Goal: Task Accomplishment & Management: Use online tool/utility

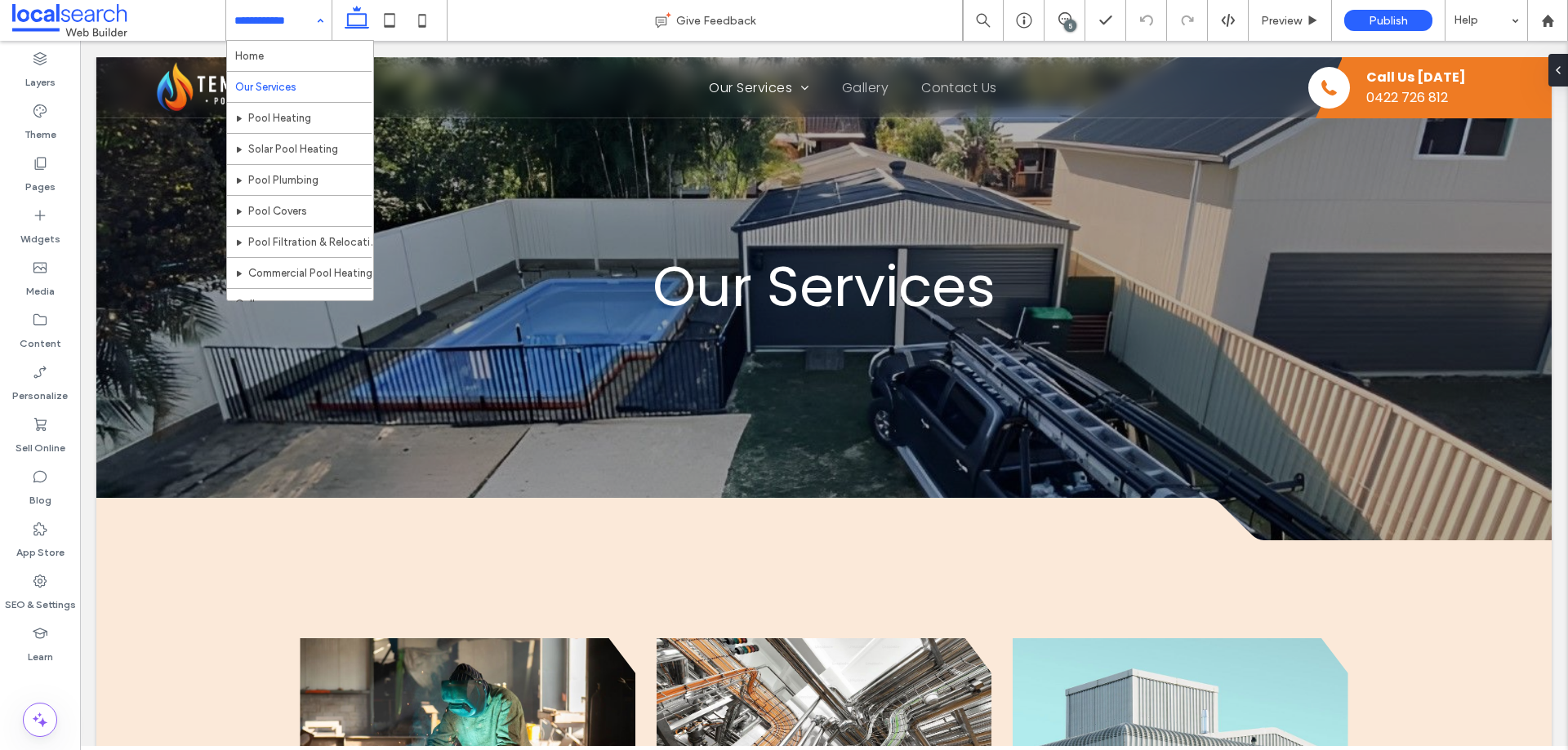
click at [317, 18] on div "Home Our Services Pool Heating Solar Pool Heating Pool Plumbing Pool Covers Poo…" at bounding box center [279, 20] width 106 height 41
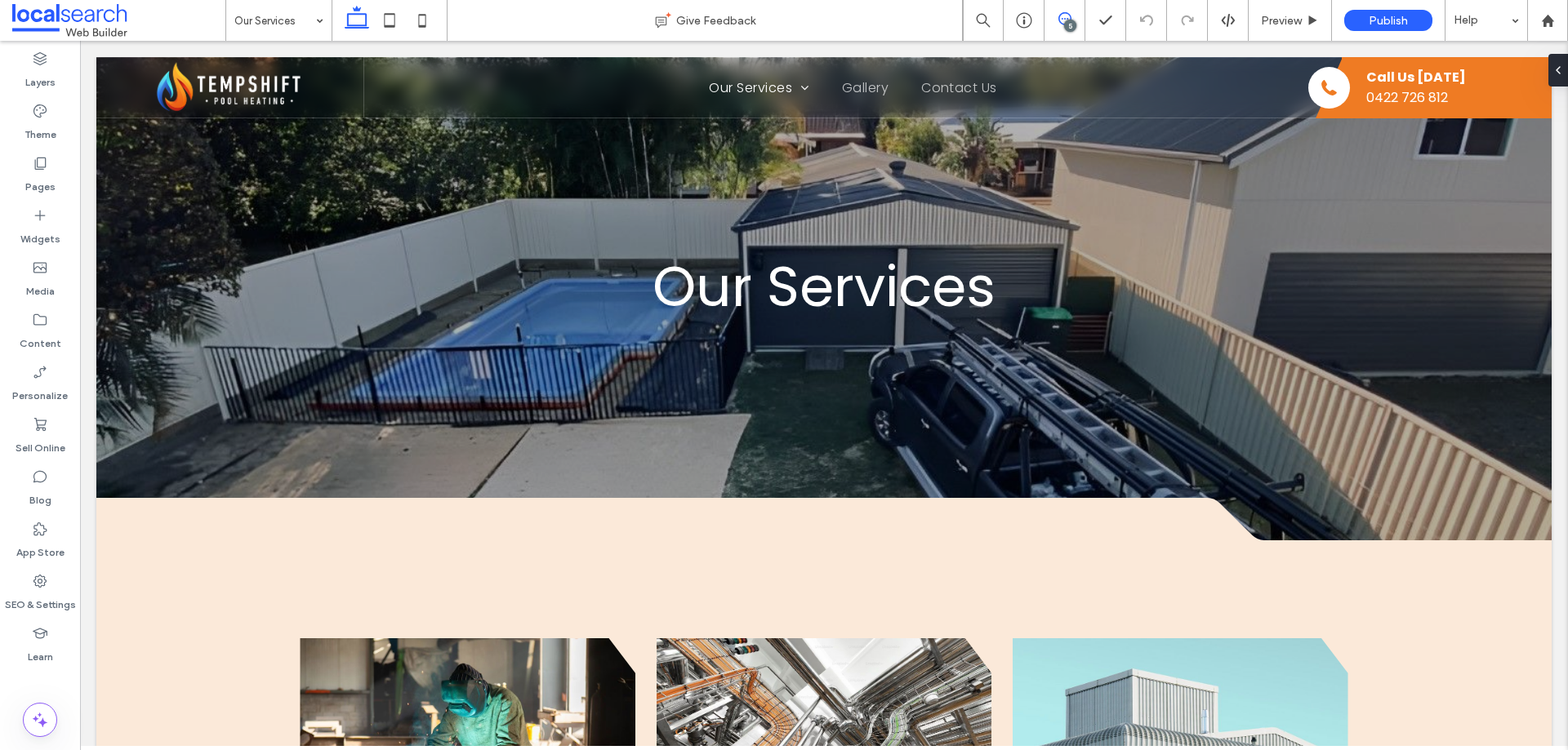
drag, startPoint x: 1065, startPoint y: 19, endPoint x: 986, endPoint y: 8, distance: 79.8
click at [1065, 19] on icon at bounding box center [1065, 19] width 13 height 13
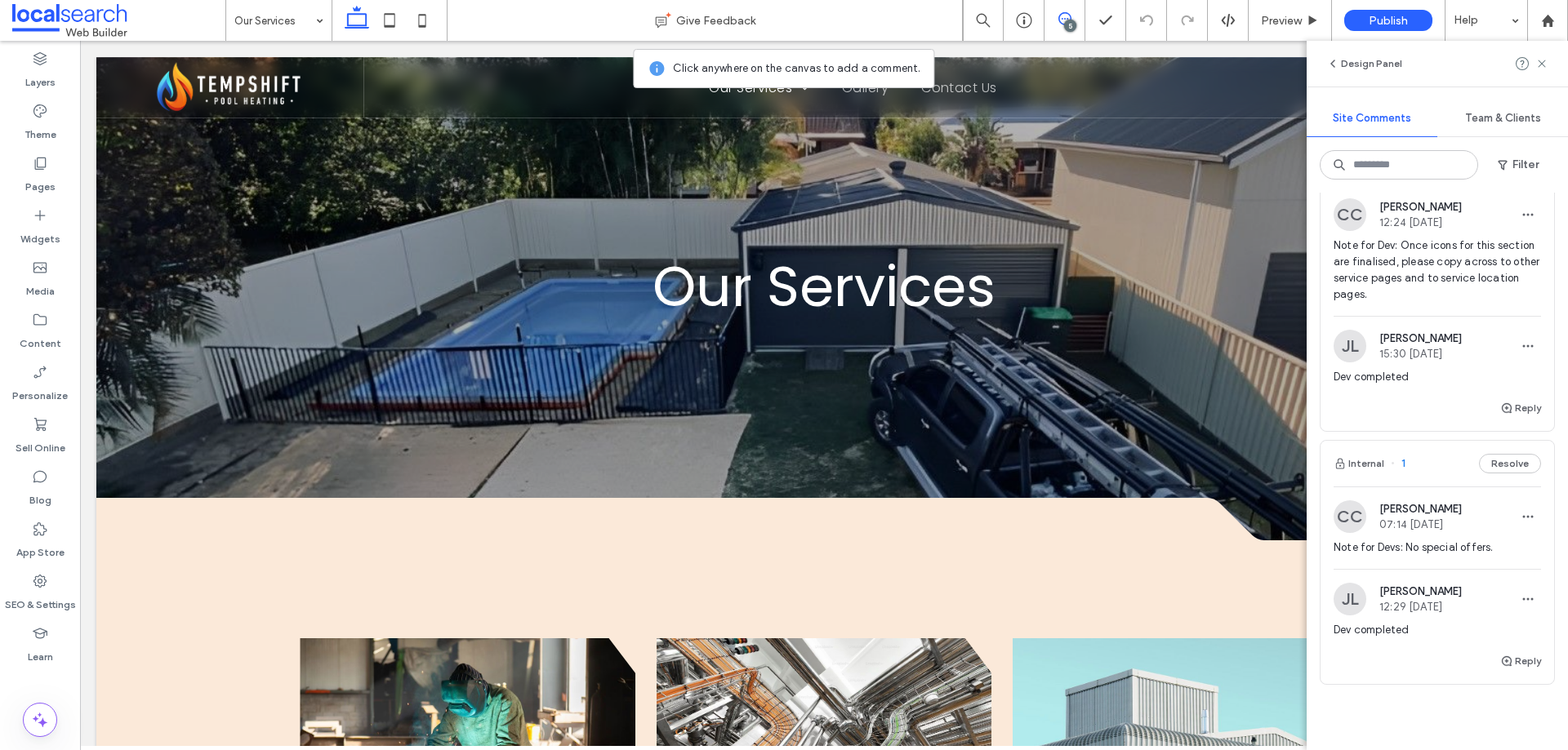
scroll to position [1062, 0]
click at [1545, 57] on icon at bounding box center [1542, 64] width 13 height 13
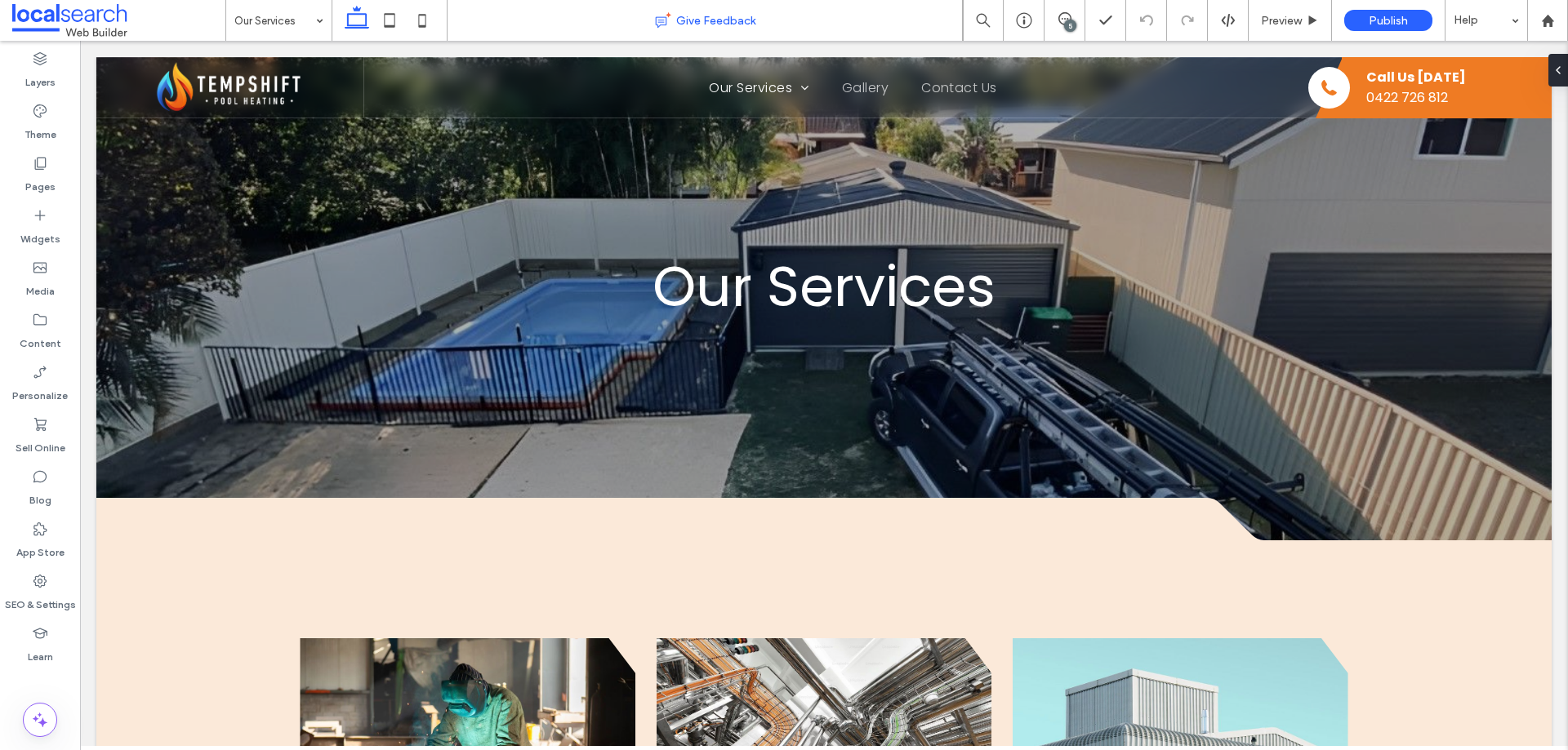
scroll to position [0, 0]
click at [36, 135] on label "Theme" at bounding box center [40, 130] width 32 height 23
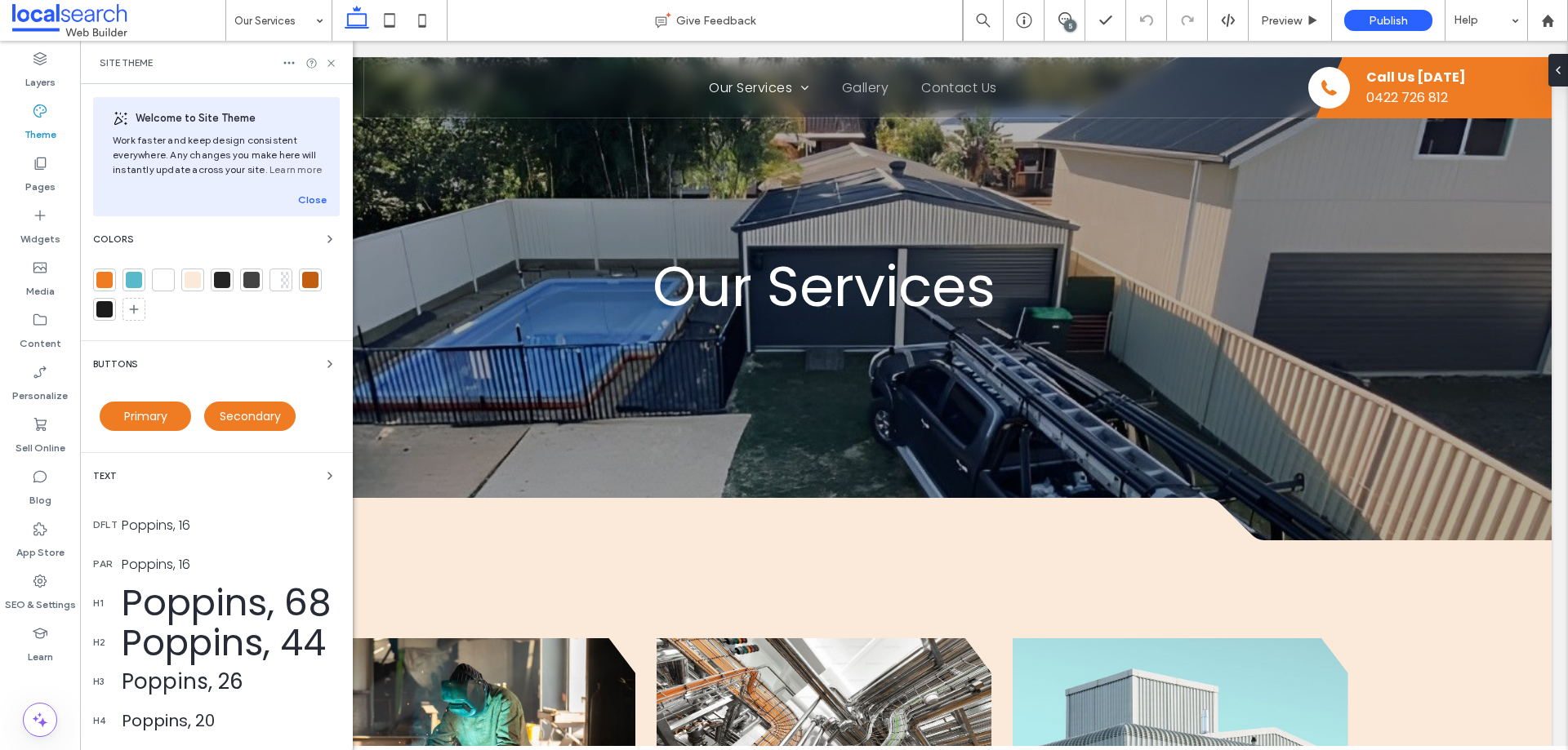
click at [130, 275] on div at bounding box center [133, 279] width 16 height 16
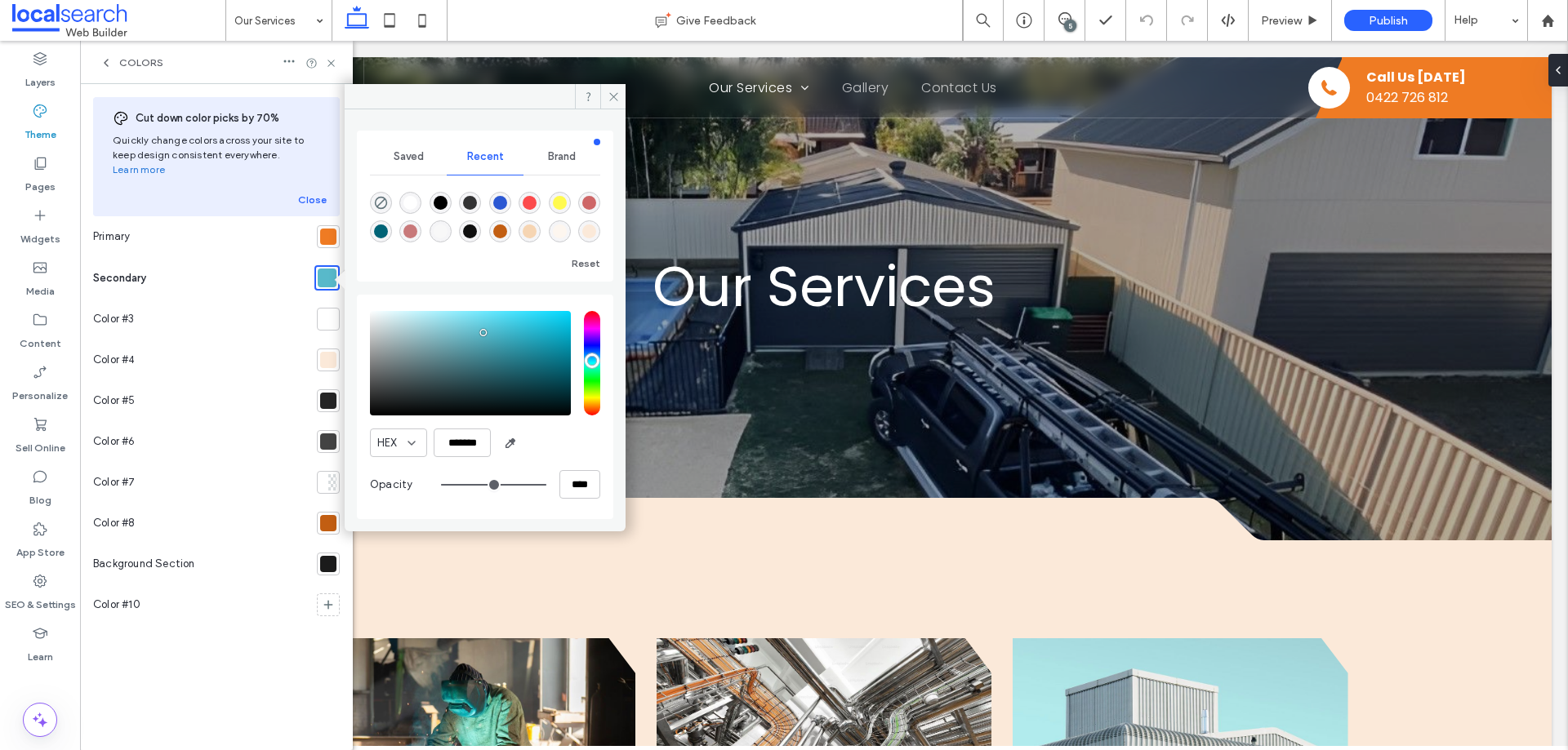
click at [334, 229] on div at bounding box center [328, 236] width 16 height 16
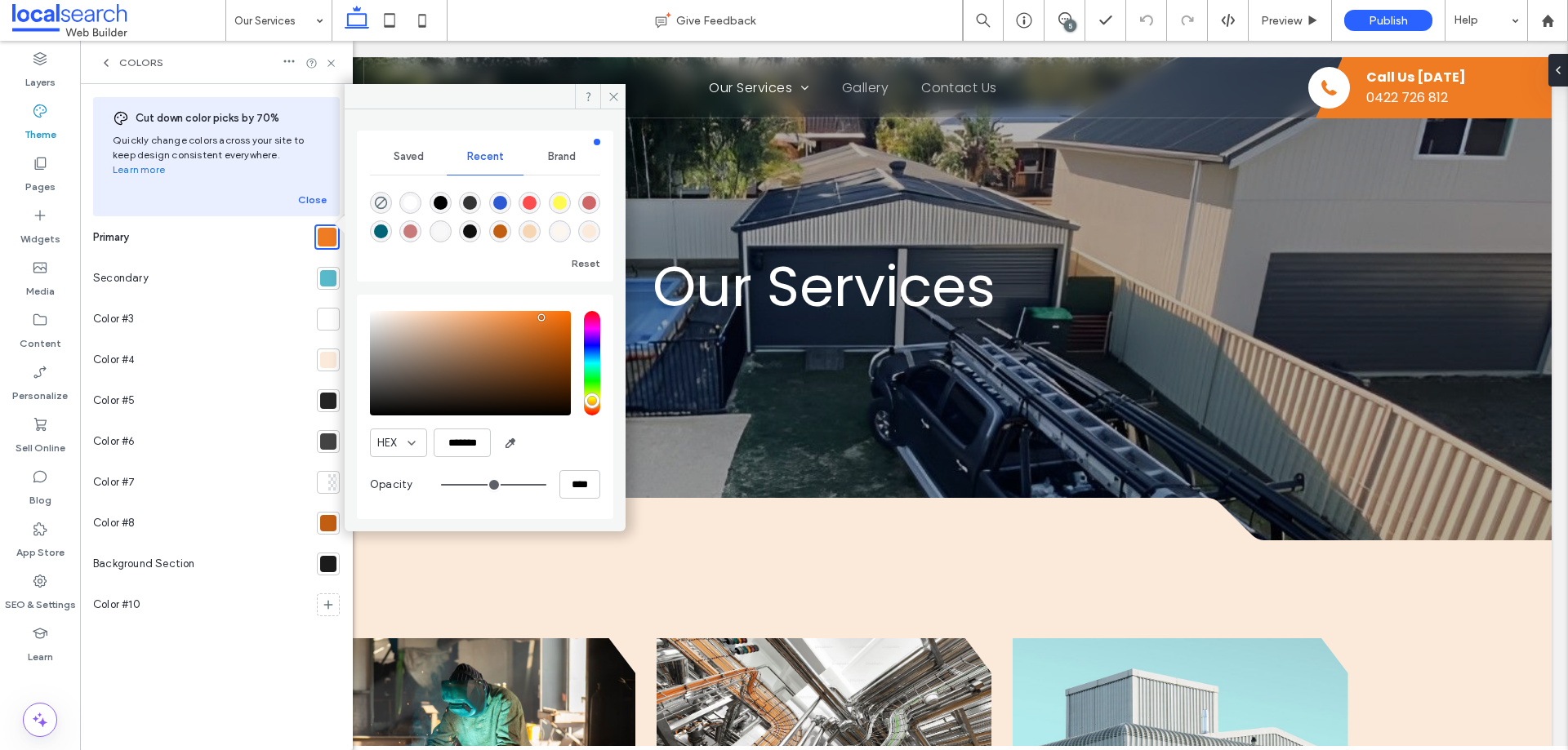
click at [109, 64] on icon at bounding box center [106, 63] width 13 height 13
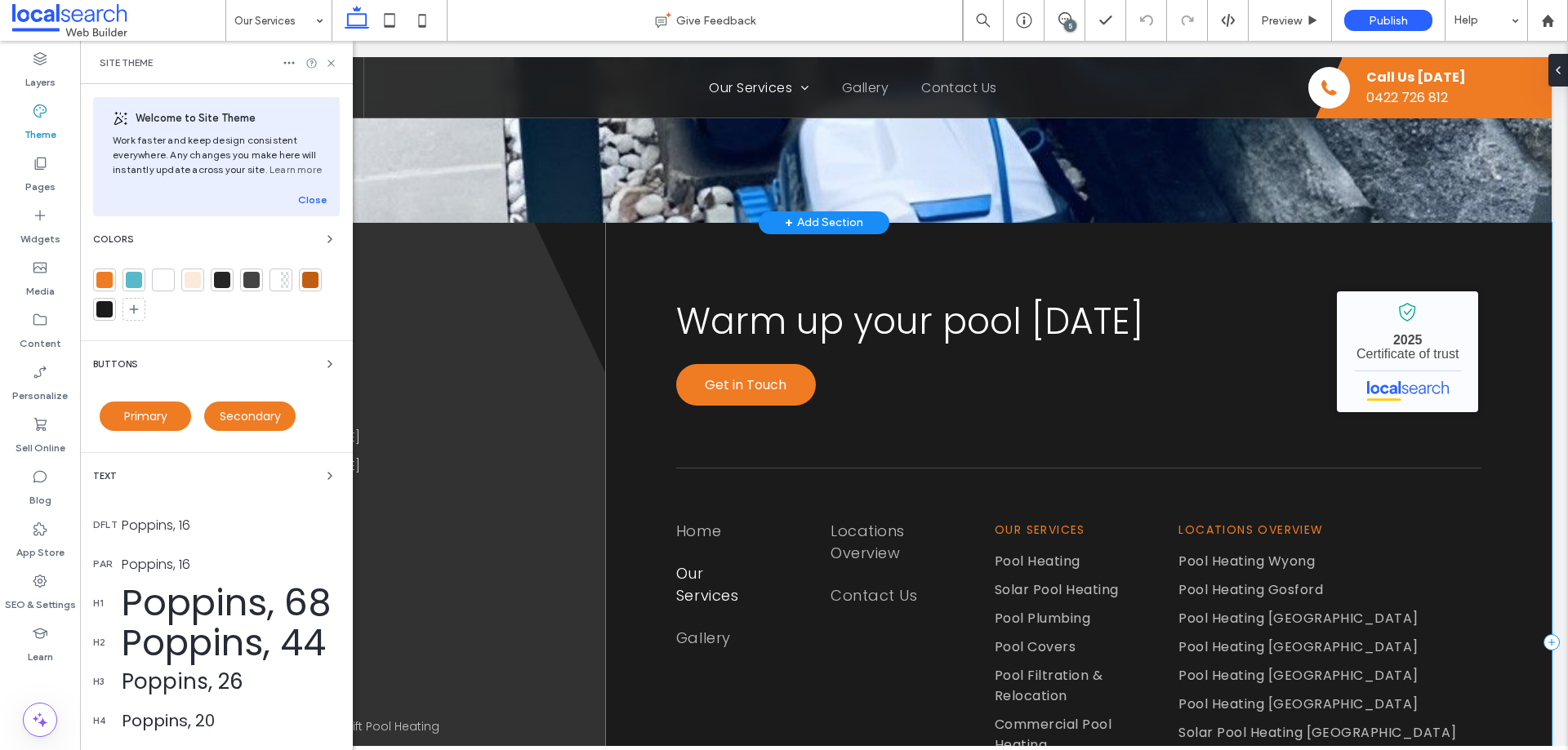
scroll to position [2491, 0]
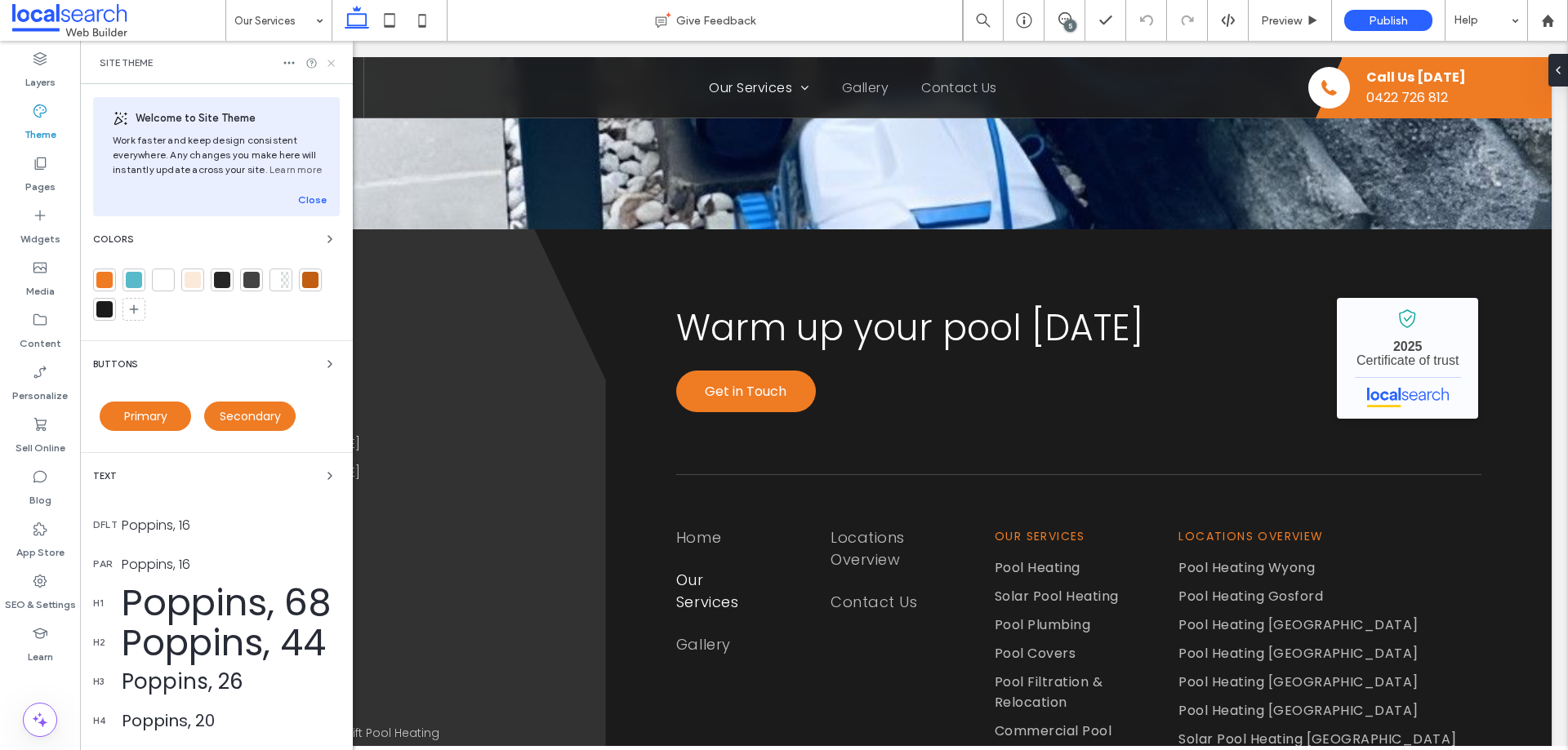
click at [333, 69] on icon at bounding box center [331, 63] width 13 height 13
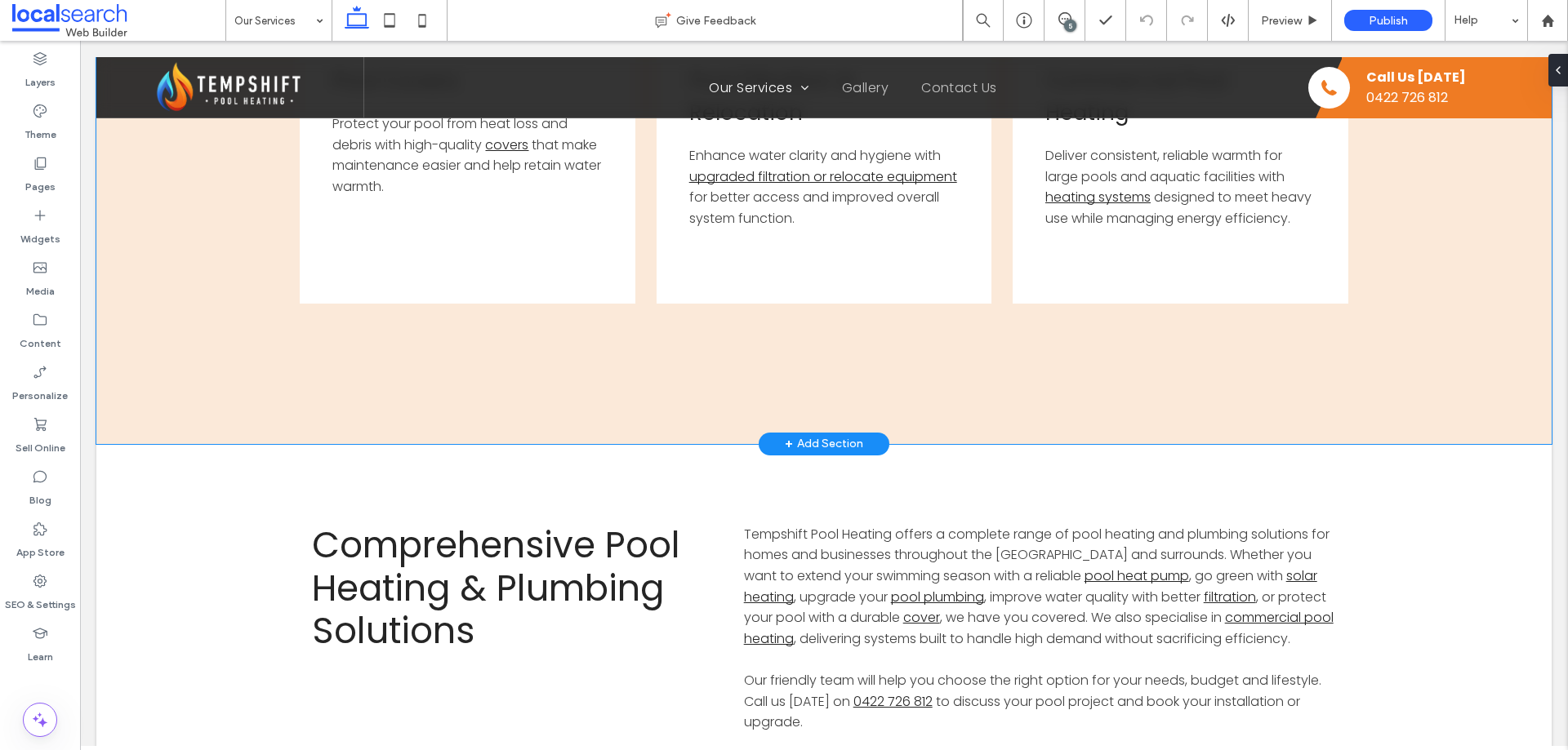
scroll to position [1266, 0]
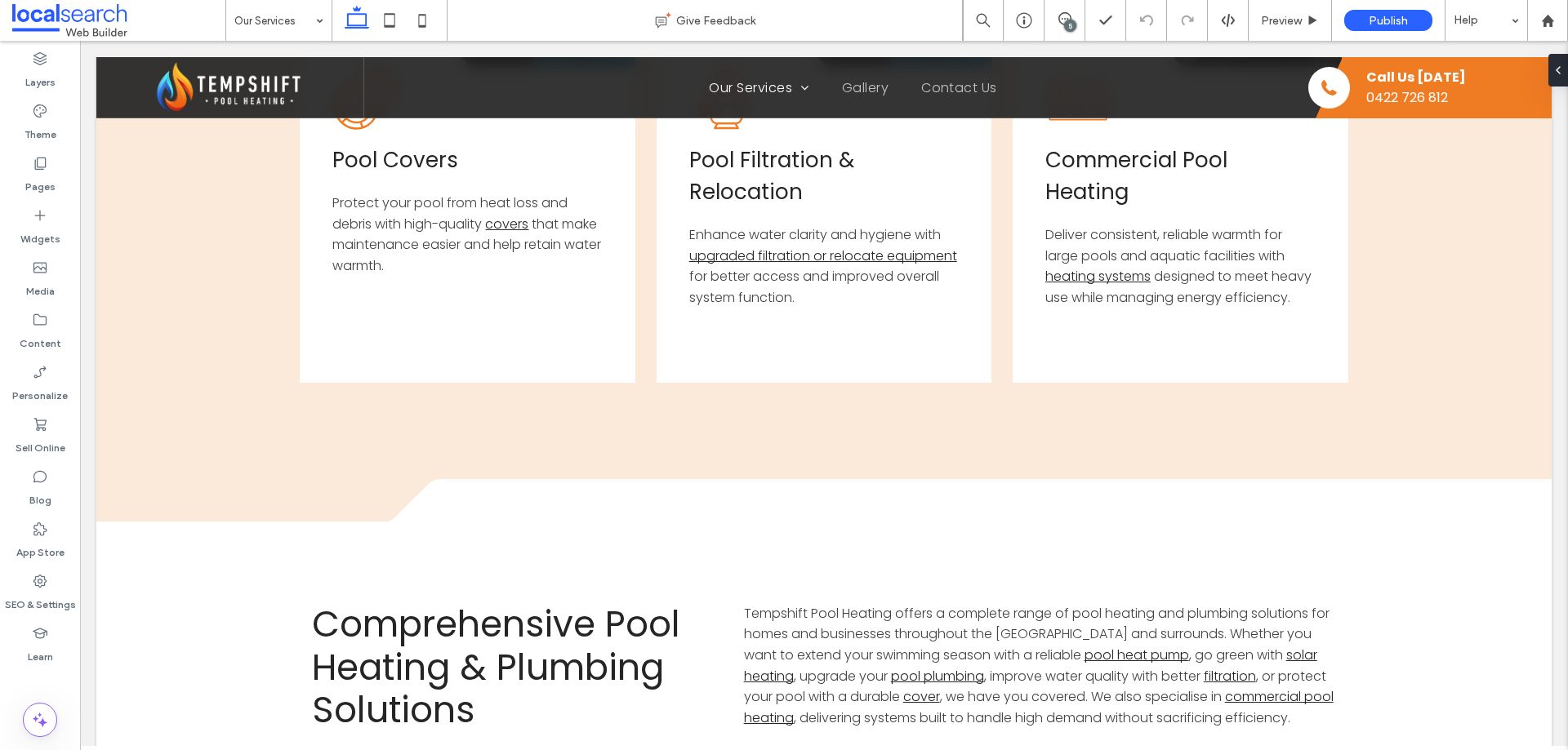
click at [1069, 20] on div "5" at bounding box center [1070, 25] width 13 height 13
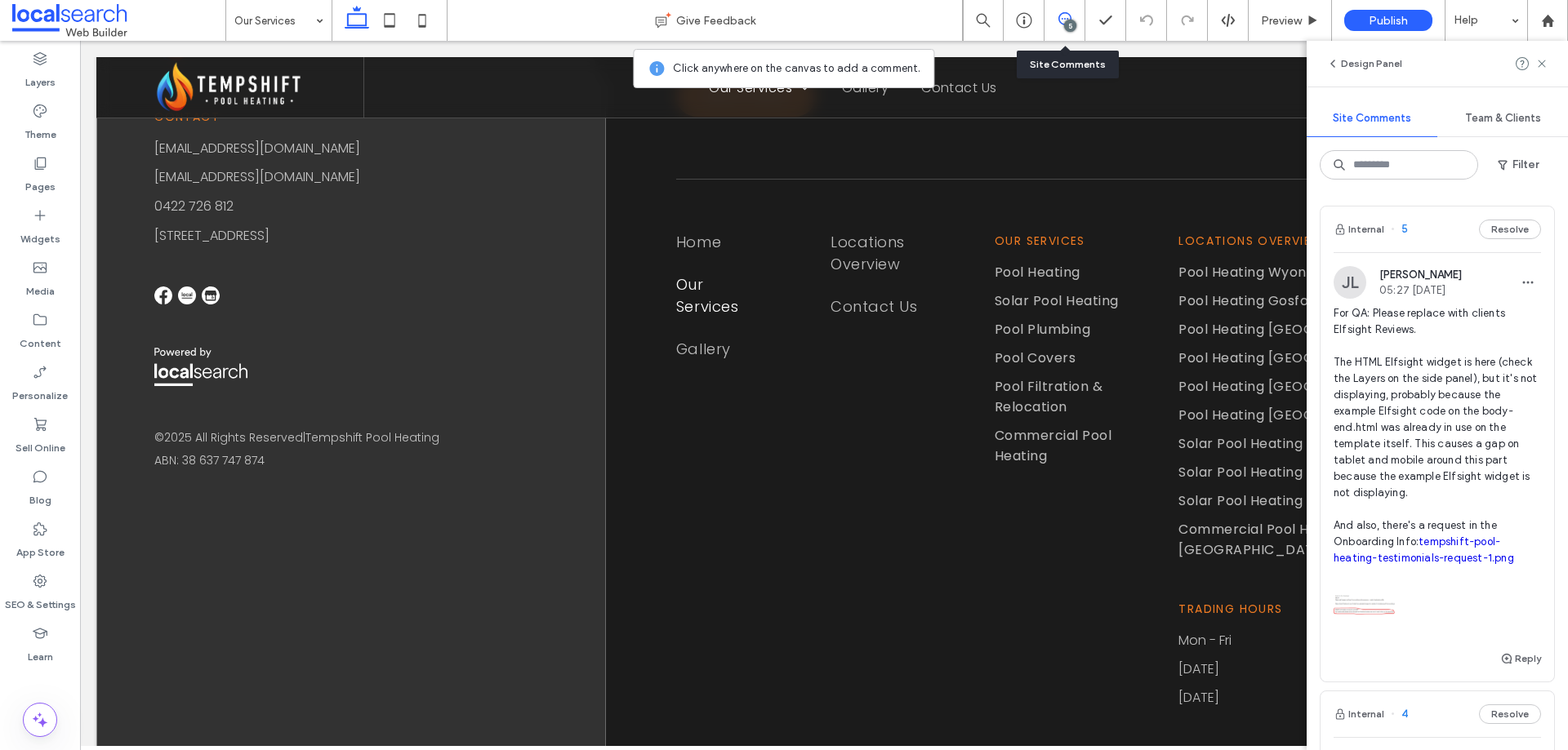
scroll to position [2818, 0]
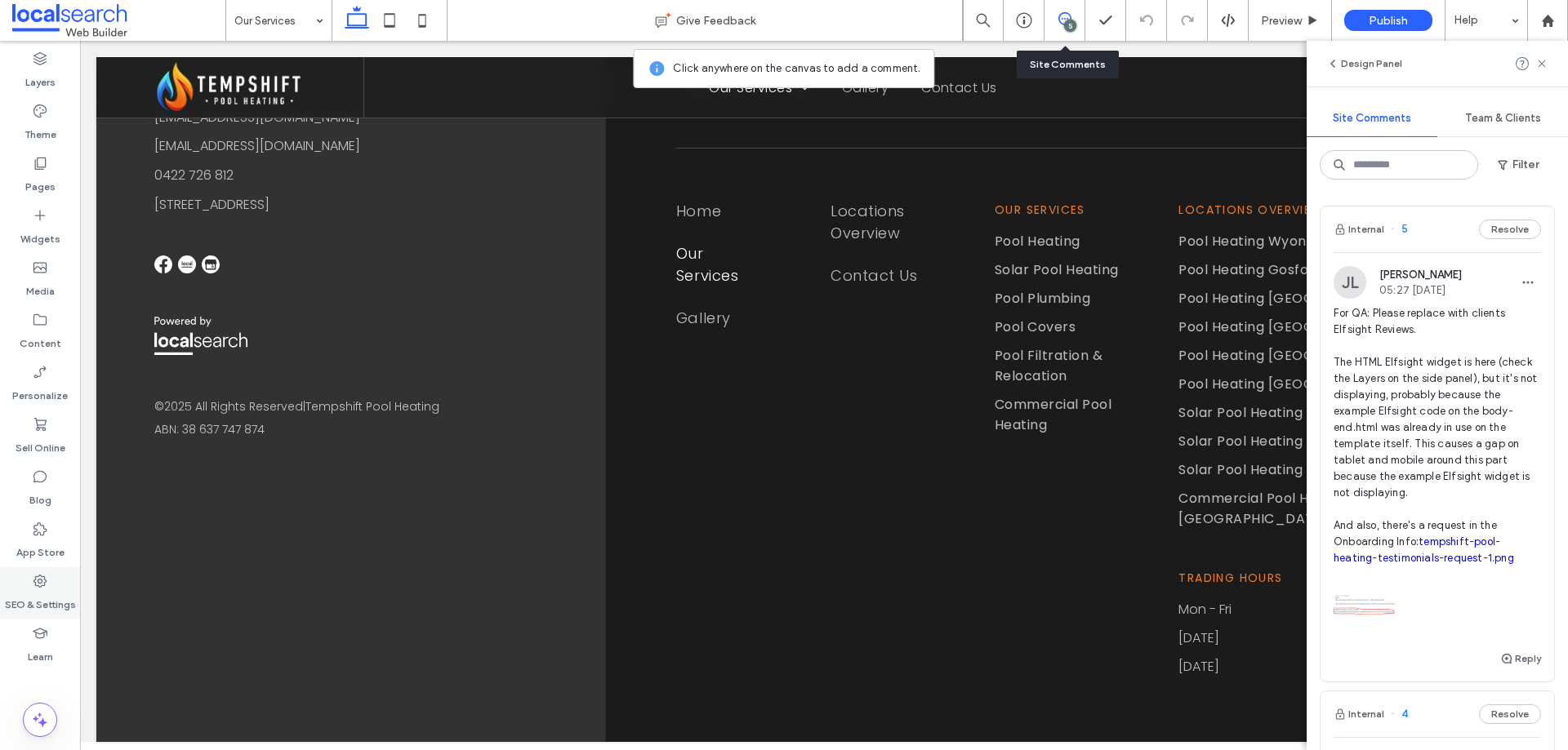
click at [39, 577] on use at bounding box center [40, 582] width 13 height 13
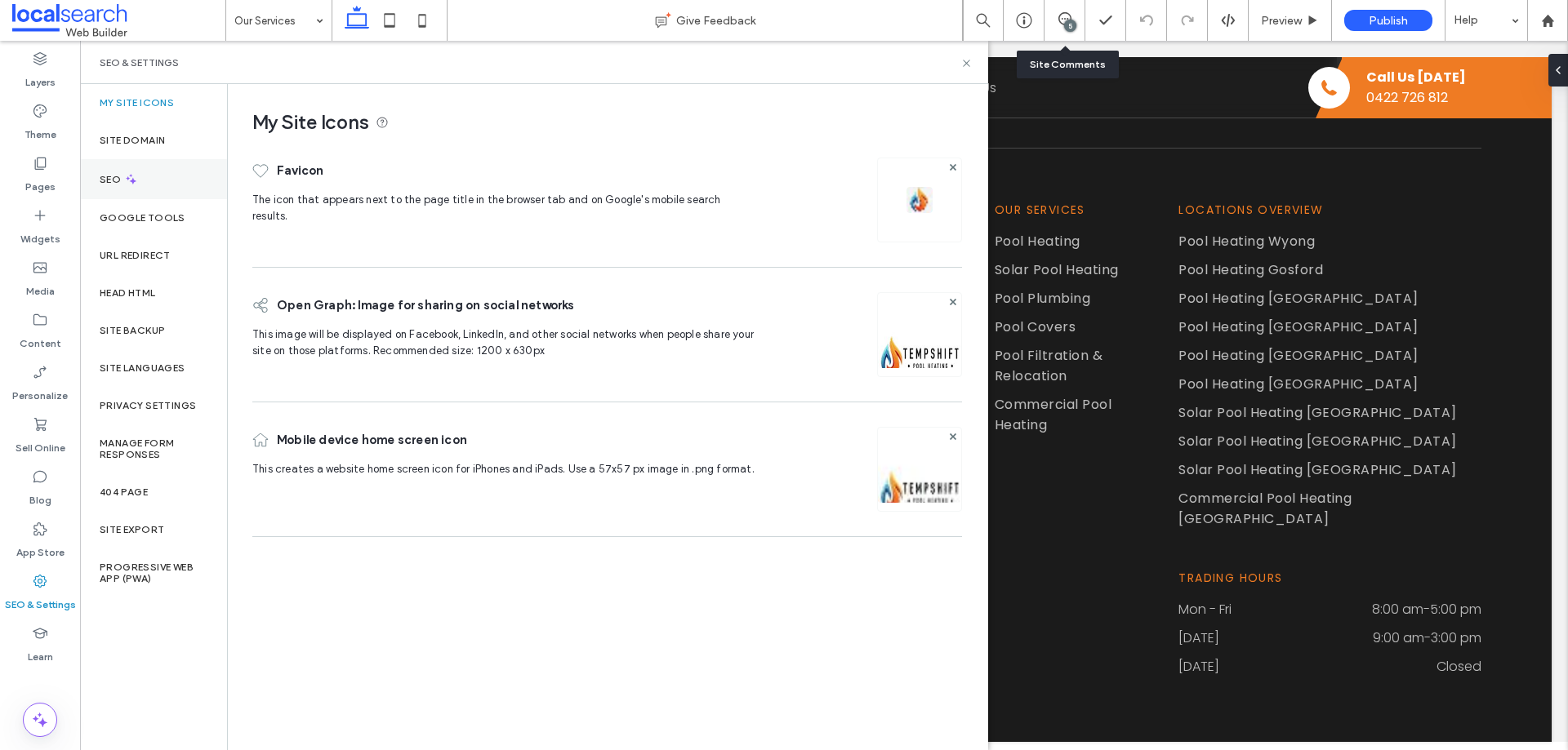
click at [146, 180] on div "SEO" at bounding box center [153, 179] width 147 height 40
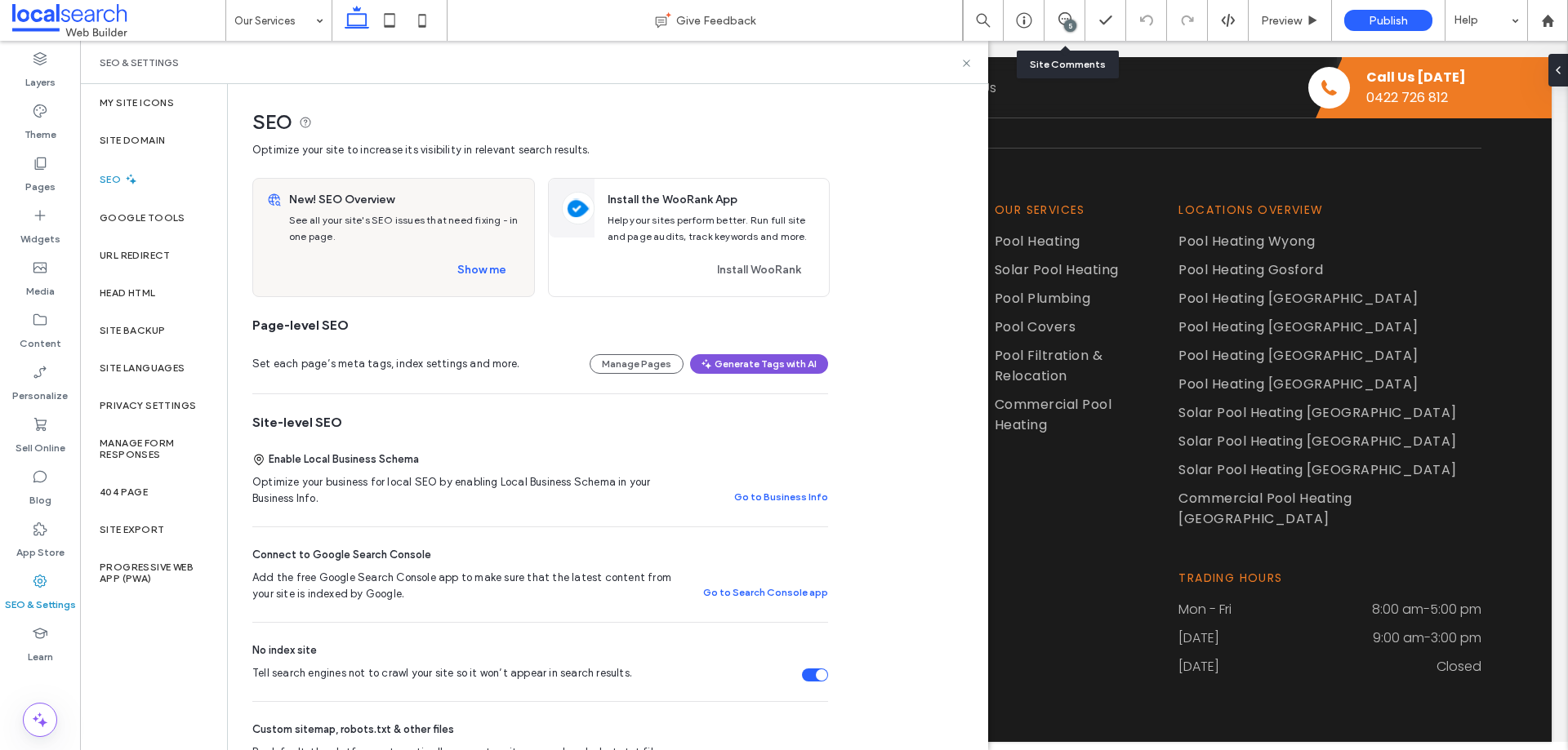
click at [763, 366] on button "Generate Tags with AI" at bounding box center [758, 364] width 138 height 19
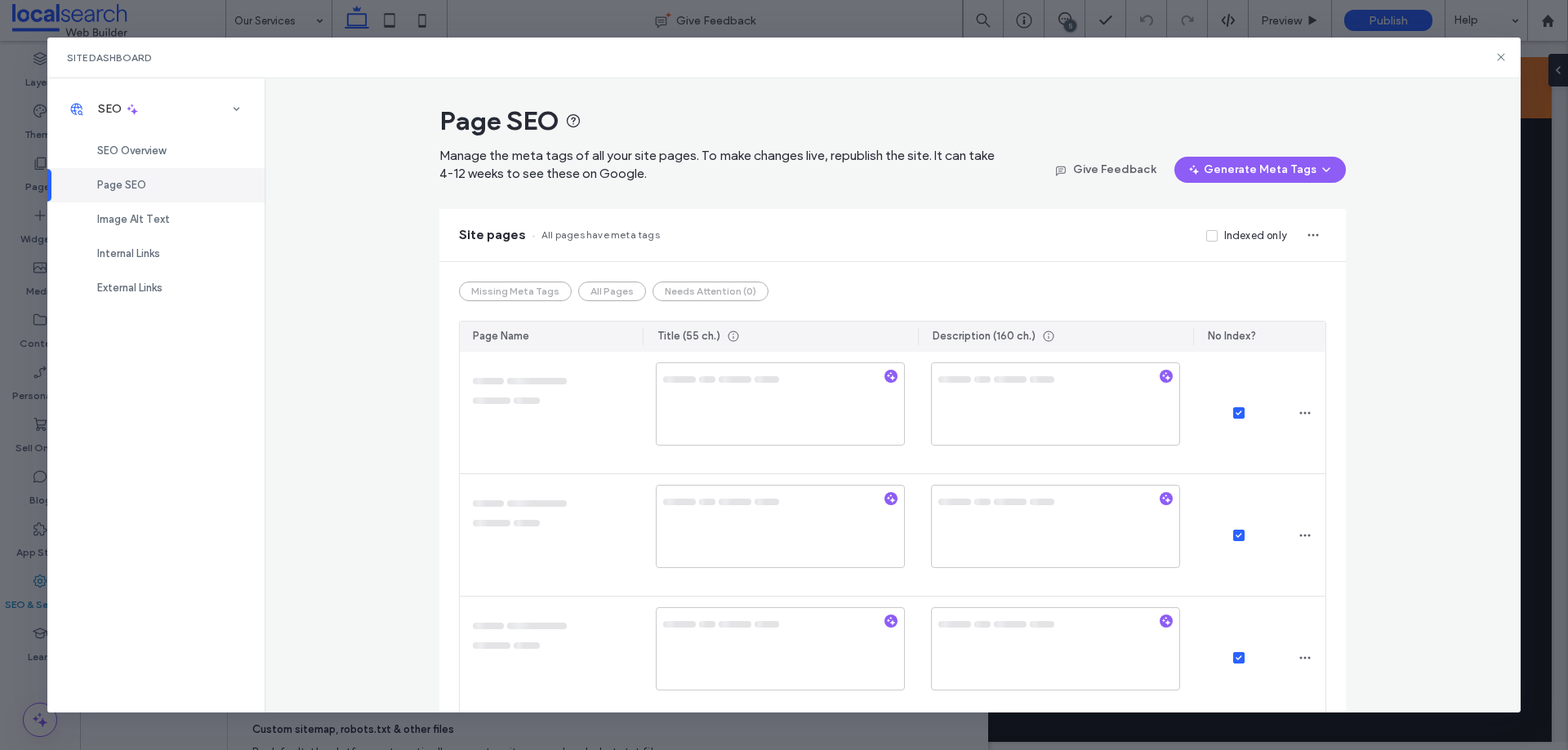
click at [602, 289] on div "Missing Meta Tags All Pages Needs Attention (0)" at bounding box center [893, 291] width 867 height 19
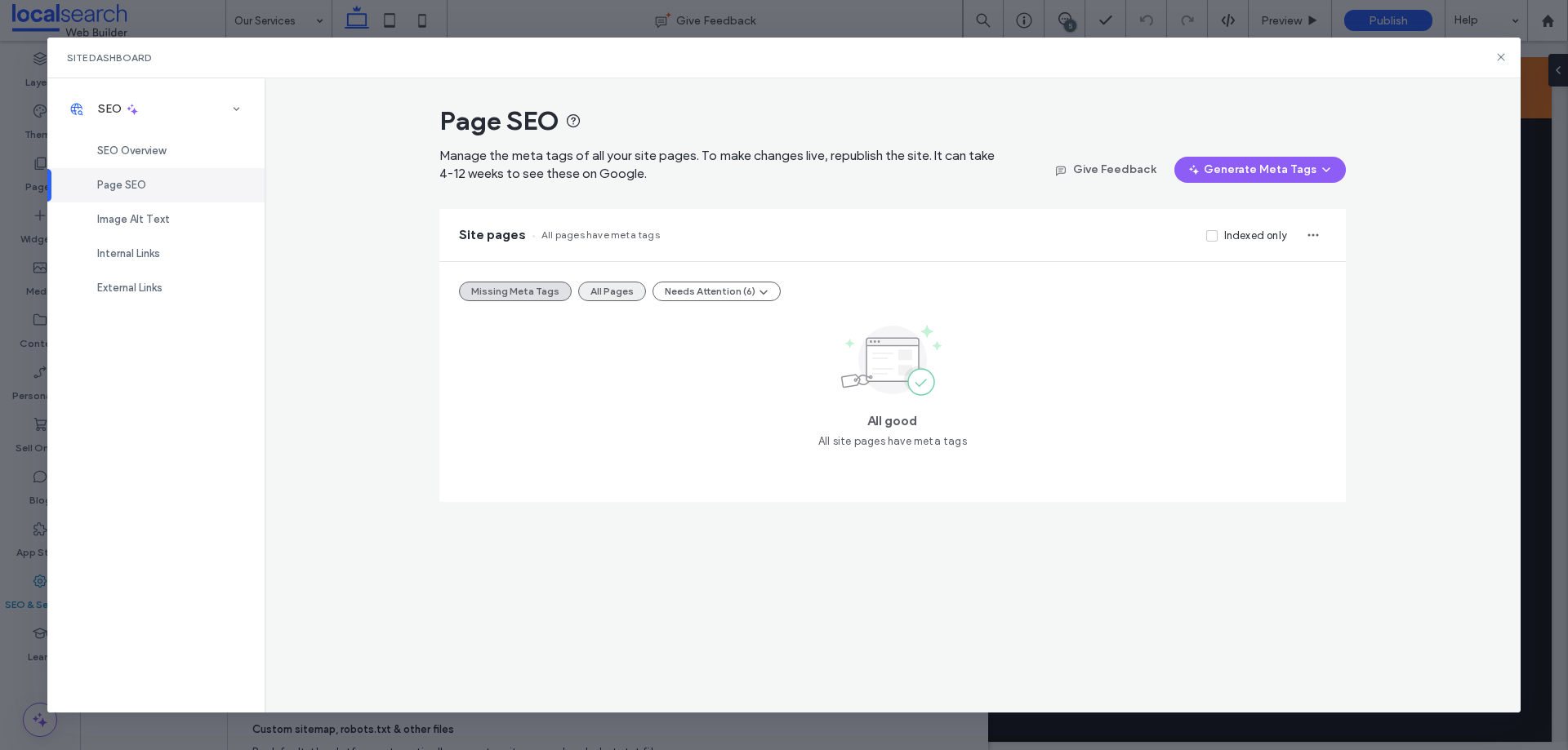
click at [626, 291] on button "All Pages" at bounding box center [612, 291] width 68 height 19
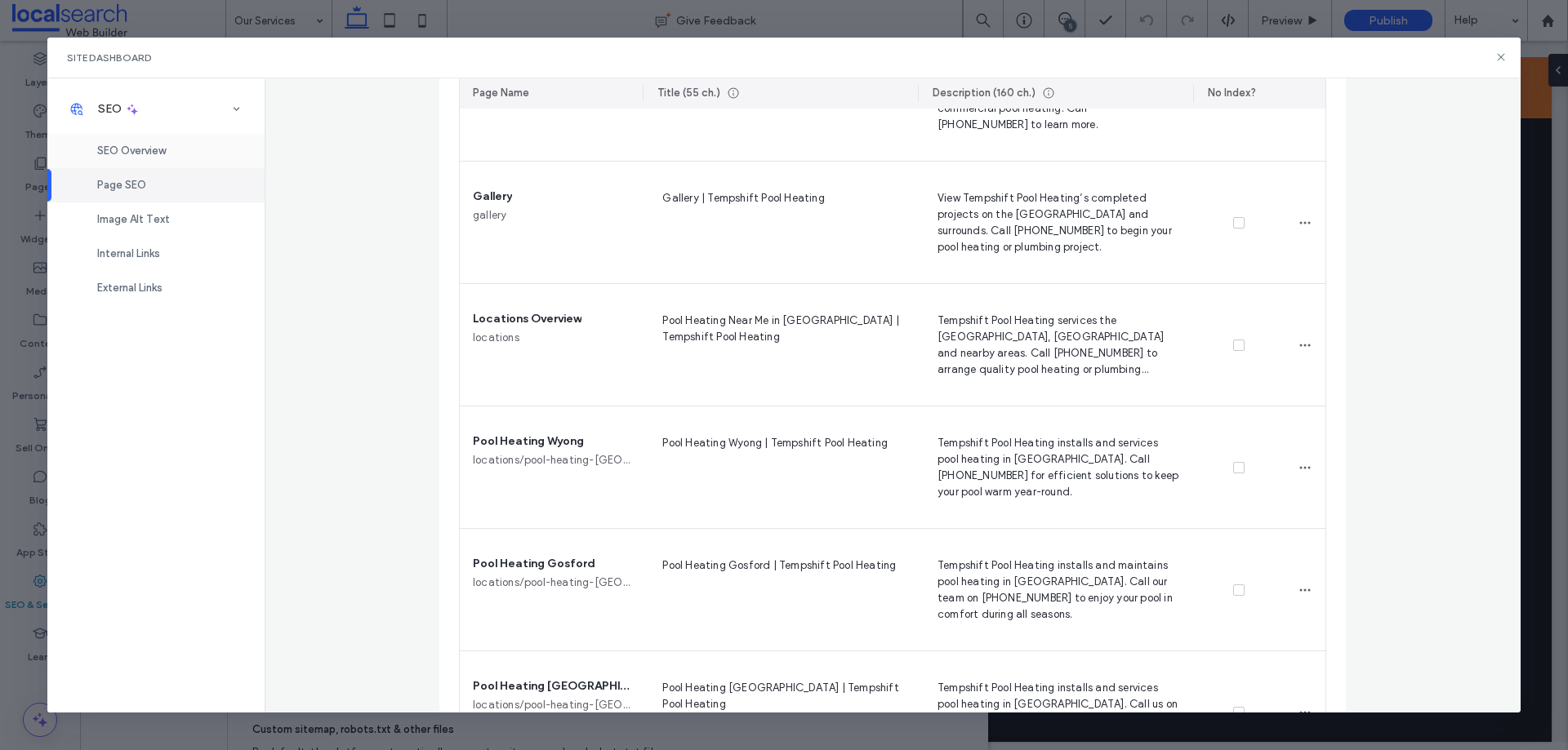
scroll to position [844, 0]
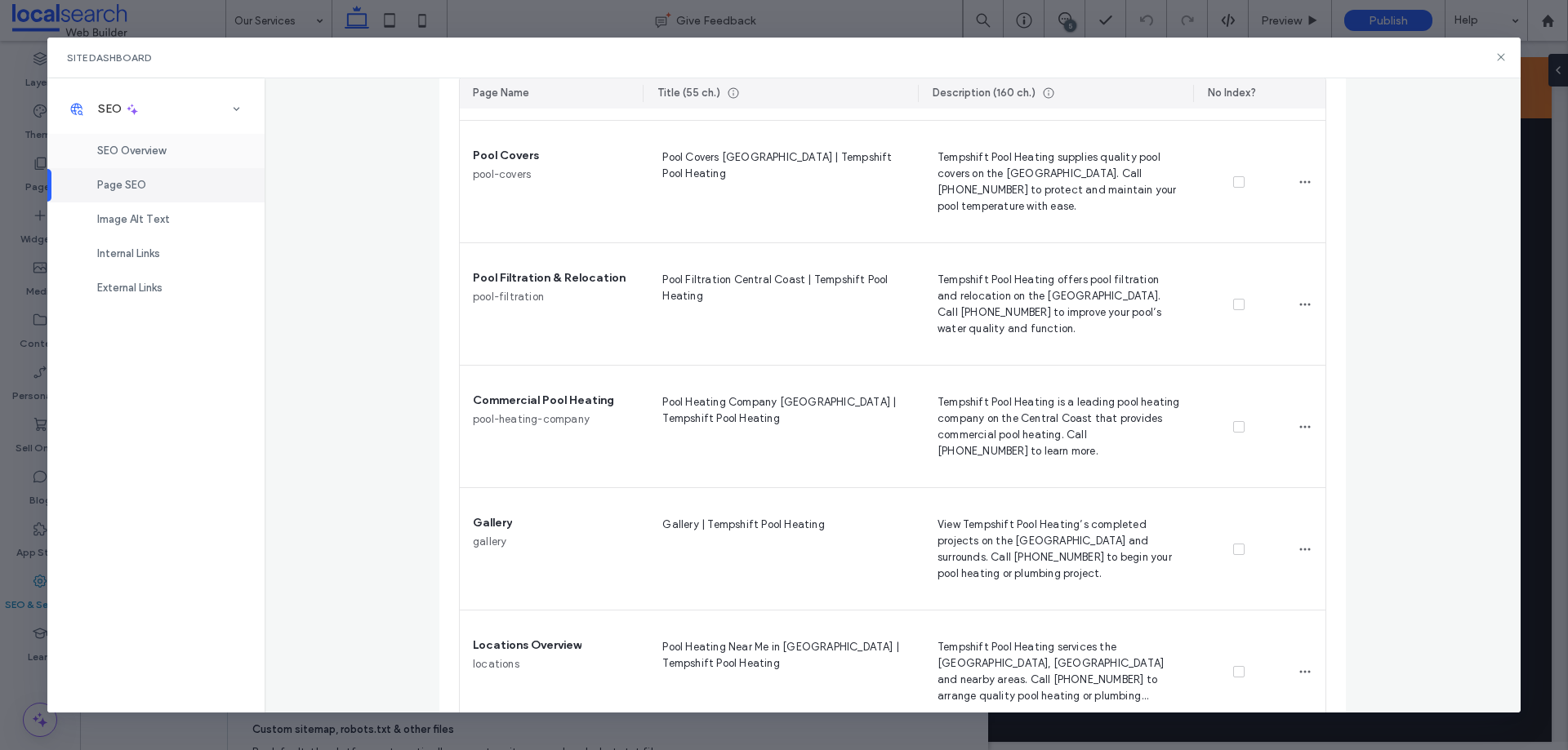
click at [210, 153] on div "SEO Overview" at bounding box center [156, 151] width 217 height 34
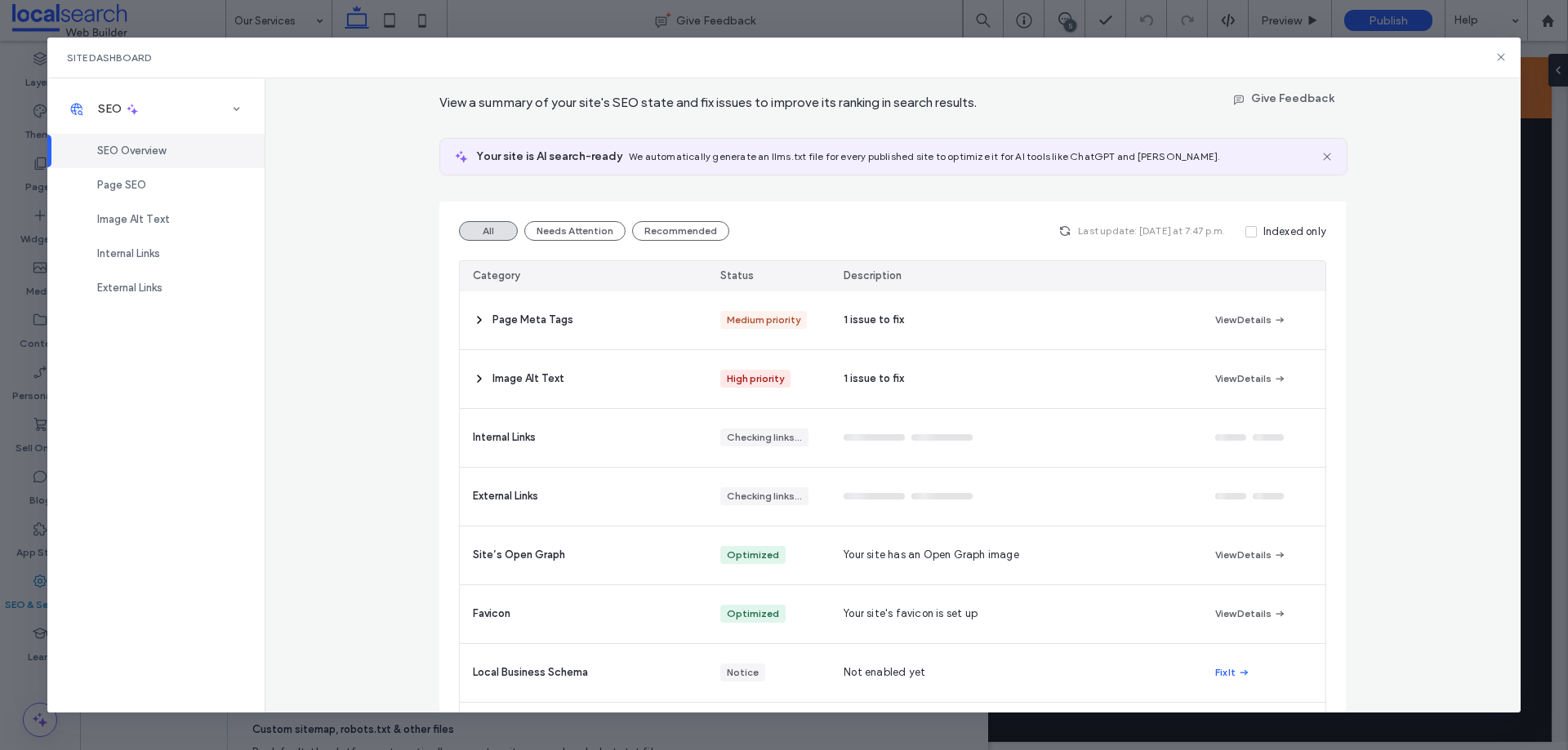
scroll to position [81, 0]
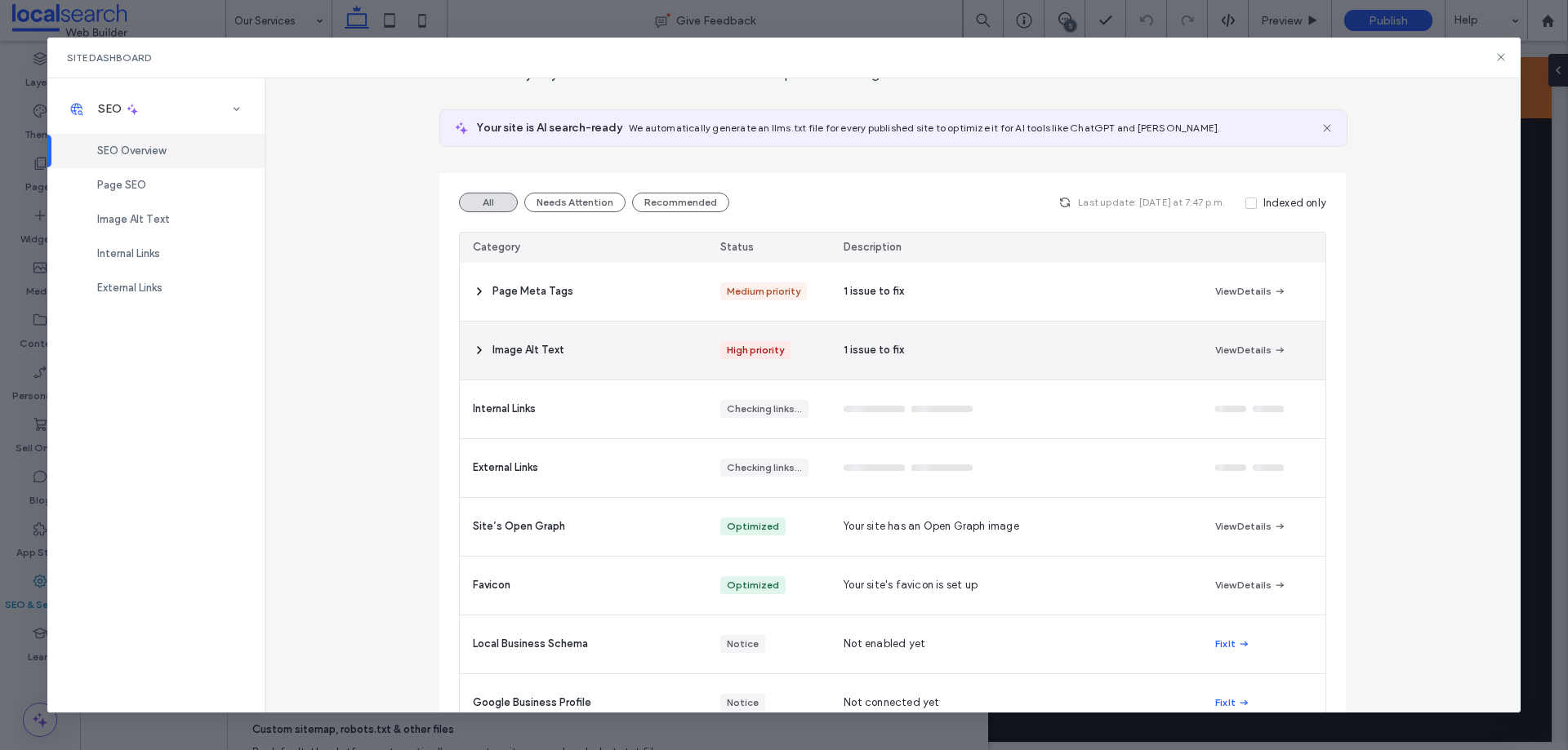
click at [516, 349] on span "Image Alt Text" at bounding box center [529, 349] width 72 height 16
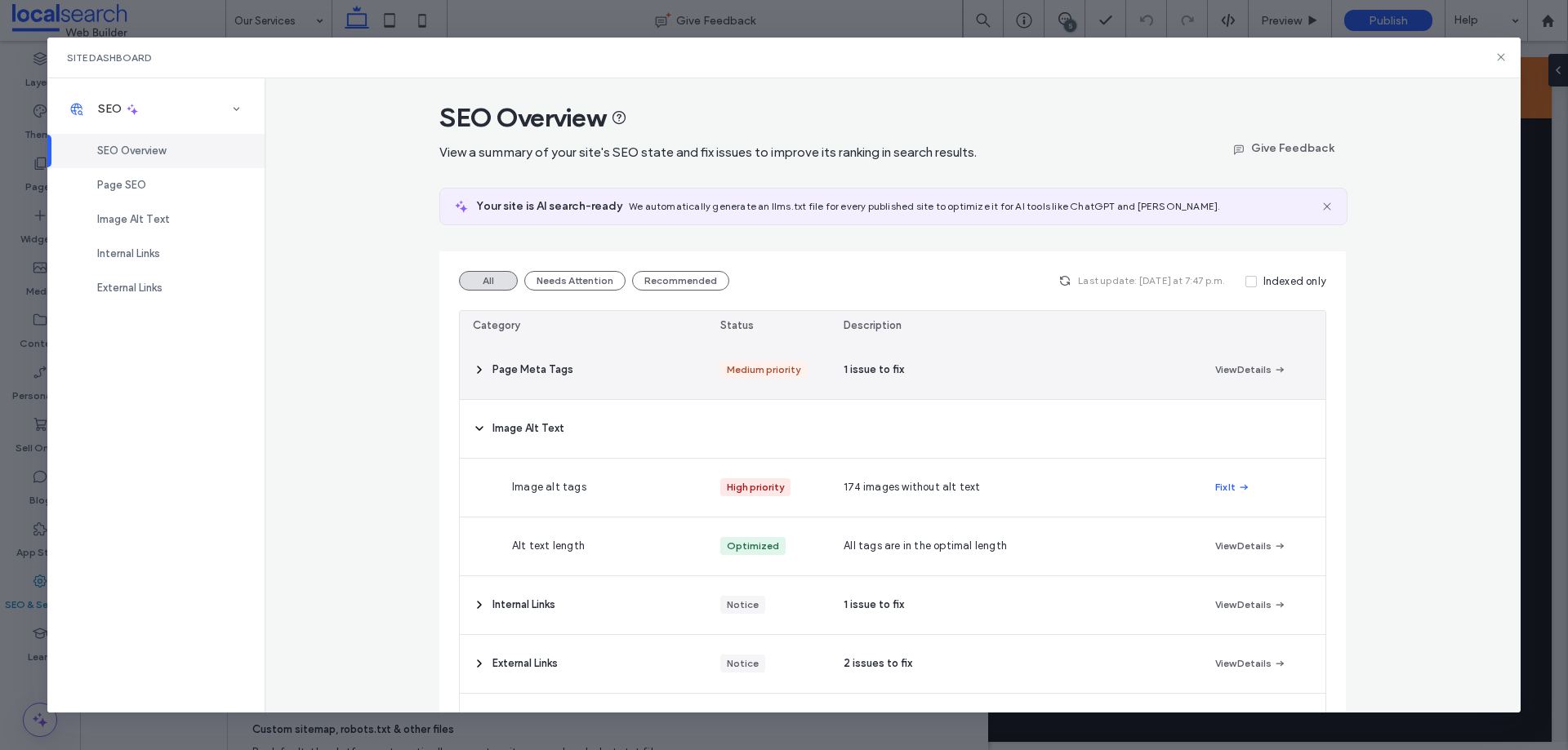
scroll to position [0, 0]
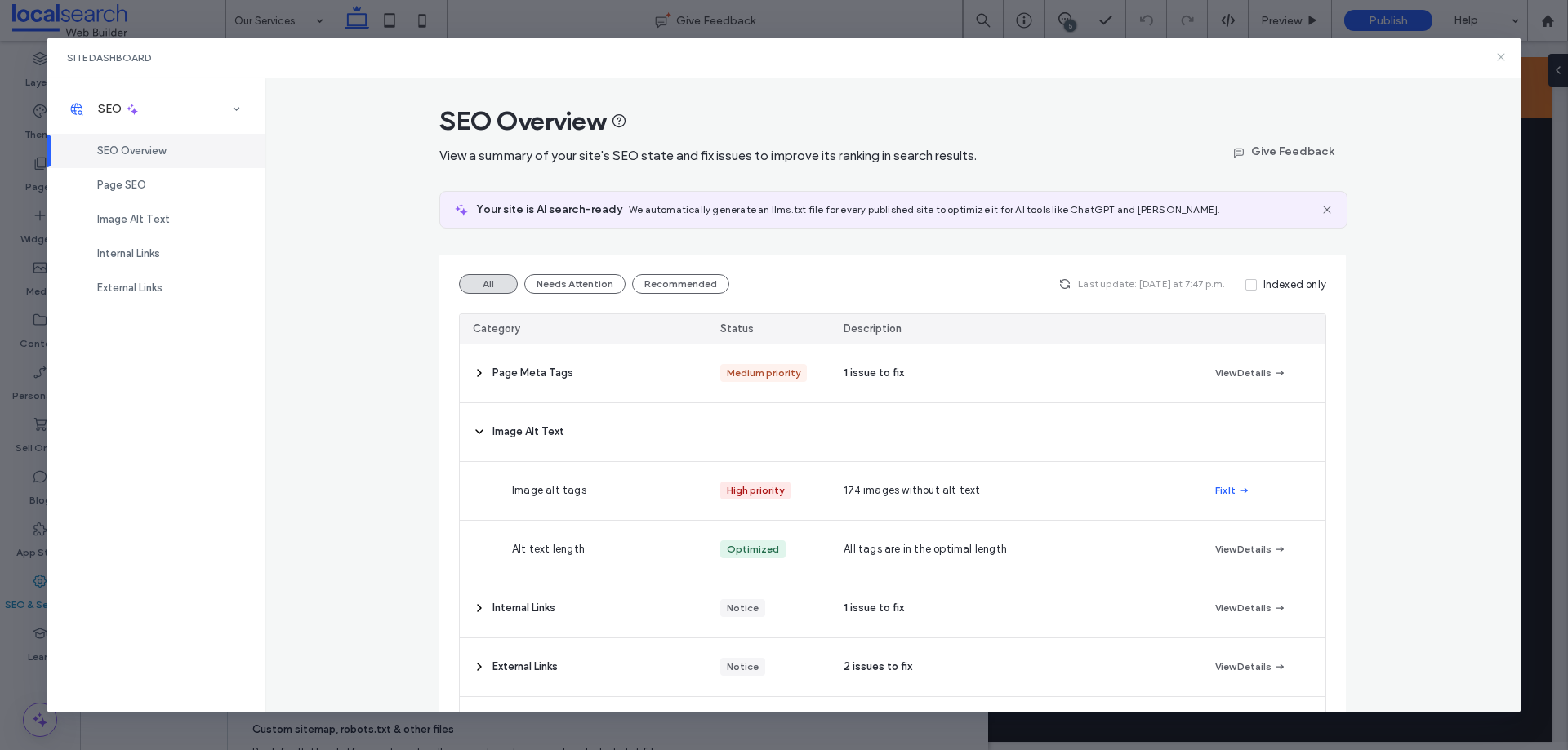
click at [1500, 55] on icon at bounding box center [1501, 57] width 13 height 13
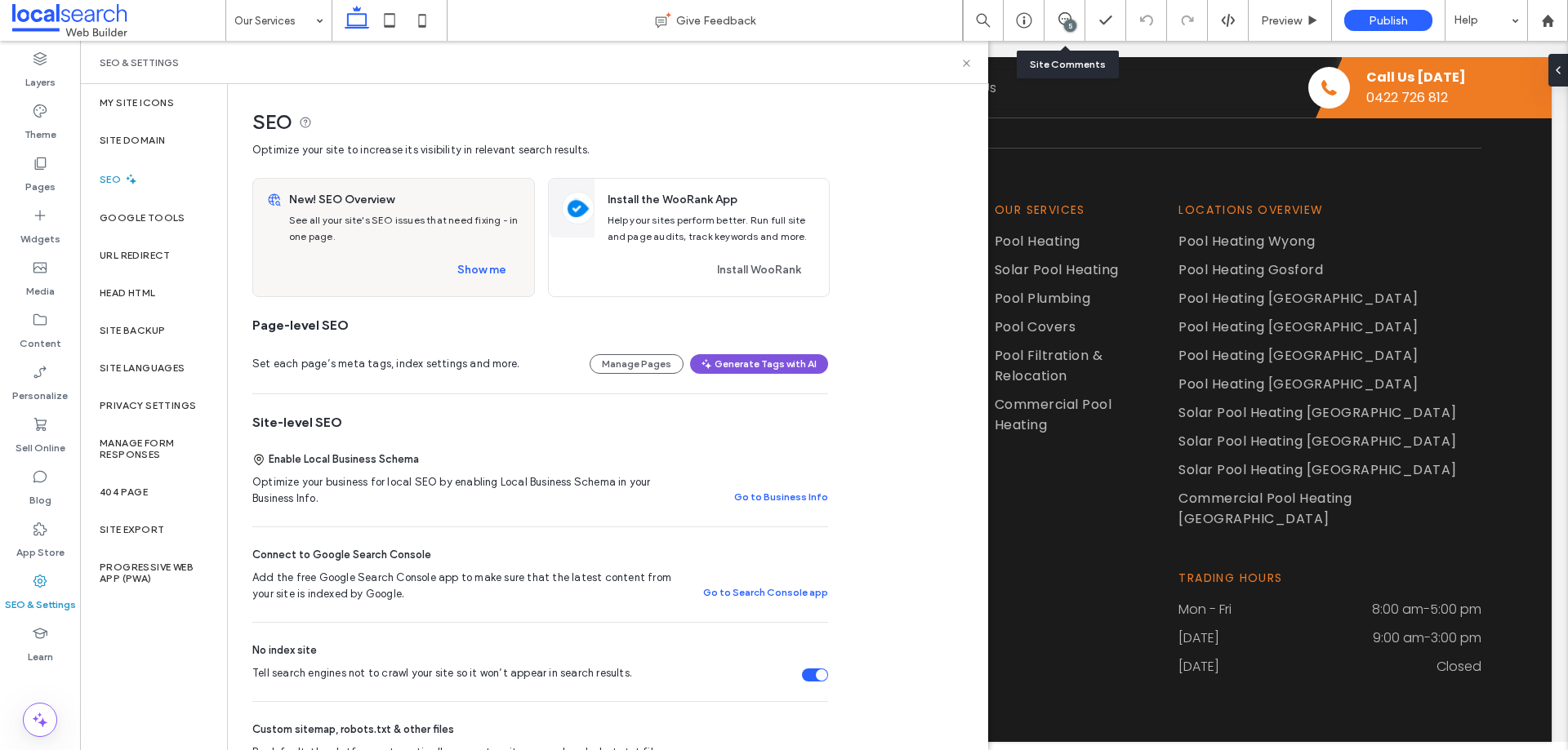
click at [779, 368] on button "Generate Tags with AI" at bounding box center [758, 364] width 138 height 19
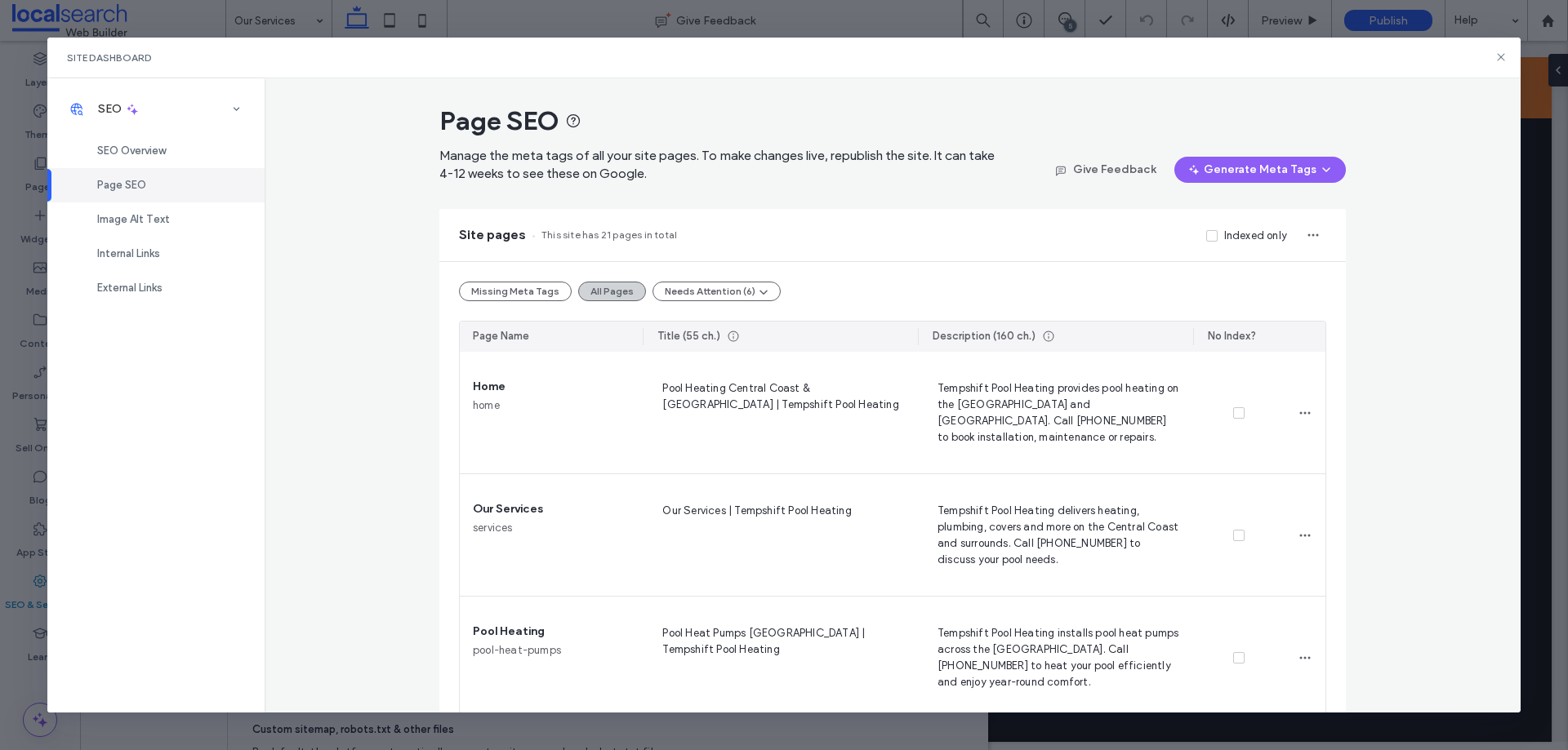
click at [611, 289] on button "All Pages" at bounding box center [612, 291] width 68 height 19
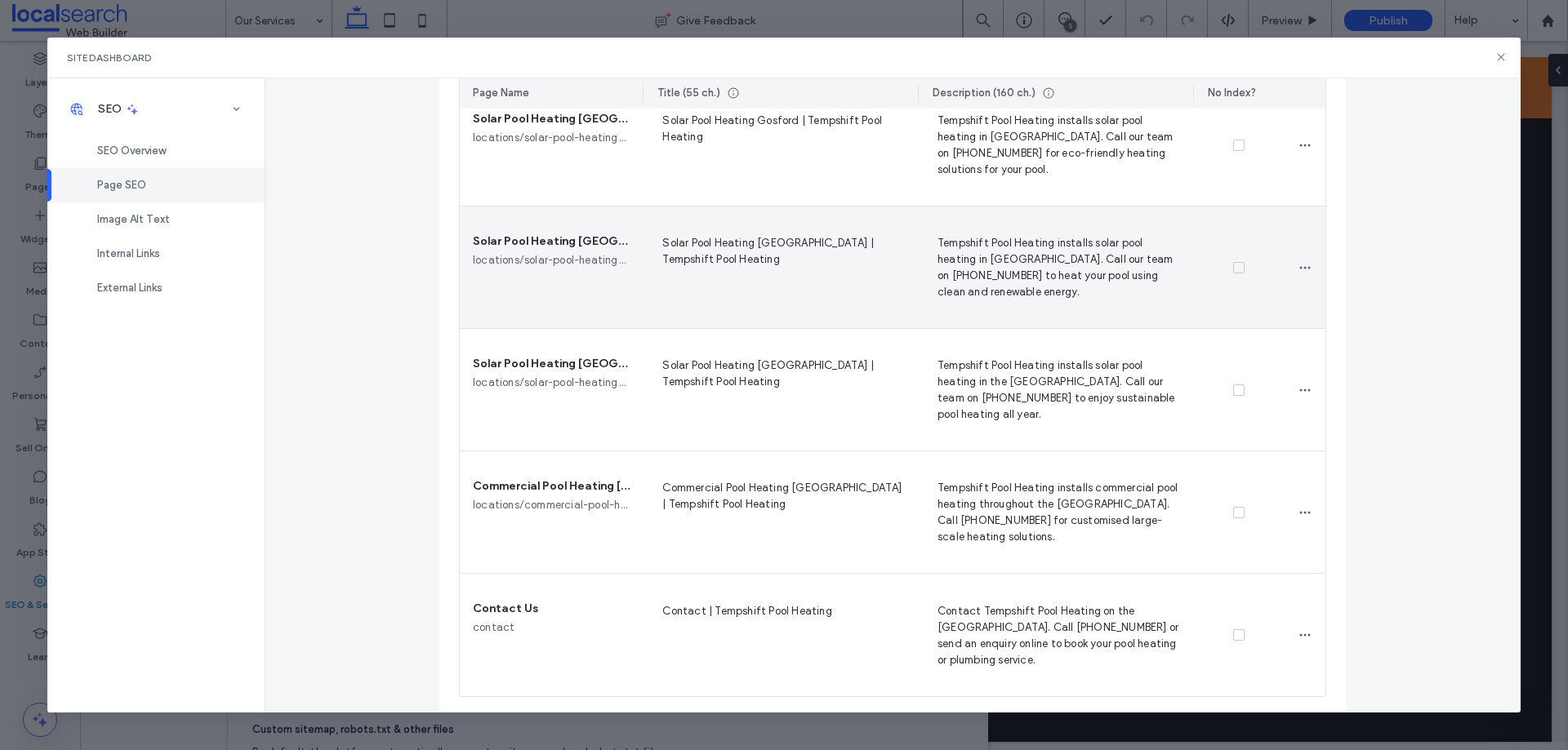
scroll to position [2232, 0]
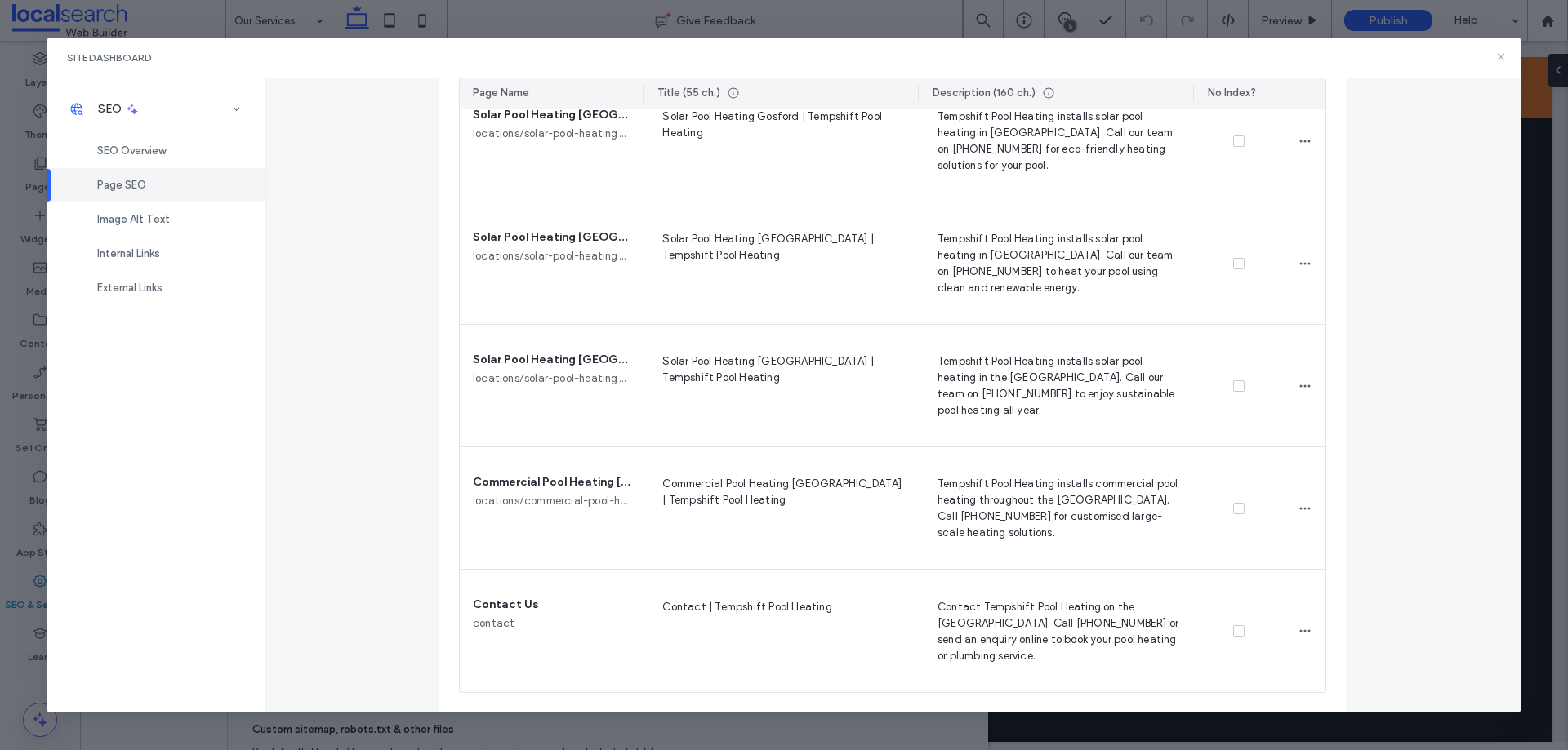
click at [1504, 52] on icon at bounding box center [1501, 57] width 13 height 13
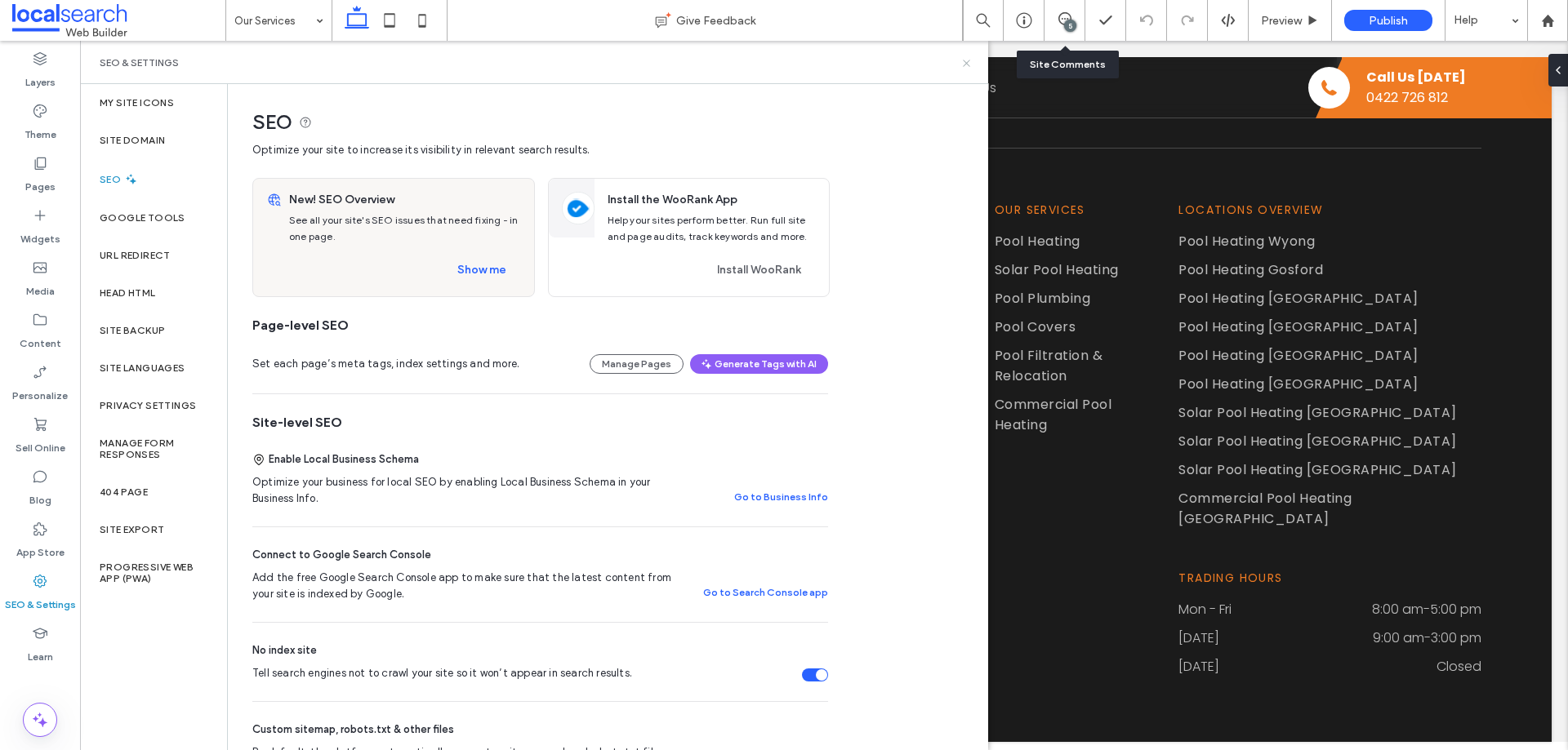
click at [967, 58] on icon at bounding box center [966, 63] width 13 height 13
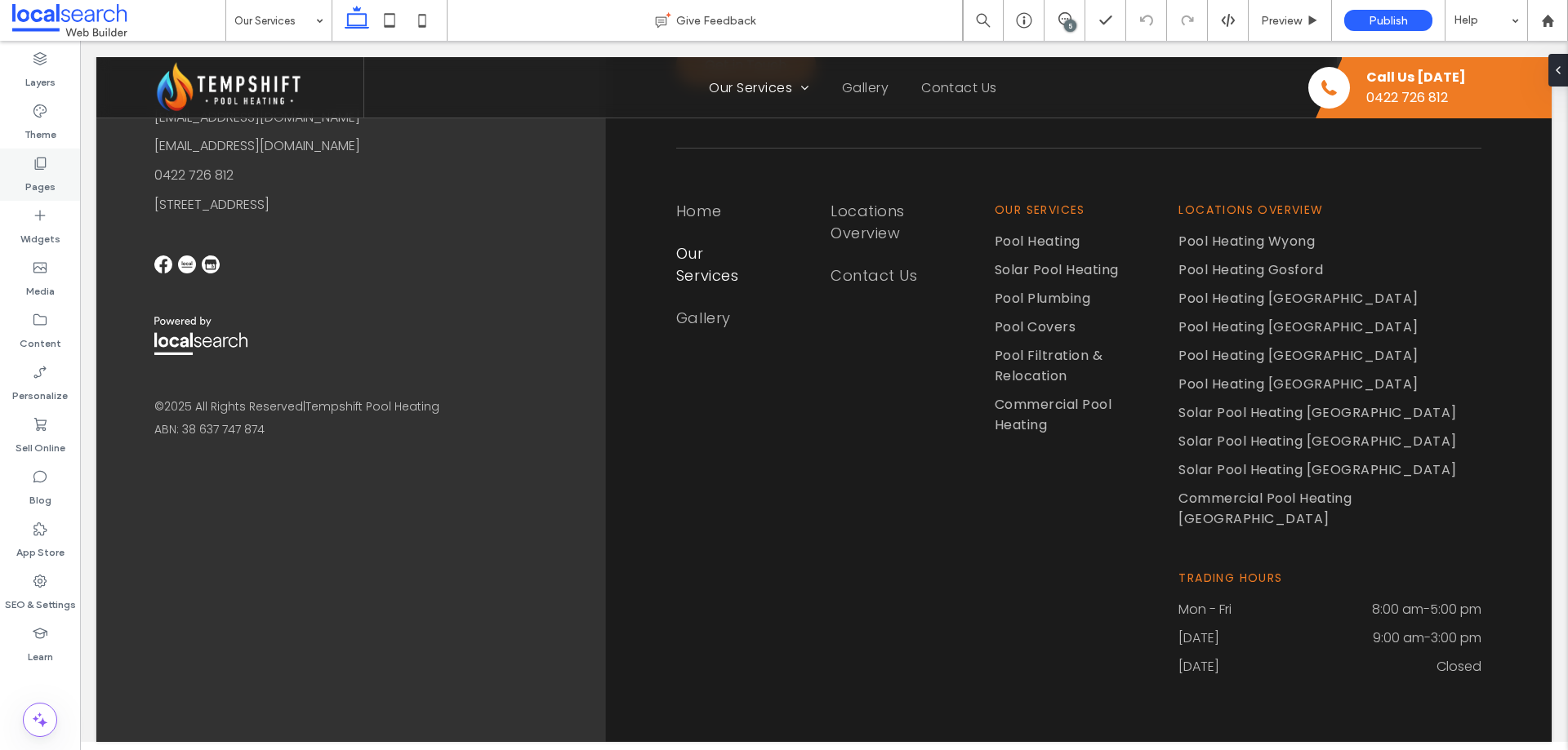
click at [9, 159] on div "Pages" at bounding box center [39, 174] width 80 height 52
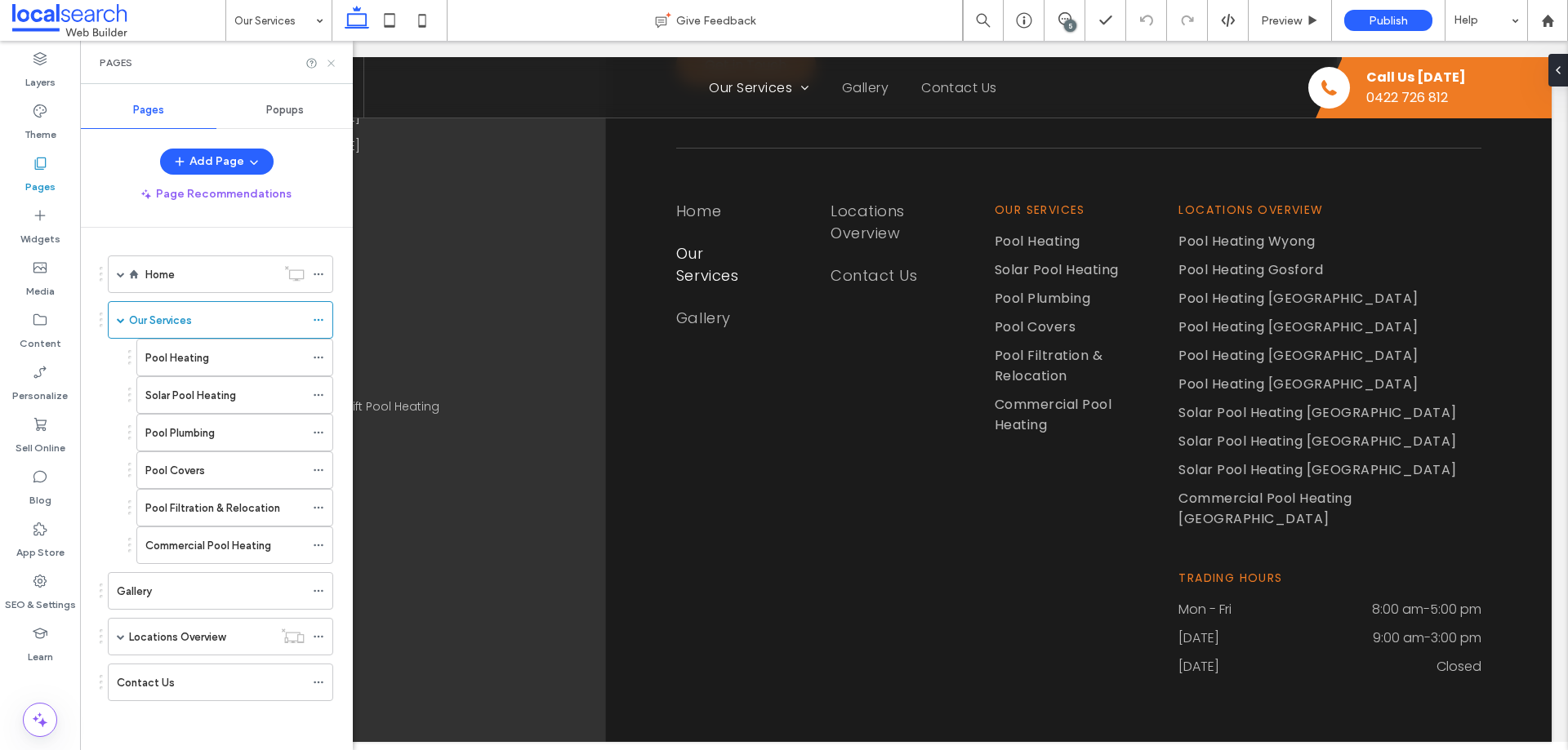
click at [335, 59] on icon at bounding box center [331, 63] width 13 height 13
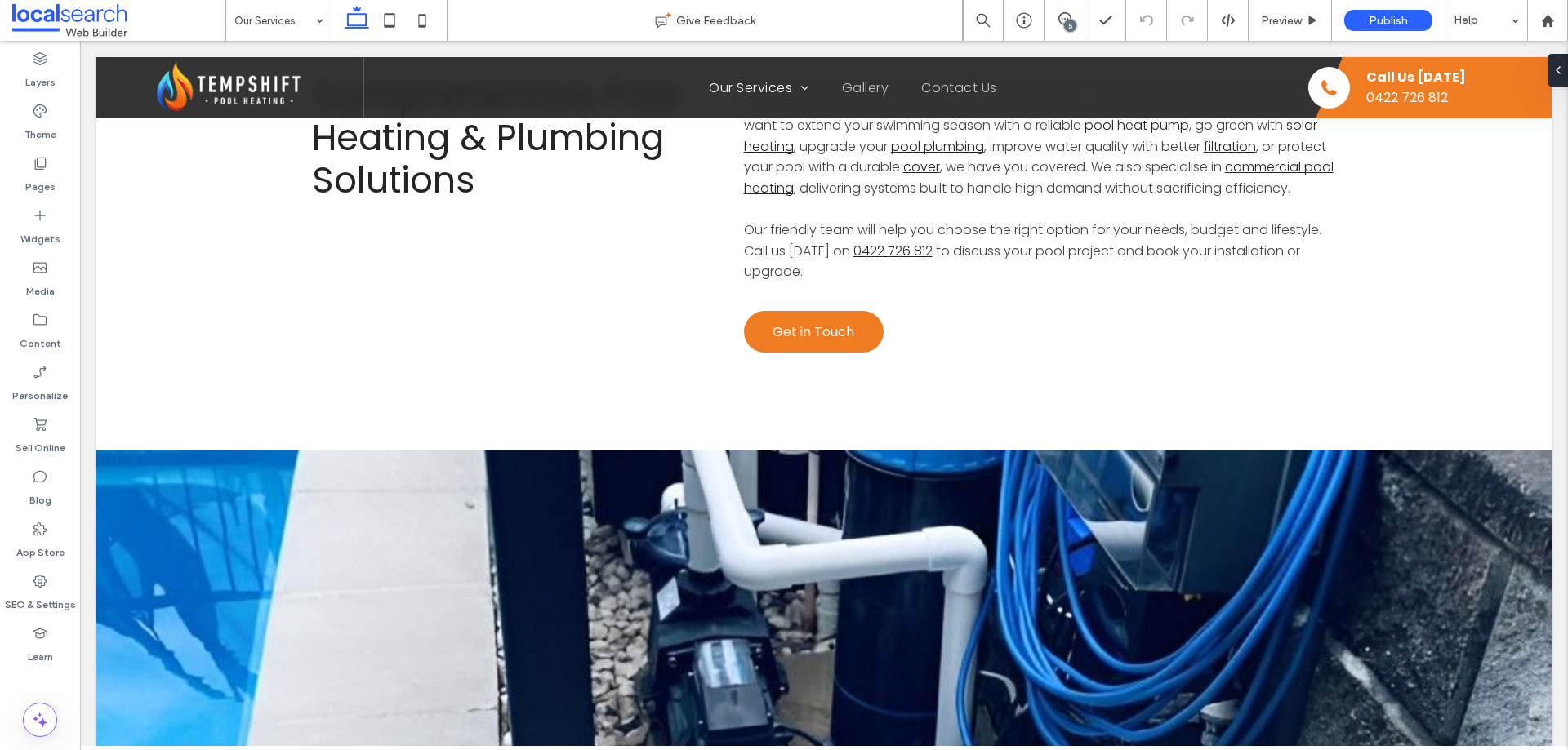
scroll to position [2041, 0]
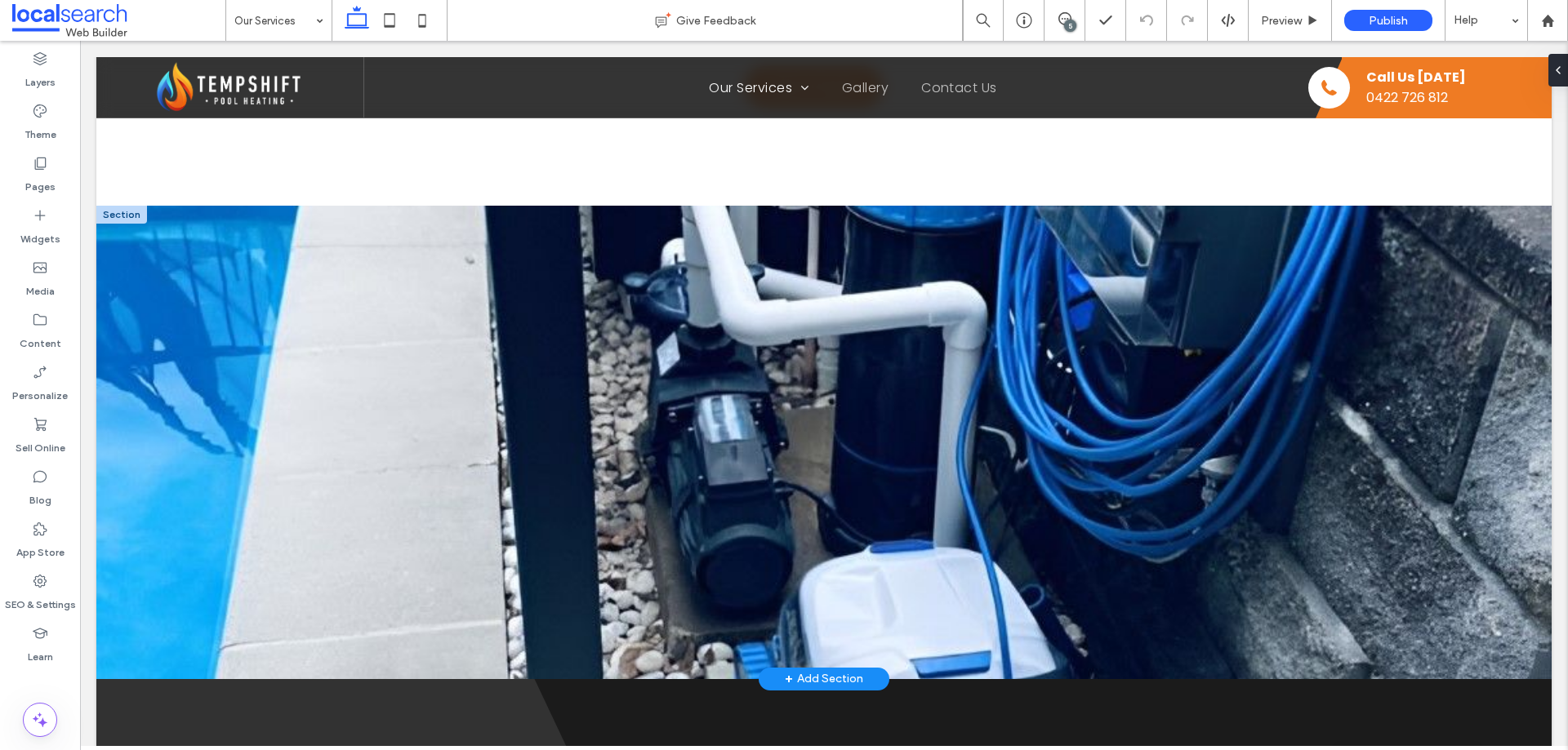
drag, startPoint x: 142, startPoint y: 235, endPoint x: 161, endPoint y: 246, distance: 22.0
click at [142, 224] on div at bounding box center [122, 215] width 50 height 18
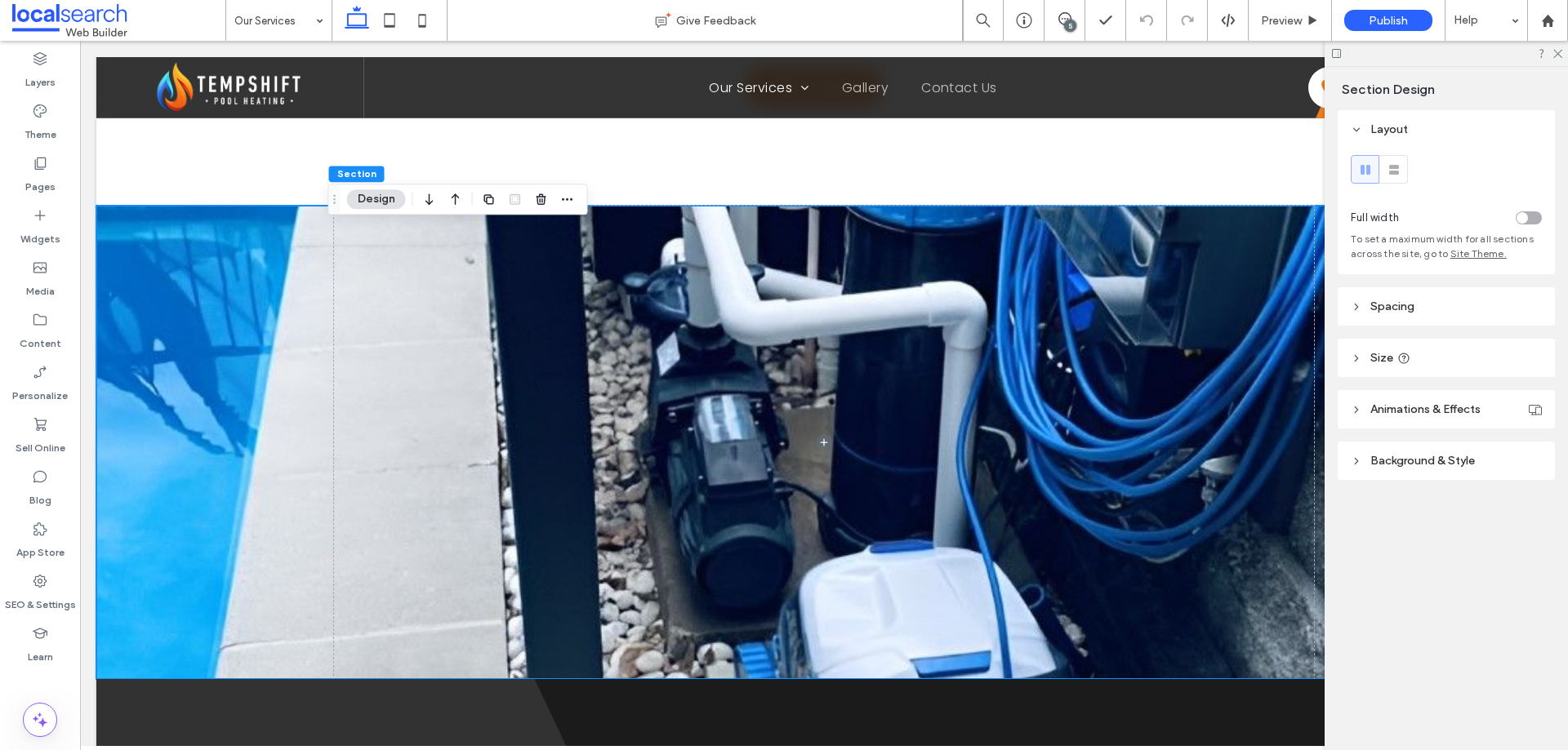
click at [1389, 442] on header "Background & Style" at bounding box center [1446, 461] width 217 height 39
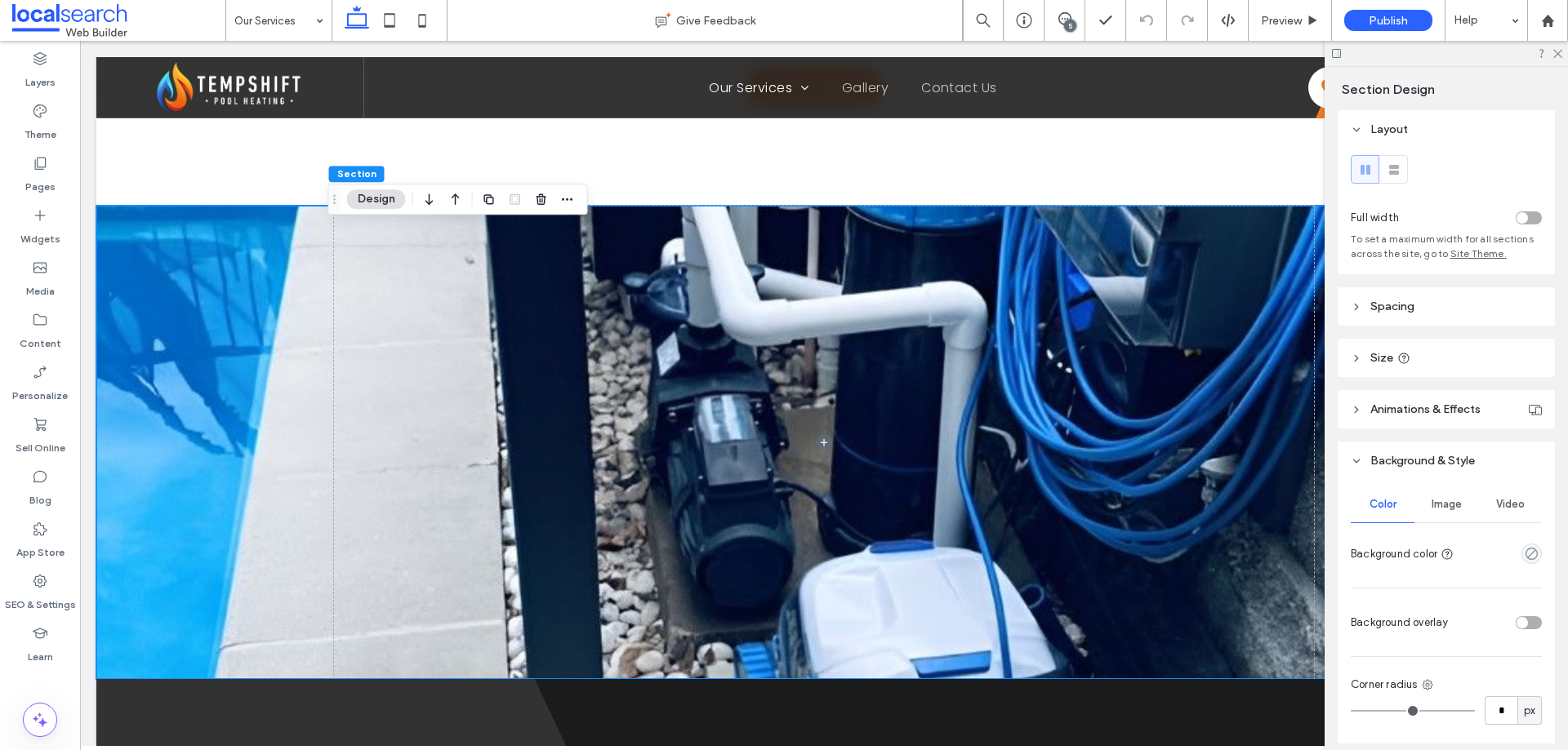
click at [1438, 491] on div "Image" at bounding box center [1446, 504] width 64 height 36
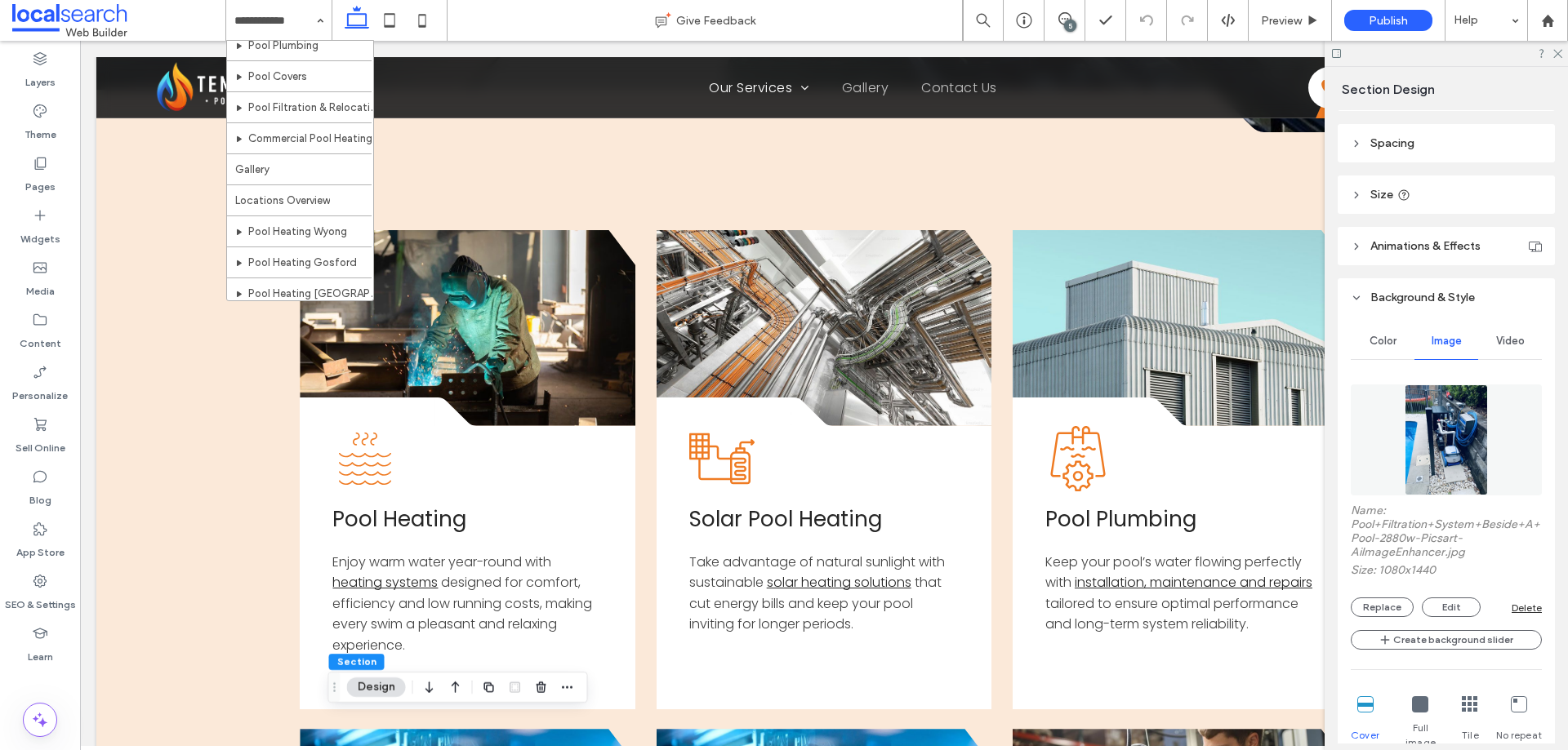
scroll to position [163, 0]
click at [49, 336] on label "Content" at bounding box center [40, 339] width 42 height 23
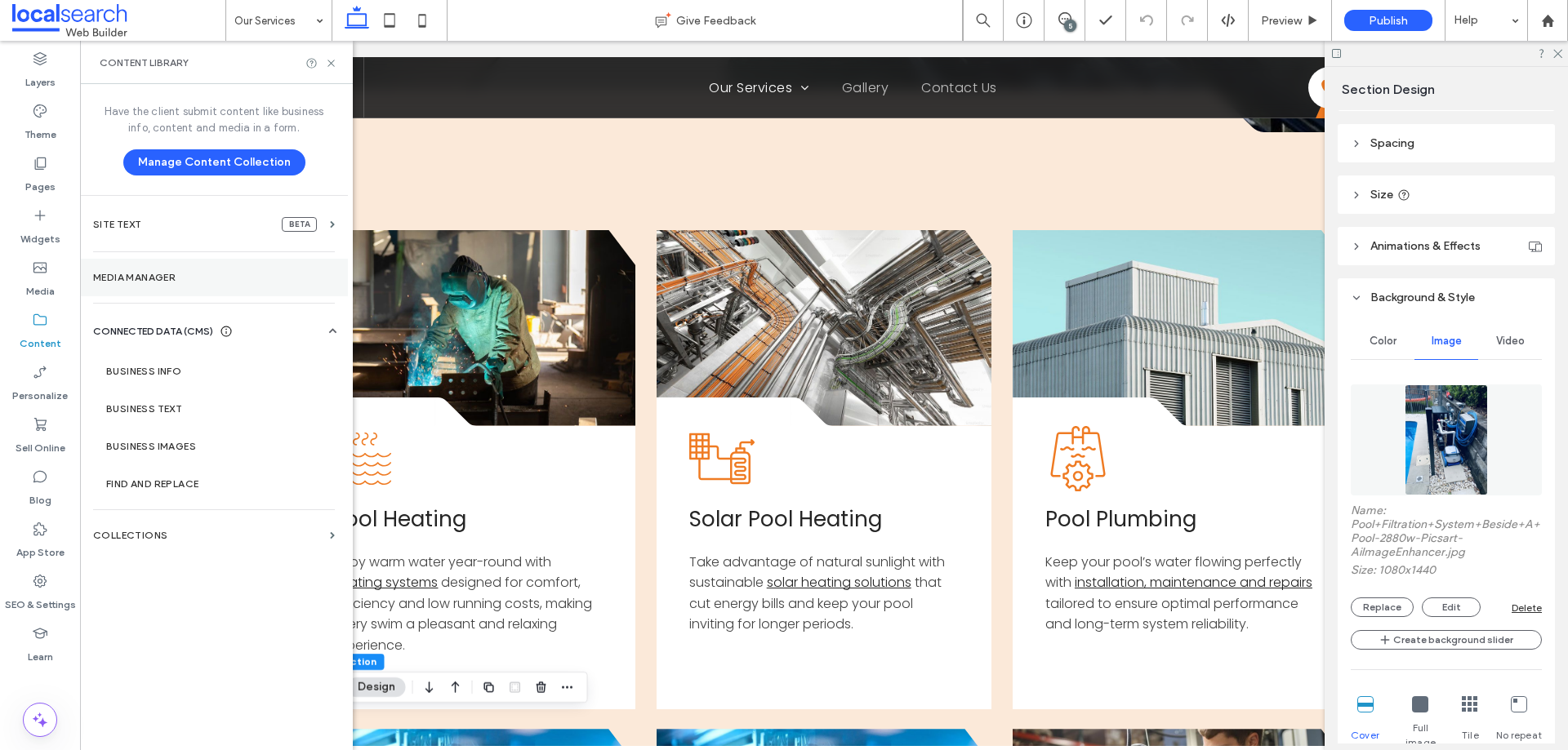
click at [120, 271] on section "Media Manager" at bounding box center [214, 277] width 268 height 38
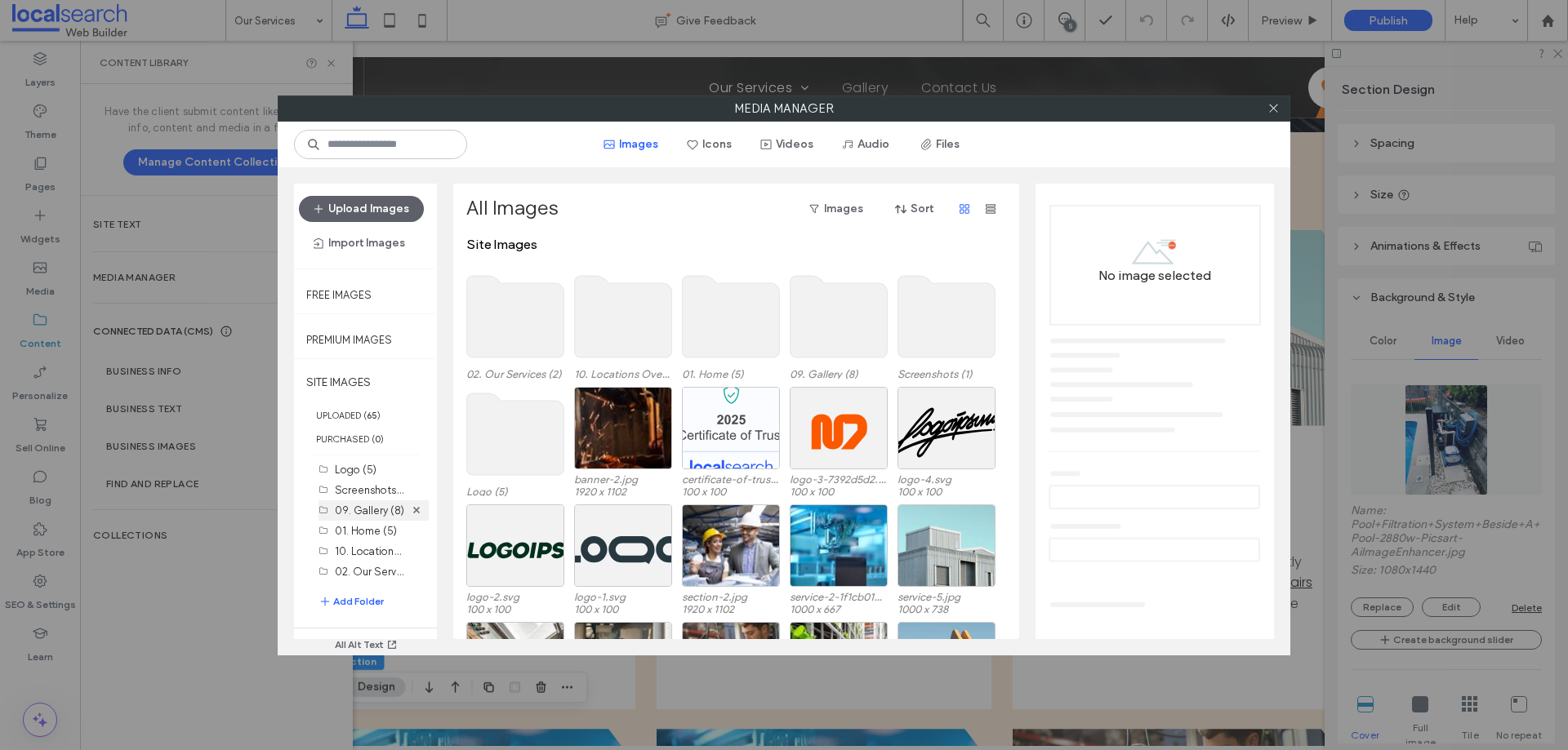
click at [353, 512] on label "09. Gallery (8)" at bounding box center [370, 510] width 70 height 13
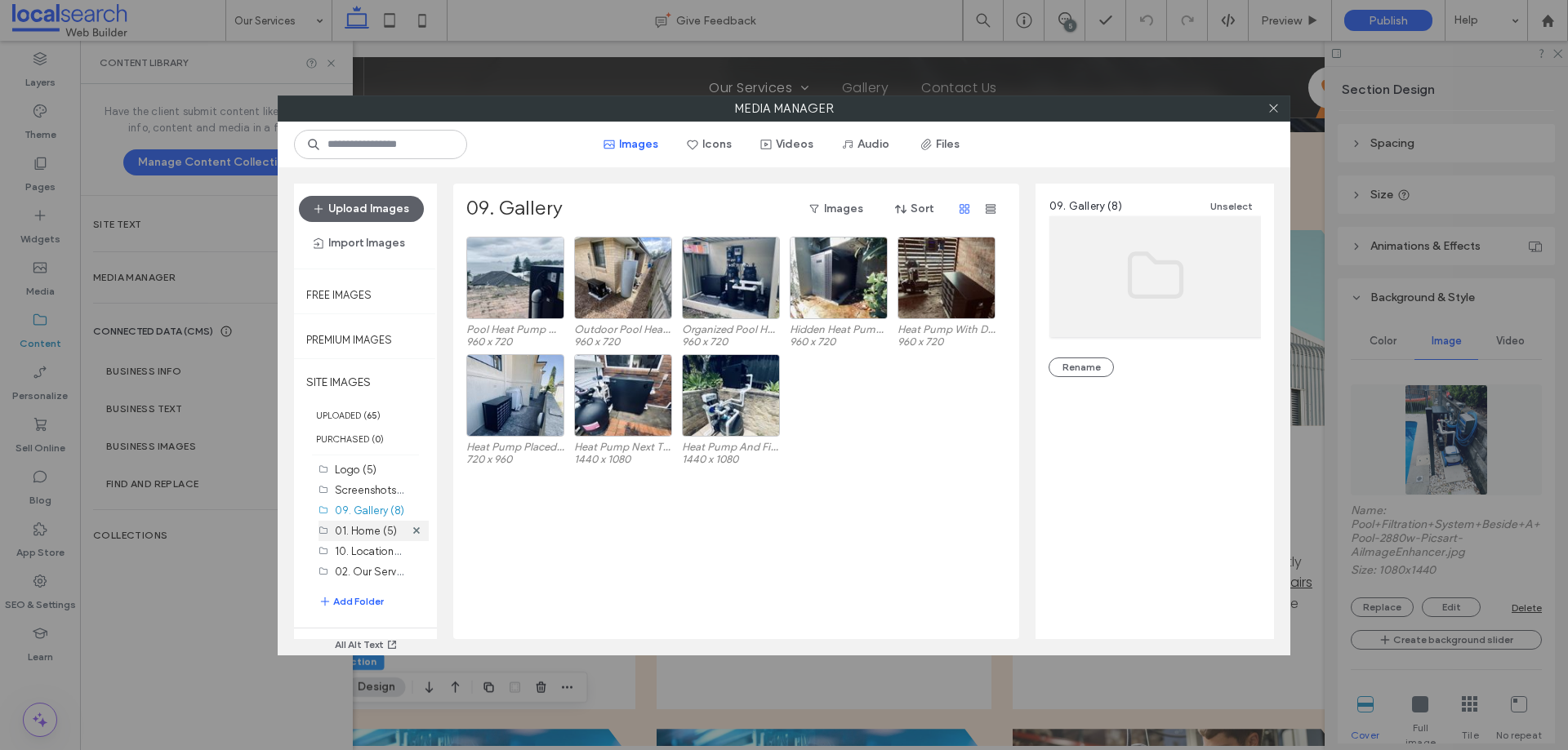
click at [357, 529] on label "01. Home (5)" at bounding box center [366, 531] width 62 height 13
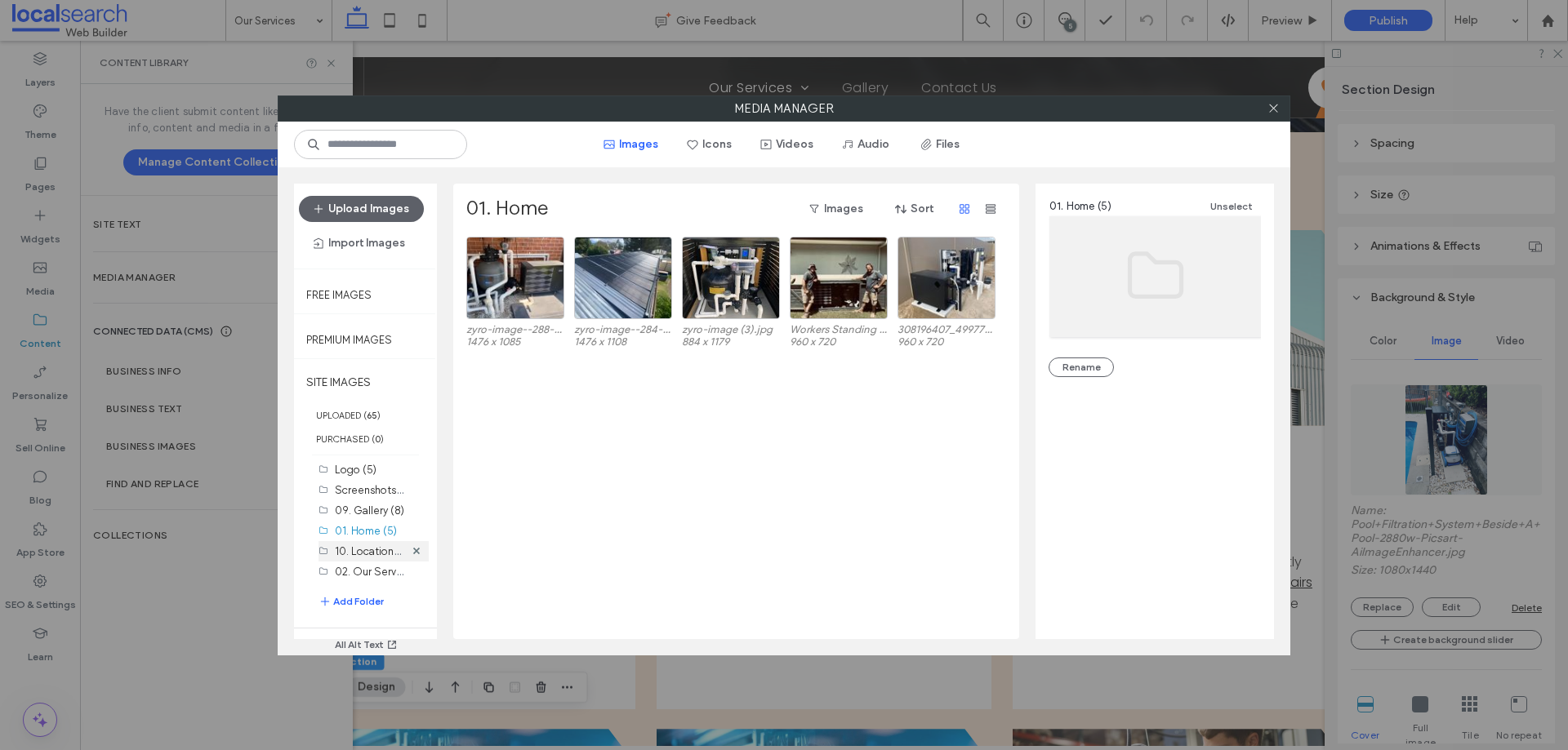
click at [356, 557] on label "10. Locations Overview (14)" at bounding box center [401, 551] width 132 height 16
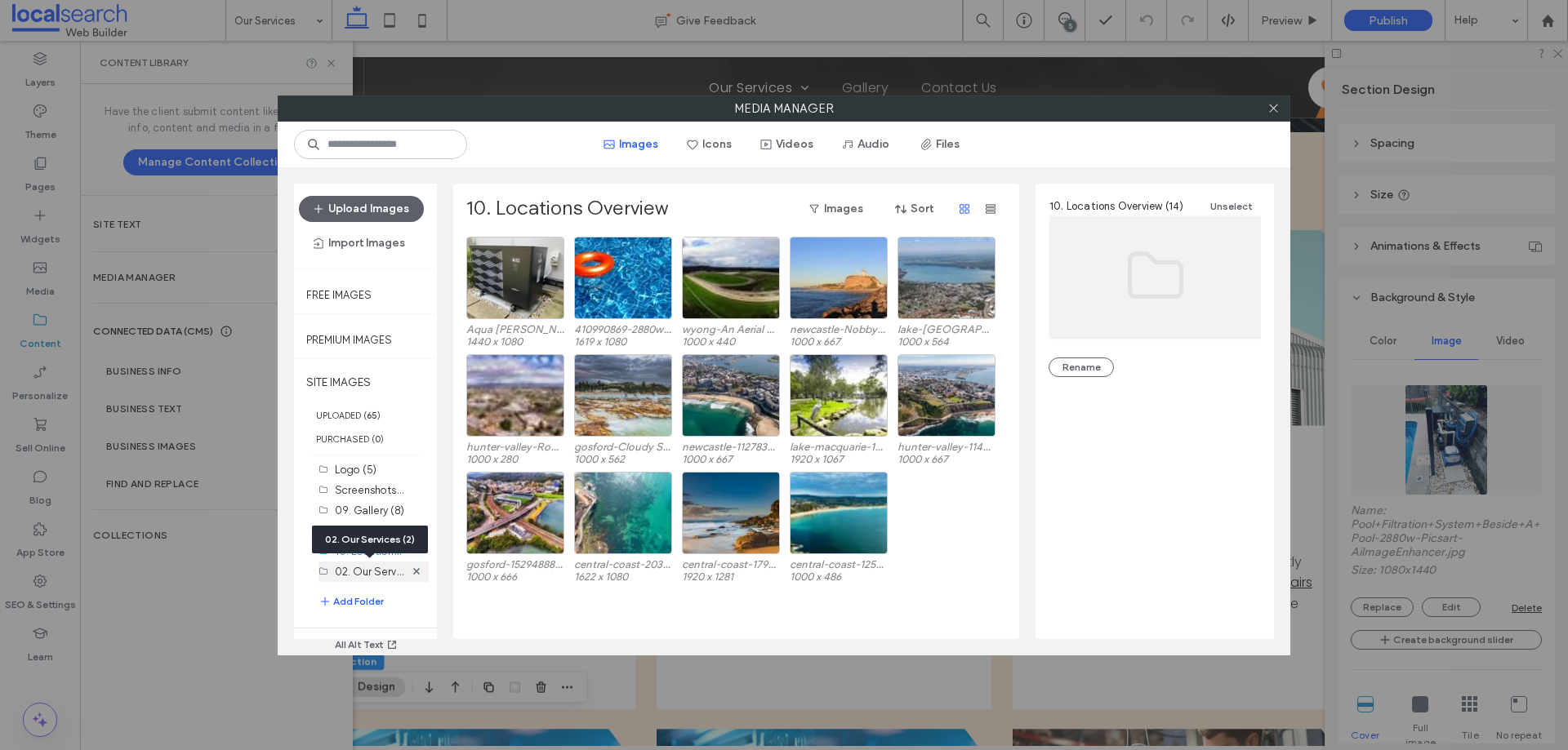
click at [356, 567] on label "02. Our Services (2)" at bounding box center [383, 571] width 96 height 16
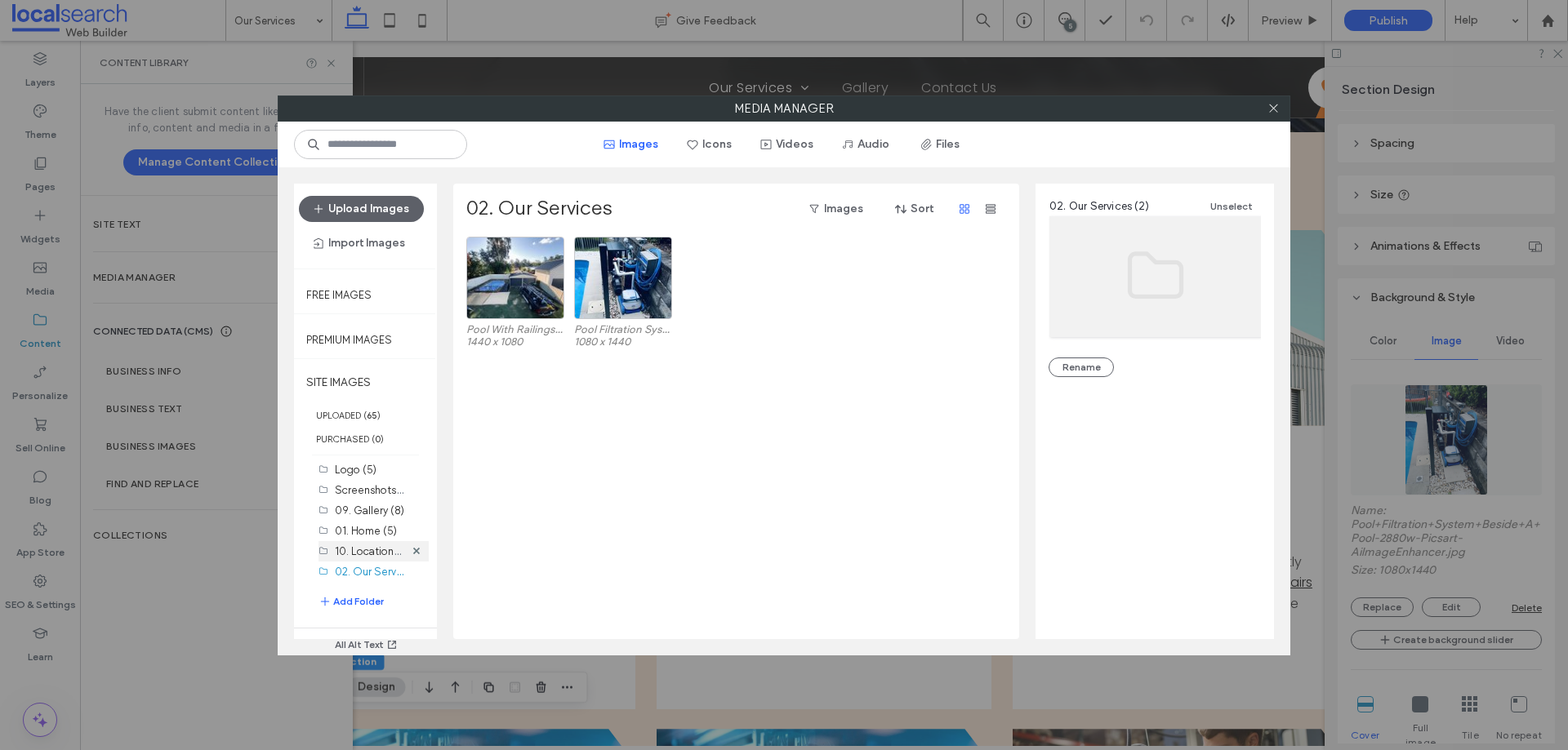
click at [363, 545] on label "10. Locations Overview (14)" at bounding box center [401, 551] width 132 height 16
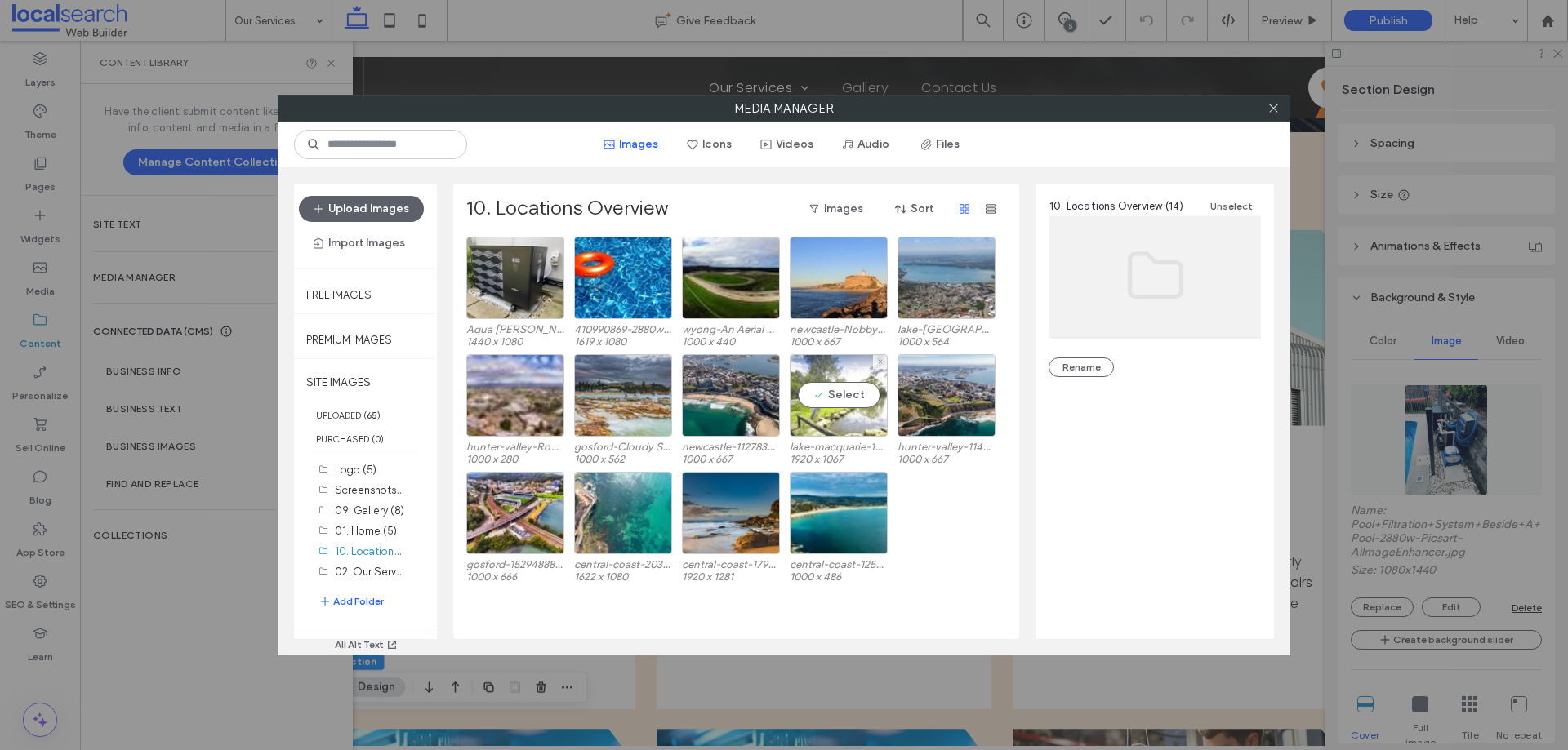
click at [825, 399] on div "Select" at bounding box center [838, 396] width 98 height 82
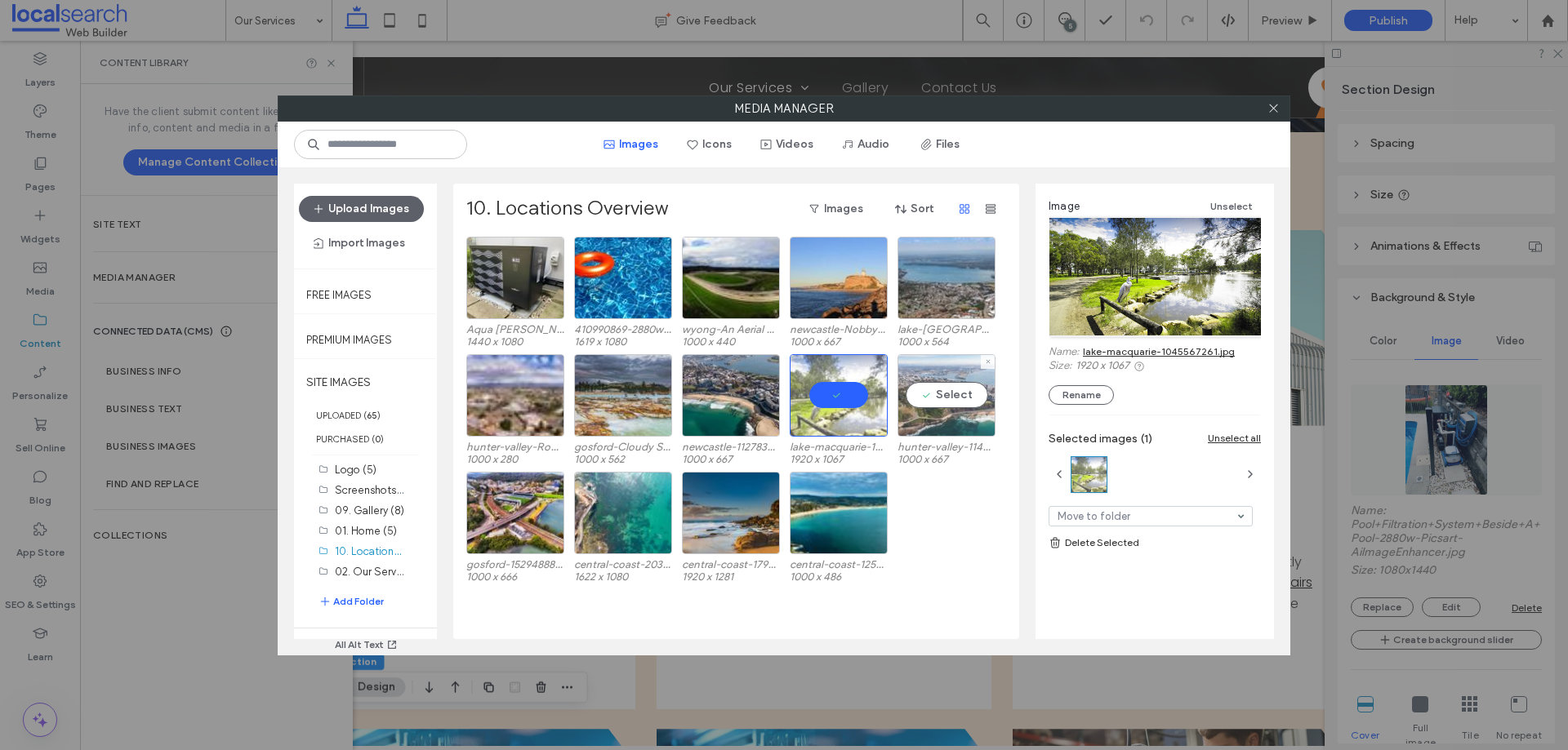
click at [937, 391] on div "Select" at bounding box center [946, 396] width 98 height 82
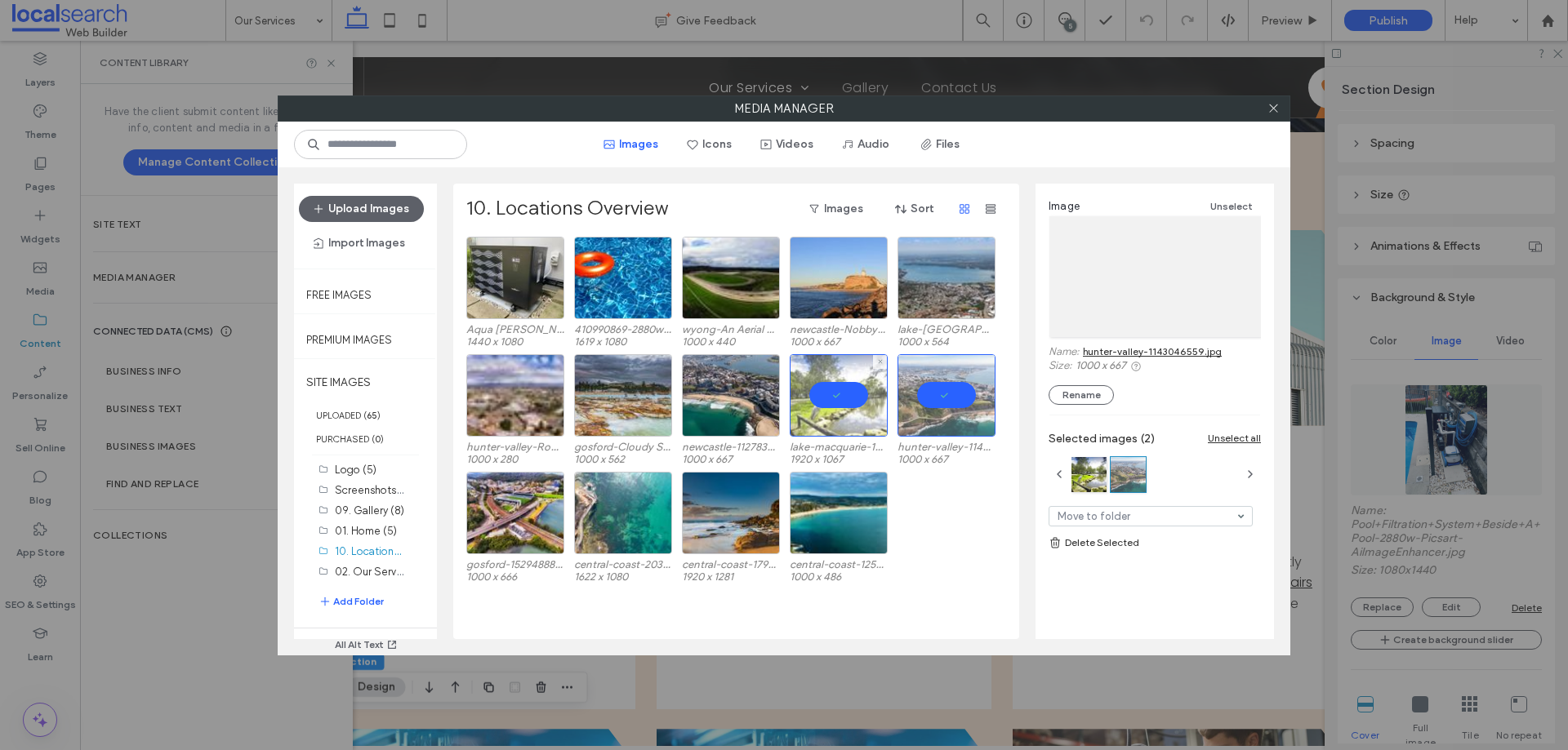
click at [855, 390] on div at bounding box center [838, 396] width 98 height 82
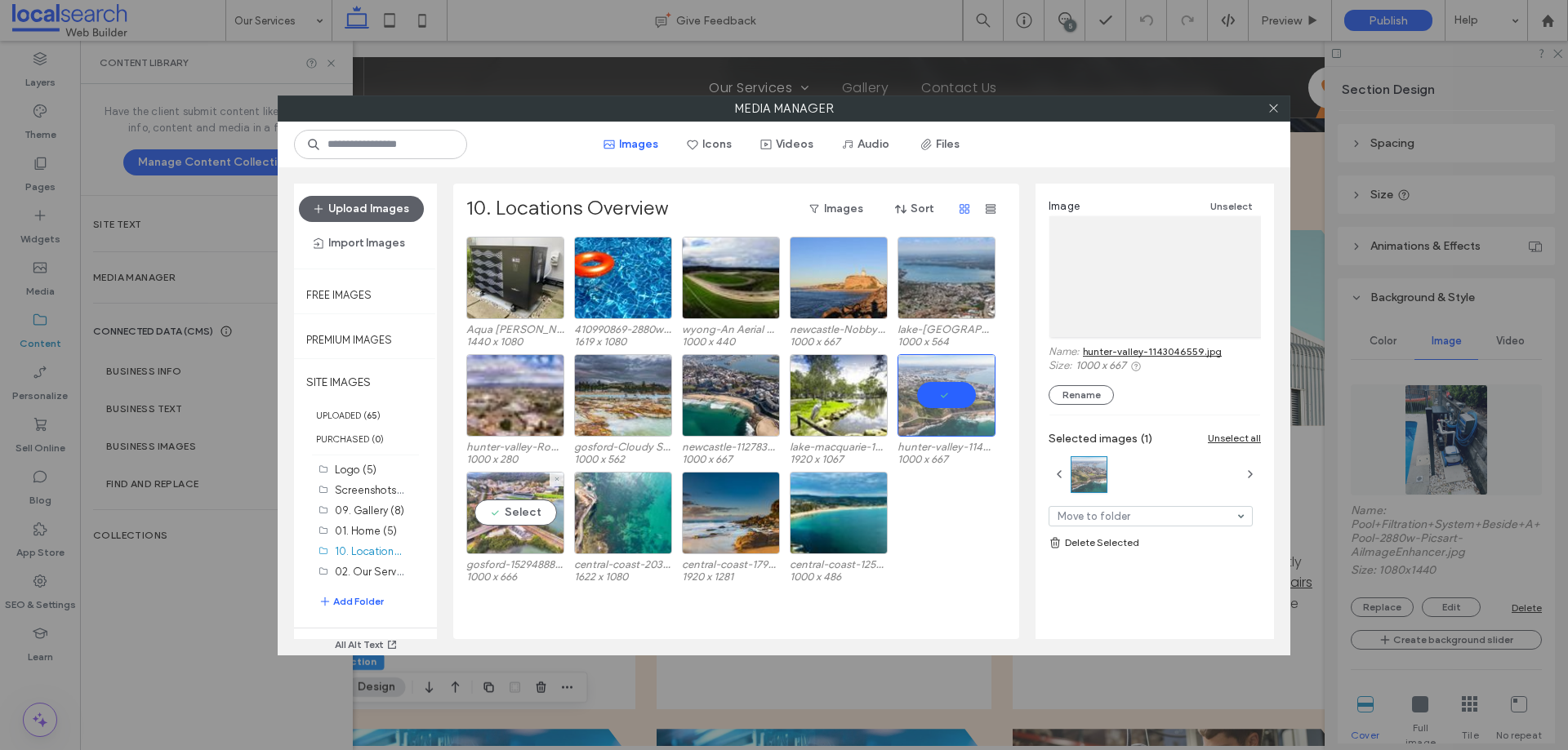
click at [509, 516] on div "Select" at bounding box center [515, 513] width 98 height 82
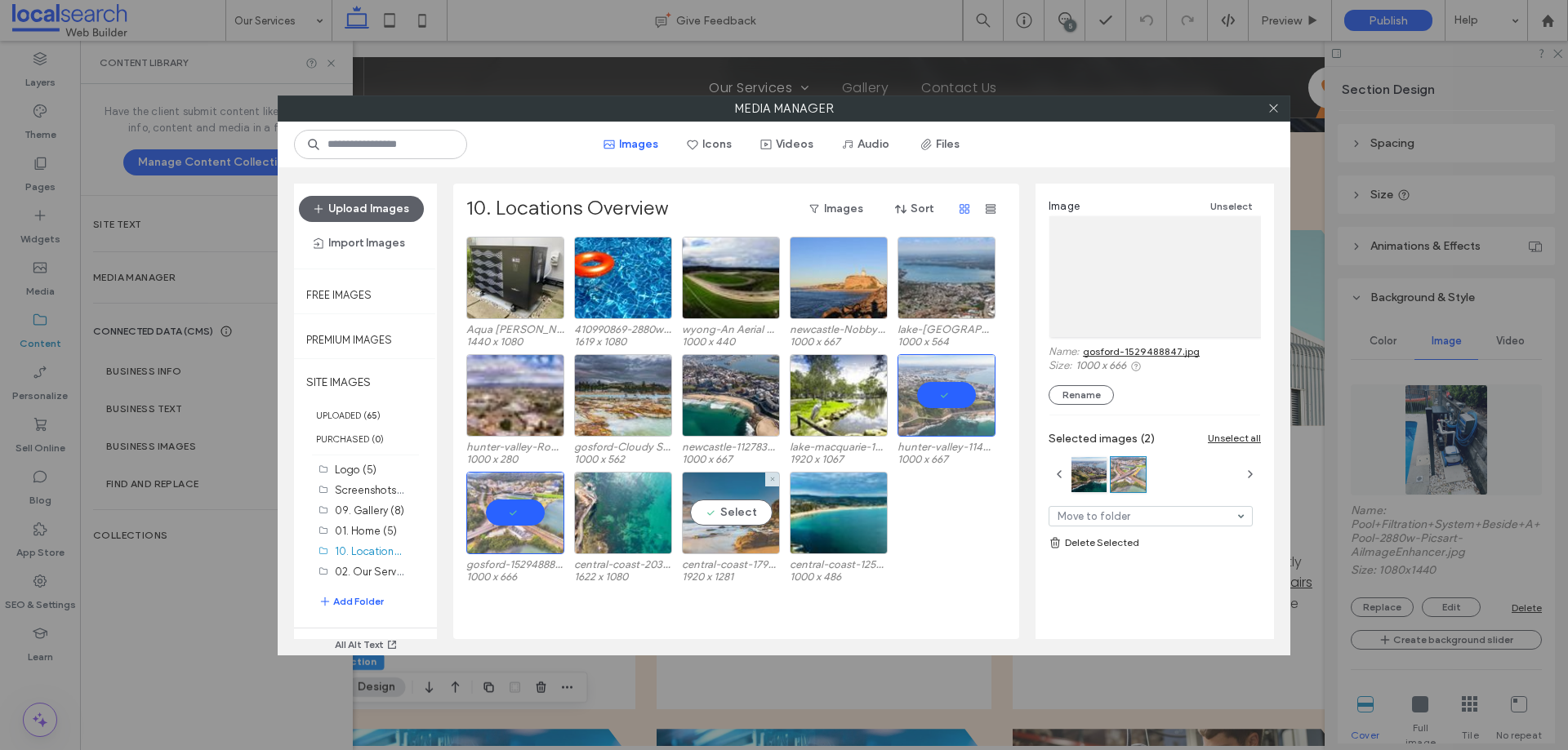
click at [732, 502] on div "Select" at bounding box center [731, 513] width 98 height 82
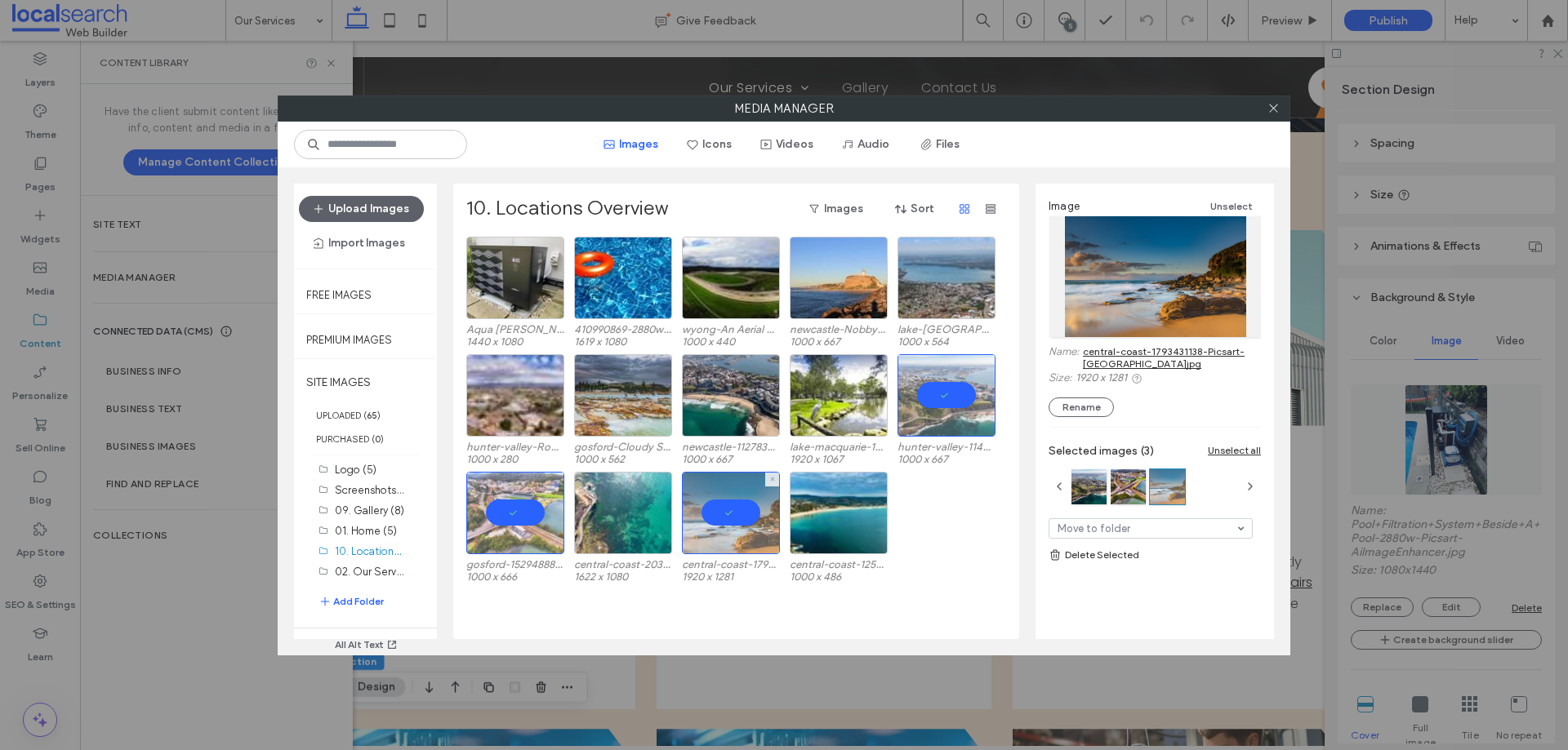
click at [724, 512] on div at bounding box center [731, 513] width 98 height 82
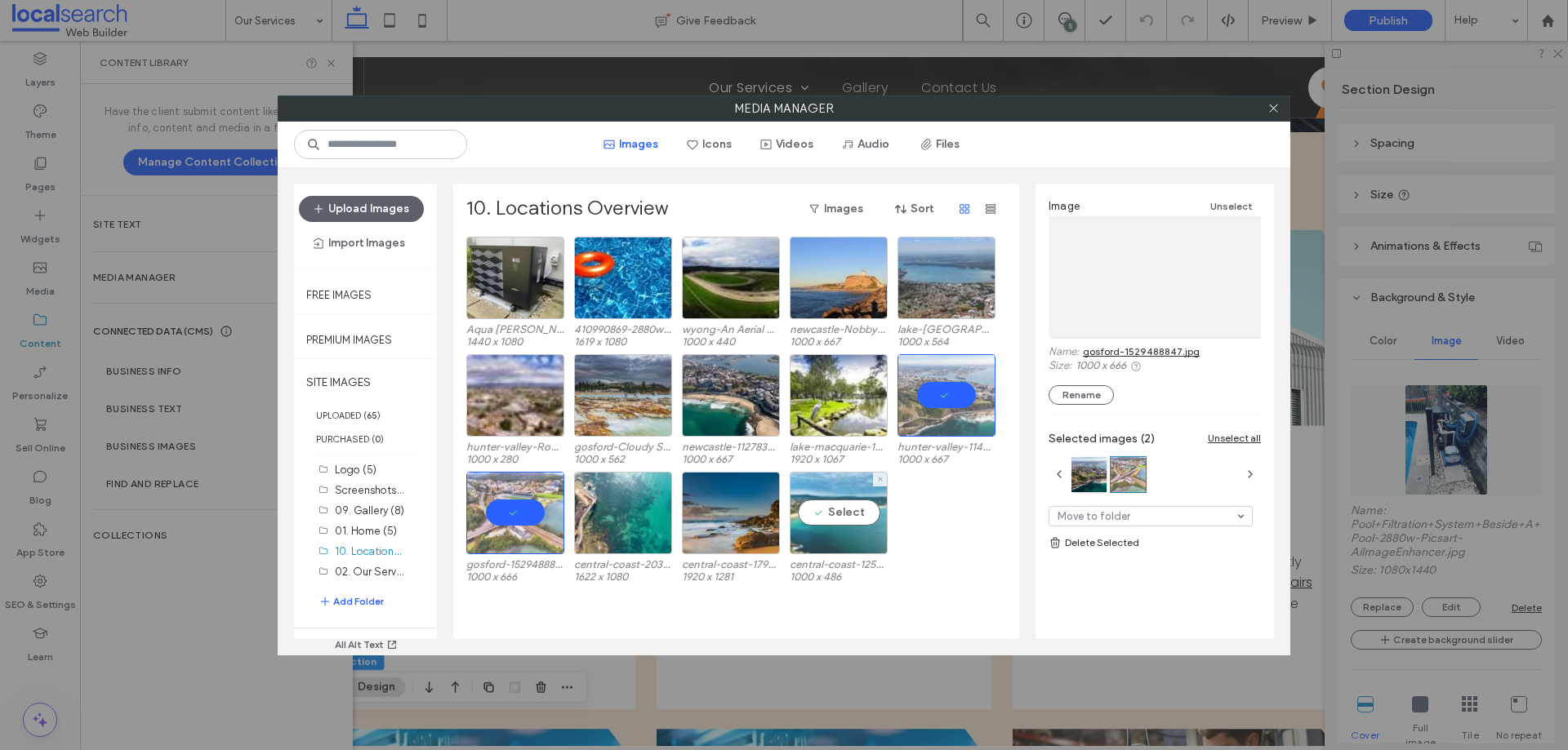
click at [843, 508] on div "Select" at bounding box center [838, 513] width 98 height 82
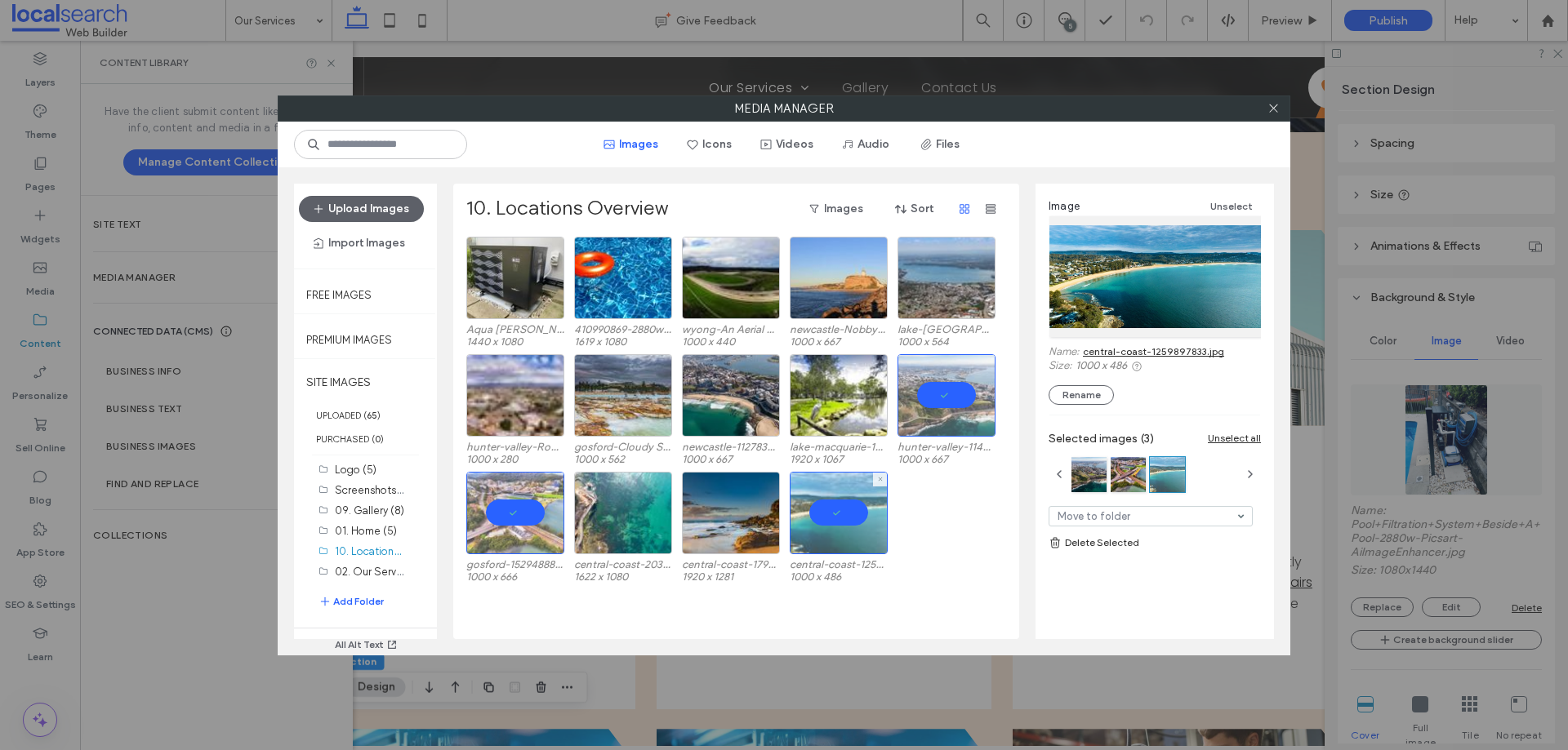
click at [841, 509] on div at bounding box center [838, 513] width 98 height 82
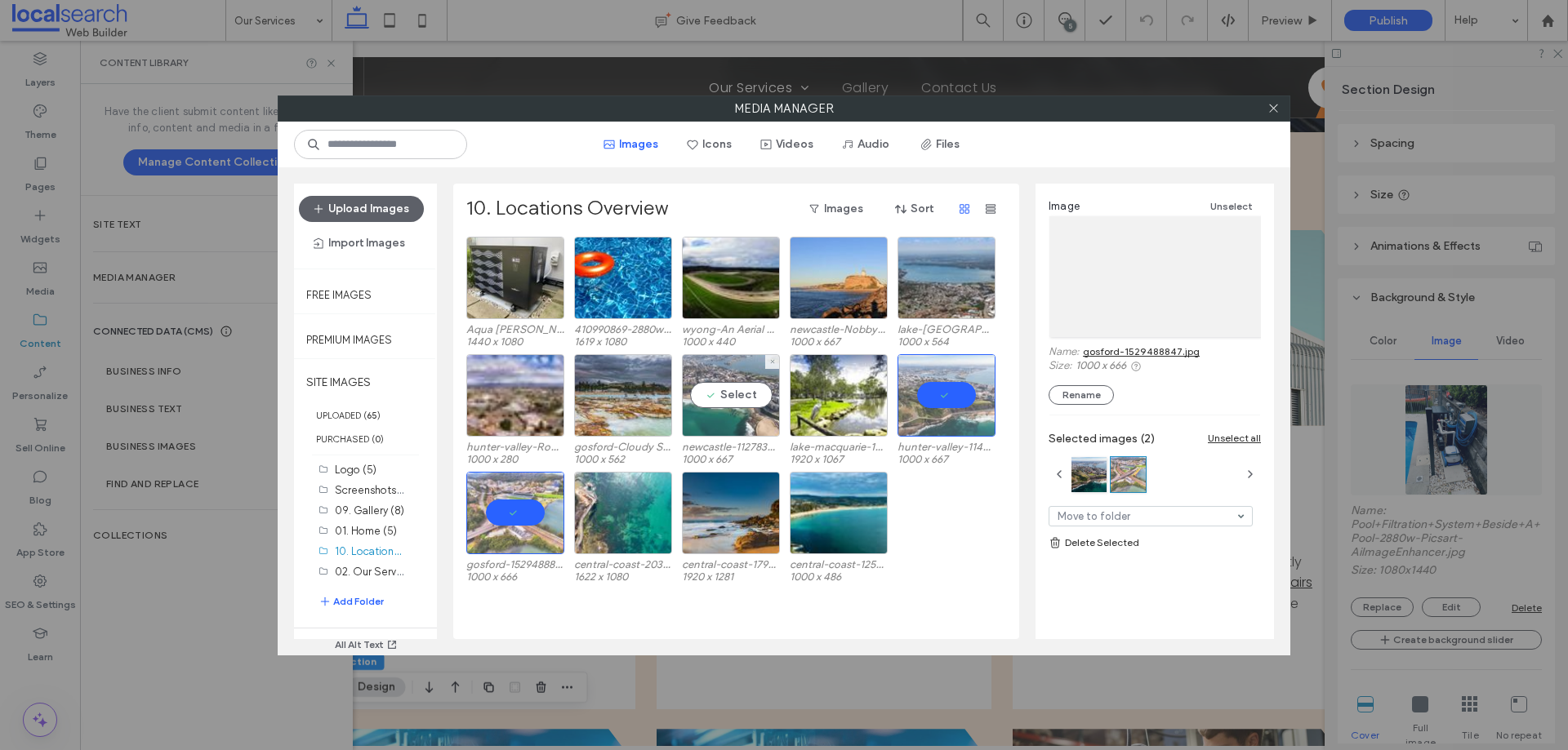
click at [734, 404] on div "Select" at bounding box center [731, 396] width 98 height 82
click at [743, 386] on div at bounding box center [731, 396] width 98 height 82
click at [947, 397] on div at bounding box center [946, 396] width 98 height 82
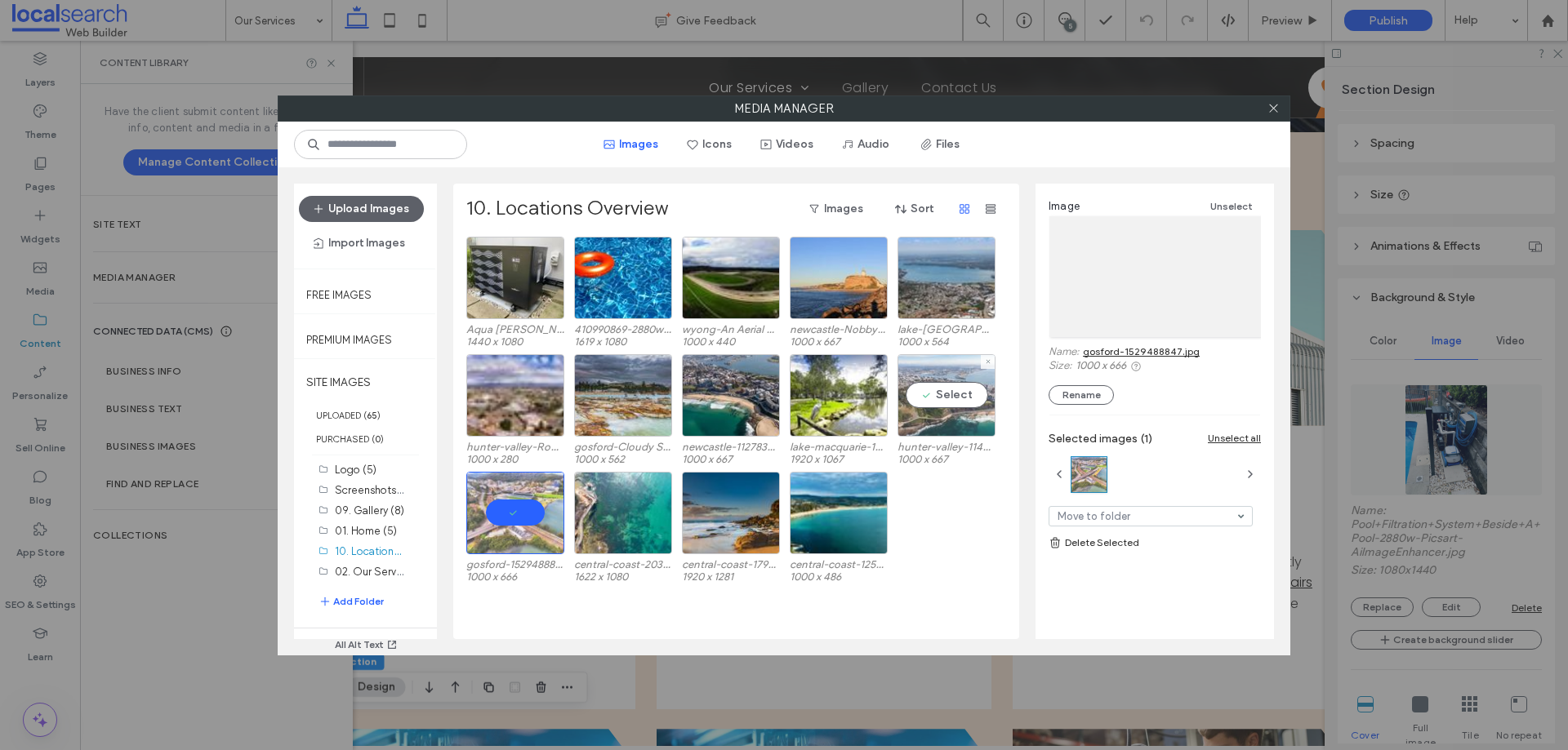
click at [950, 393] on div "Select" at bounding box center [946, 396] width 98 height 82
drag, startPoint x: 958, startPoint y: 382, endPoint x: 944, endPoint y: 396, distance: 19.8
click at [958, 382] on div at bounding box center [946, 396] width 98 height 82
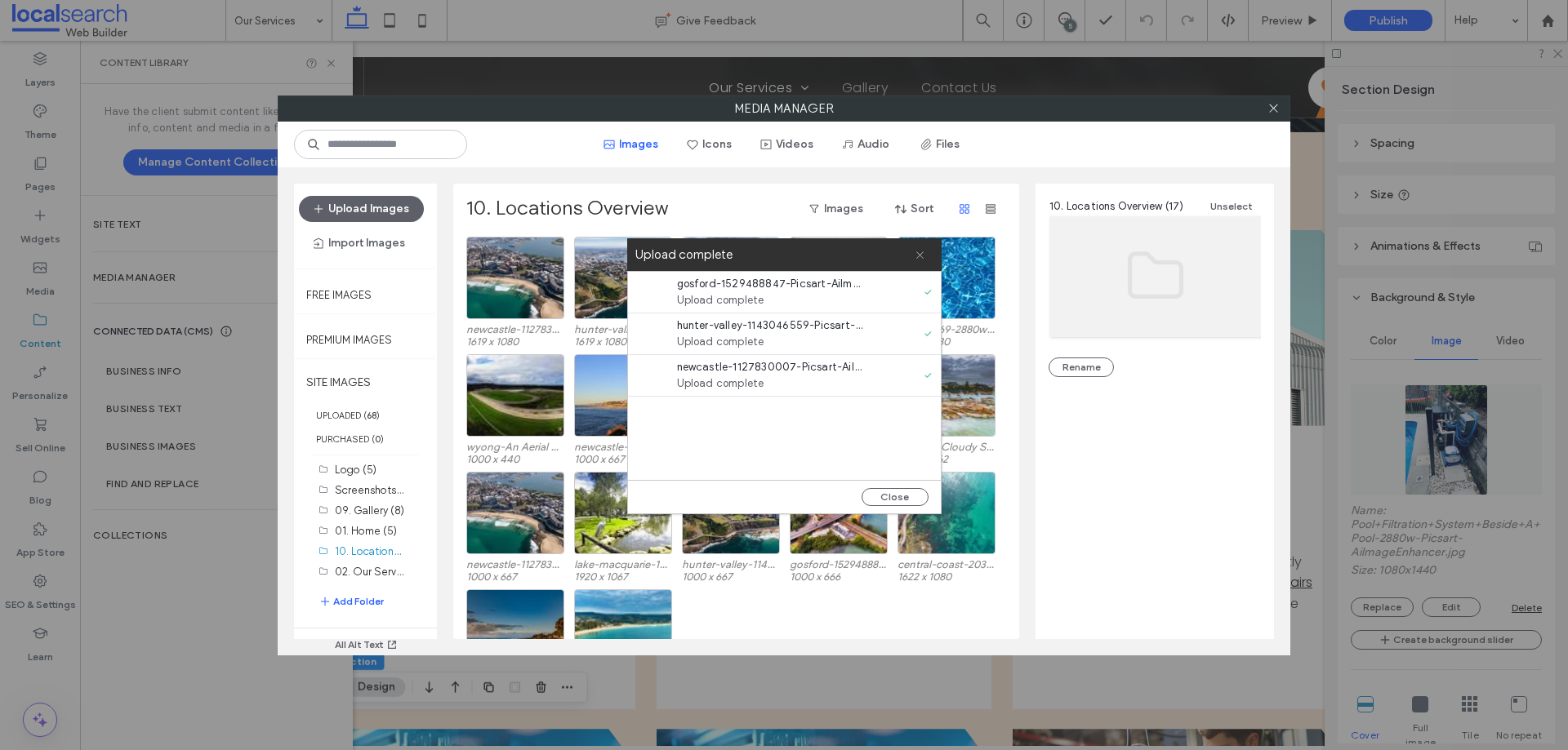
click at [921, 251] on icon at bounding box center [919, 255] width 11 height 11
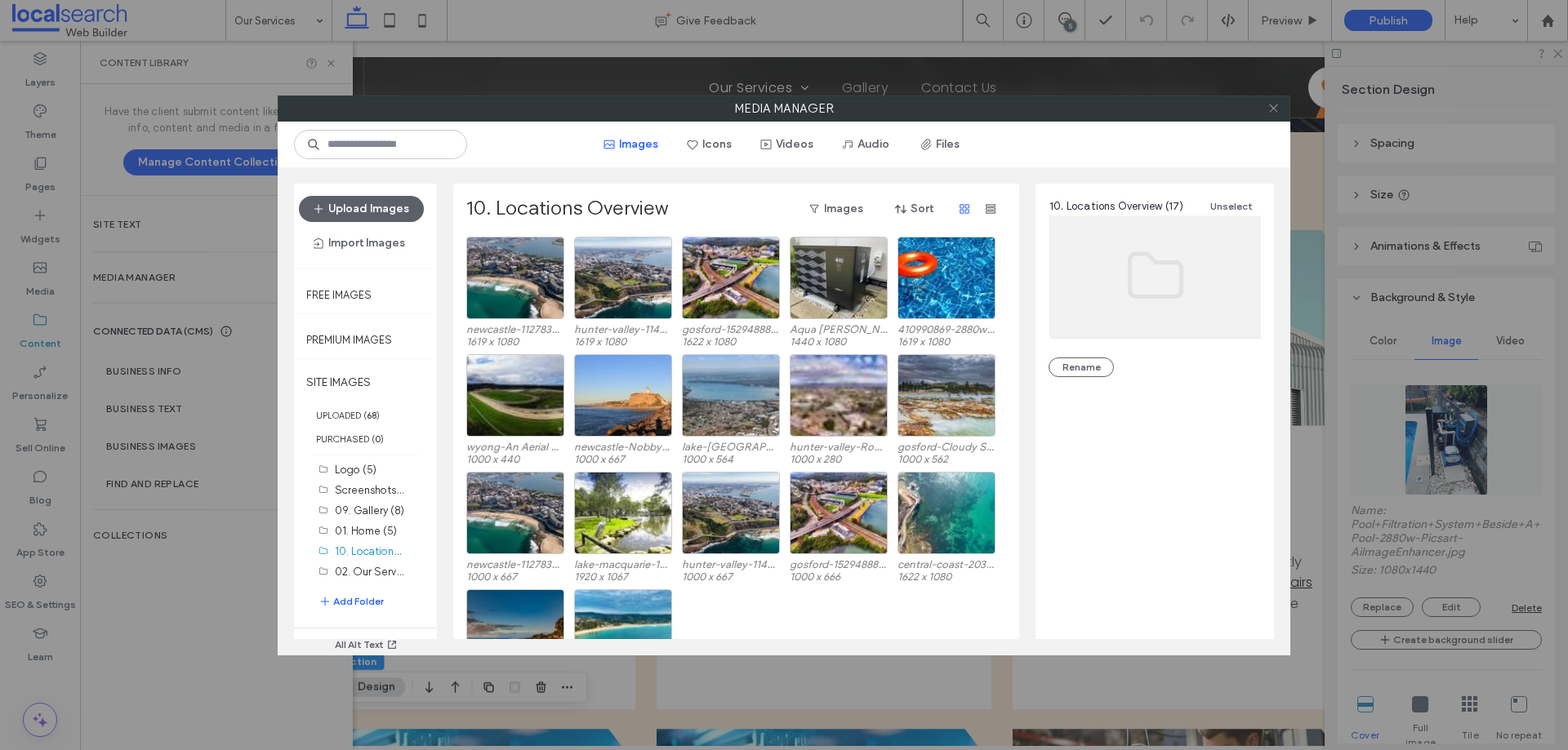
click at [1272, 108] on use at bounding box center [1273, 109] width 8 height 8
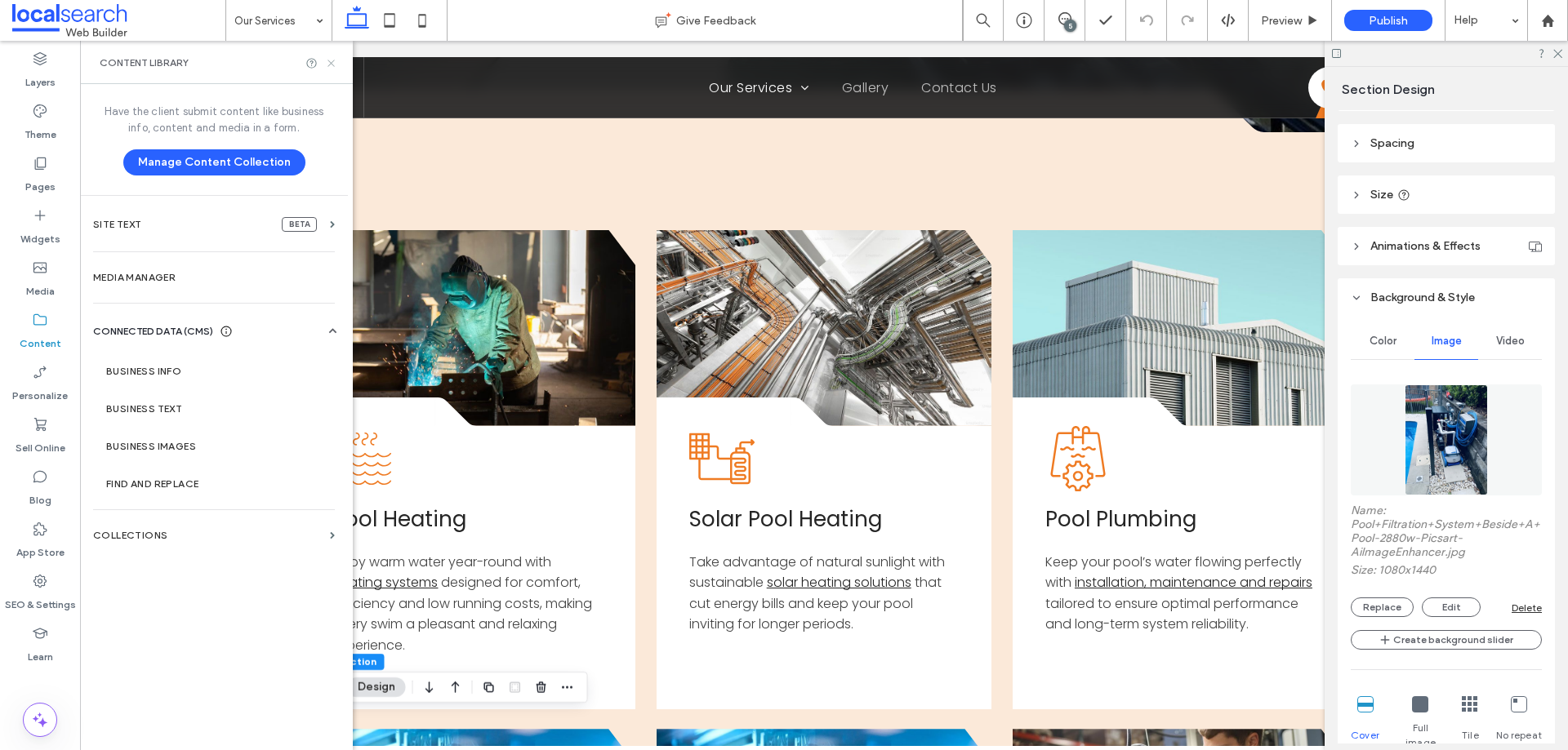
click at [334, 60] on use at bounding box center [331, 63] width 7 height 7
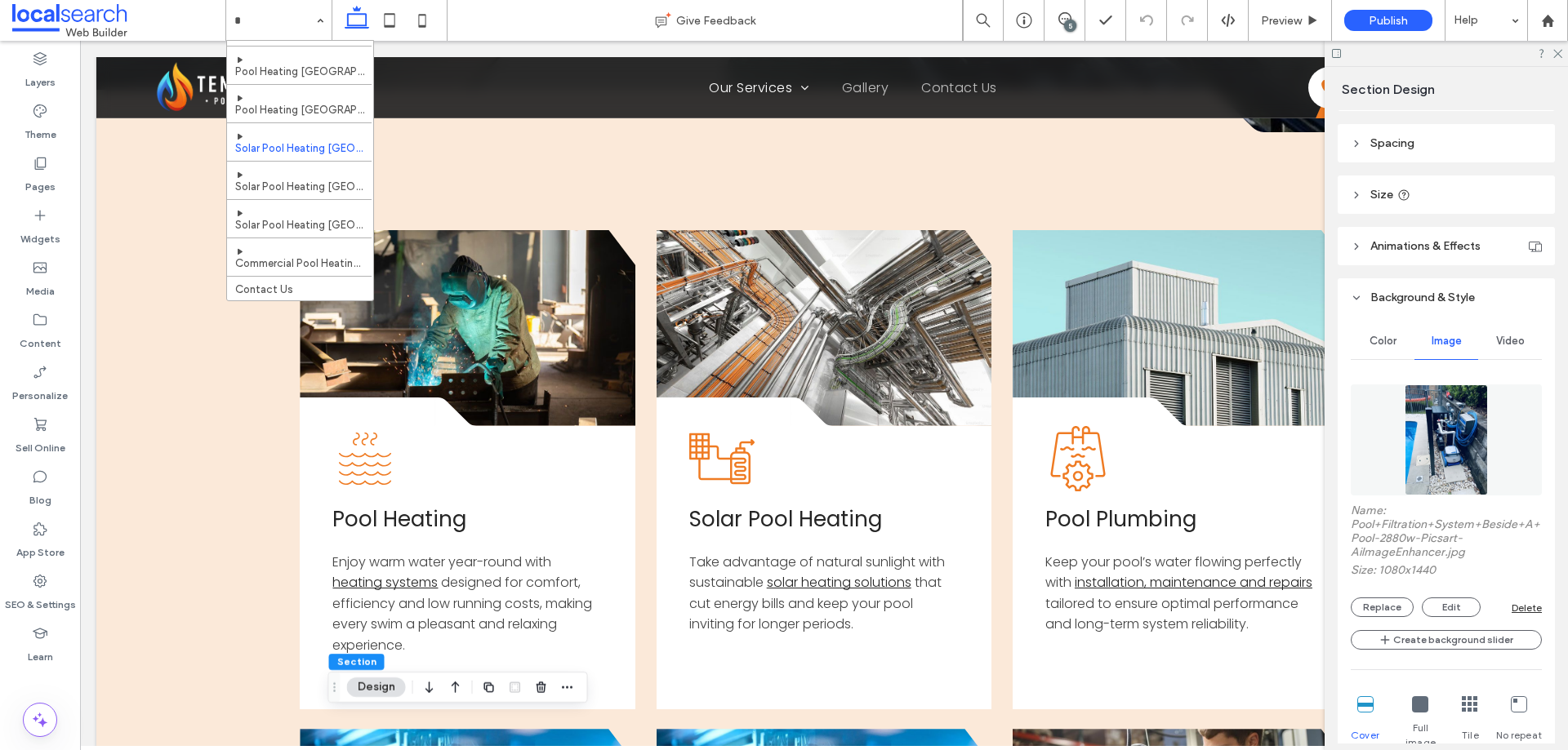
scroll to position [304, 0]
type input "***"
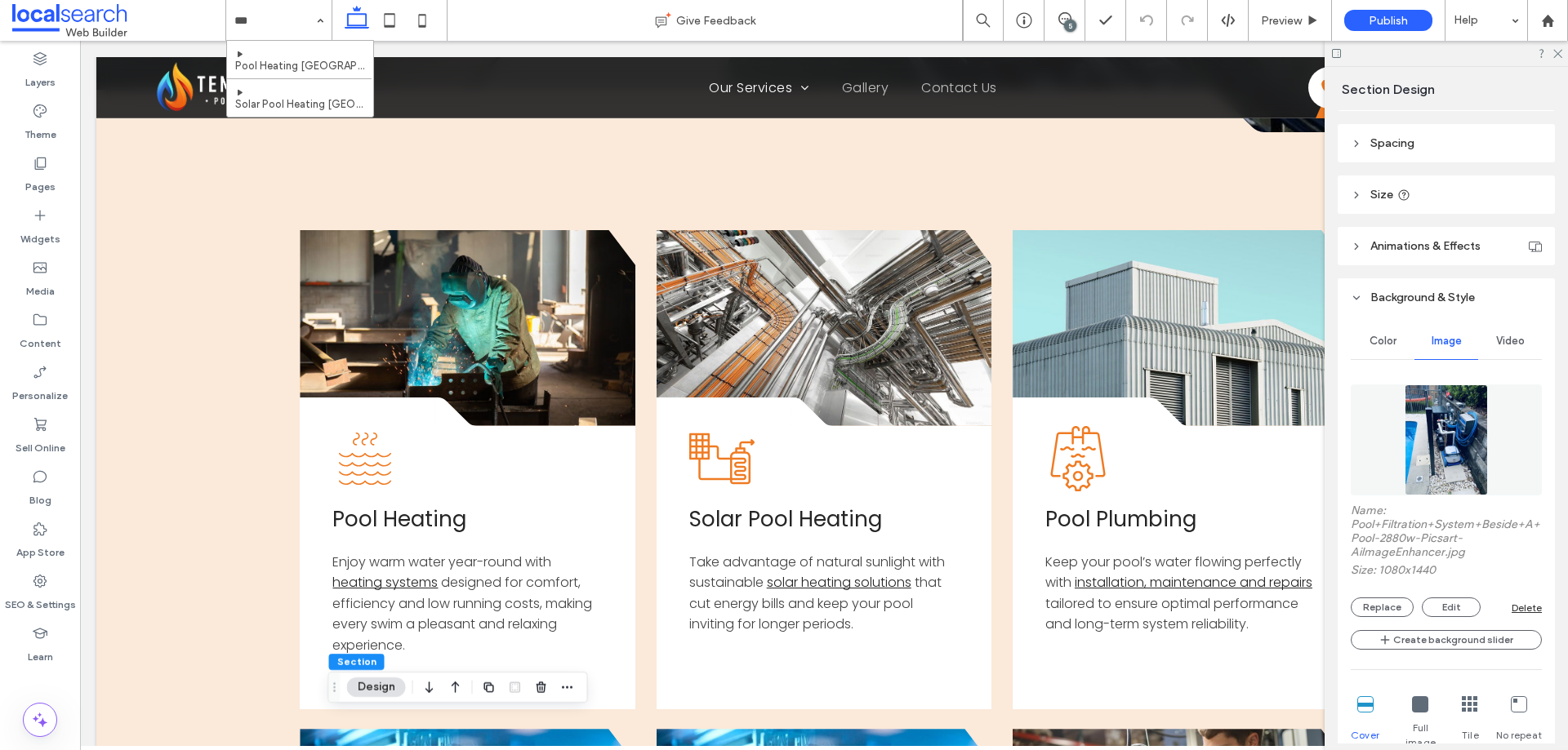
scroll to position [0, 0]
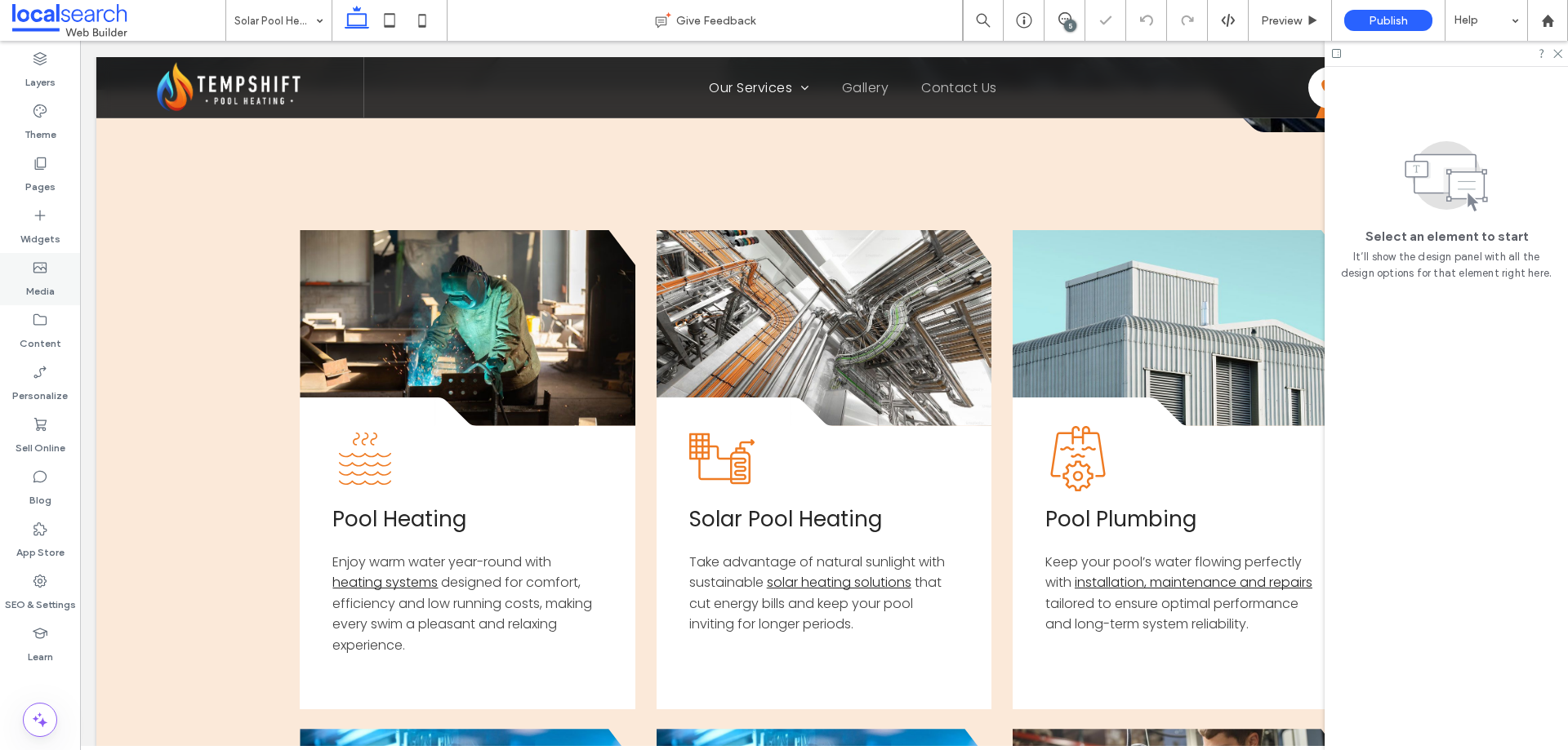
click at [42, 282] on label "Media" at bounding box center [40, 287] width 28 height 23
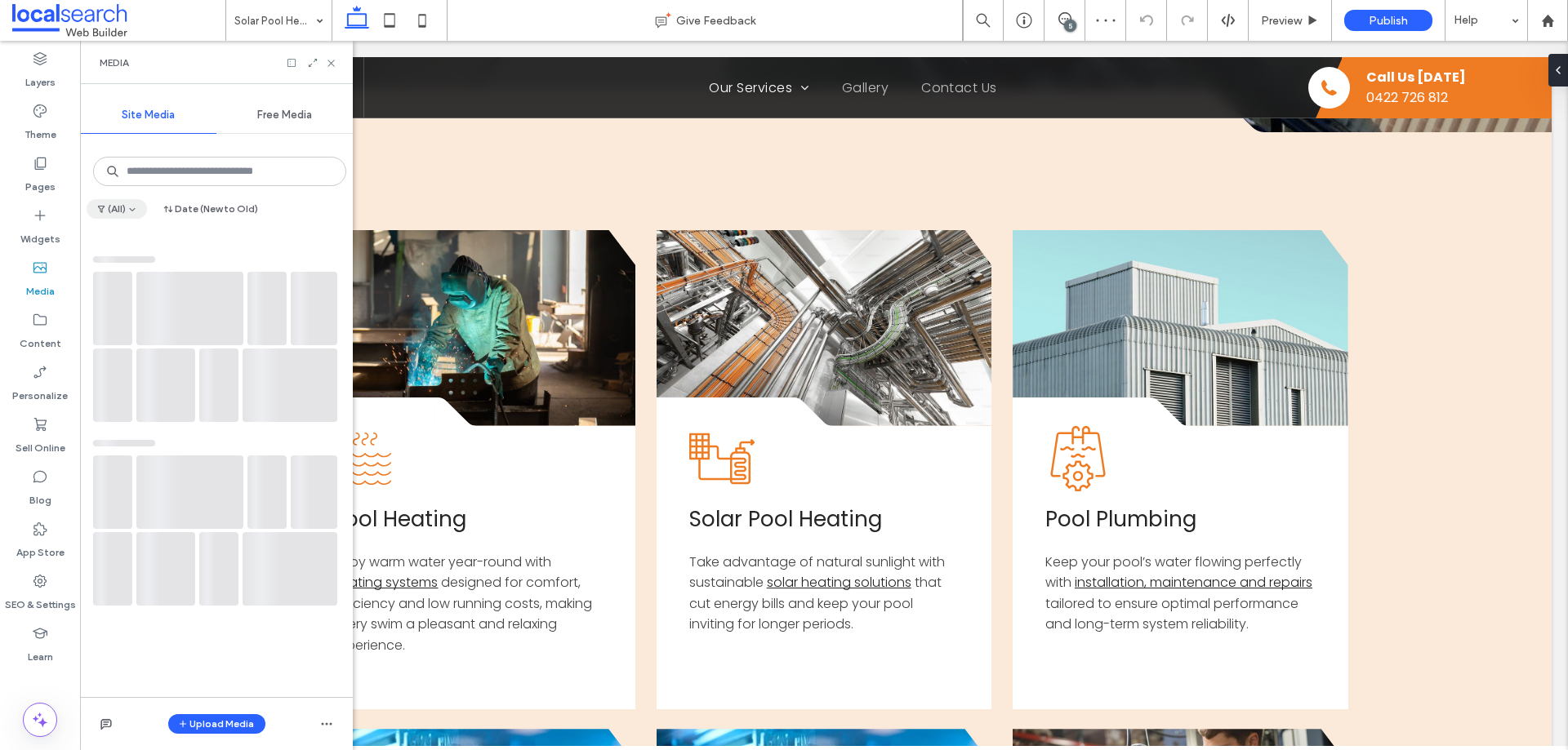
click at [132, 208] on icon "button" at bounding box center [132, 209] width 10 height 10
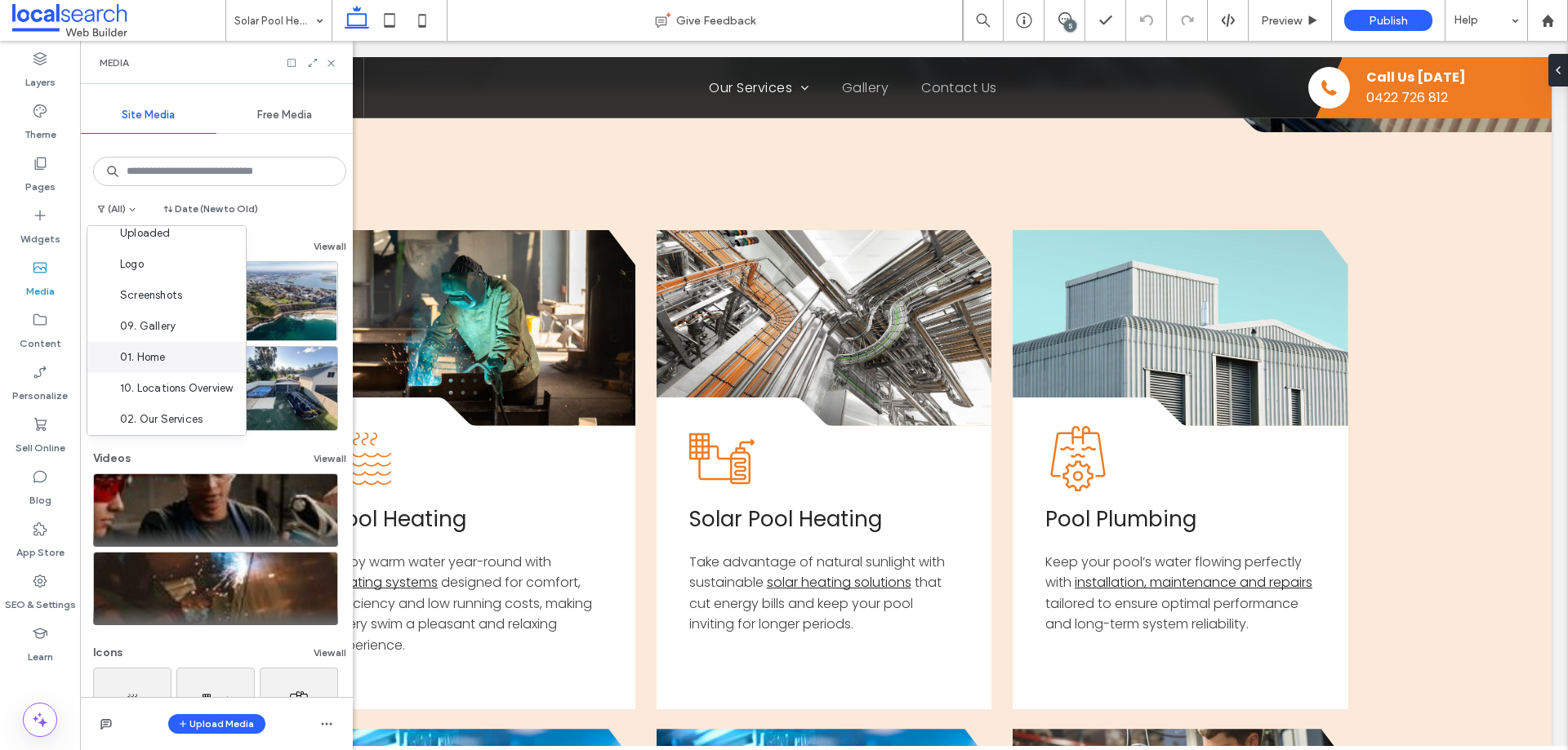
scroll to position [52, 0]
click at [168, 382] on span "10. Locations Overview" at bounding box center [176, 381] width 112 height 16
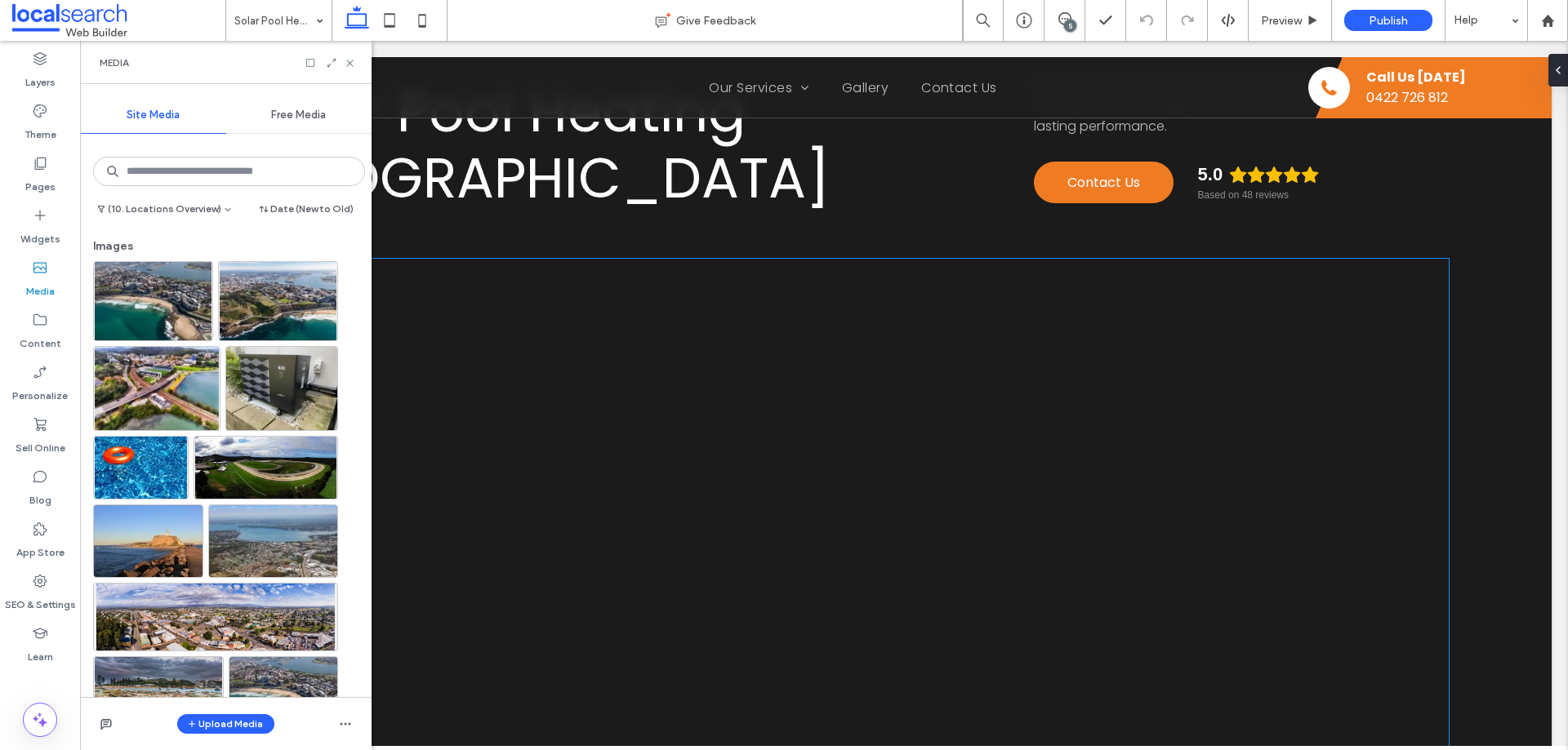
scroll to position [163, 0]
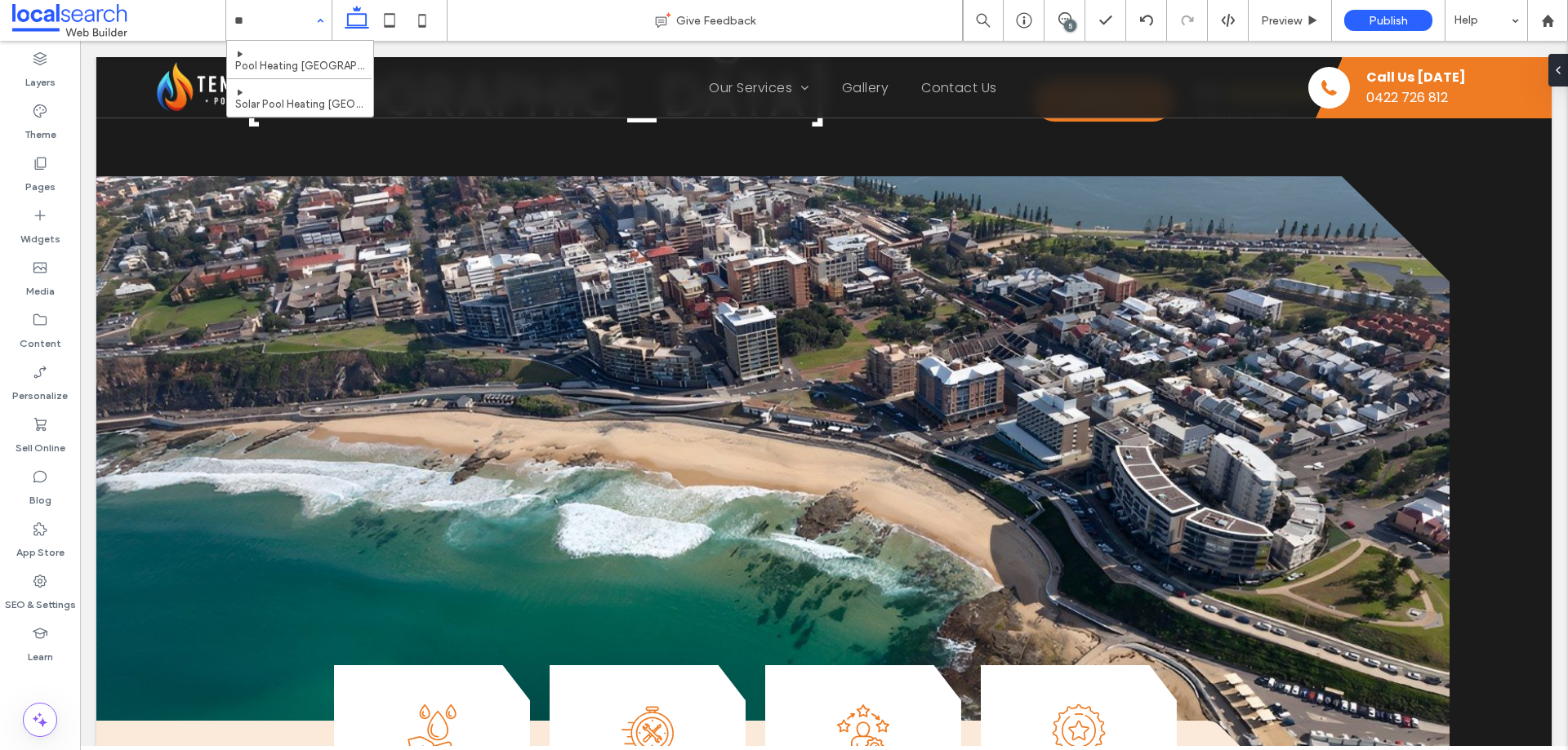
type input "***"
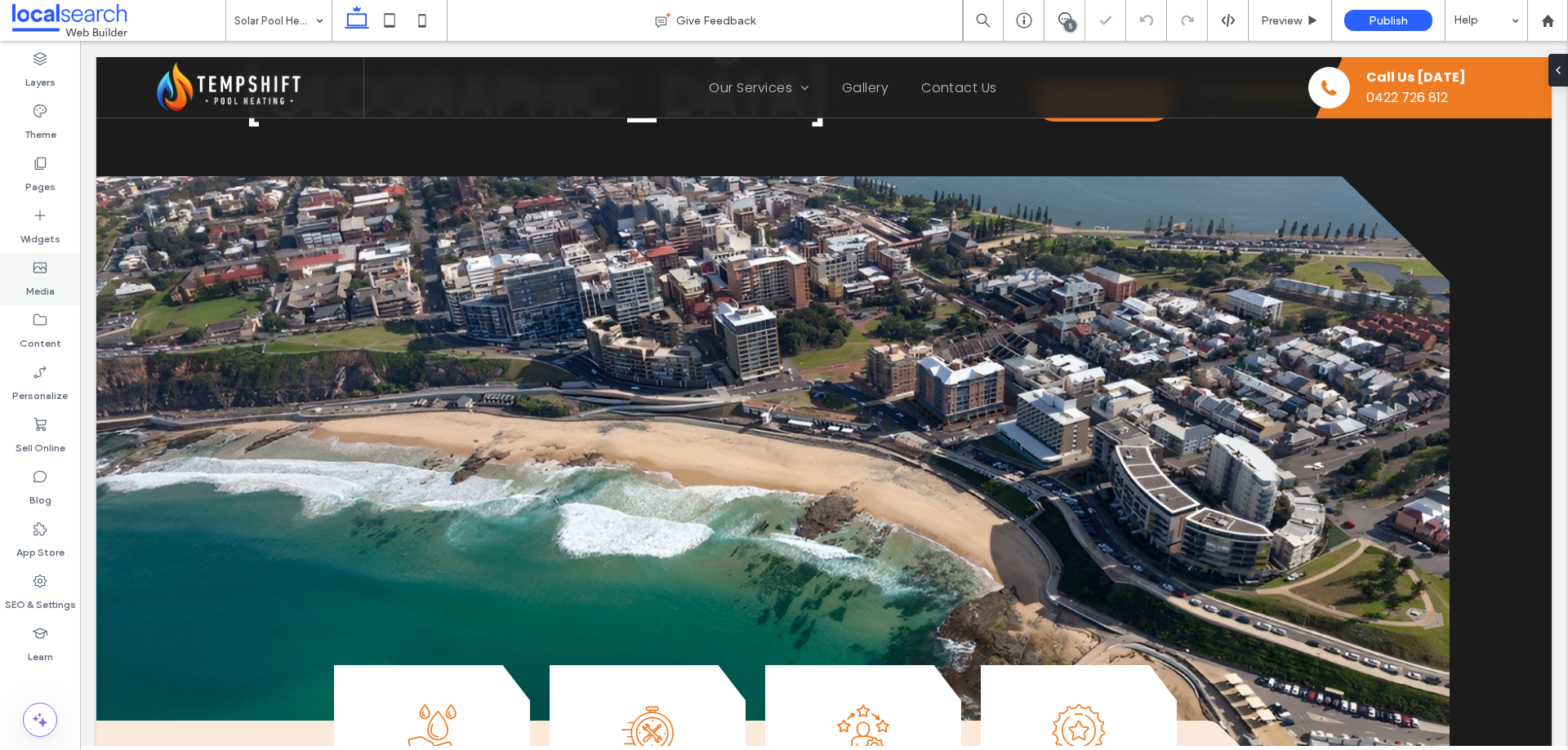
click at [47, 269] on use at bounding box center [40, 268] width 13 height 11
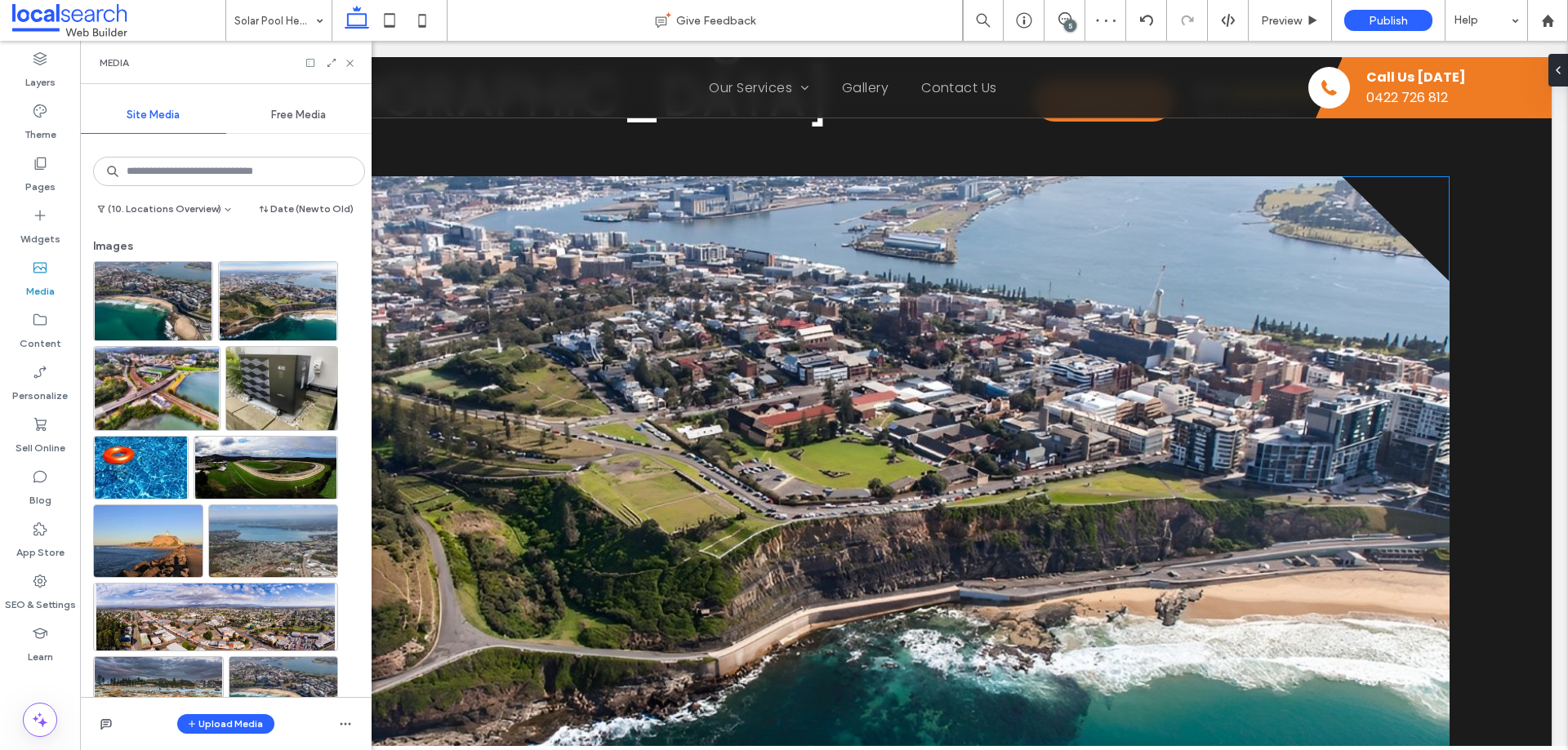
scroll to position [81, 0]
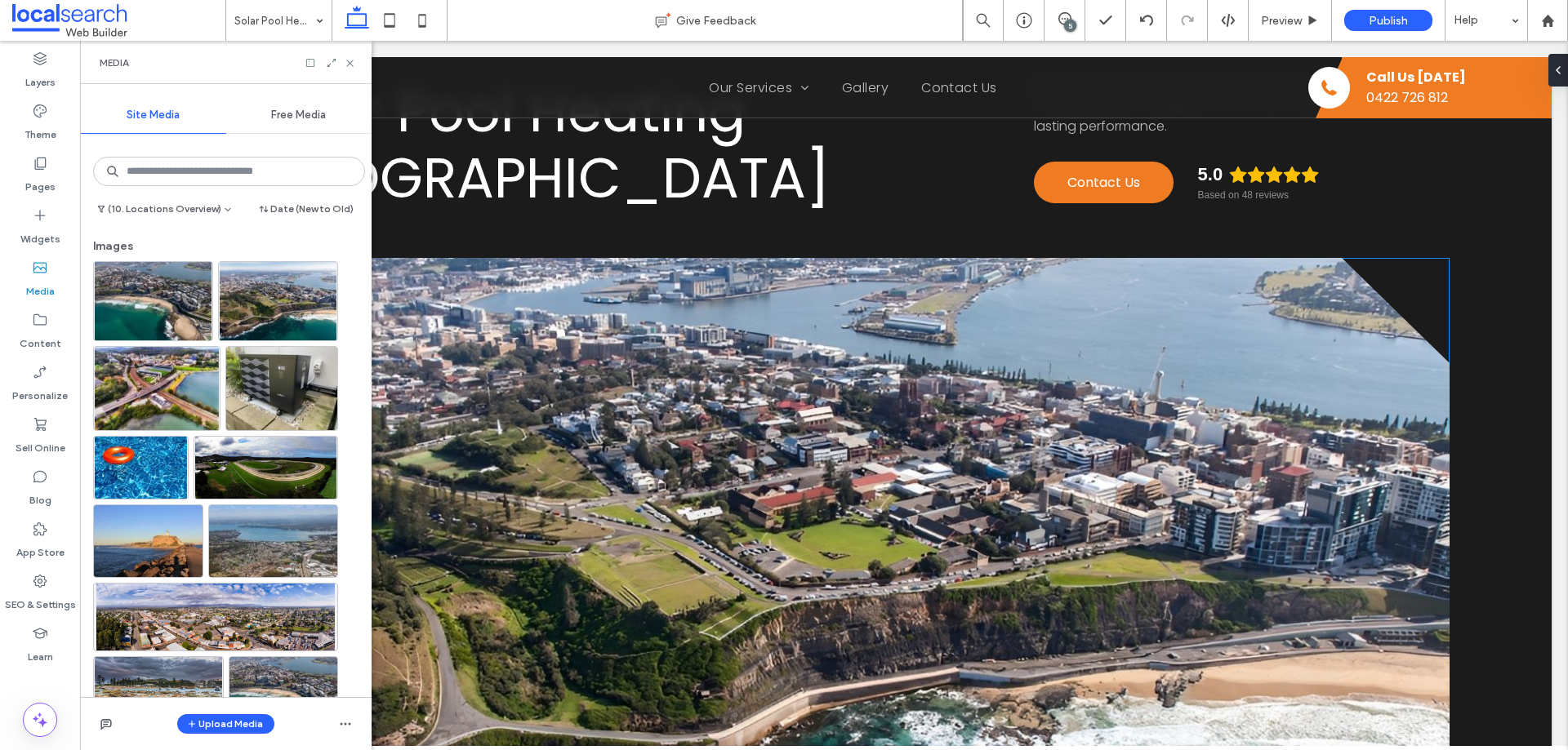
click at [806, 264] on link at bounding box center [773, 552] width 1353 height 588
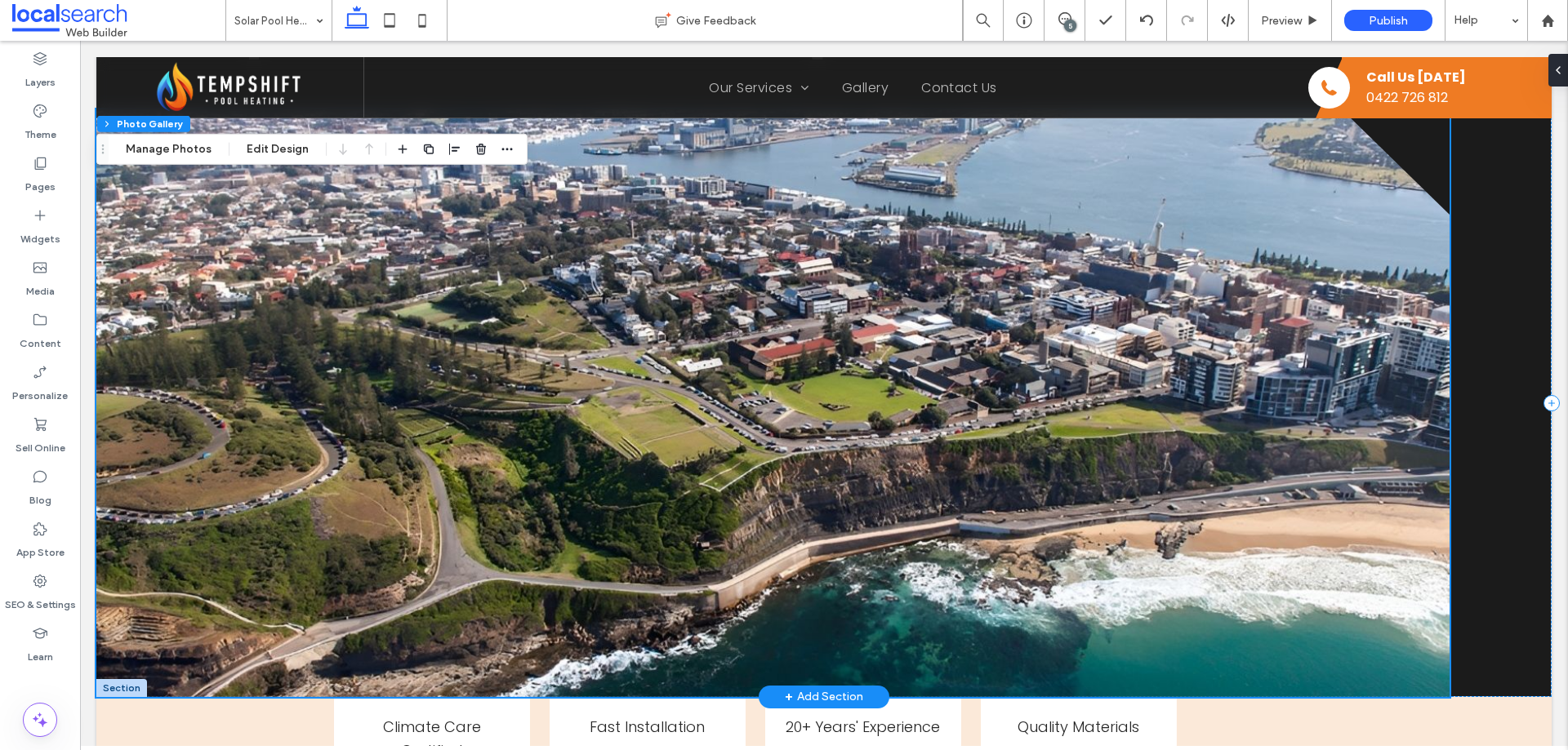
scroll to position [163, 0]
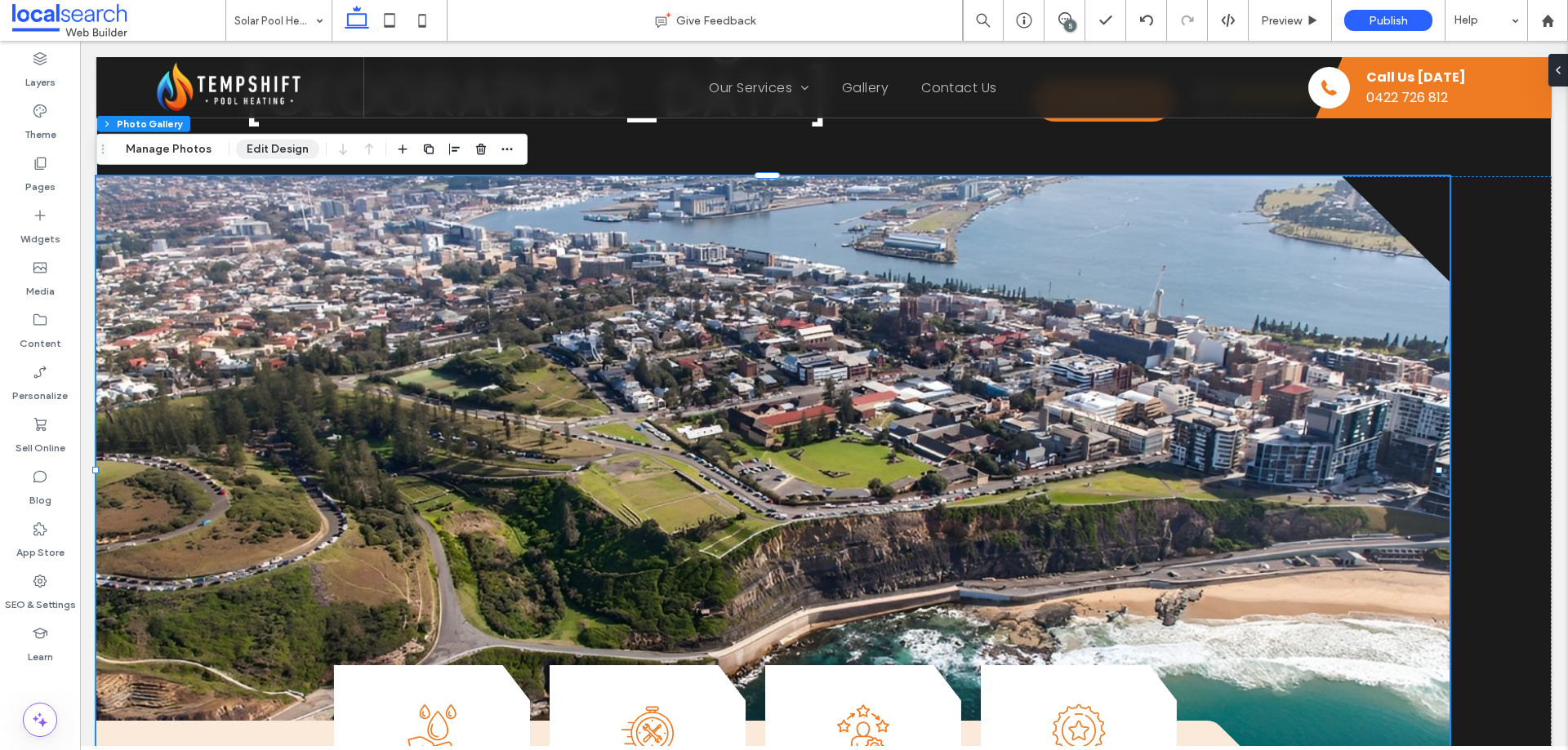
click at [286, 153] on button "Edit Design" at bounding box center [277, 149] width 83 height 19
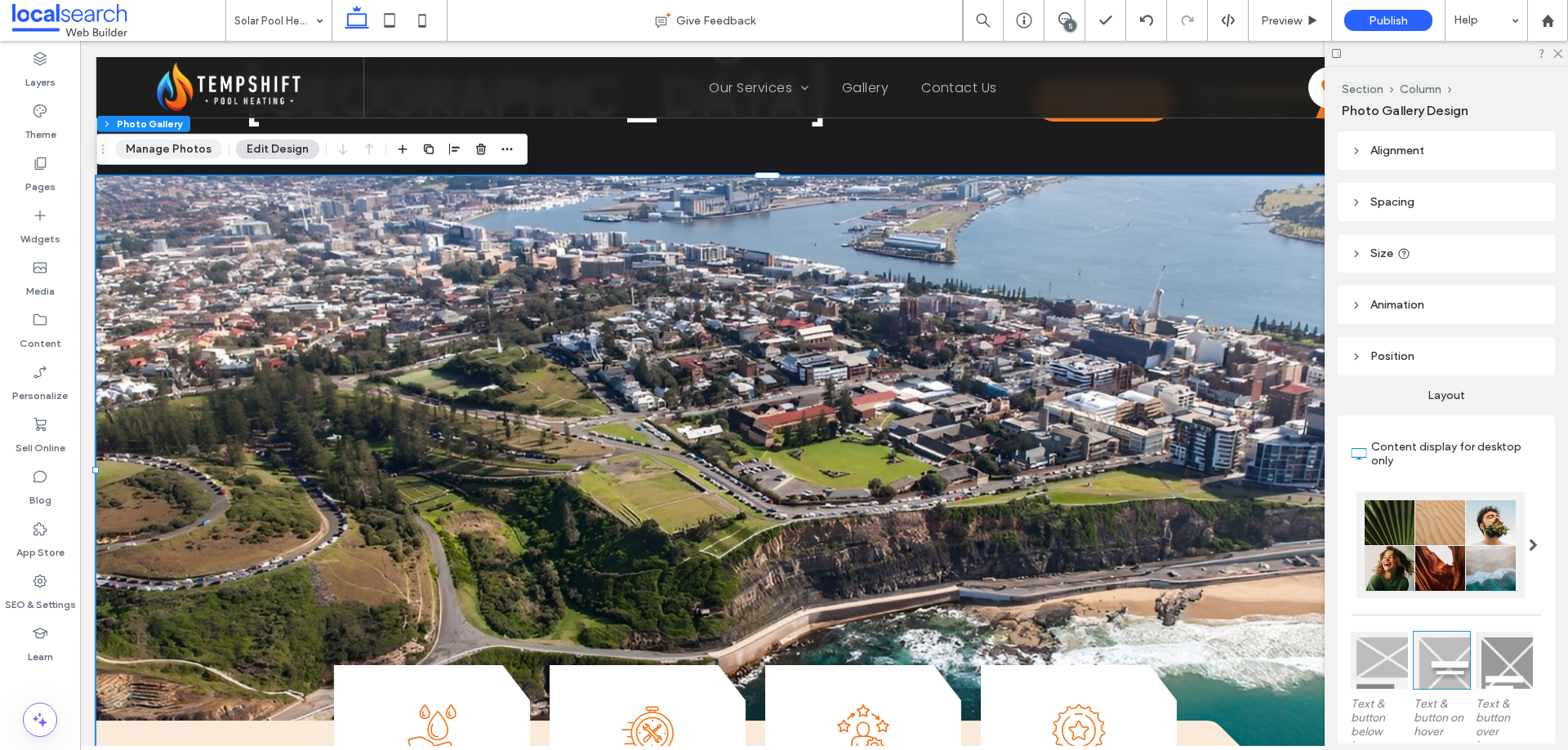
click at [201, 148] on button "Manage Photos" at bounding box center [168, 149] width 107 height 19
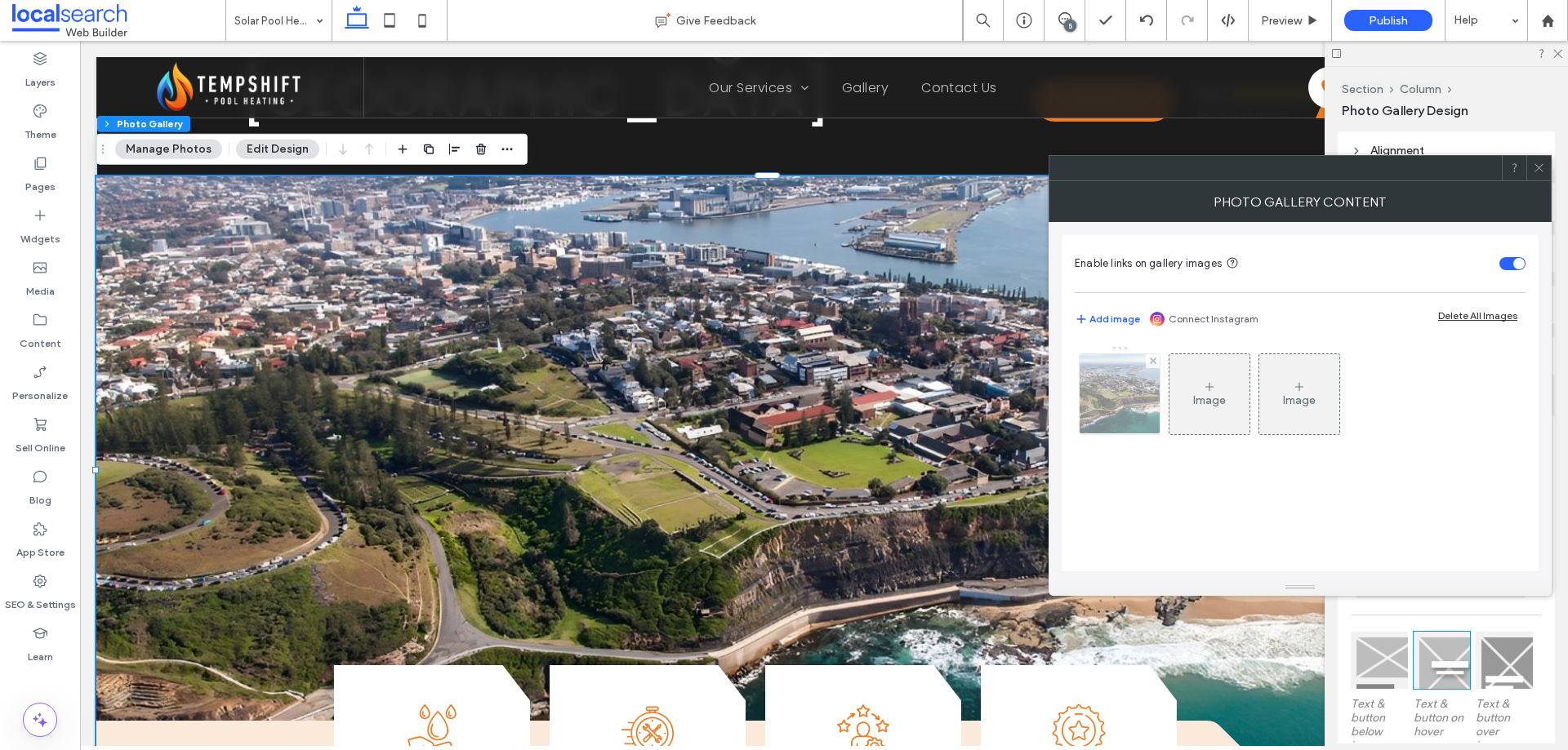
click at [1119, 398] on img at bounding box center [1120, 394] width 120 height 80
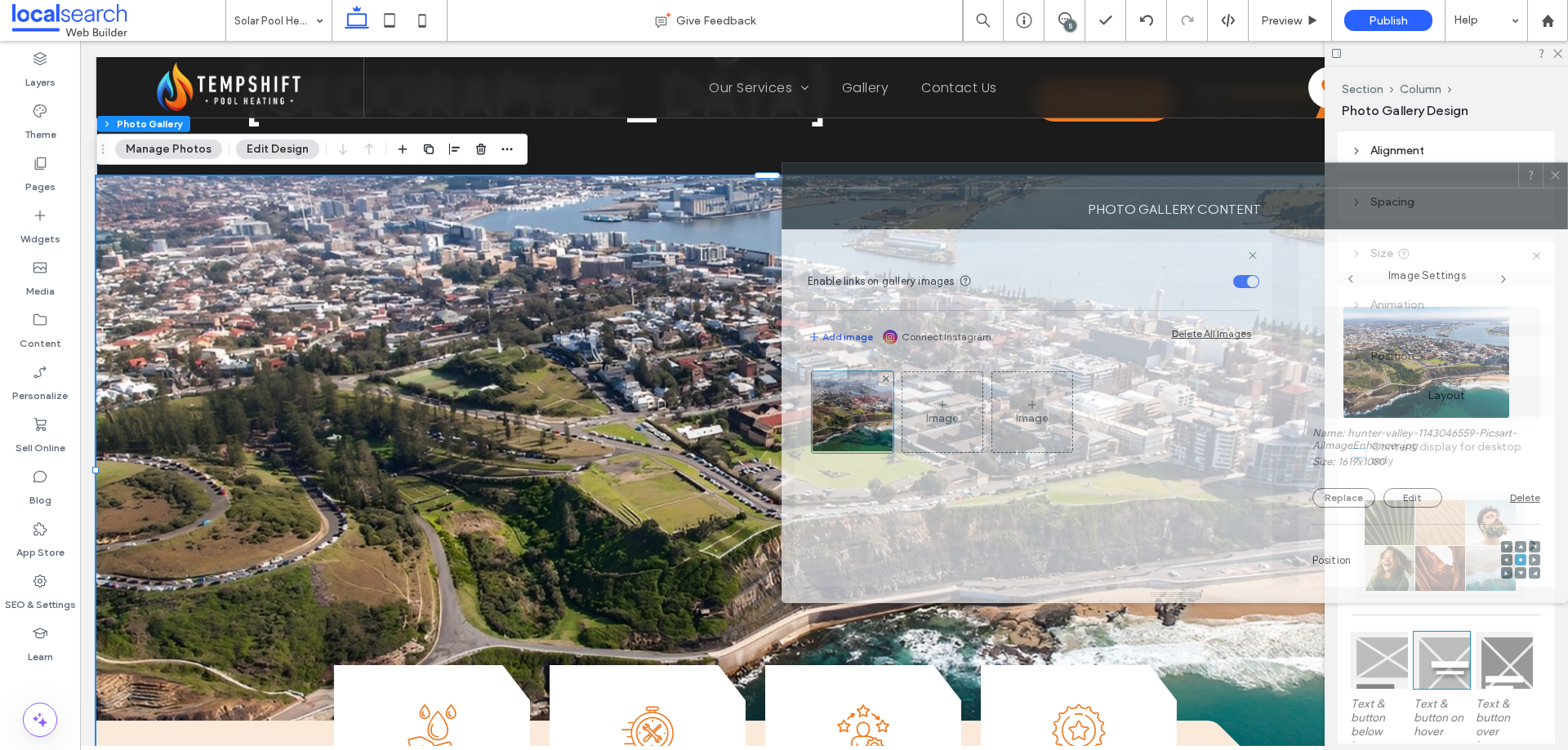
drag, startPoint x: 1379, startPoint y: 173, endPoint x: 1297, endPoint y: 179, distance: 82.2
click at [1297, 179] on div at bounding box center [1150, 175] width 736 height 24
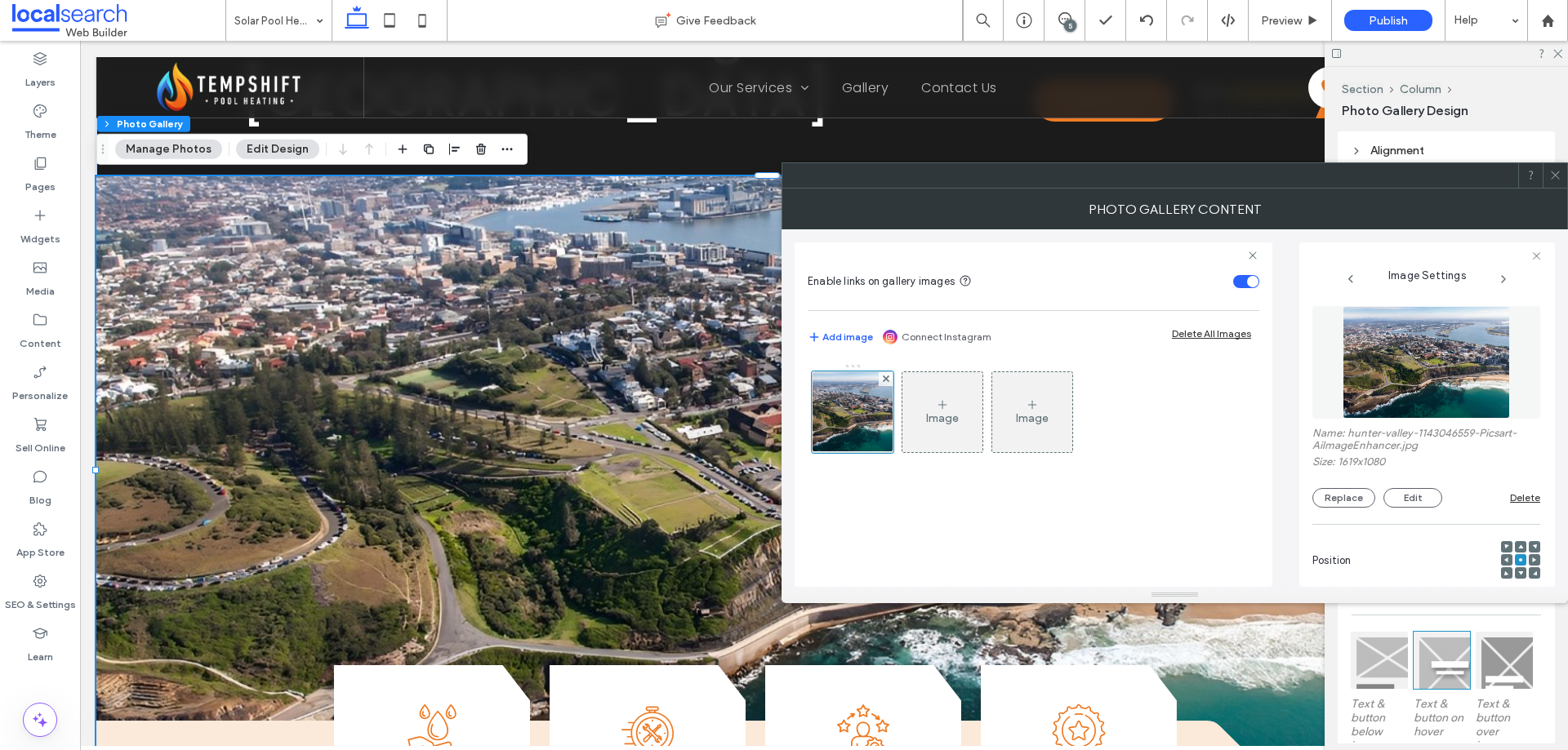
drag, startPoint x: 1296, startPoint y: 184, endPoint x: 1545, endPoint y: 177, distance: 249.1
click at [1072, 184] on div at bounding box center [1150, 175] width 736 height 24
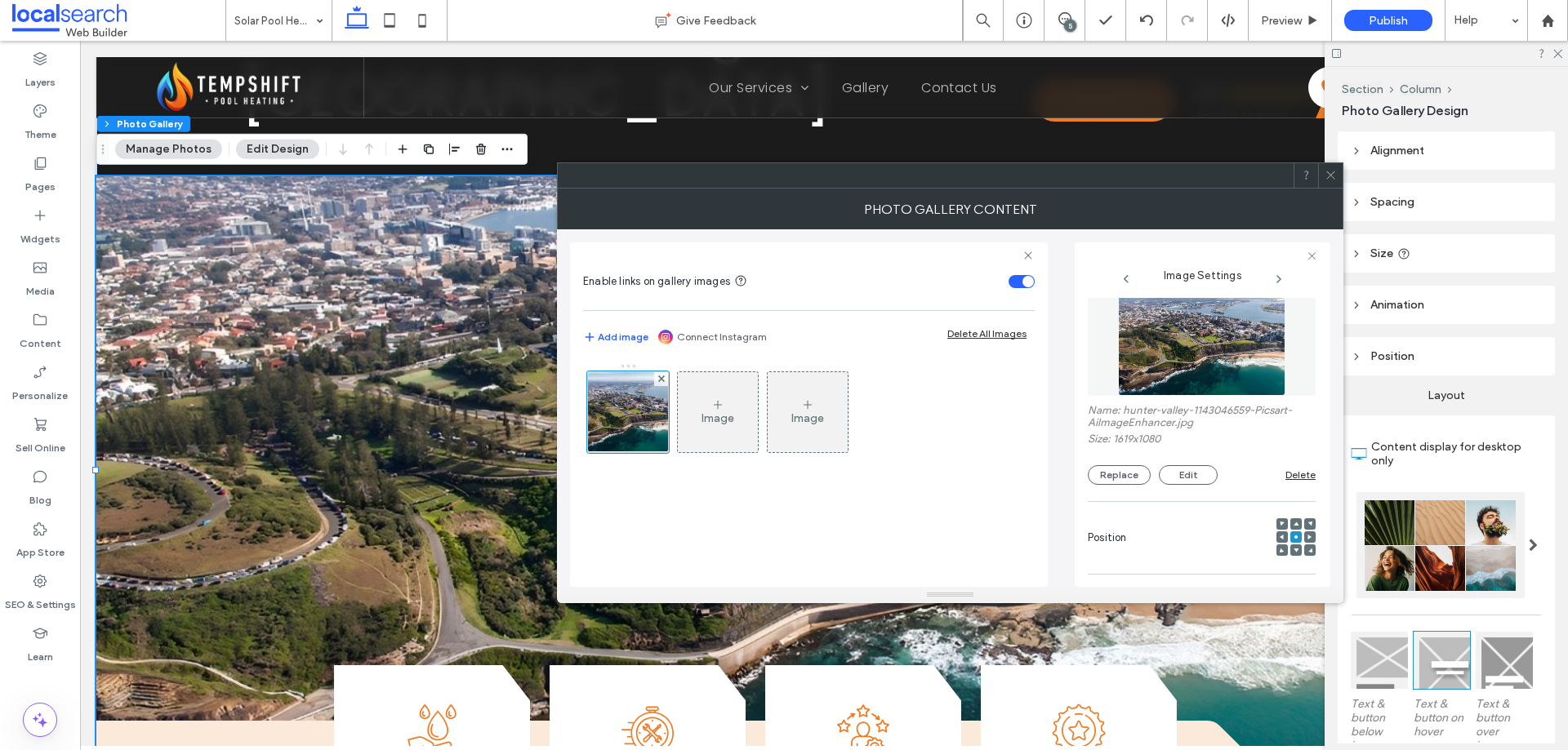
scroll to position [0, 0]
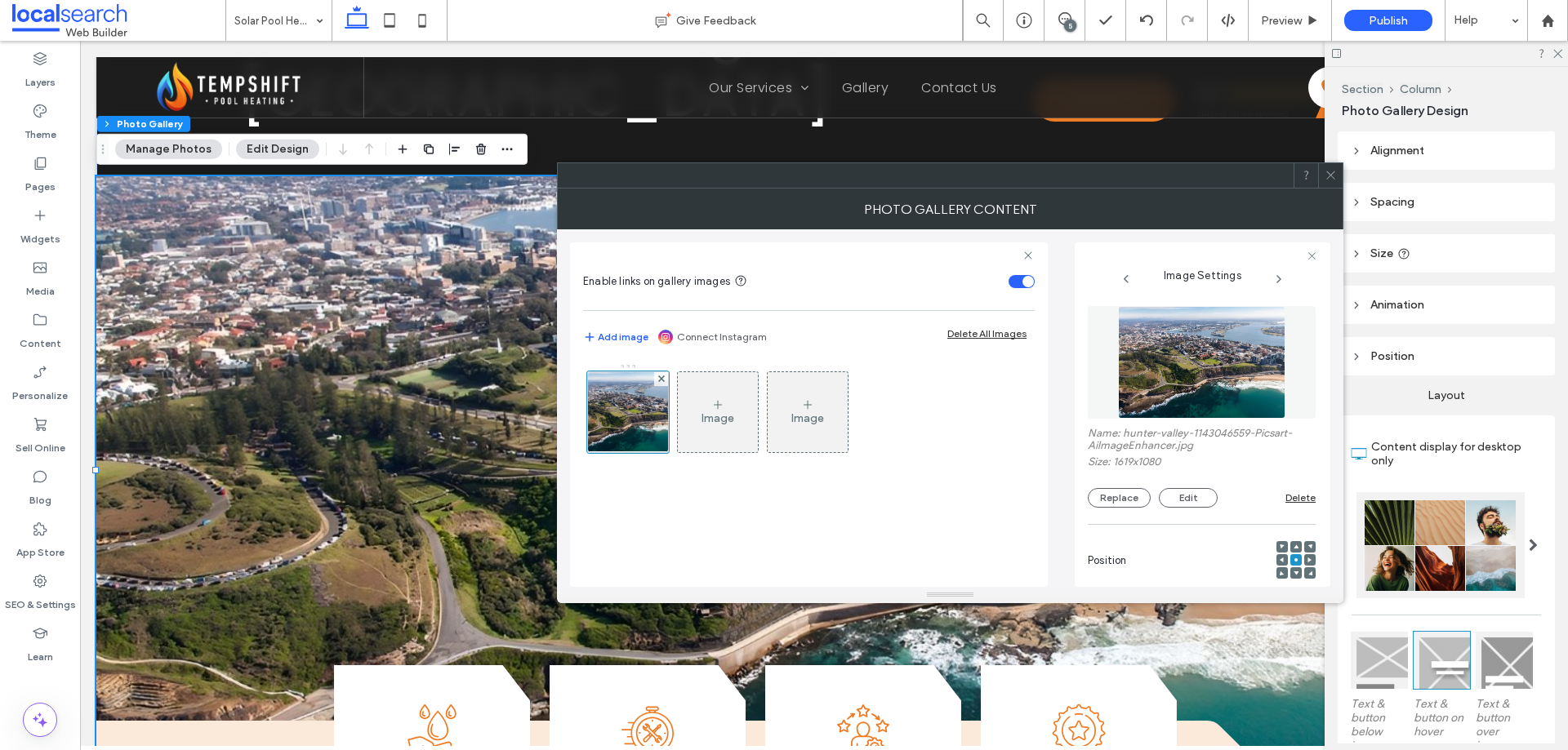
click at [1327, 171] on icon at bounding box center [1331, 175] width 13 height 13
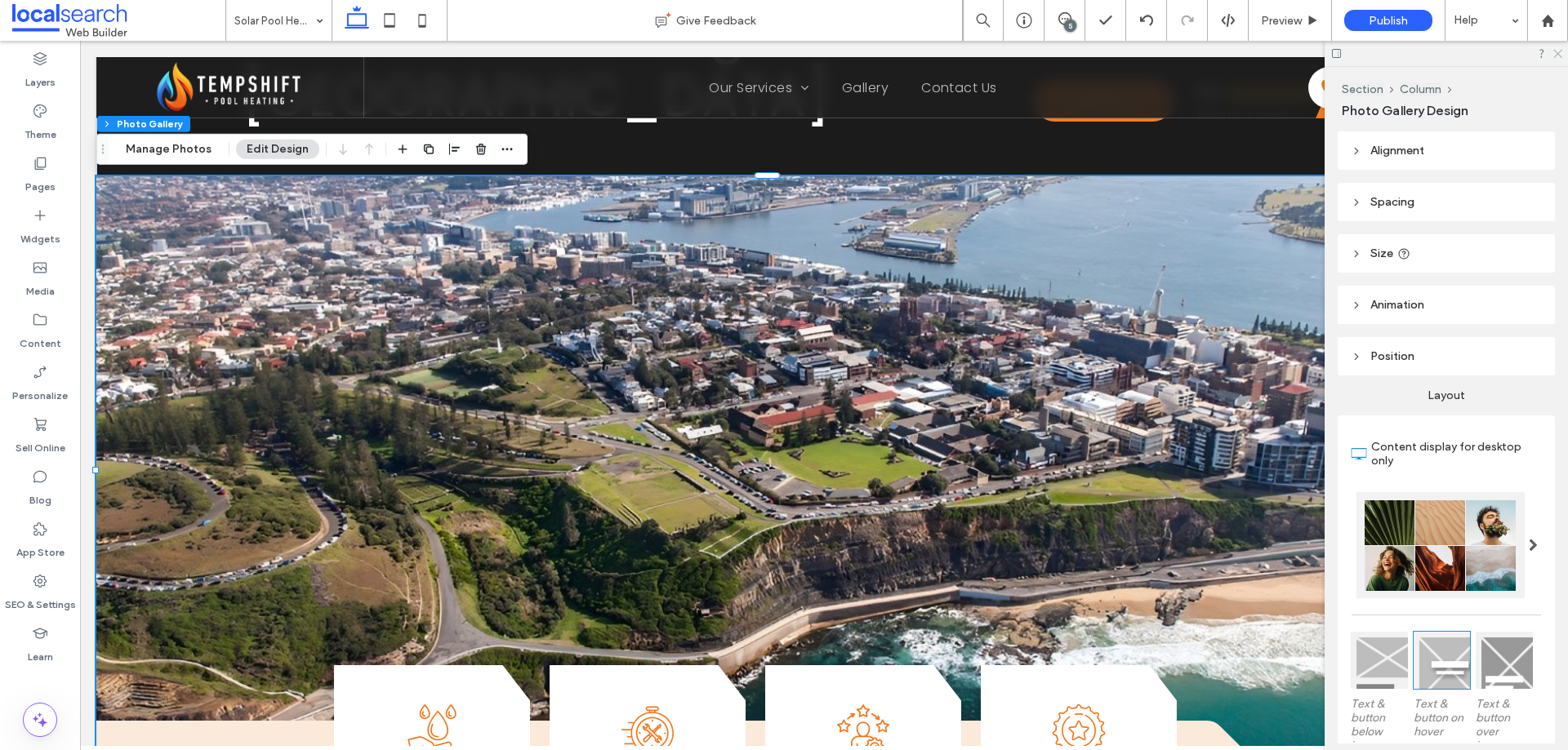
drag, startPoint x: 1560, startPoint y: 55, endPoint x: 782, endPoint y: 324, distance: 823.2
click at [1560, 55] on use at bounding box center [1557, 54] width 9 height 9
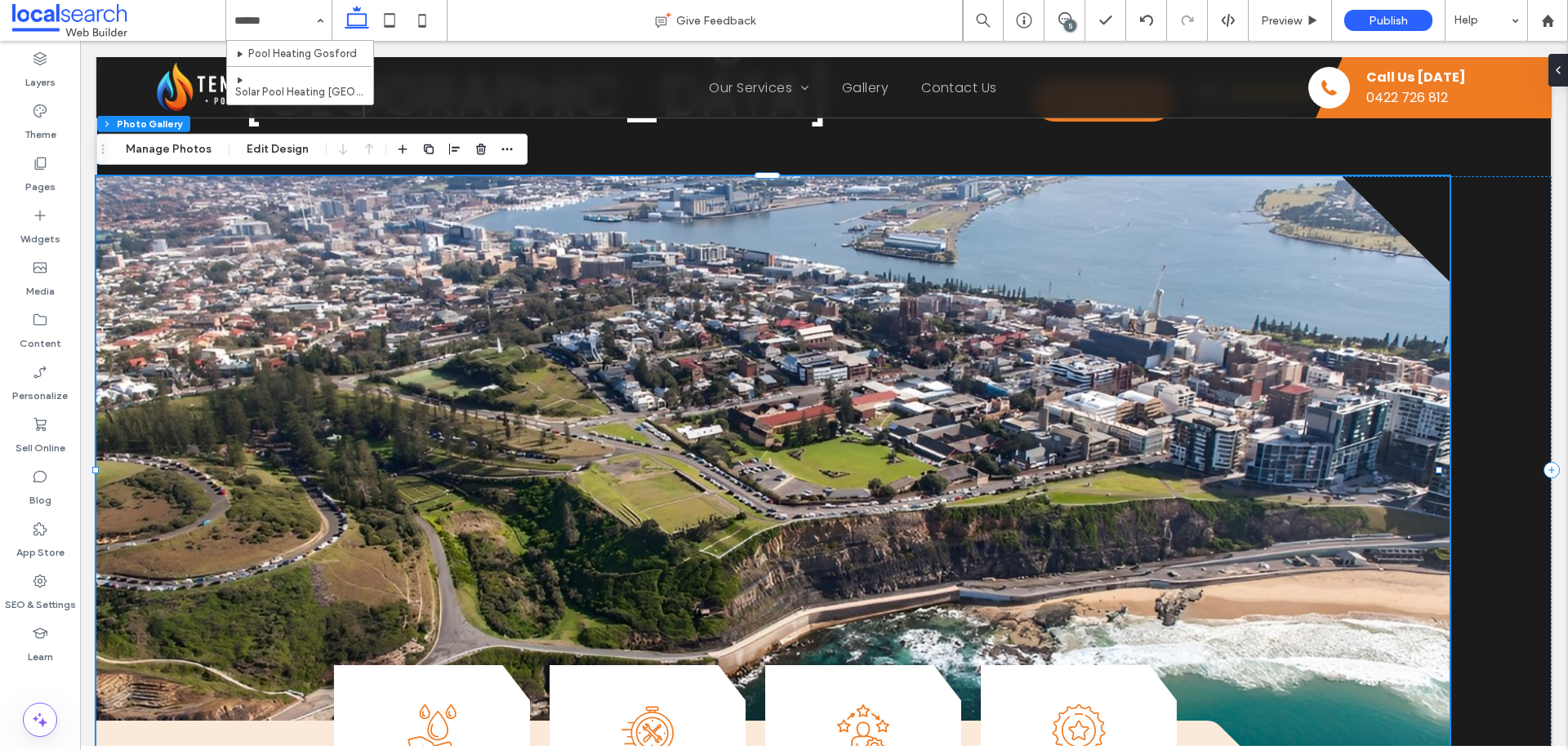
type input "*******"
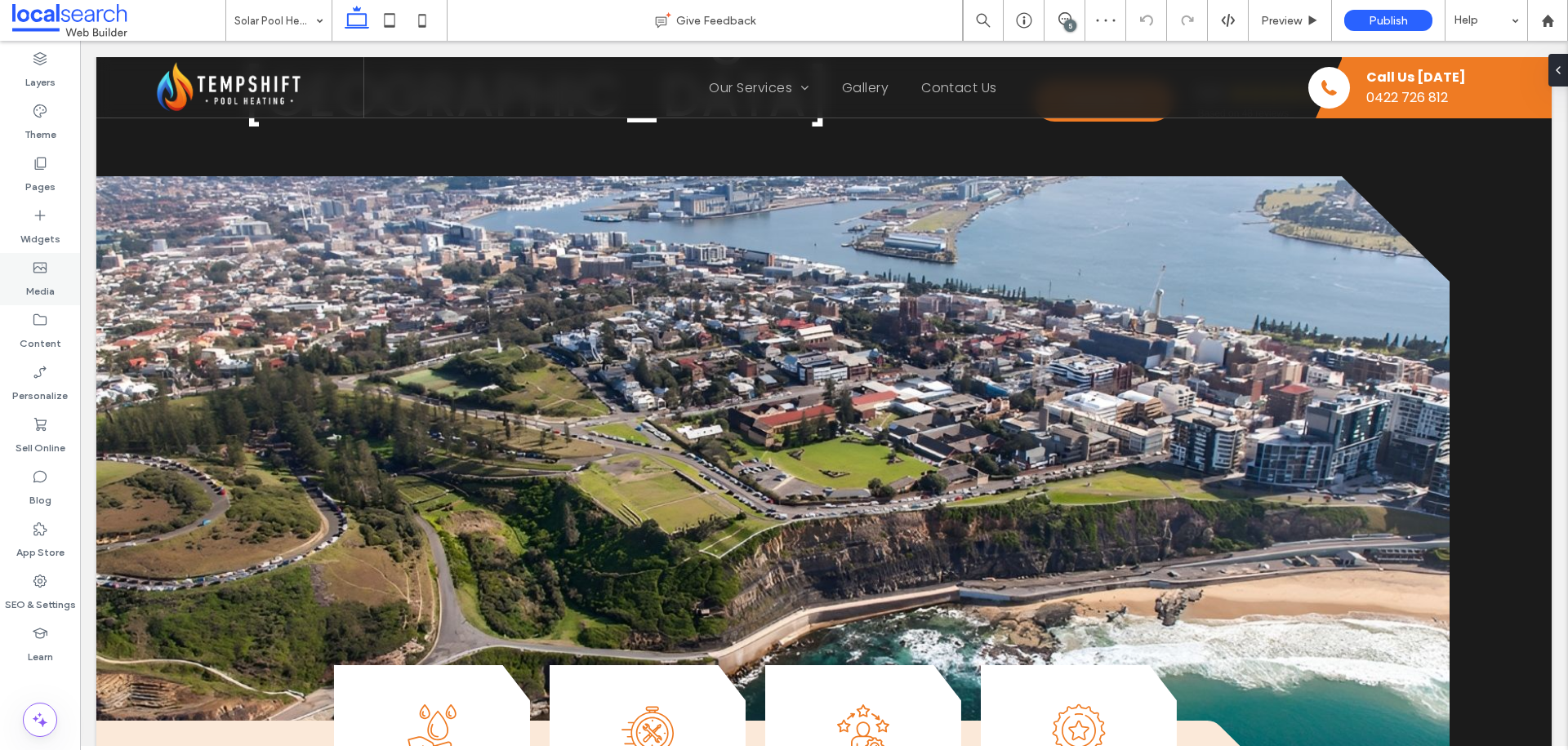
click at [48, 272] on icon at bounding box center [39, 267] width 16 height 16
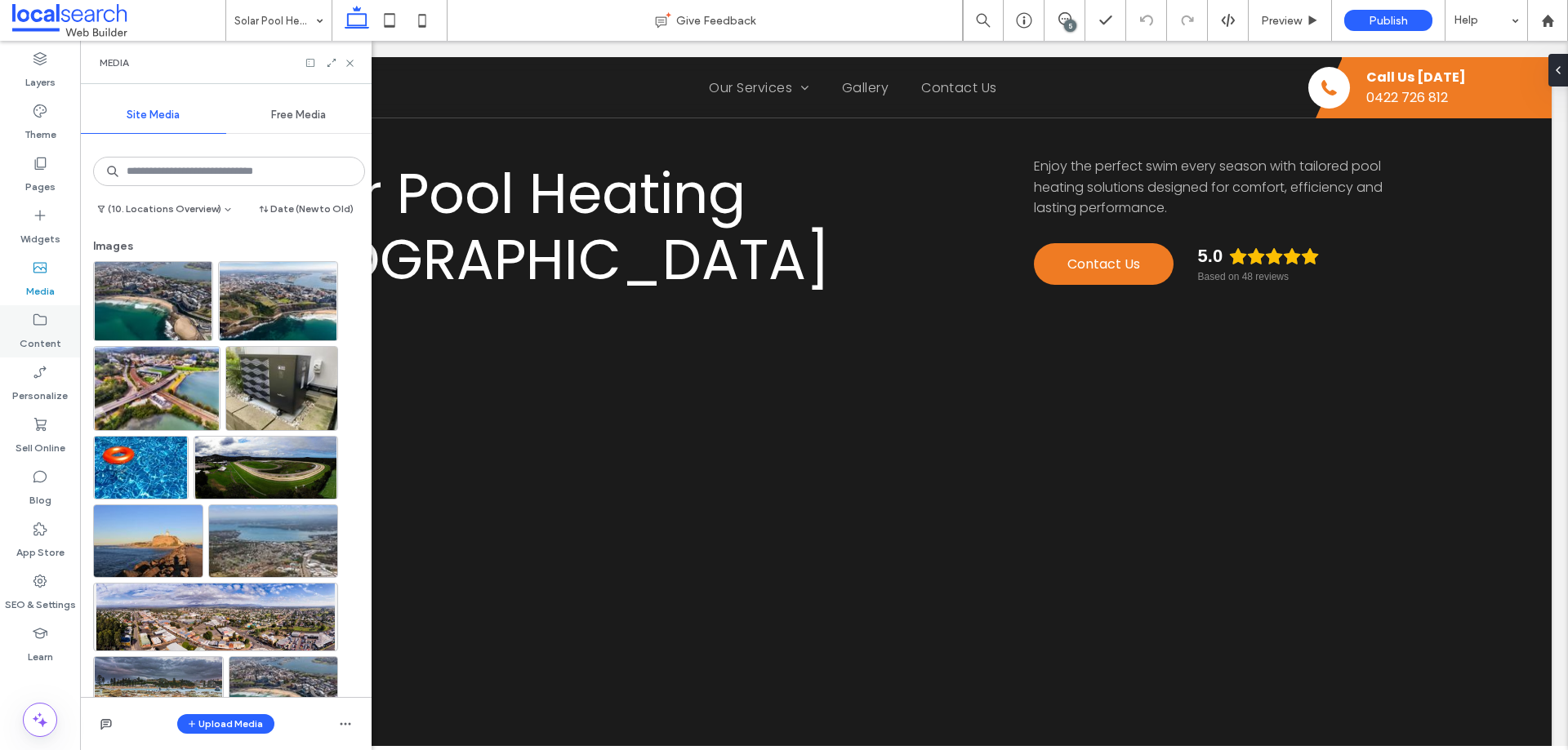
scroll to position [163, 0]
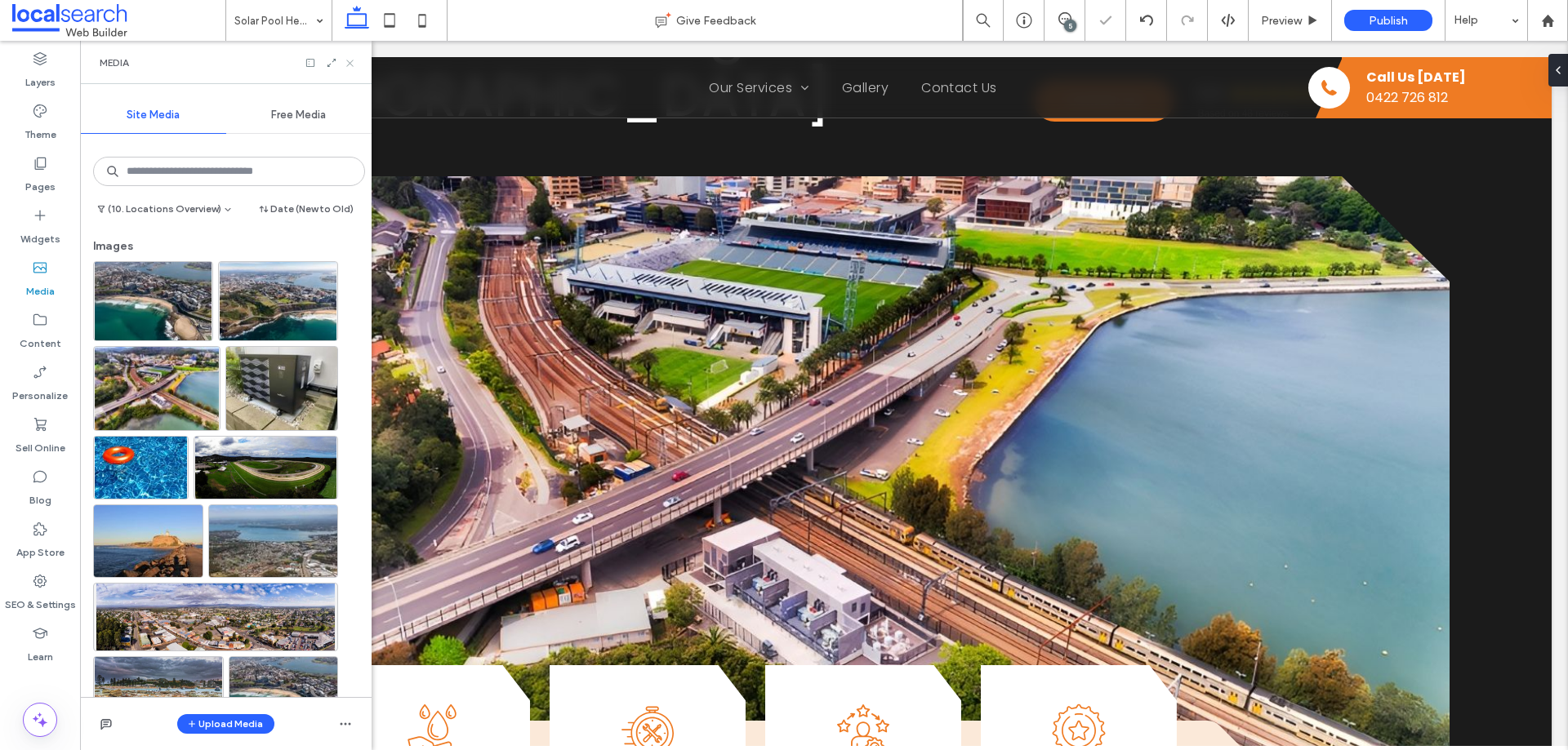
click at [353, 65] on use at bounding box center [349, 63] width 7 height 7
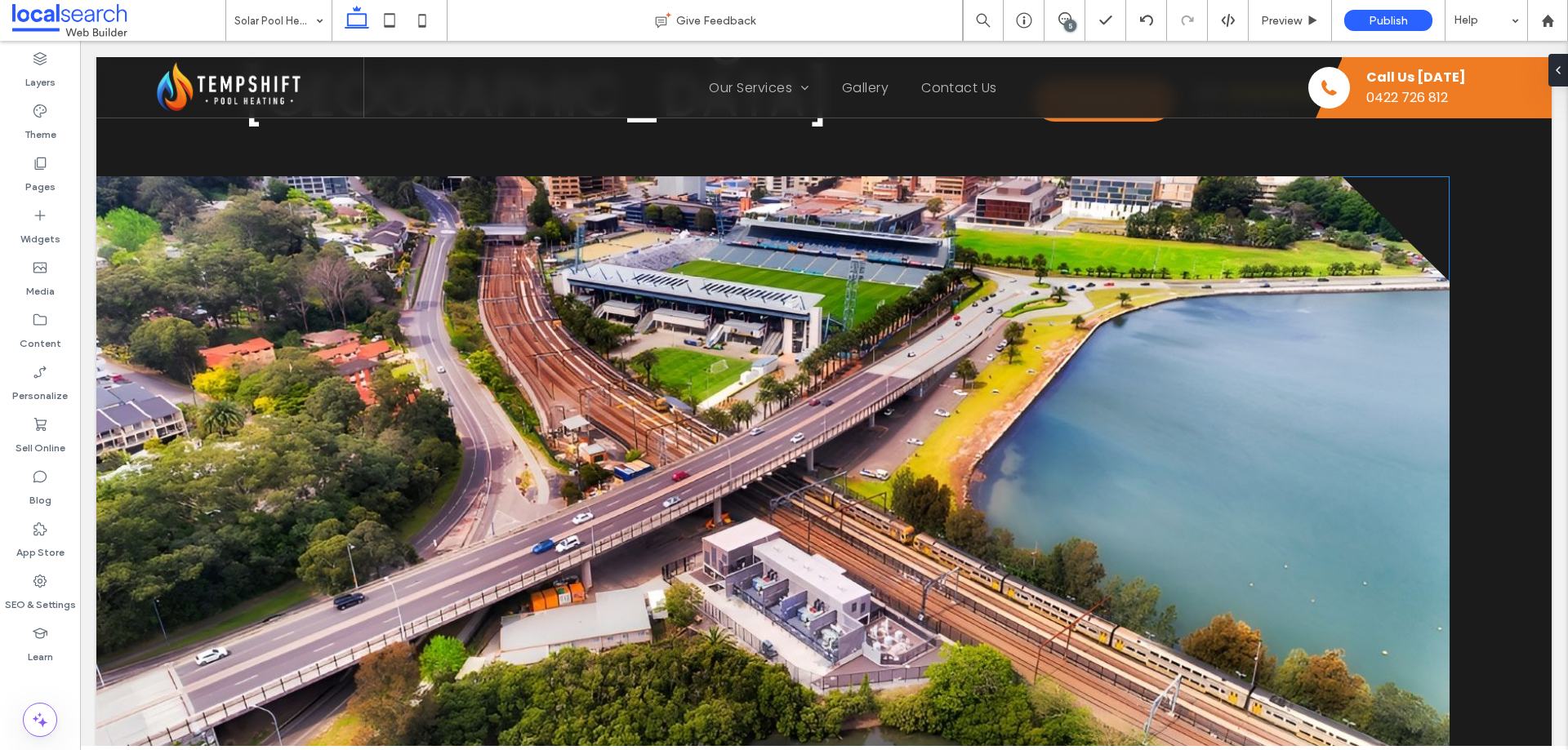
scroll to position [81, 0]
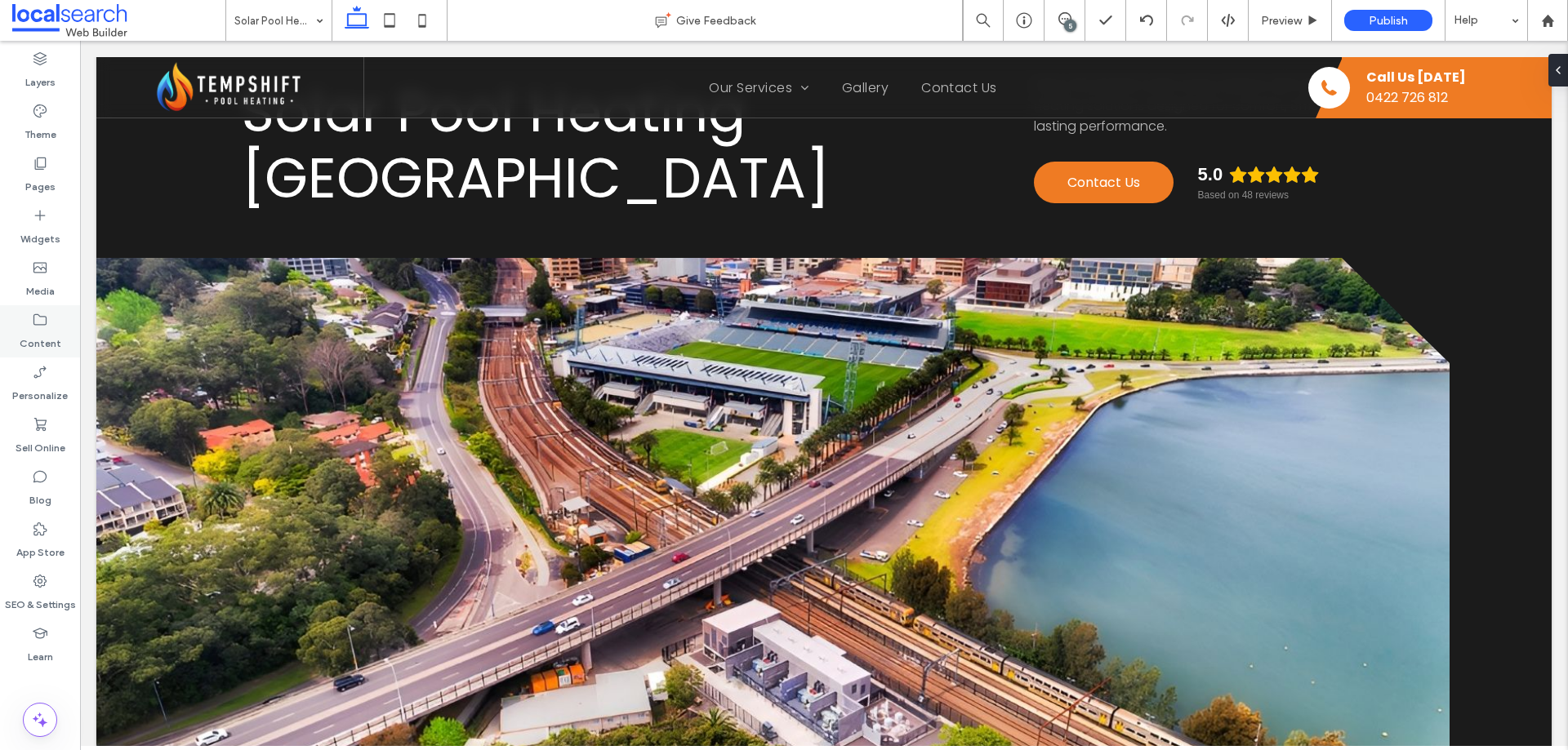
click at [50, 326] on div "Content" at bounding box center [39, 331] width 80 height 52
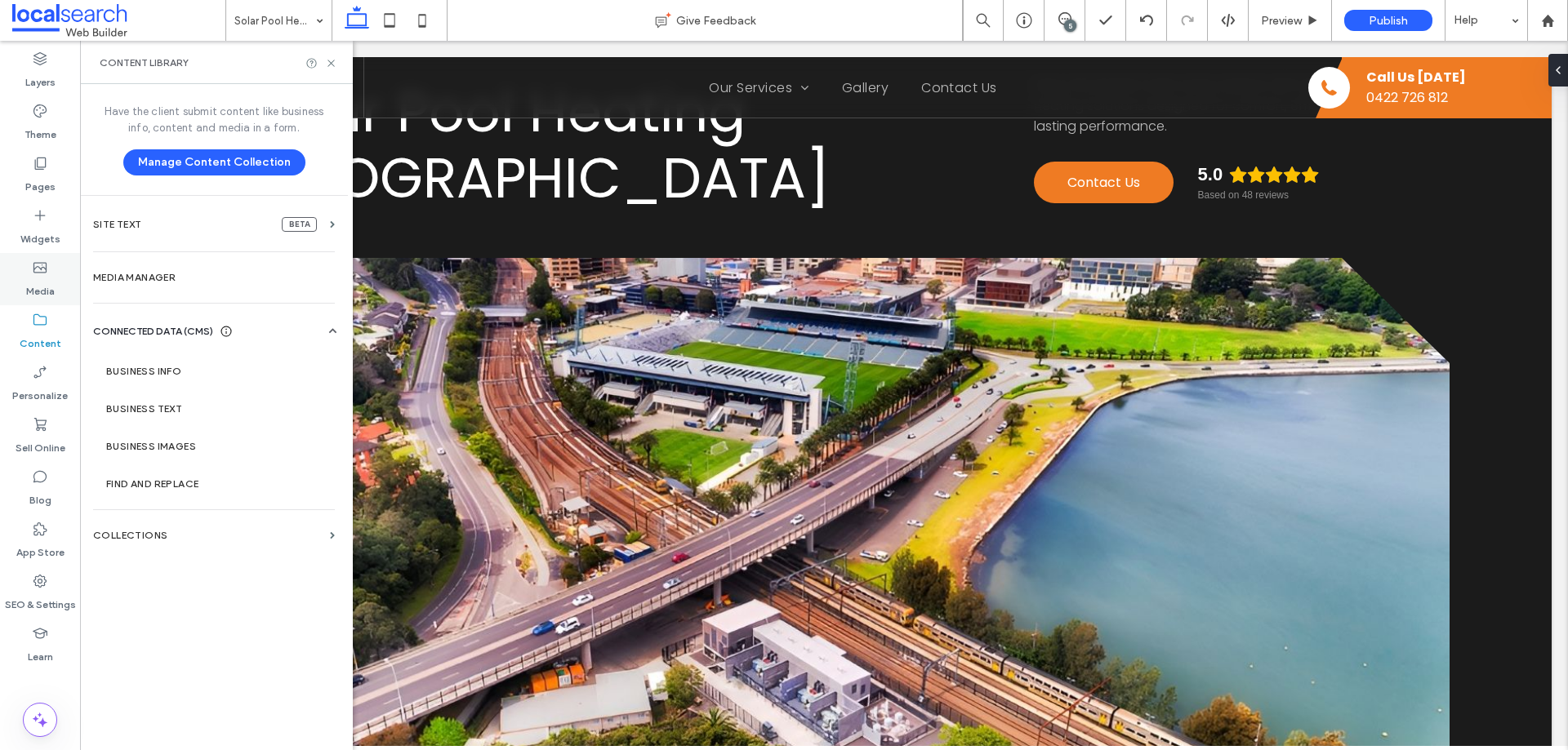
click at [35, 277] on label "Media" at bounding box center [40, 287] width 28 height 23
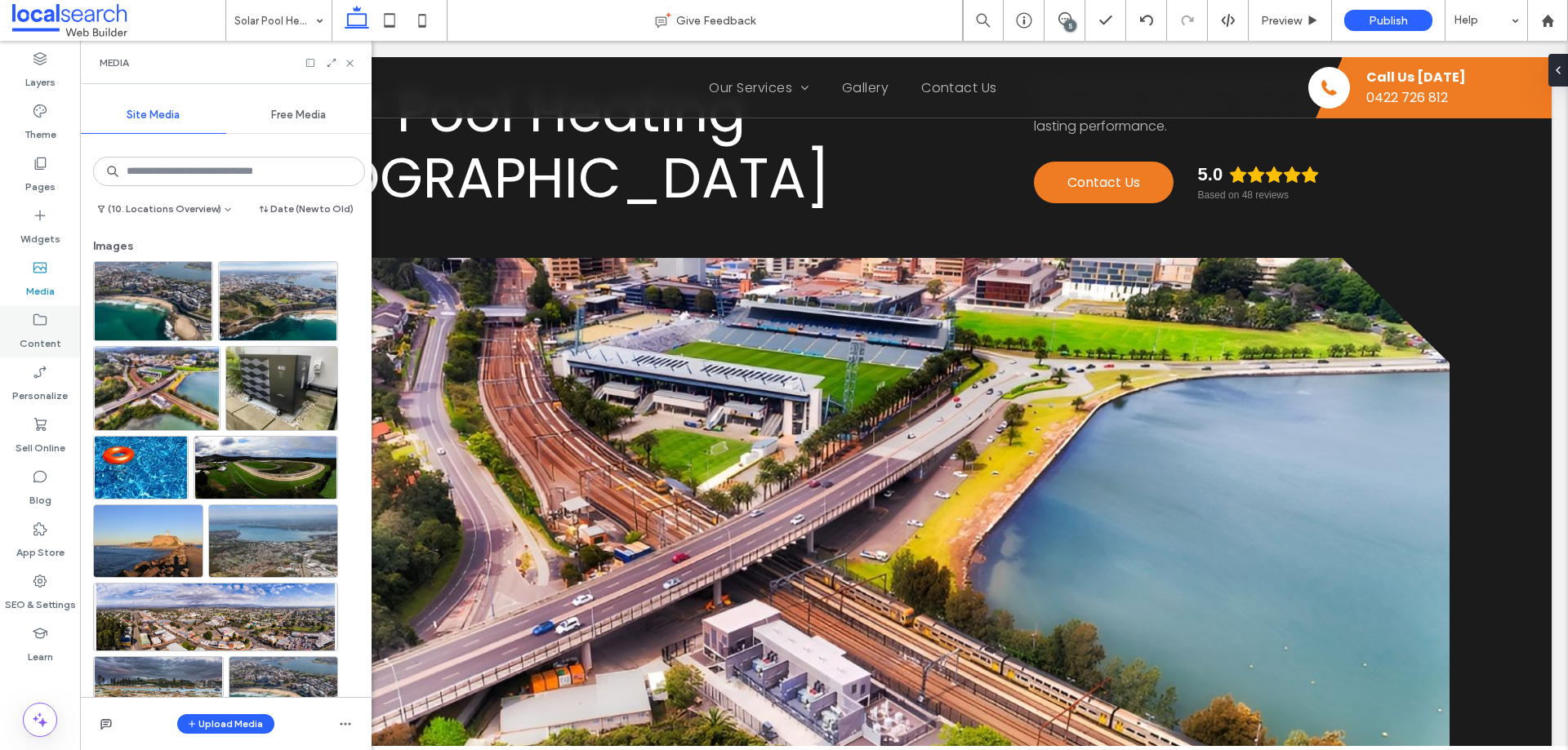
click at [36, 328] on label "Content" at bounding box center [40, 339] width 42 height 23
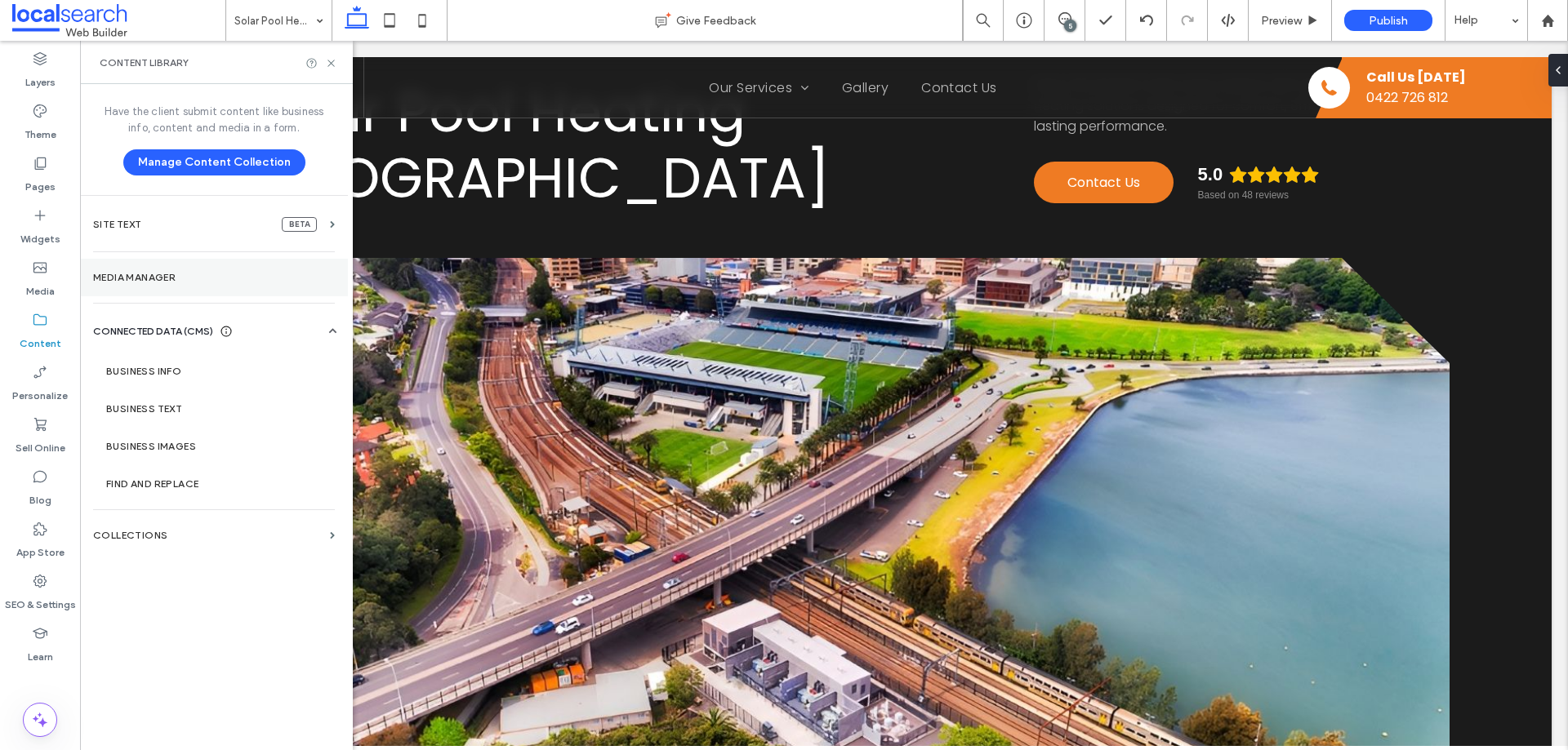
click at [143, 286] on section "Media Manager" at bounding box center [214, 277] width 268 height 38
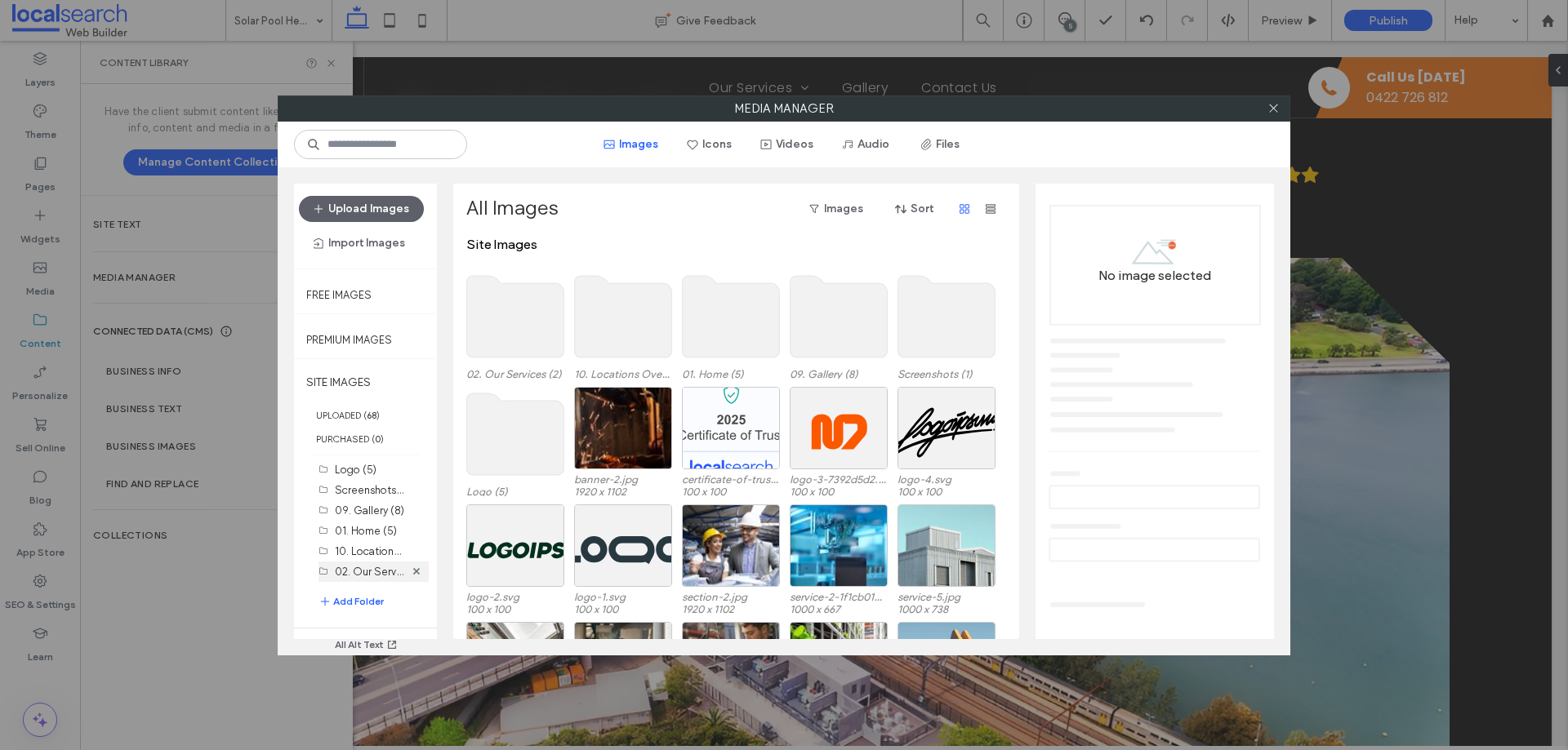
click at [361, 566] on label "02. Our Services (2)" at bounding box center [383, 571] width 96 height 16
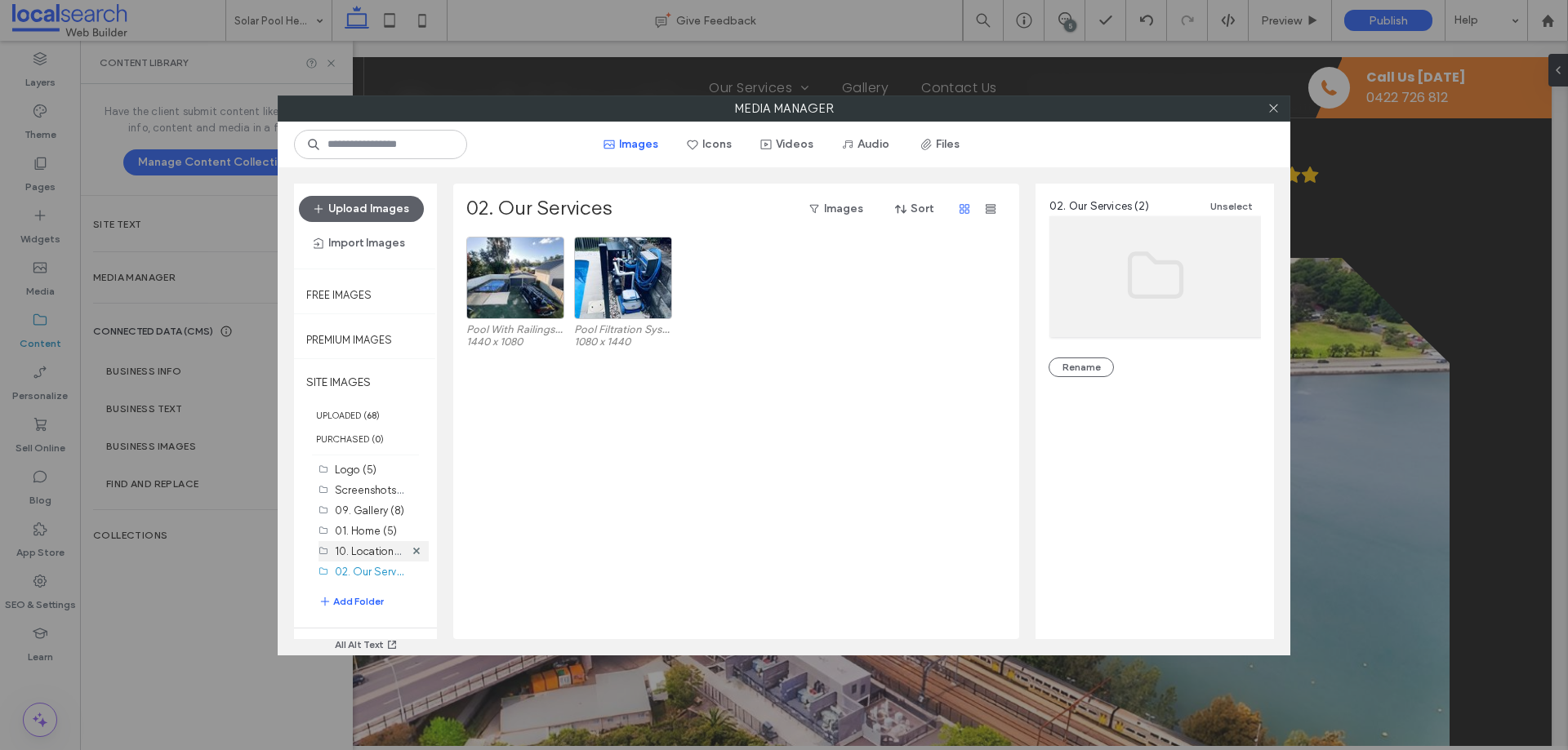
click at [373, 546] on label "10. Locations Overview (17)" at bounding box center [401, 551] width 132 height 16
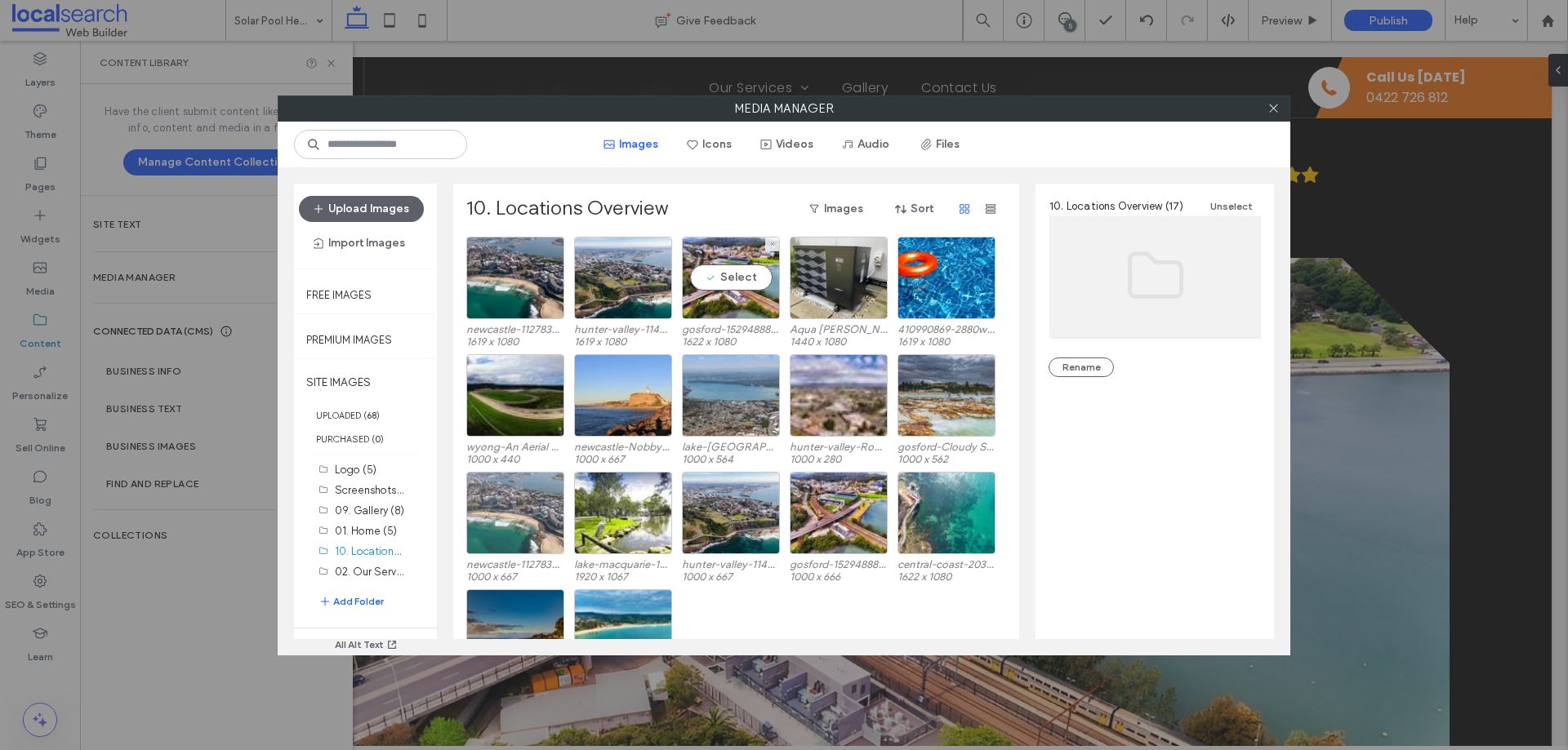
click at [536, 494] on div at bounding box center [515, 513] width 98 height 82
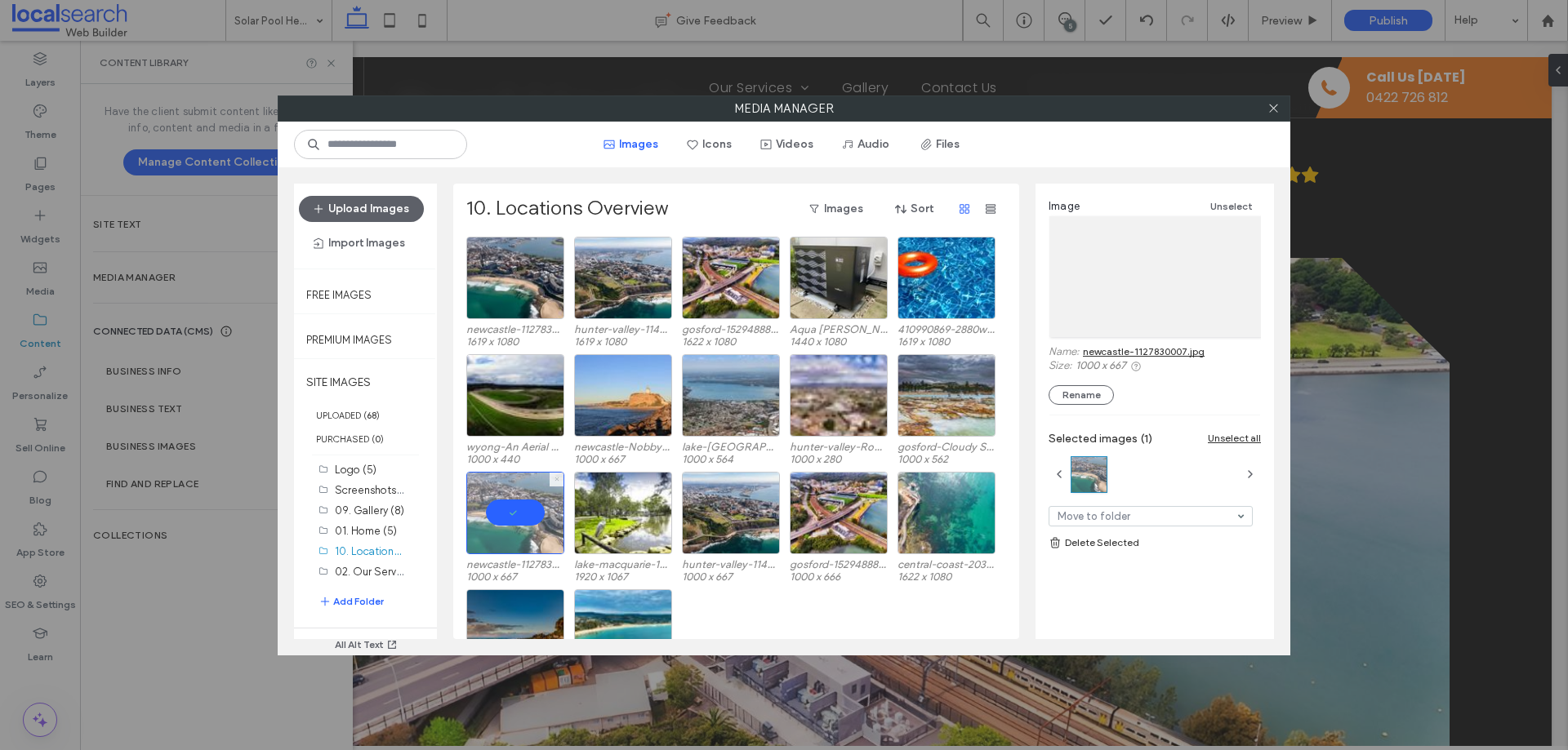
click at [557, 478] on icon at bounding box center [557, 479] width 7 height 7
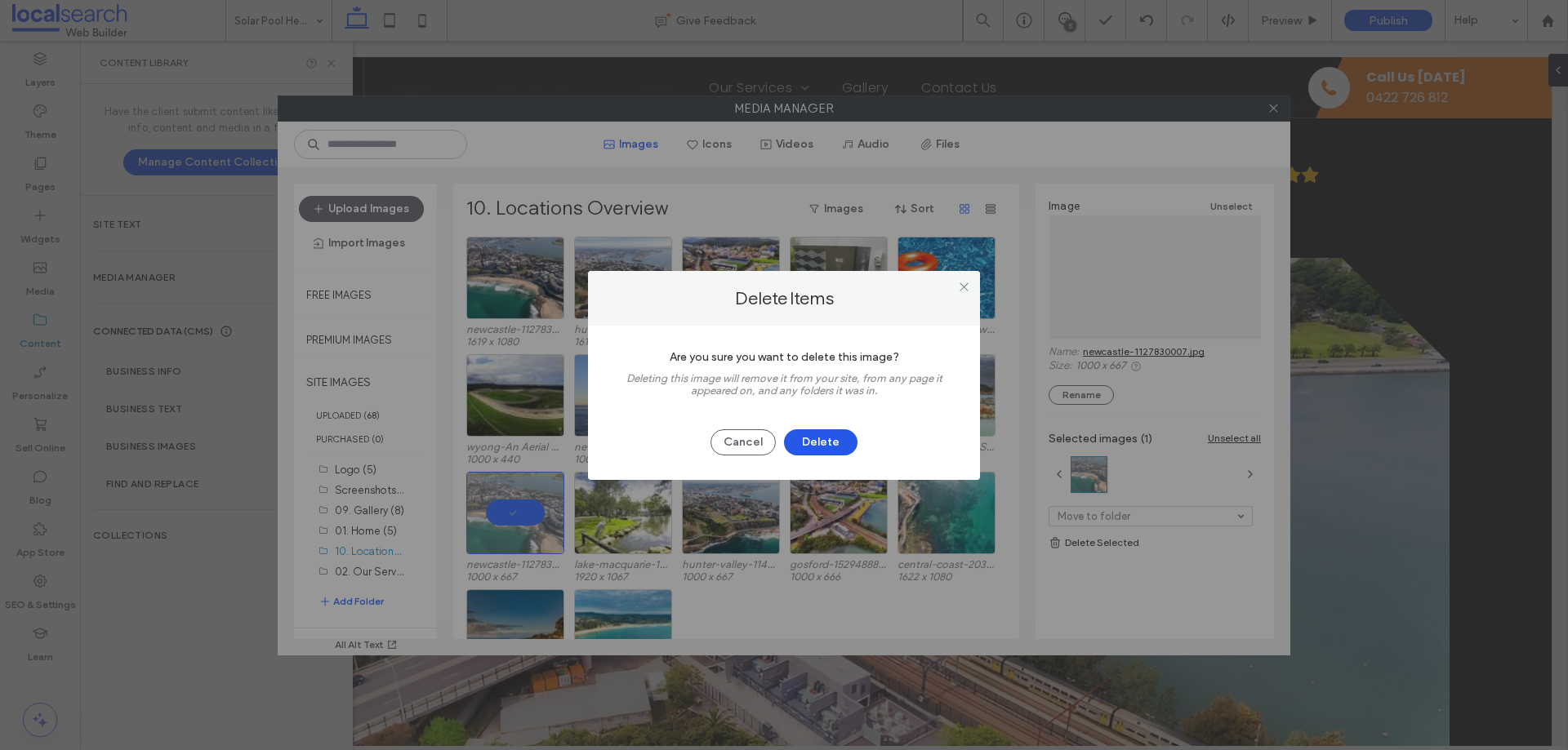
click at [815, 442] on button "Delete" at bounding box center [820, 442] width 74 height 26
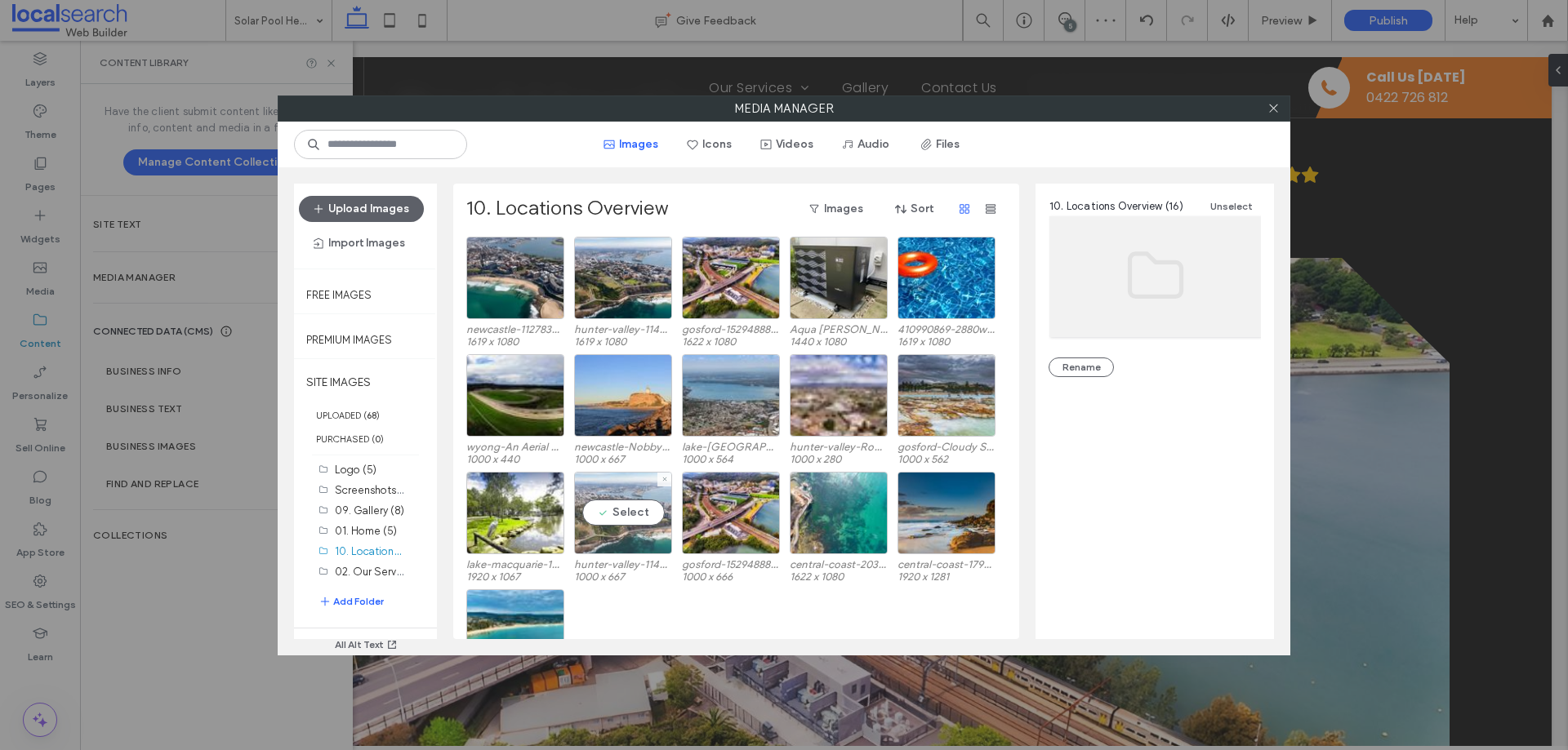
click at [665, 479] on icon at bounding box center [665, 479] width 7 height 7
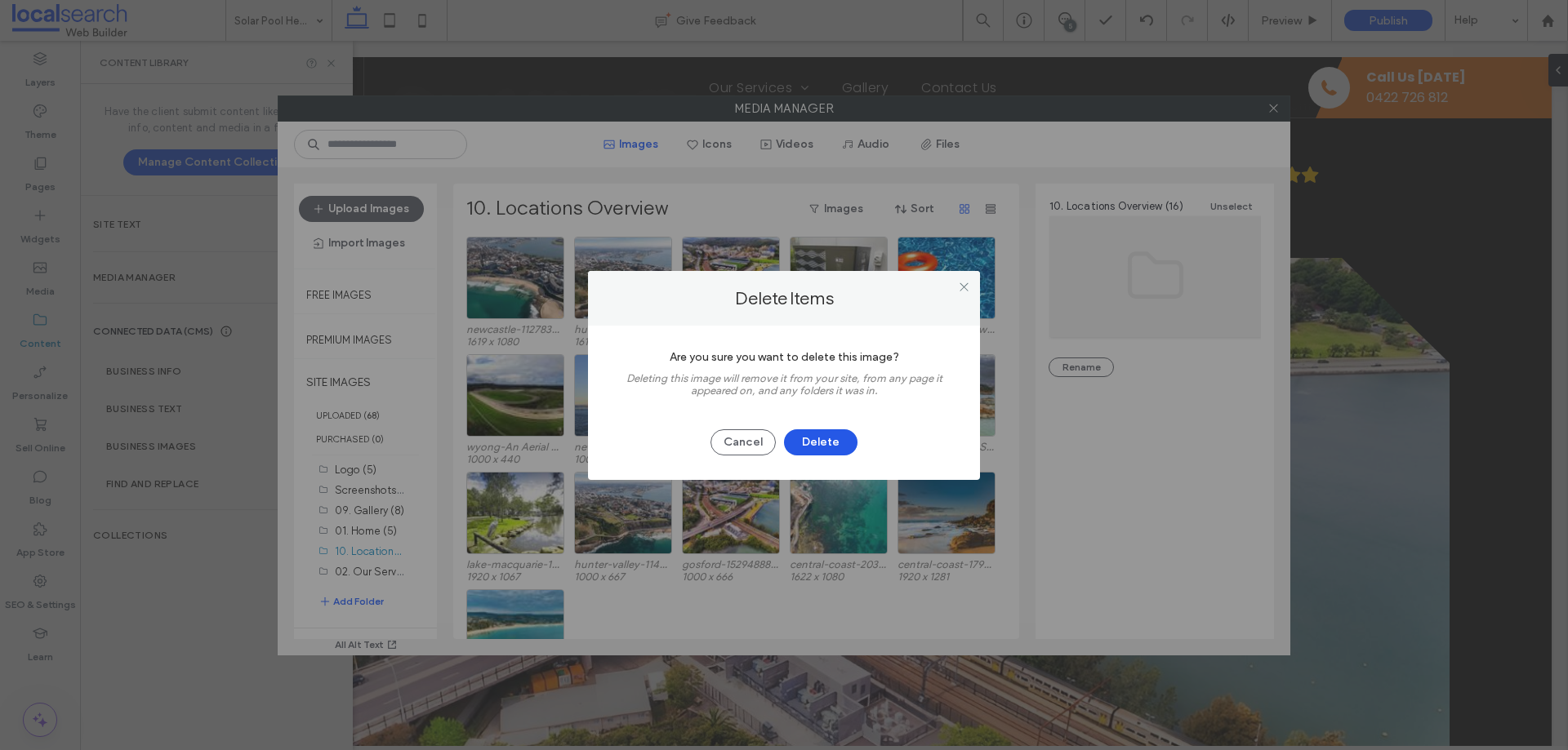
click at [831, 442] on button "Delete" at bounding box center [820, 442] width 74 height 26
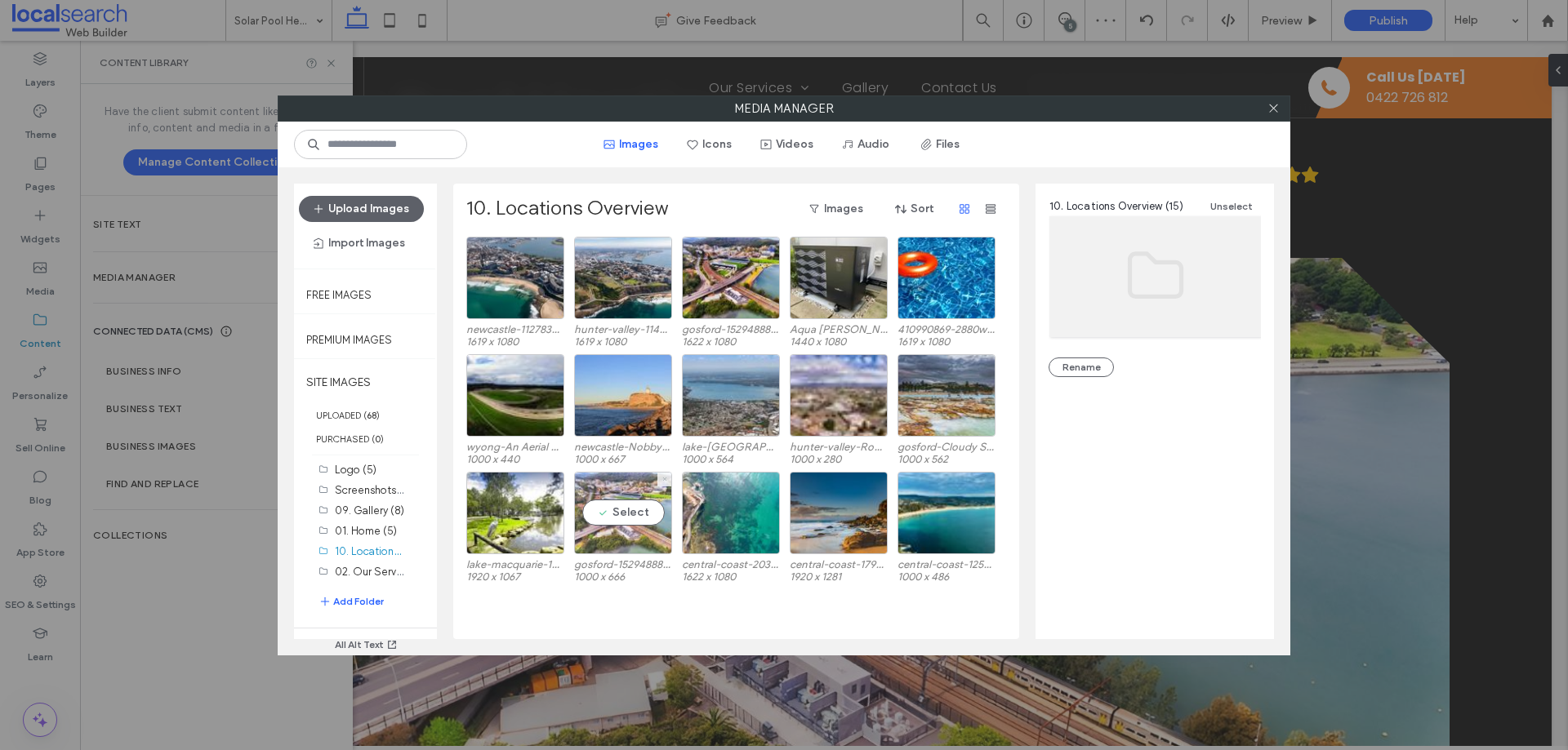
click at [661, 477] on icon at bounding box center [665, 479] width 7 height 7
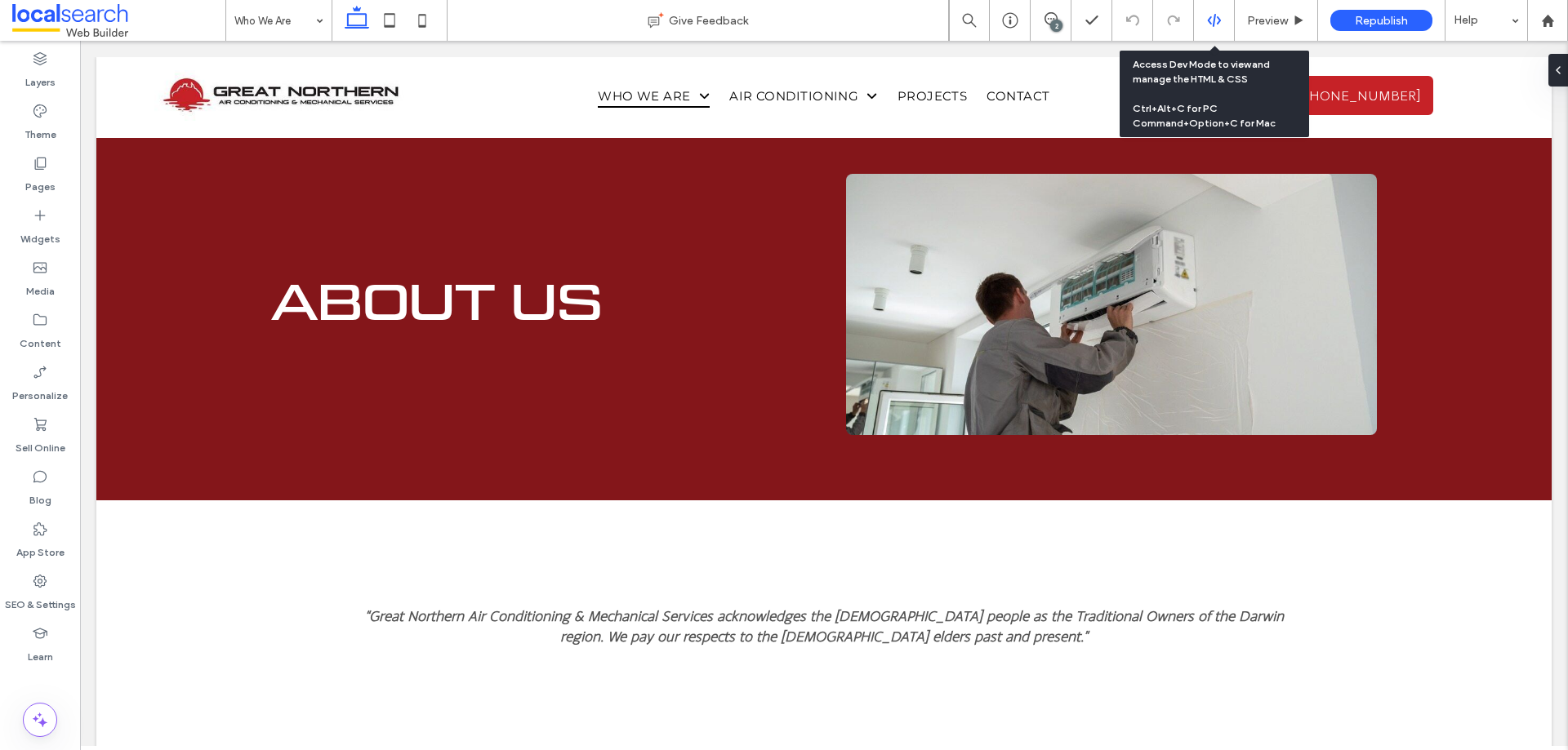
click at [1217, 26] on icon at bounding box center [1214, 21] width 15 height 15
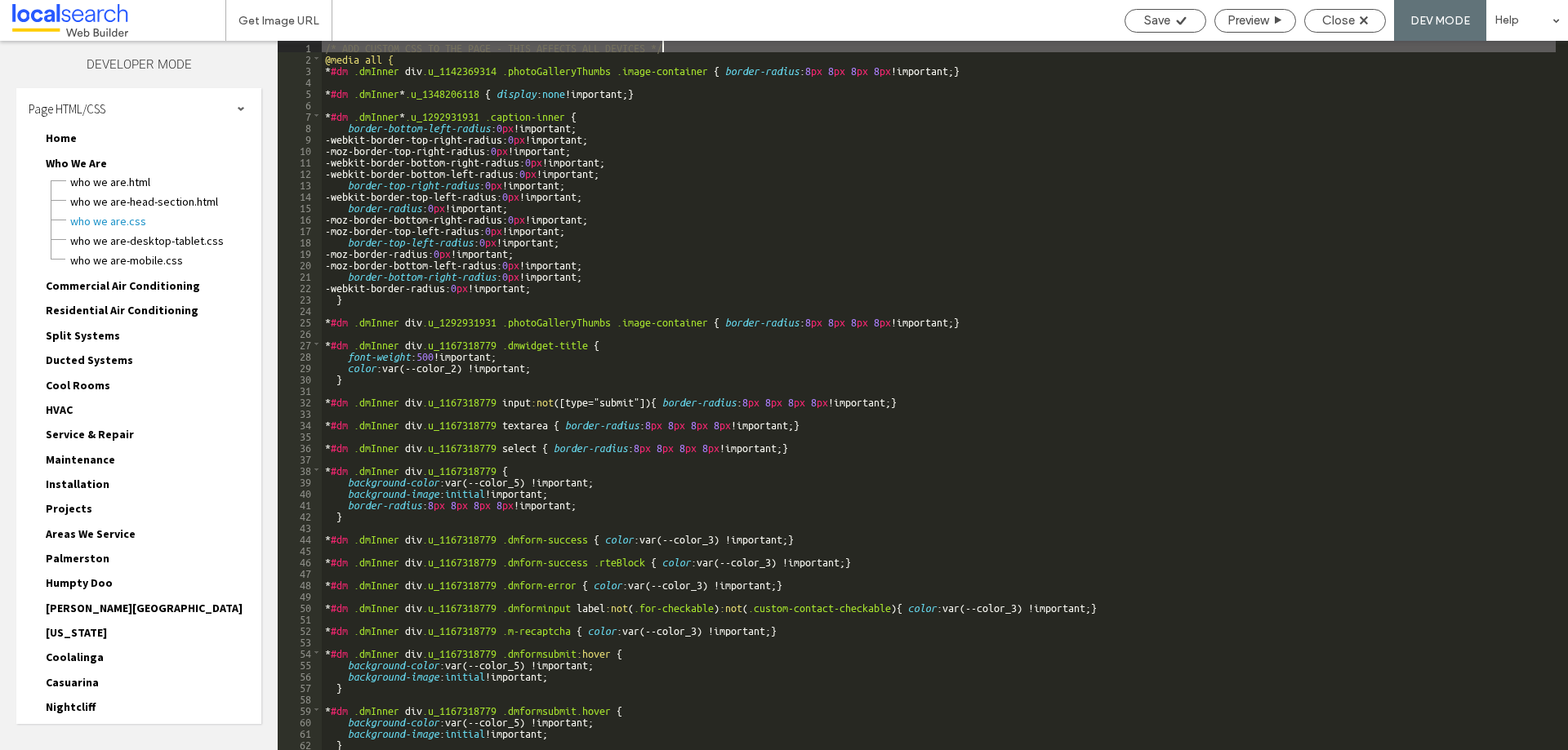
scroll to position [247, 0]
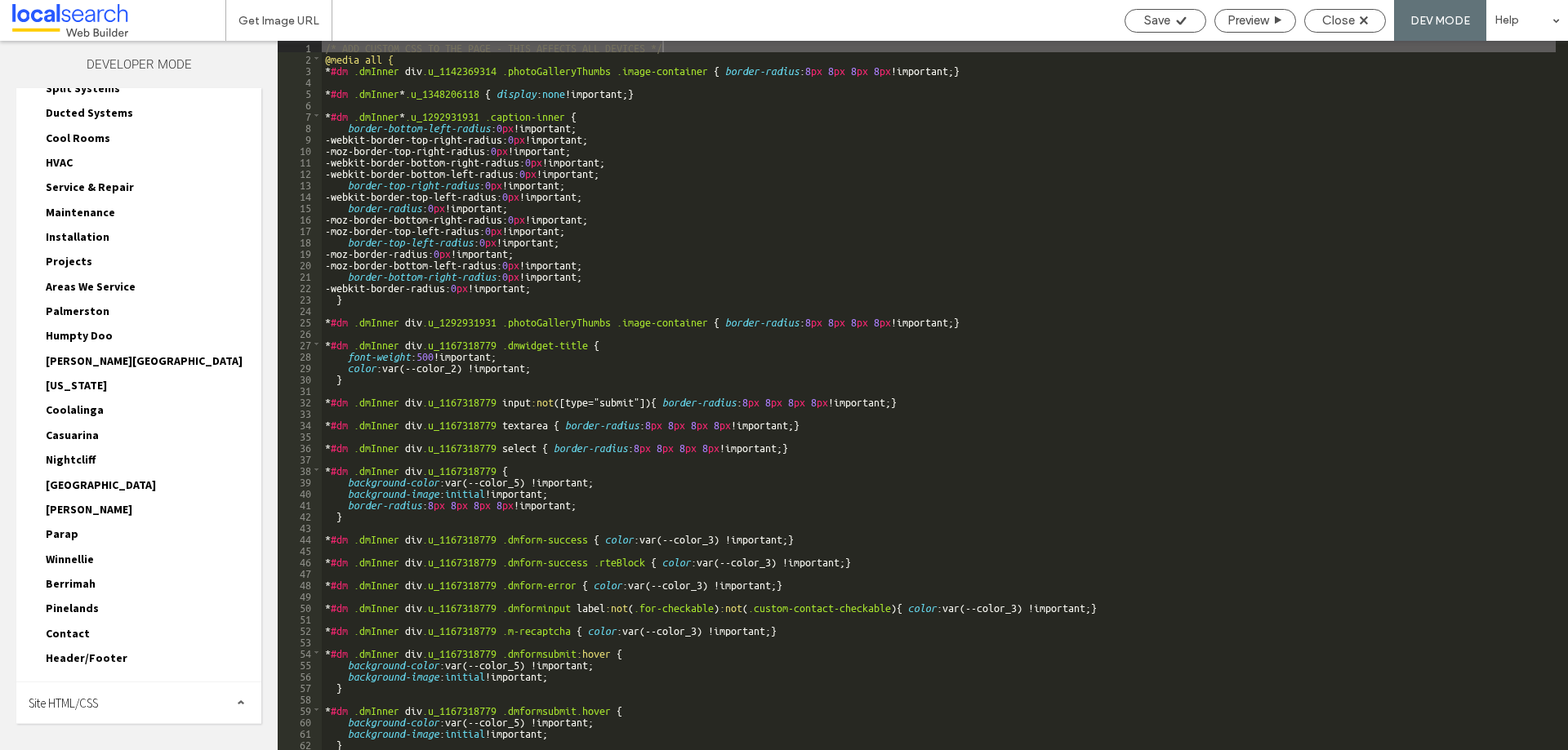
click at [85, 704] on span "Site HTML/CSS" at bounding box center [63, 703] width 70 height 16
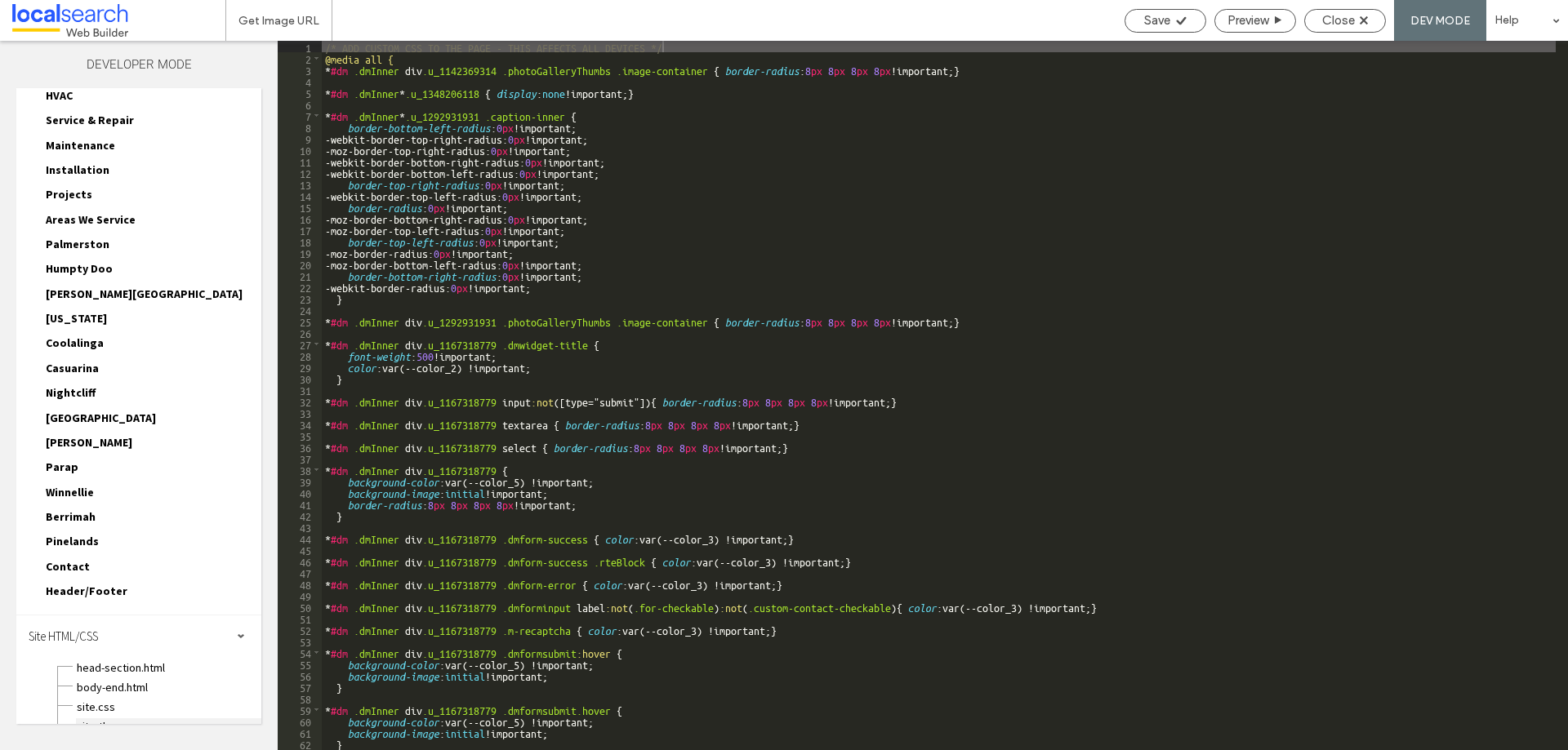
scroll to position [395, 0]
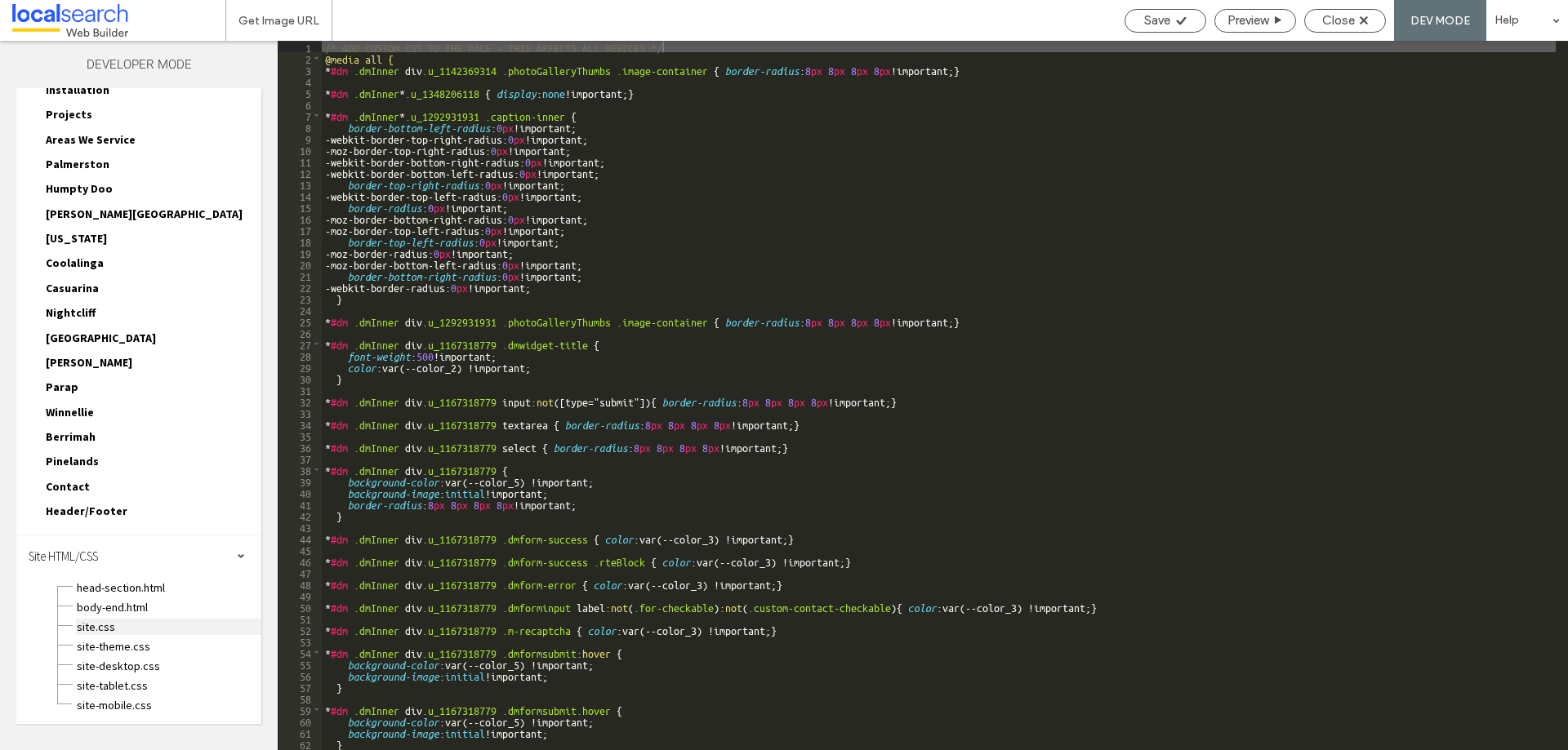
click at [110, 626] on span "site.css" at bounding box center [168, 627] width 185 height 16
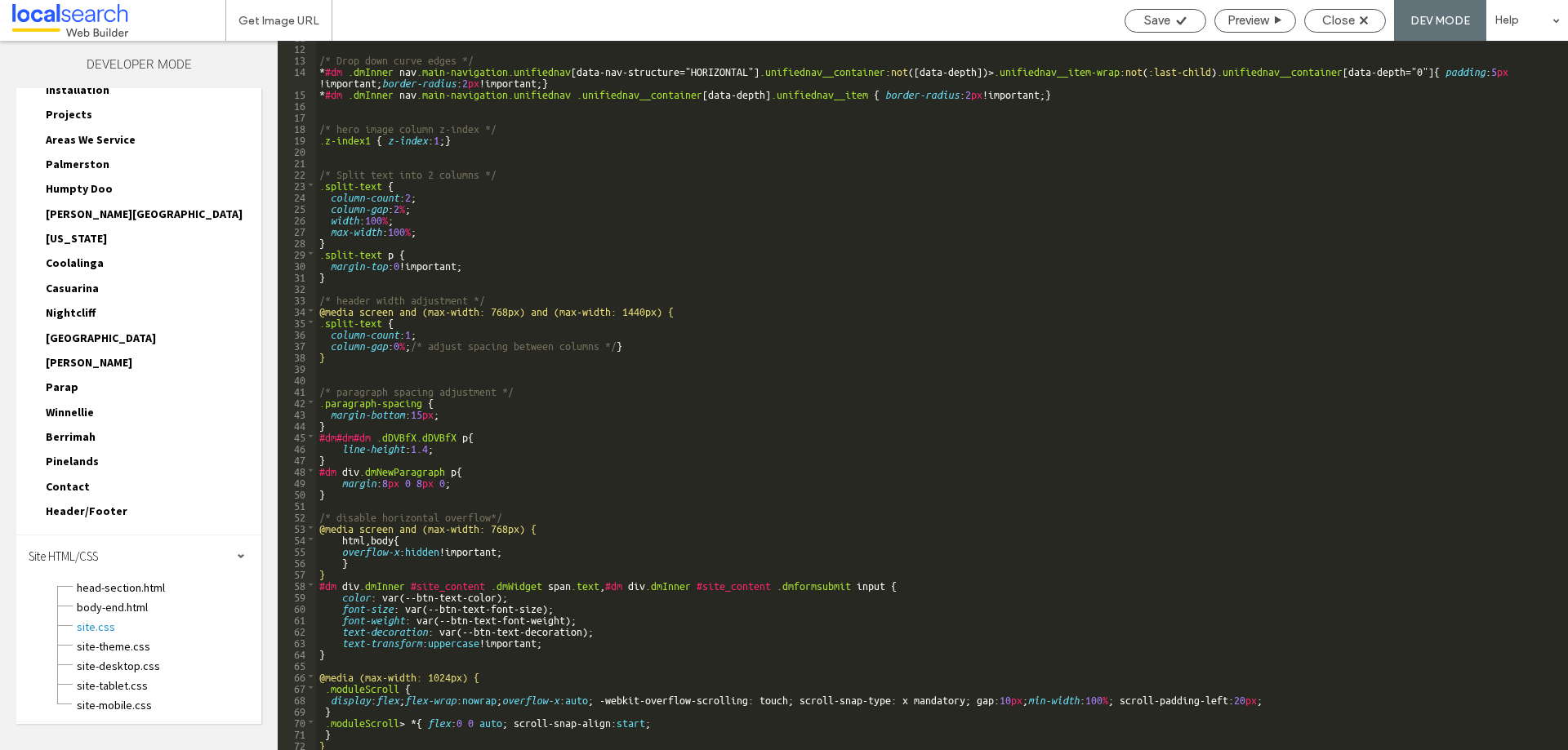
scroll to position [0, 0]
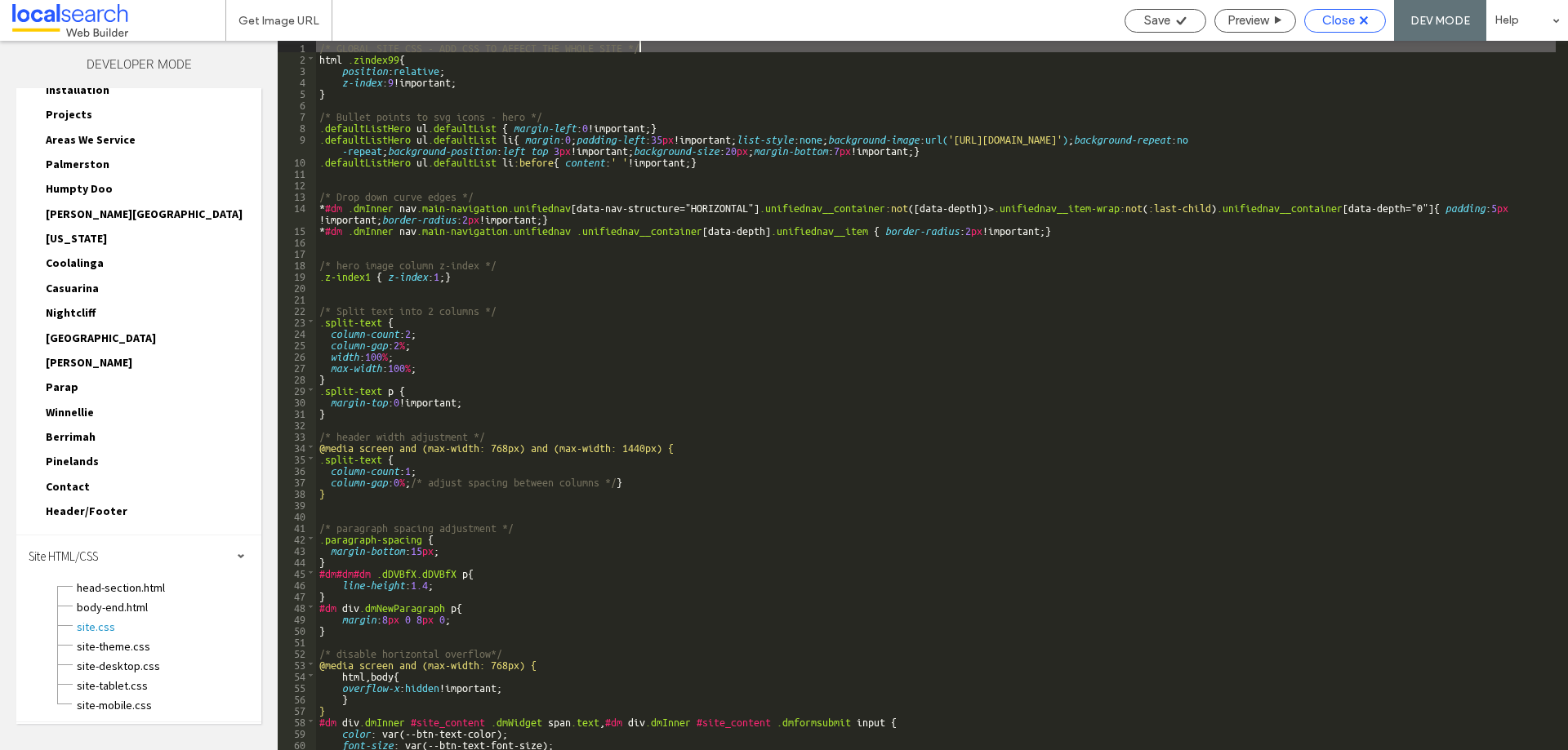
click at [1330, 20] on span "Close" at bounding box center [1338, 21] width 33 height 15
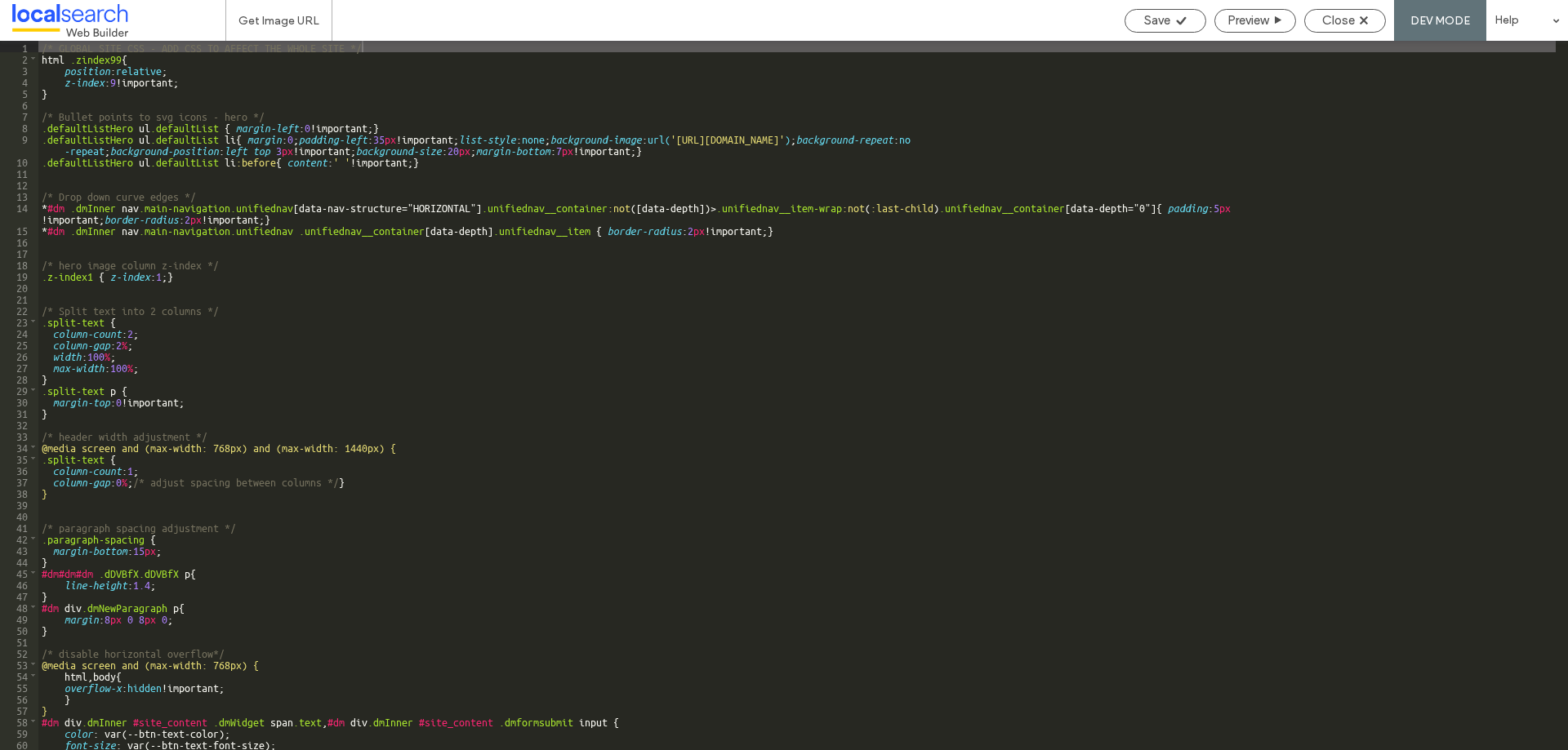
scroll to position [354, 0]
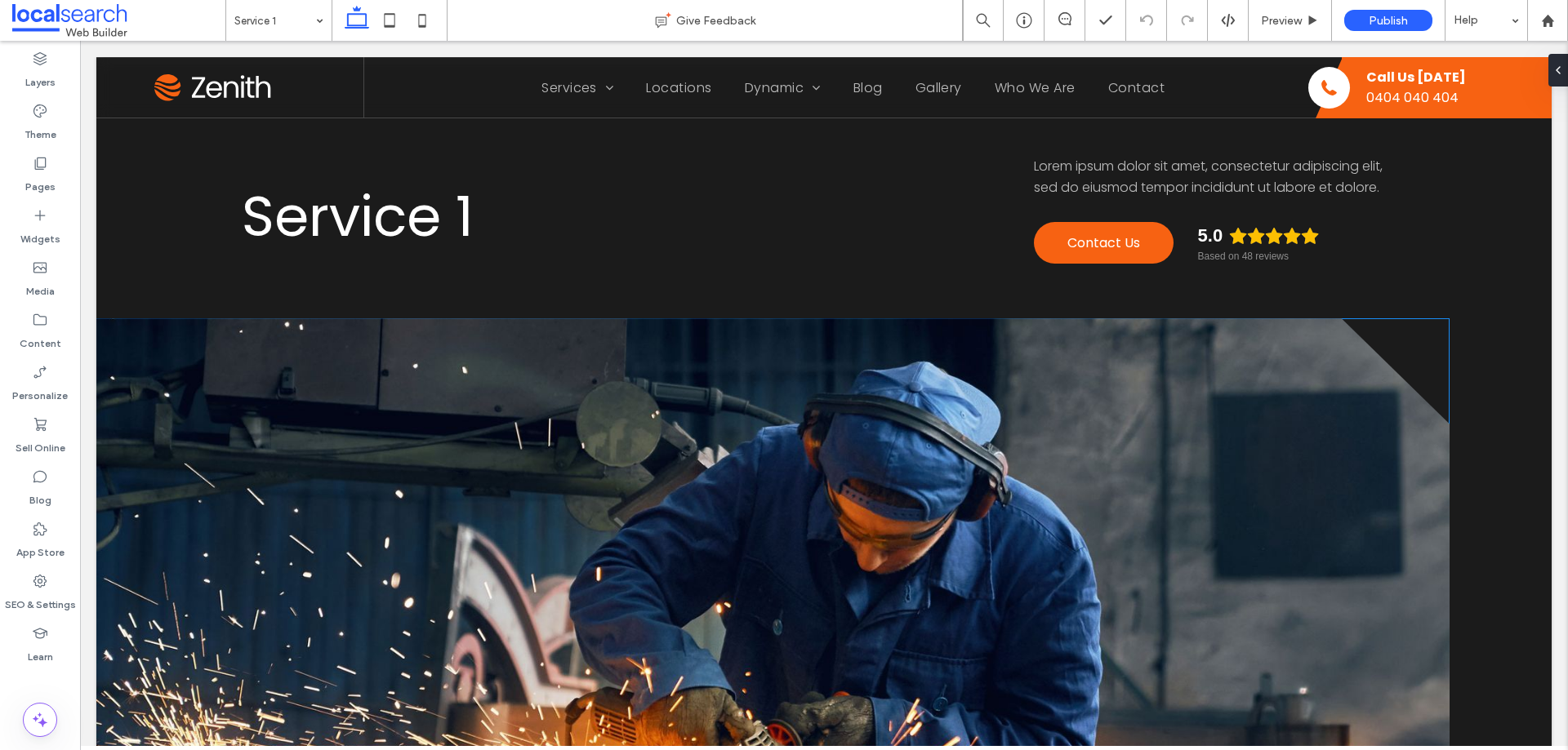
click at [454, 381] on link at bounding box center [773, 613] width 1353 height 588
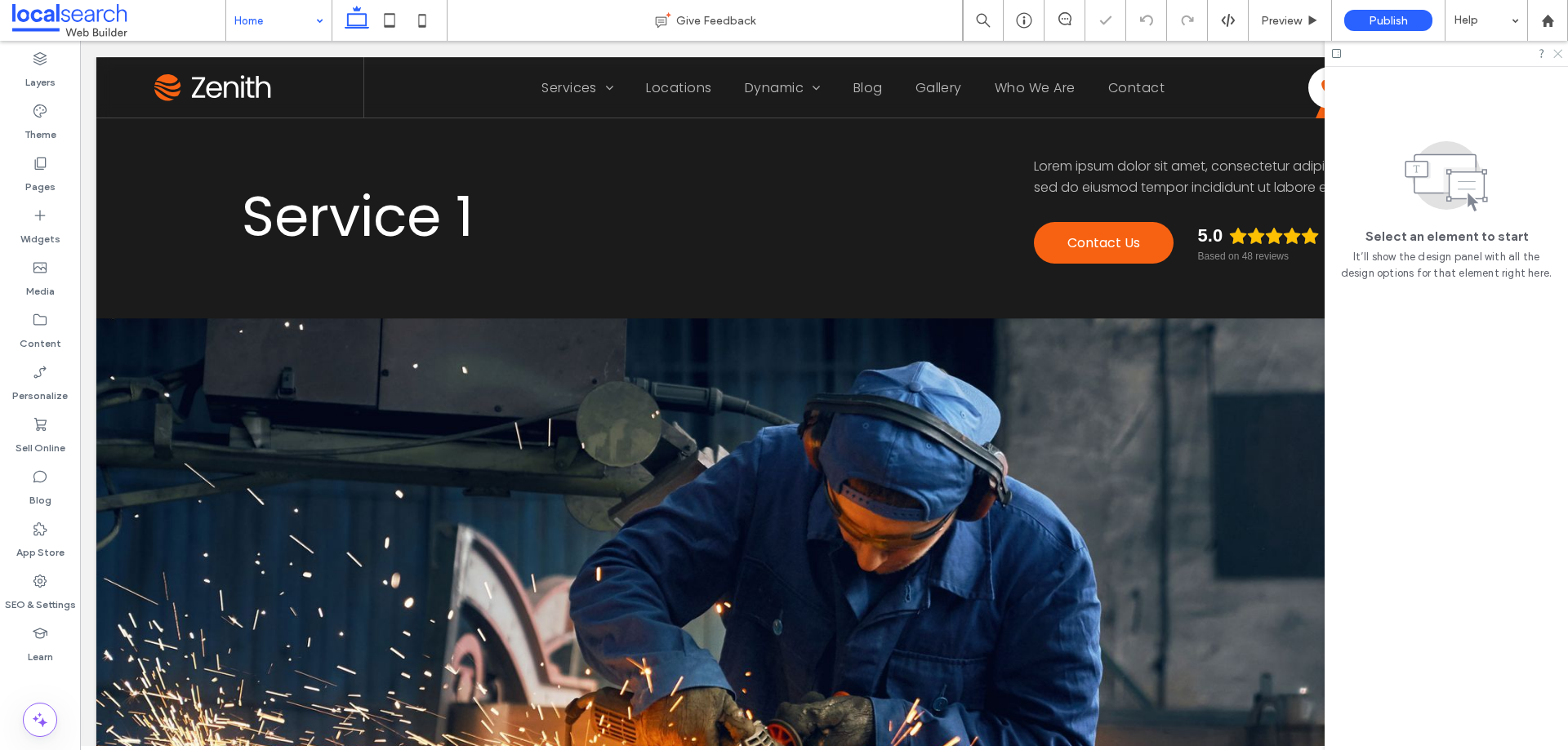
click at [1557, 56] on icon at bounding box center [1556, 53] width 11 height 11
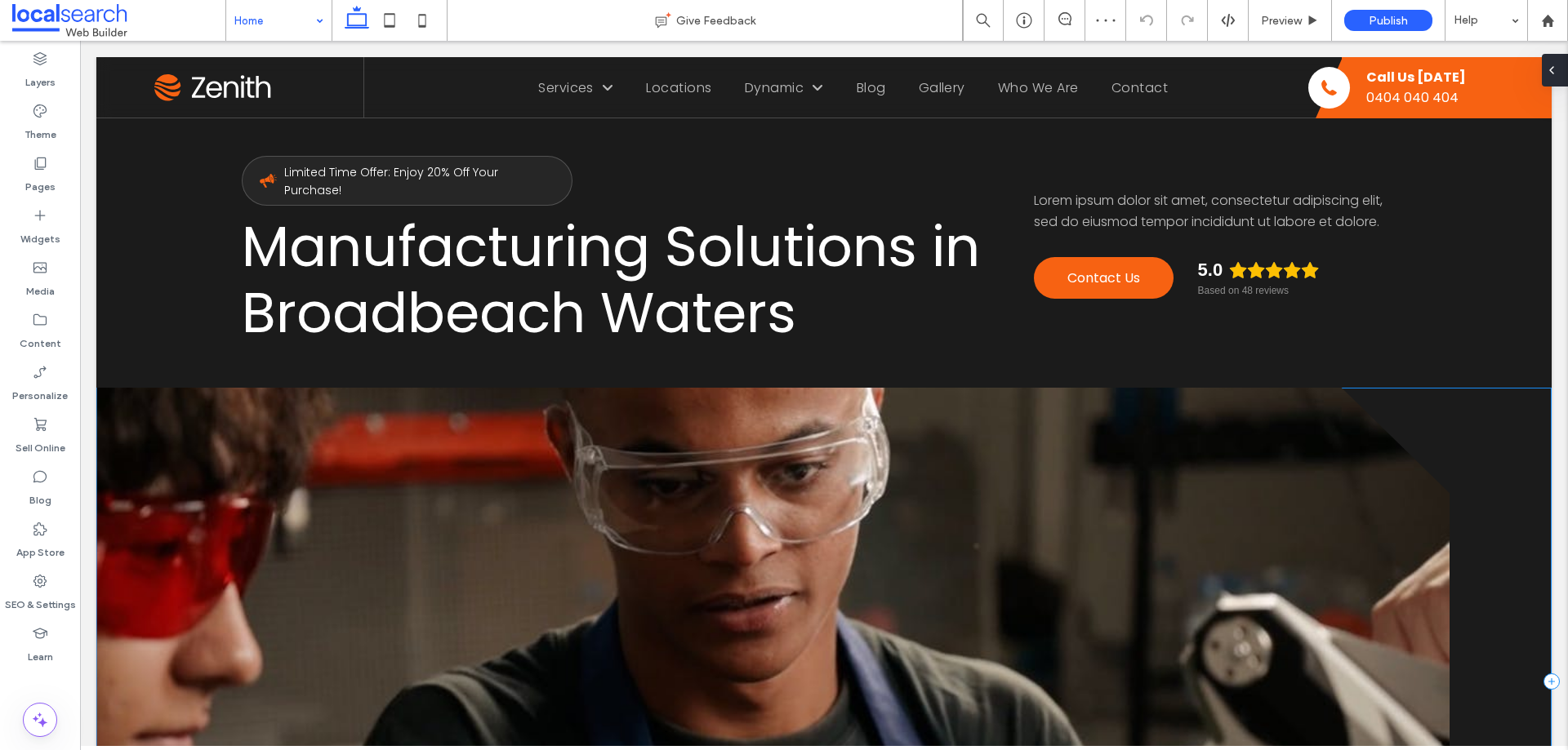
scroll to position [81, 0]
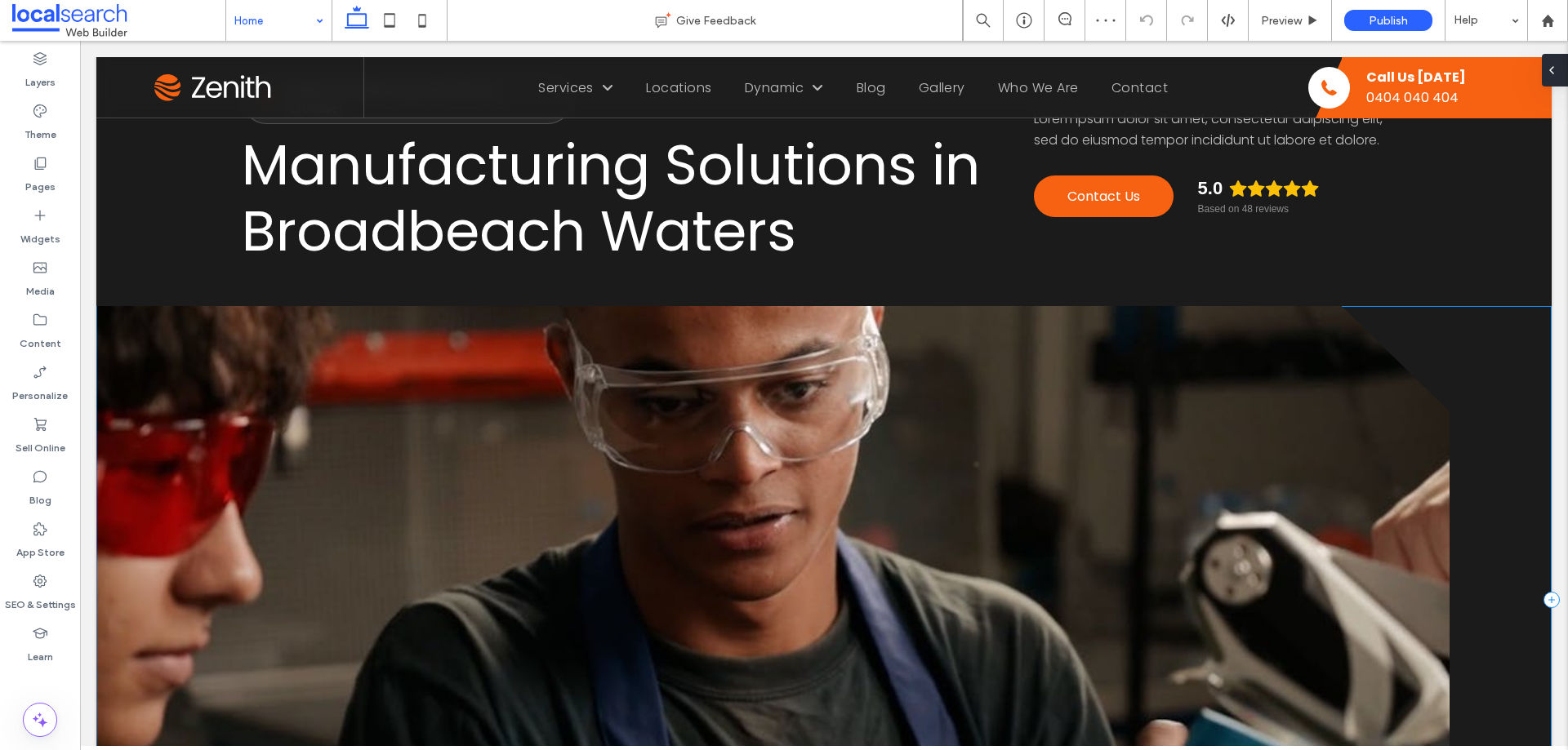
click at [1400, 309] on div "Button" at bounding box center [824, 600] width 1455 height 588
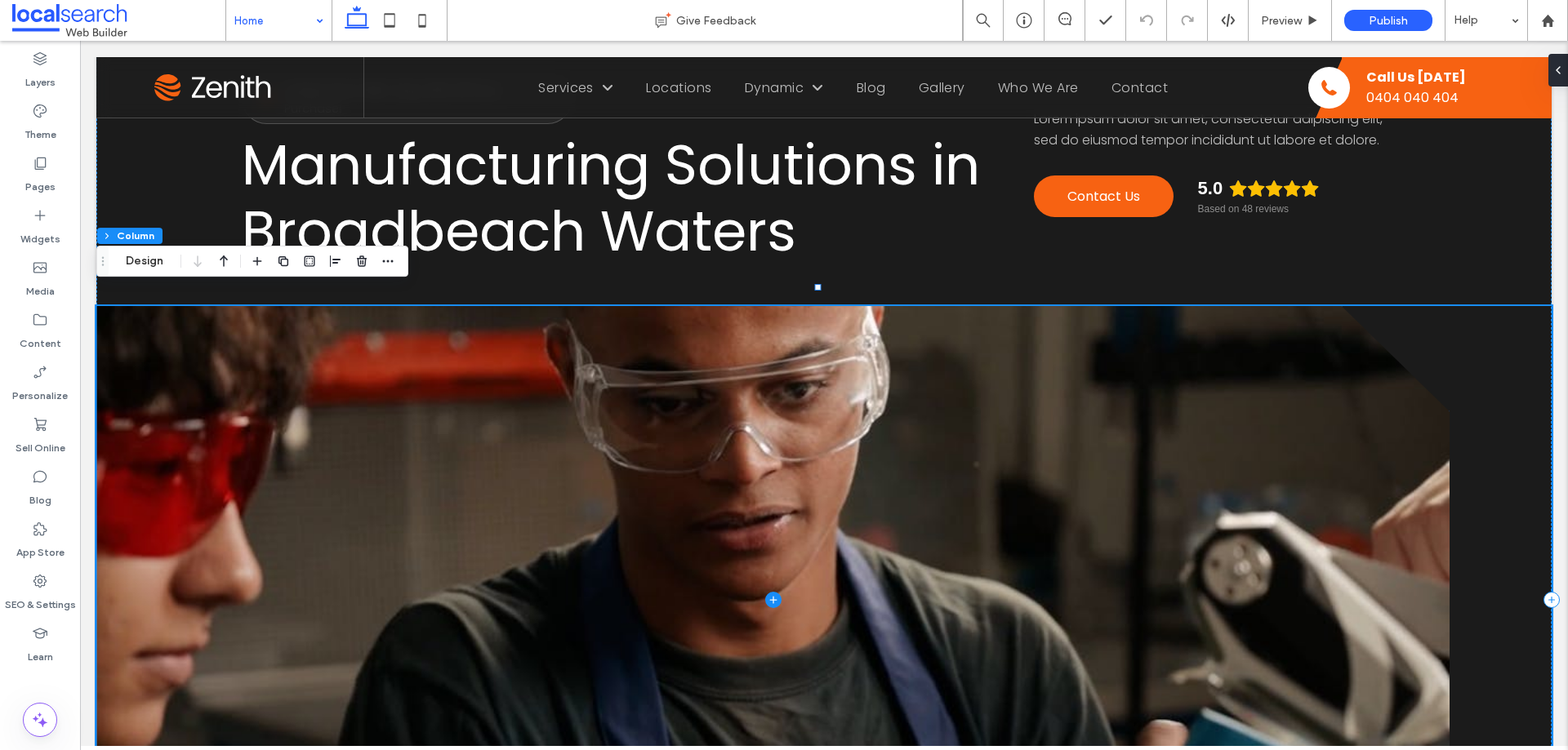
click at [1340, 323] on span at bounding box center [773, 600] width 1353 height 588
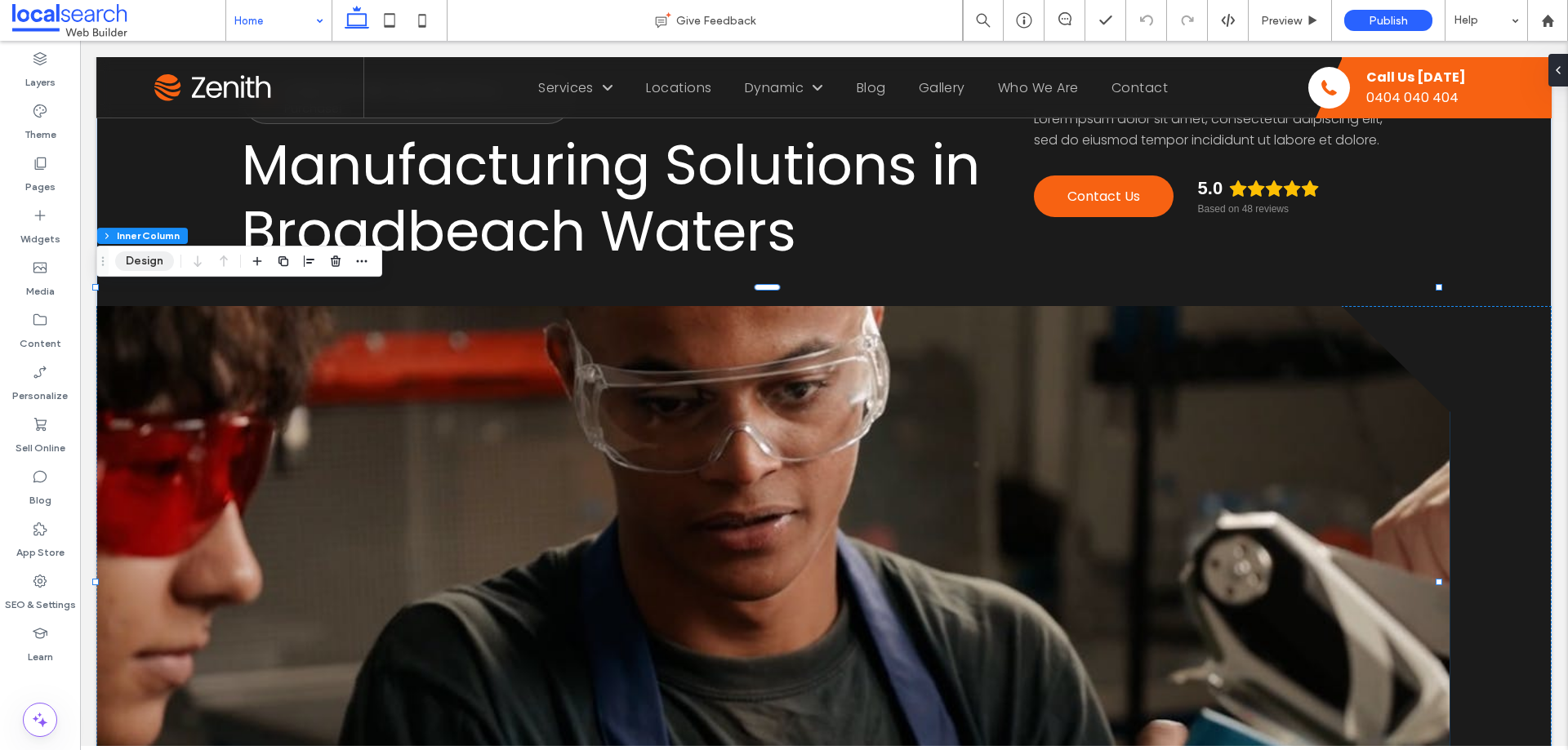
click at [151, 261] on button "Design" at bounding box center [144, 261] width 59 height 19
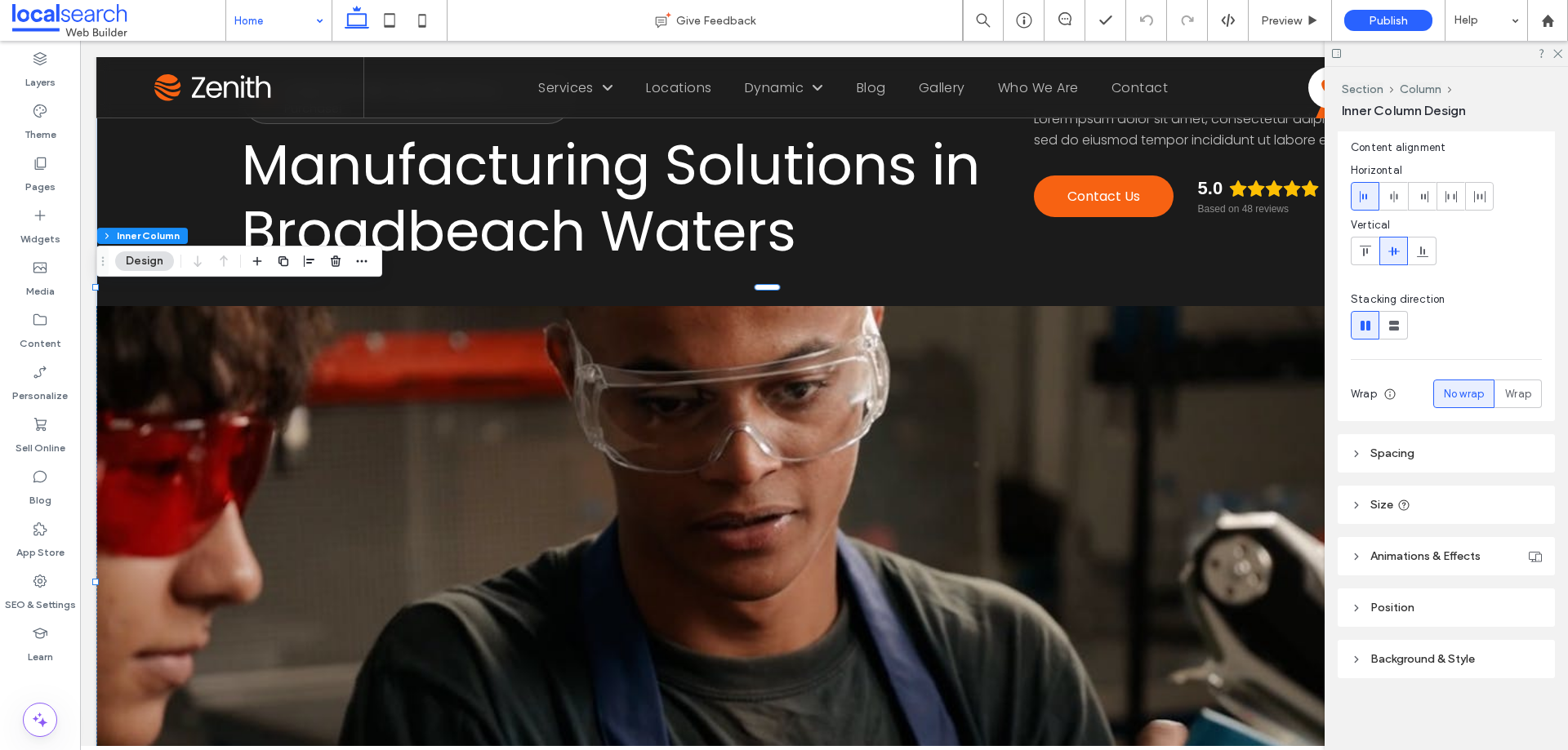
click at [1395, 657] on span "Background & Style" at bounding box center [1422, 659] width 105 height 14
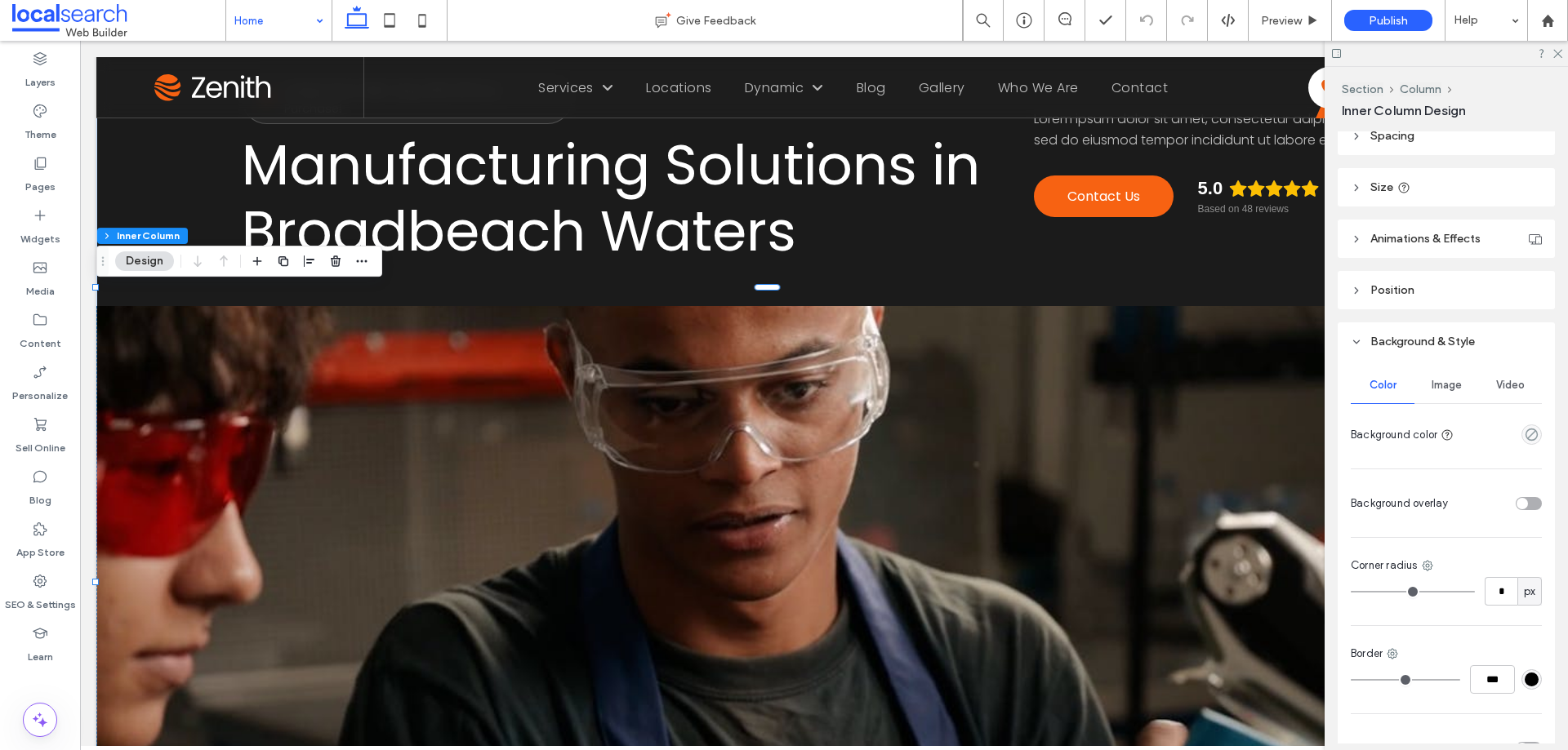
click at [1450, 398] on div "Image" at bounding box center [1446, 385] width 64 height 36
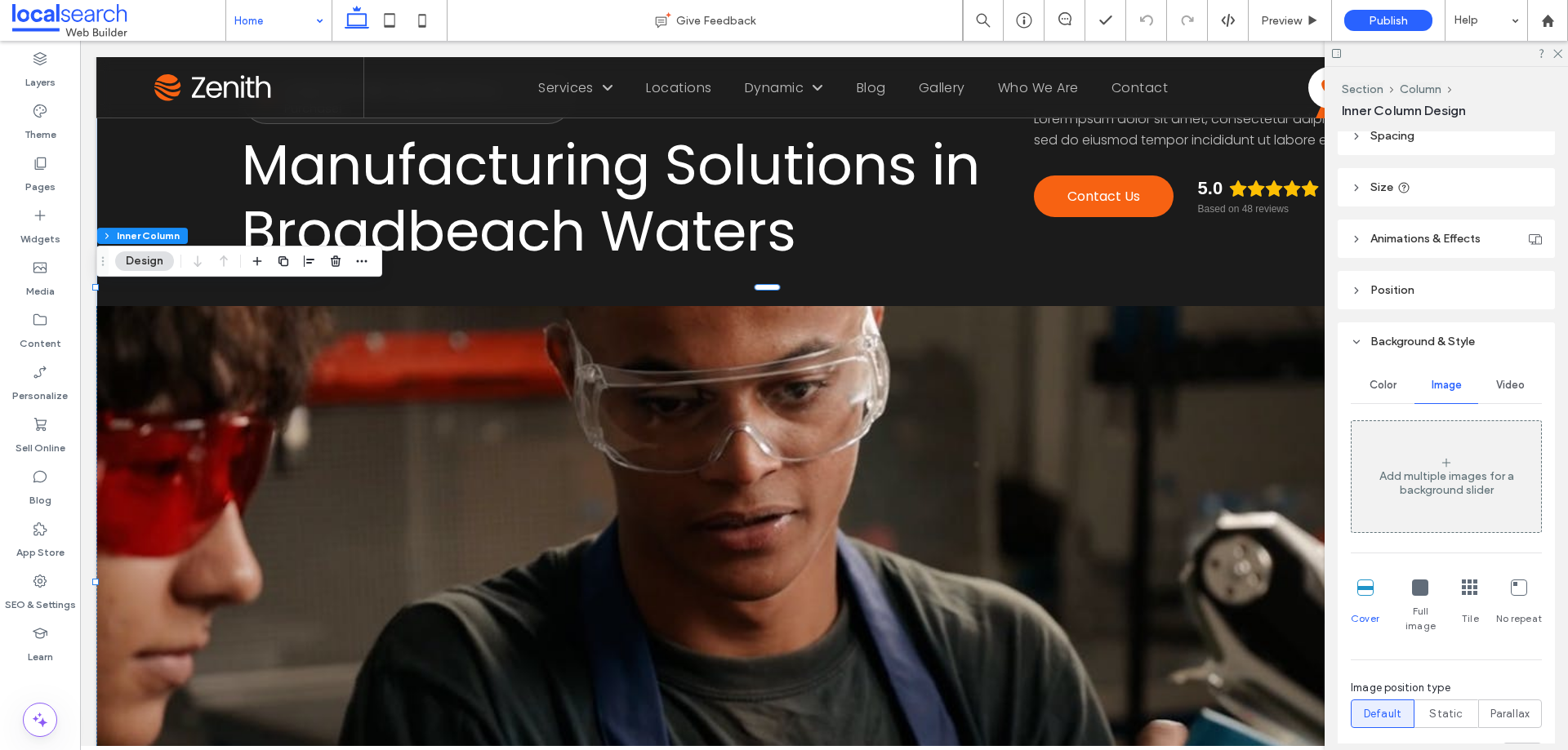
click at [1501, 391] on span "Video" at bounding box center [1510, 385] width 28 height 13
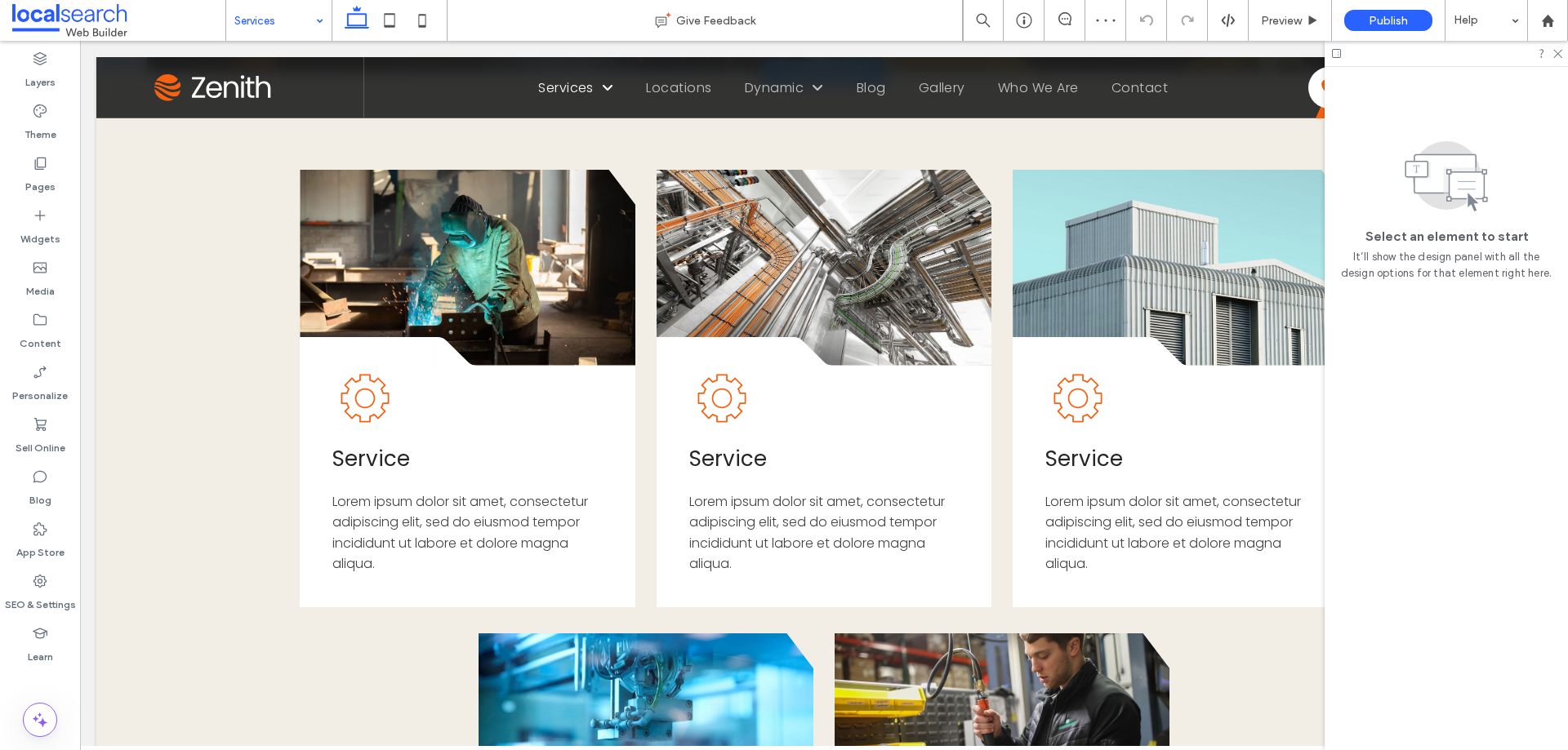
scroll to position [163, 0]
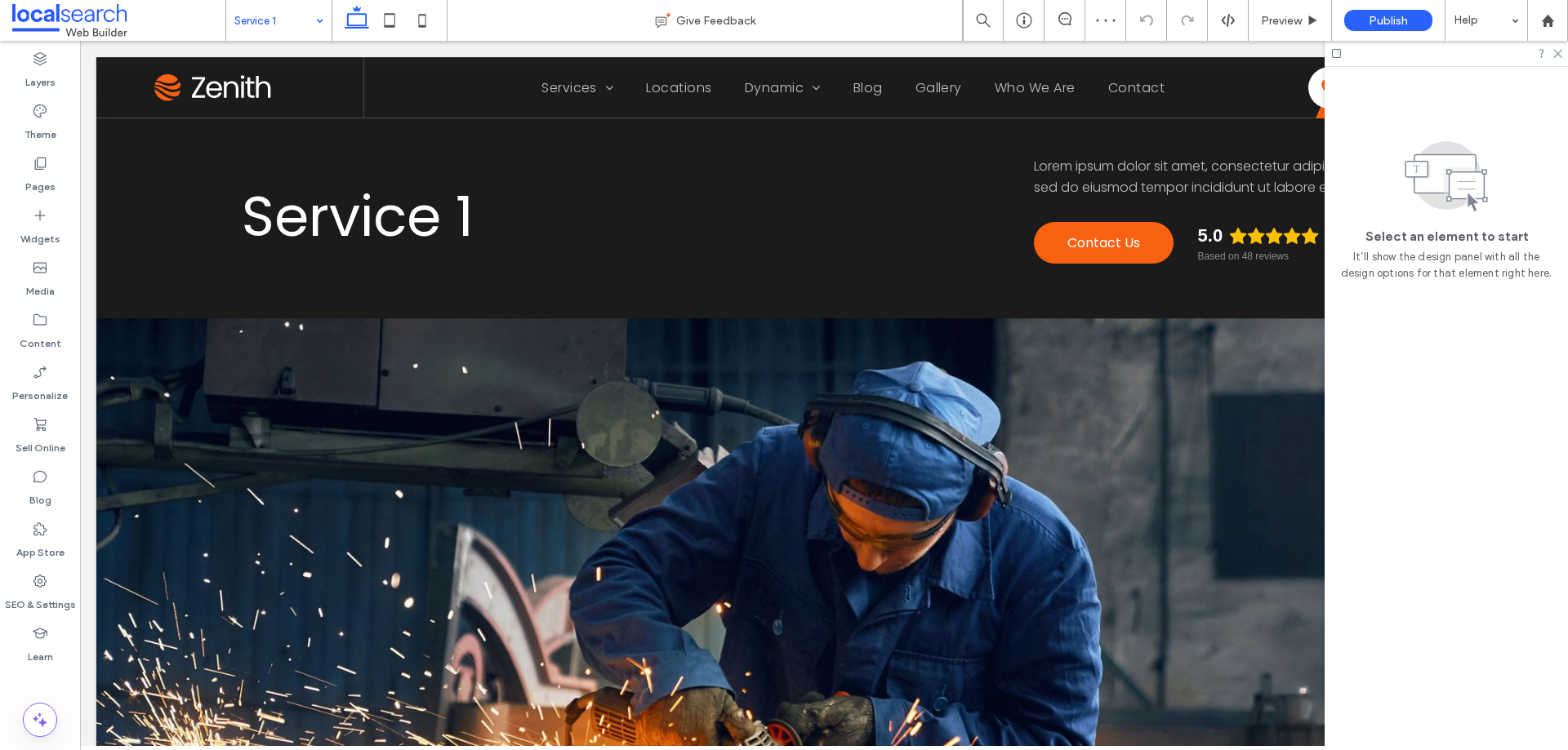
click at [275, 340] on link at bounding box center [773, 613] width 1353 height 588
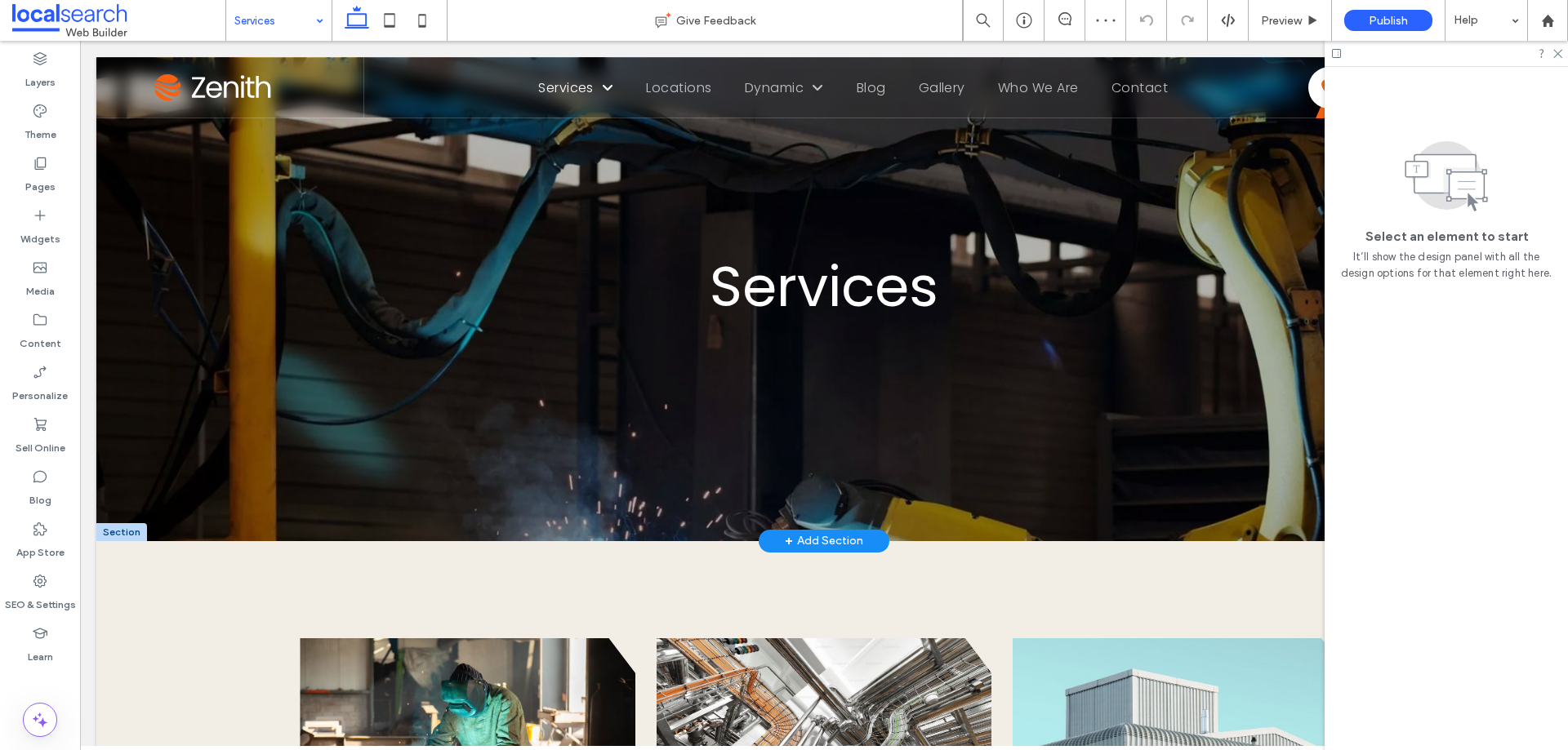
click at [122, 526] on div at bounding box center [122, 532] width 50 height 18
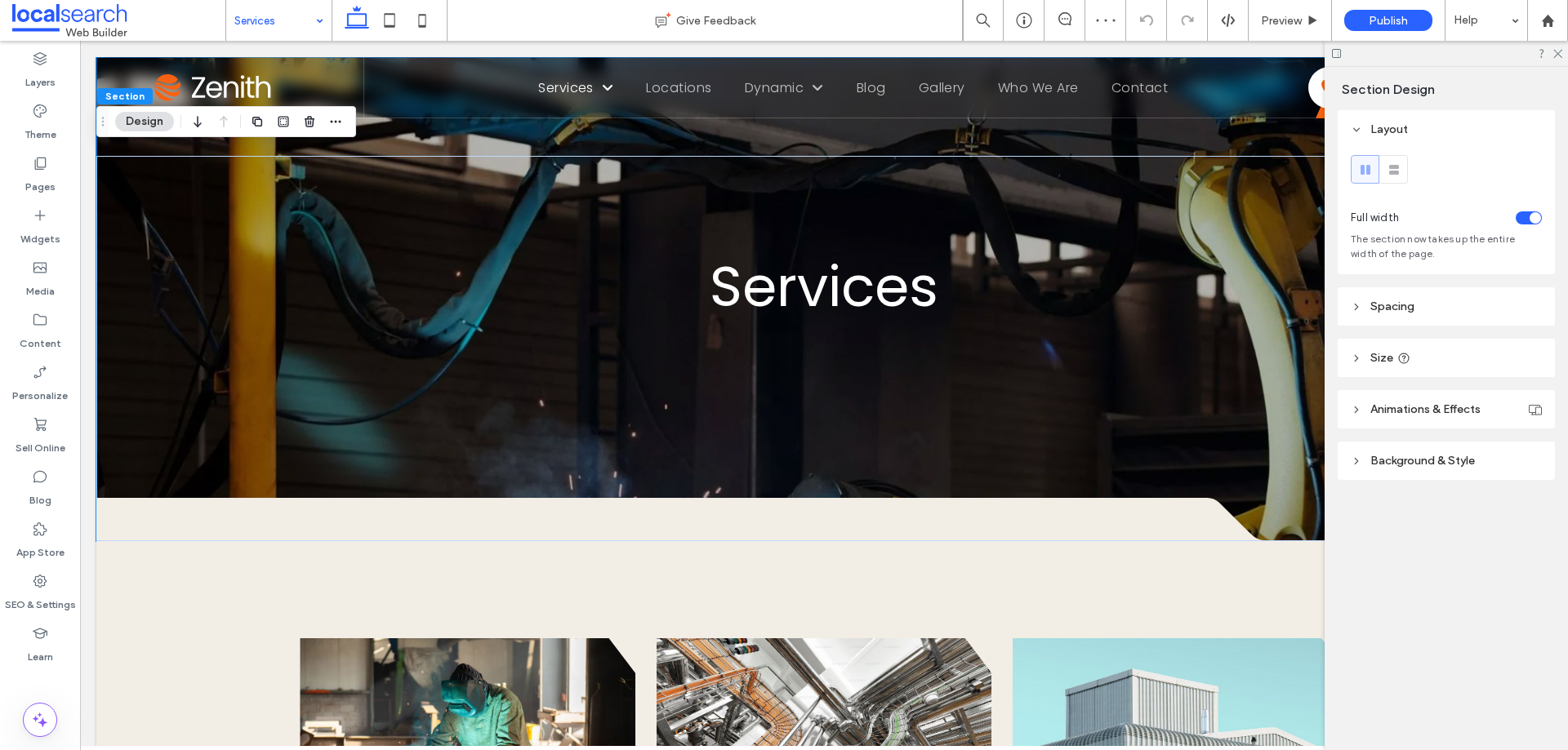
click at [1430, 471] on header "Background & Style" at bounding box center [1446, 461] width 217 height 39
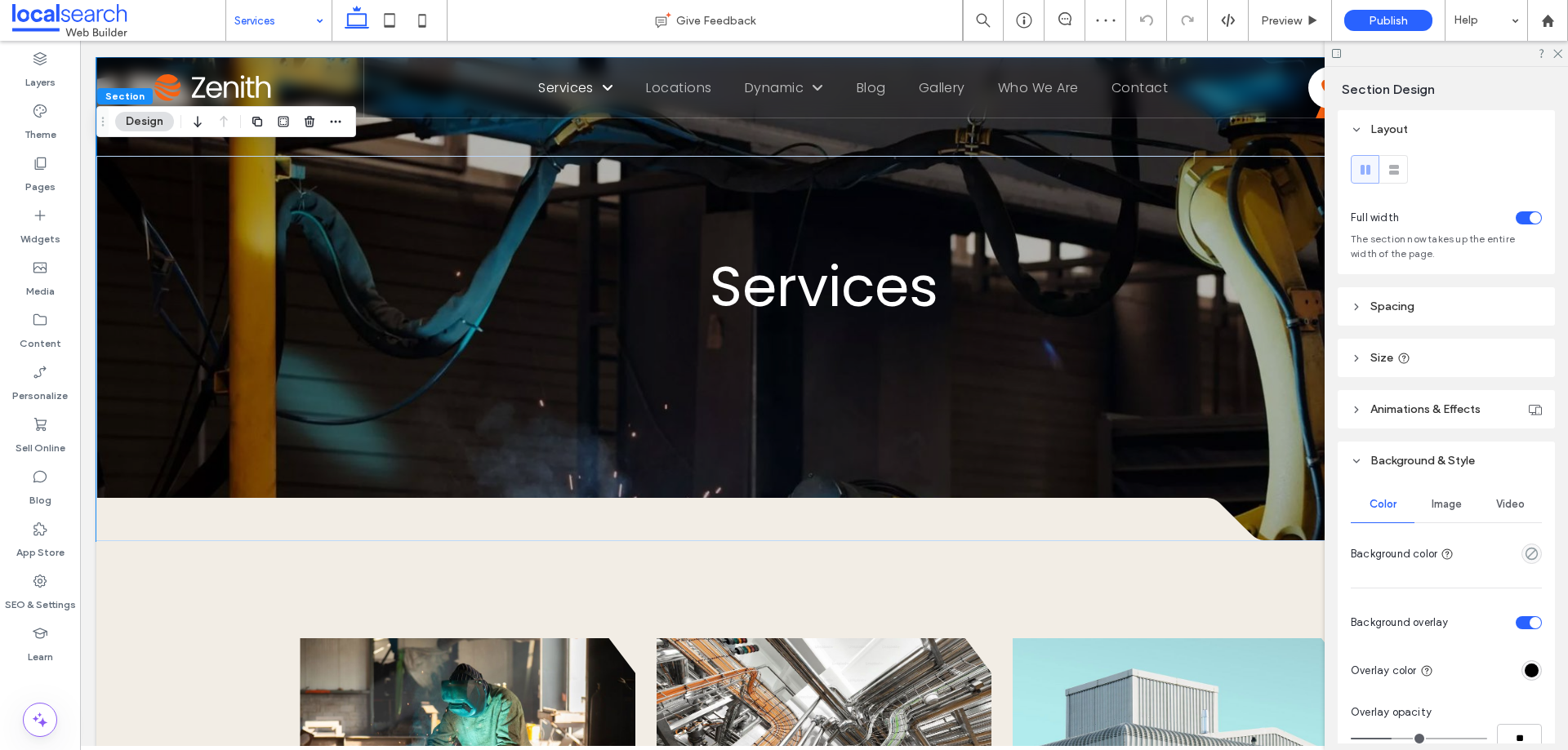
click at [1465, 504] on div "Image" at bounding box center [1446, 504] width 64 height 36
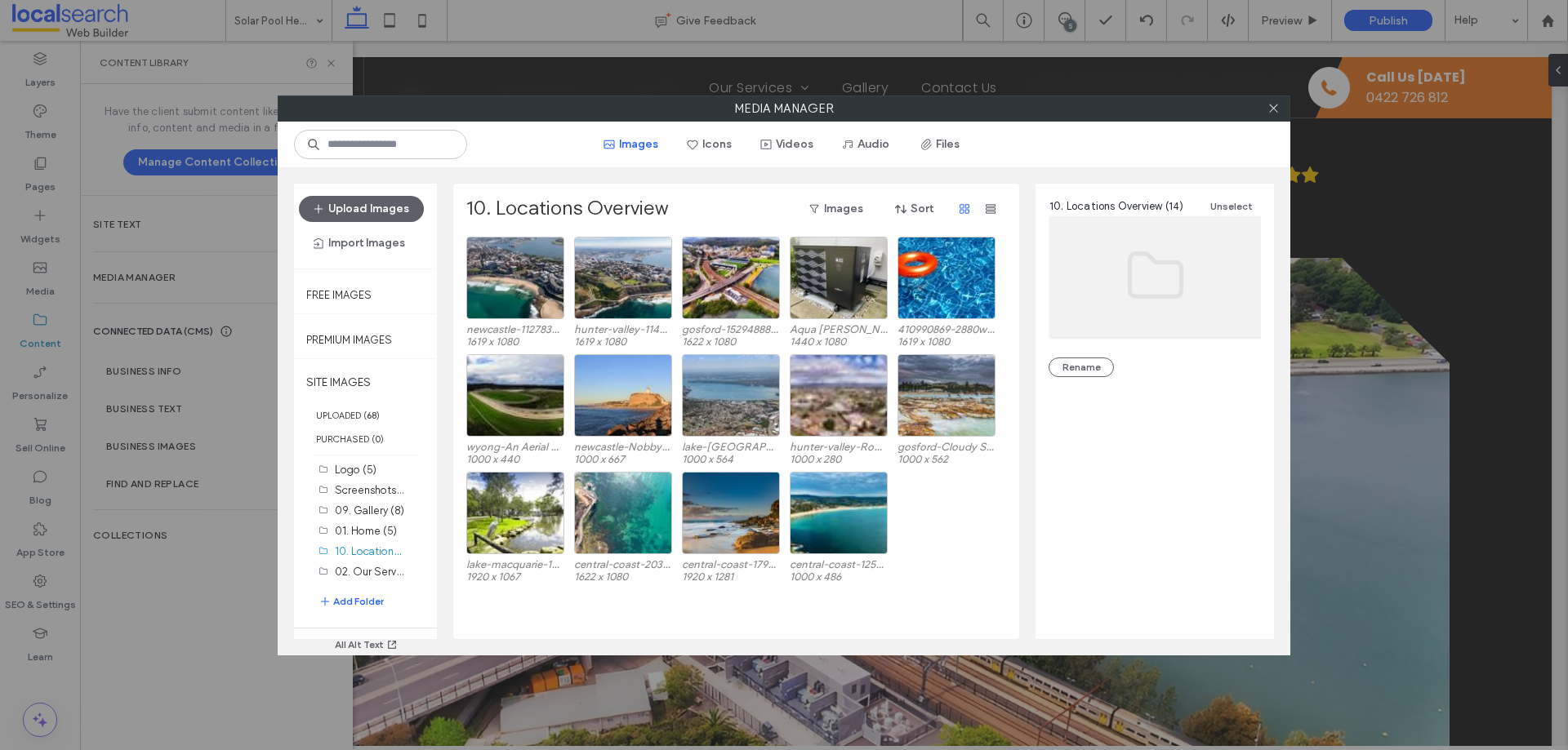
click at [1280, 107] on div at bounding box center [1273, 108] width 24 height 24
click at [1275, 106] on icon at bounding box center [1273, 108] width 13 height 13
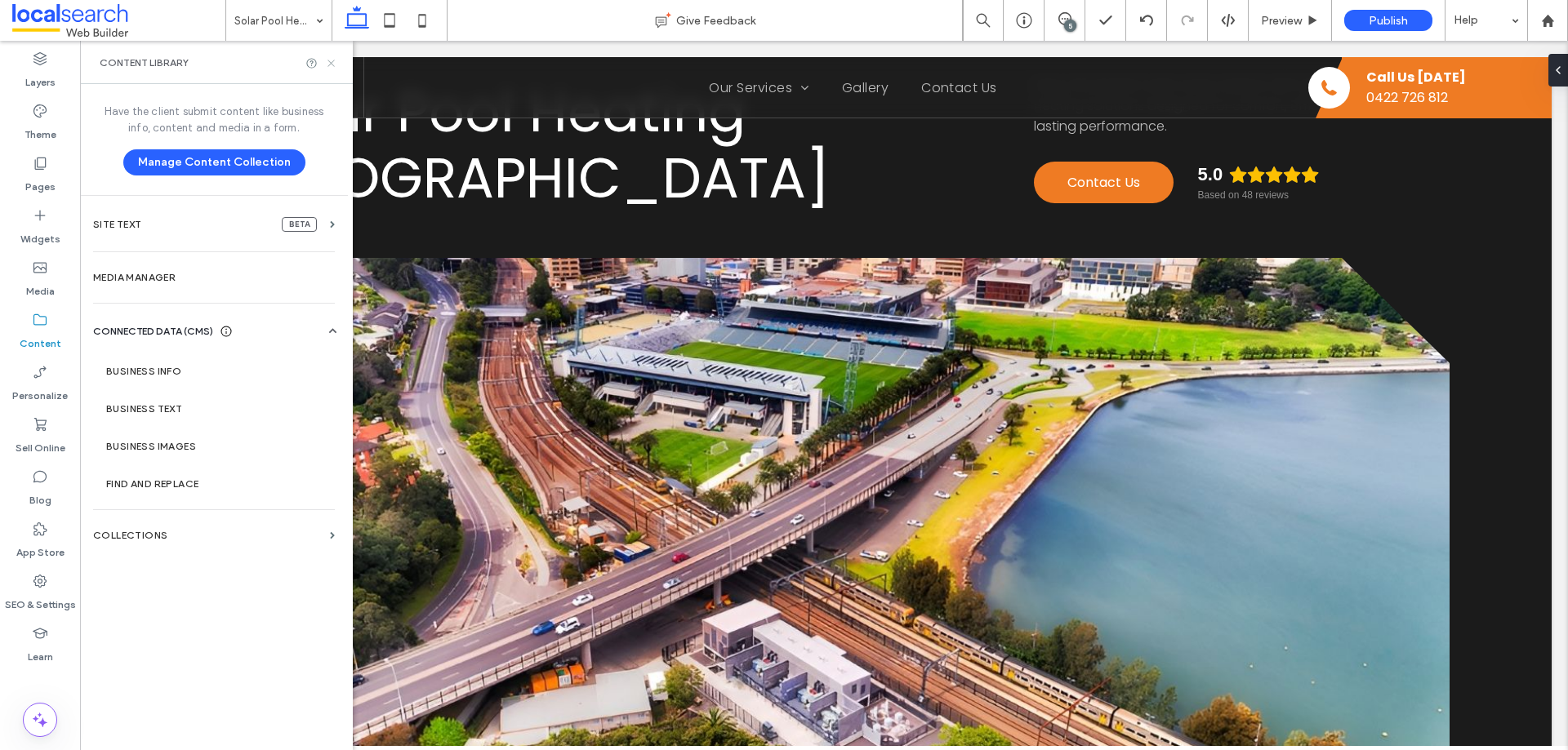
drag, startPoint x: 331, startPoint y: 61, endPoint x: 251, endPoint y: 23, distance: 88.6
click at [331, 61] on icon at bounding box center [331, 63] width 13 height 13
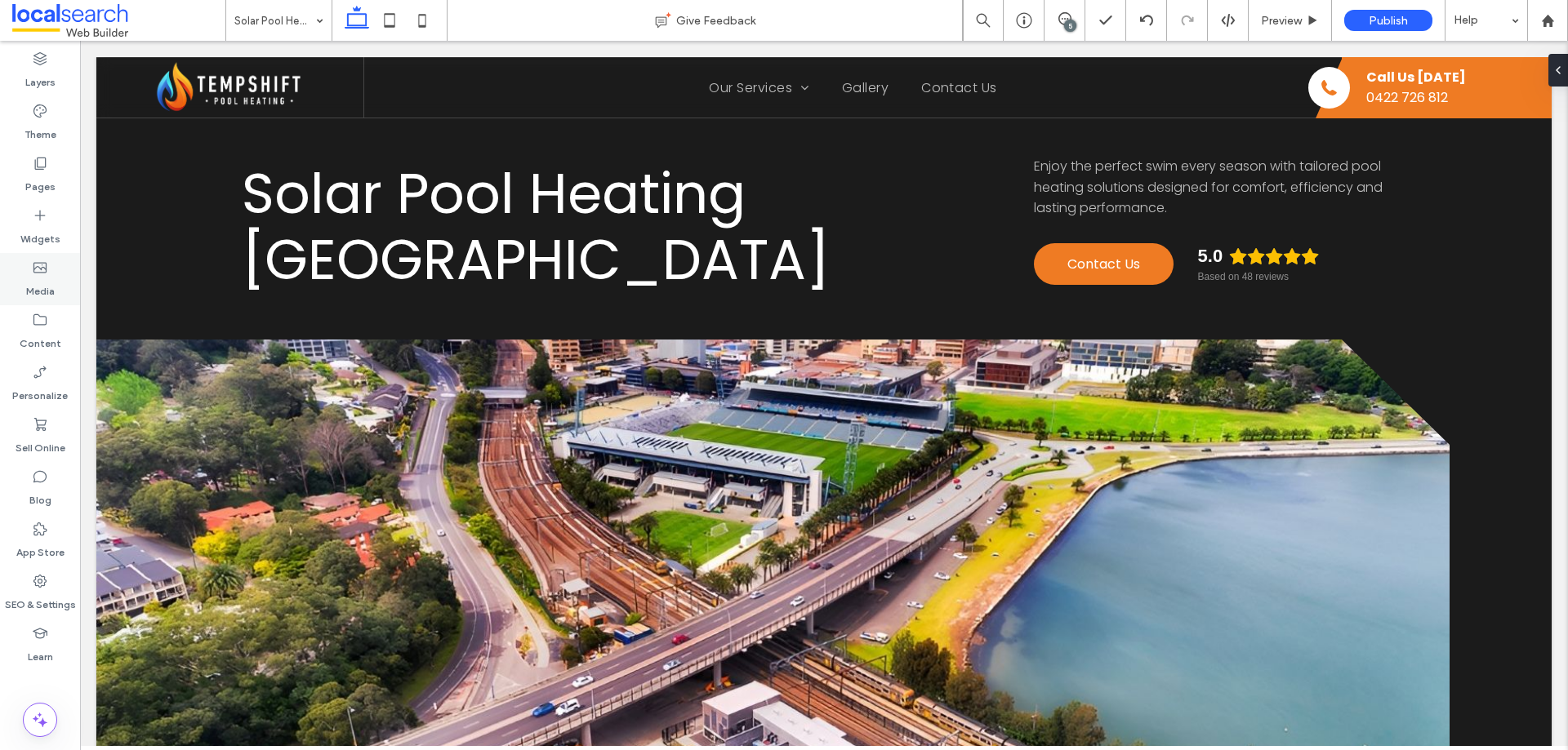
click at [44, 269] on icon at bounding box center [39, 267] width 16 height 16
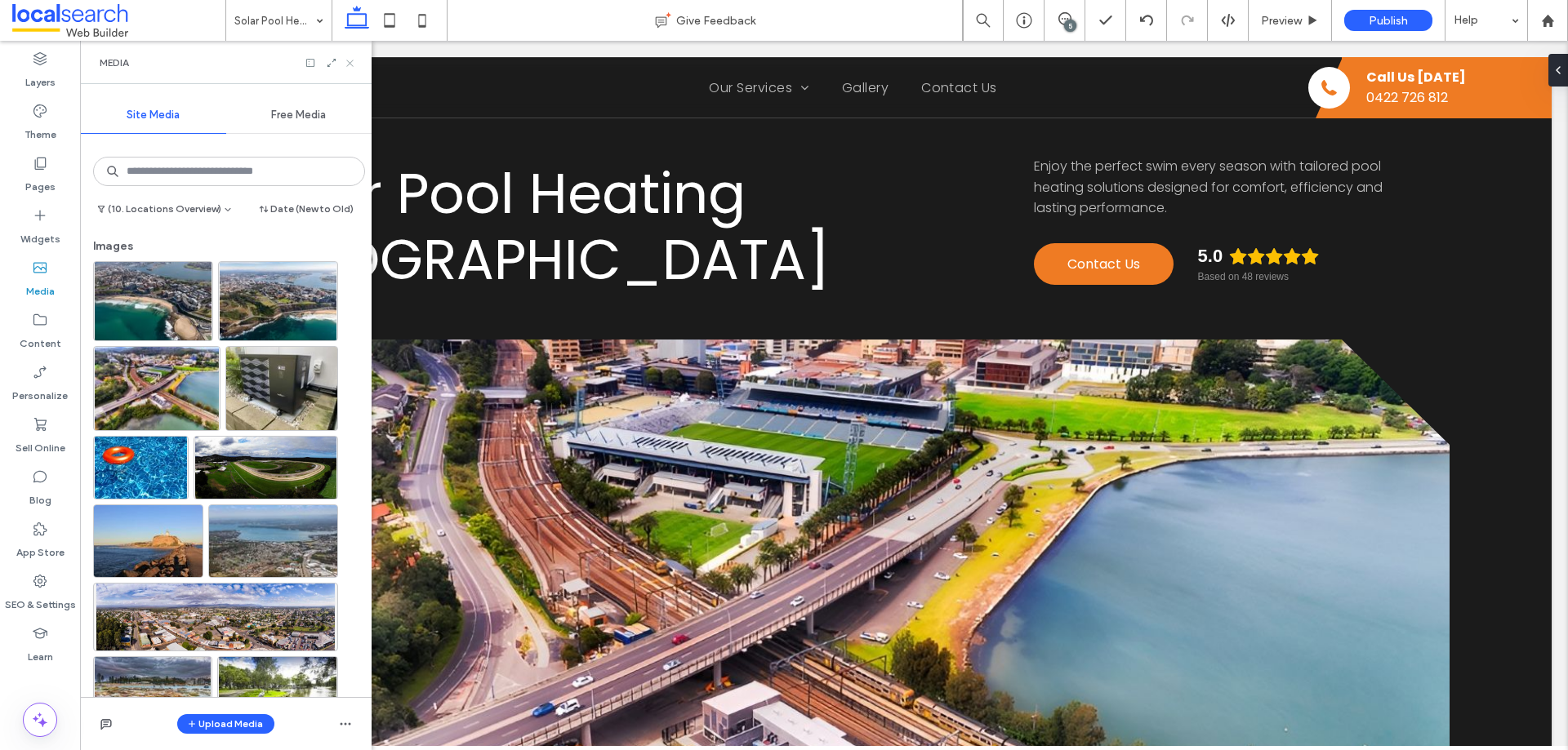
drag, startPoint x: 356, startPoint y: 65, endPoint x: 275, endPoint y: 21, distance: 92.2
click at [356, 65] on icon at bounding box center [349, 63] width 13 height 13
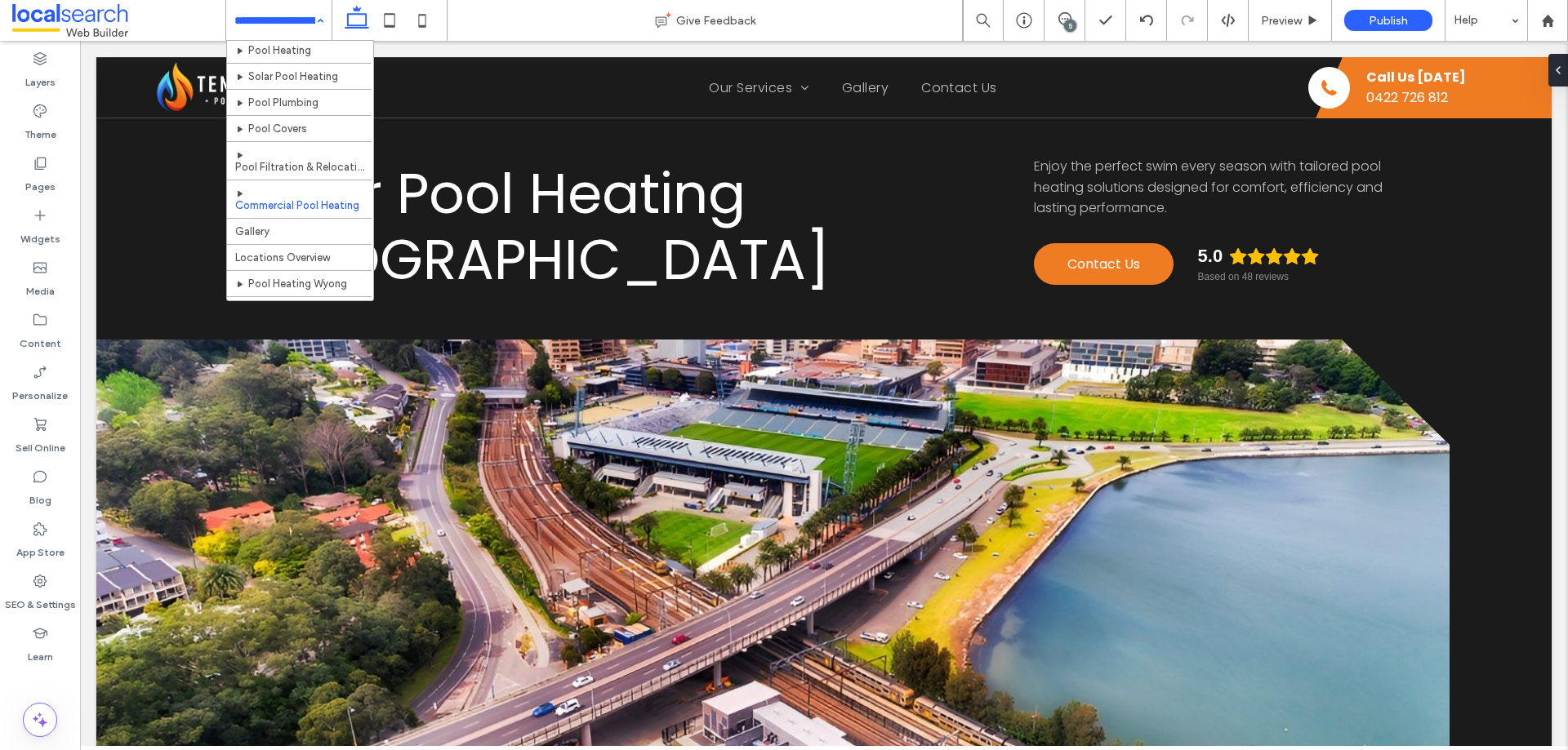
scroll to position [81, 0]
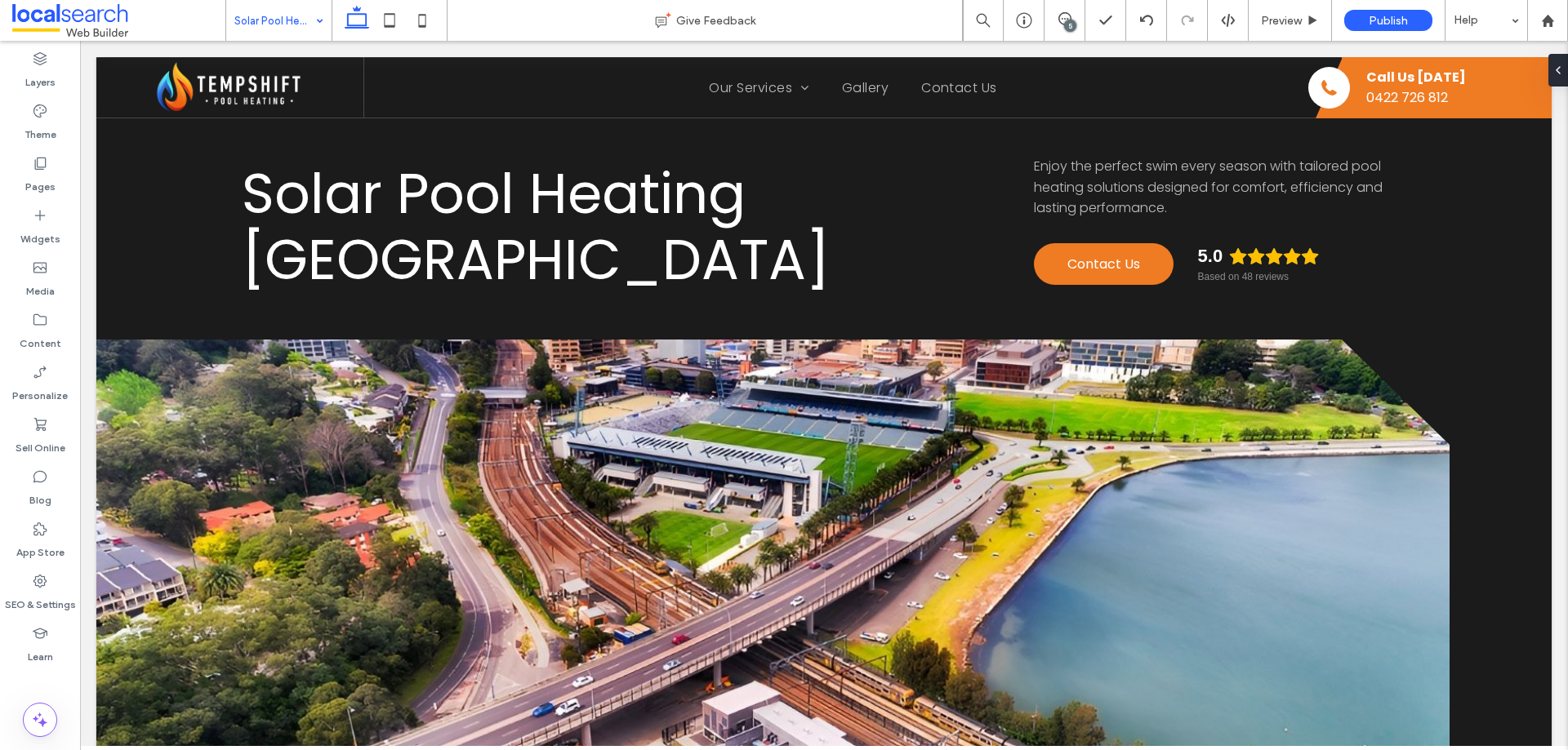
click at [272, 28] on input at bounding box center [275, 20] width 80 height 41
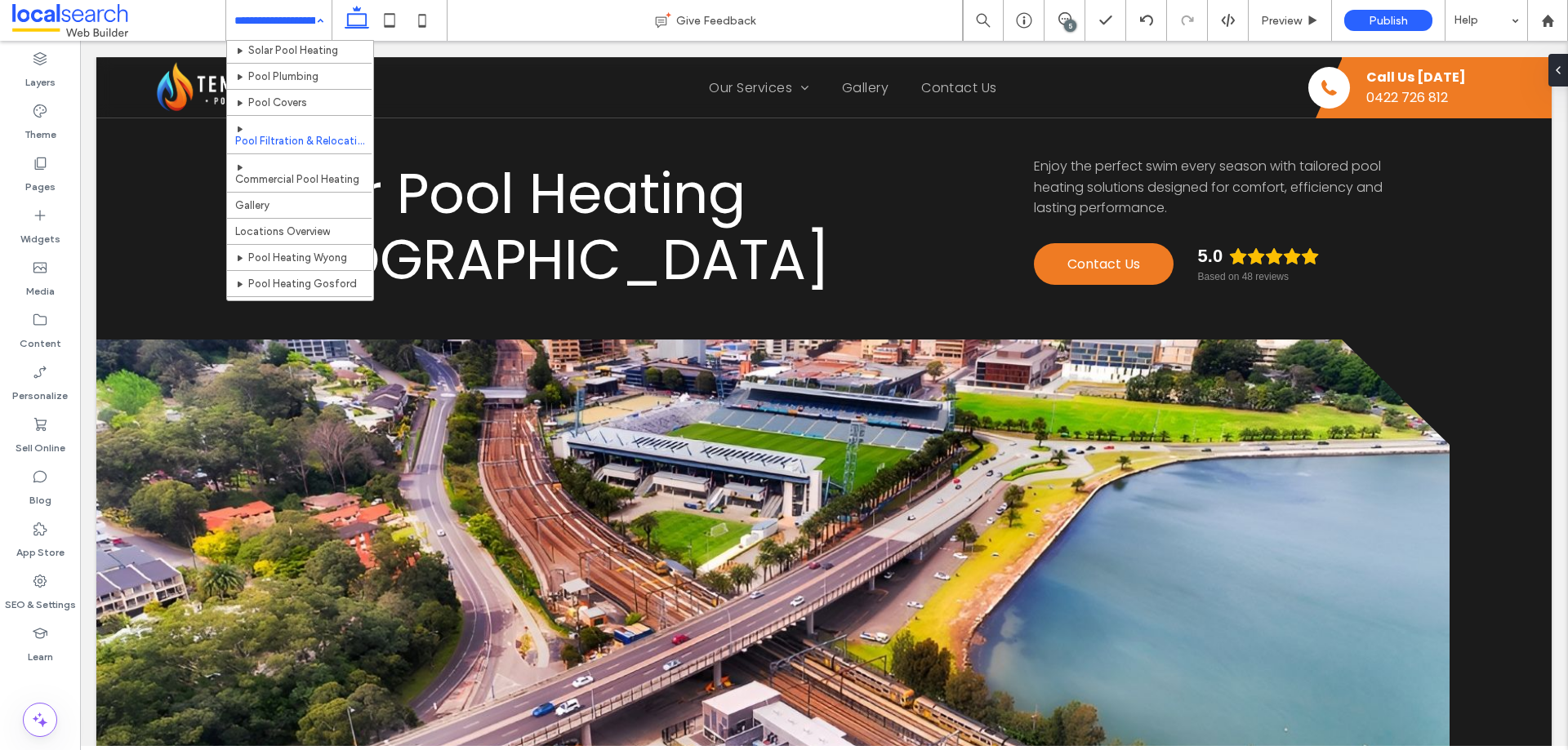
scroll to position [0, 0]
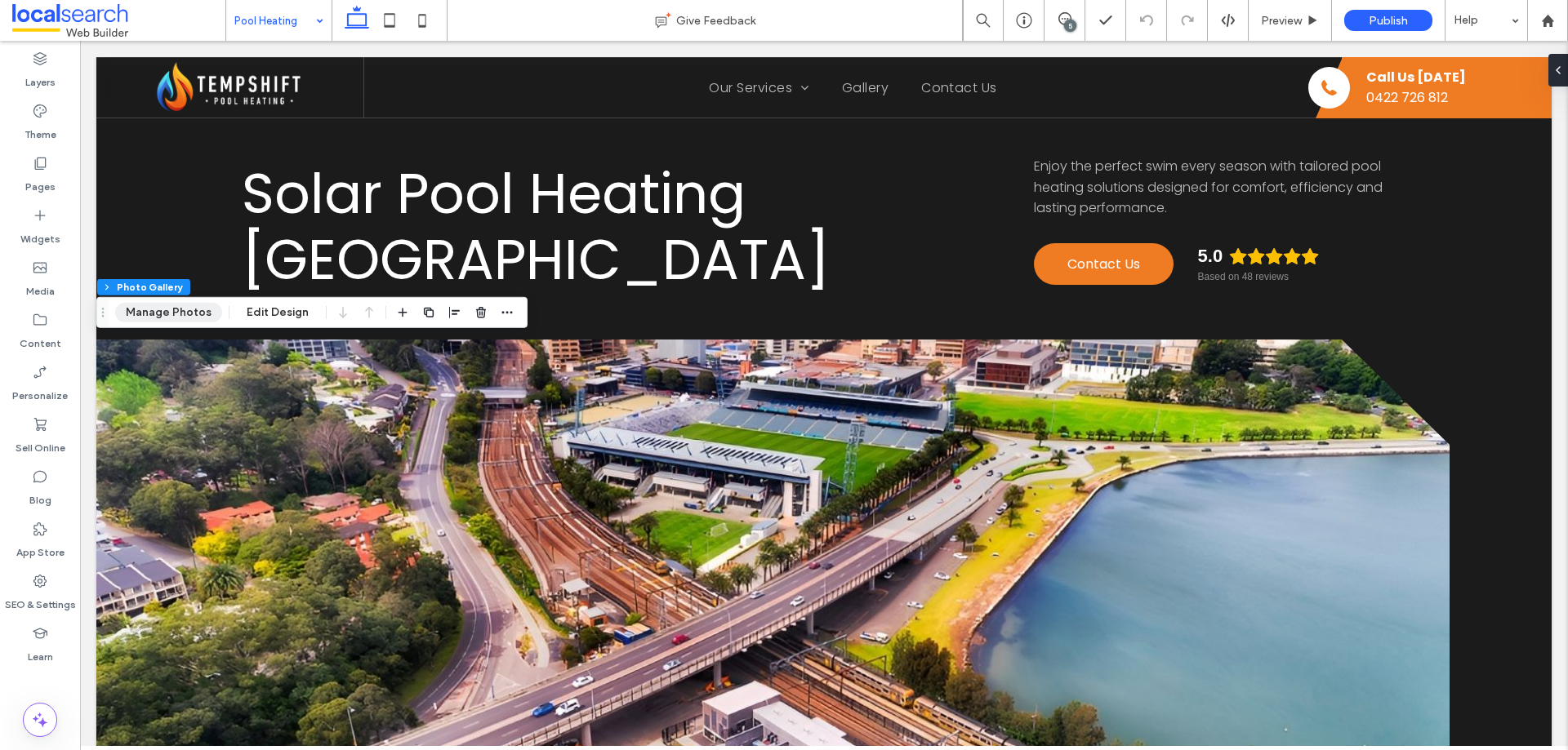
click at [189, 317] on button "Manage Photos" at bounding box center [168, 313] width 107 height 19
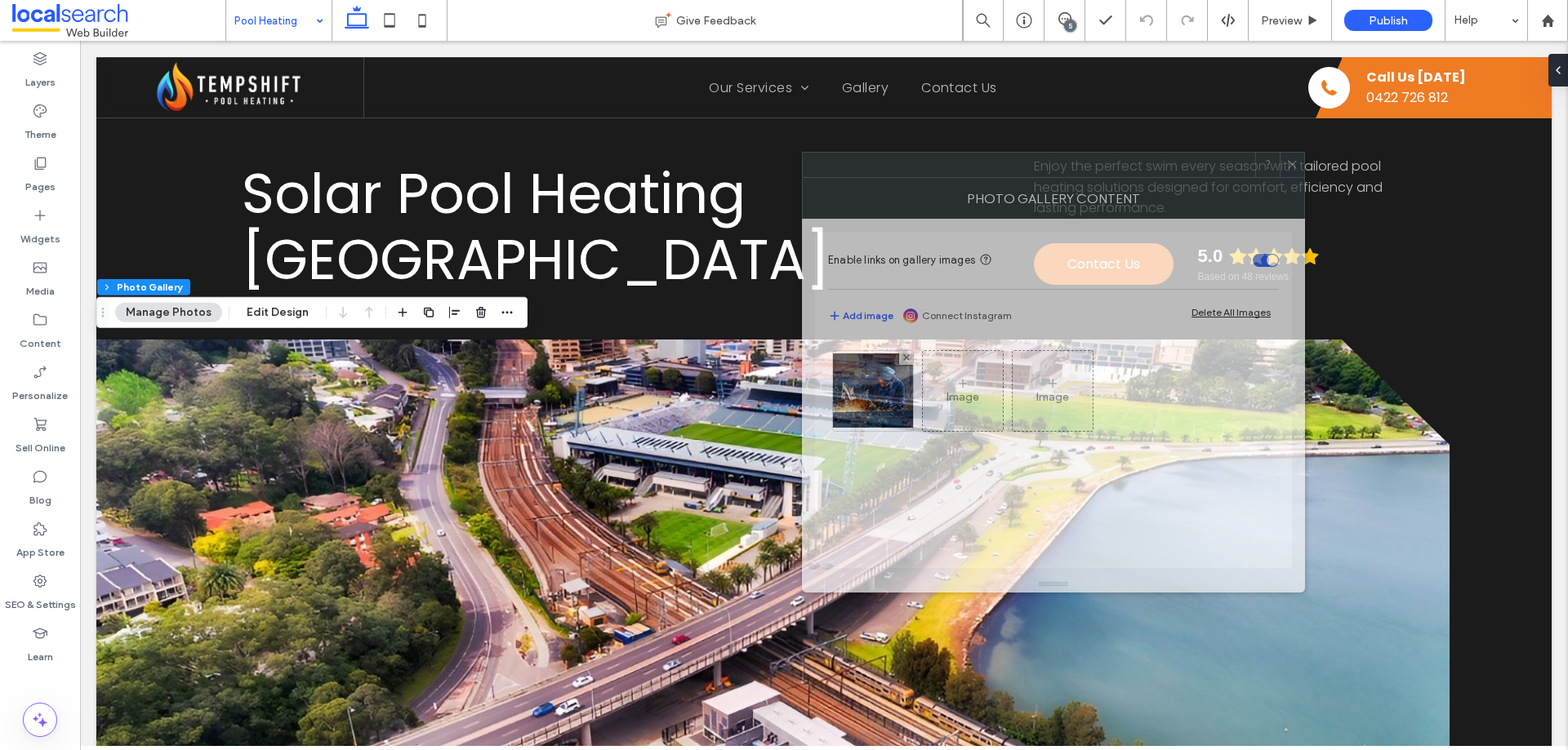
drag, startPoint x: 1229, startPoint y: 176, endPoint x: 545, endPoint y: 132, distance: 685.4
click at [803, 153] on div at bounding box center [1029, 164] width 453 height 24
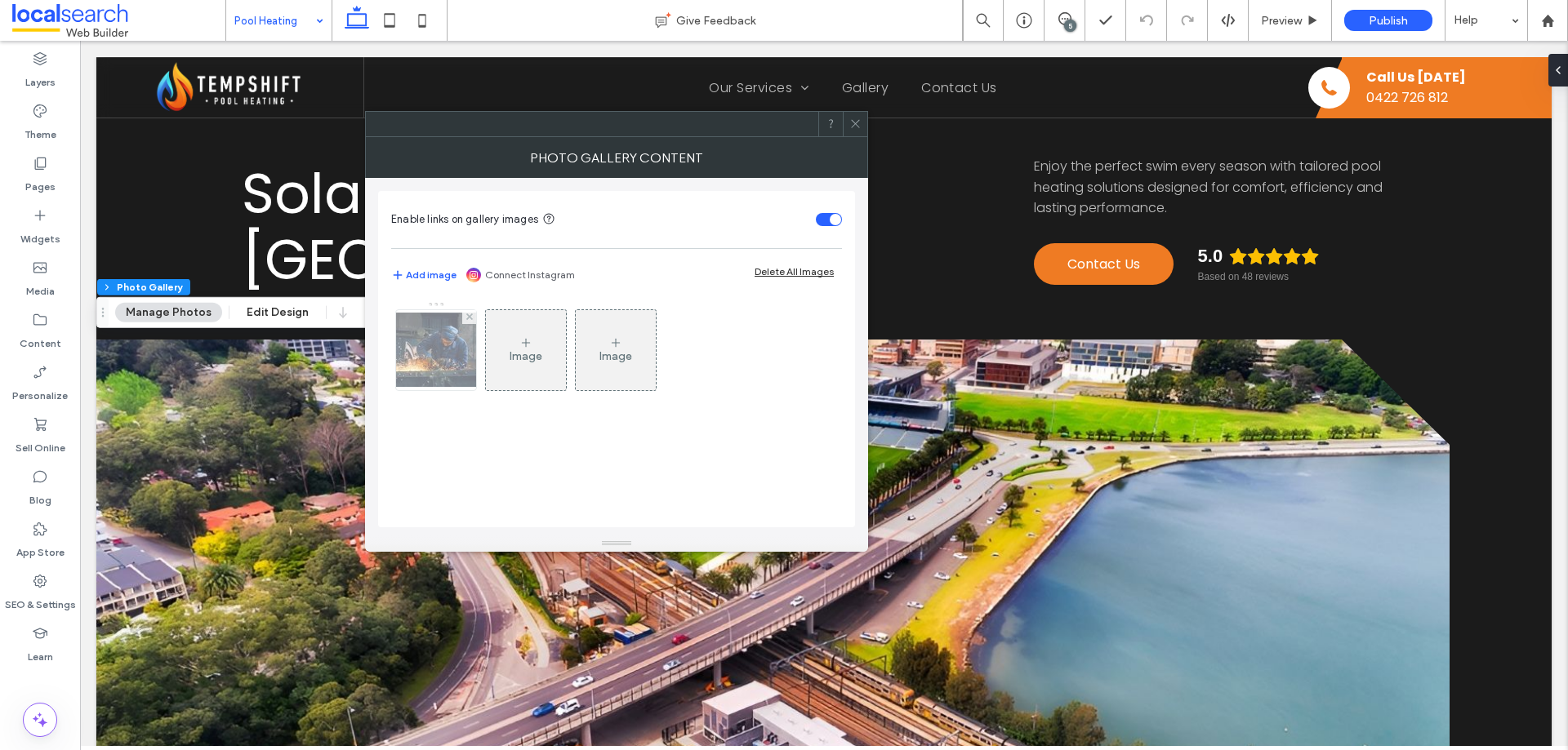
click at [440, 354] on img at bounding box center [436, 349] width 131 height 75
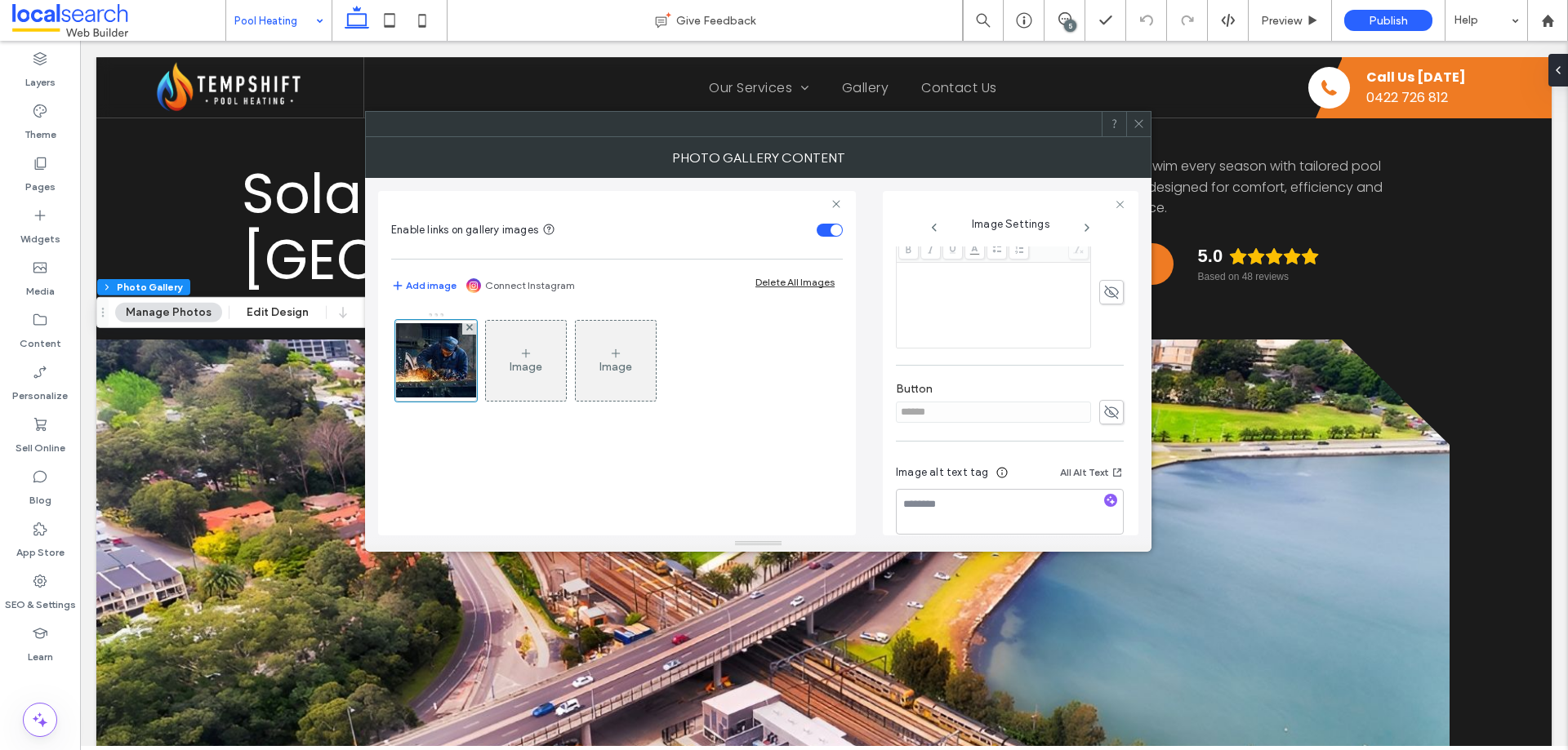
scroll to position [466, 0]
click at [1103, 390] on icon at bounding box center [1110, 391] width 16 height 18
drag, startPoint x: 936, startPoint y: 388, endPoint x: 886, endPoint y: 380, distance: 50.6
click at [886, 380] on div "Image Settings Name: banner-hero-55d61a61-1920w.jpg Size: 1920x1102 Replace Edi…" at bounding box center [1010, 363] width 256 height 344
click at [890, 391] on div "Image Settings Name: banner-hero-55d61a61-1920w.jpg Size: 1920x1102 Replace Edi…" at bounding box center [1010, 363] width 256 height 344
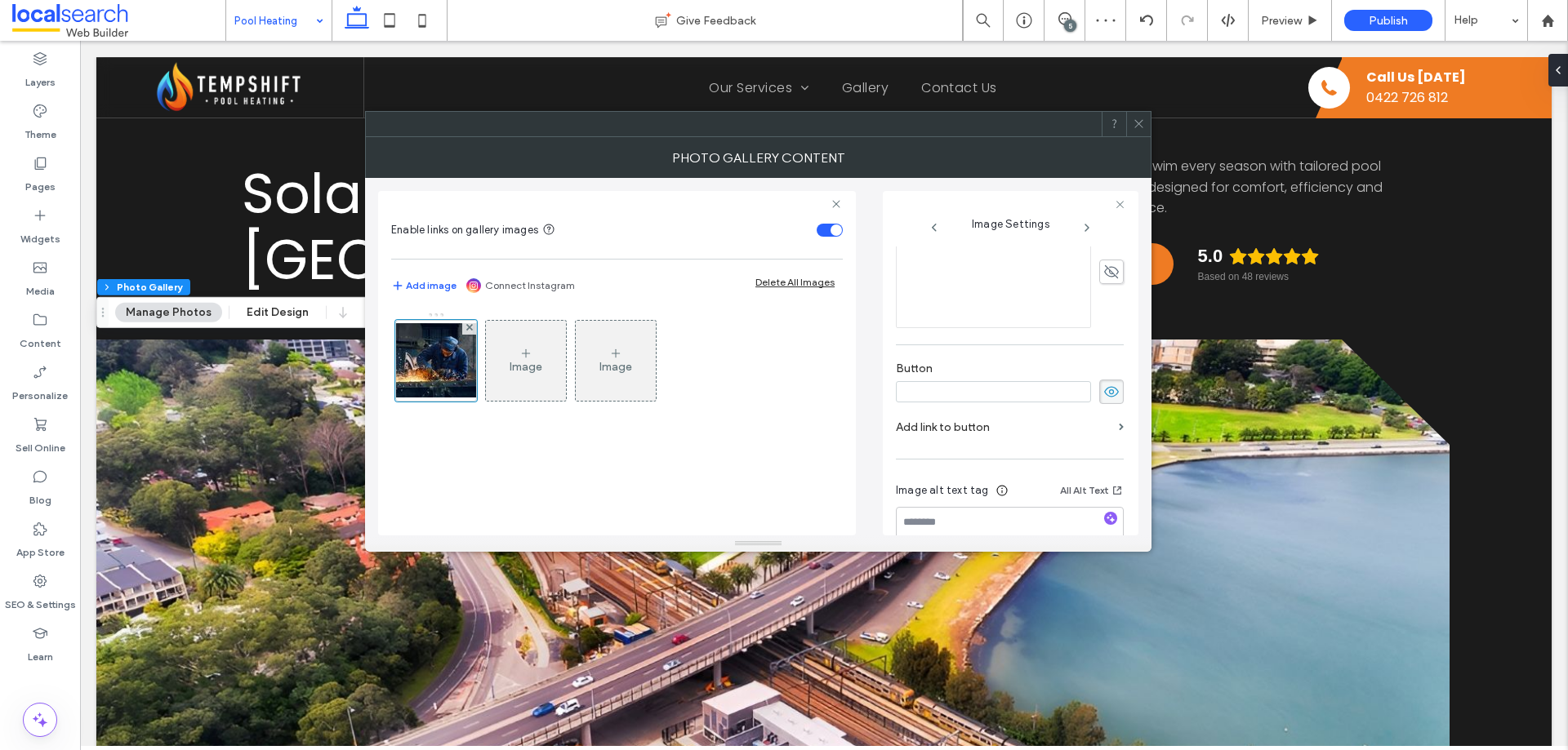
click at [1104, 397] on use at bounding box center [1111, 391] width 15 height 11
click at [1140, 131] on span at bounding box center [1139, 123] width 13 height 24
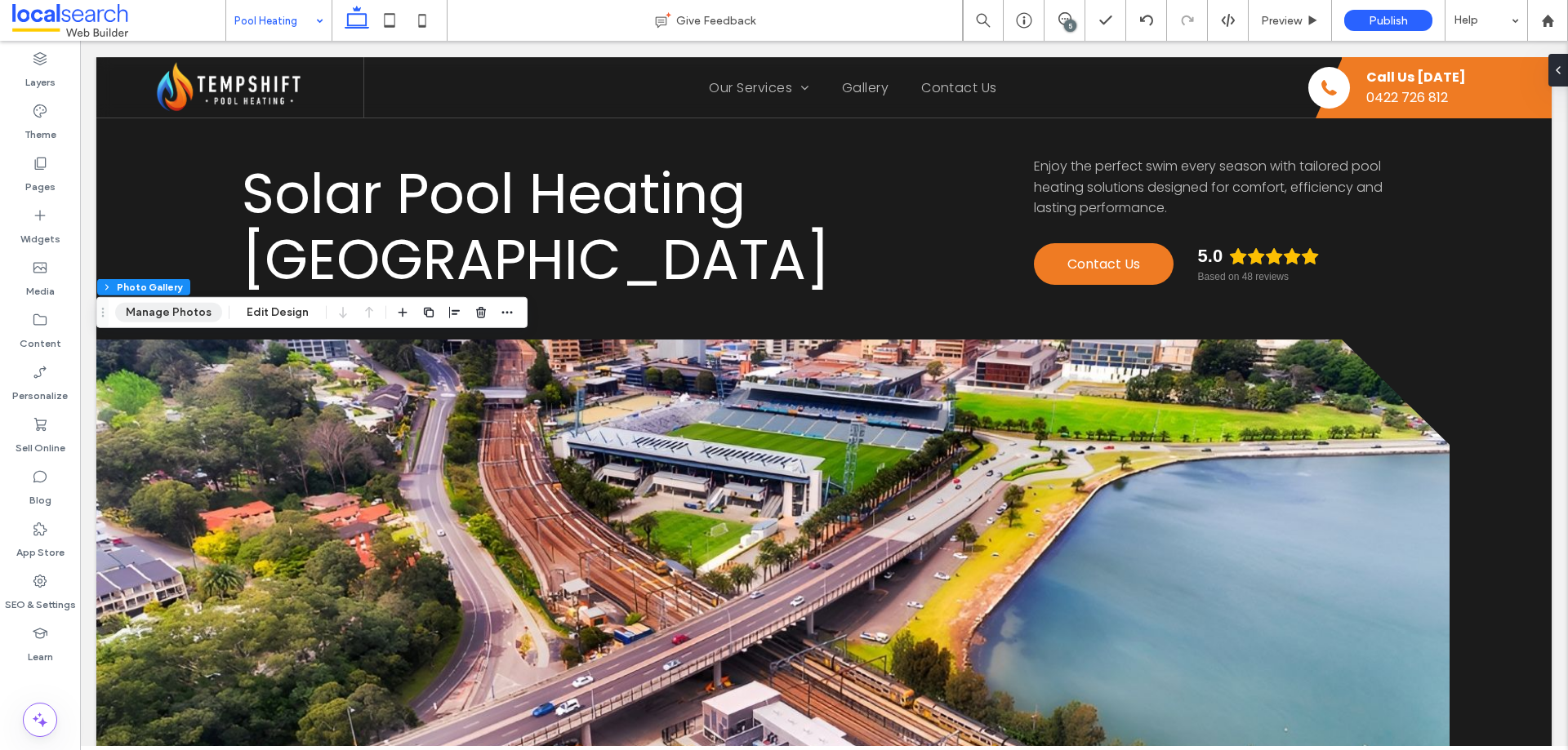
click at [153, 308] on button "Manage Photos" at bounding box center [168, 313] width 107 height 19
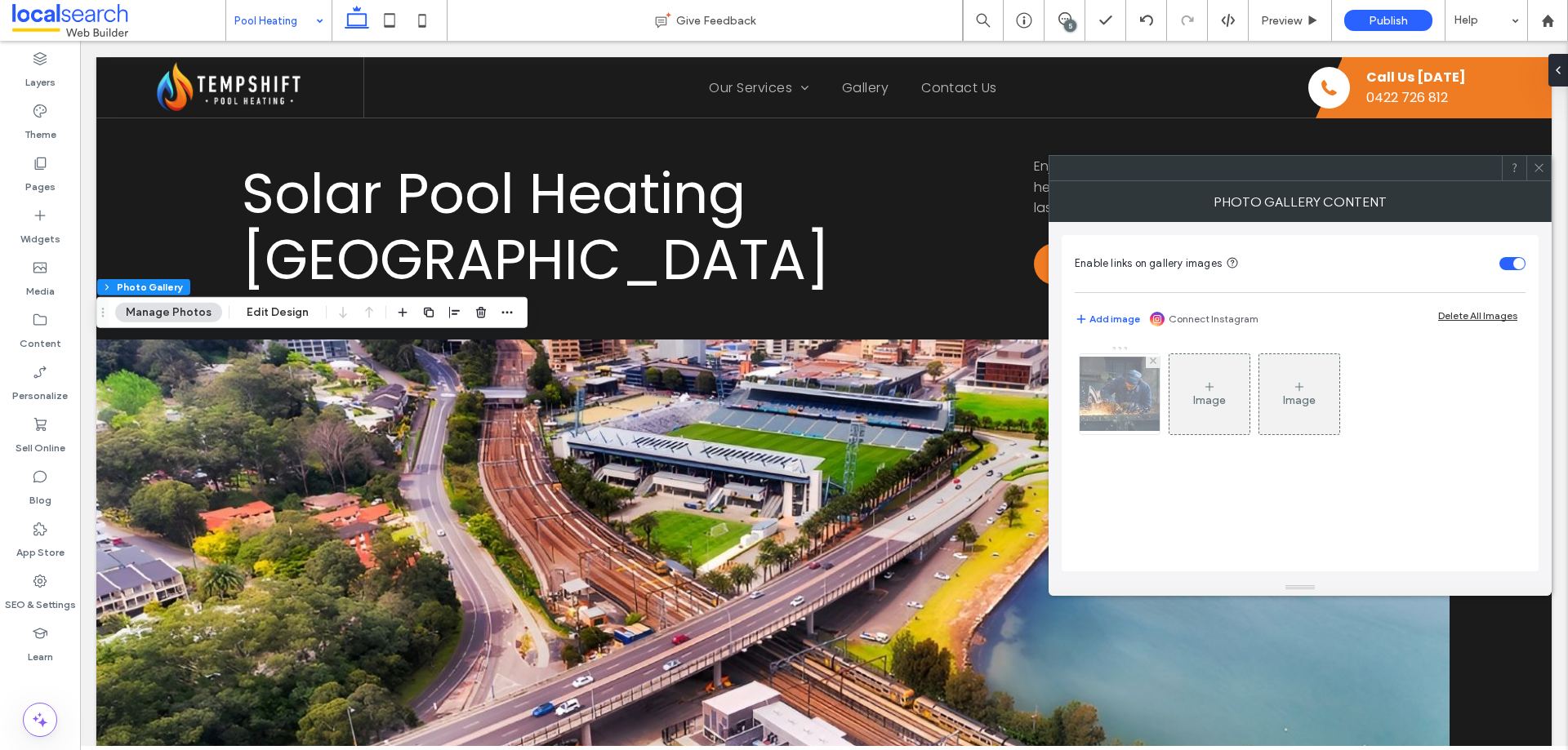
click at [1105, 385] on img at bounding box center [1120, 394] width 131 height 75
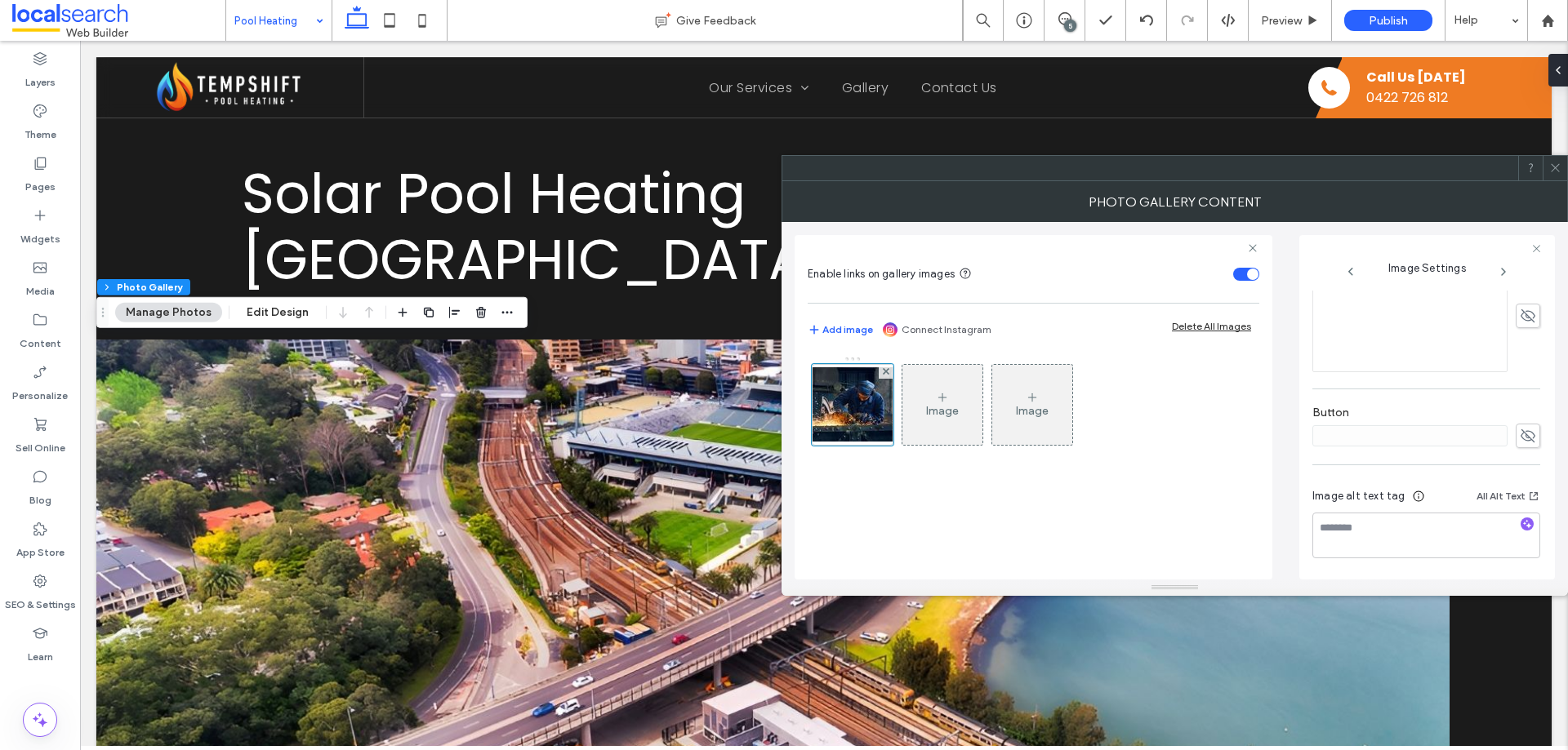
click at [1550, 167] on icon at bounding box center [1555, 168] width 13 height 13
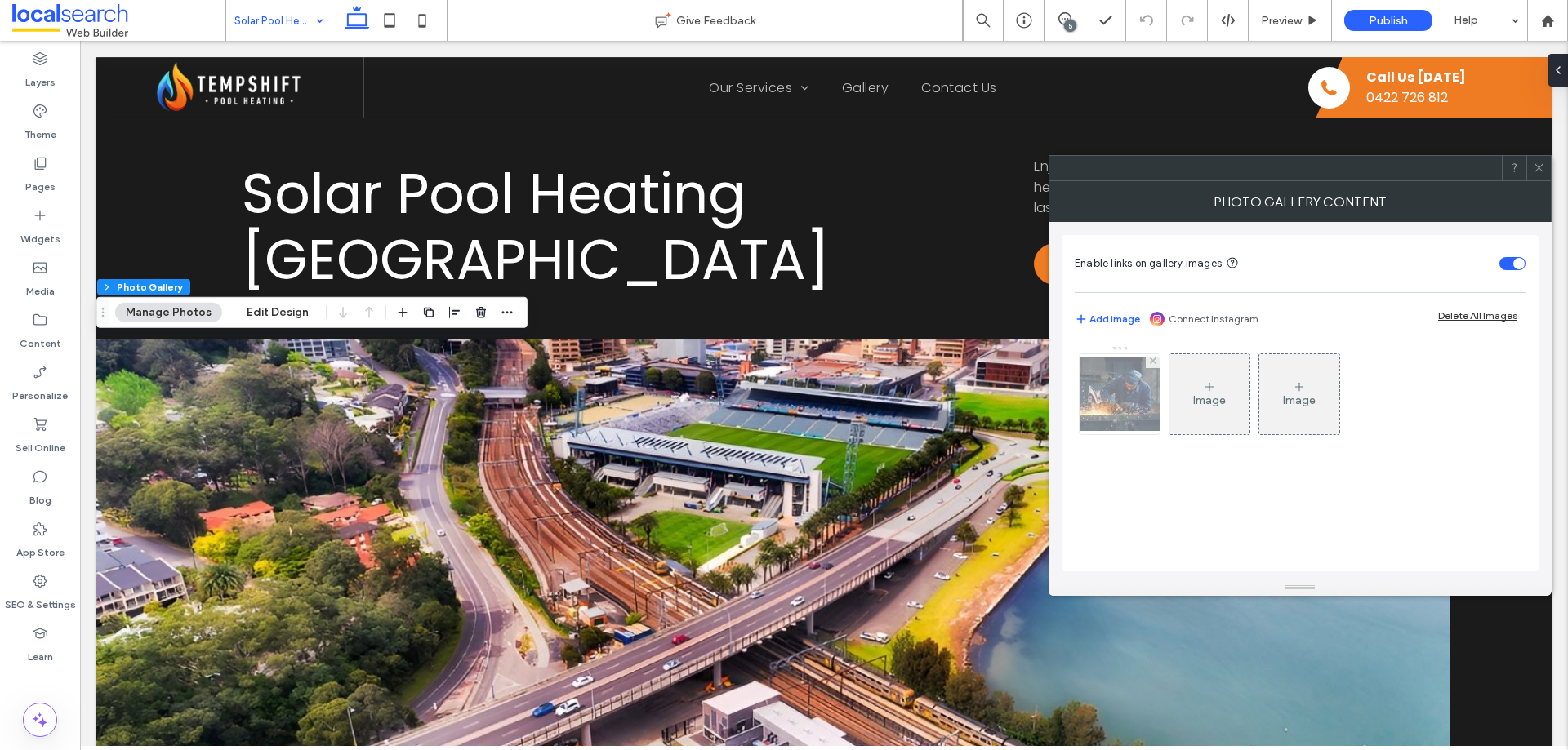
click at [1104, 401] on img at bounding box center [1120, 394] width 131 height 75
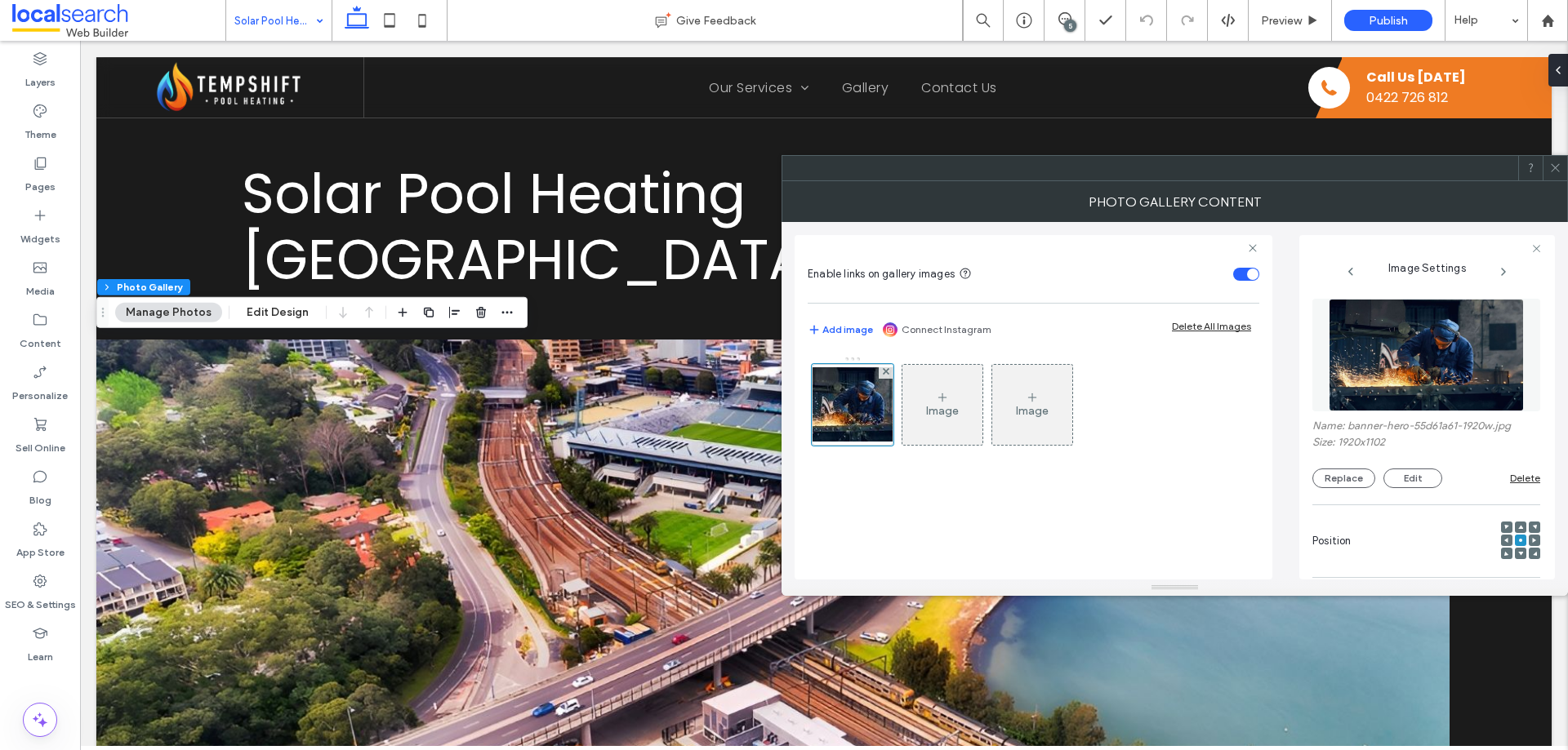
scroll to position [408, 0]
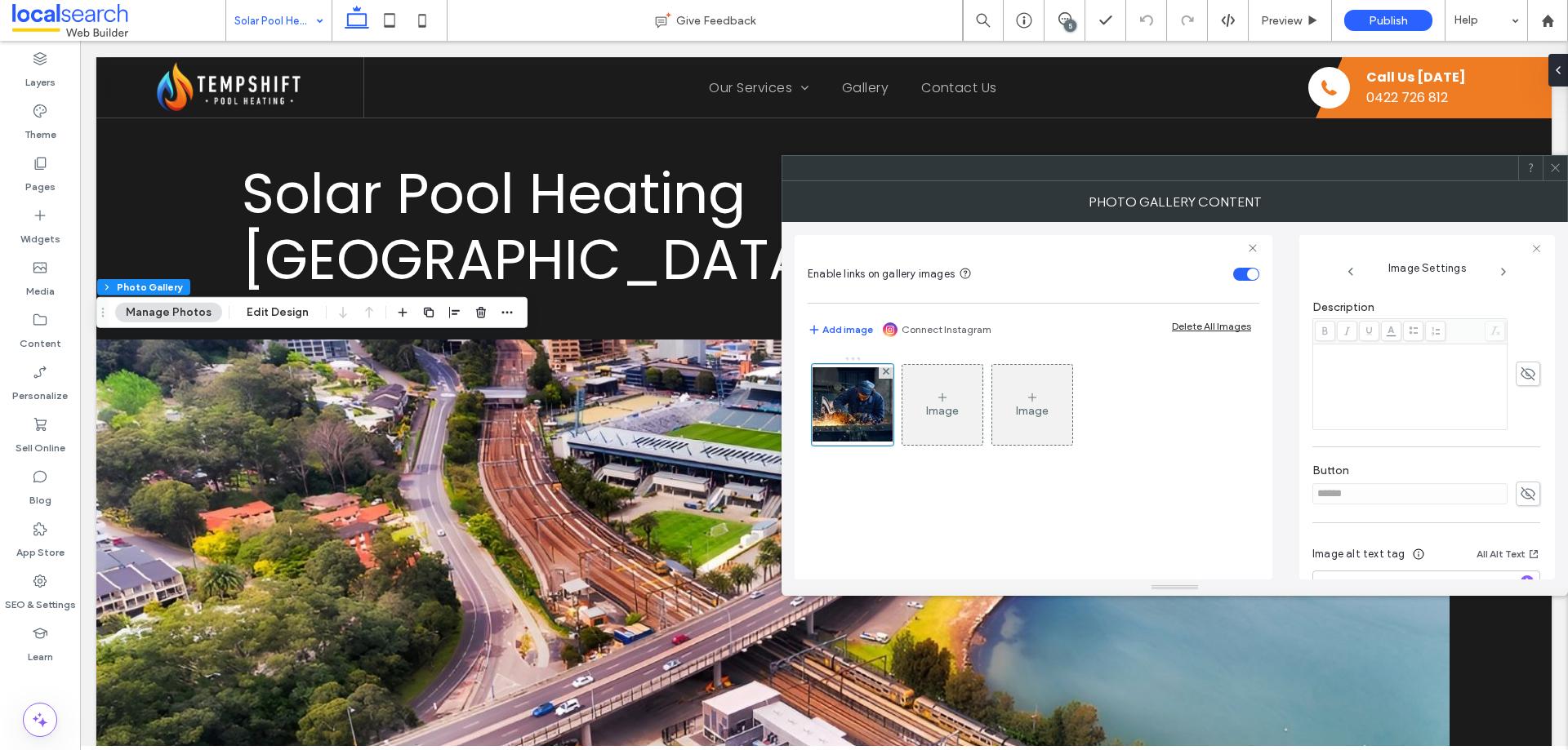
click at [1519, 492] on icon at bounding box center [1527, 494] width 16 height 18
drag, startPoint x: 1365, startPoint y: 490, endPoint x: 1389, endPoint y: 492, distance: 24.1
click at [1299, 493] on div "Image Settings Name: banner-hero-55d61a61-1920w.jpg Size: 1920x1102 Replace Edi…" at bounding box center [1426, 407] width 256 height 344
click at [1307, 494] on div "Image Settings Name: banner-hero-55d61a61-1920w.jpg Size: 1920x1102 Replace Edi…" at bounding box center [1426, 407] width 256 height 344
click at [1519, 499] on icon at bounding box center [1527, 494] width 16 height 18
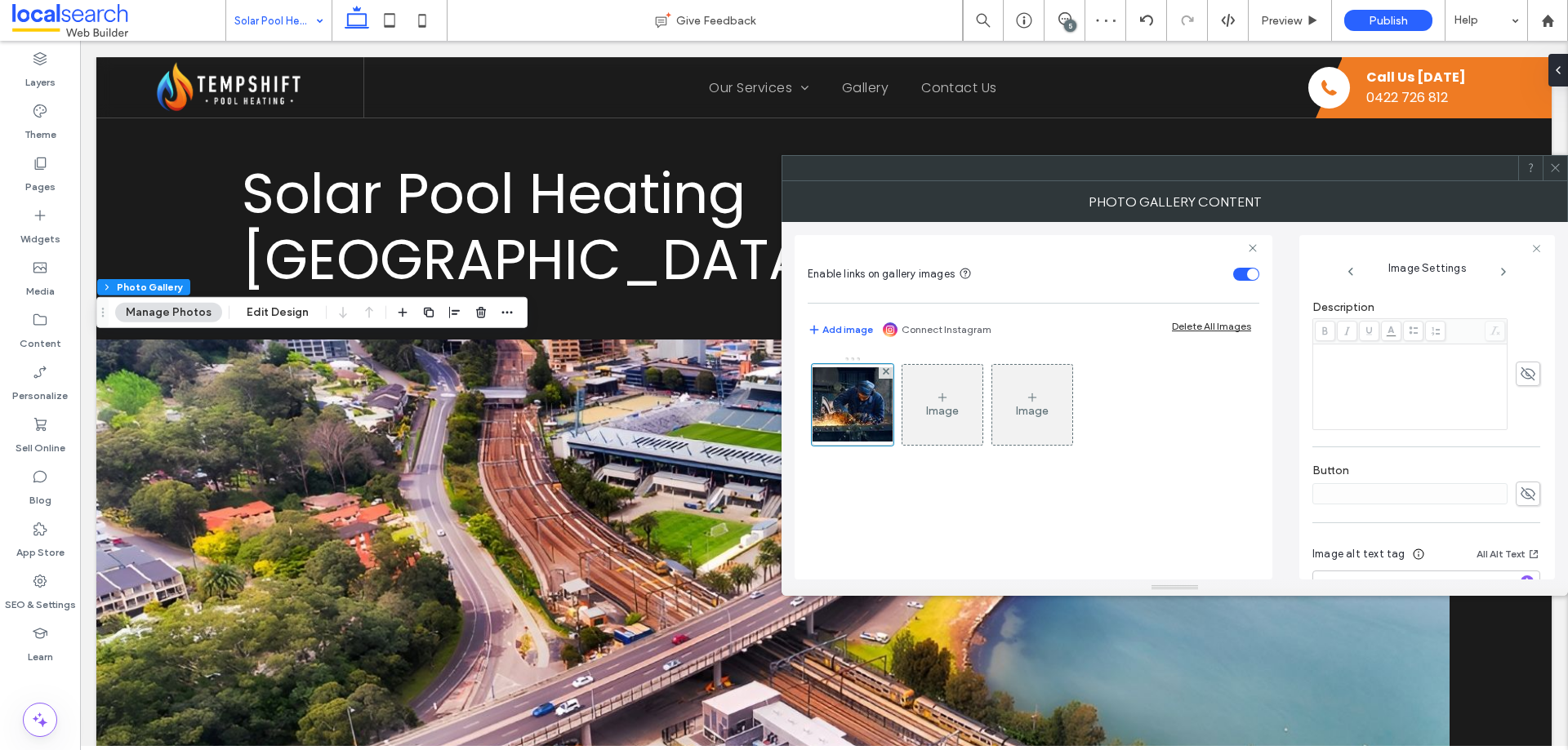
click at [1556, 167] on use at bounding box center [1555, 168] width 8 height 8
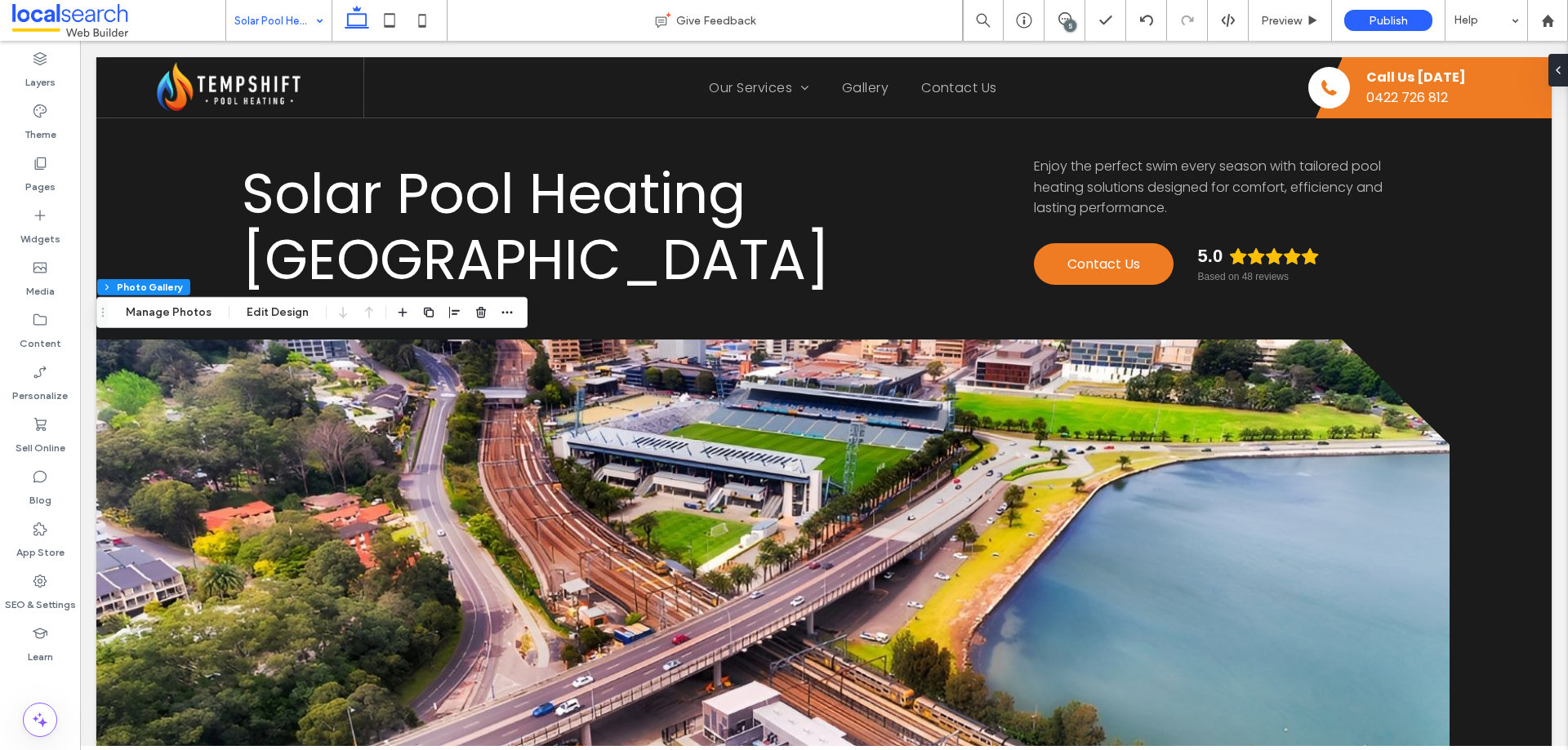
click at [149, 310] on button "Manage Photos" at bounding box center [168, 313] width 107 height 19
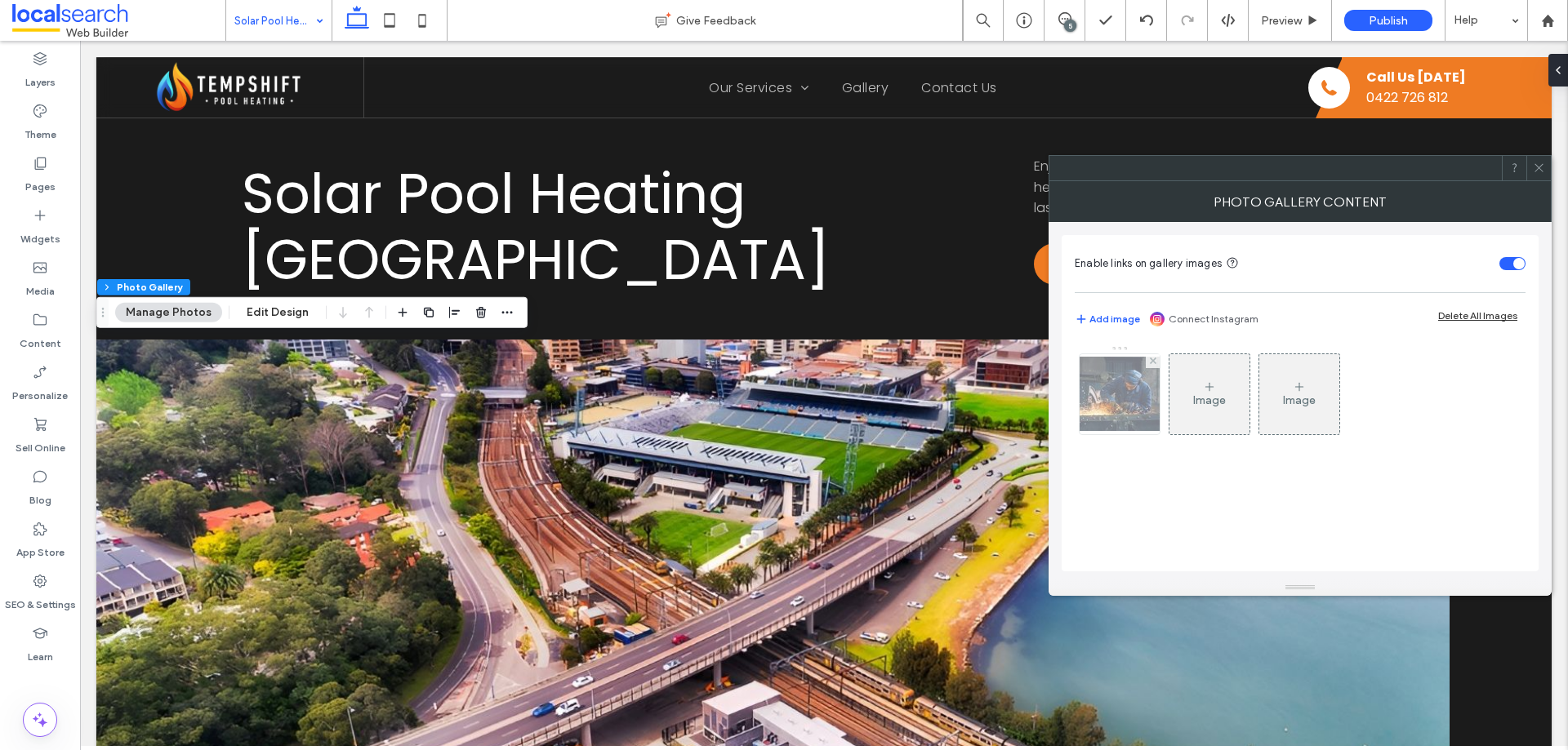
click at [1128, 395] on img at bounding box center [1120, 394] width 131 height 75
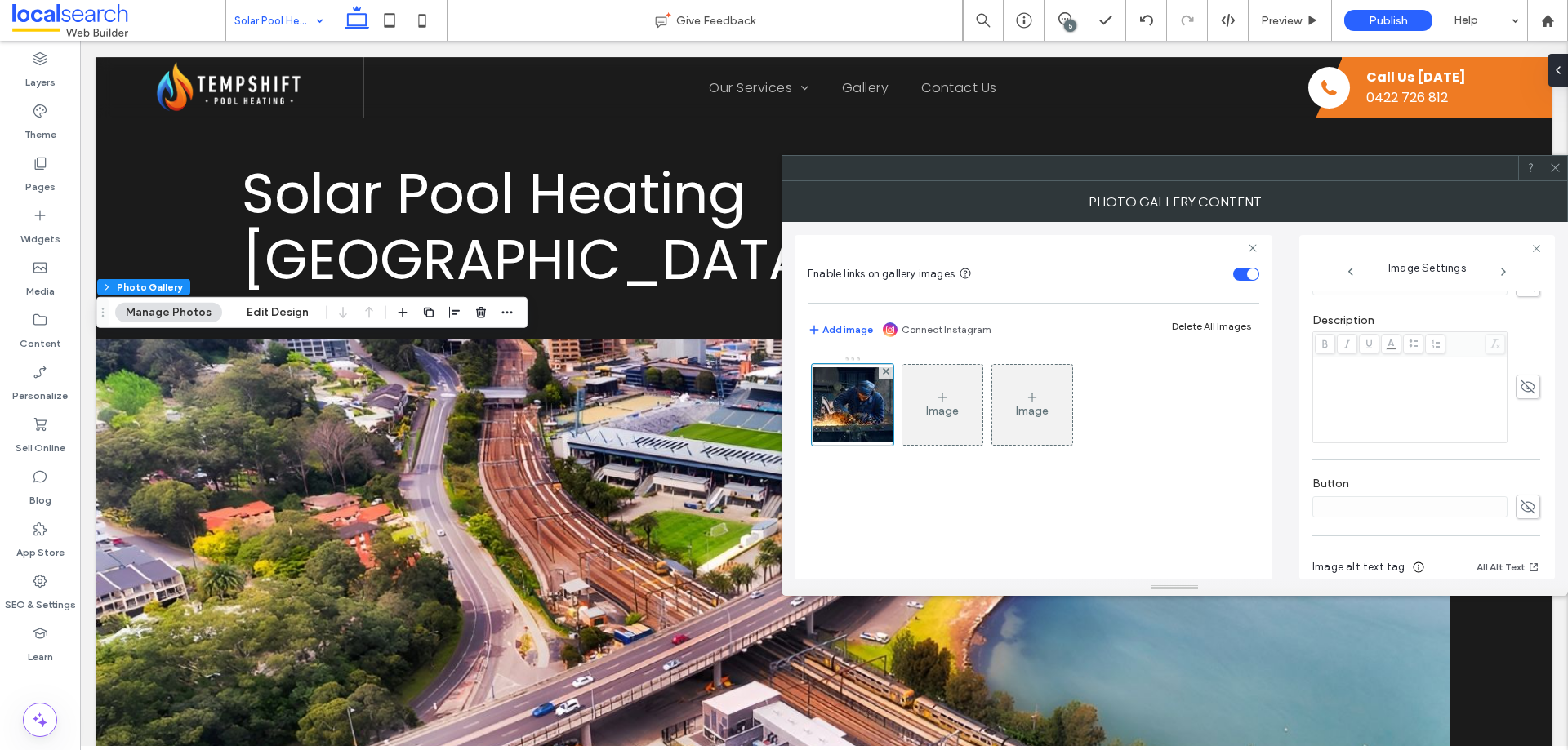
scroll to position [466, 0]
click at [1560, 164] on icon at bounding box center [1555, 168] width 13 height 13
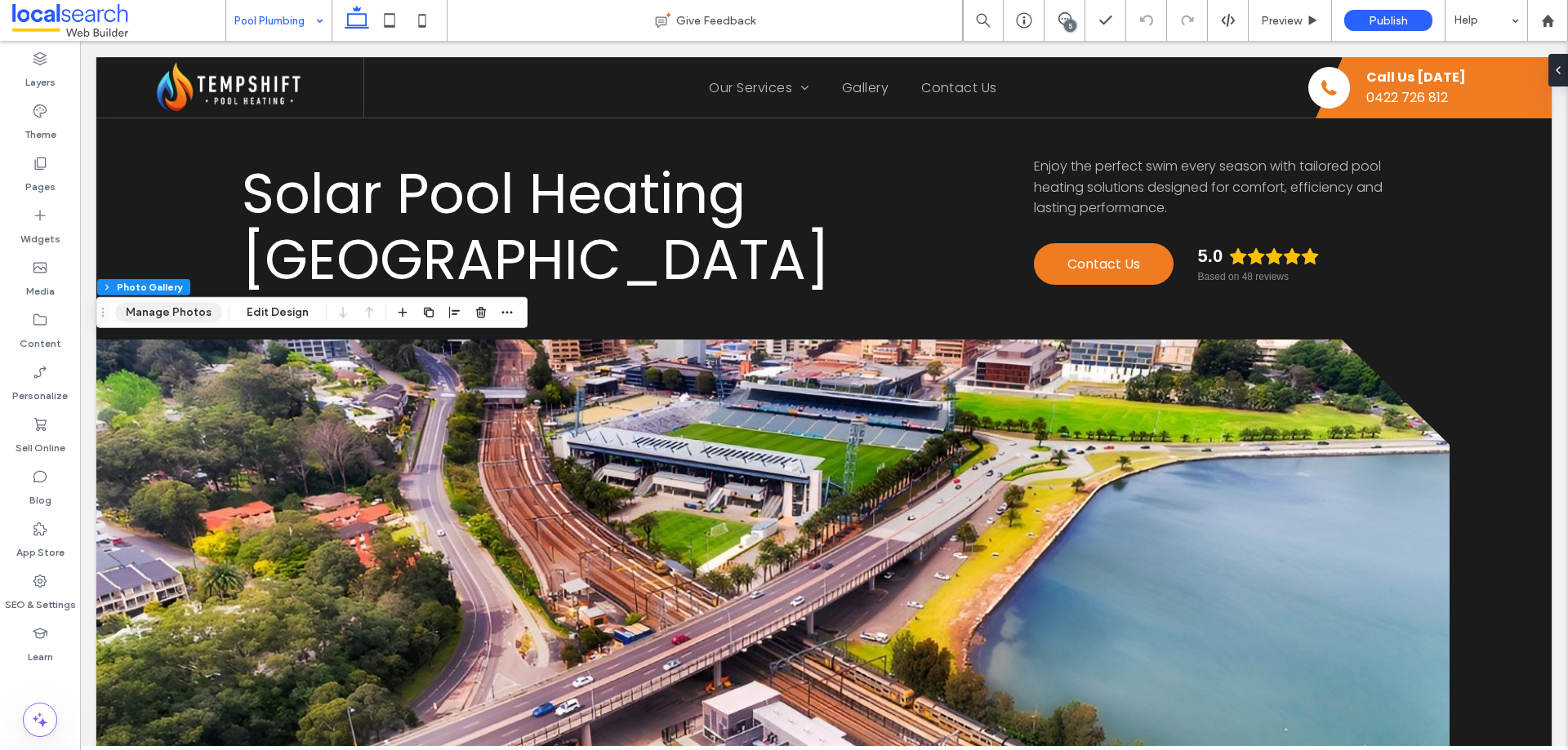
click at [164, 303] on button "Manage Photos" at bounding box center [168, 313] width 107 height 19
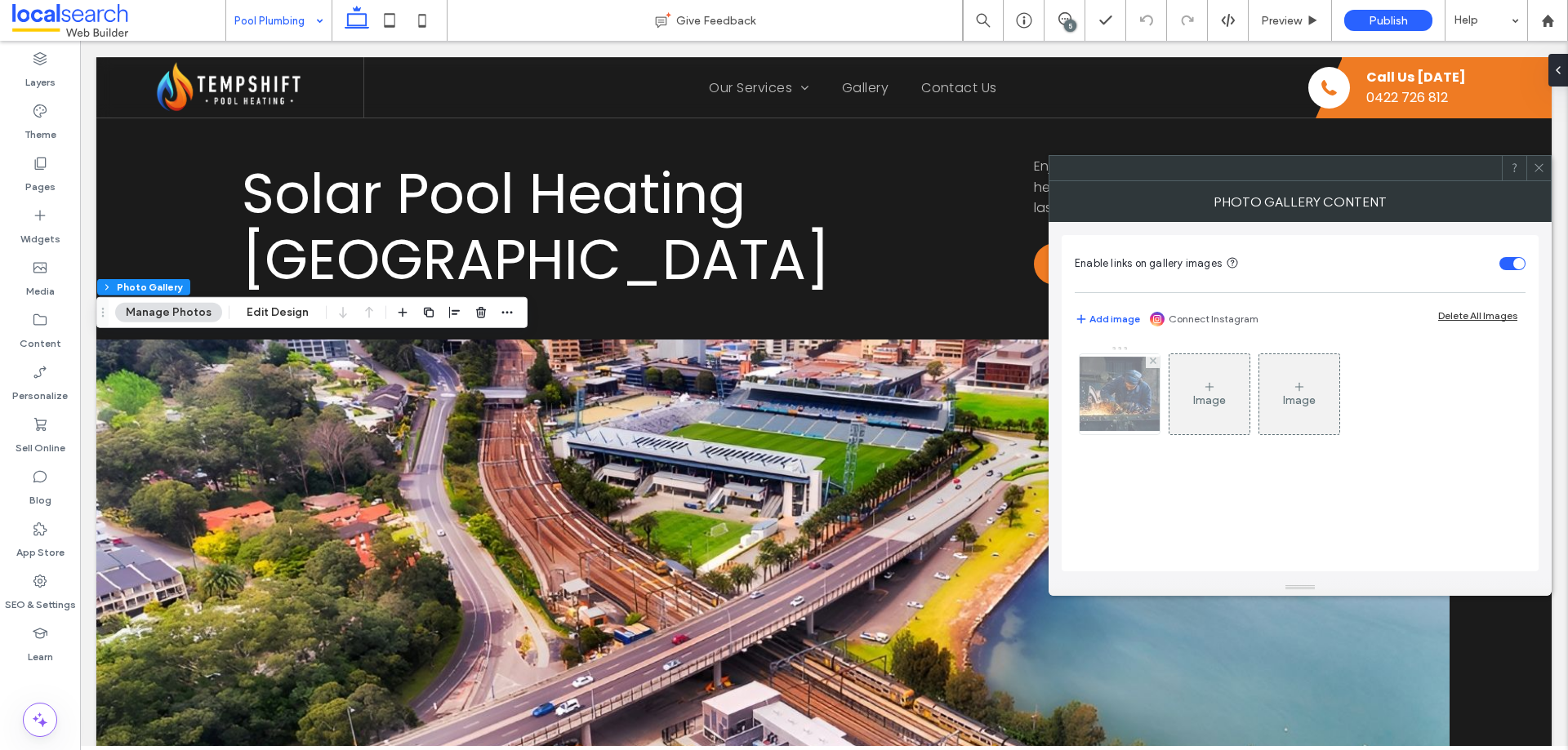
click at [1121, 402] on img at bounding box center [1120, 394] width 131 height 75
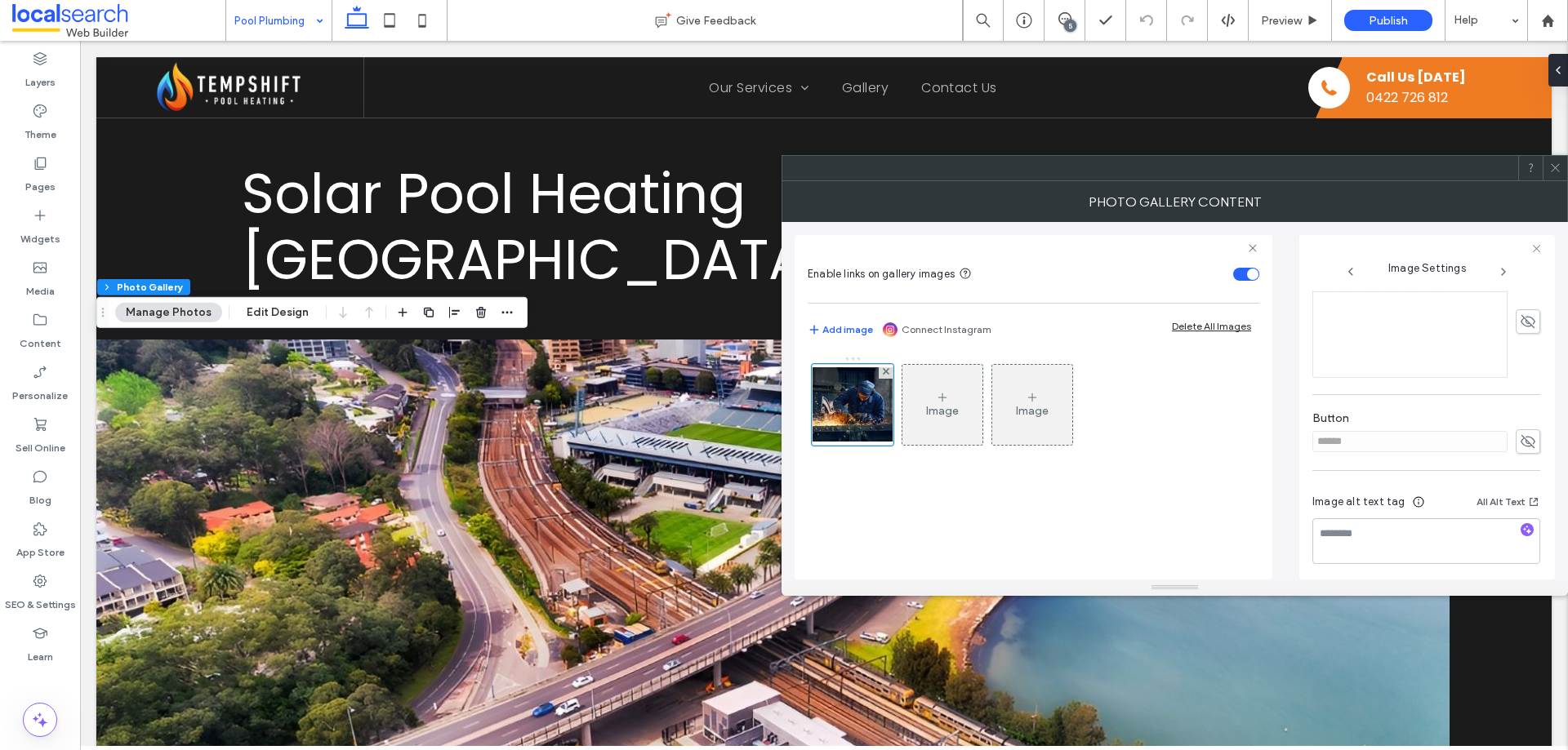
scroll to position [466, 0]
click at [1519, 435] on icon at bounding box center [1527, 436] width 16 height 18
drag, startPoint x: 1369, startPoint y: 434, endPoint x: 1292, endPoint y: 432, distance: 77.0
click at [1292, 432] on div "Enable links on gallery images Add image Connect Instagram Delete All Images Im…" at bounding box center [1174, 401] width 760 height 358
click at [1305, 434] on div "Image Settings Name: banner-hero-55d61a61-1920w.jpg Size: 1920x1102 Replace Edi…" at bounding box center [1426, 407] width 256 height 344
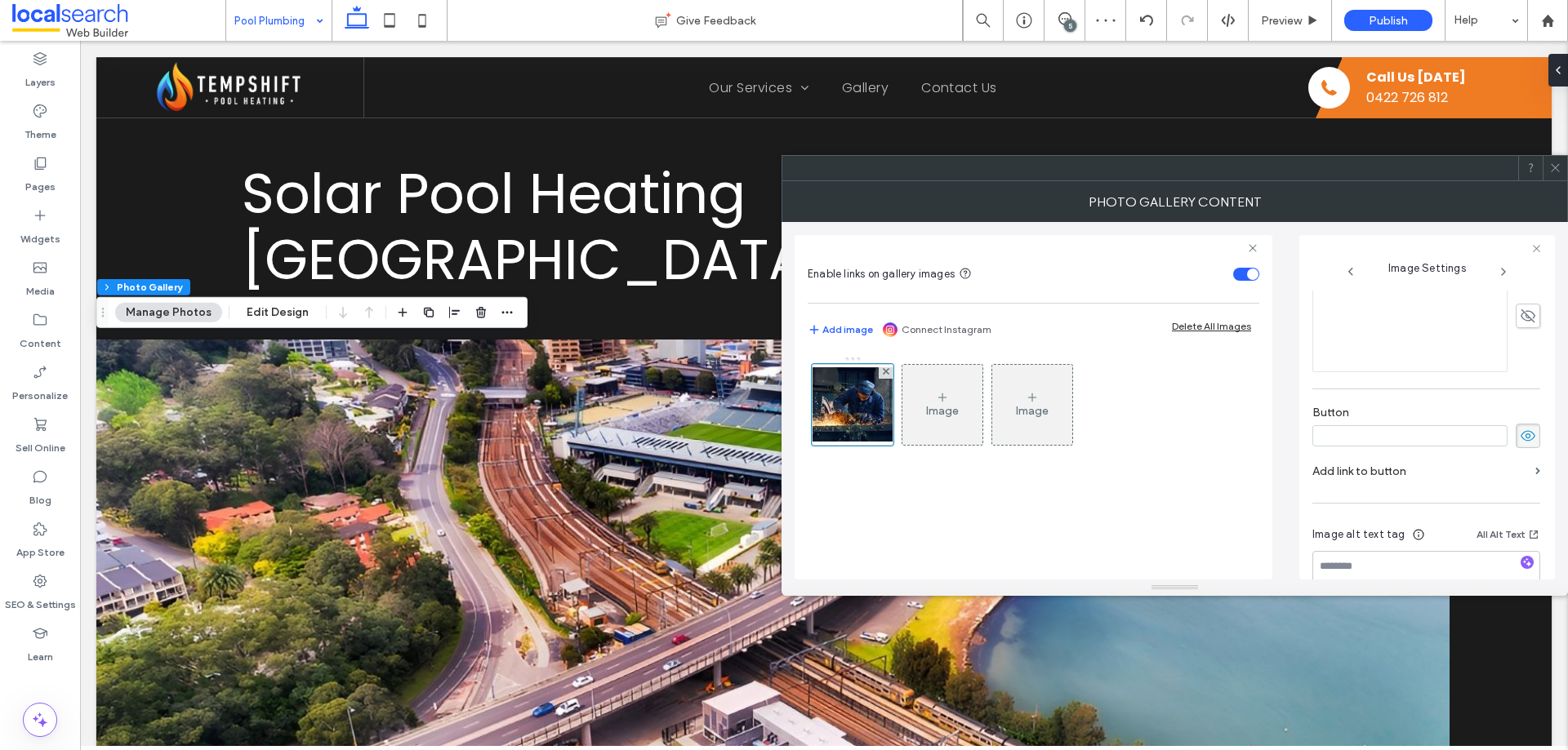
click at [1520, 437] on use at bounding box center [1528, 436] width 15 height 11
click at [1554, 175] on span at bounding box center [1555, 168] width 13 height 24
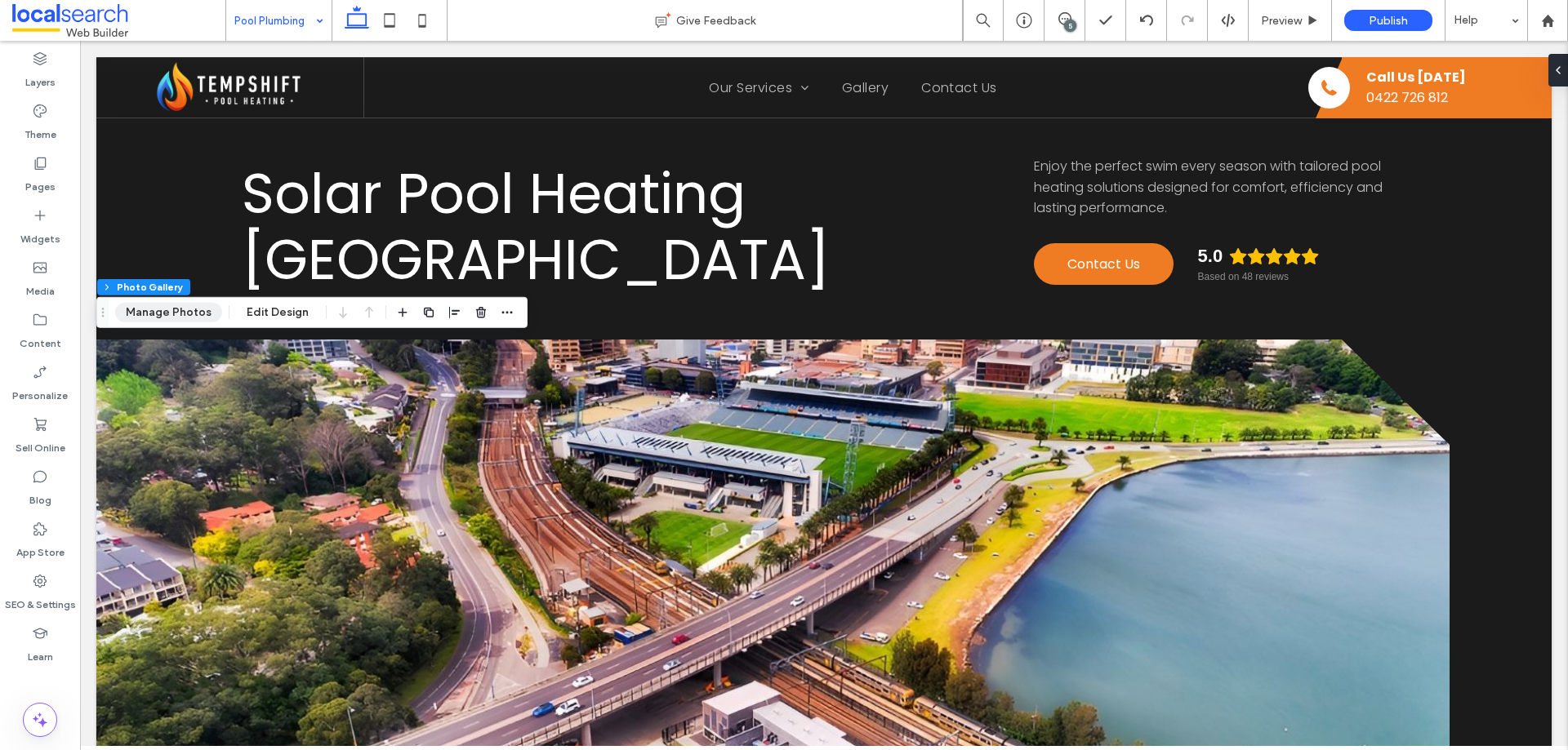
click at [154, 307] on button "Manage Photos" at bounding box center [168, 313] width 107 height 19
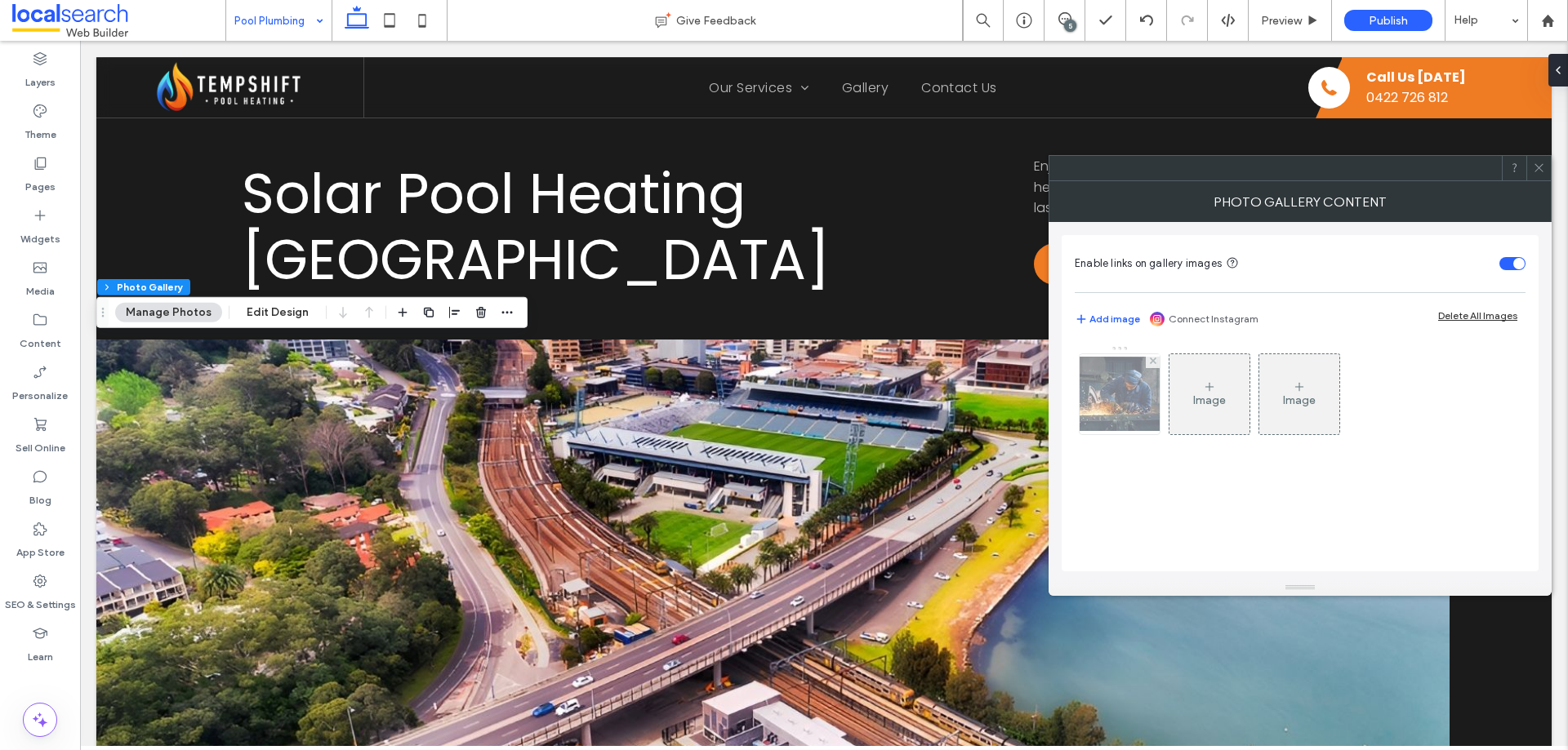
click at [1109, 398] on img at bounding box center [1120, 394] width 131 height 75
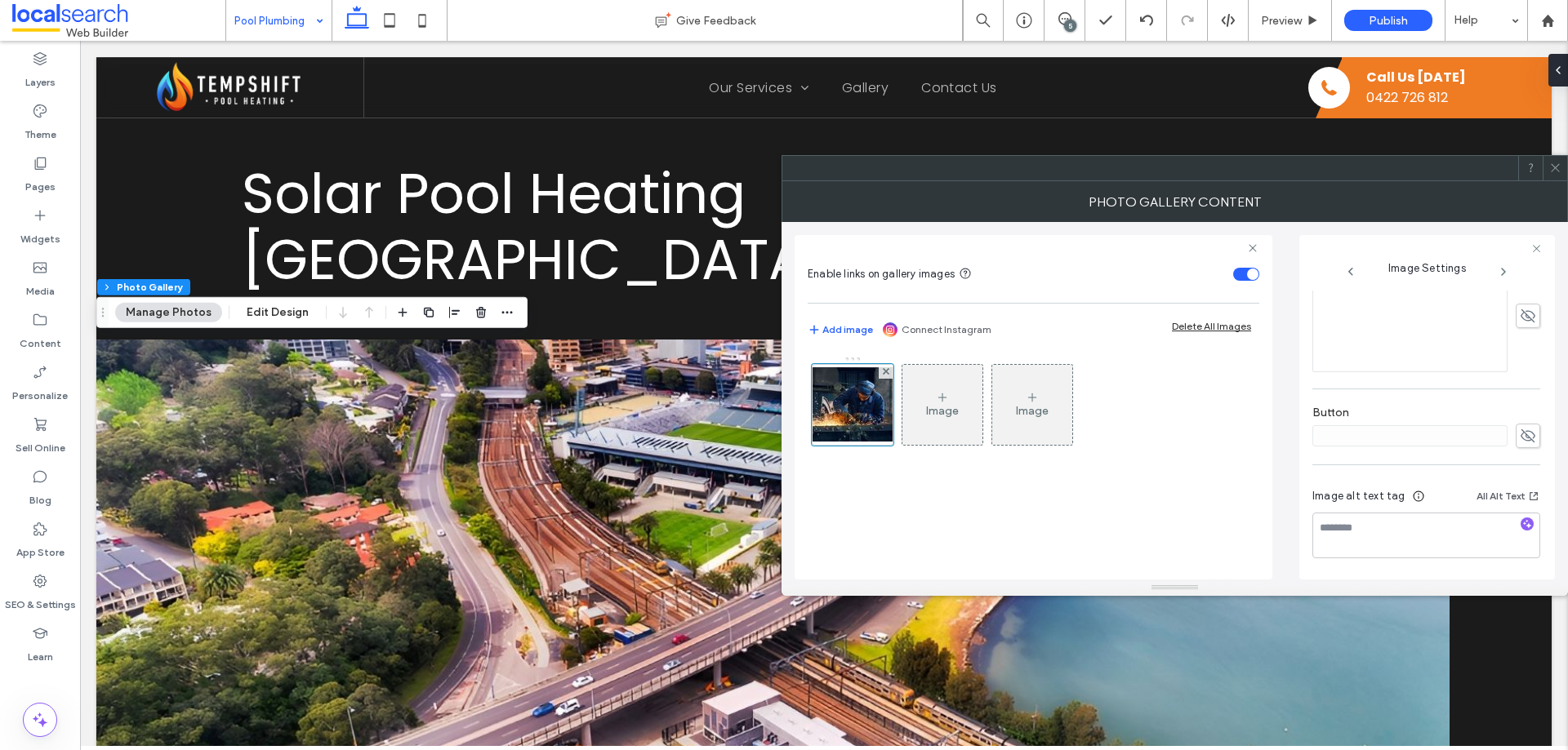
click at [1560, 172] on icon at bounding box center [1555, 168] width 13 height 13
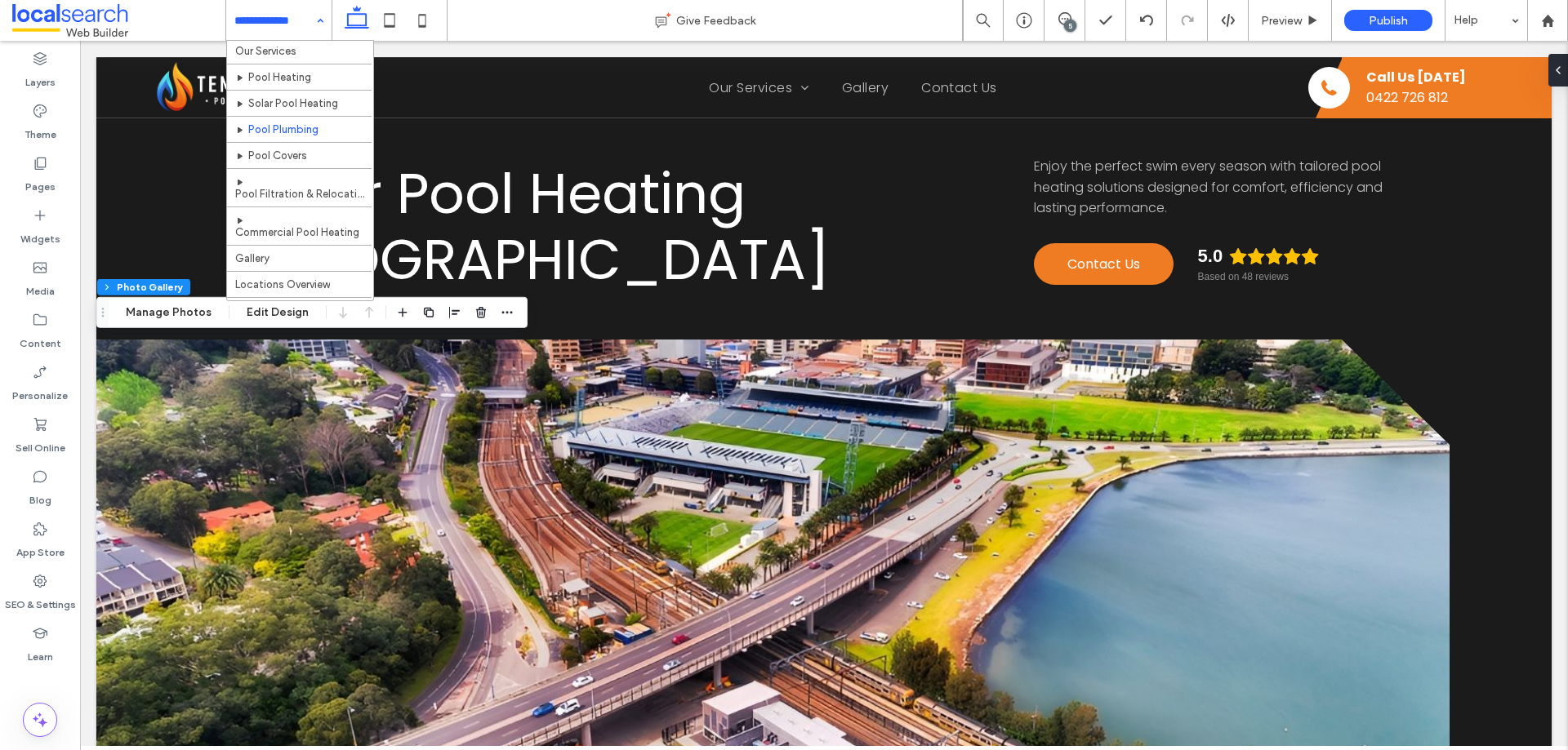
scroll to position [0, 0]
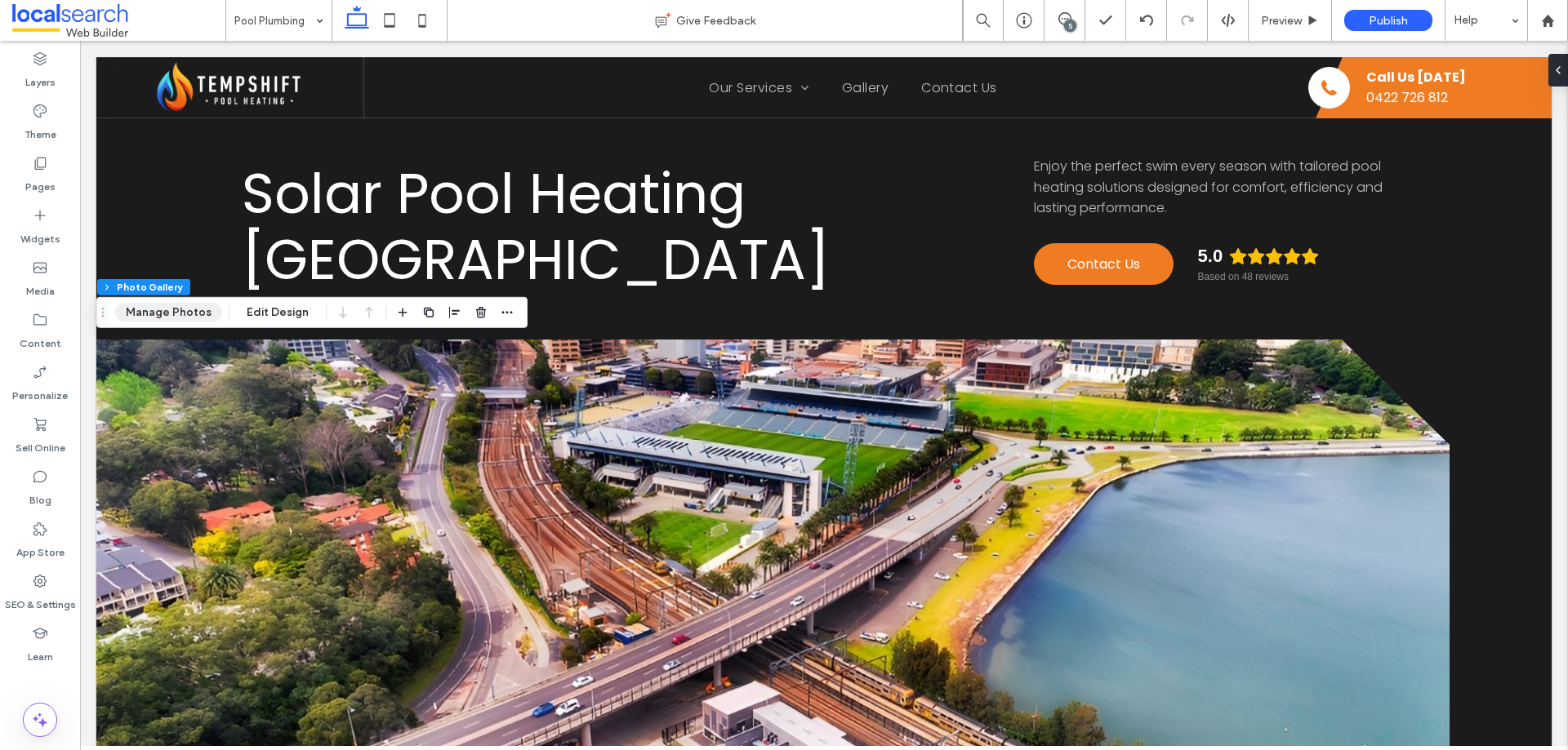
click at [175, 303] on button "Manage Photos" at bounding box center [168, 313] width 107 height 19
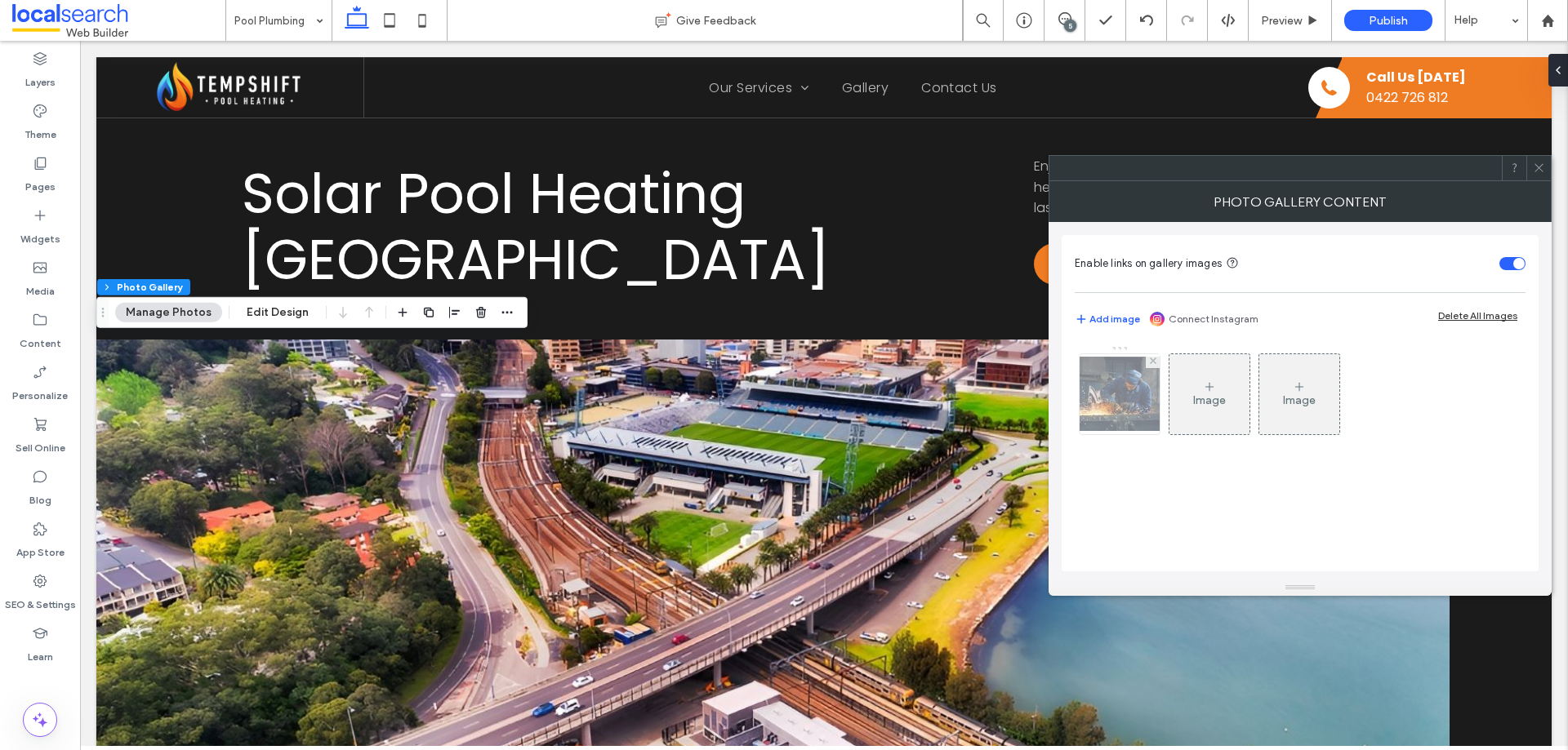
click at [1104, 409] on img at bounding box center [1120, 394] width 131 height 75
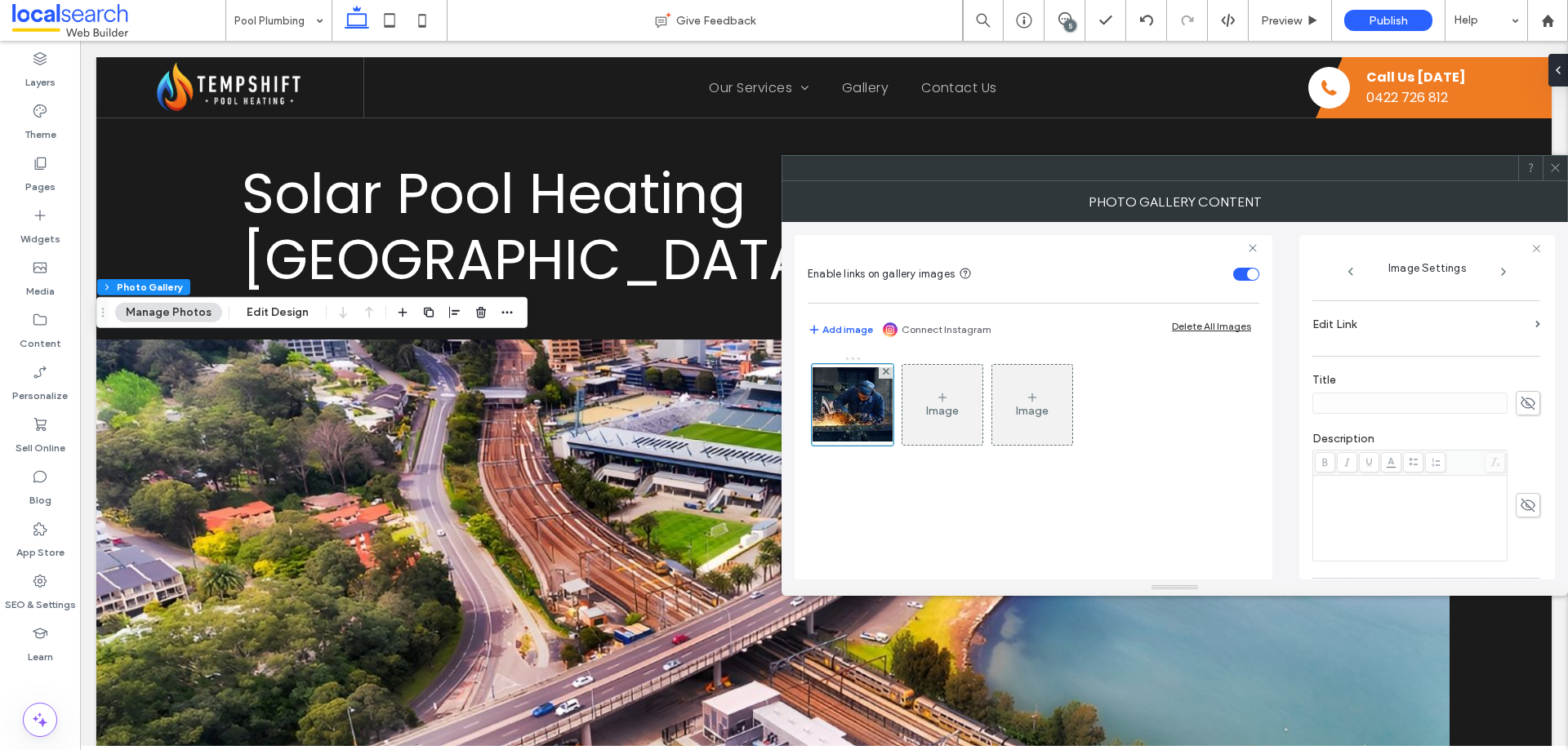
scroll to position [466, 0]
click at [1553, 172] on icon at bounding box center [1555, 168] width 13 height 13
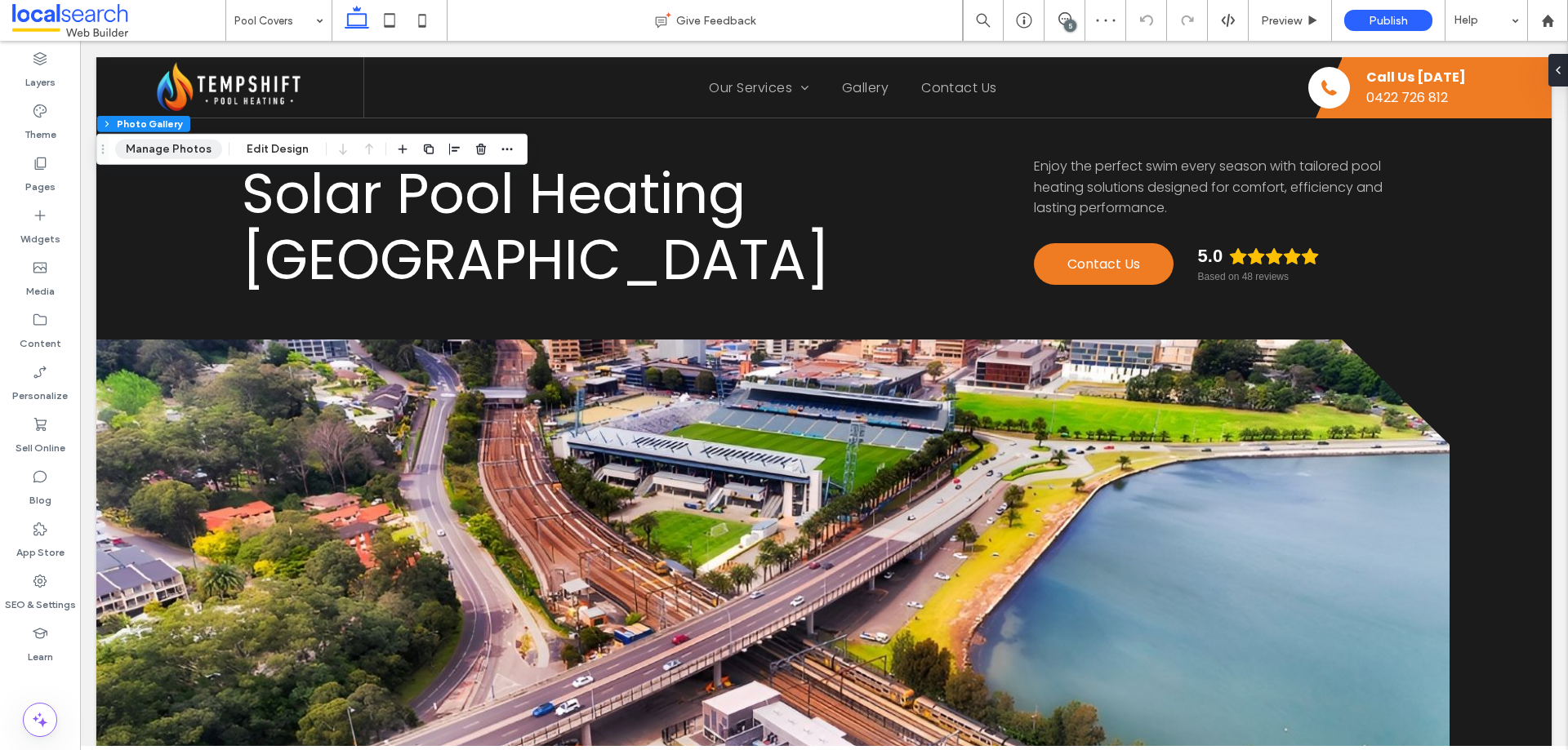
click at [186, 140] on button "Manage Photos" at bounding box center [168, 149] width 107 height 19
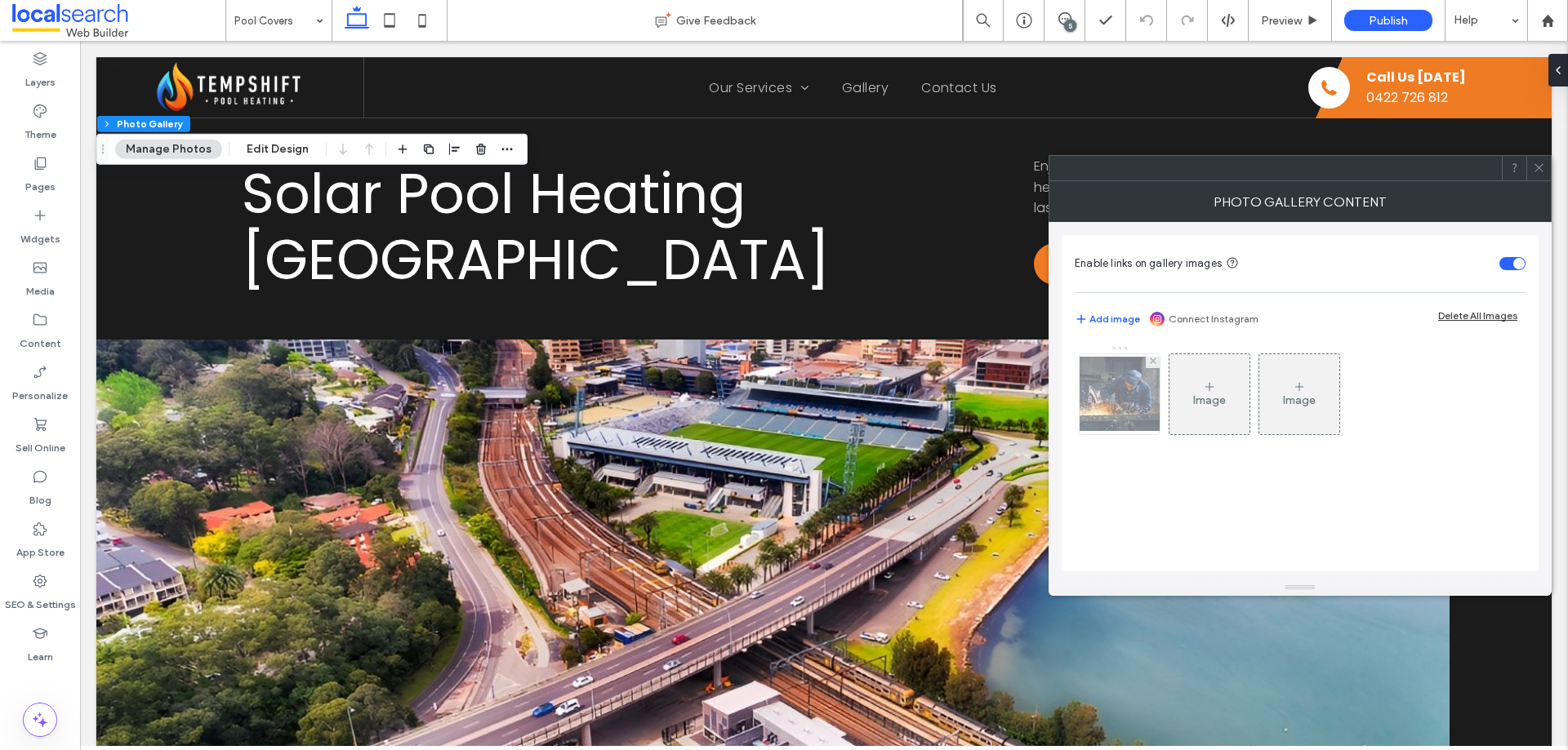
click at [1114, 407] on img at bounding box center [1120, 394] width 131 height 75
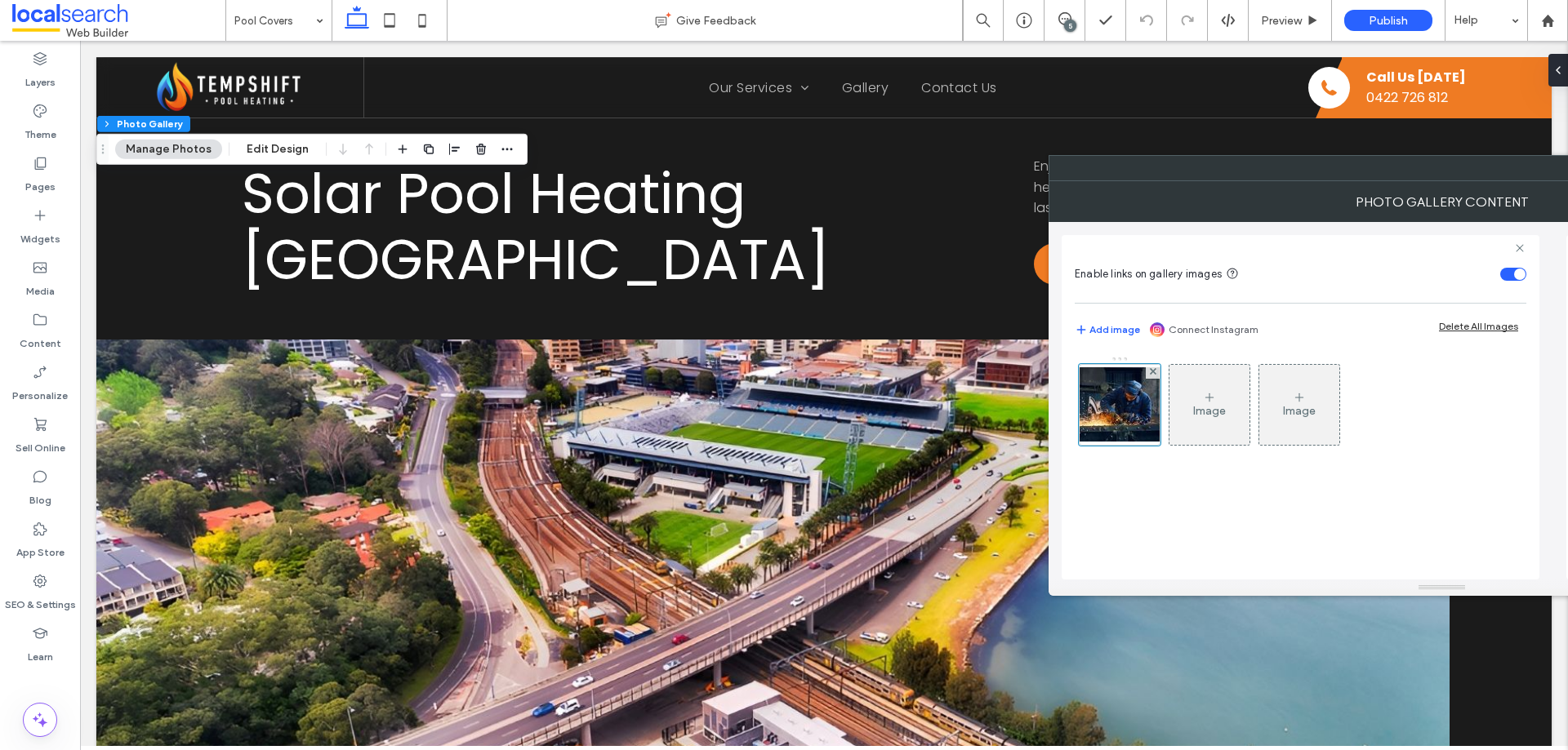
drag, startPoint x: 1265, startPoint y: 173, endPoint x: 1134, endPoint y: 182, distance: 131.3
click at [1098, 180] on div at bounding box center [1417, 168] width 736 height 24
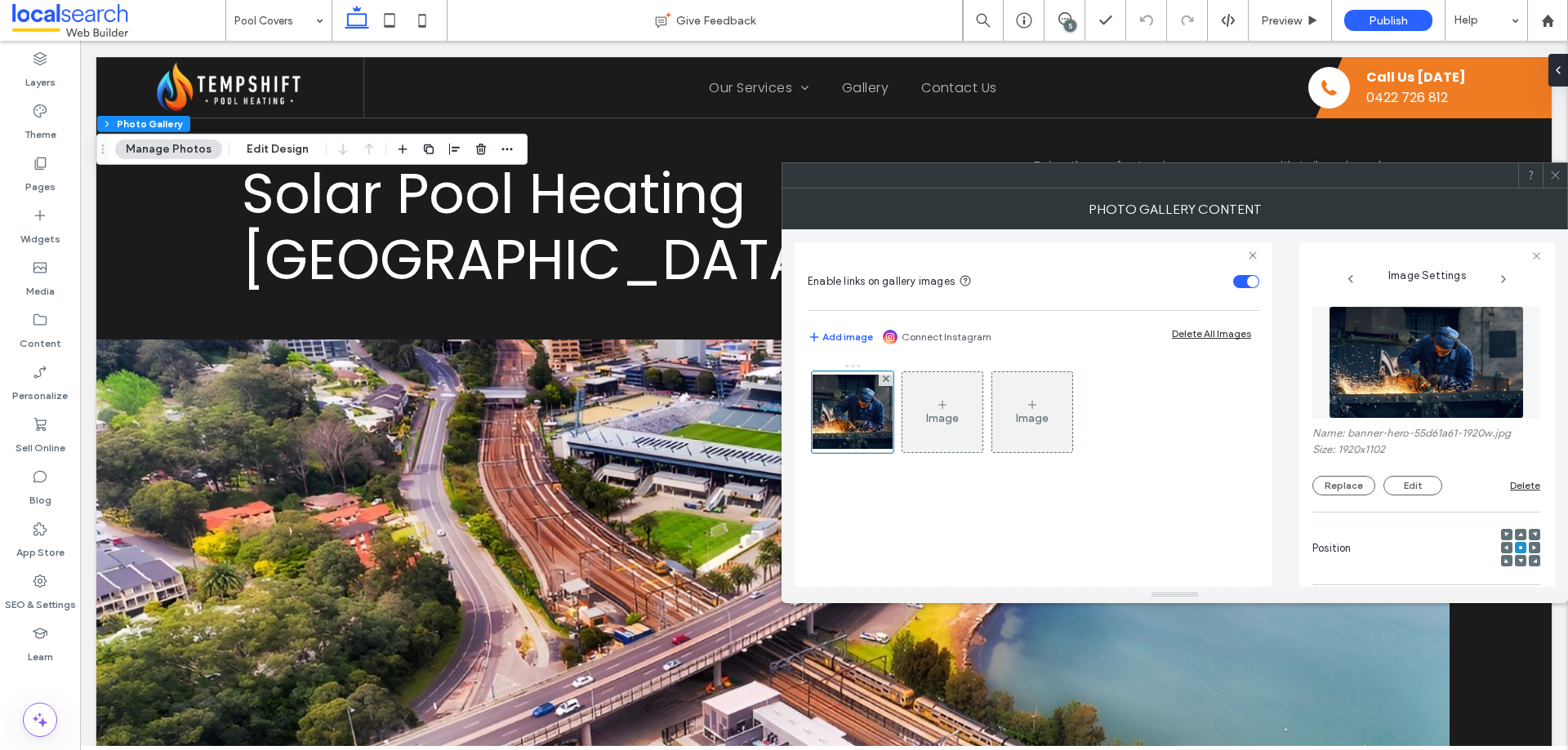
click at [1553, 172] on icon at bounding box center [1555, 175] width 13 height 13
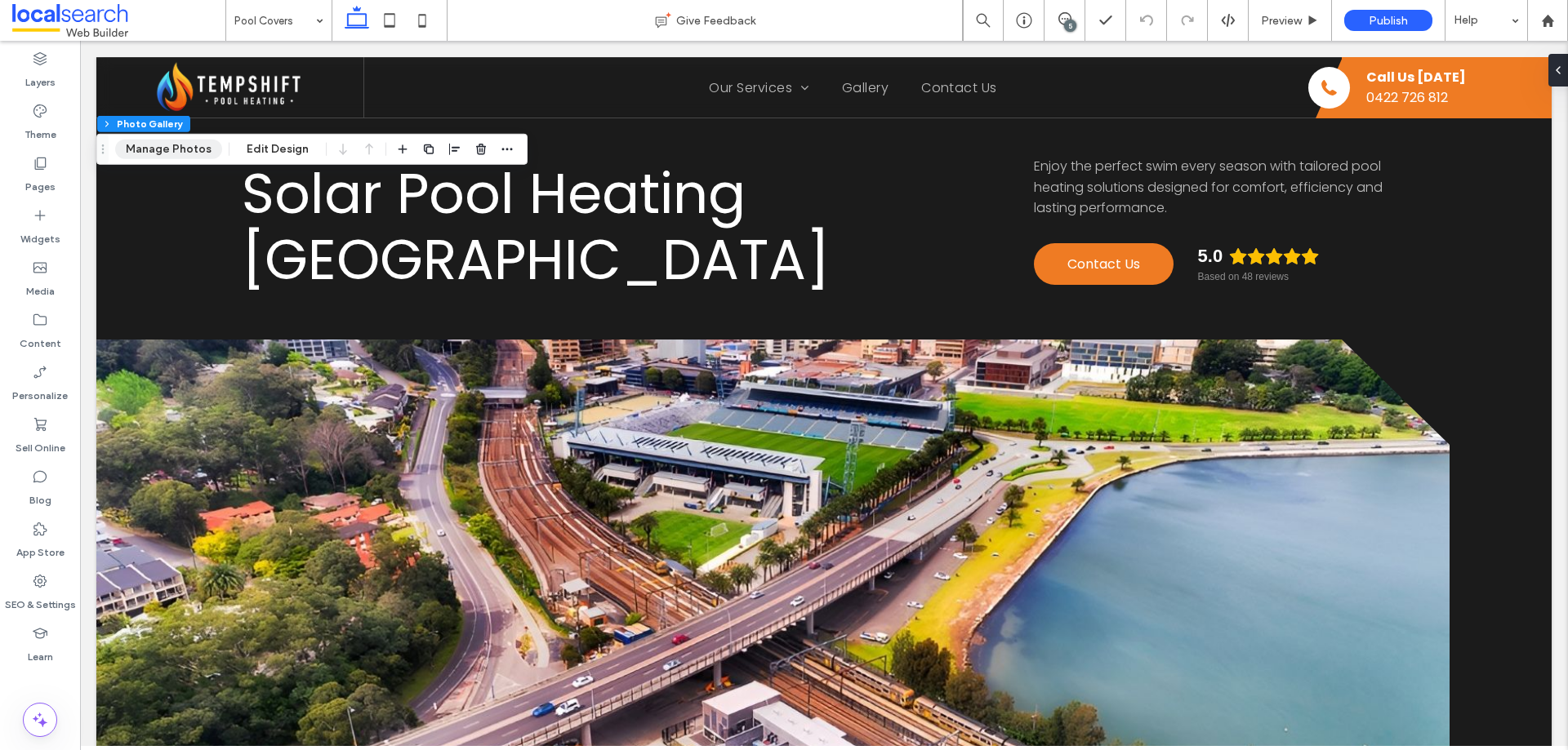
click at [171, 151] on button "Manage Photos" at bounding box center [168, 149] width 107 height 19
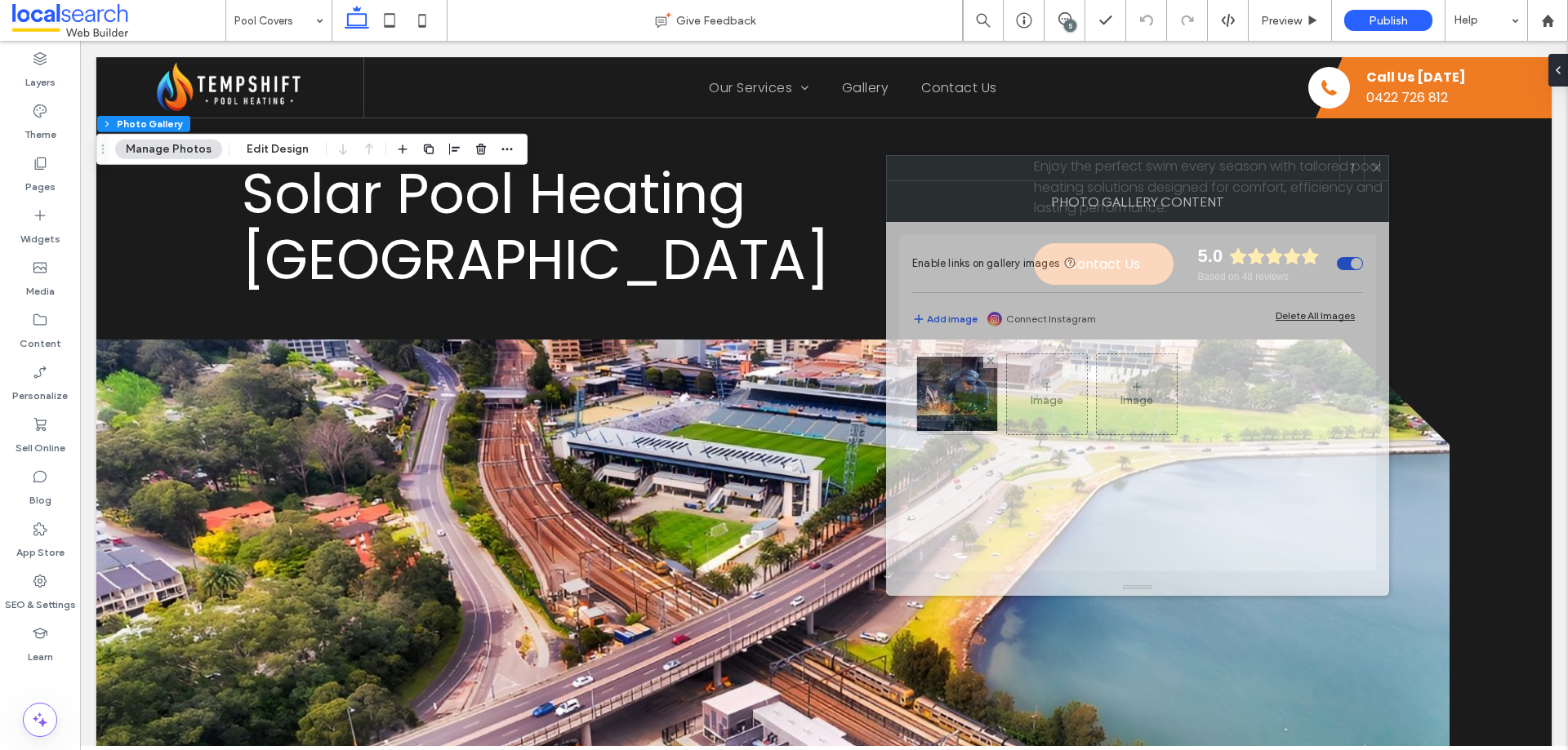
drag, startPoint x: 1245, startPoint y: 185, endPoint x: 652, endPoint y: 240, distance: 595.5
click at [886, 182] on div "Photo Gallery Content" at bounding box center [1137, 201] width 503 height 41
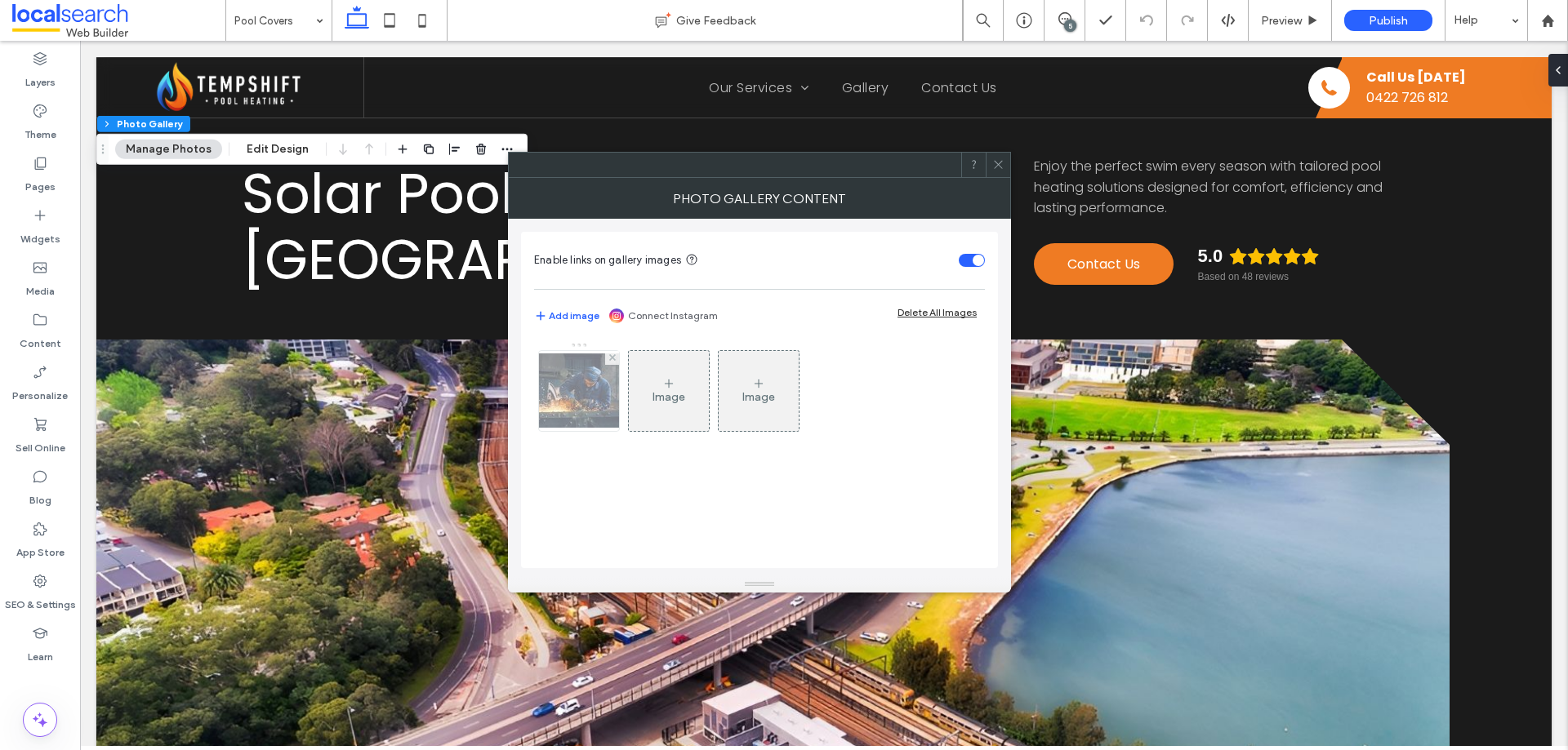
click at [569, 403] on img at bounding box center [579, 391] width 131 height 75
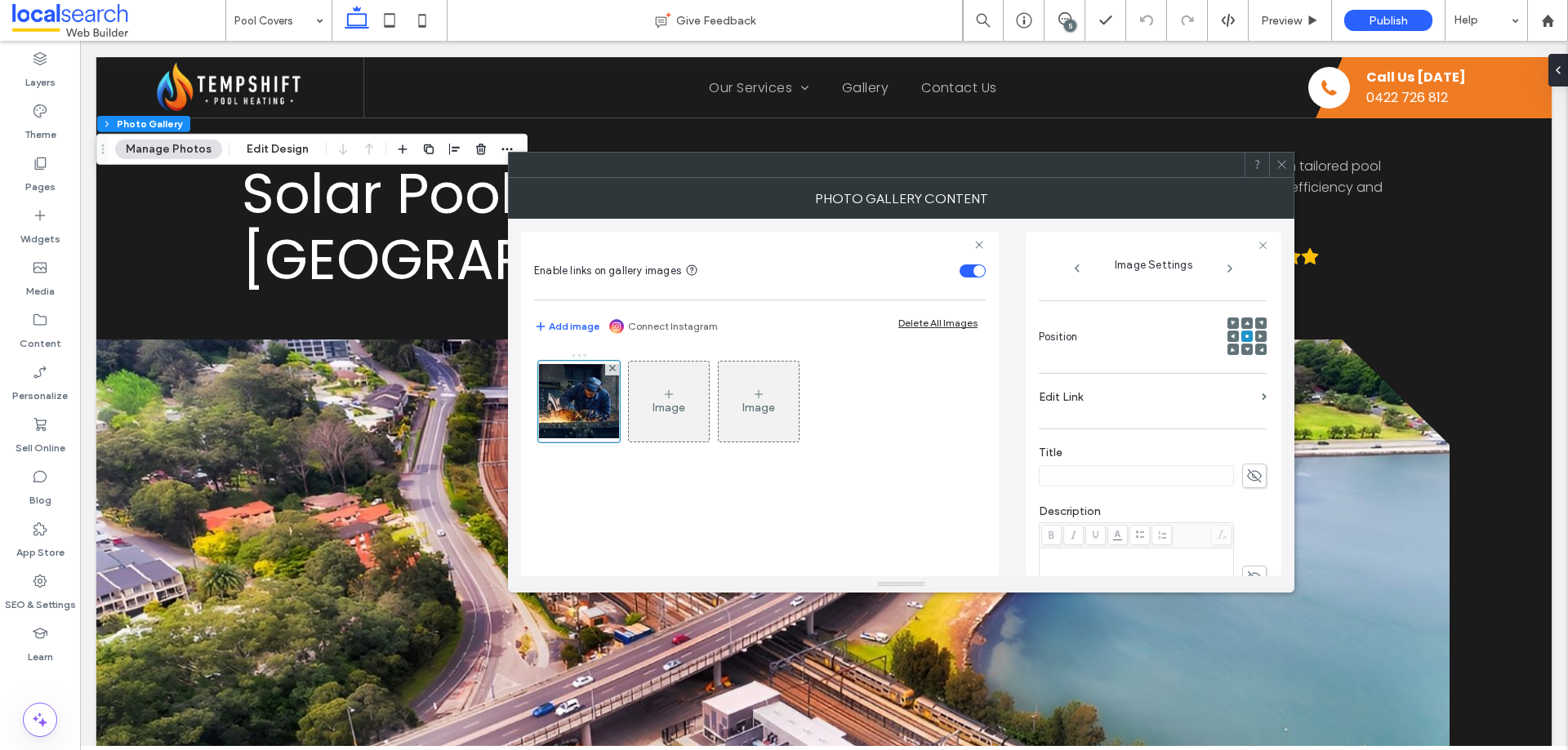
scroll to position [466, 0]
click at [1247, 427] on use at bounding box center [1255, 433] width 15 height 13
drag, startPoint x: 1115, startPoint y: 433, endPoint x: 1026, endPoint y: 433, distance: 89.0
click at [1026, 433] on div "Image Settings Name: banner-hero-55d61a61-1920w.jpg Size: 1920x1102 Replace Edi…" at bounding box center [1153, 404] width 256 height 344
click at [1035, 430] on div "Image Settings Name: banner-hero-55d61a61-1920w.jpg Size: 1920x1102 Replace Edi…" at bounding box center [1153, 404] width 256 height 344
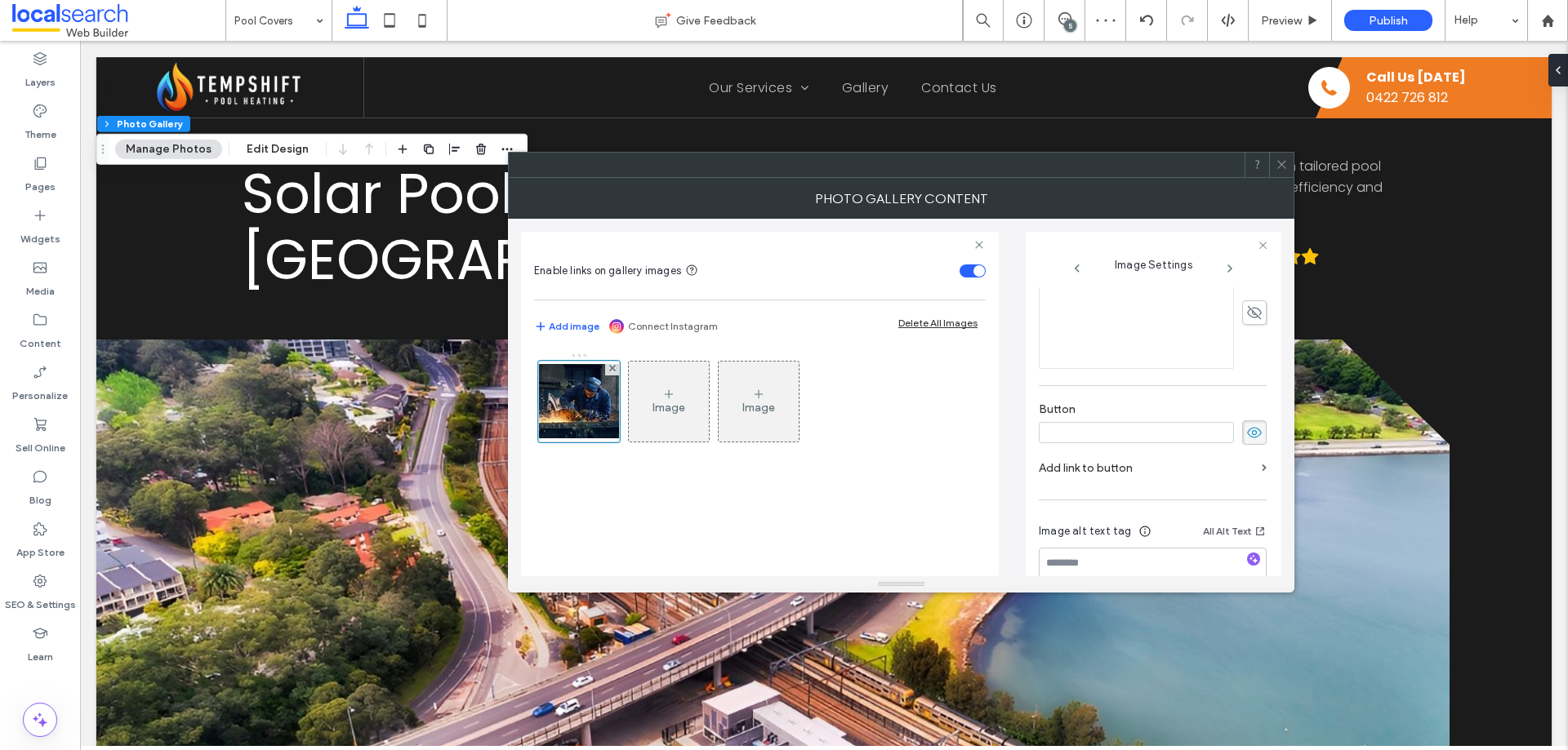
click at [1246, 434] on icon at bounding box center [1254, 432] width 16 height 18
click at [1279, 163] on icon at bounding box center [1281, 164] width 13 height 13
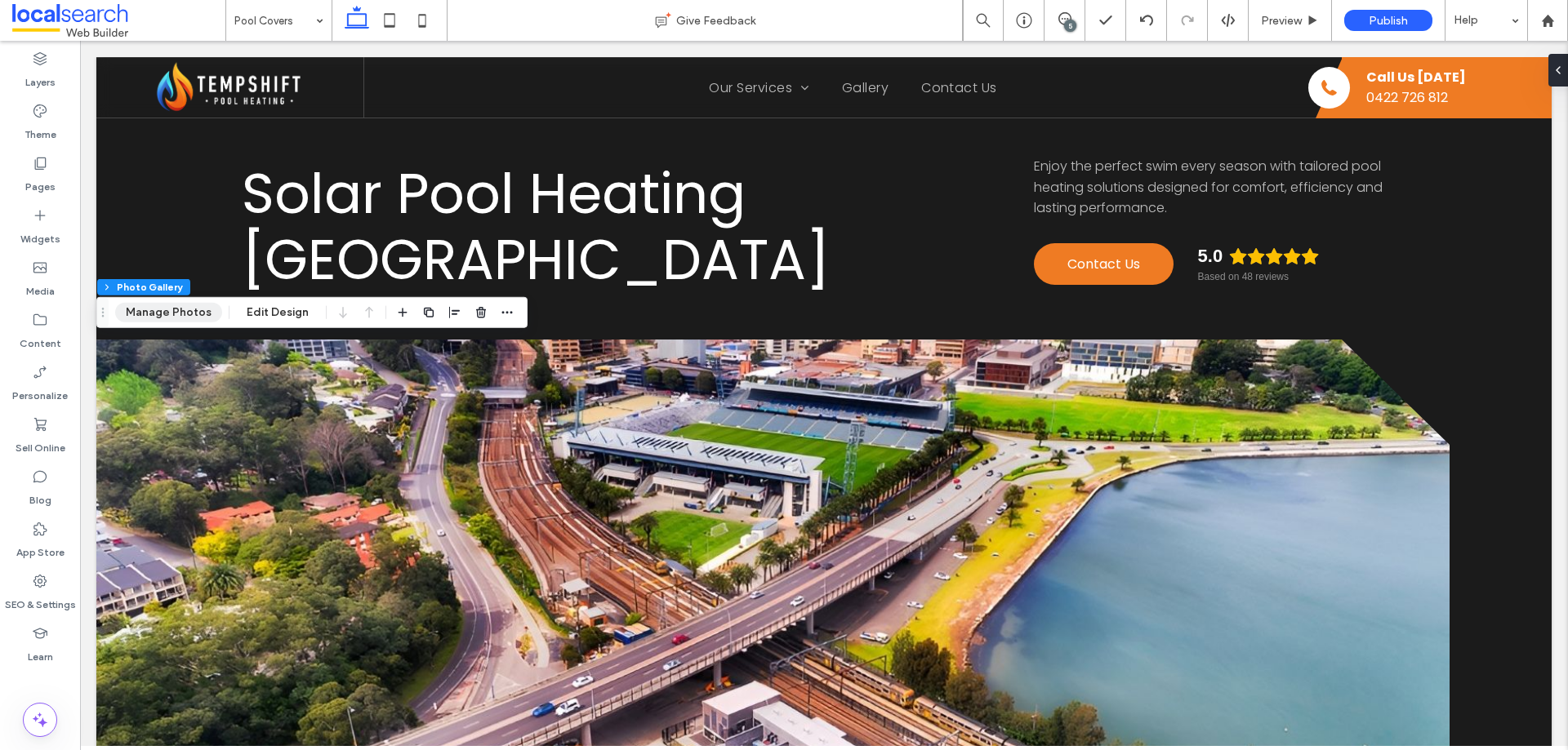
click at [139, 307] on button "Manage Photos" at bounding box center [168, 313] width 107 height 19
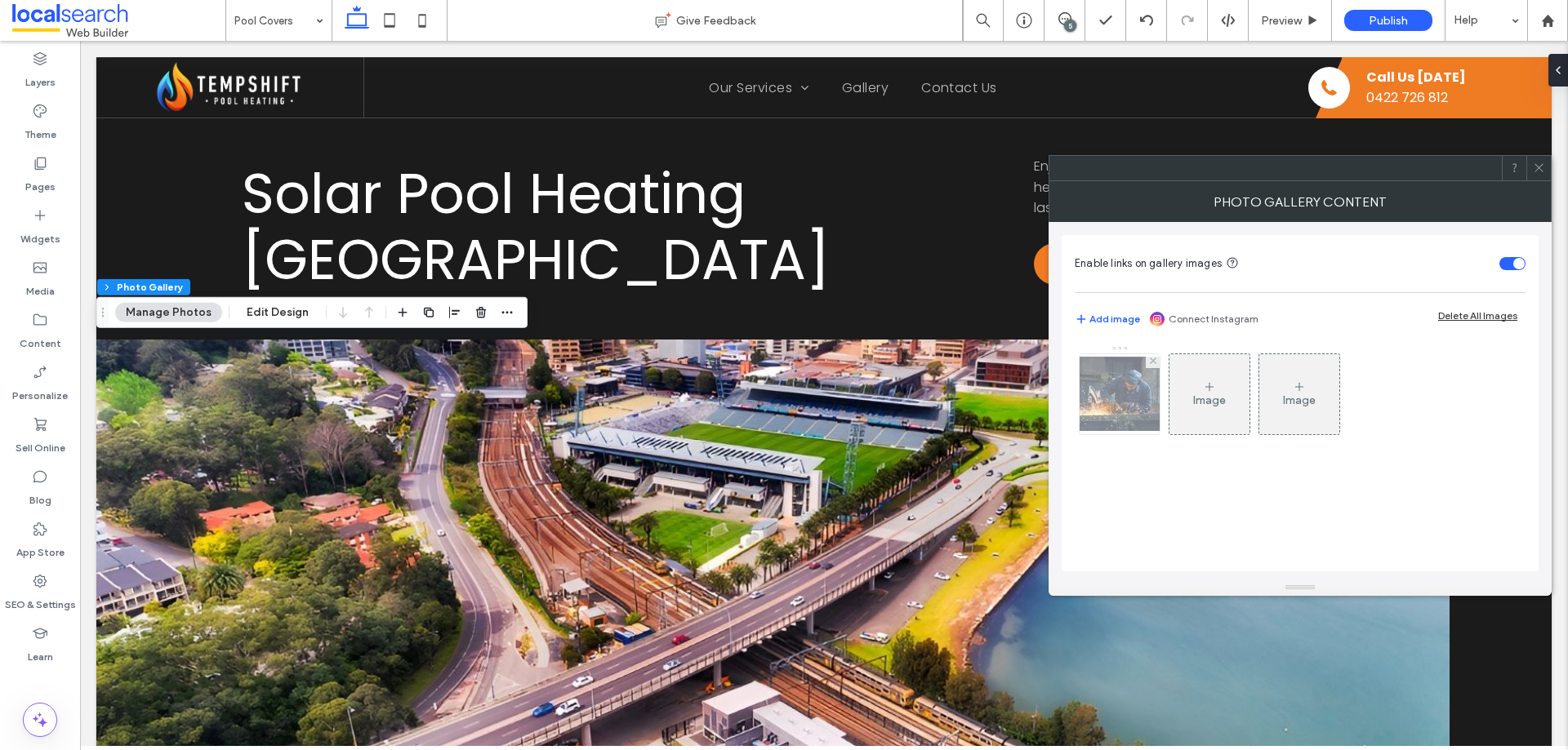
click at [1109, 396] on img at bounding box center [1120, 394] width 131 height 75
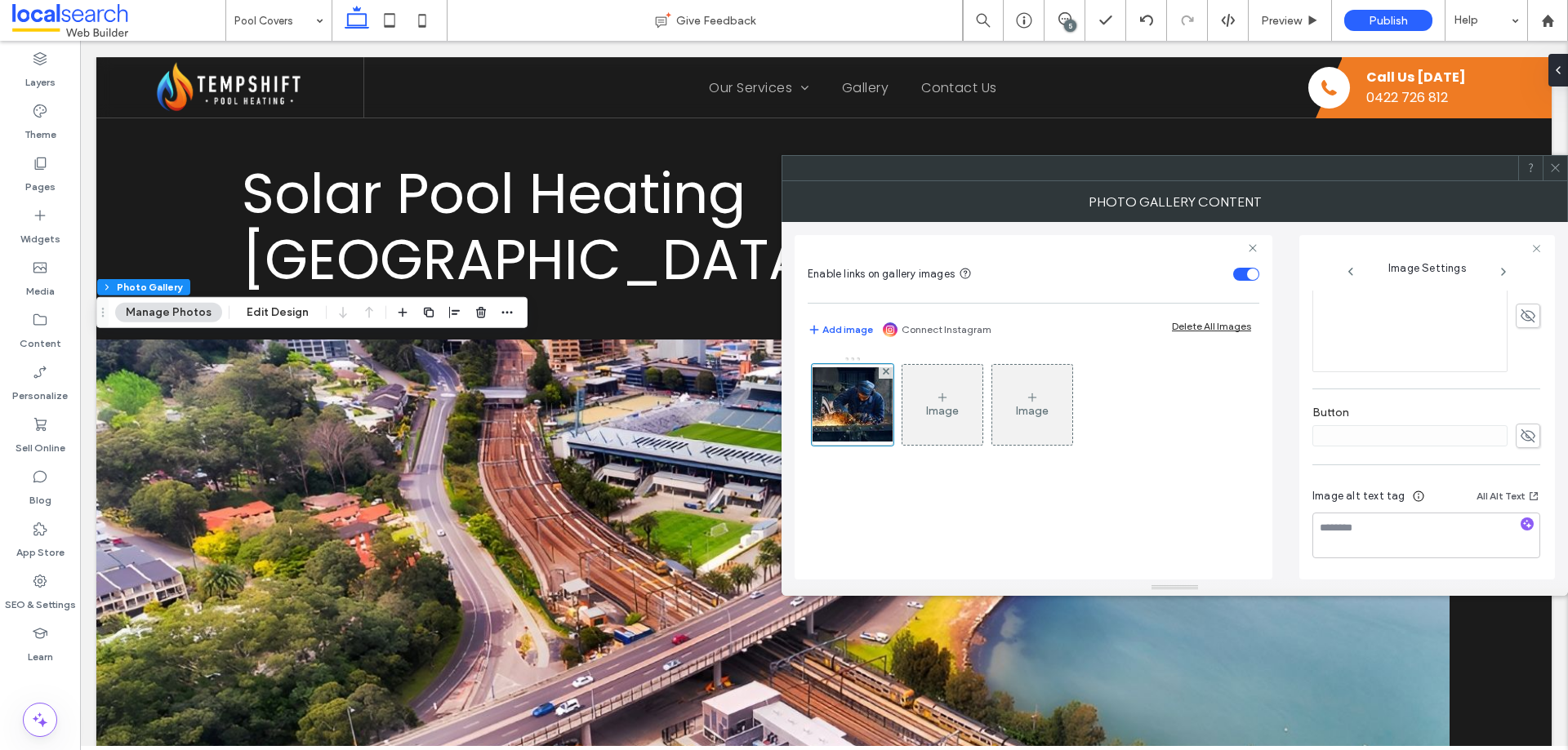
click at [1554, 173] on icon at bounding box center [1555, 168] width 13 height 13
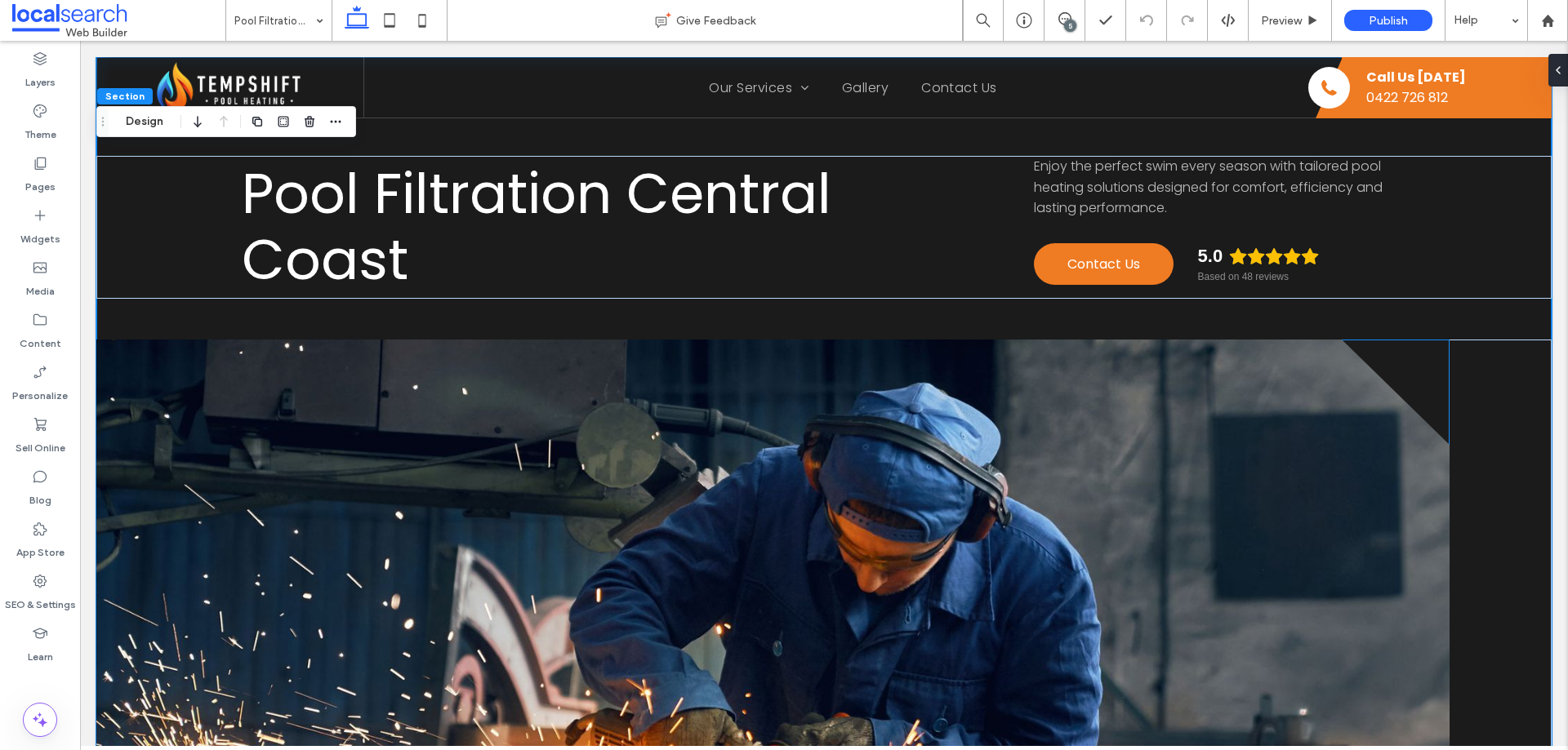
click at [138, 344] on link at bounding box center [773, 634] width 1353 height 588
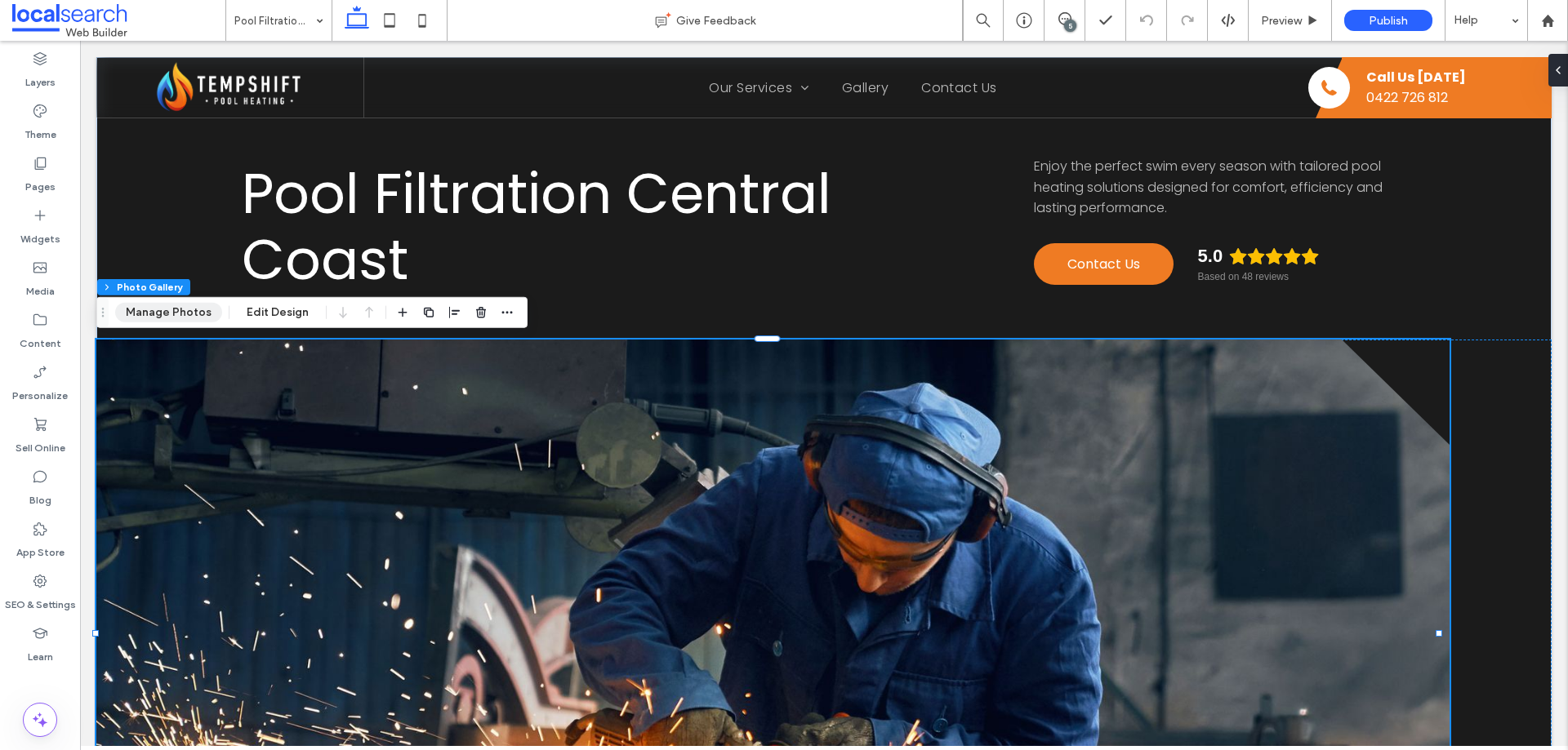
drag, startPoint x: 181, startPoint y: 316, endPoint x: 872, endPoint y: 383, distance: 694.2
click at [181, 316] on button "Manage Photos" at bounding box center [168, 313] width 107 height 19
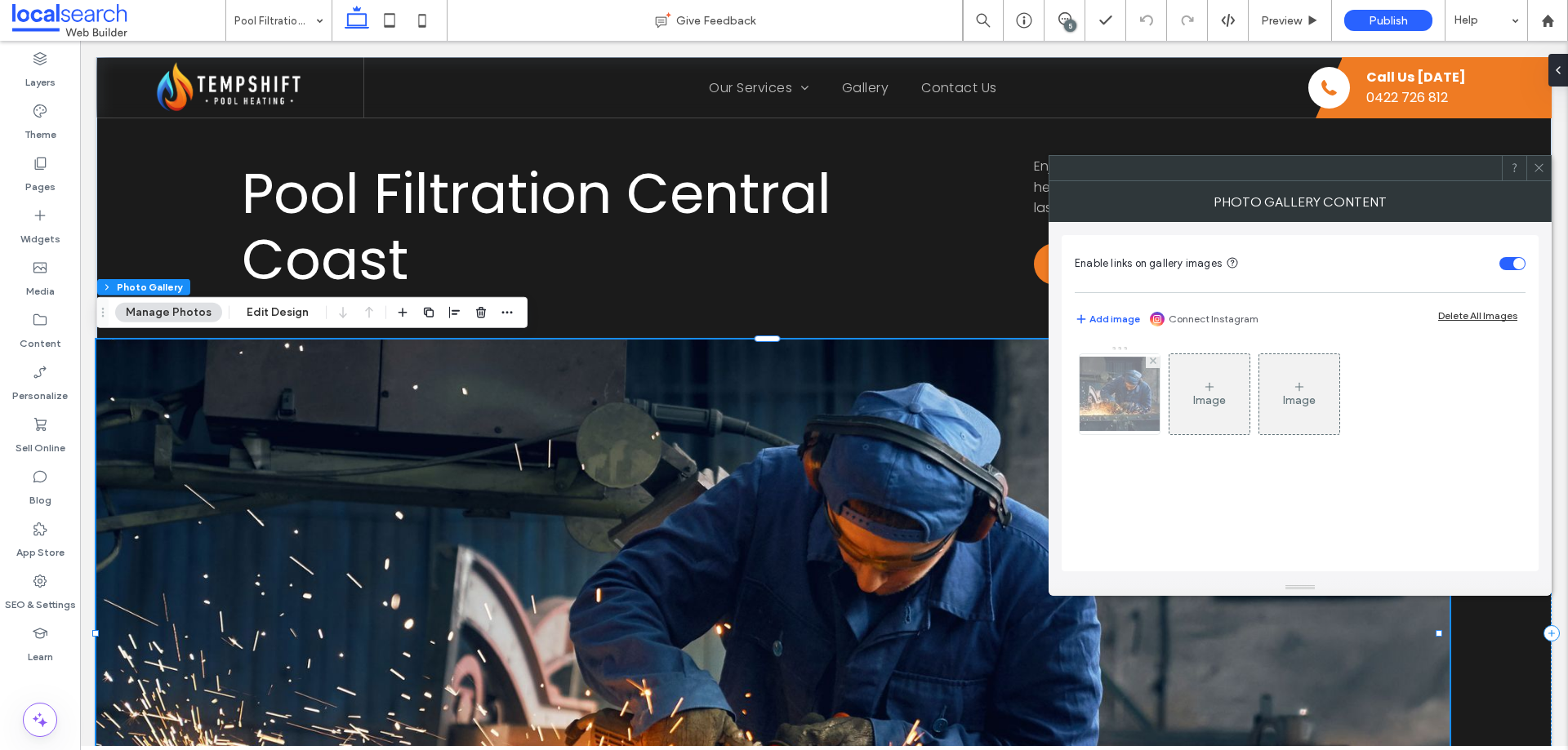
click at [1135, 400] on img at bounding box center [1120, 394] width 131 height 75
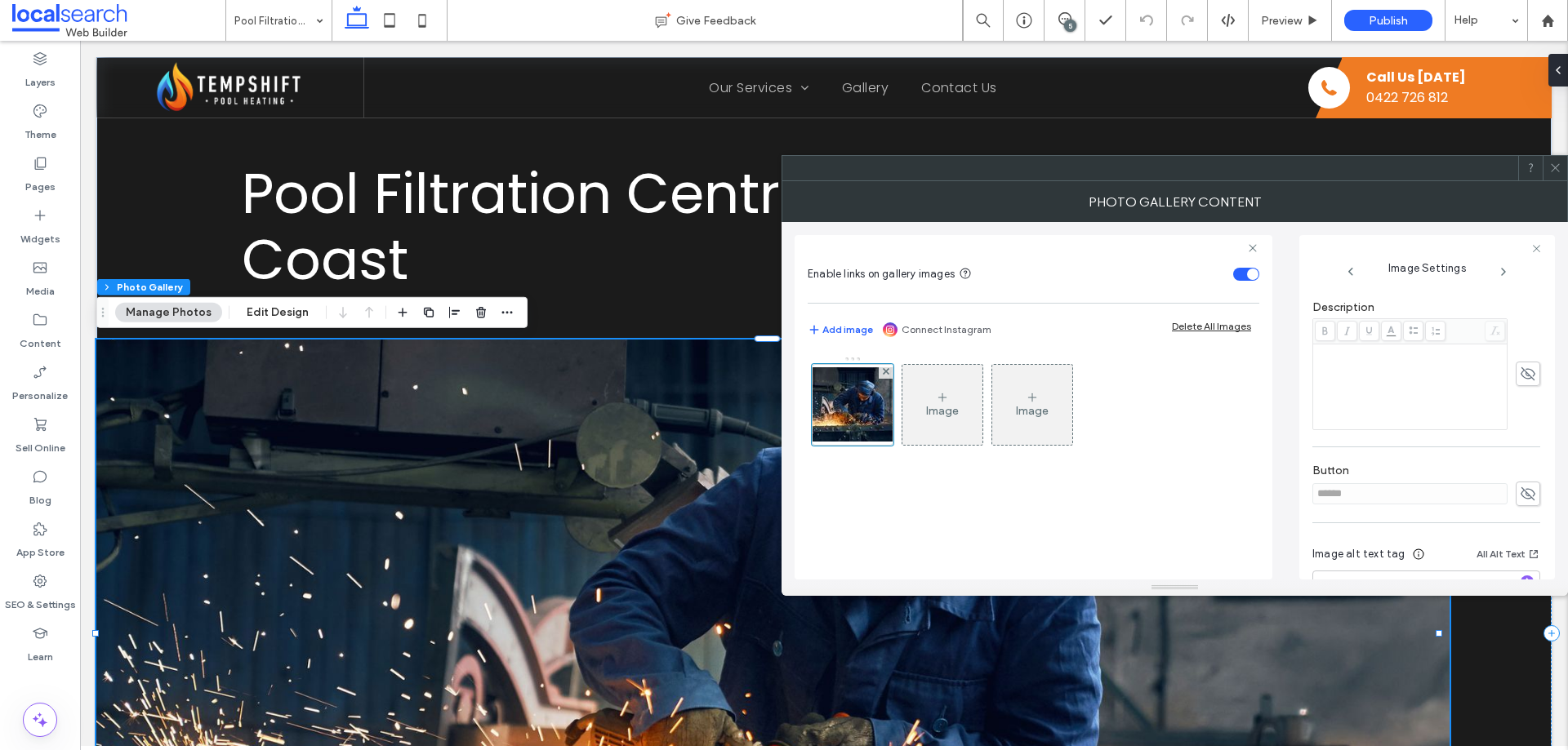
scroll to position [466, 0]
click at [1520, 434] on use at bounding box center [1528, 437] width 15 height 13
click at [1312, 432] on div "Image Settings Name: banner-hero-55d61a61-1920w.jpg Size: 1920x1102 Replace Edi…" at bounding box center [1426, 407] width 256 height 344
click at [1305, 437] on div "Image Settings Name: banner-hero-55d61a61-1920w.jpg Size: 1920x1102 Replace Edi…" at bounding box center [1426, 407] width 256 height 344
click at [1519, 439] on icon at bounding box center [1527, 436] width 16 height 18
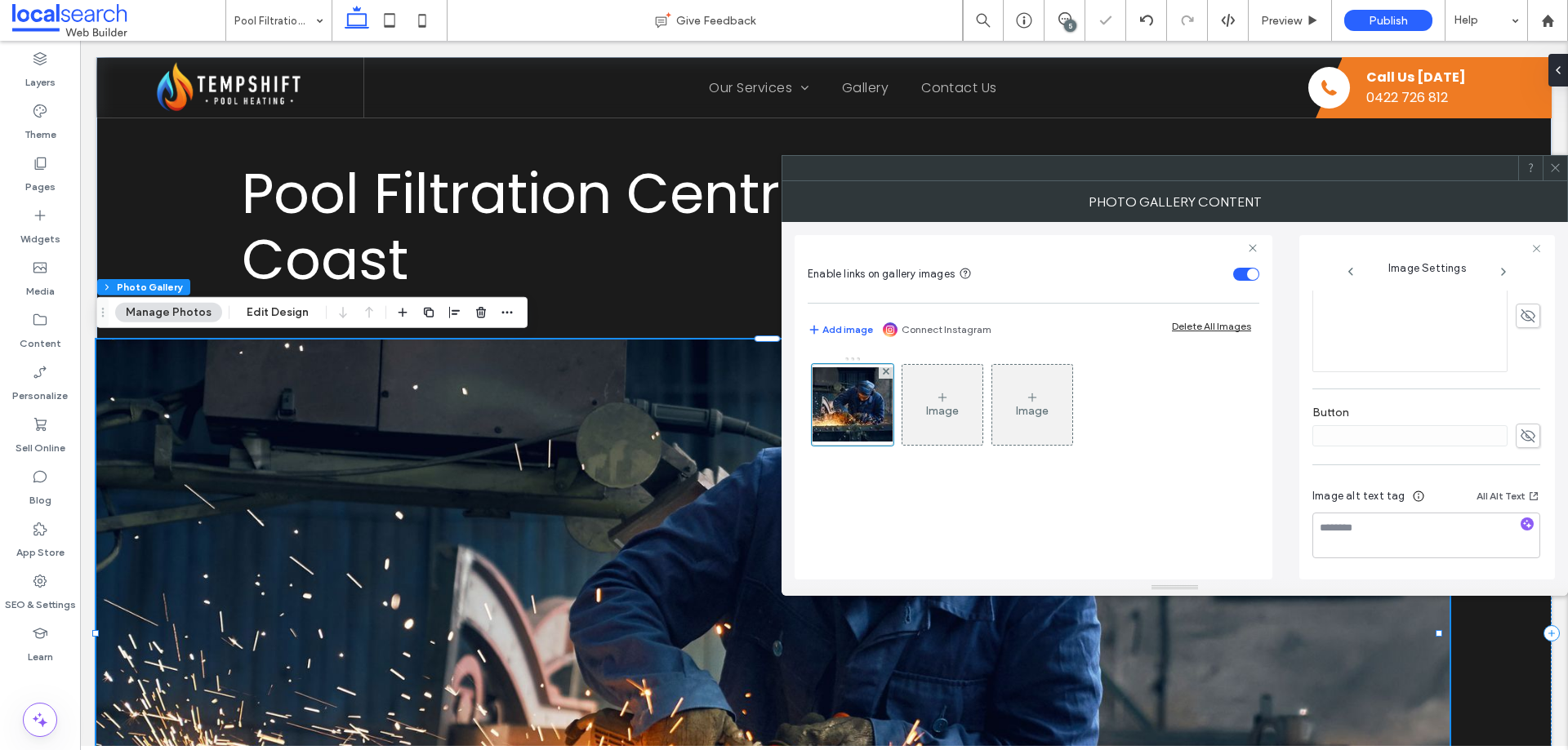
click at [1557, 170] on use at bounding box center [1555, 168] width 8 height 8
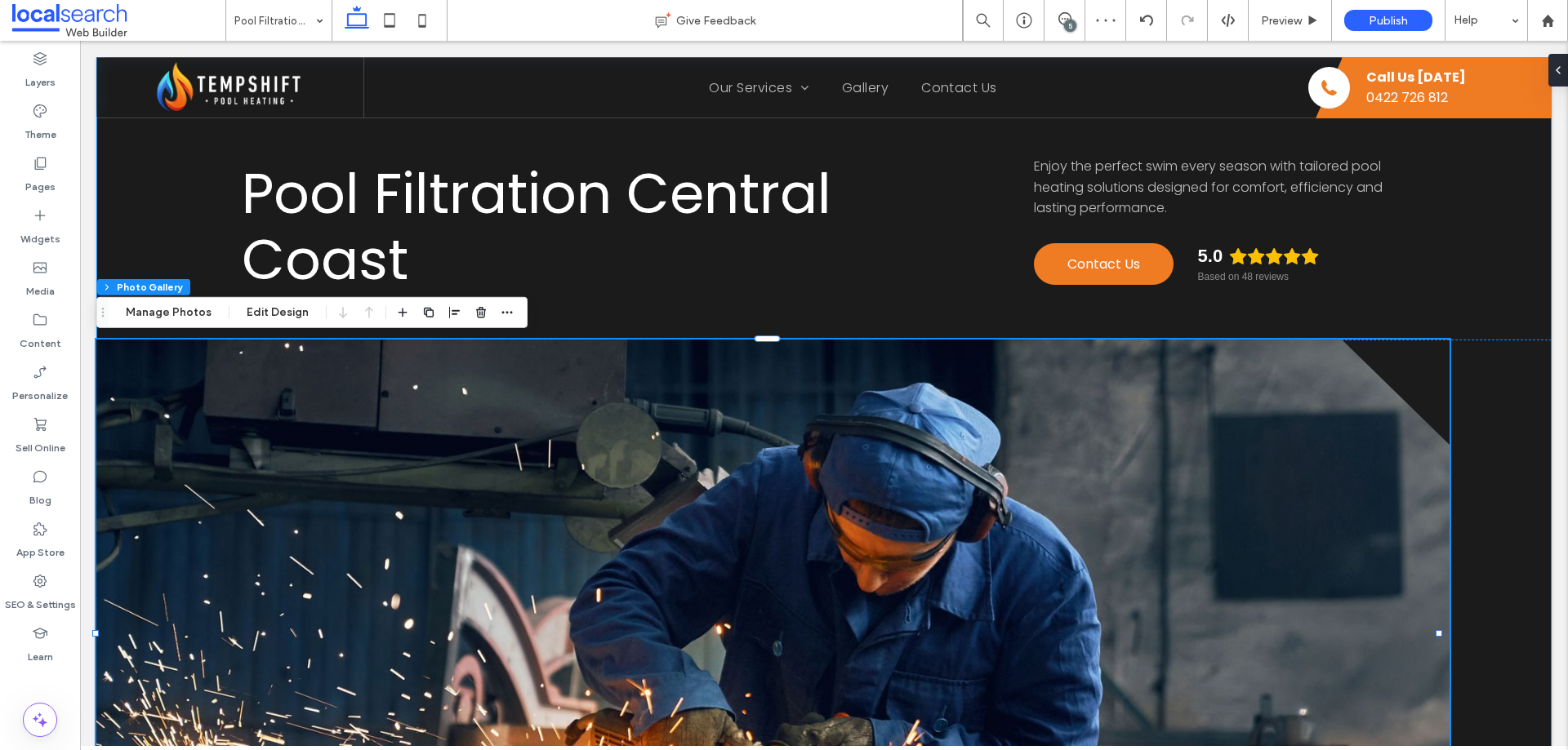
click at [789, 304] on div "Pool Filtration Central Coast Enjoy the perfect swim every season with tailored…" at bounding box center [824, 493] width 1455 height 870
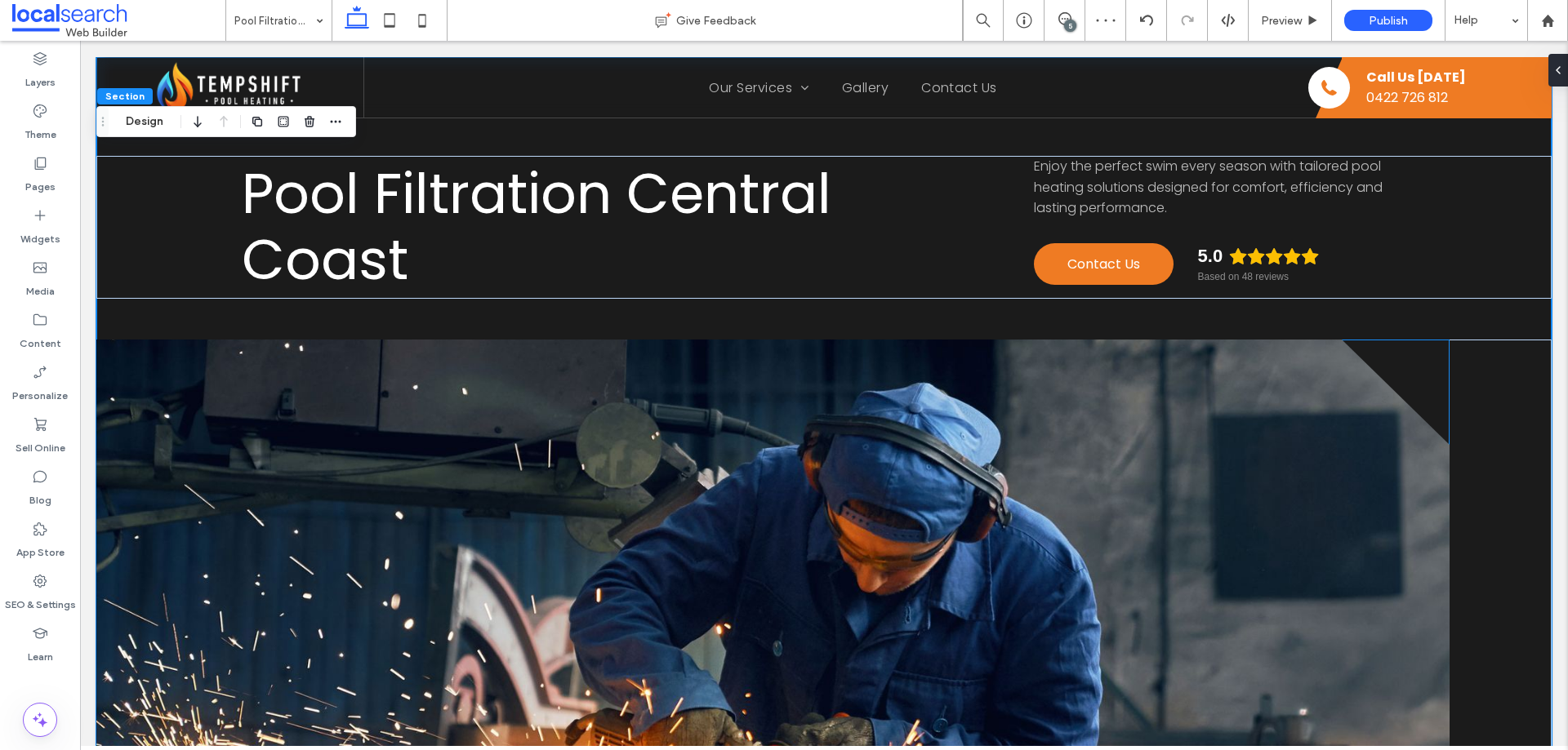
click at [671, 349] on link at bounding box center [773, 634] width 1353 height 588
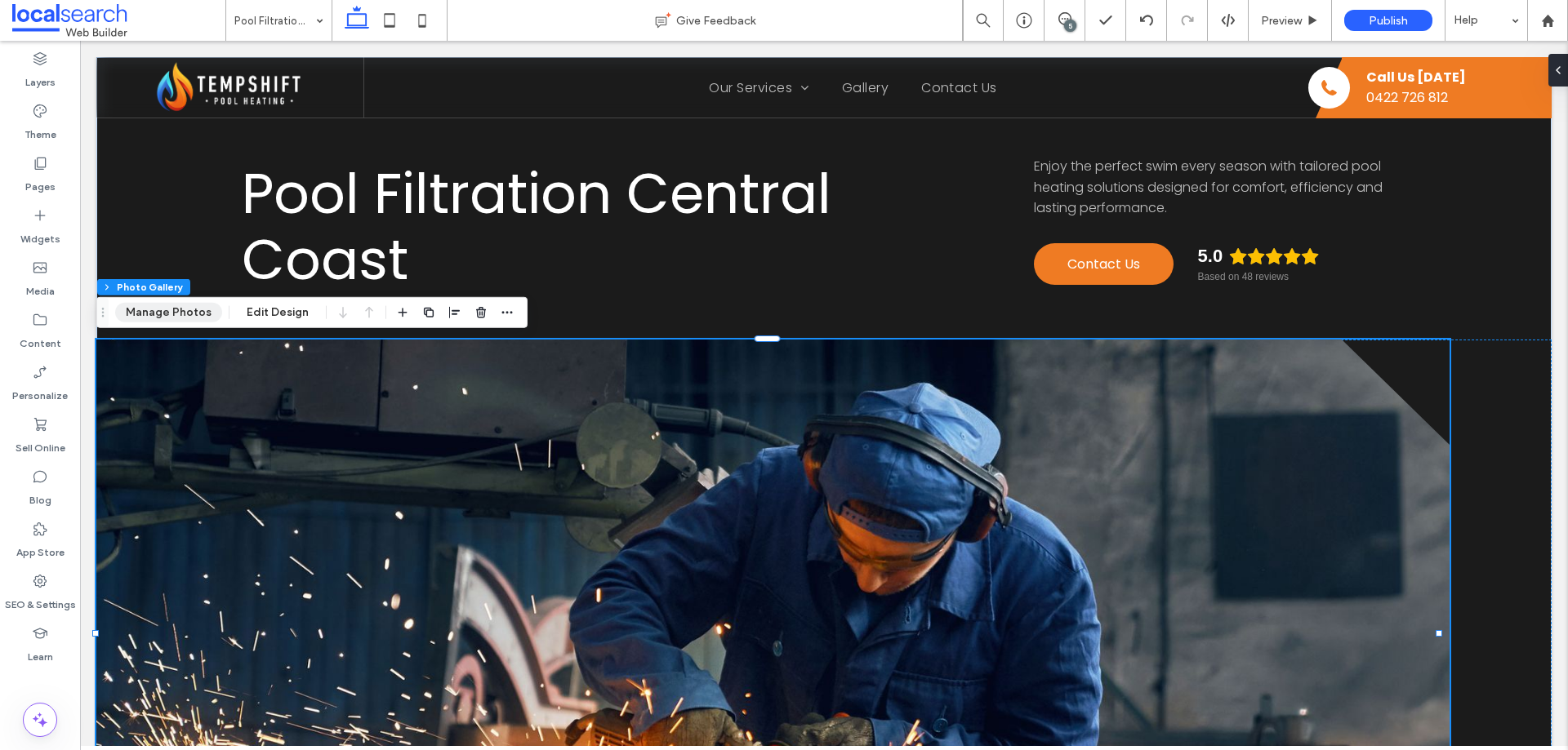
click at [170, 308] on button "Manage Photos" at bounding box center [168, 313] width 107 height 19
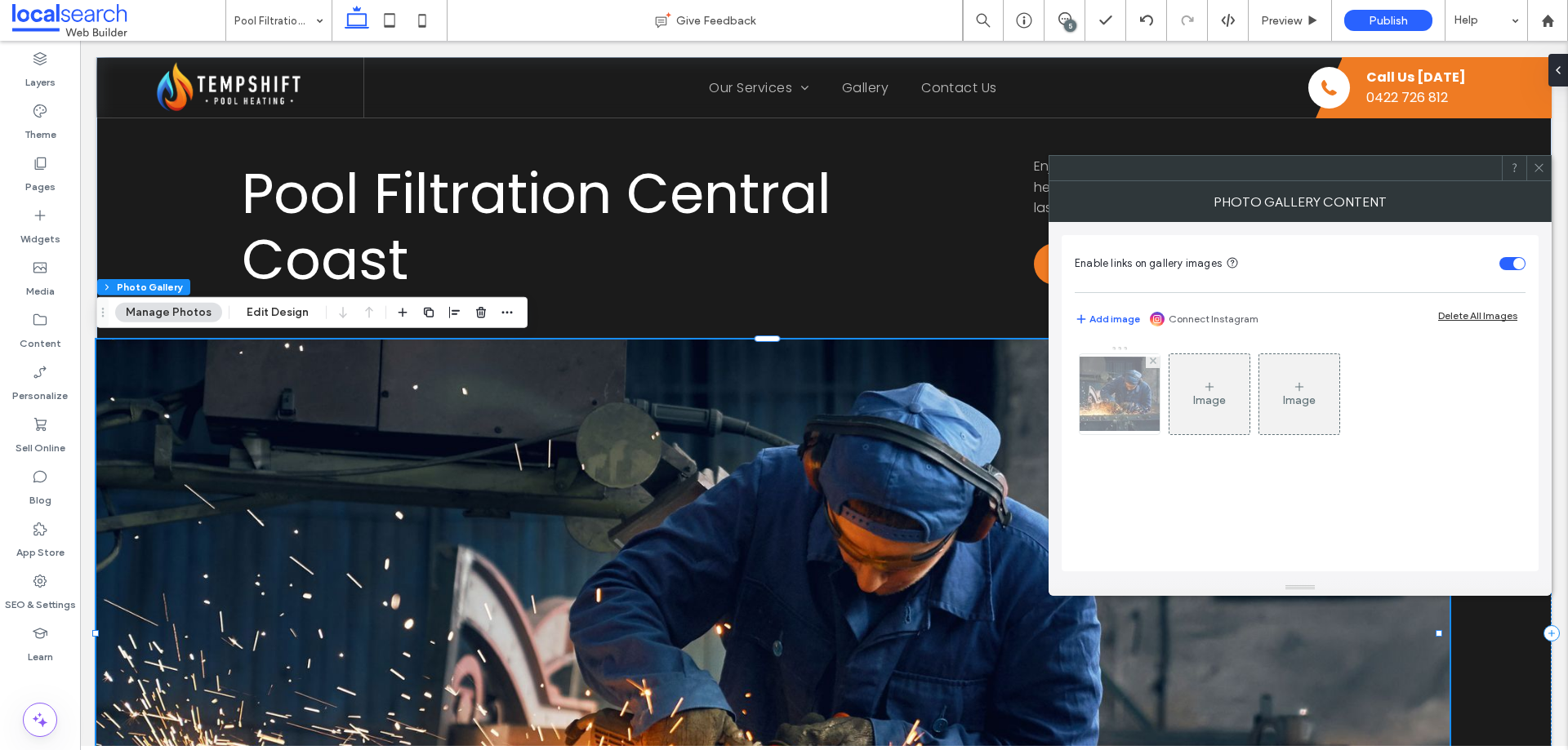
click at [1111, 401] on img at bounding box center [1120, 394] width 131 height 75
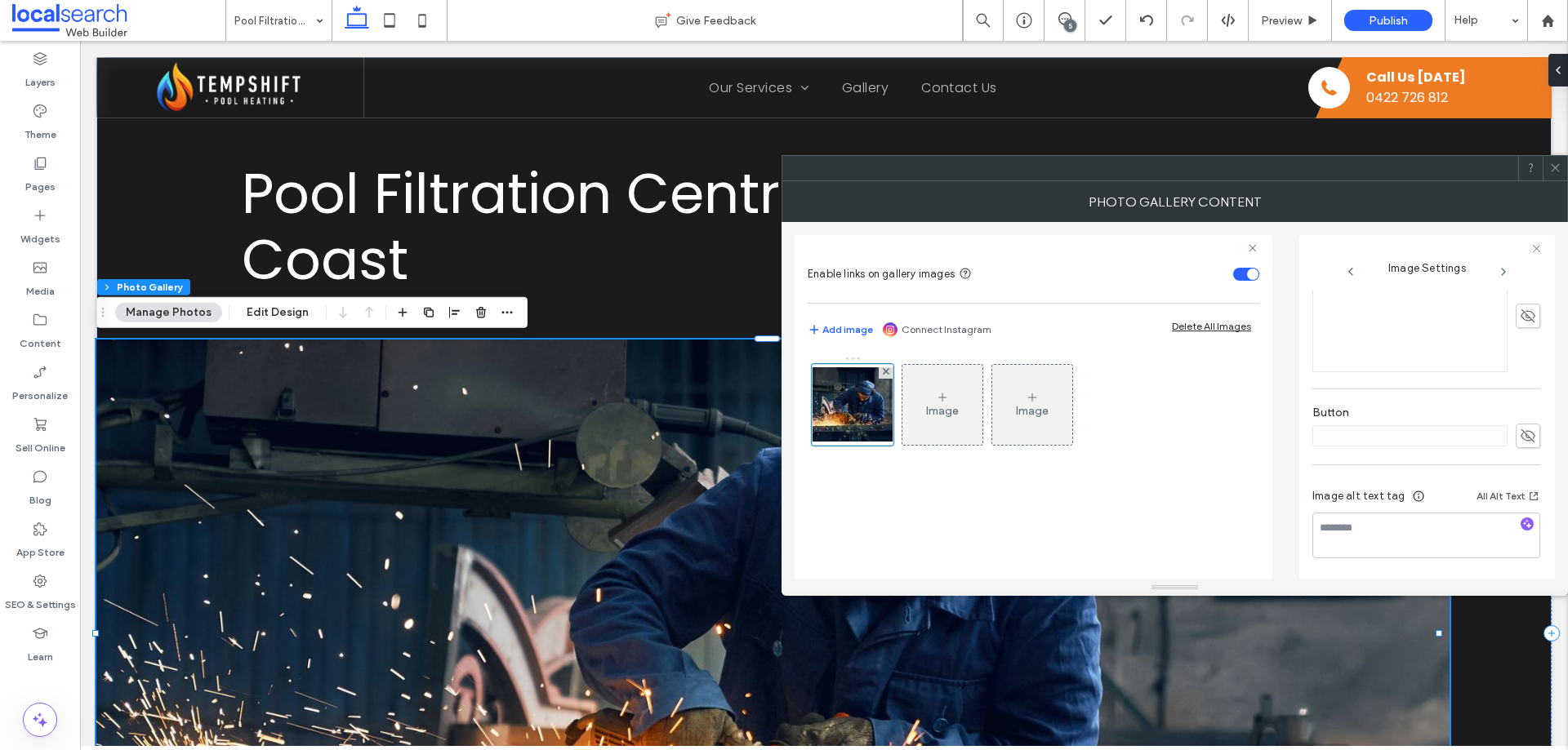
click at [1555, 169] on icon at bounding box center [1555, 168] width 13 height 13
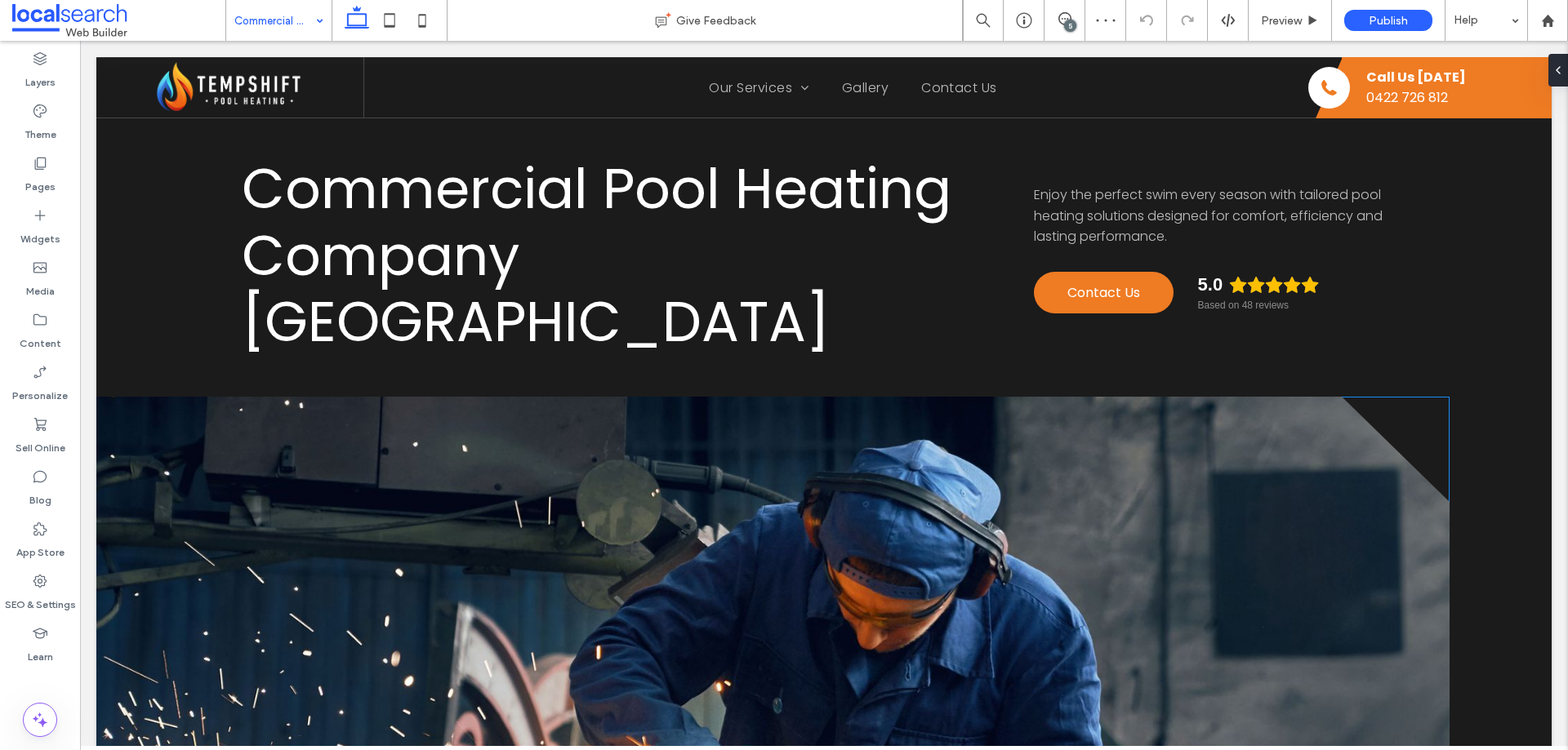
click at [291, 397] on link at bounding box center [773, 691] width 1353 height 588
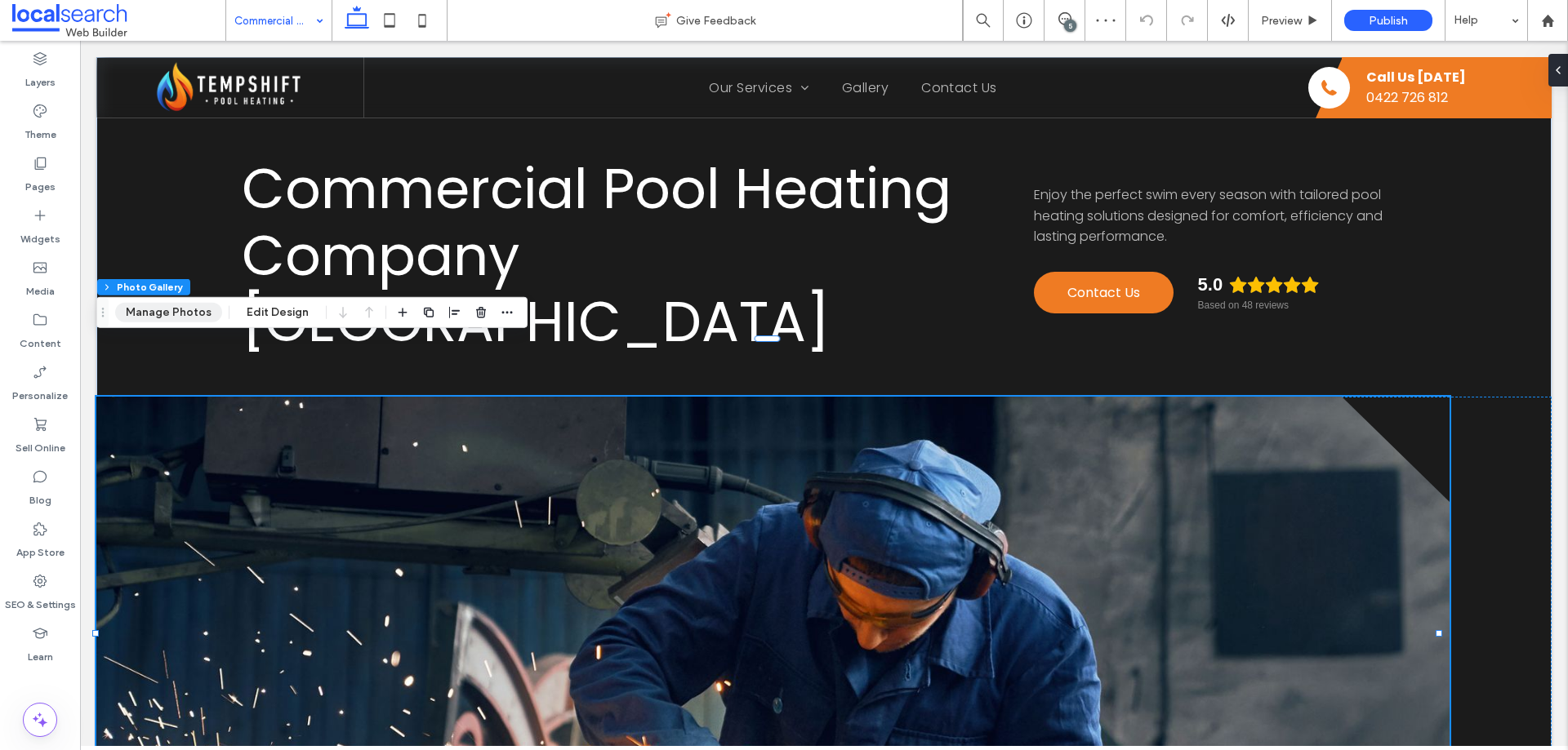
click at [152, 310] on button "Manage Photos" at bounding box center [168, 313] width 107 height 19
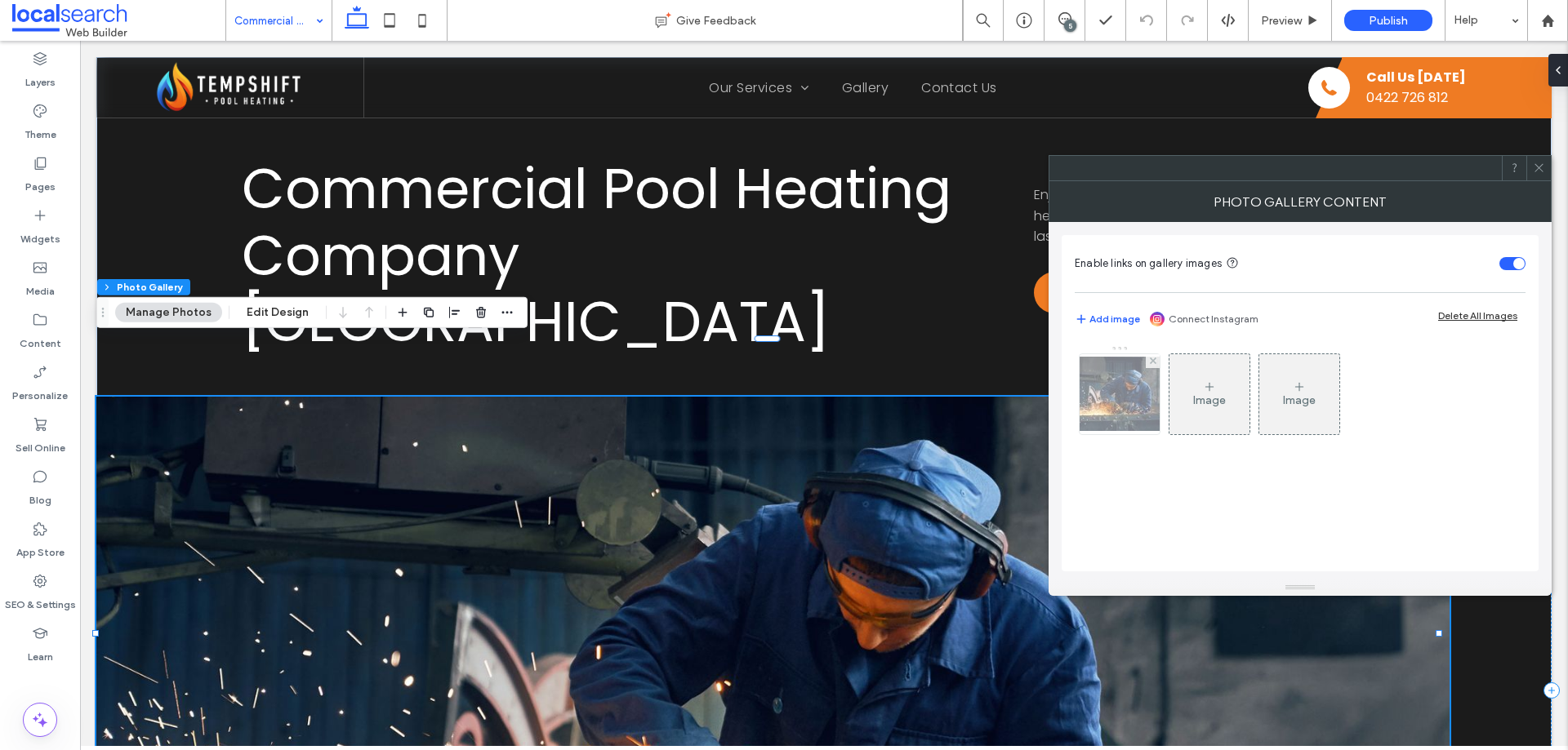
click at [1110, 408] on img at bounding box center [1120, 394] width 131 height 75
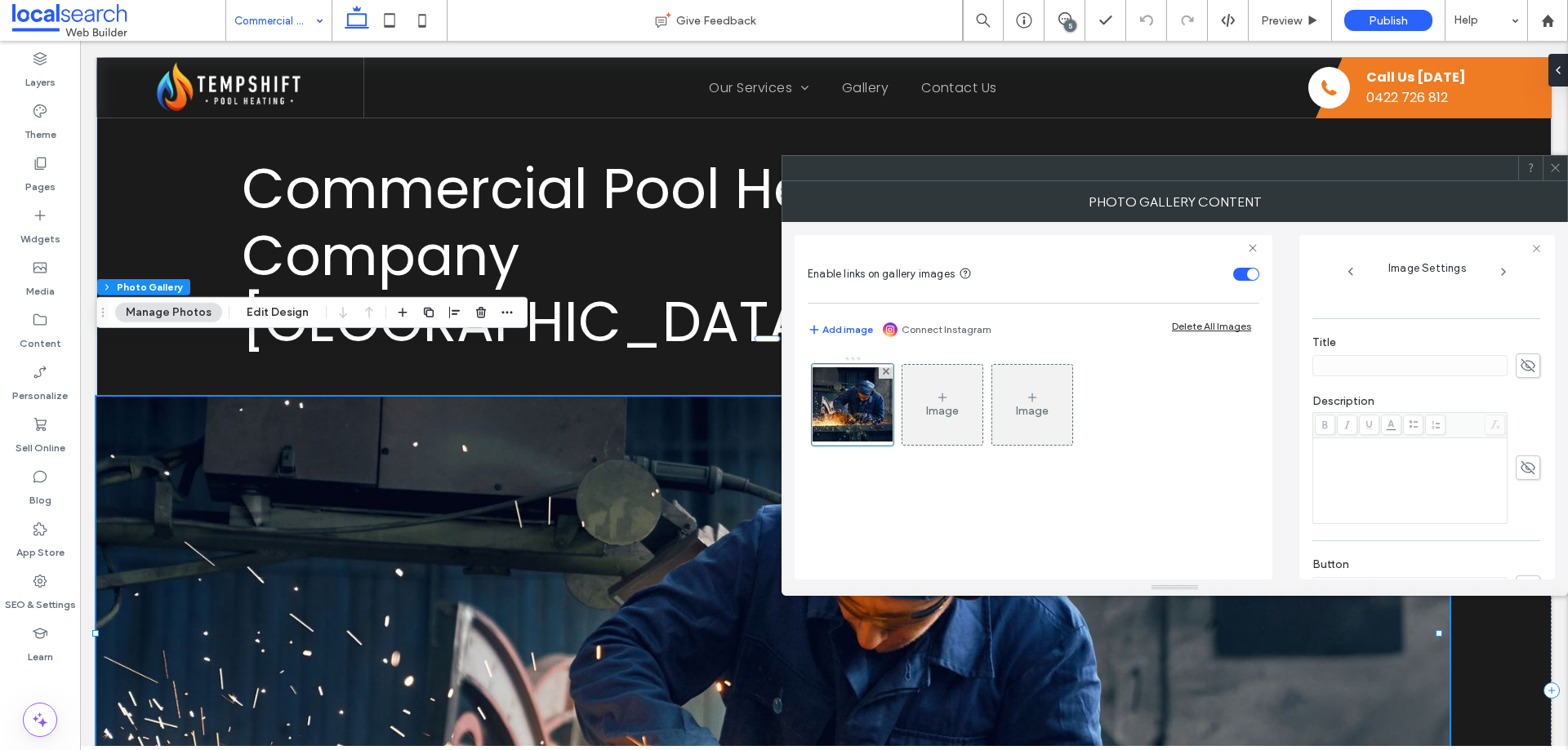
scroll to position [466, 0]
click at [1519, 432] on icon at bounding box center [1527, 436] width 16 height 18
drag, startPoint x: 1310, startPoint y: 429, endPoint x: 1289, endPoint y: 429, distance: 21.0
click at [1289, 429] on div "Enable links on gallery images Add image Connect Instagram Delete All Images Im…" at bounding box center [1174, 401] width 760 height 358
click at [1304, 436] on div "Image Settings Name: banner-hero-55d61a61-1920w.jpg Size: 1920x1102 Replace Edi…" at bounding box center [1426, 407] width 256 height 344
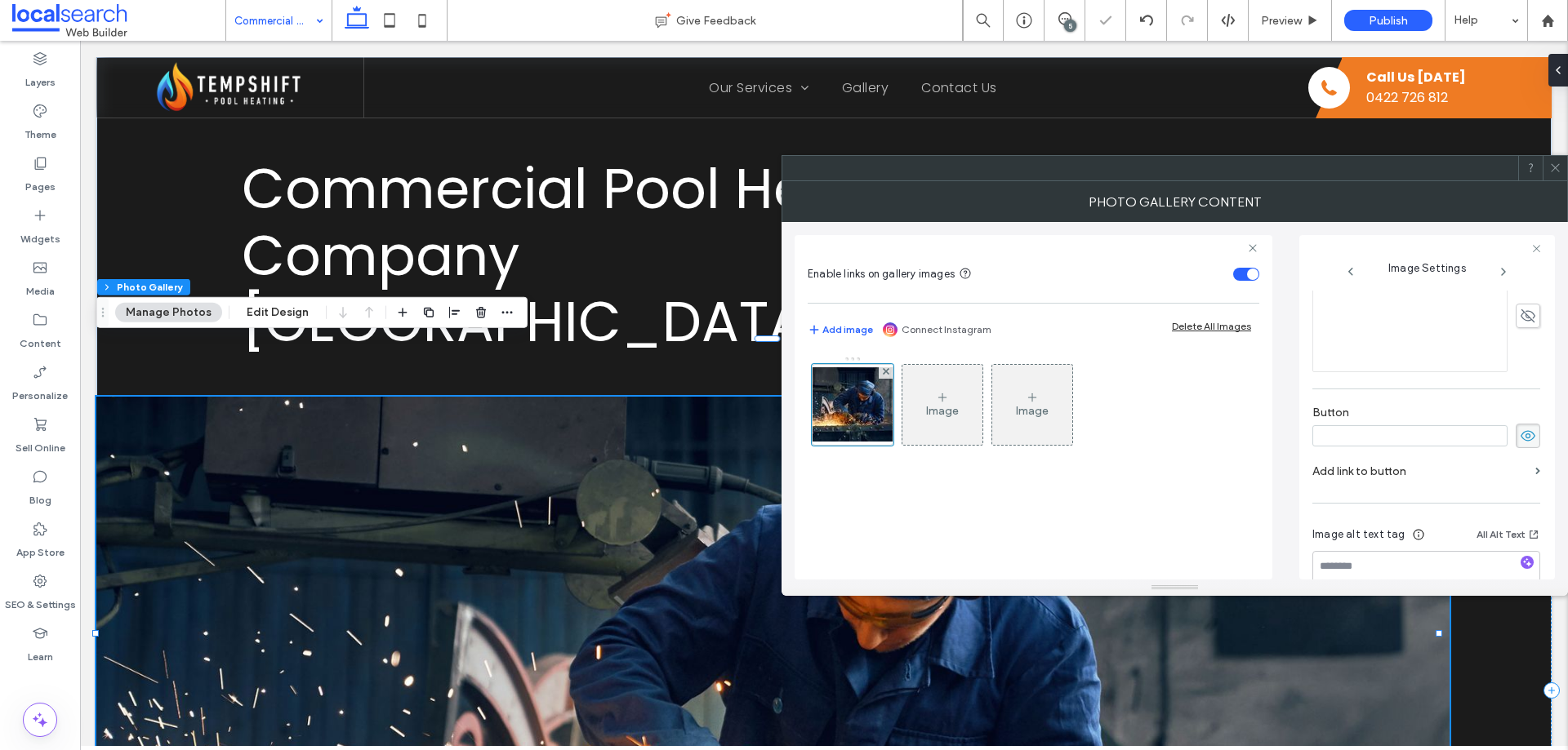
click at [1519, 434] on icon at bounding box center [1527, 436] width 16 height 18
click at [1552, 170] on icon at bounding box center [1555, 168] width 13 height 13
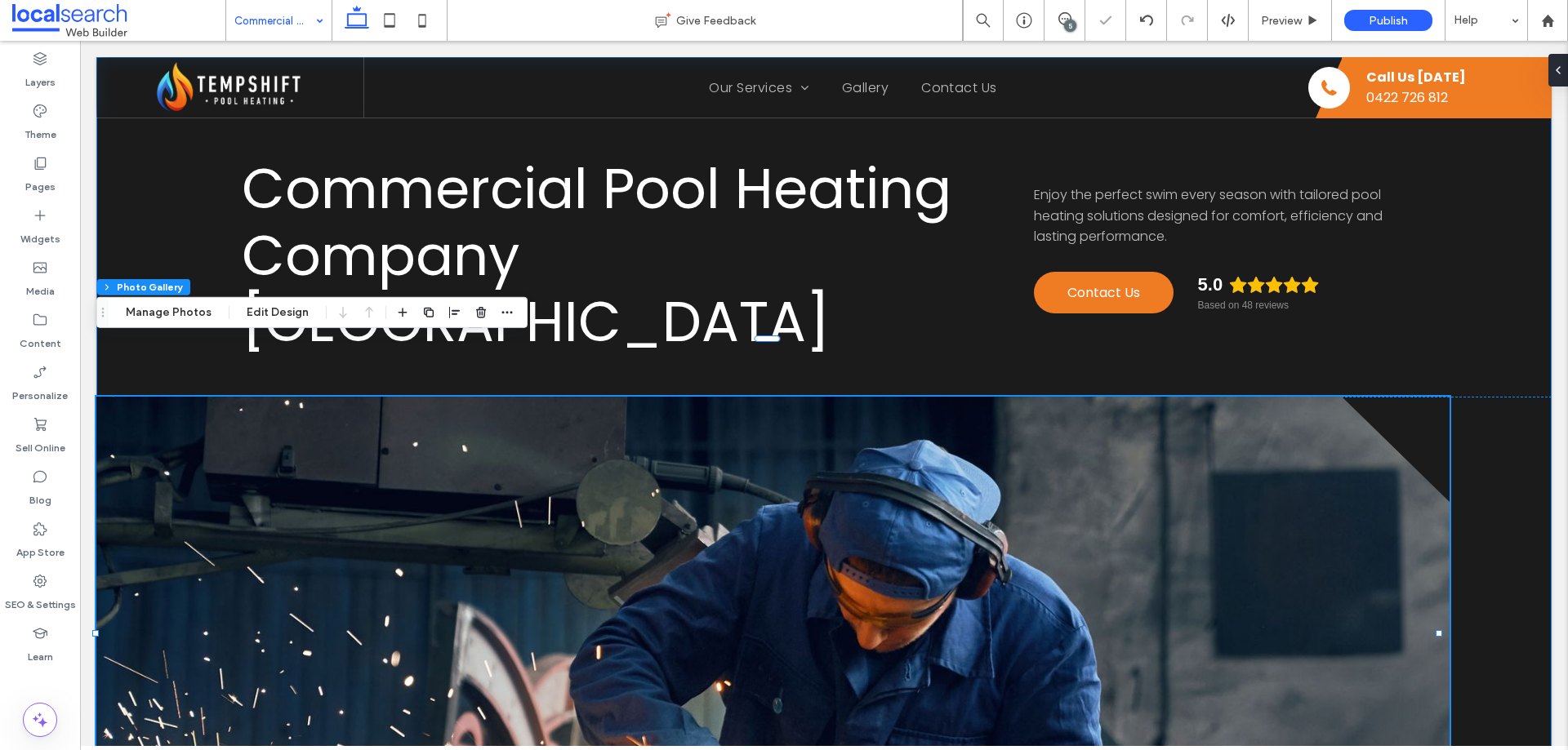
click at [903, 303] on div "Commercial Pool Heating Company Central Coast Enjoy the perfect swim every seas…" at bounding box center [824, 521] width 1455 height 927
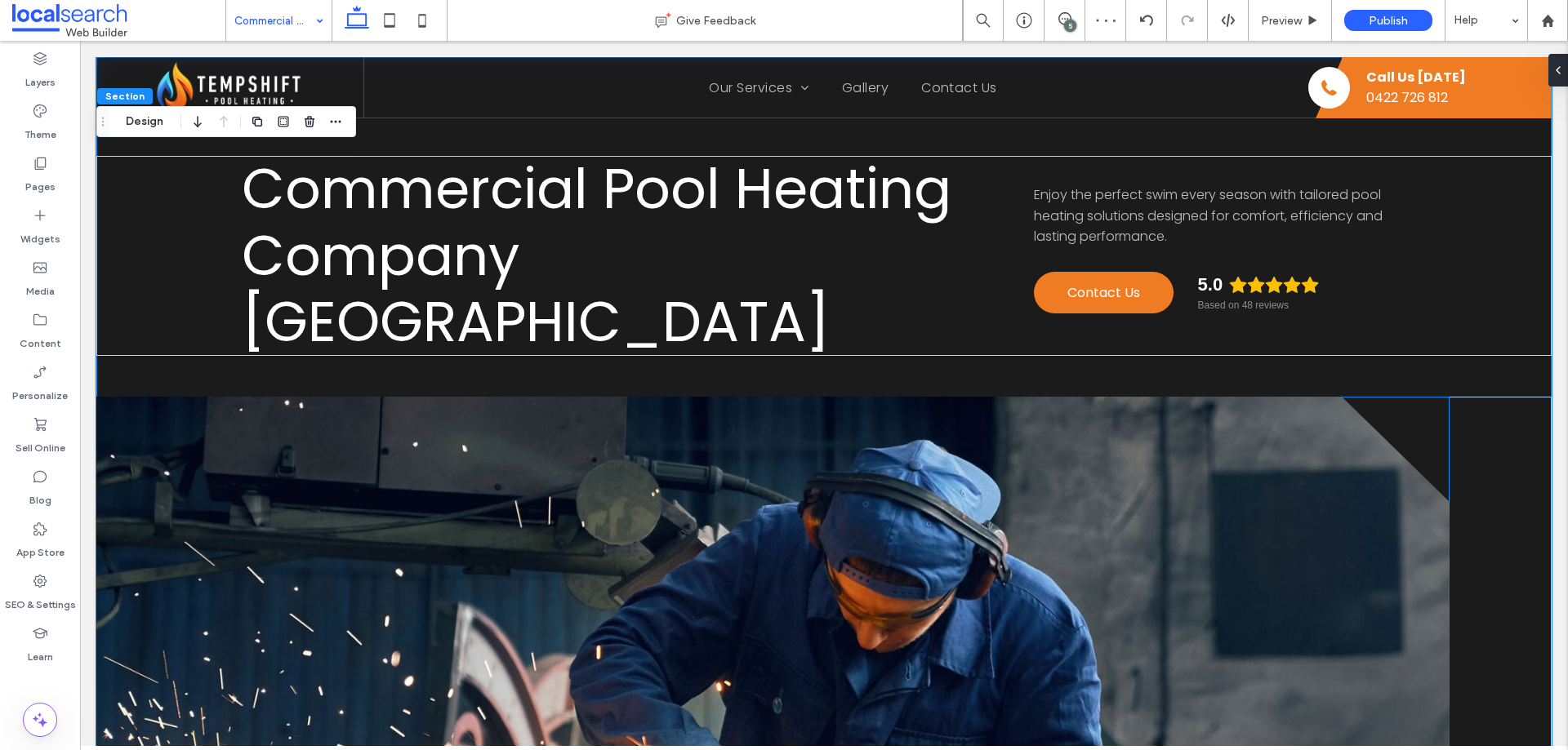
click at [867, 397] on link at bounding box center [773, 691] width 1353 height 588
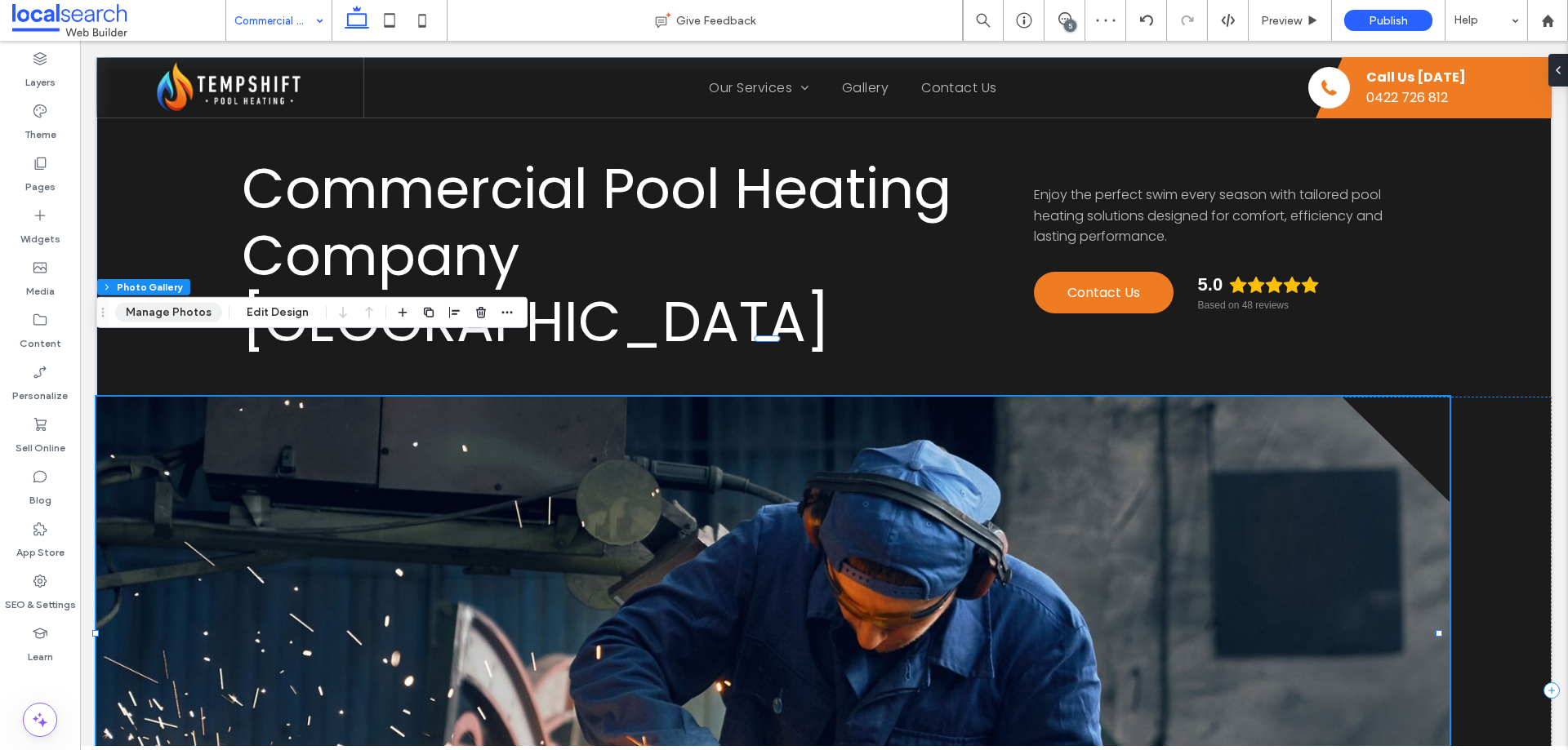
click at [160, 307] on button "Manage Photos" at bounding box center [168, 313] width 107 height 19
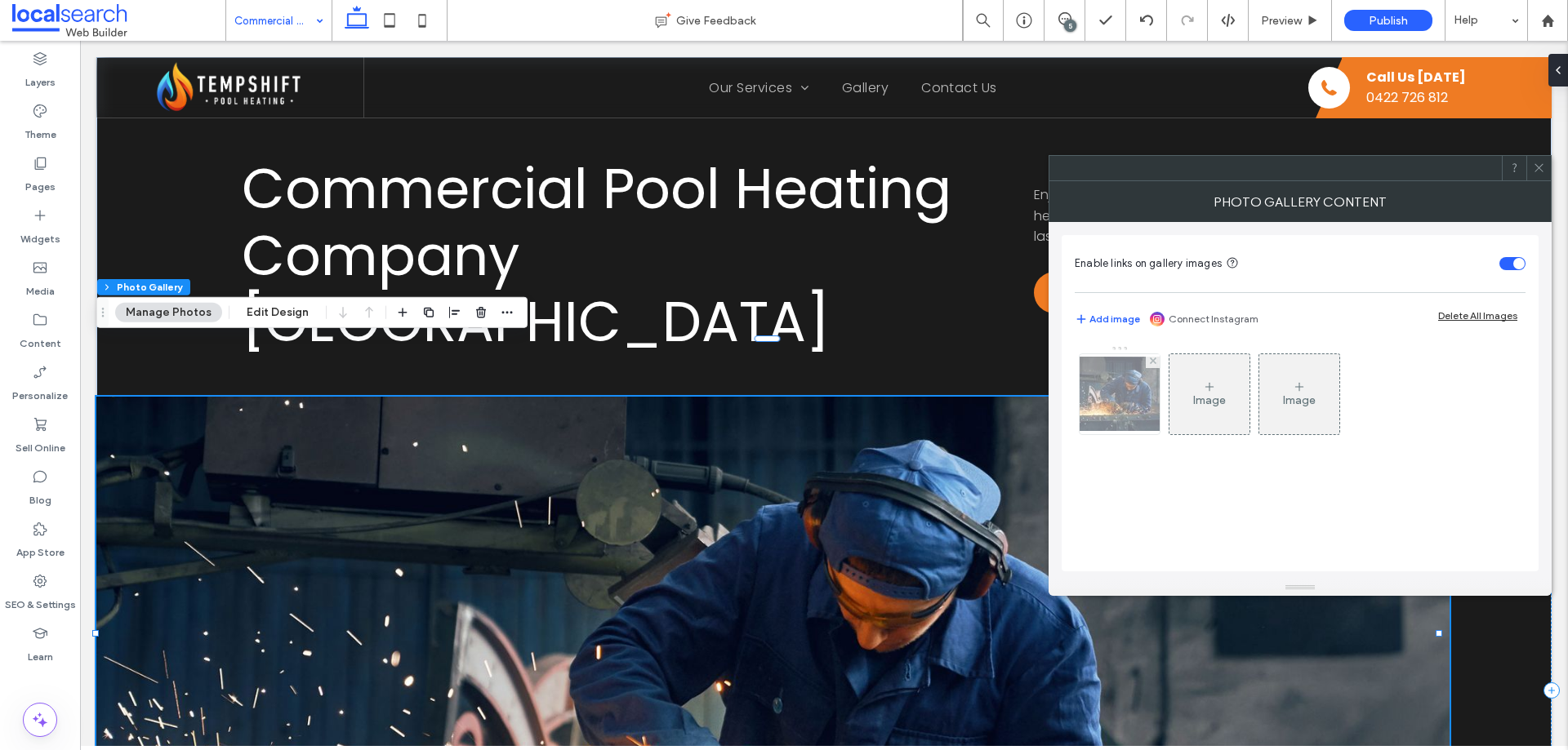
click at [1115, 394] on img at bounding box center [1120, 394] width 131 height 75
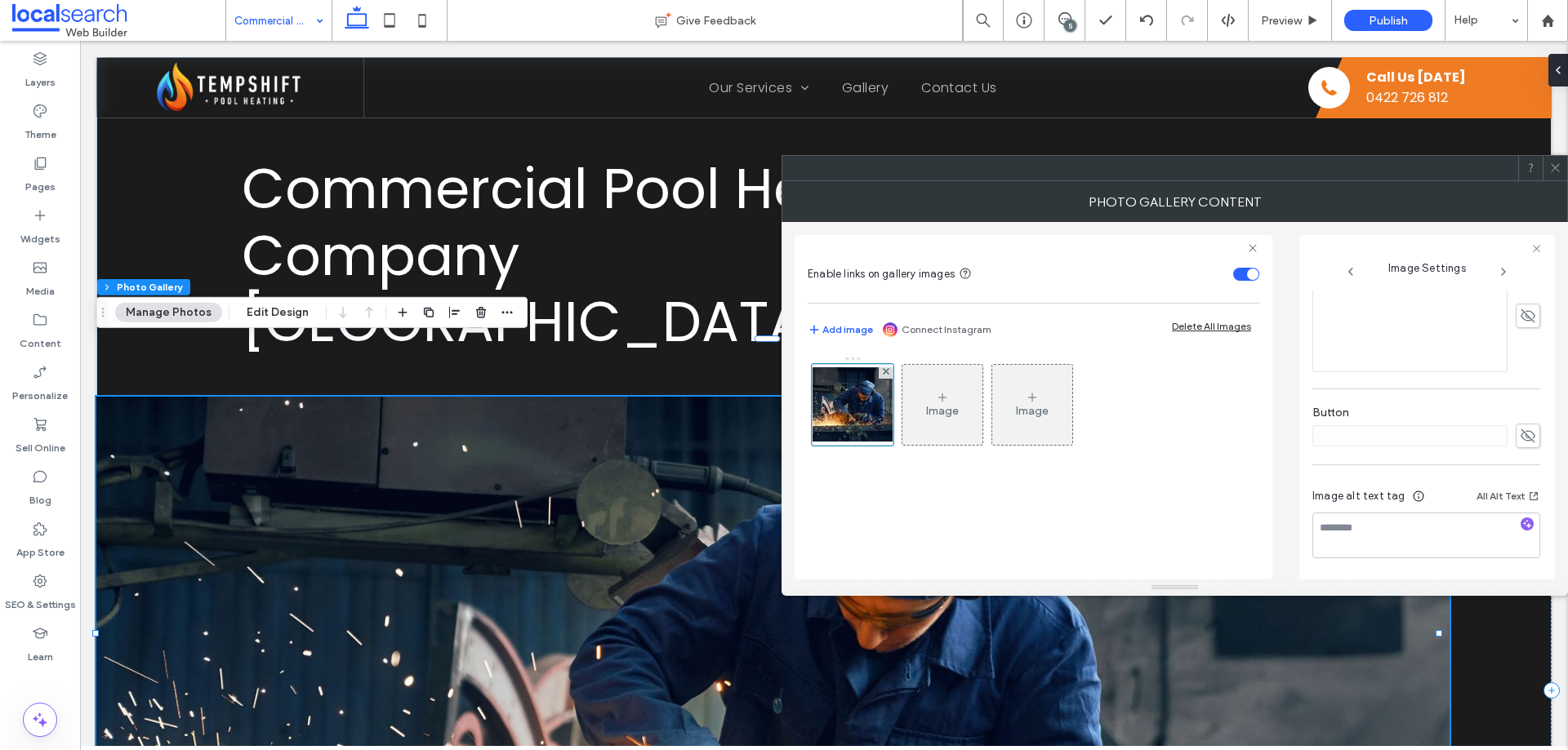
click at [1558, 174] on span at bounding box center [1555, 168] width 13 height 24
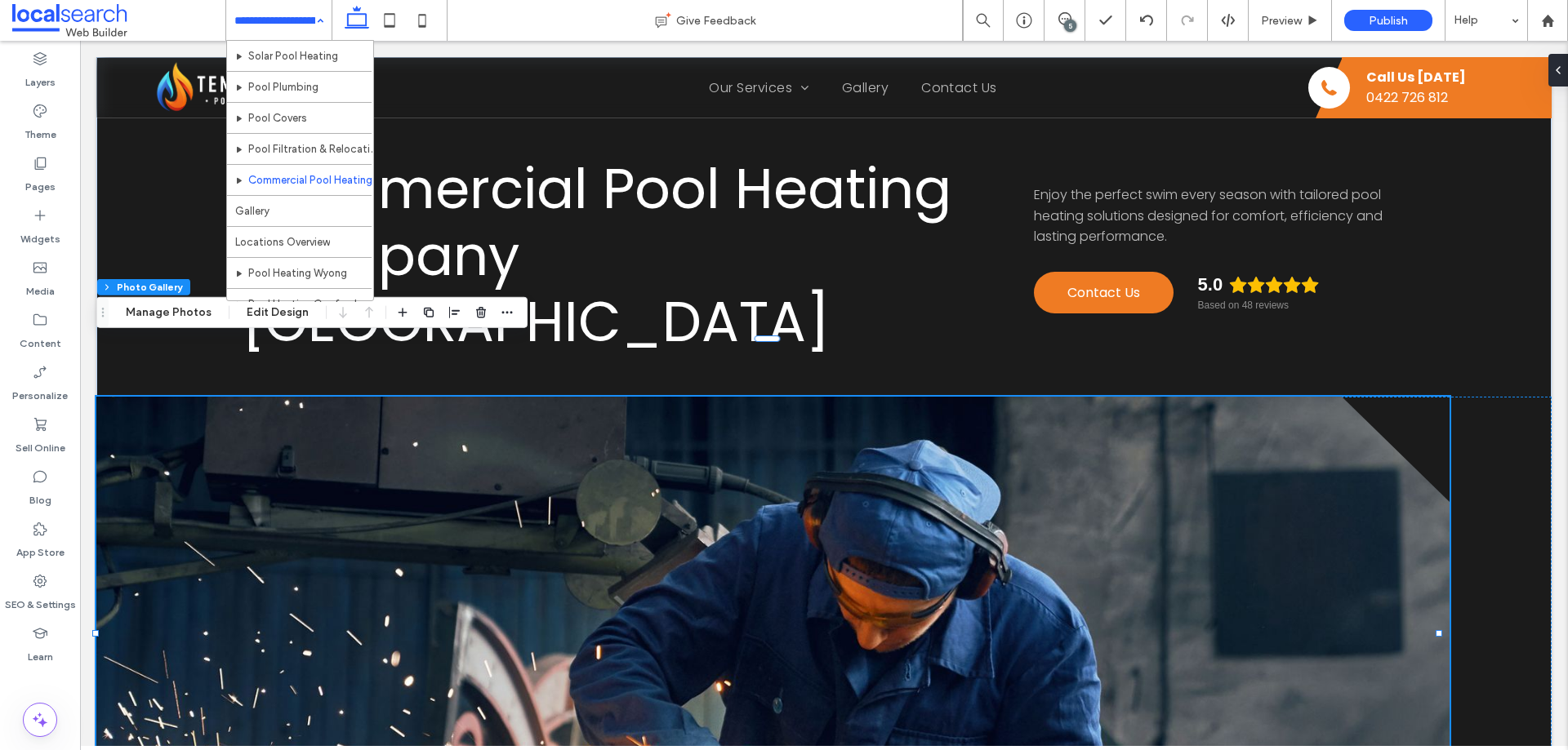
scroll to position [0, 0]
click at [319, 18] on div "Home Our Services Pool Heating Solar Pool Heating Pool Plumbing Pool Covers Poo…" at bounding box center [279, 20] width 106 height 41
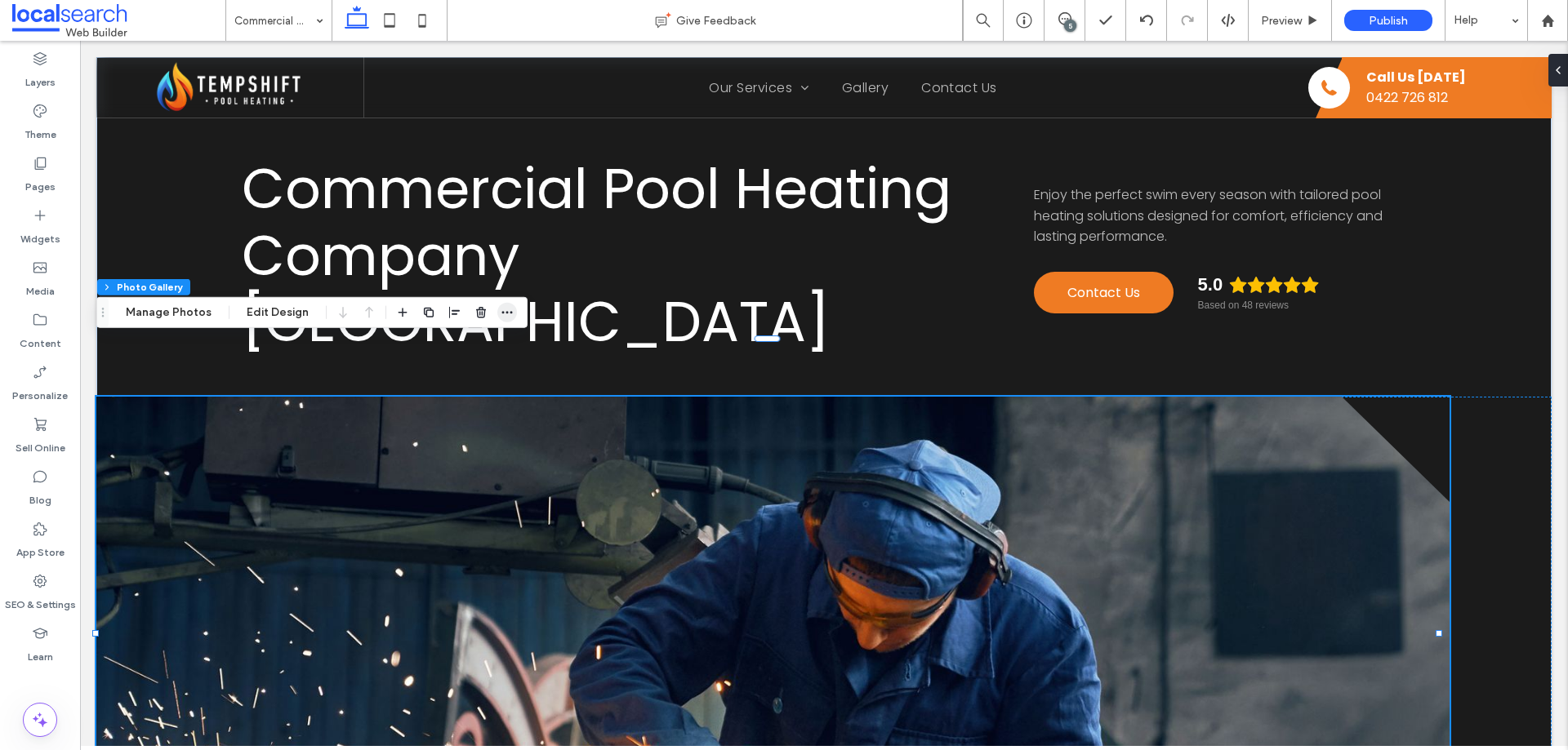
click at [504, 309] on icon "button" at bounding box center [507, 313] width 13 height 13
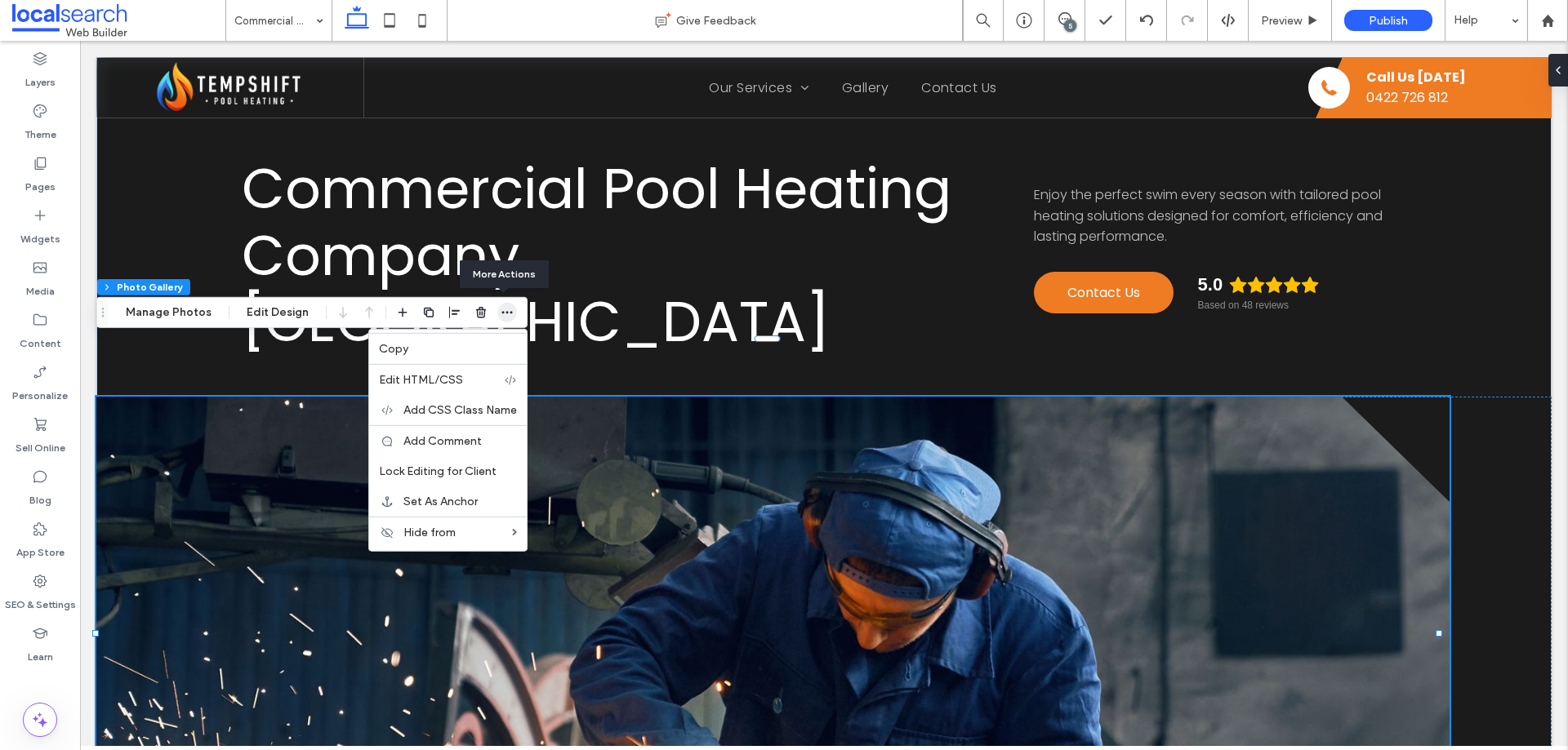
click at [507, 311] on icon "button" at bounding box center [507, 313] width 13 height 13
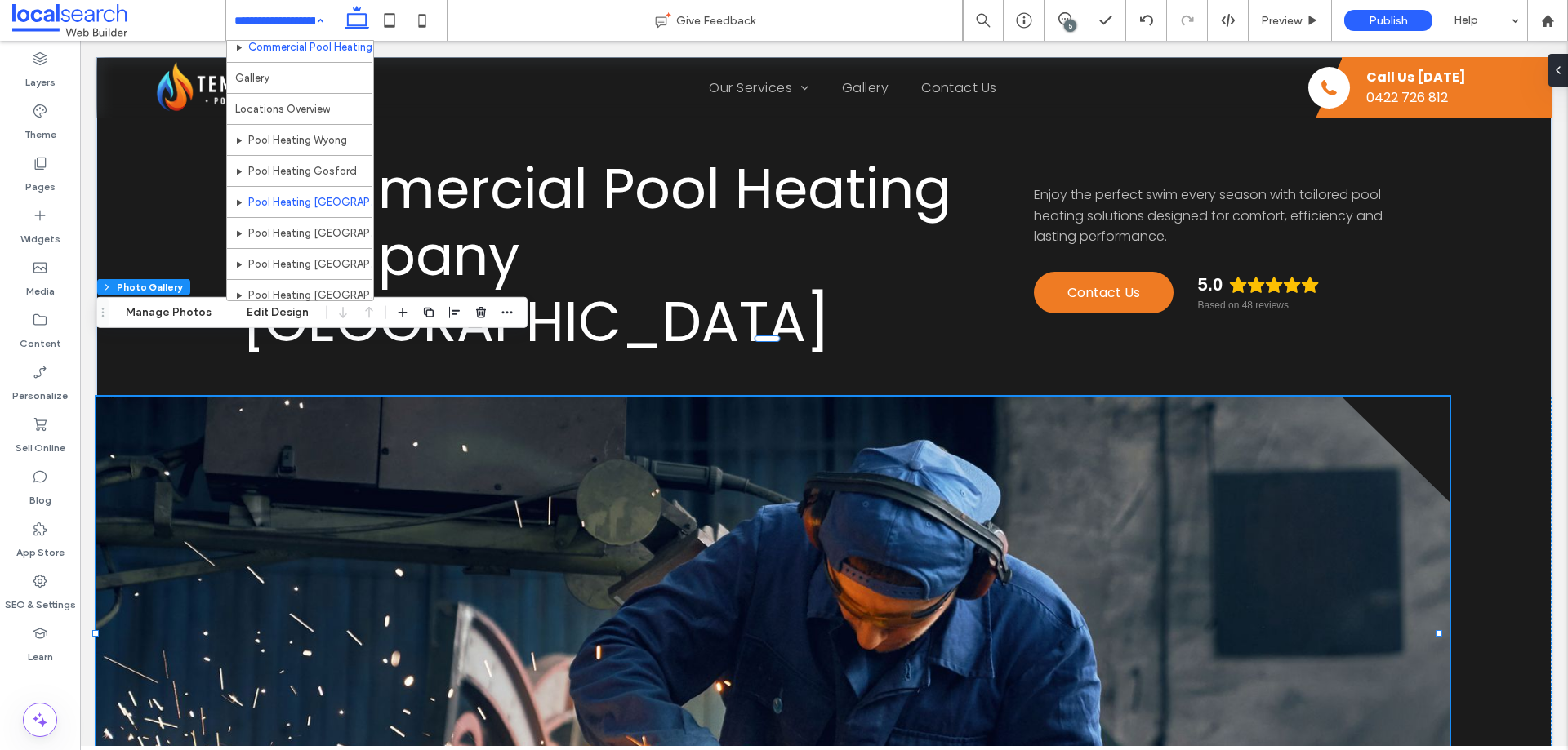
scroll to position [144, 0]
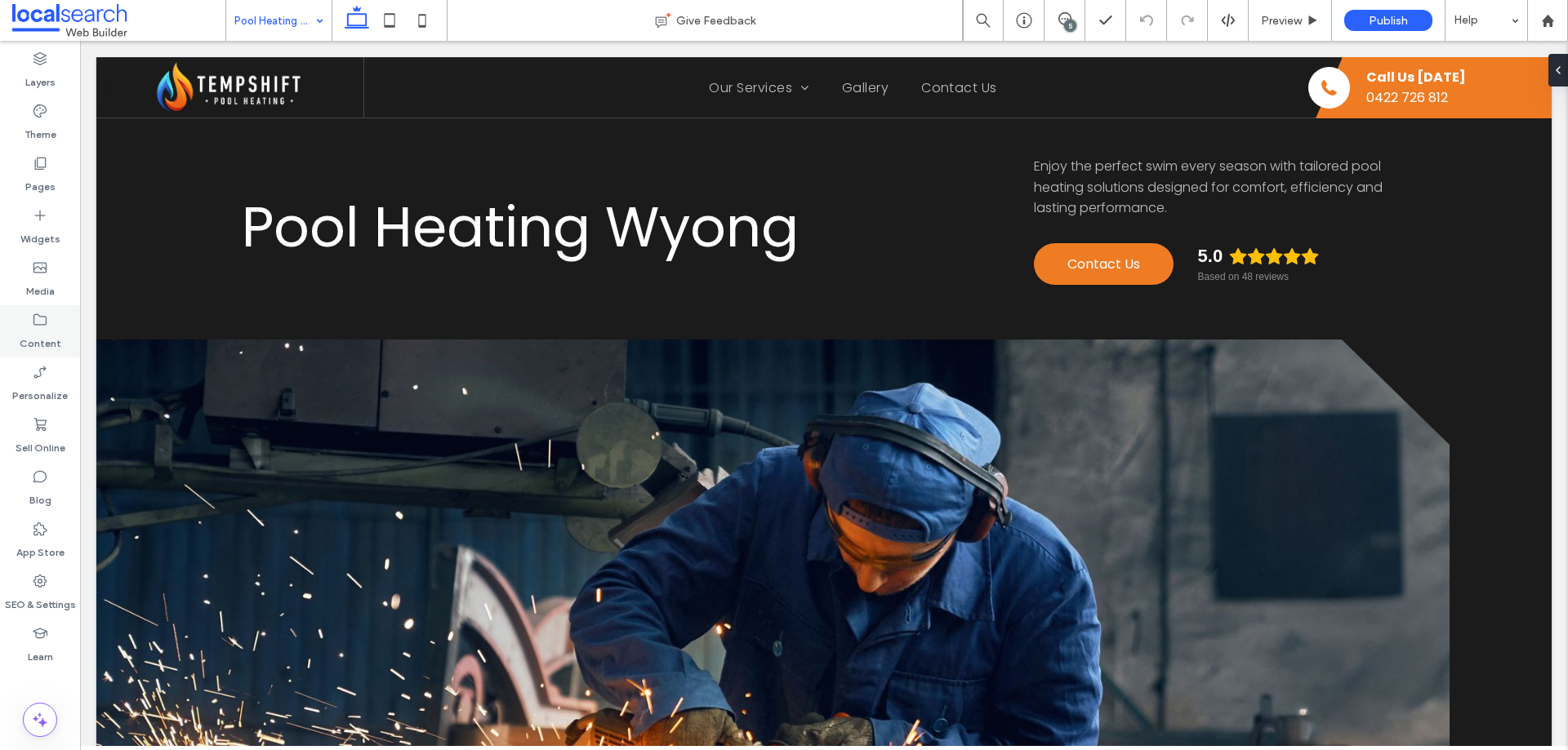
click at [49, 319] on div "Content" at bounding box center [39, 331] width 80 height 52
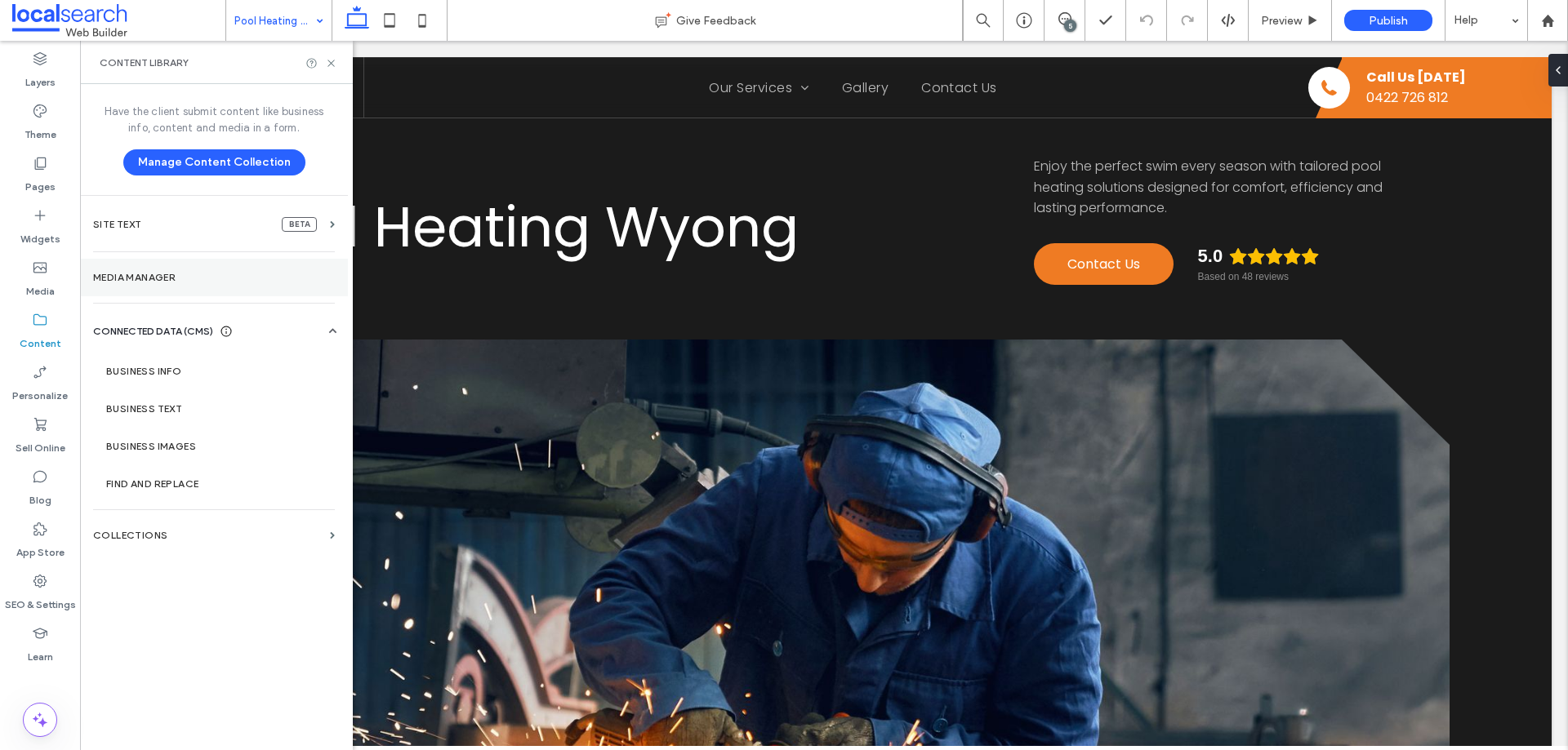
click at [149, 261] on section "Media Manager" at bounding box center [214, 277] width 268 height 38
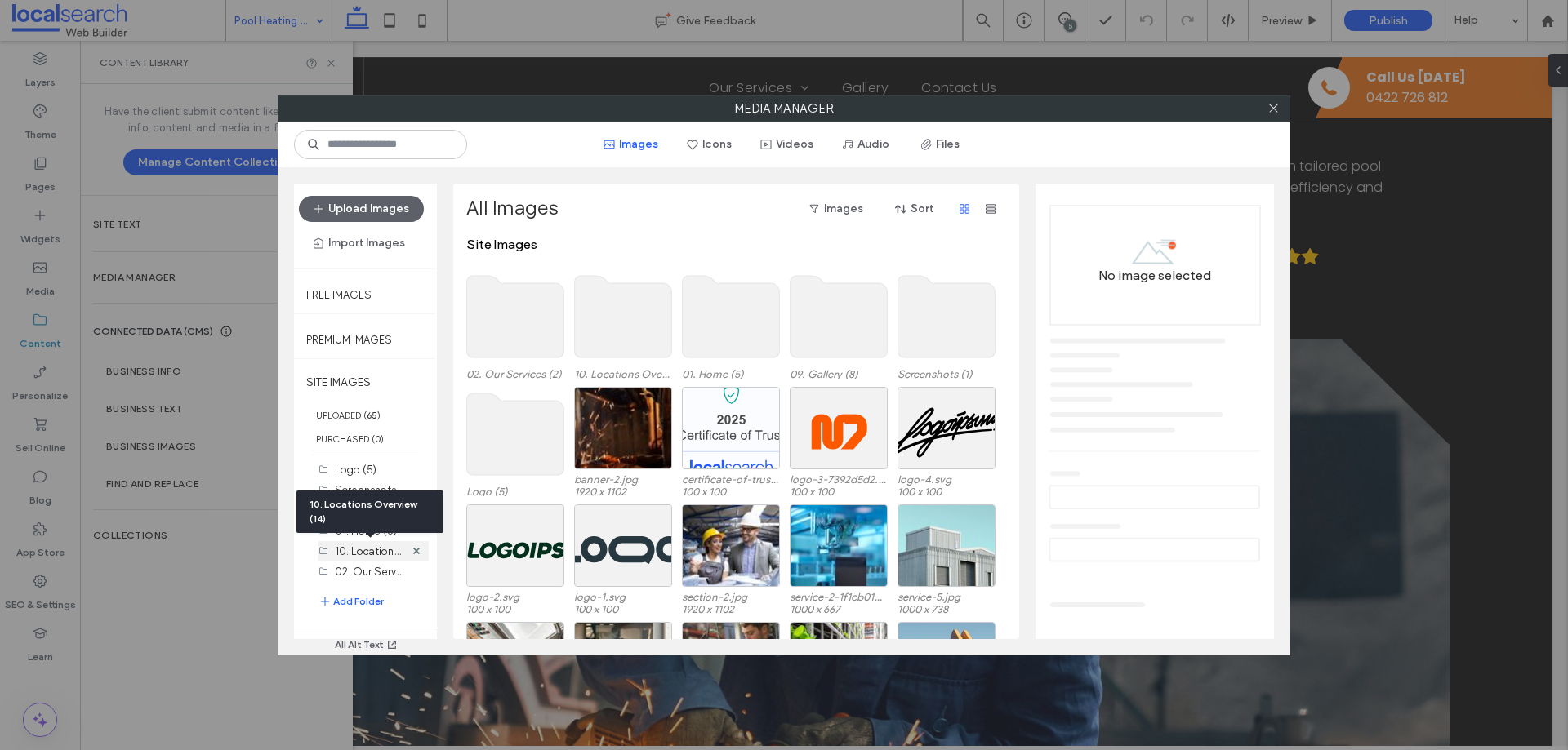
click at [367, 550] on label "10. Locations Overview (14)" at bounding box center [401, 551] width 132 height 16
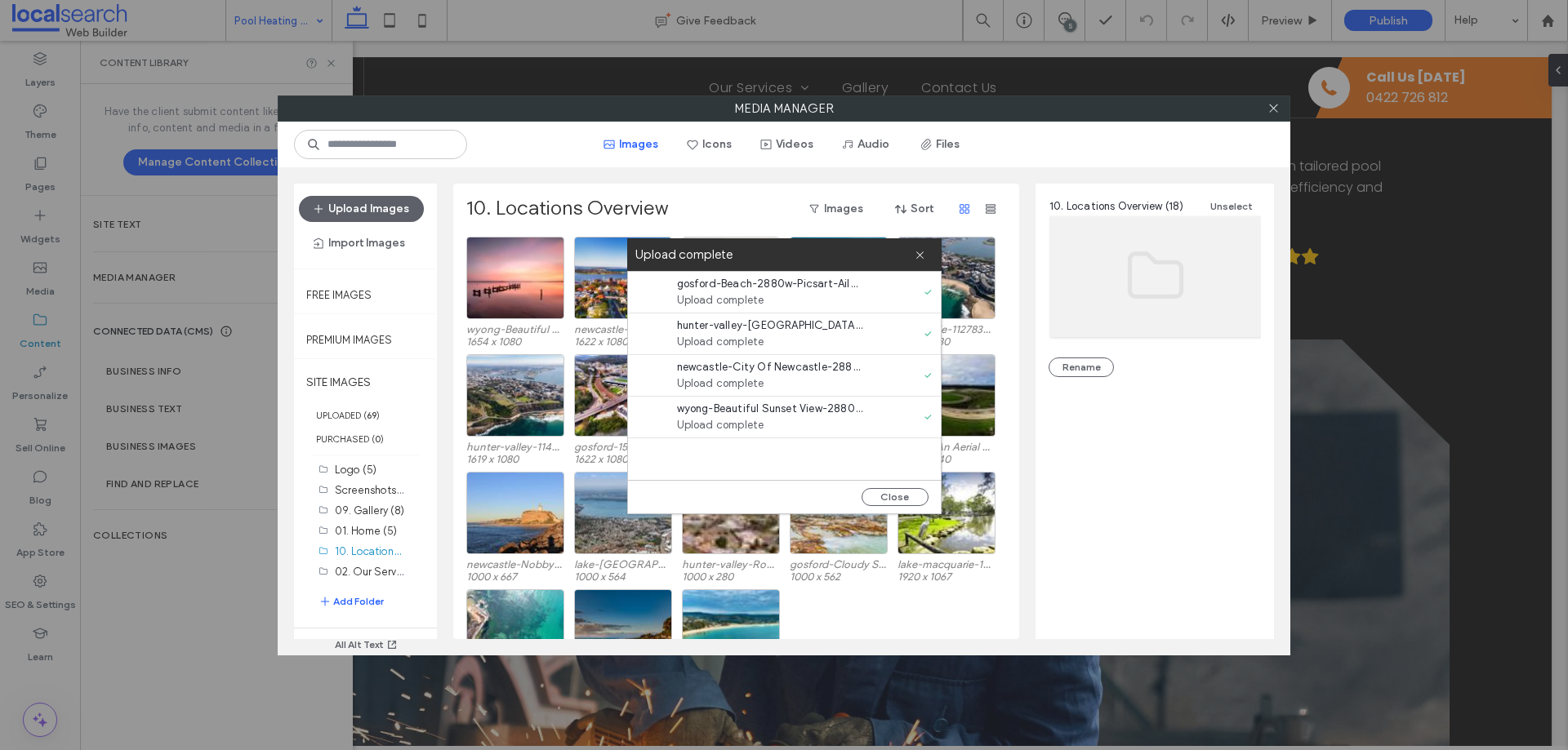
drag, startPoint x: 919, startPoint y: 256, endPoint x: 1001, endPoint y: 225, distance: 87.7
click at [919, 256] on icon at bounding box center [919, 255] width 11 height 11
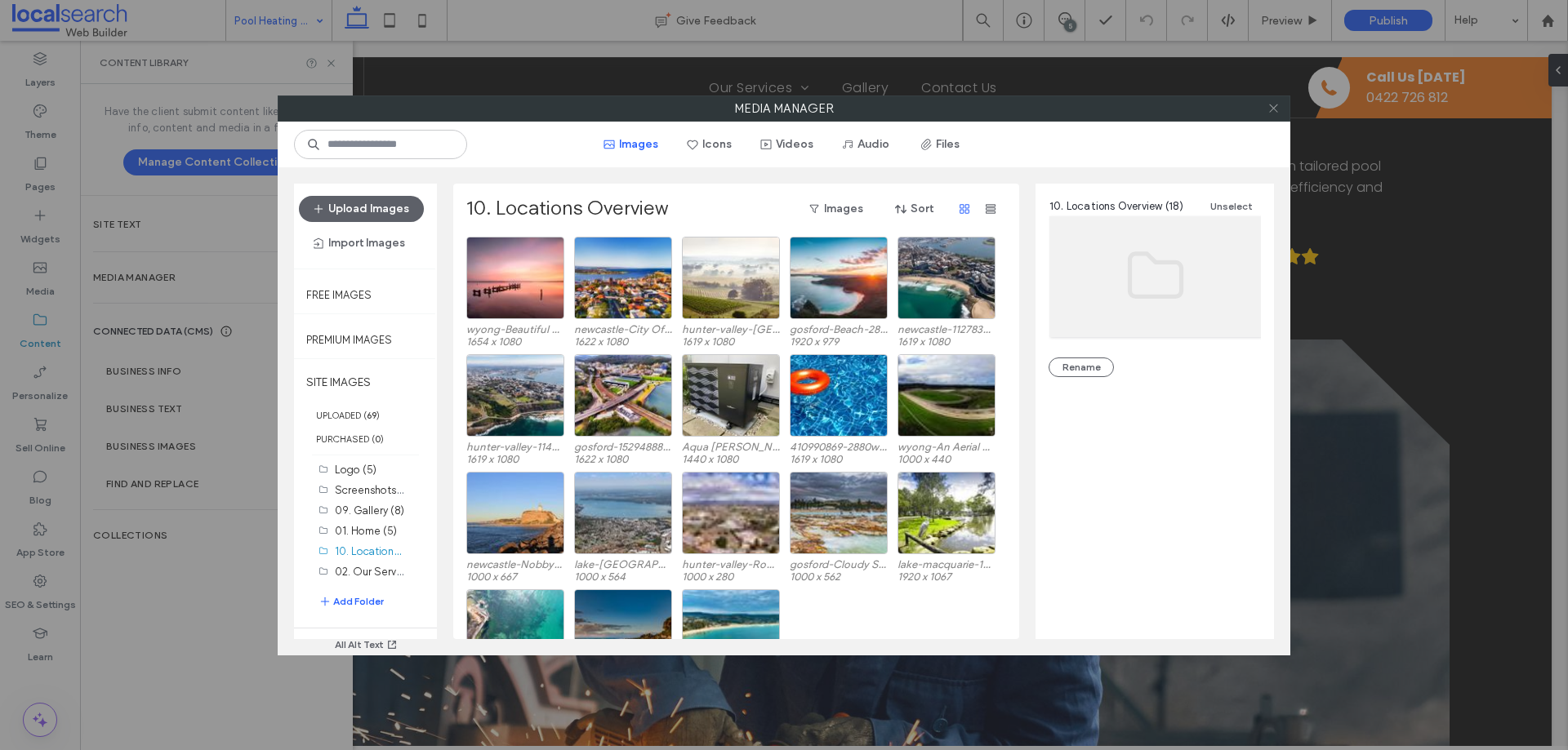
click at [1279, 107] on icon at bounding box center [1273, 108] width 13 height 13
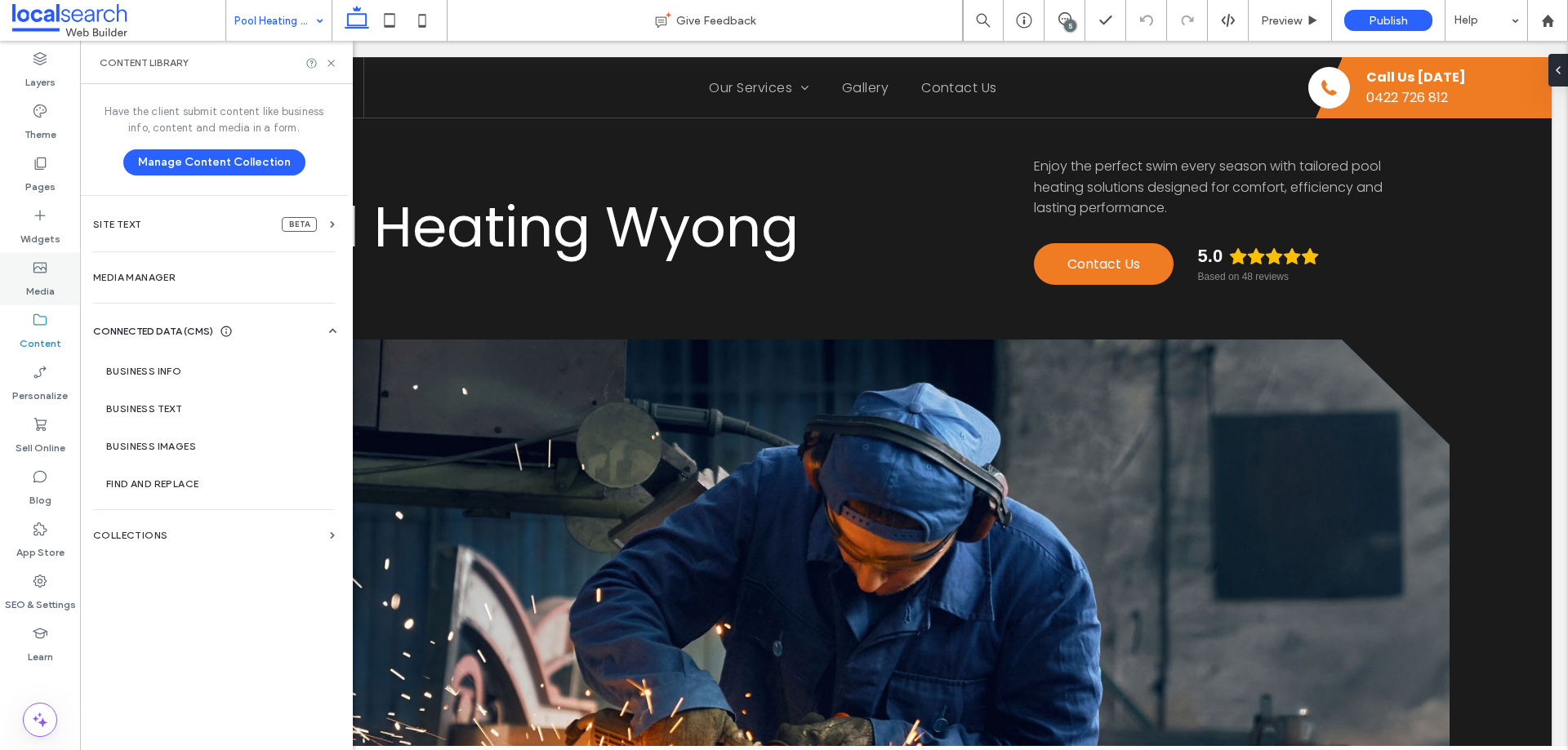
click at [23, 282] on div "Media" at bounding box center [39, 279] width 80 height 52
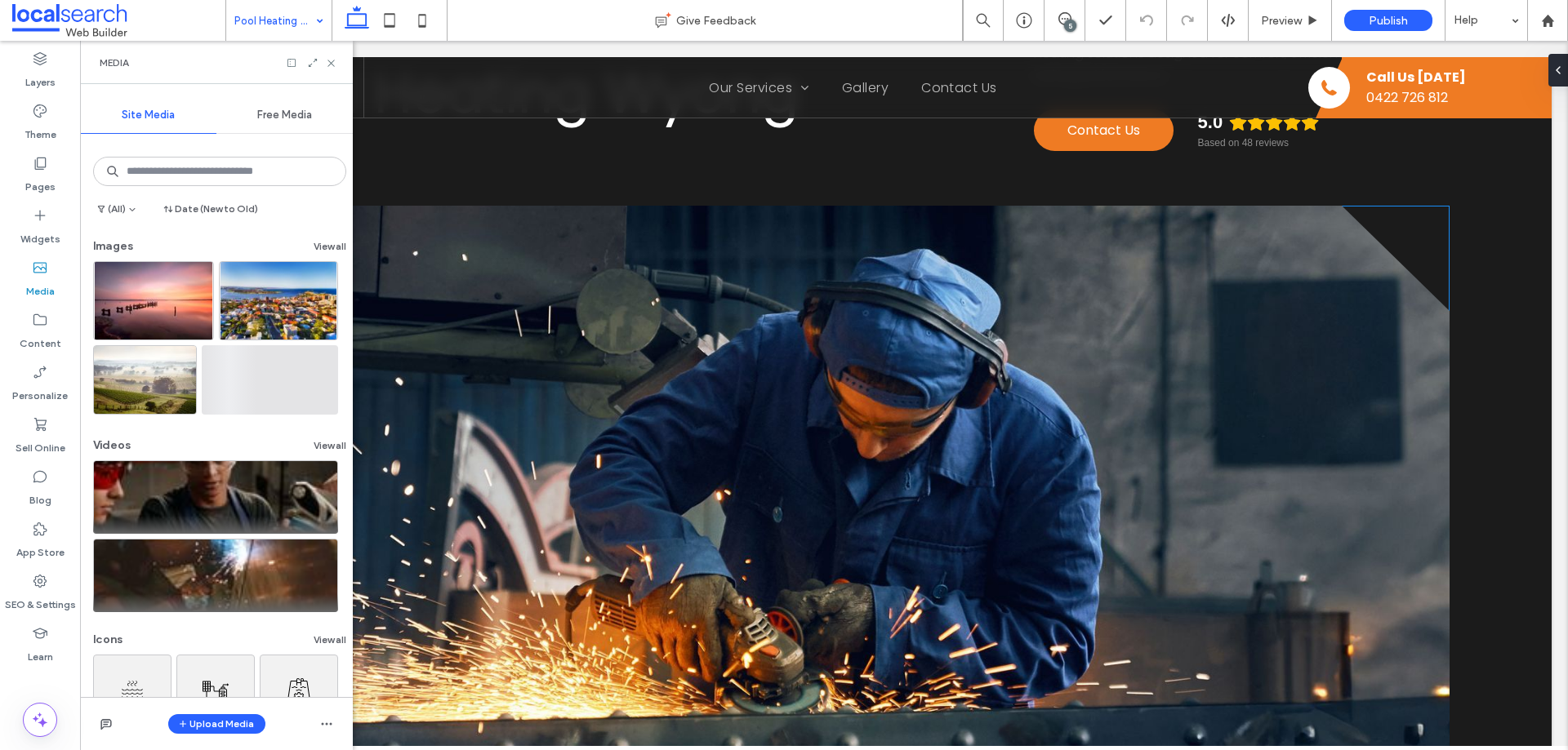
scroll to position [163, 0]
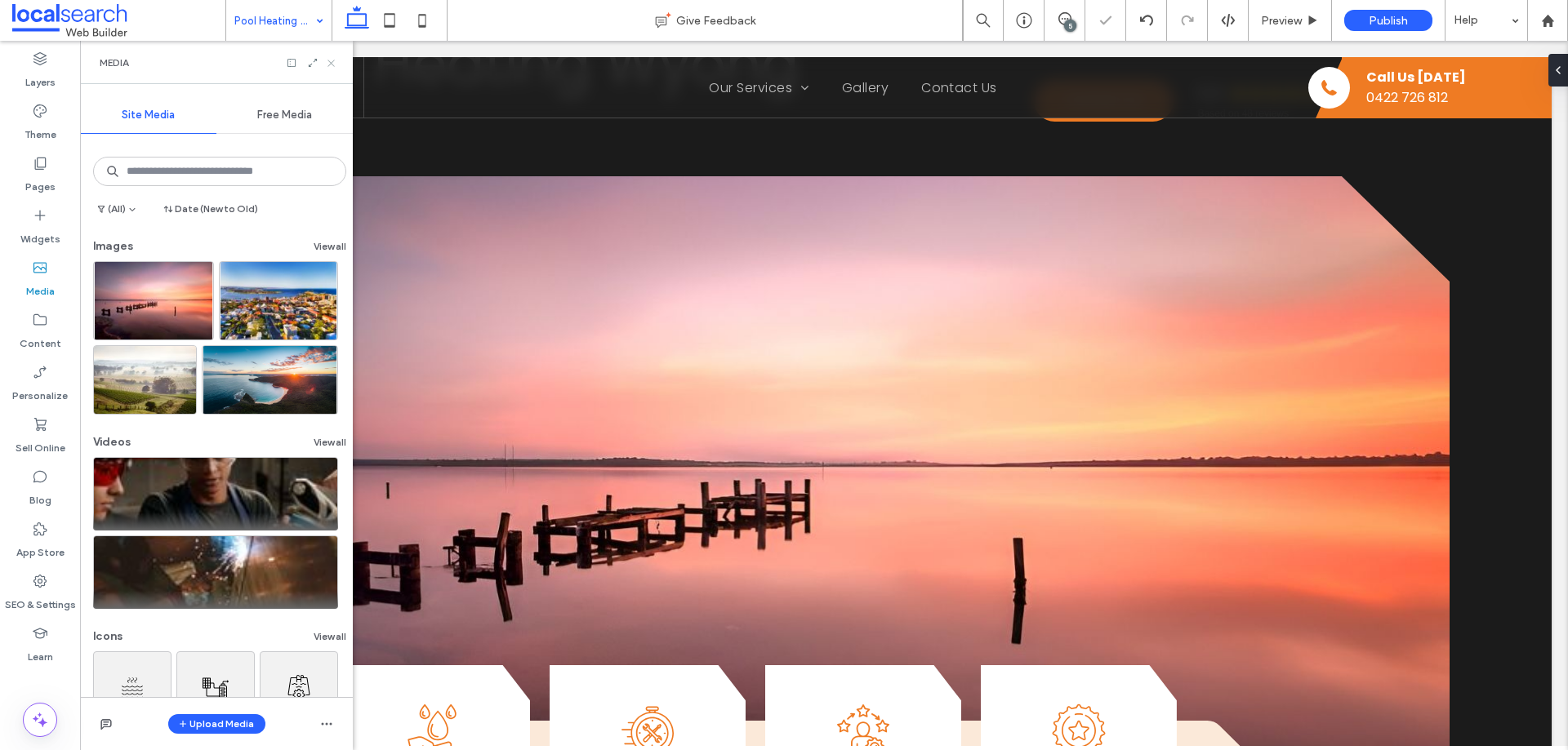
click at [333, 62] on use at bounding box center [331, 63] width 7 height 7
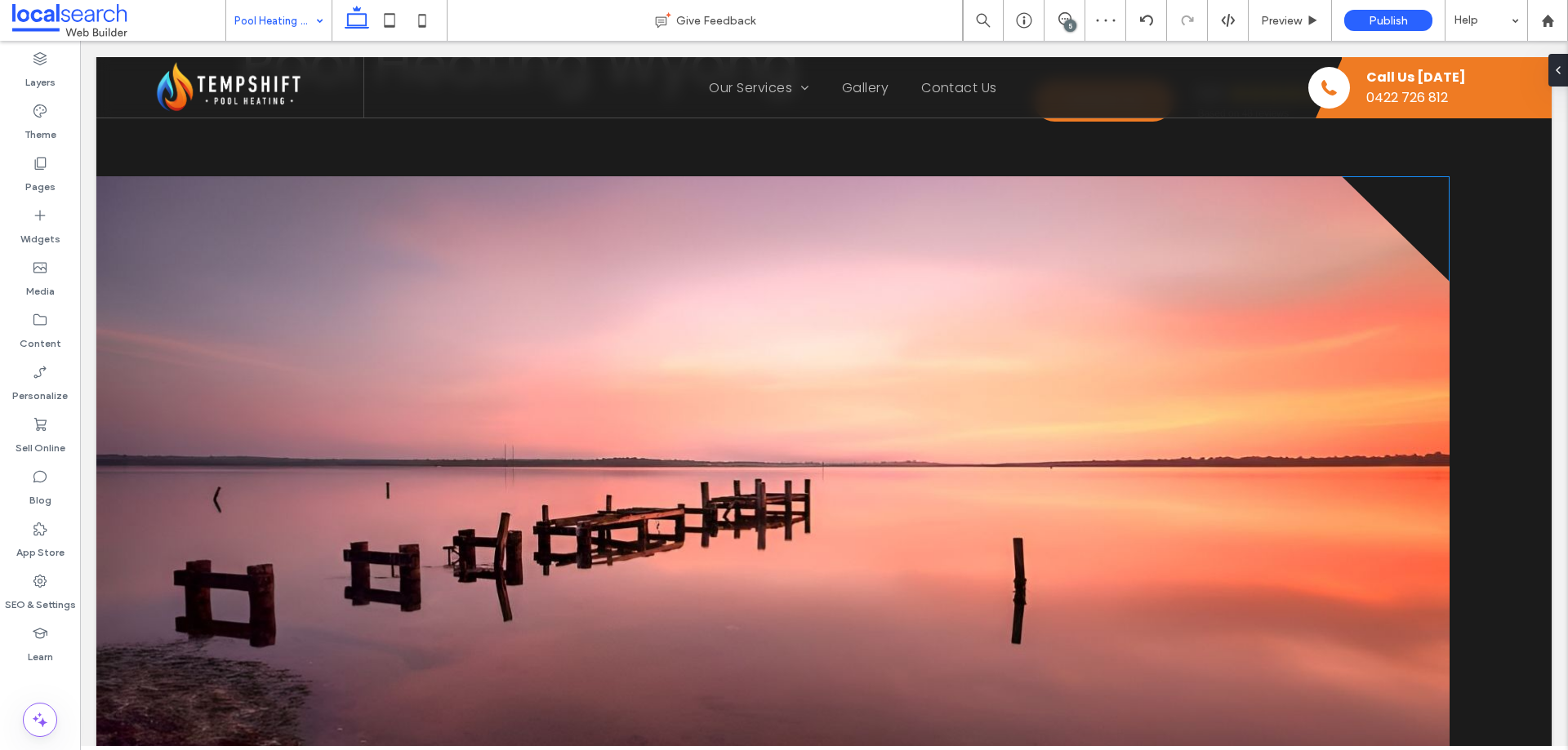
click at [283, 259] on link at bounding box center [773, 470] width 1353 height 588
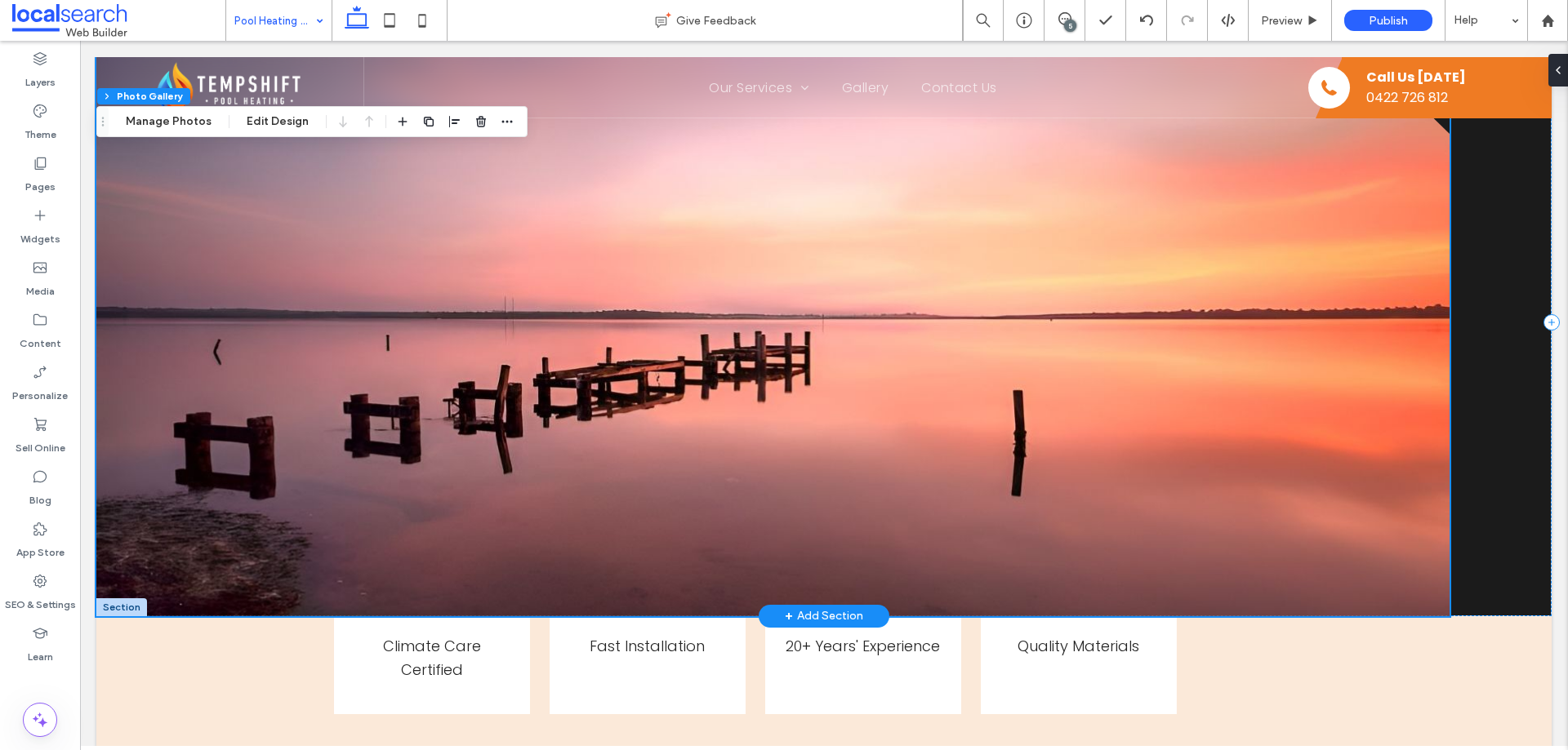
scroll to position [0, 0]
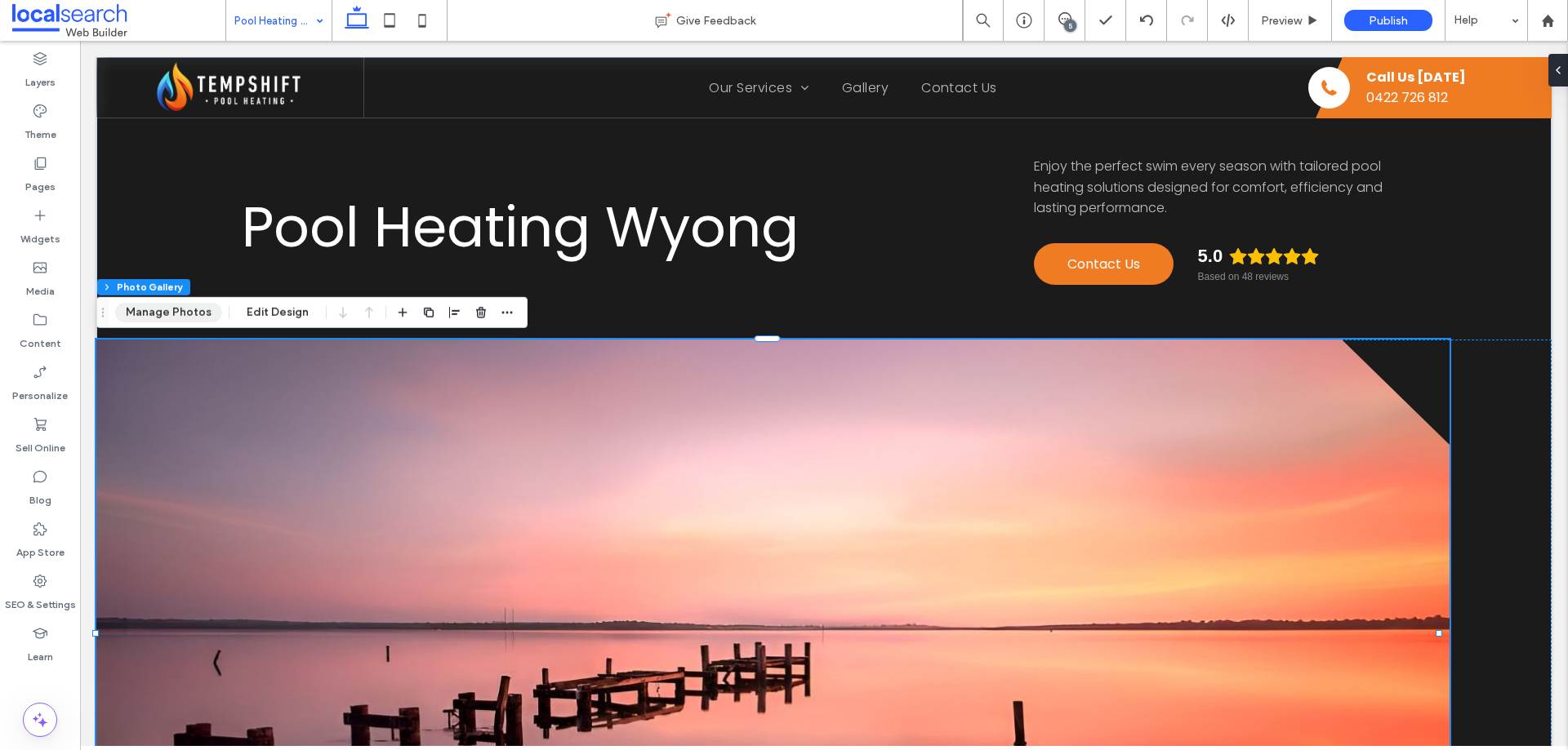
click at [196, 307] on button "Manage Photos" at bounding box center [168, 313] width 107 height 19
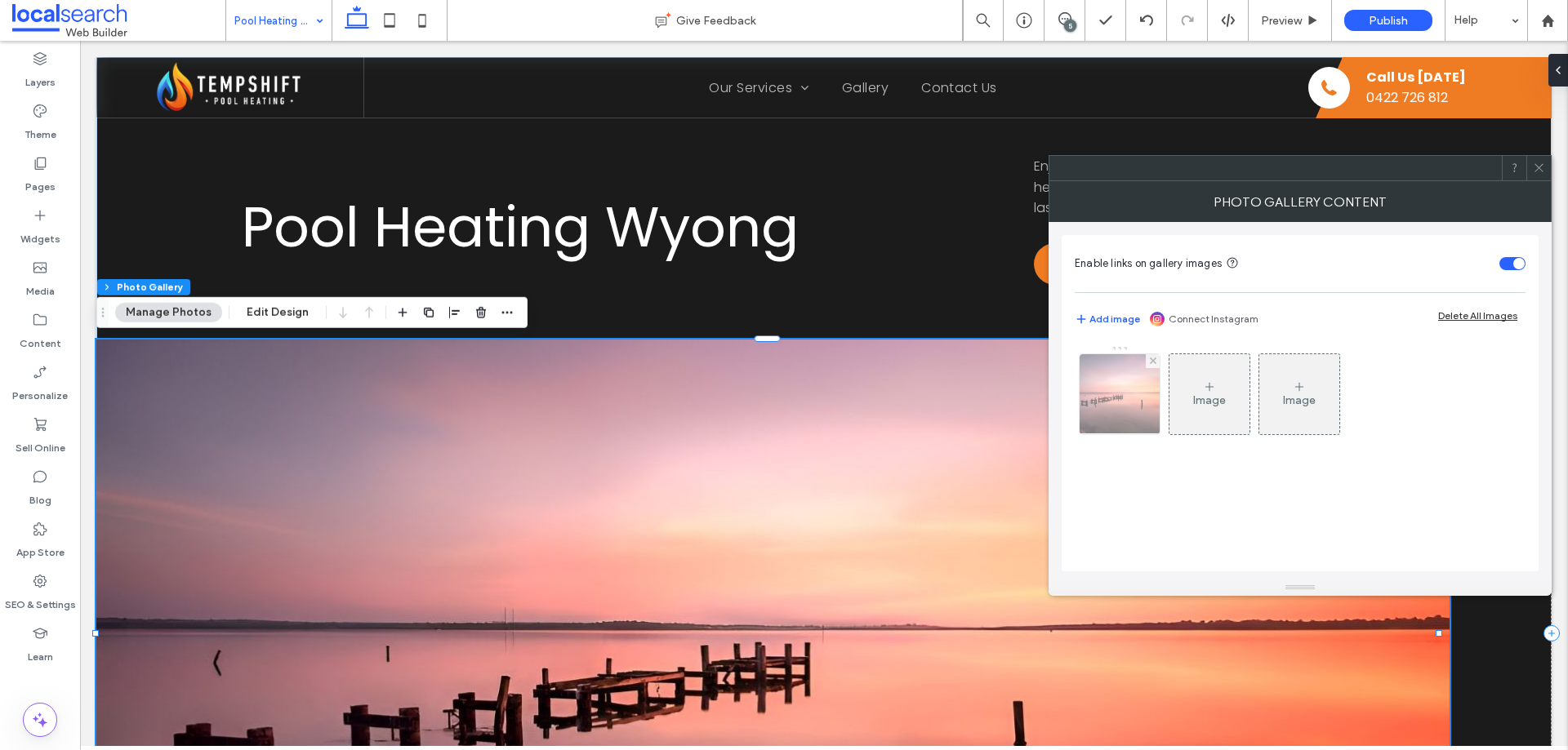
click at [1097, 411] on img at bounding box center [1120, 394] width 122 height 80
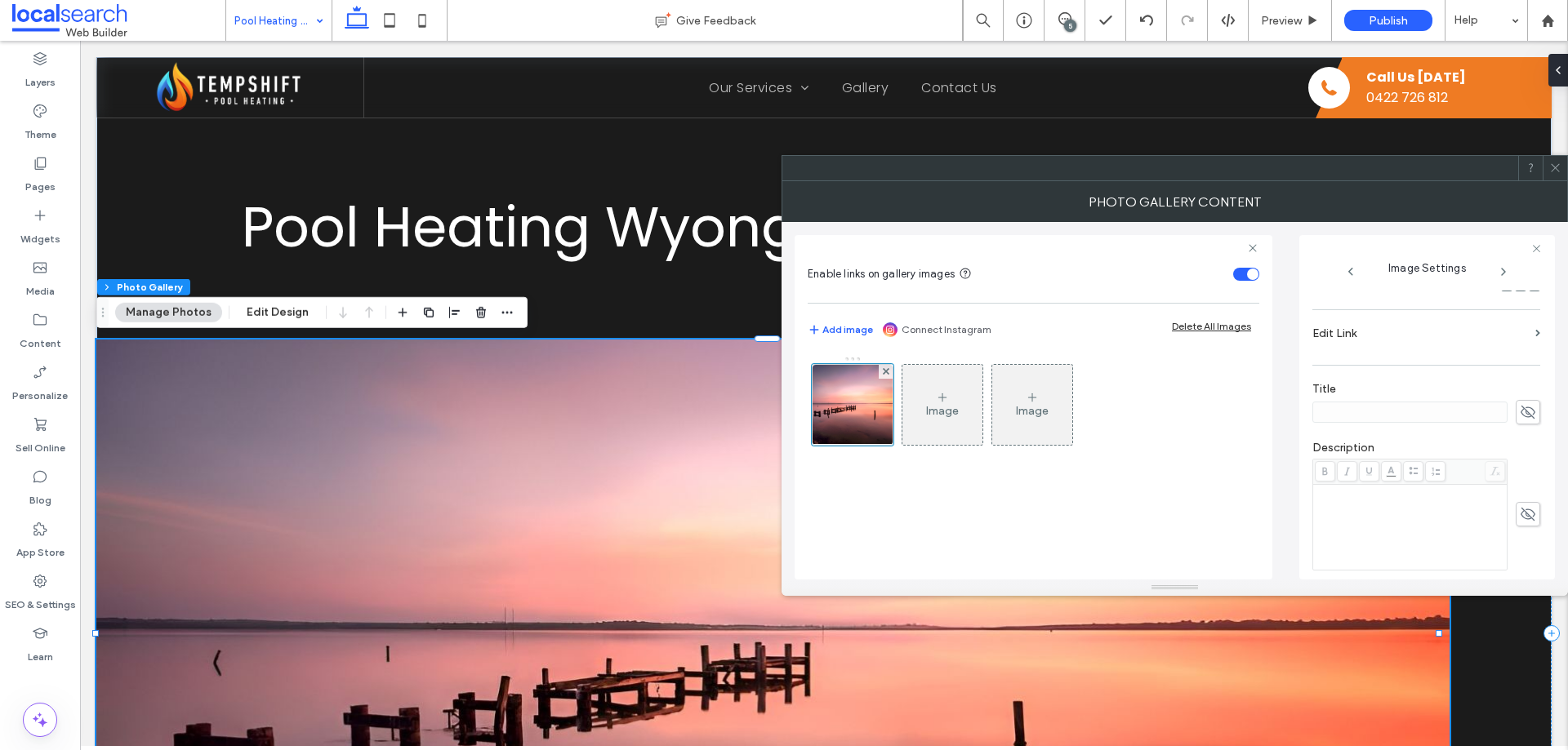
scroll to position [478, 0]
click at [1519, 432] on icon at bounding box center [1527, 436] width 16 height 18
drag, startPoint x: 1385, startPoint y: 436, endPoint x: 1298, endPoint y: 436, distance: 87.0
click at [1298, 436] on div "Enable links on gallery images Add image Connect Instagram Delete All Images Im…" at bounding box center [1174, 401] width 760 height 358
click at [1307, 436] on div "Image Settings Name: wyong-Beautiful+Sunset+View-2880w-Picsart-AiImageEnhancer.…" at bounding box center [1426, 407] width 256 height 344
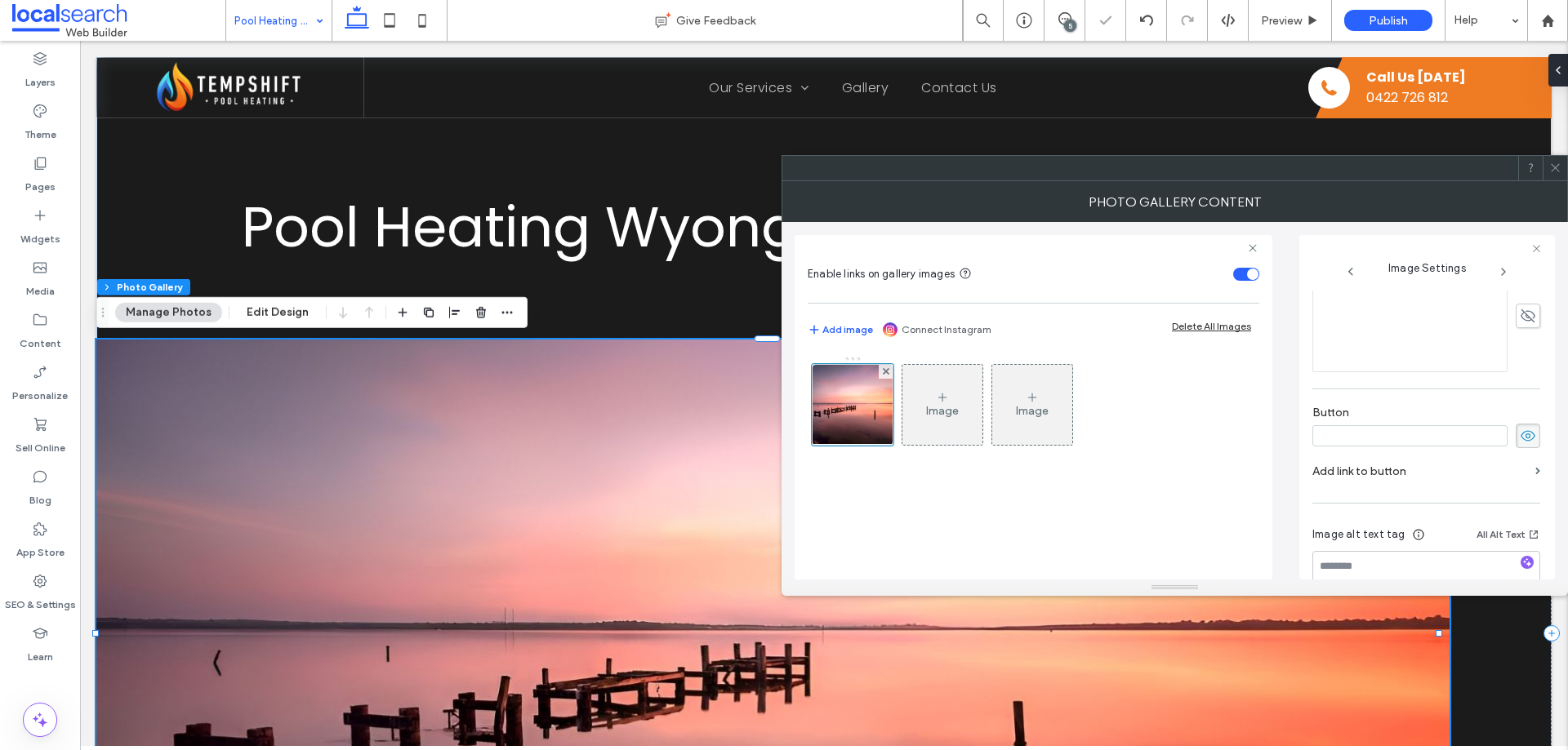
click at [1520, 438] on use at bounding box center [1528, 436] width 15 height 11
click at [1557, 163] on icon at bounding box center [1555, 168] width 13 height 13
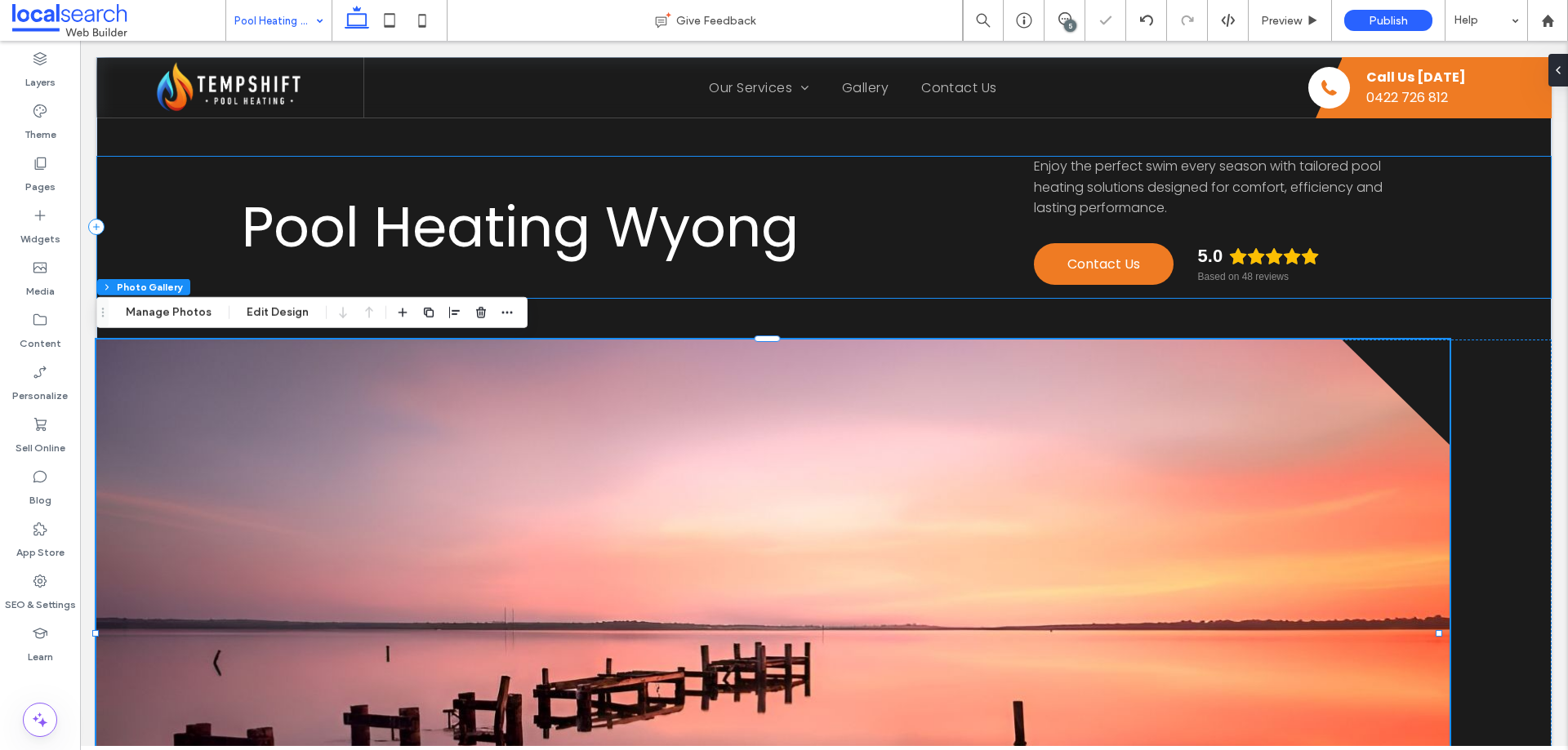
click at [1436, 247] on div "Pool Heating Wyong Enjoy the perfect swim every season with tailored pool heati…" at bounding box center [824, 227] width 1455 height 143
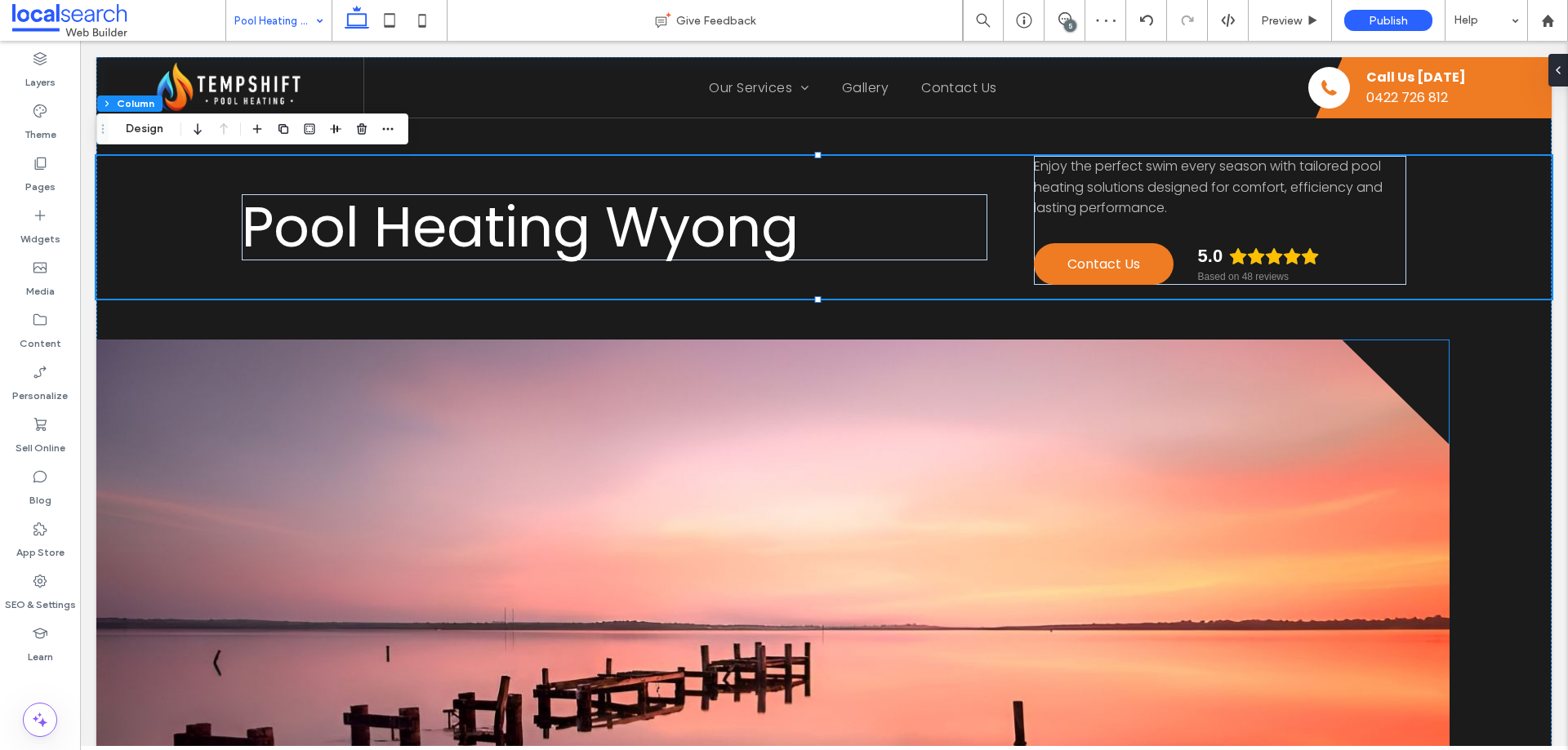
click at [1350, 365] on link at bounding box center [773, 634] width 1353 height 588
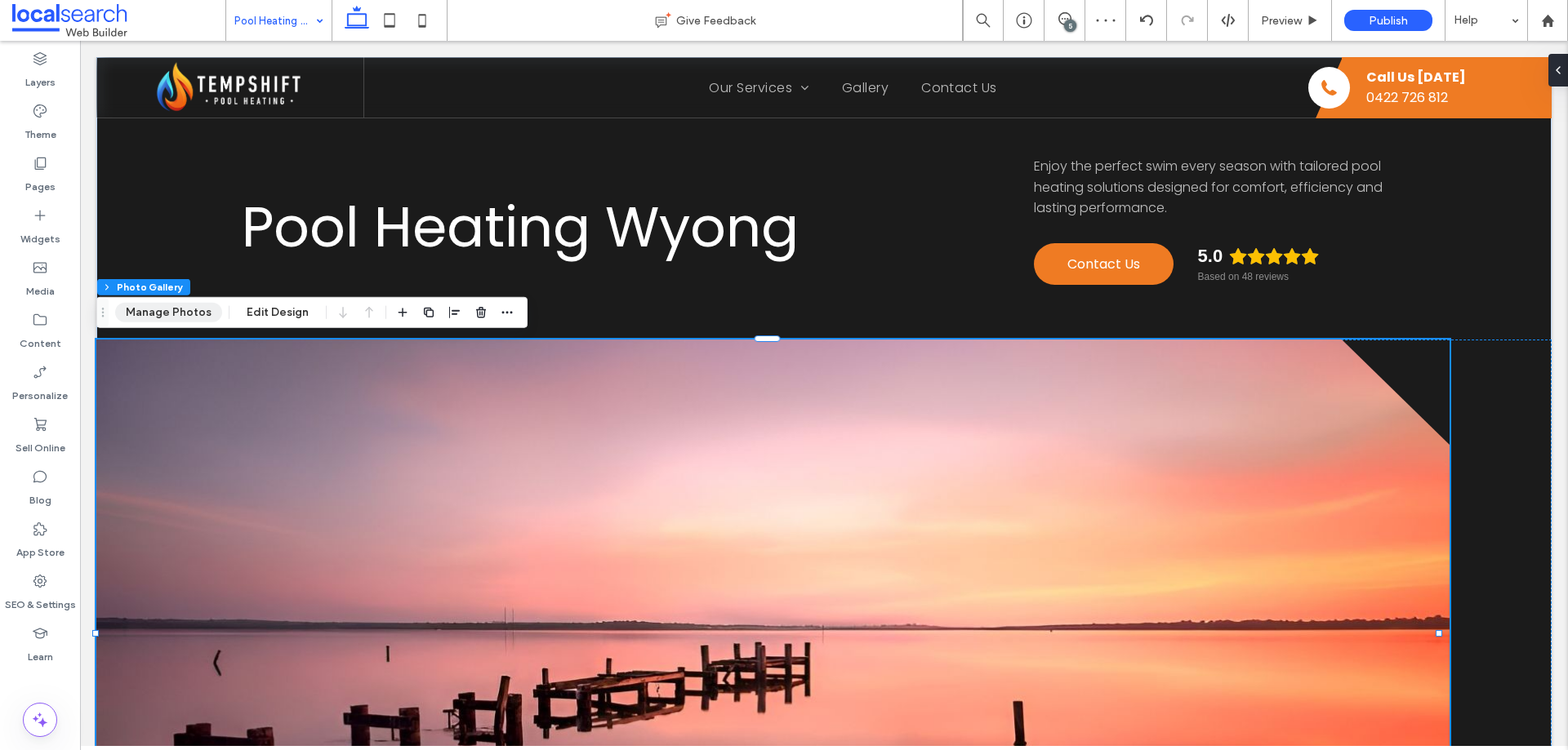
drag, startPoint x: 168, startPoint y: 313, endPoint x: 519, endPoint y: 285, distance: 352.1
click at [168, 313] on button "Manage Photos" at bounding box center [168, 313] width 107 height 19
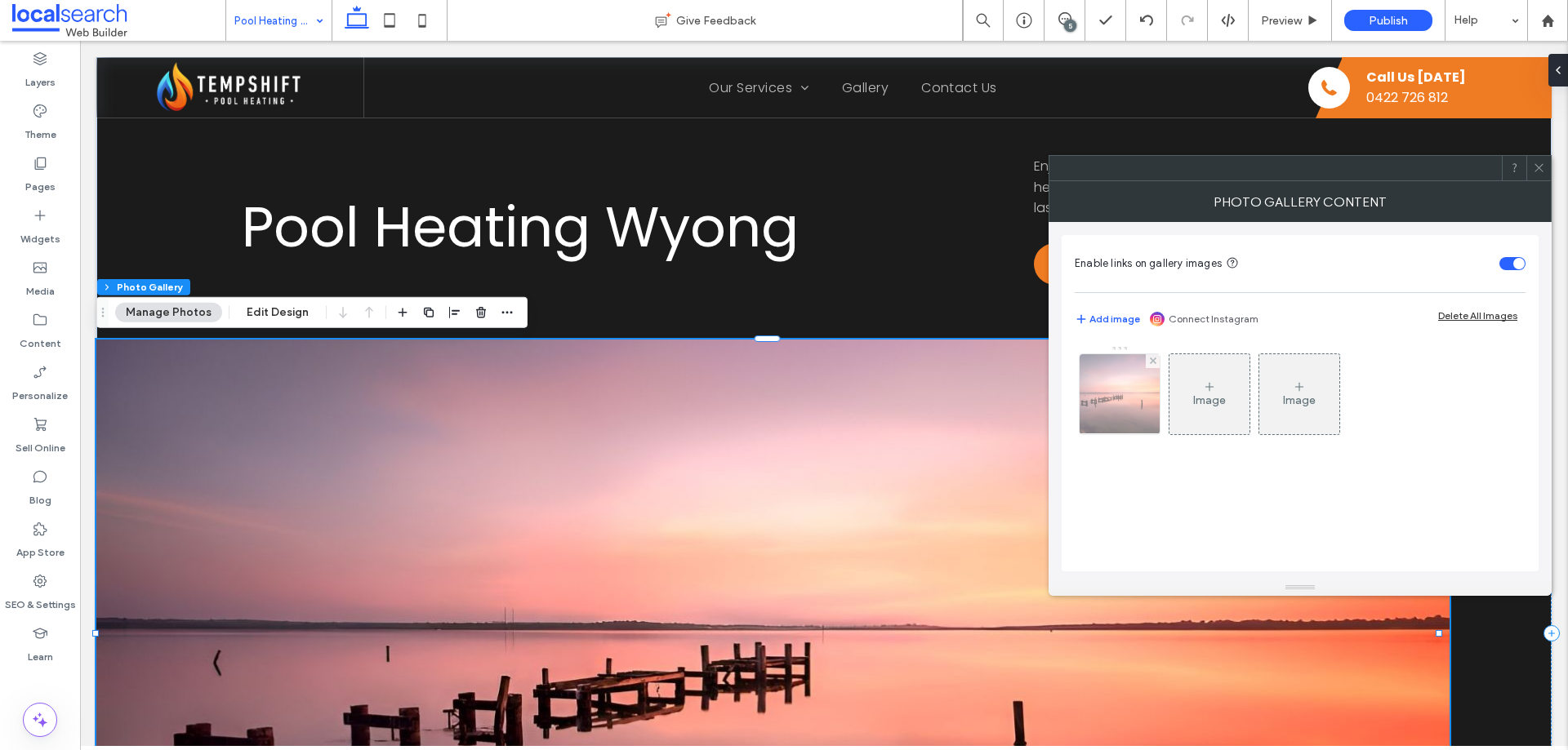
click at [1101, 396] on img at bounding box center [1120, 394] width 122 height 80
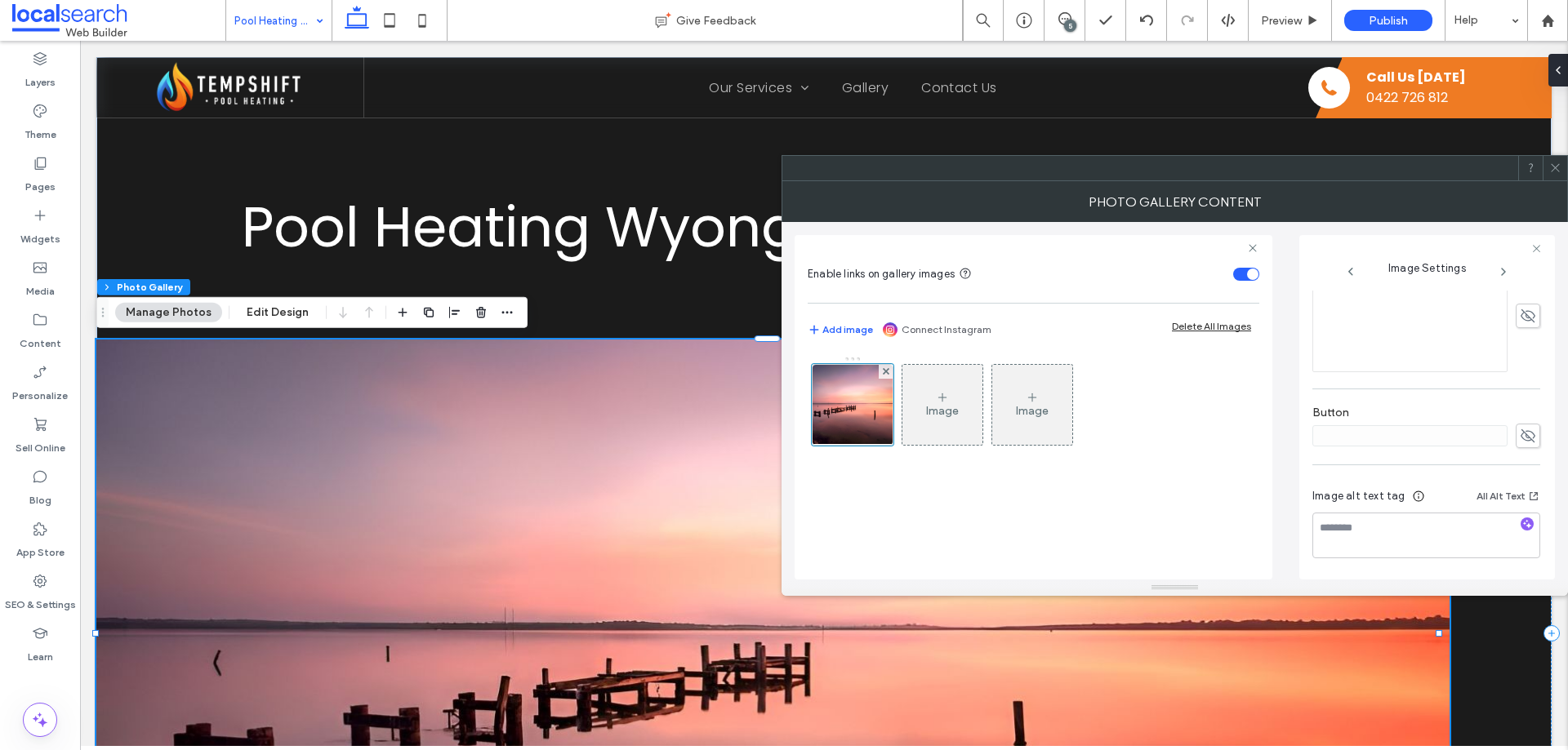
click at [1555, 173] on icon at bounding box center [1555, 168] width 13 height 13
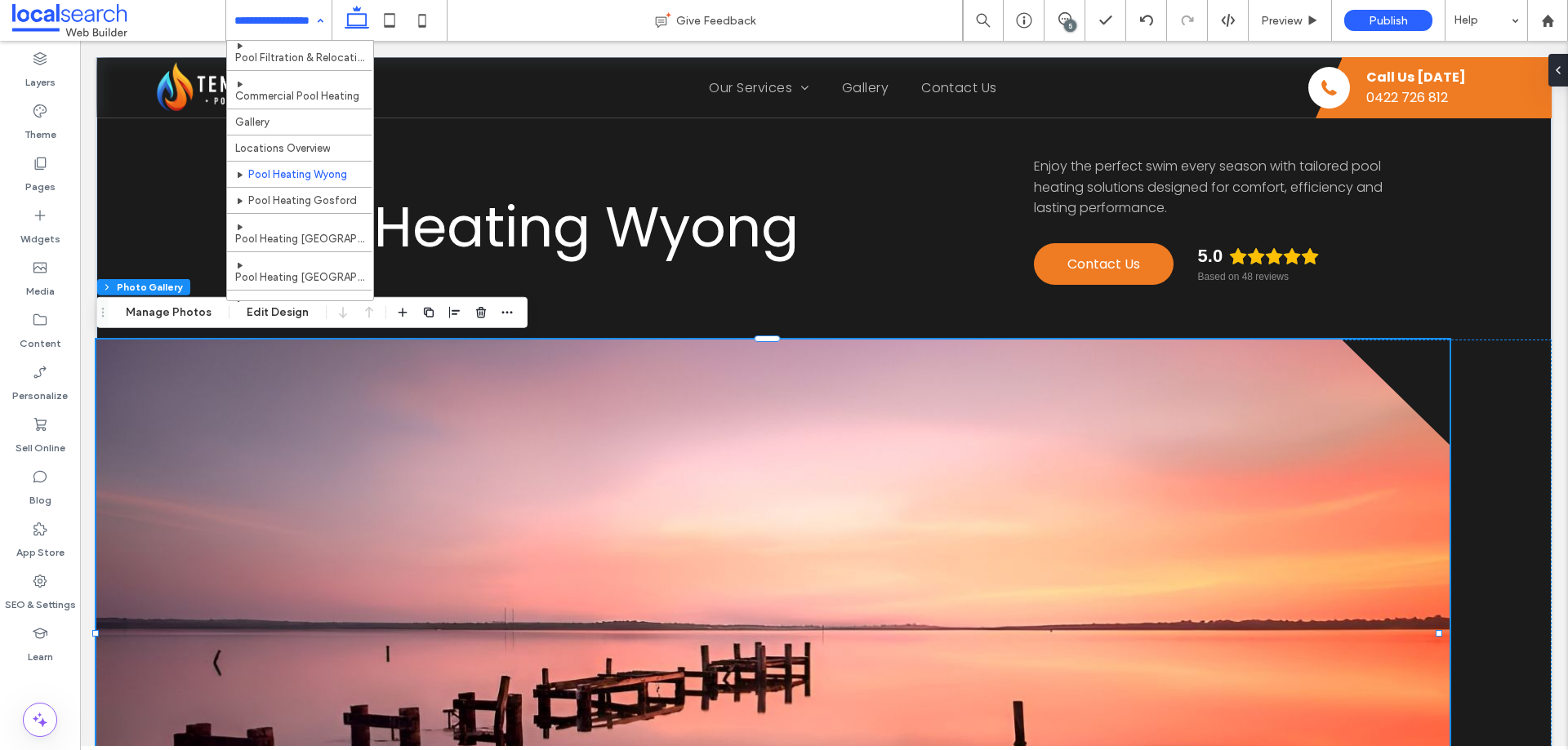
scroll to position [163, 0]
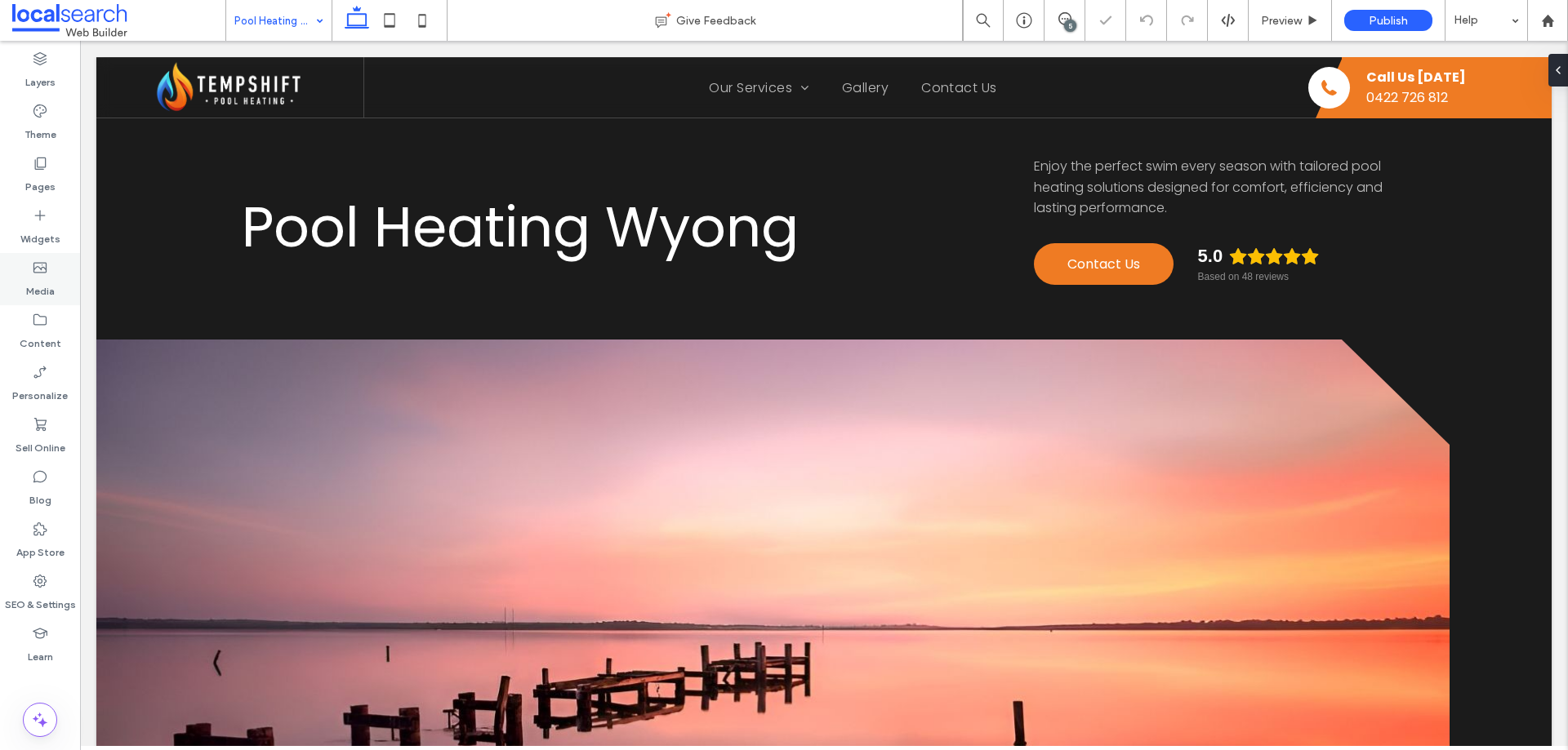
click at [31, 268] on div "Media" at bounding box center [39, 279] width 80 height 52
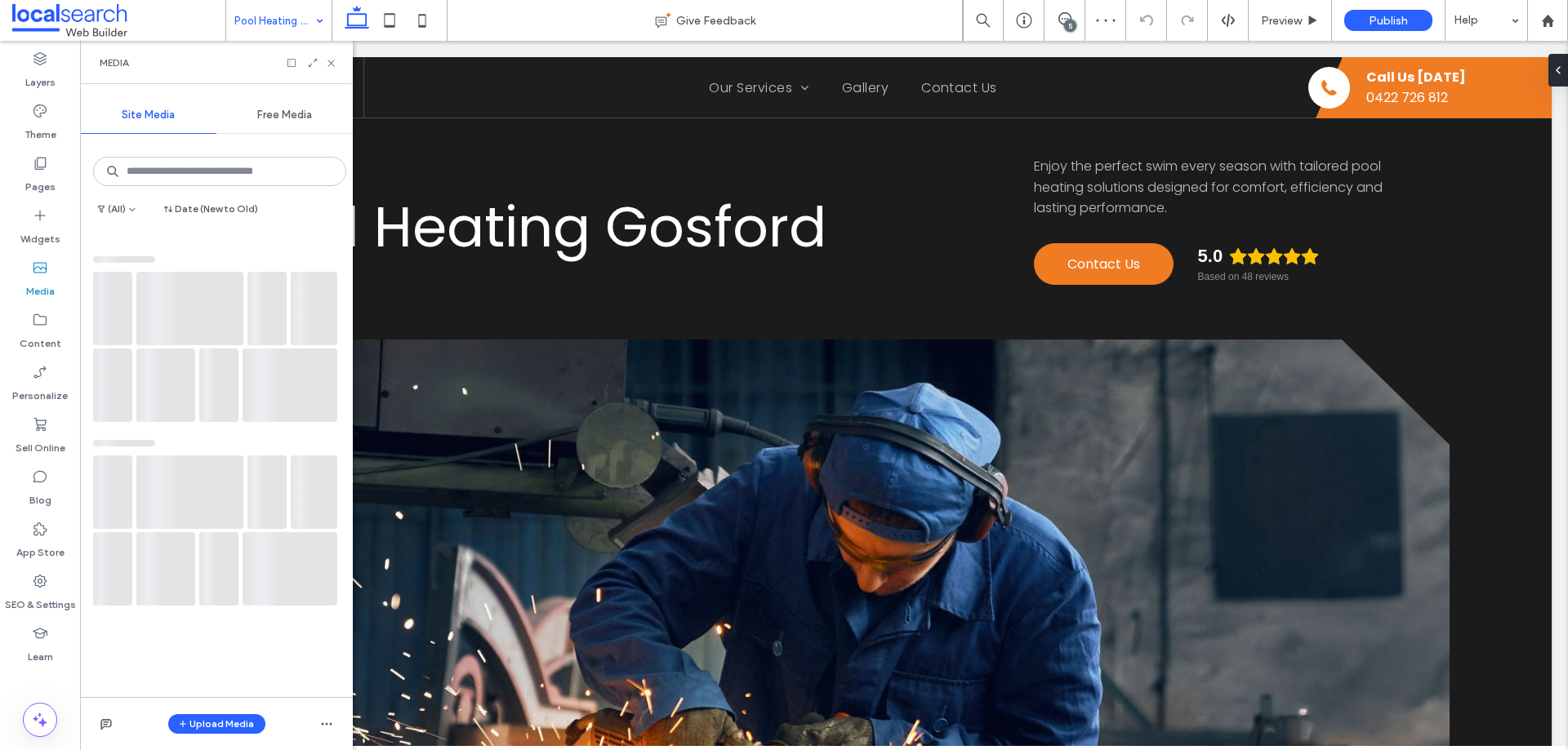
scroll to position [81, 0]
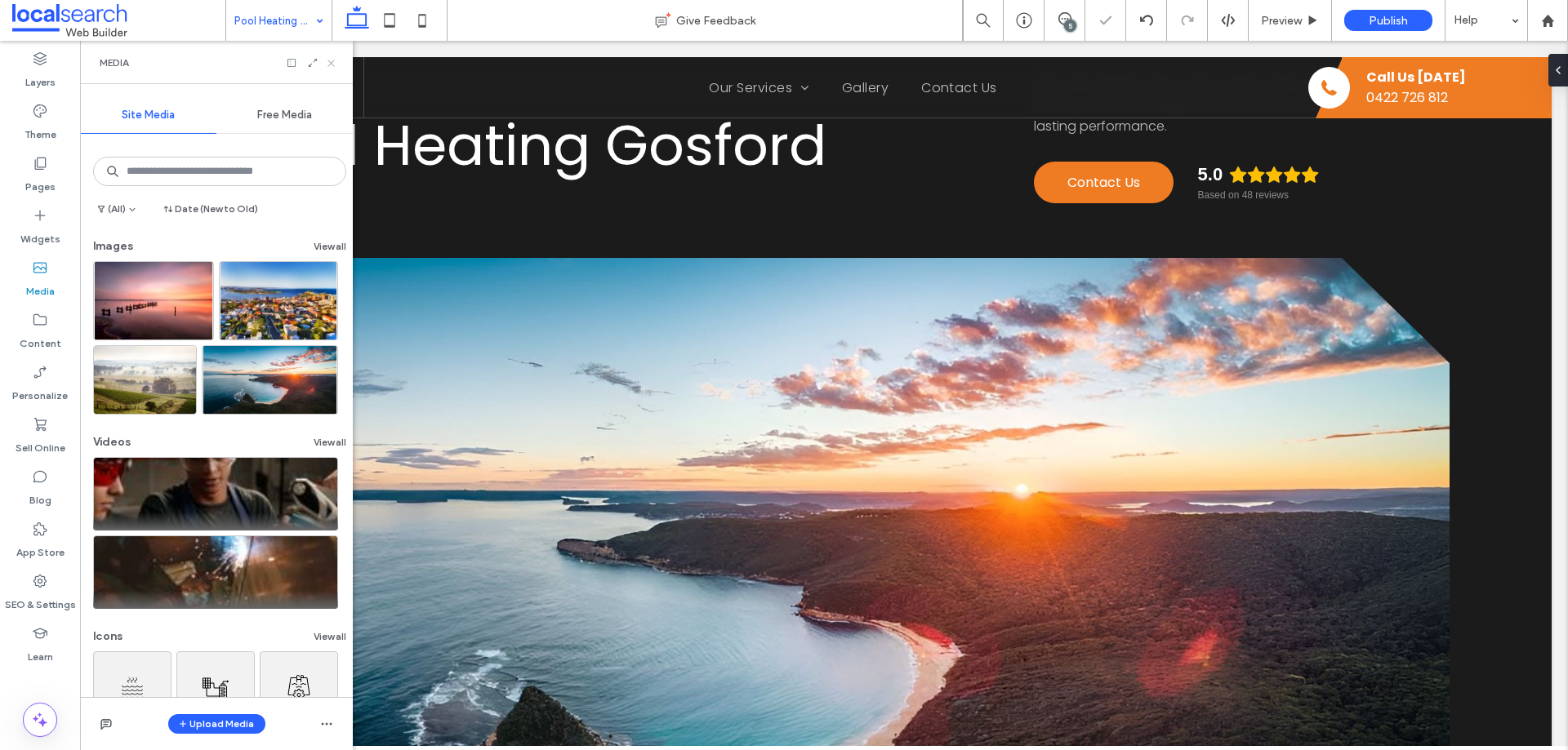
click at [333, 60] on icon at bounding box center [331, 63] width 13 height 13
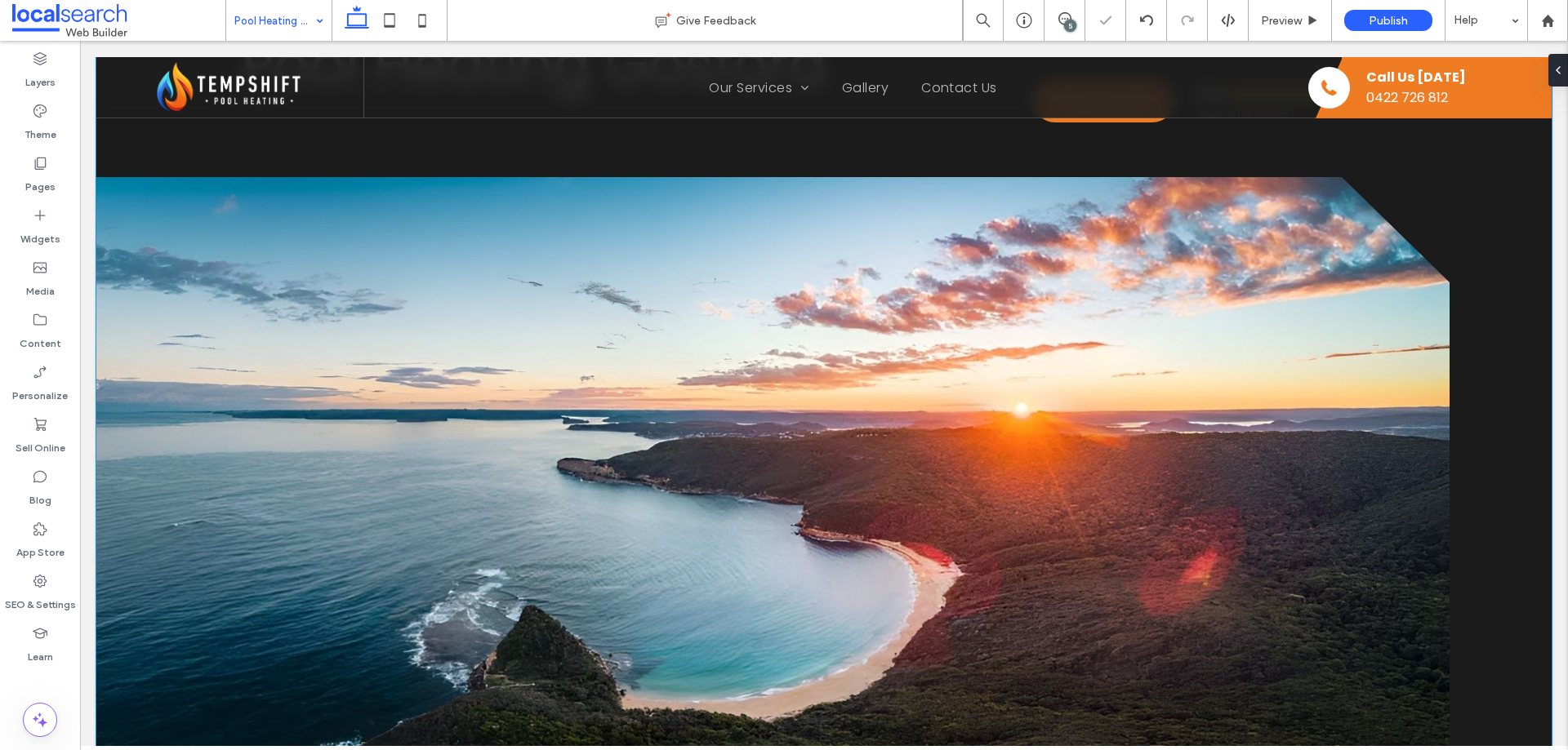
scroll to position [163, 0]
click at [303, 241] on link at bounding box center [773, 470] width 1353 height 588
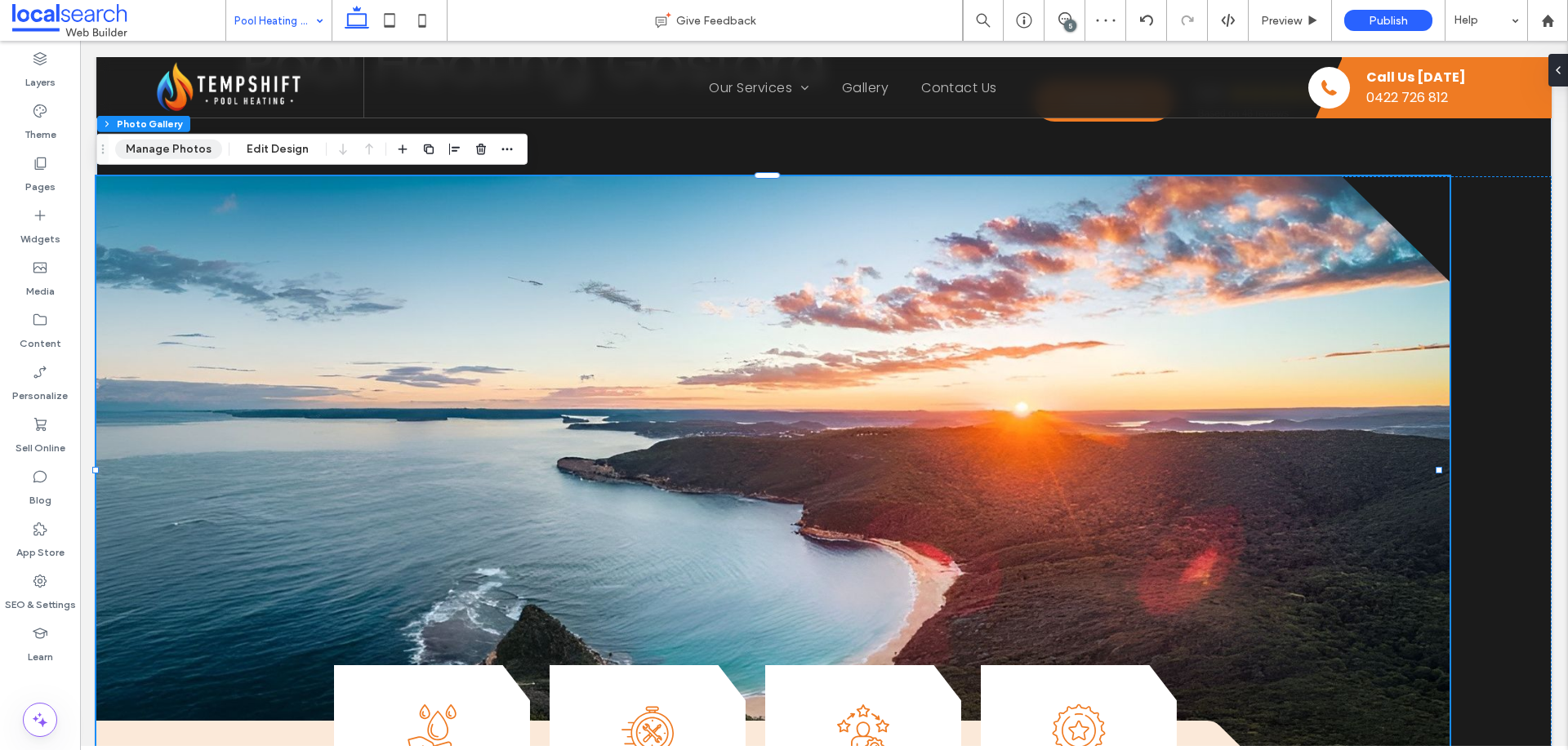
click at [169, 148] on button "Manage Photos" at bounding box center [168, 149] width 107 height 19
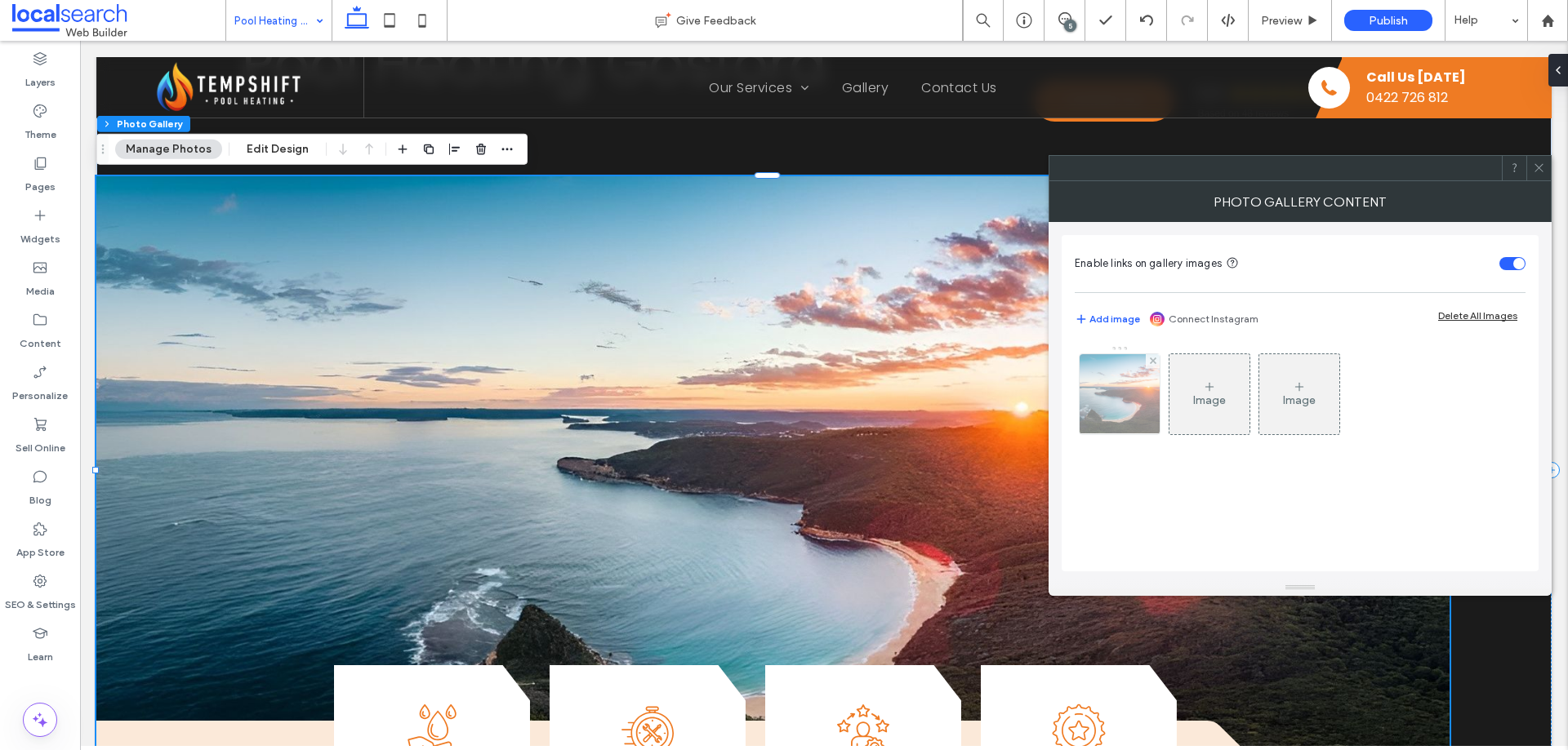
click at [1101, 392] on img at bounding box center [1119, 394] width 157 height 80
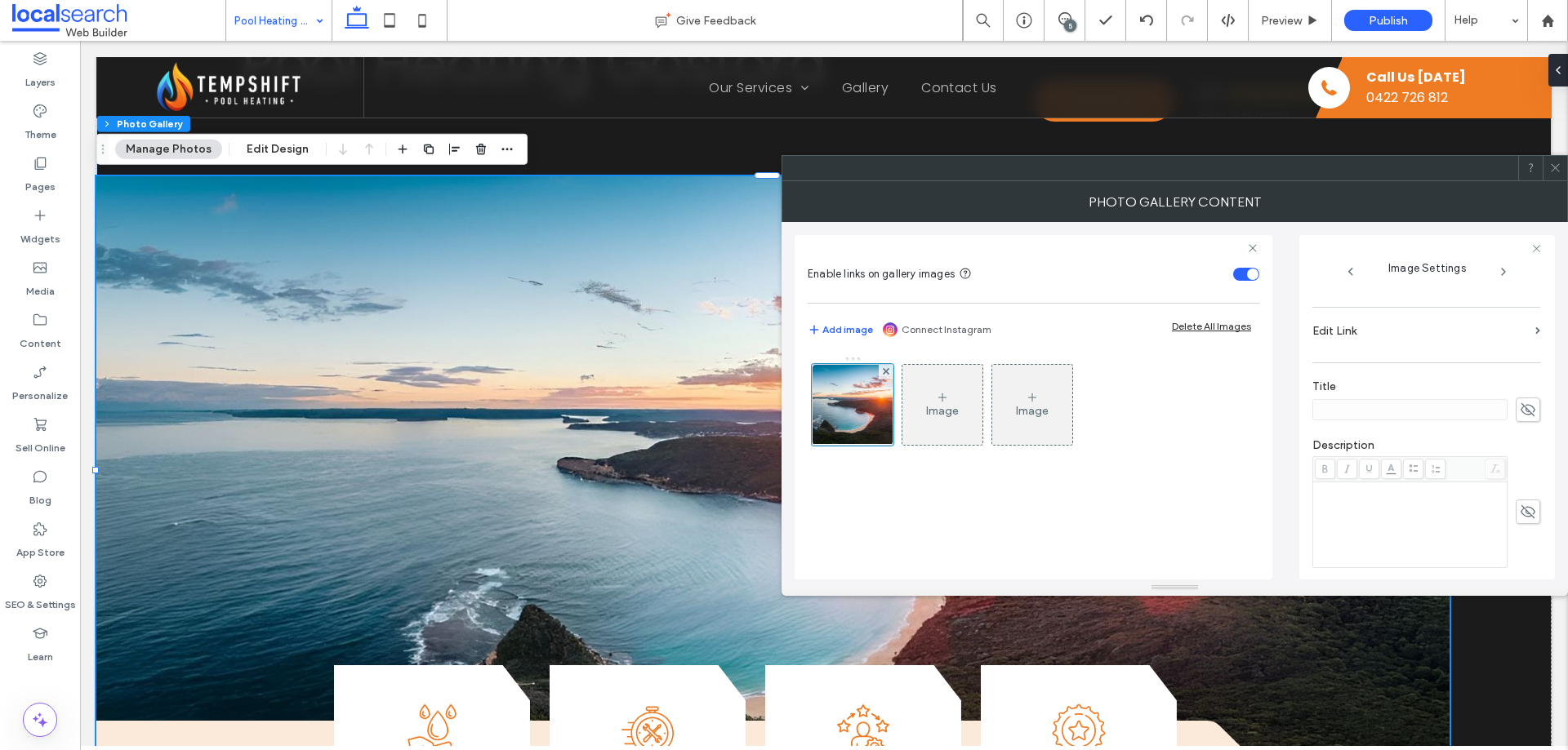
scroll to position [478, 0]
click at [1520, 432] on use at bounding box center [1528, 437] width 15 height 13
drag, startPoint x: 1348, startPoint y: 431, endPoint x: 1288, endPoint y: 426, distance: 60.2
click at [1288, 426] on div "Enable links on gallery images Add image Connect Instagram Delete All Images Im…" at bounding box center [1174, 401] width 760 height 358
click at [1307, 436] on div "Image Settings Name: gosford-Beach-2880w-Picsart-AiImageEnhancer.jpg Size: 1920…" at bounding box center [1426, 407] width 256 height 344
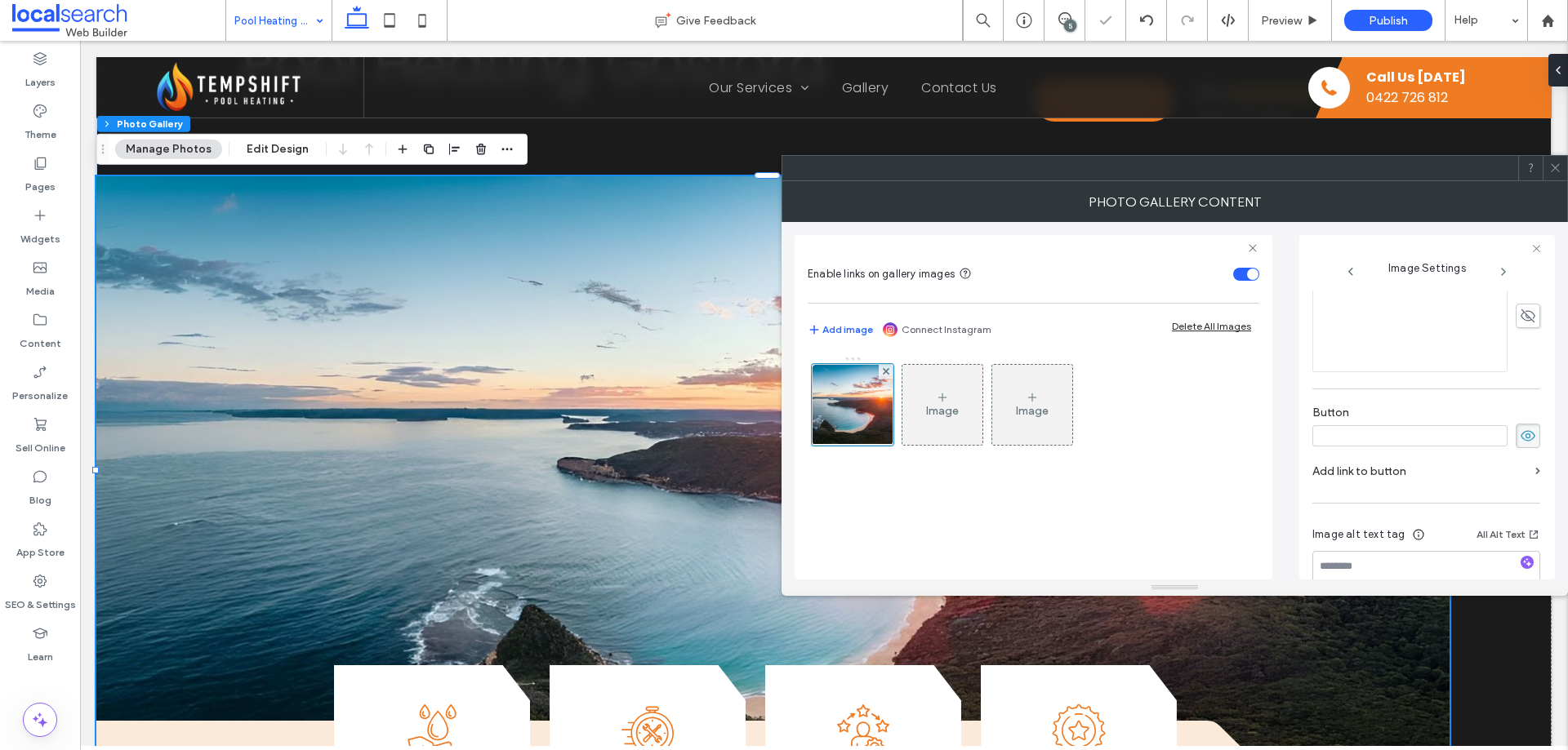
click at [1519, 432] on icon at bounding box center [1527, 436] width 16 height 18
click at [1554, 176] on span at bounding box center [1555, 168] width 13 height 24
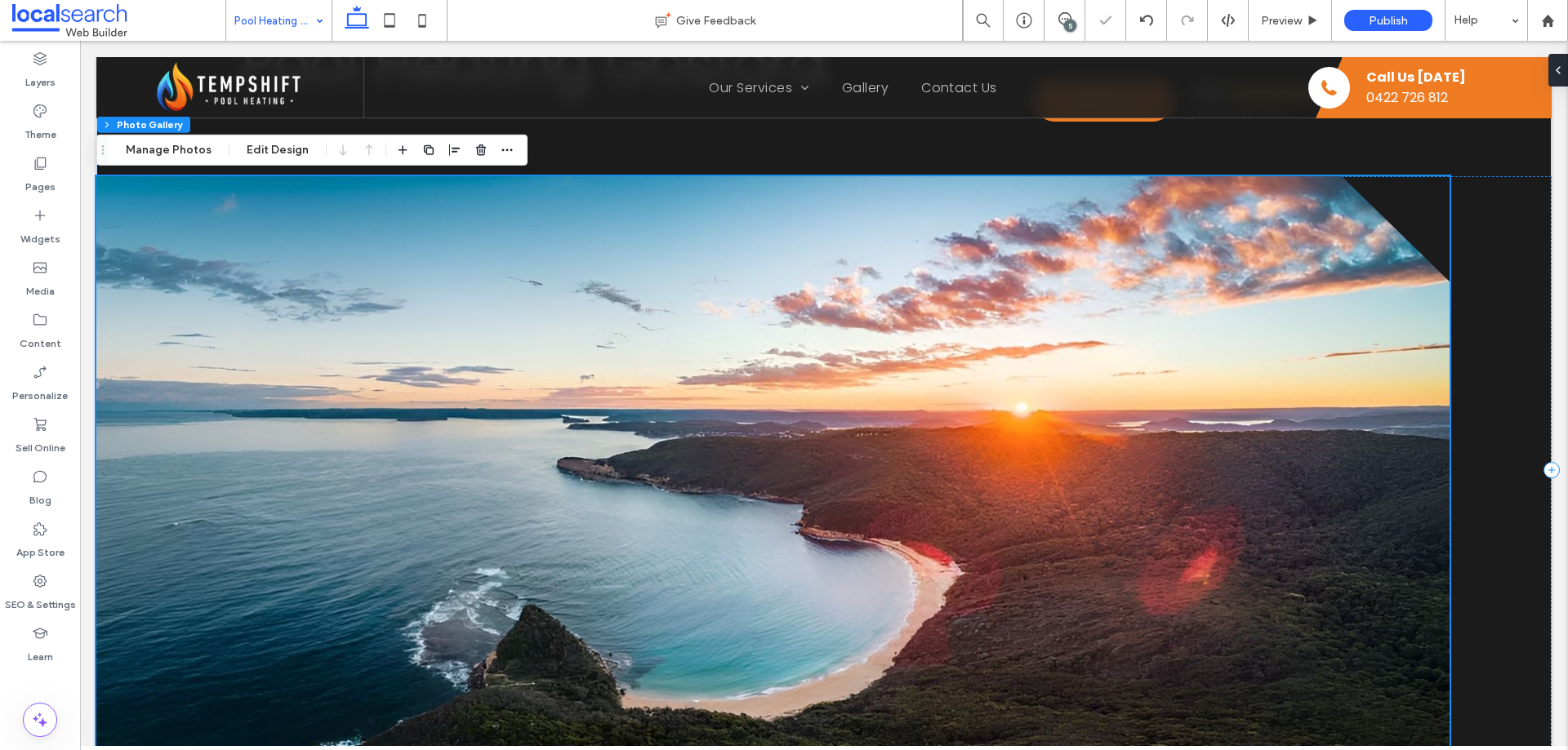
scroll to position [0, 0]
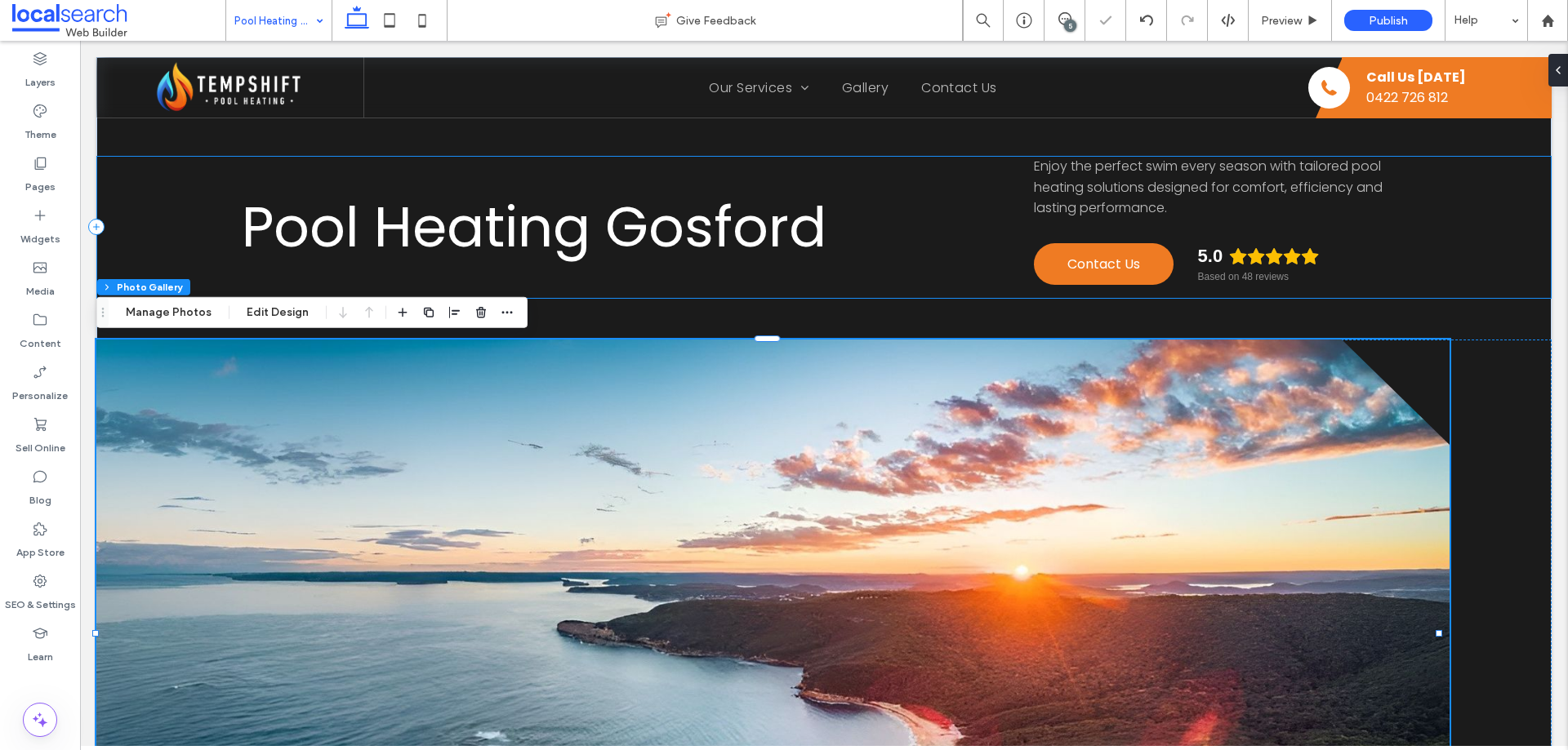
click at [1410, 265] on div "Pool Heating Gosford Enjoy the perfect swim every season with tailored pool hea…" at bounding box center [824, 227] width 1455 height 143
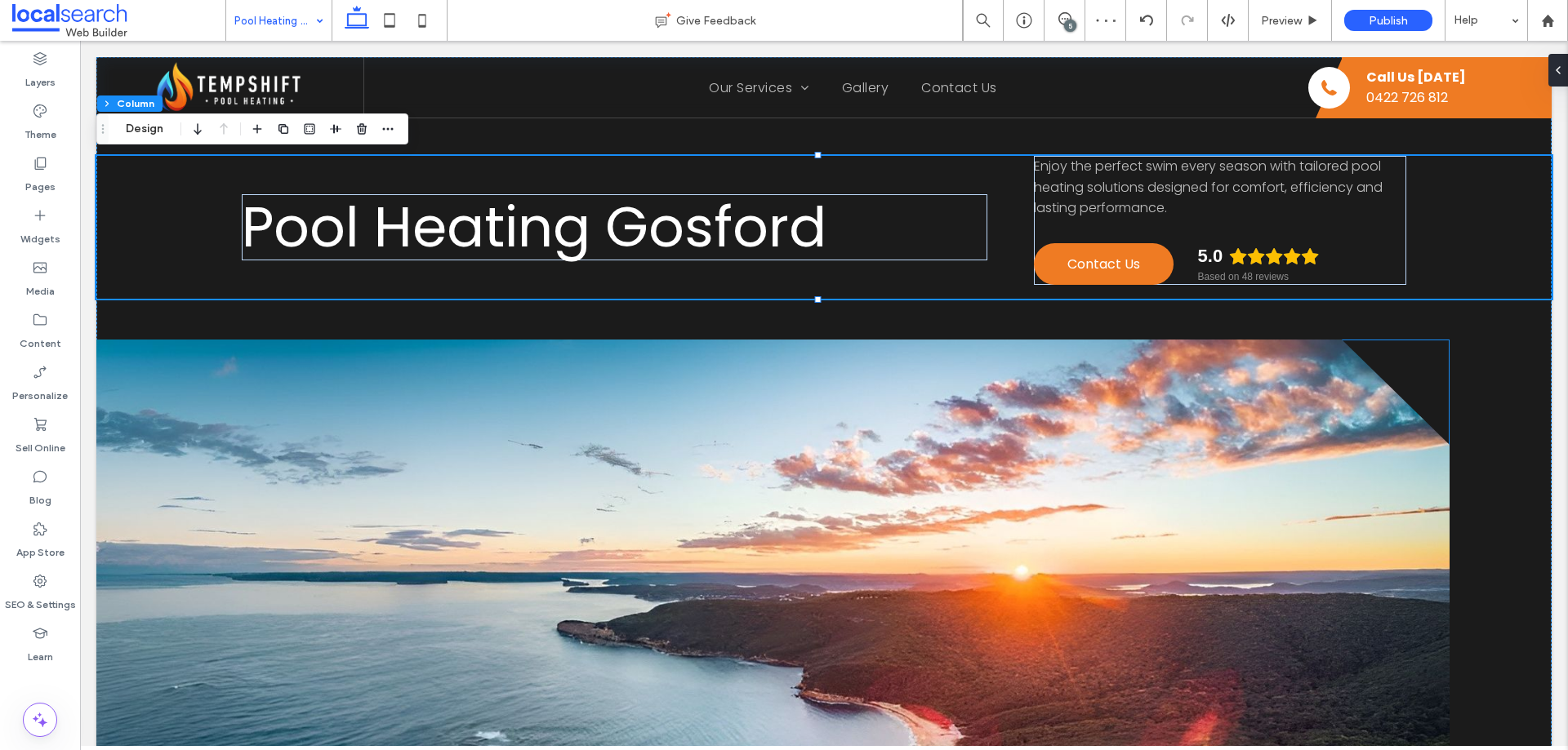
click at [1353, 361] on link at bounding box center [773, 634] width 1353 height 588
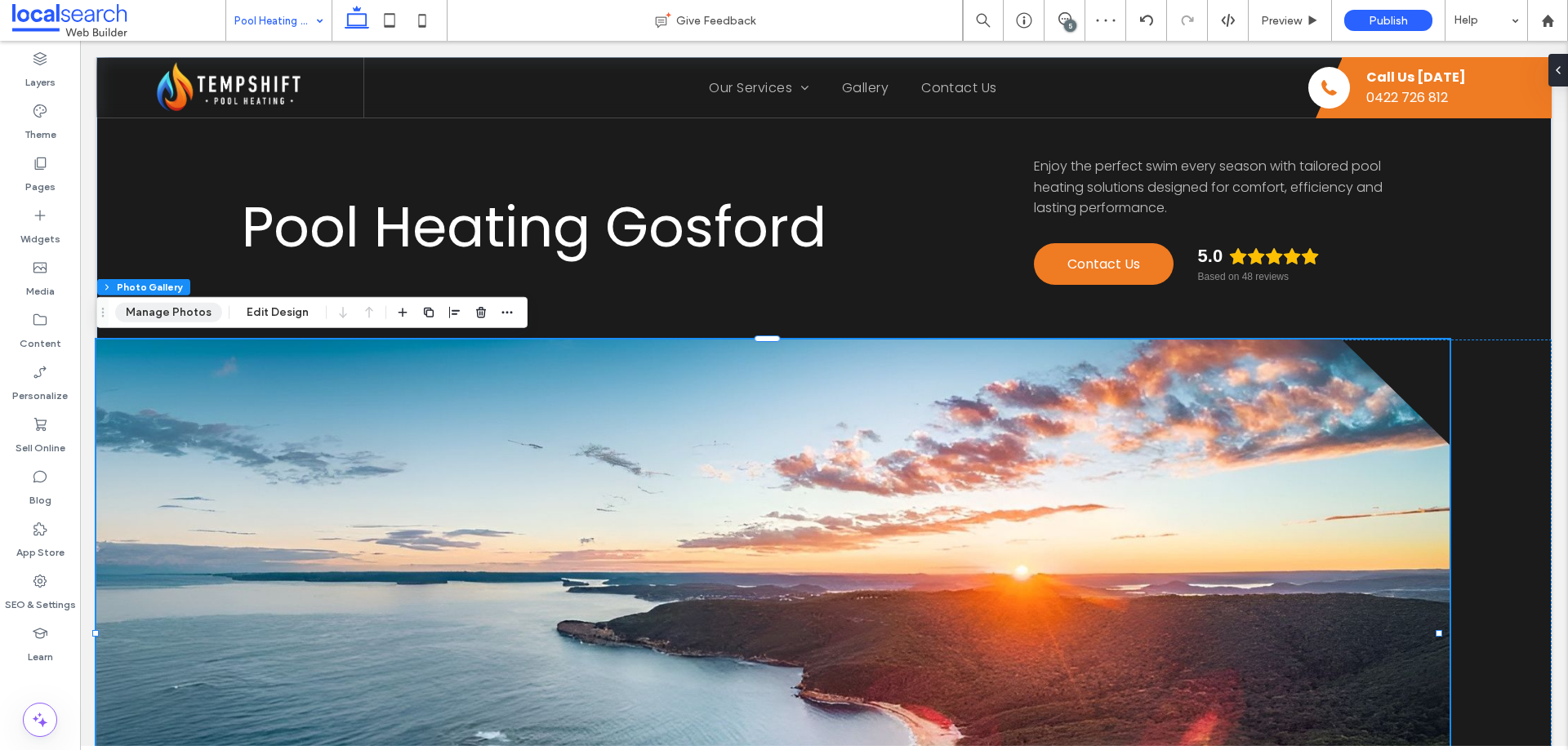
click at [171, 303] on button "Manage Photos" at bounding box center [168, 313] width 107 height 19
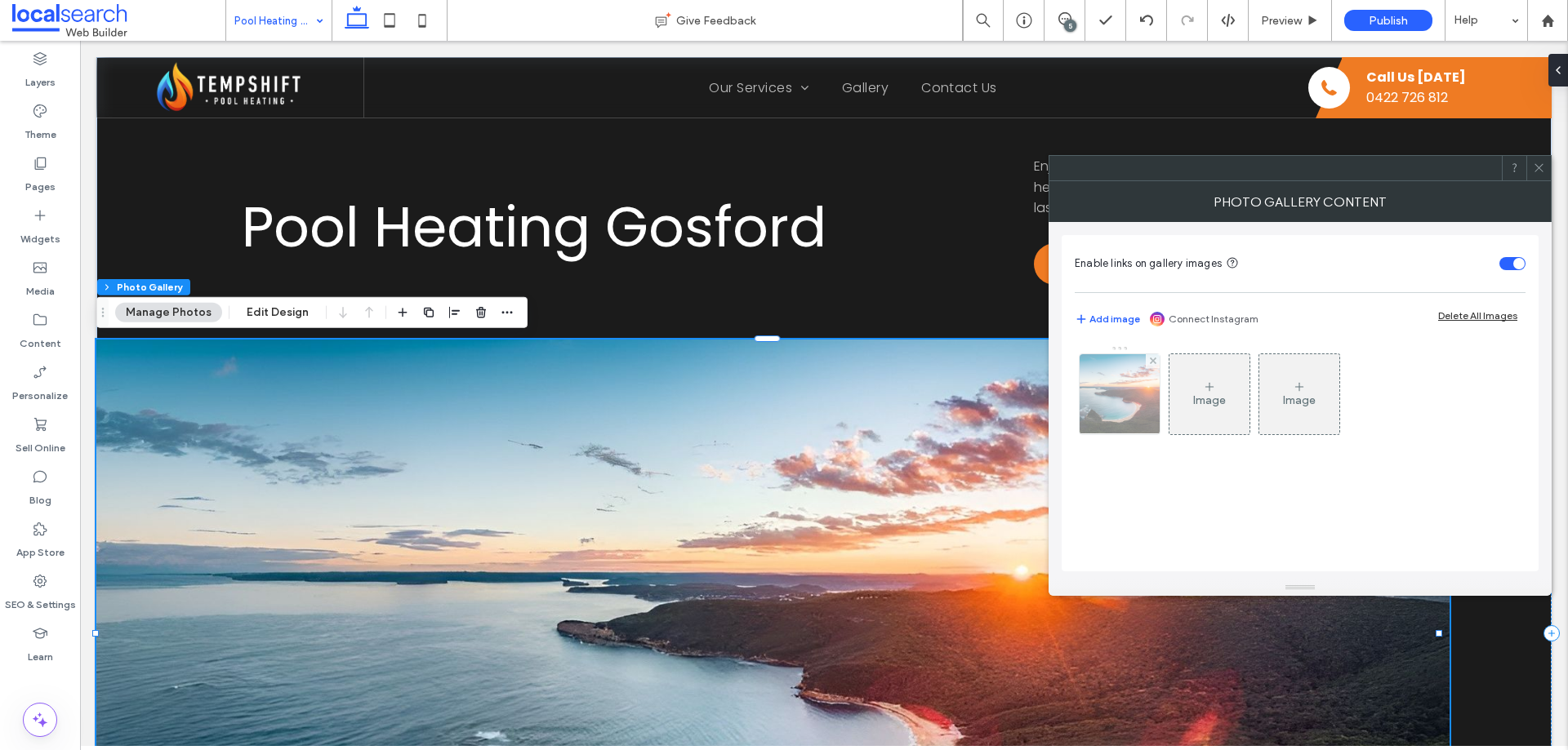
click at [1139, 398] on img at bounding box center [1119, 394] width 157 height 80
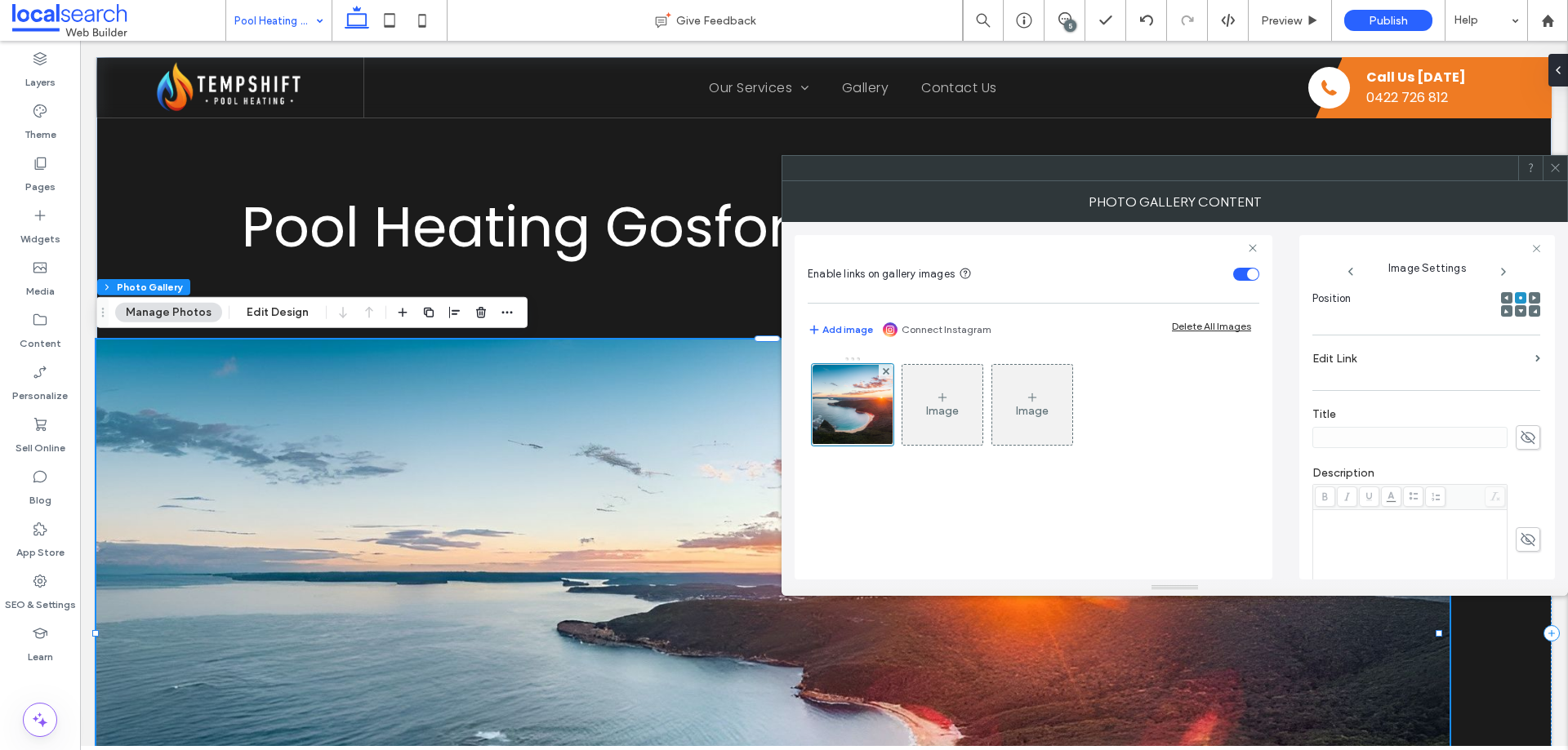
scroll to position [478, 0]
click at [1553, 175] on span at bounding box center [1555, 168] width 13 height 24
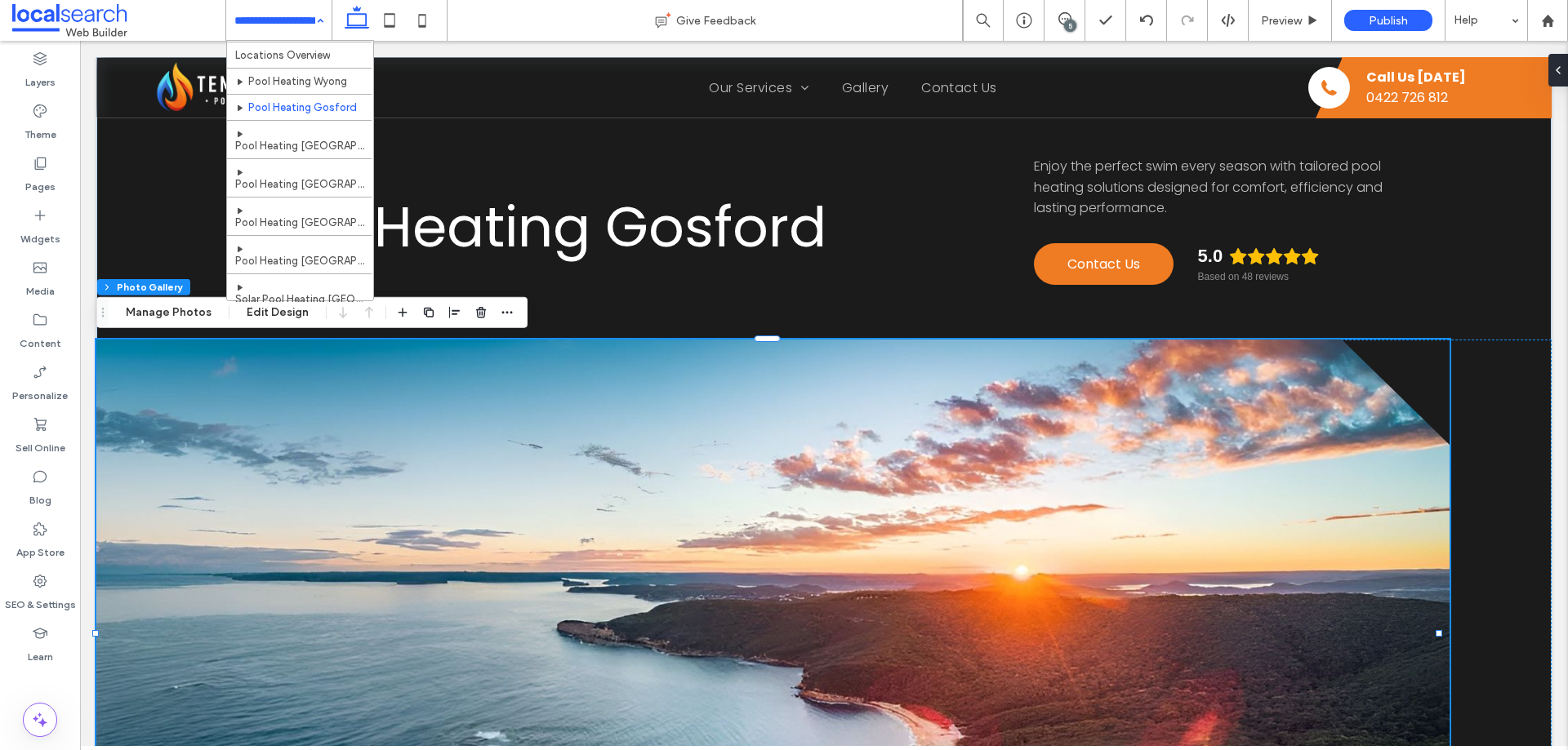
scroll to position [246, 0]
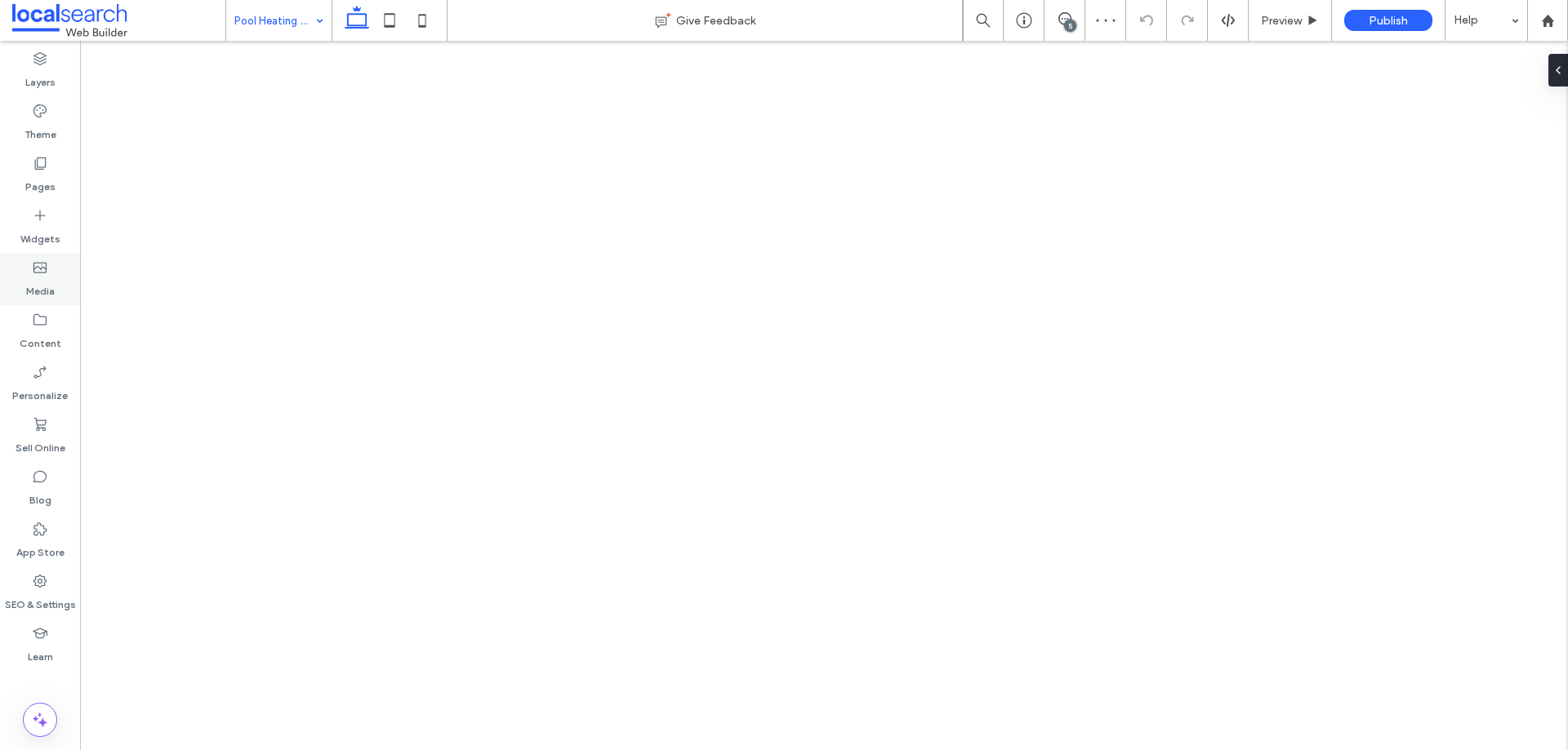
click at [43, 261] on icon at bounding box center [39, 267] width 16 height 16
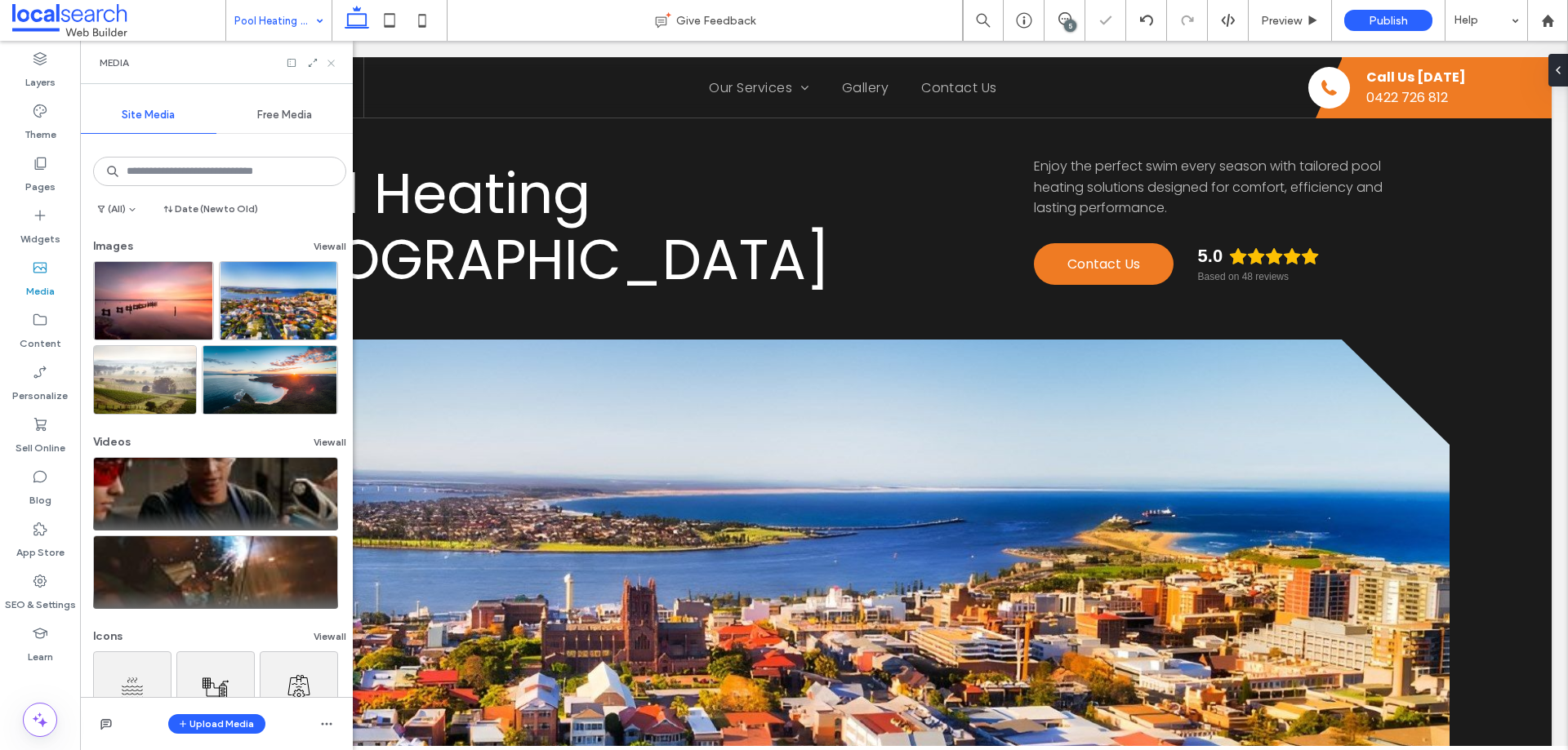
click at [332, 62] on use at bounding box center [331, 63] width 7 height 7
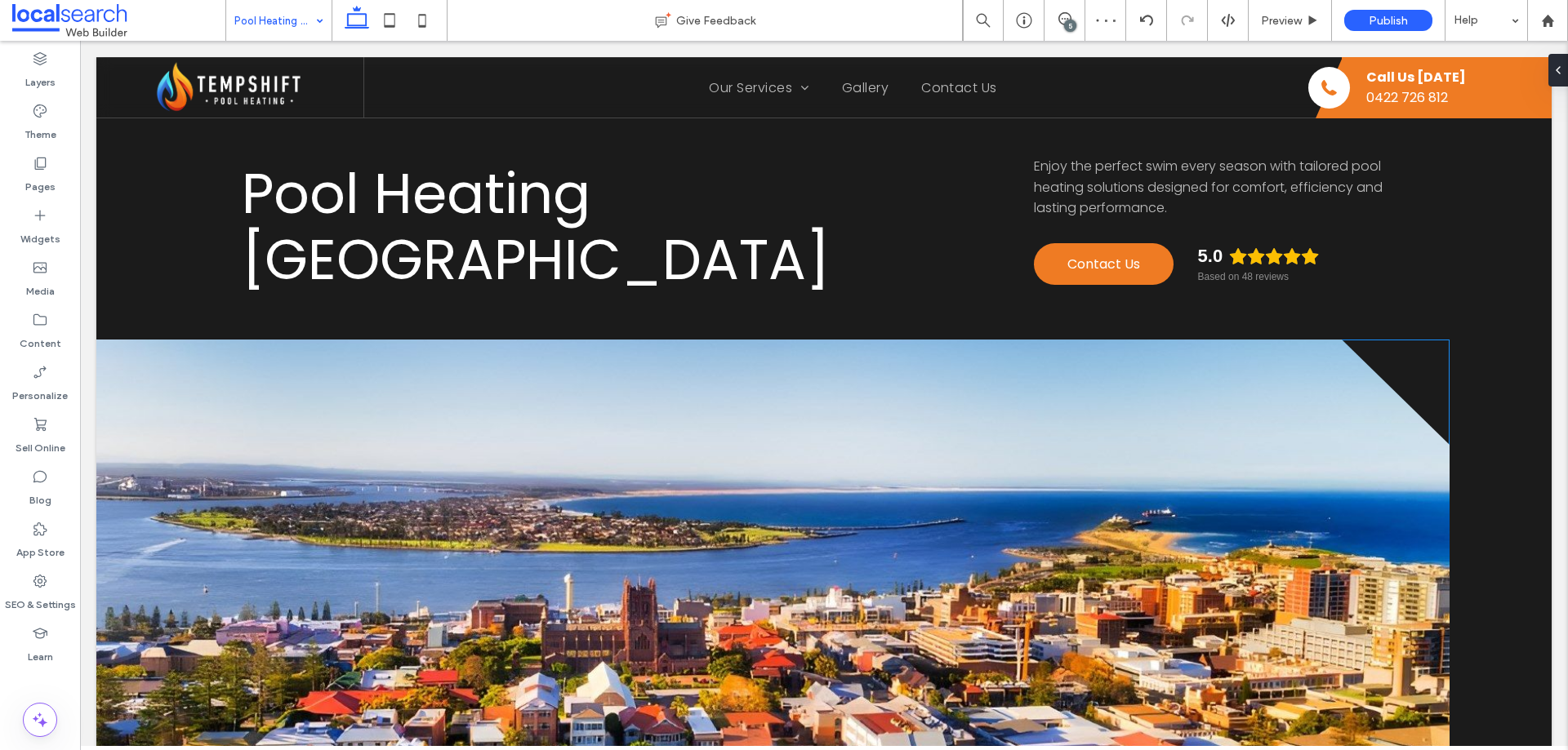
click at [267, 399] on link at bounding box center [773, 634] width 1353 height 588
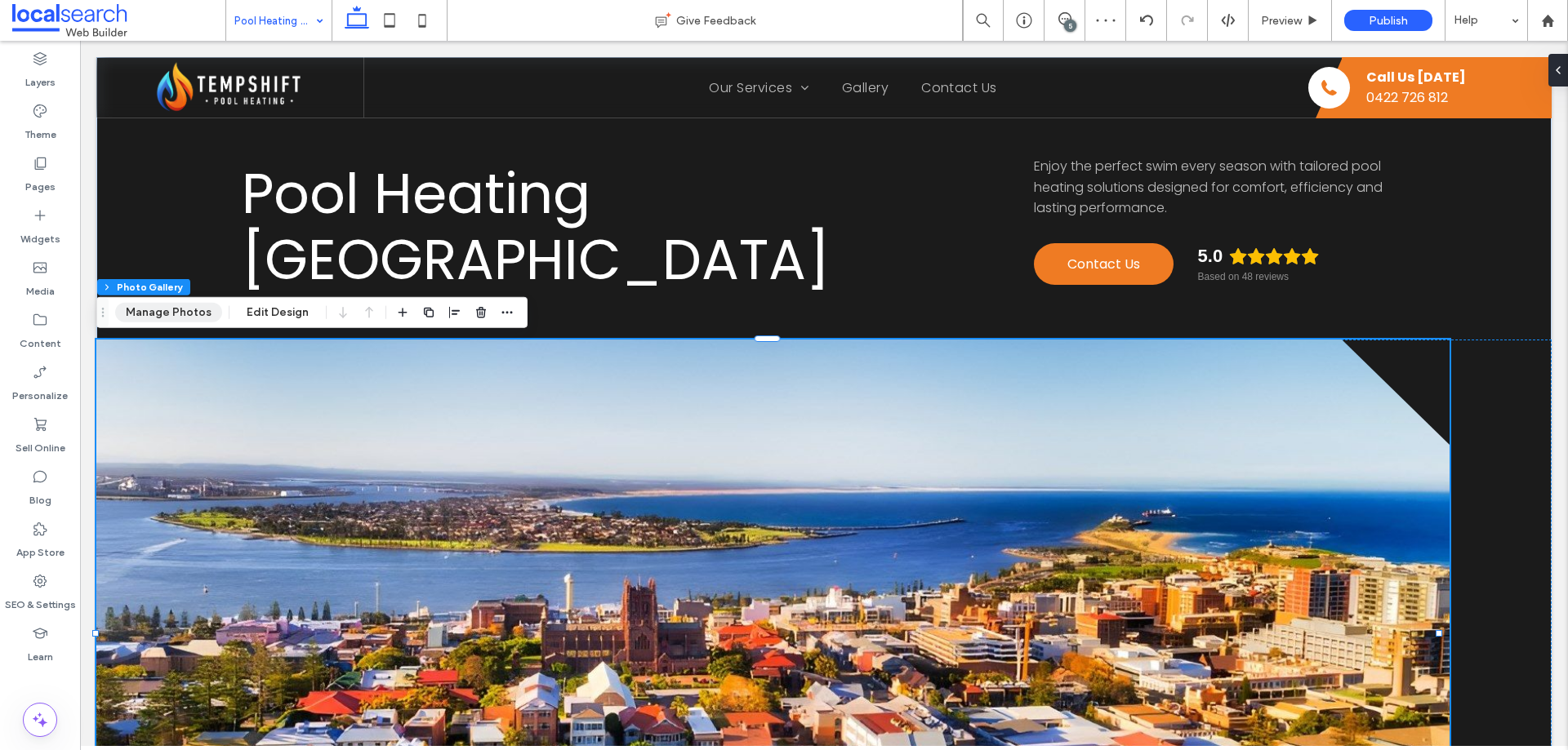
click at [179, 304] on button "Manage Photos" at bounding box center [168, 313] width 107 height 19
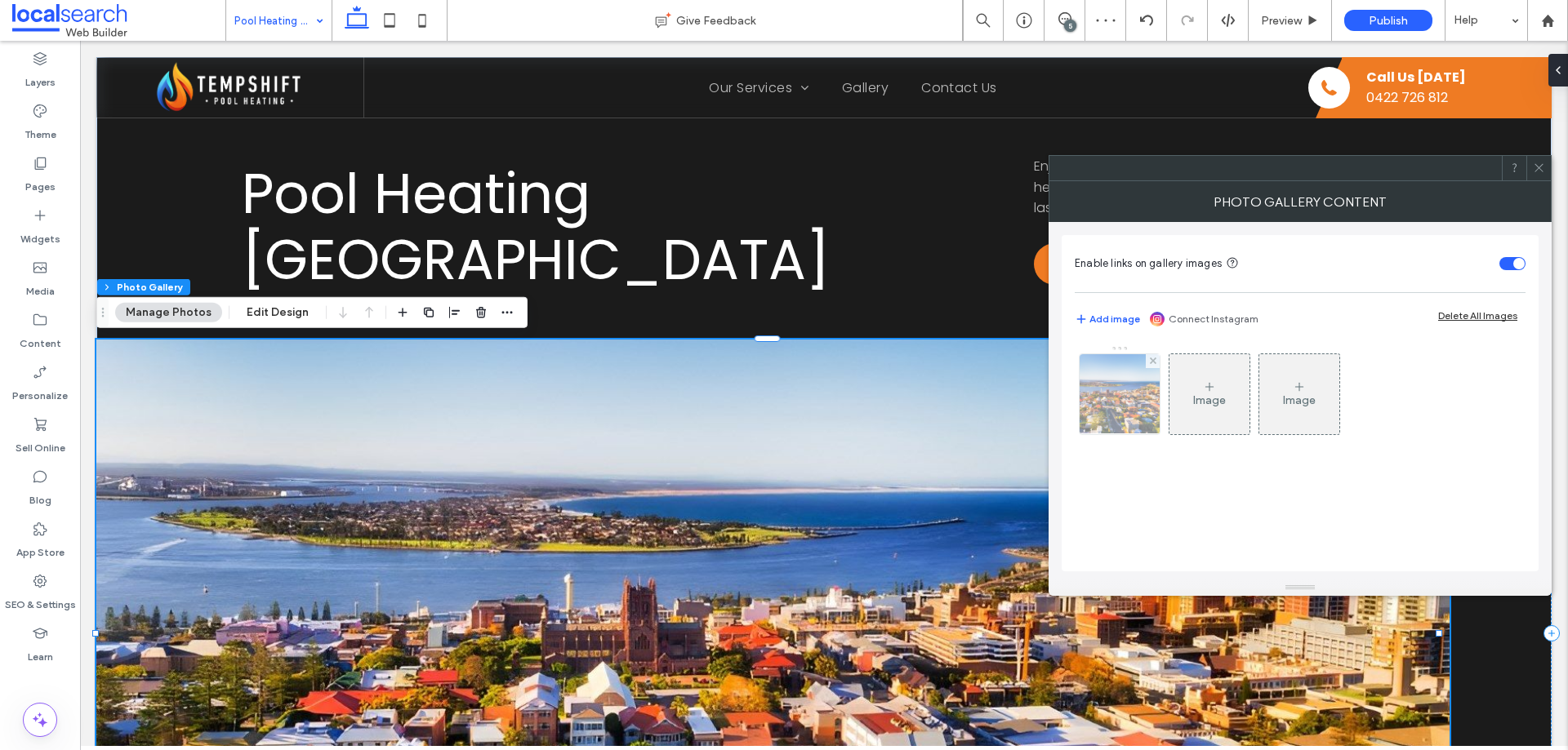
click at [1131, 397] on img at bounding box center [1119, 394] width 120 height 80
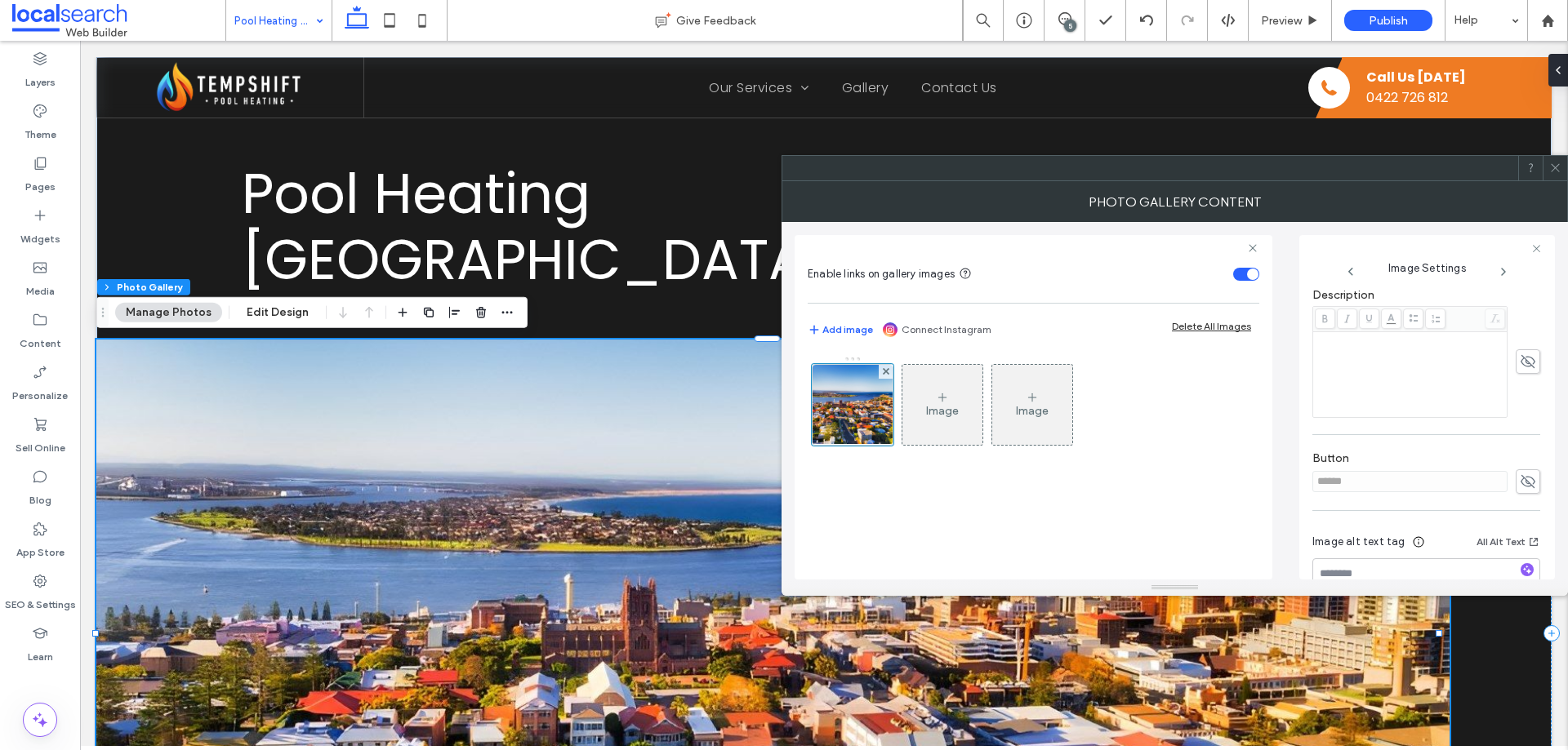
scroll to position [478, 0]
click at [1519, 452] on icon at bounding box center [1527, 460] width 16 height 18
drag, startPoint x: 1437, startPoint y: 432, endPoint x: 1281, endPoint y: 432, distance: 156.0
click at [1281, 432] on div "Enable links on gallery images Add image Connect Instagram Delete All Images Im…" at bounding box center [1174, 401] width 760 height 358
click at [1305, 435] on div "Image Settings Name: newcastle-City+Of+Newcastle-2880w-Picsart-AiImageEnhancer.…" at bounding box center [1426, 407] width 256 height 344
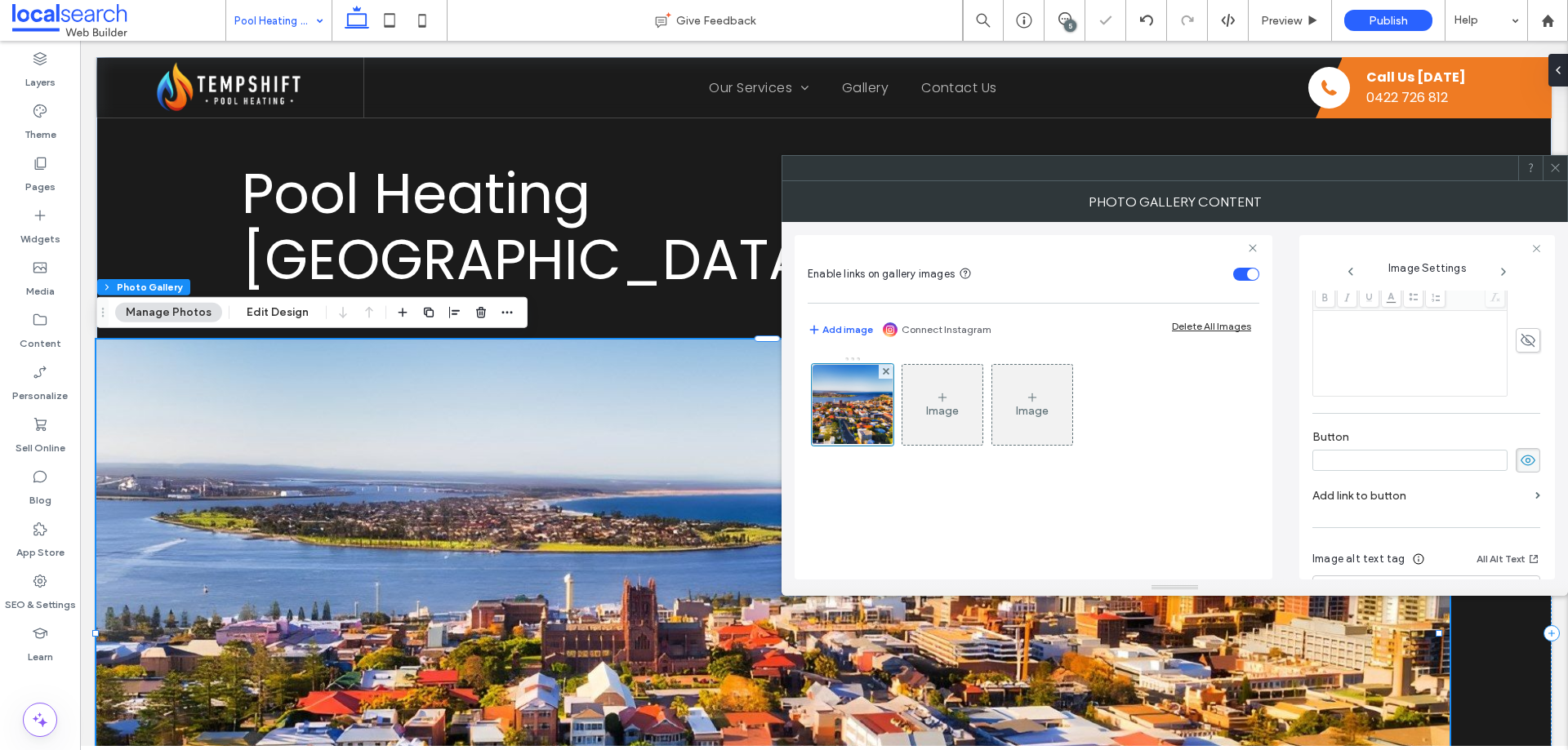
click at [1520, 455] on use at bounding box center [1528, 460] width 15 height 11
click at [1550, 166] on icon at bounding box center [1555, 168] width 13 height 13
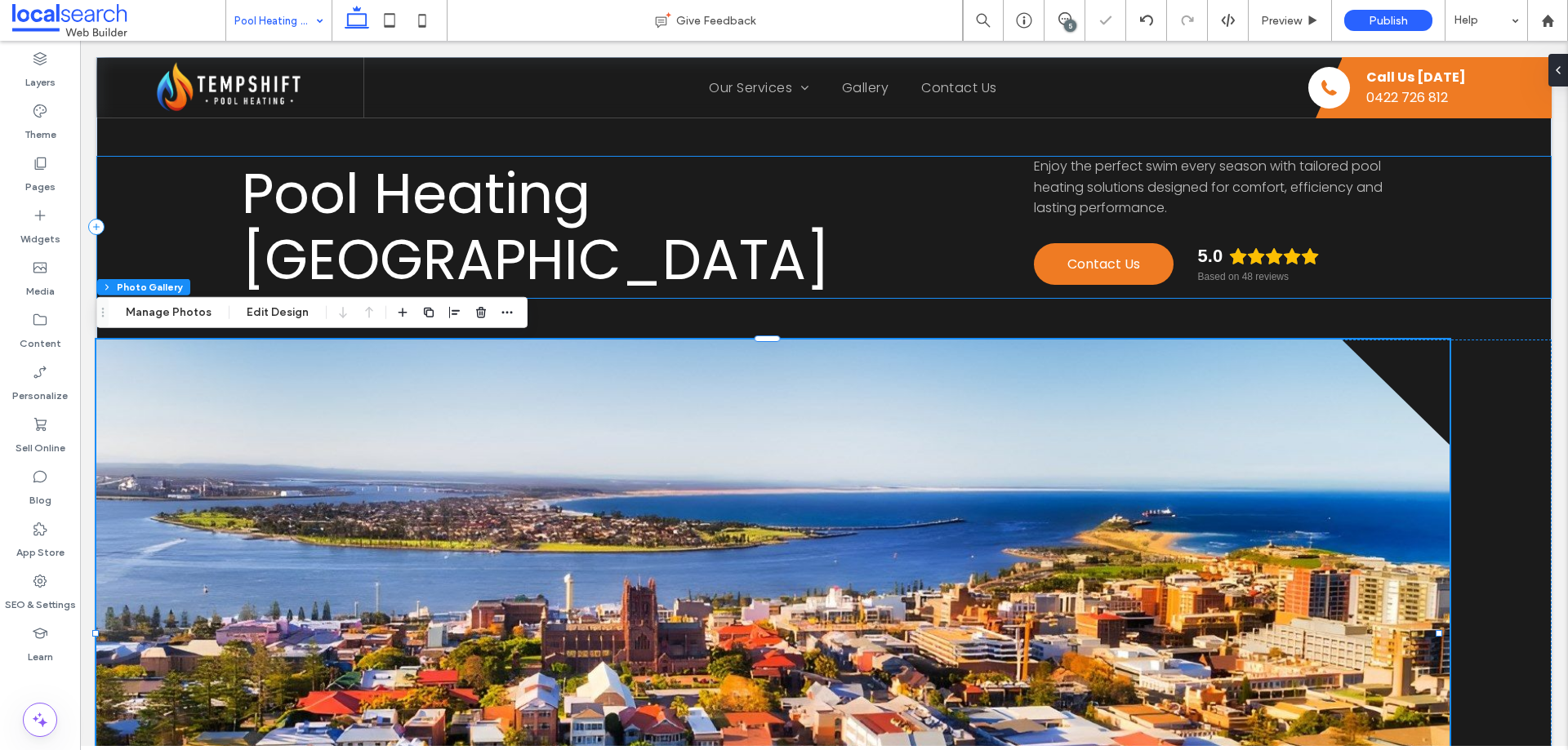
click at [1410, 261] on div "Pool Heating Newcastle Enjoy the perfect swim every season with tailored pool h…" at bounding box center [824, 227] width 1455 height 143
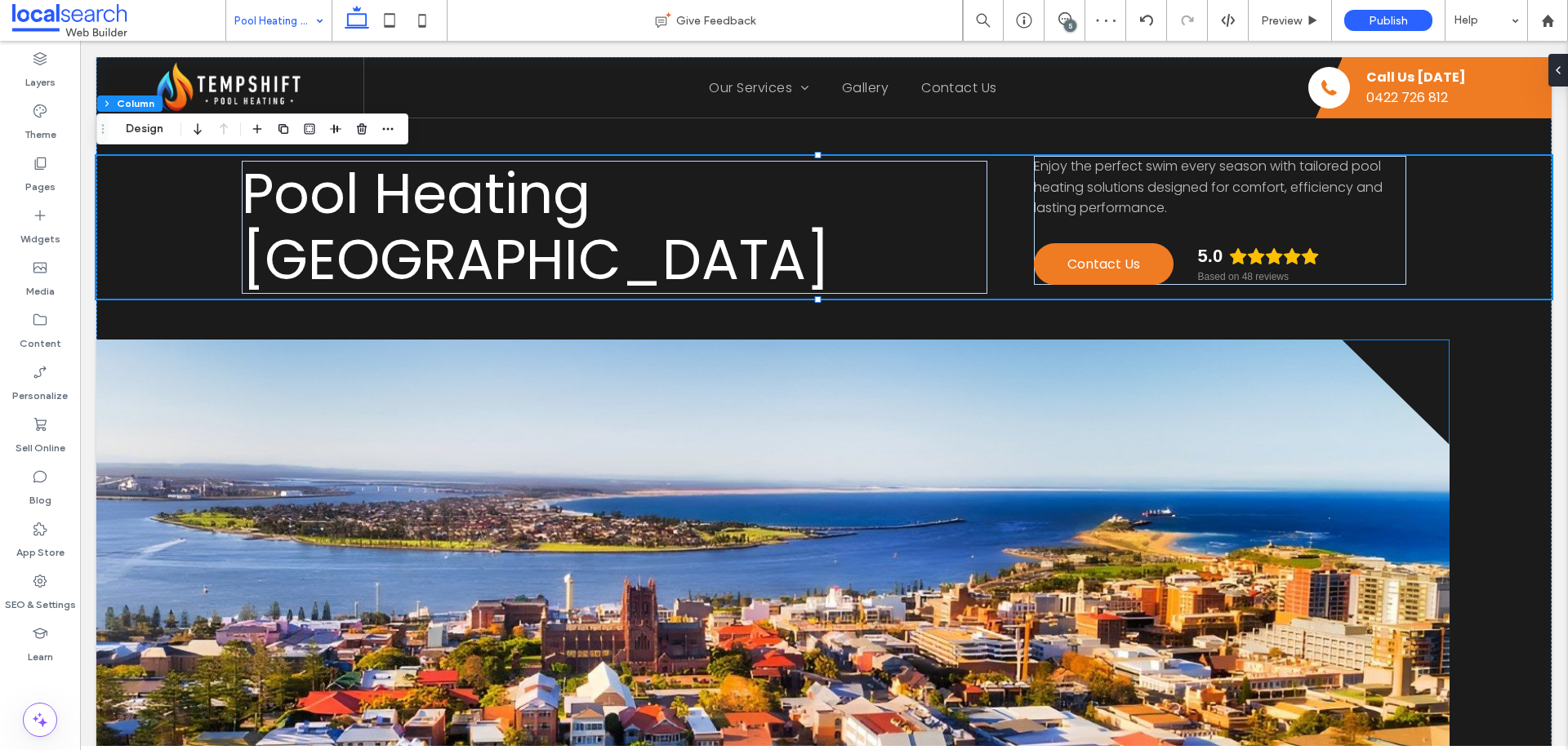
click at [1328, 354] on link at bounding box center [773, 634] width 1353 height 588
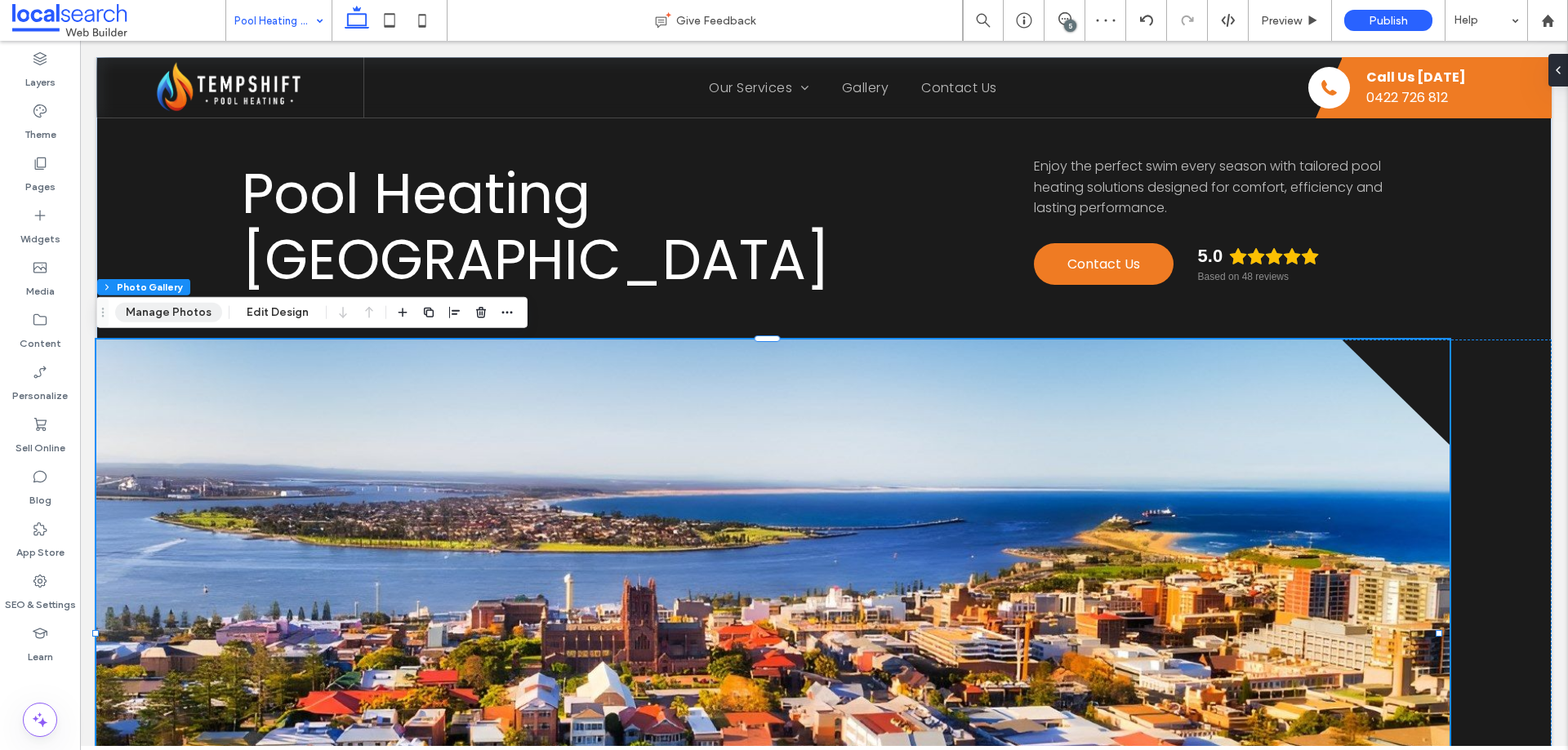
click at [157, 318] on button "Manage Photos" at bounding box center [168, 313] width 107 height 19
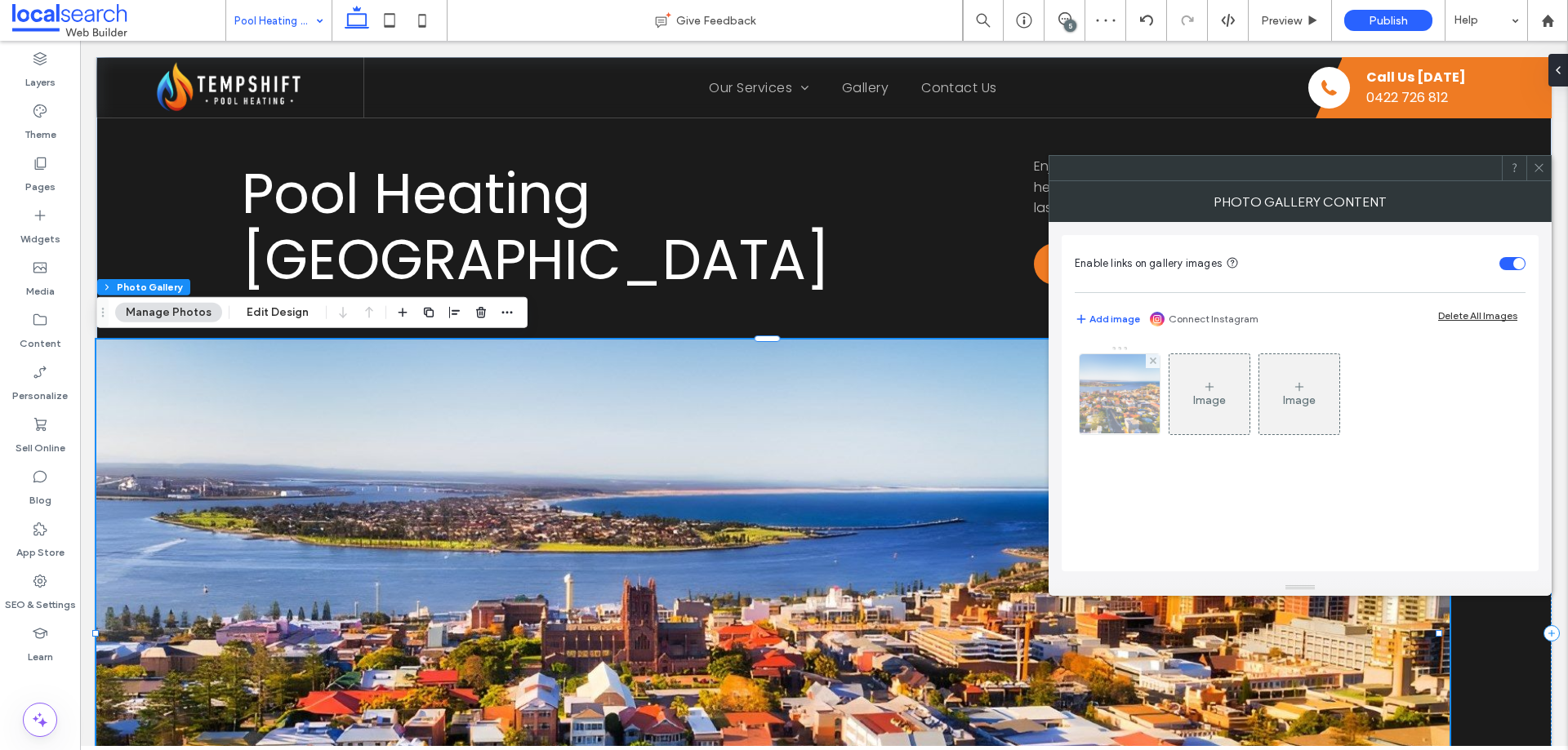
click at [1112, 396] on img at bounding box center [1119, 394] width 120 height 80
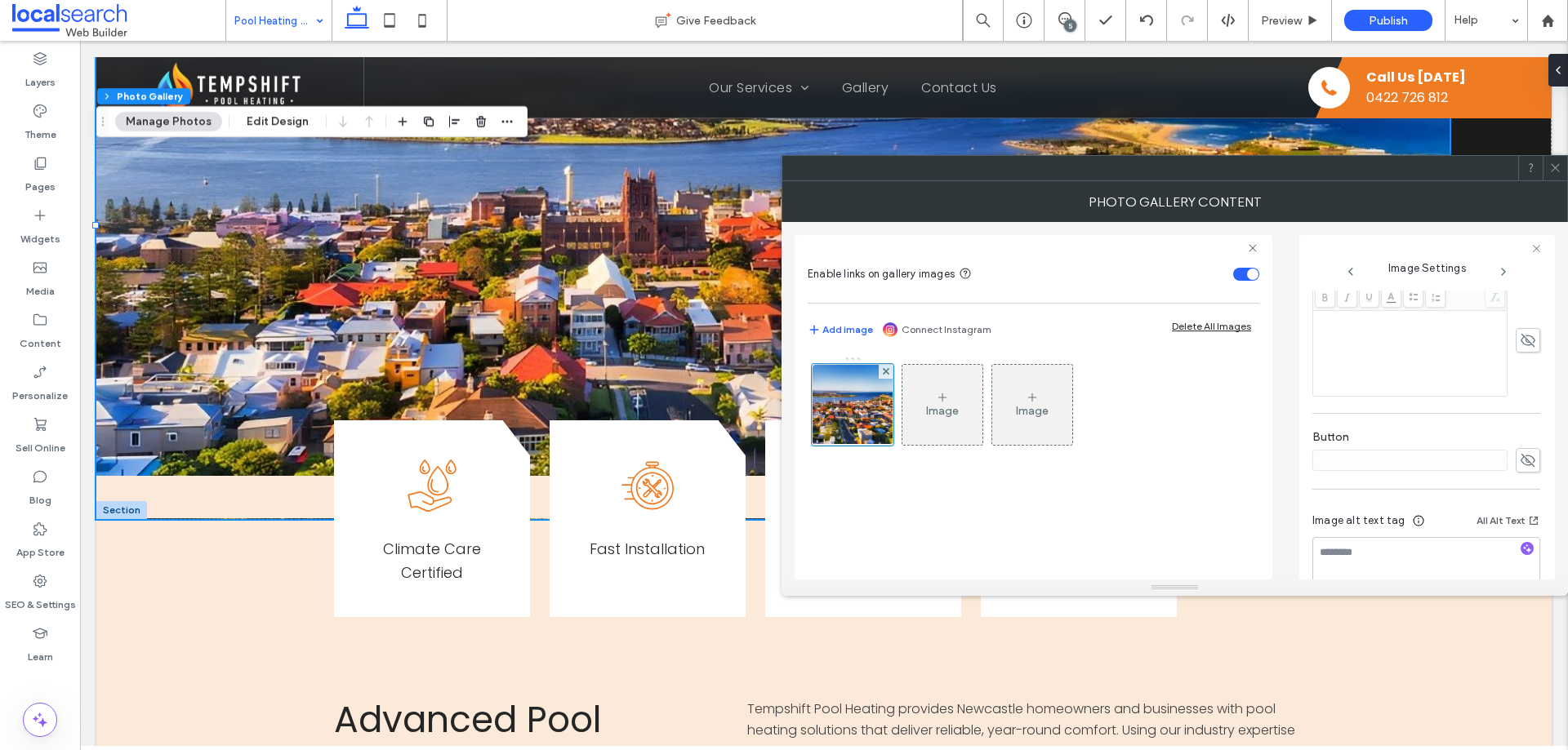
click at [1555, 176] on span at bounding box center [1555, 168] width 13 height 24
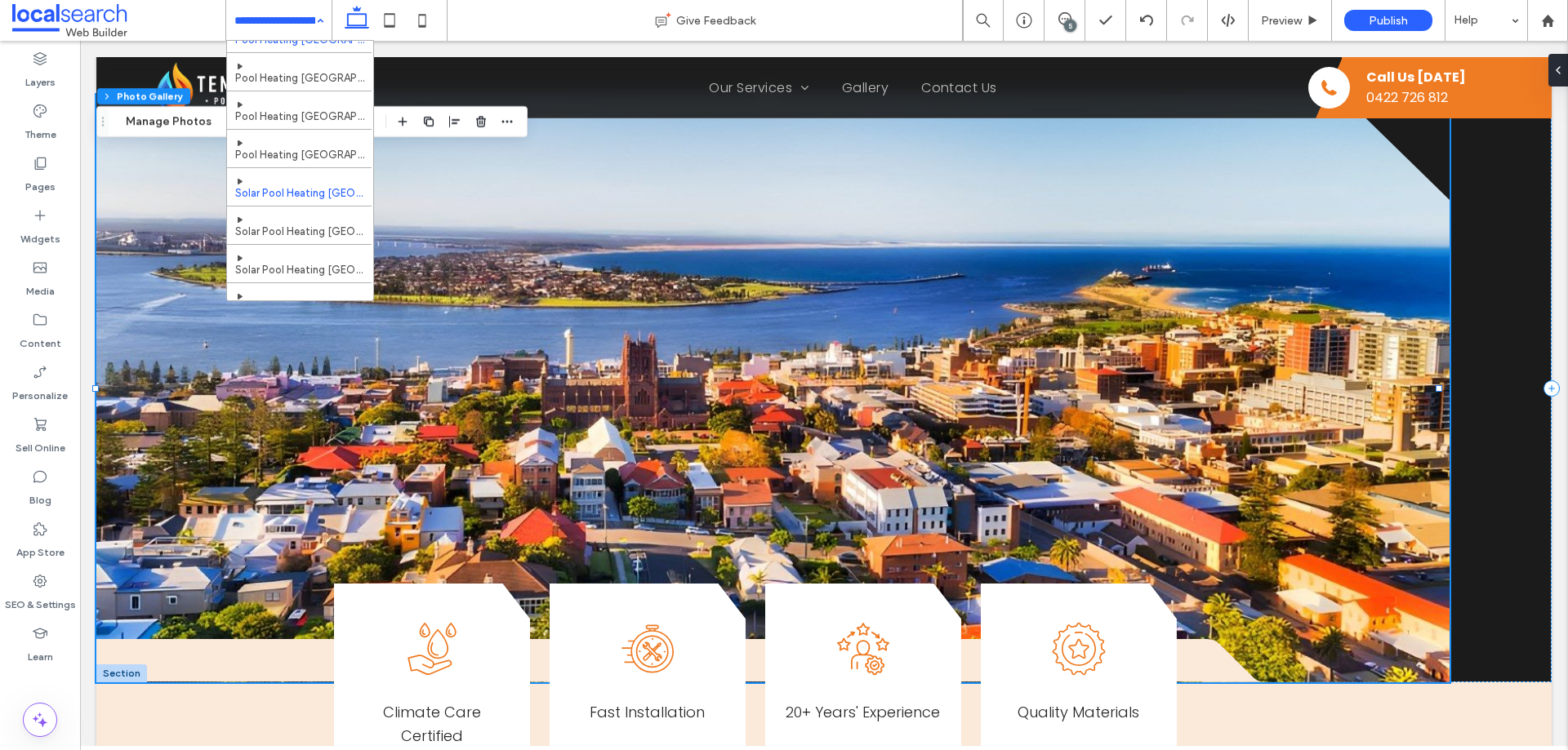
scroll to position [328, 0]
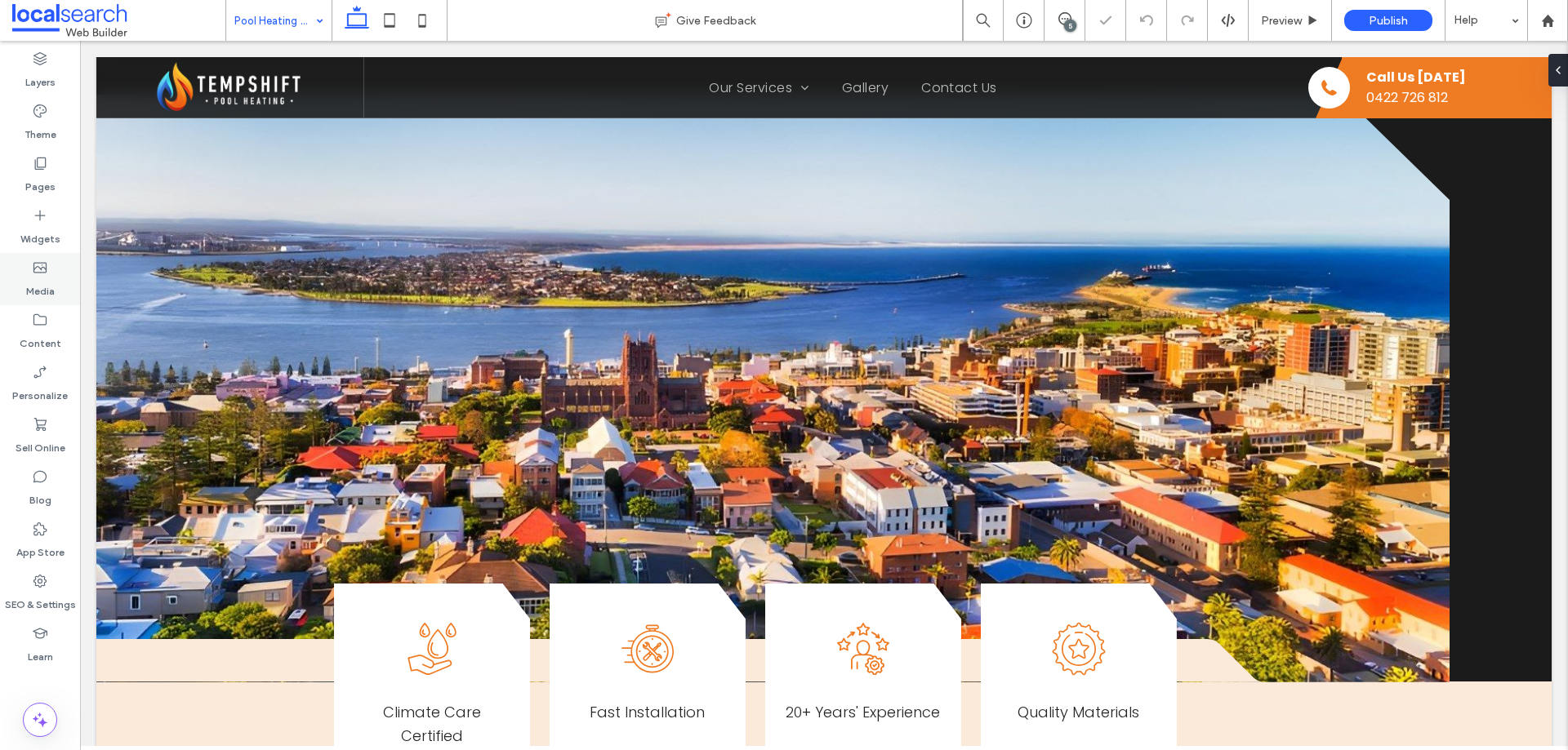
click at [38, 271] on icon at bounding box center [39, 267] width 16 height 16
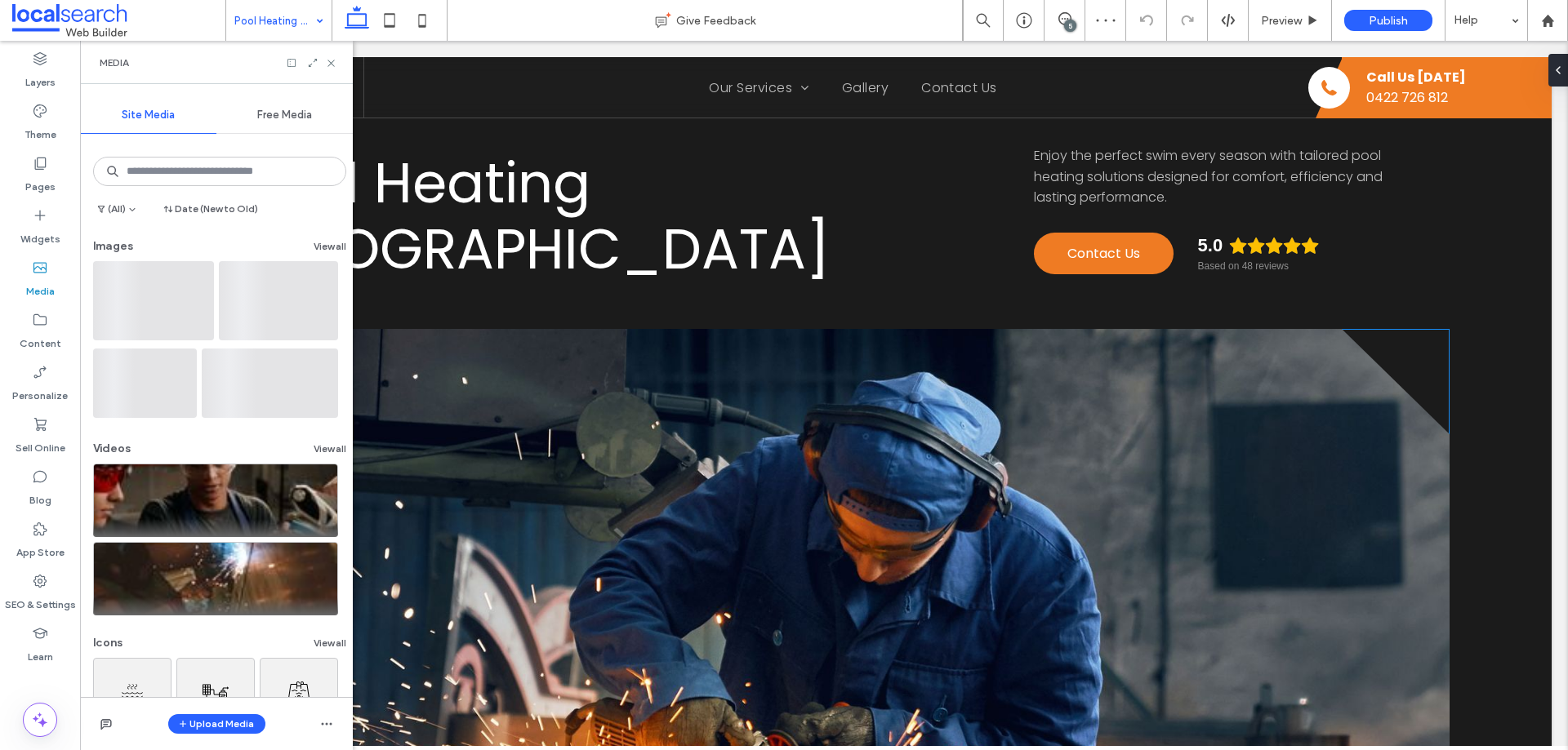
scroll to position [81, 0]
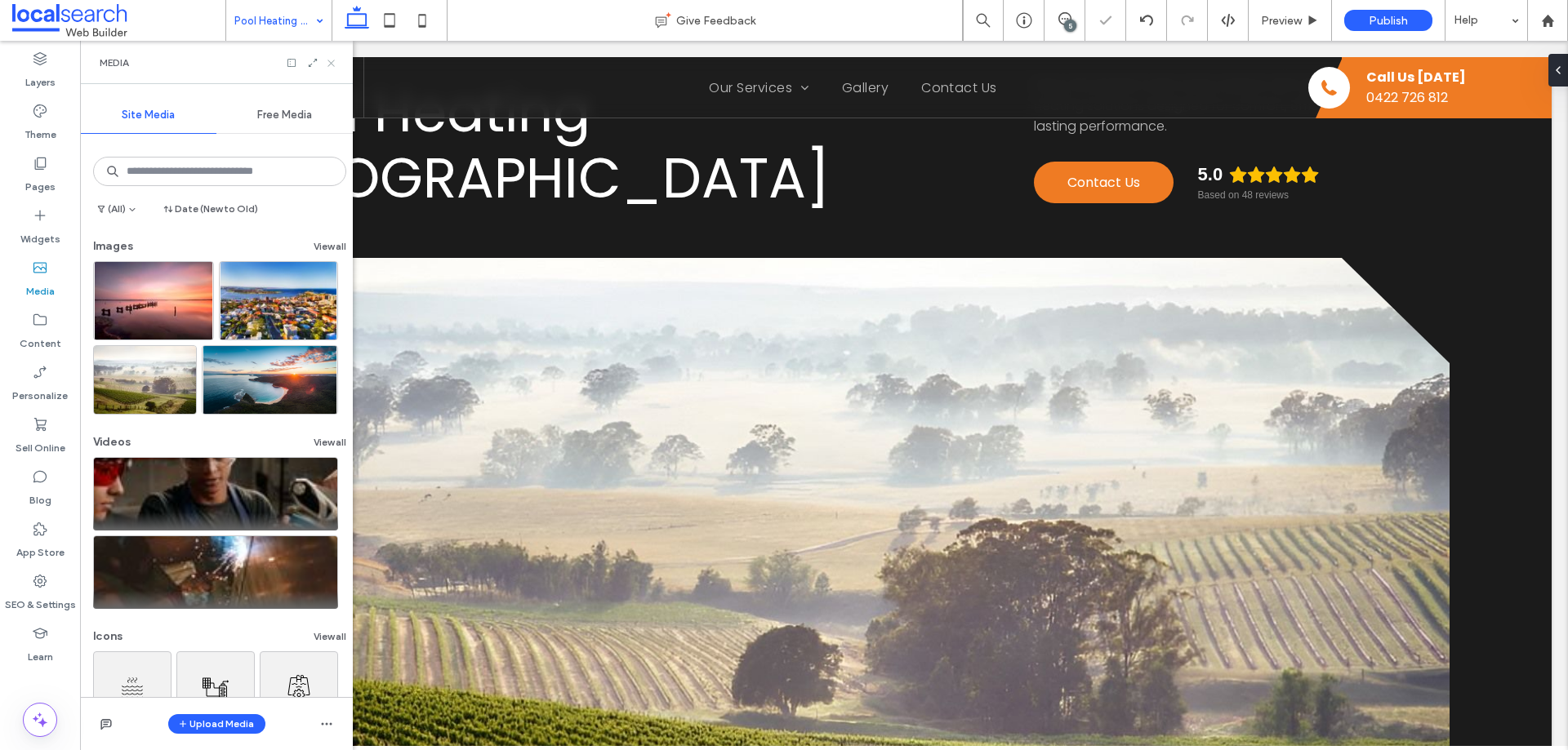
drag, startPoint x: 330, startPoint y: 65, endPoint x: 240, endPoint y: 189, distance: 153.2
click at [330, 65] on use at bounding box center [331, 63] width 7 height 7
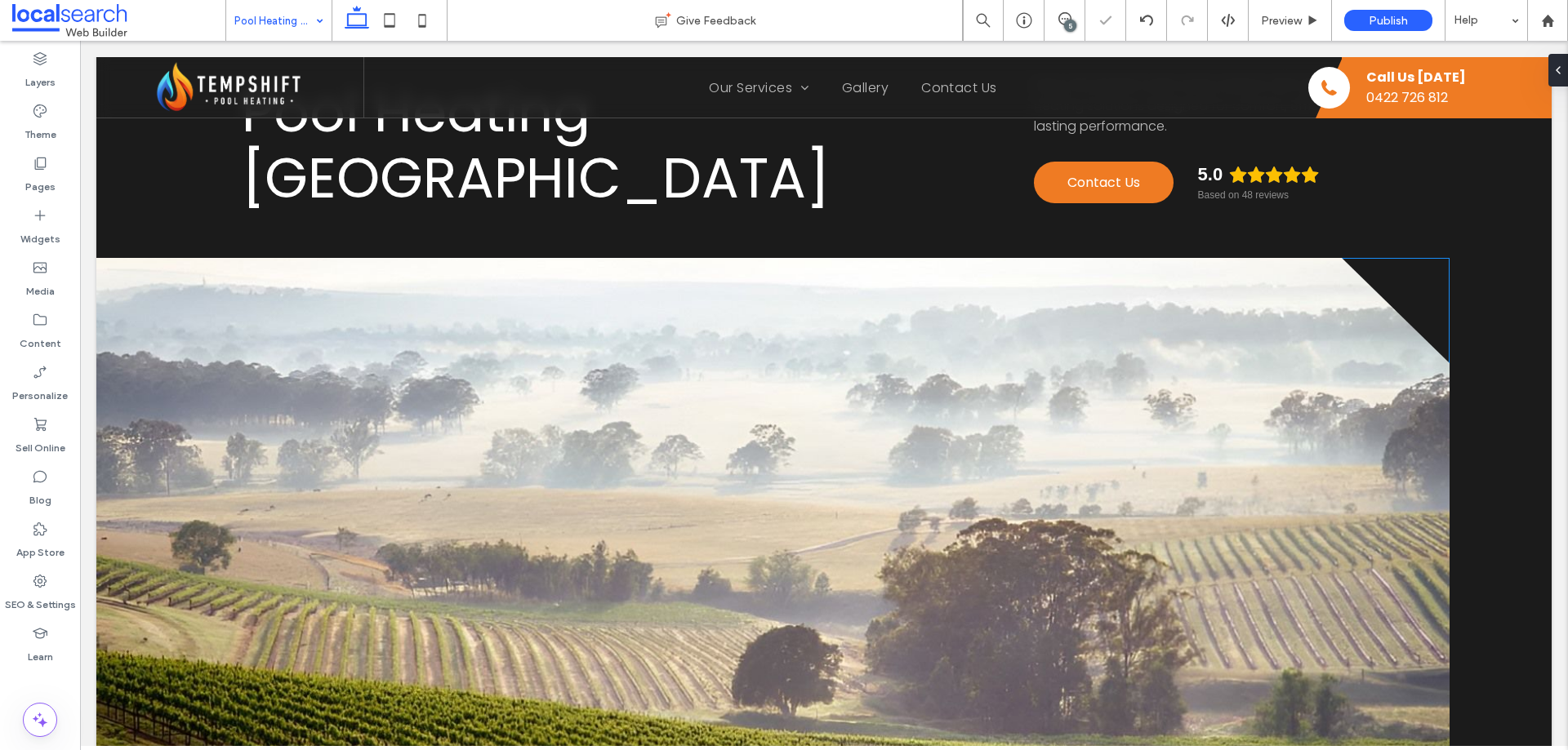
scroll to position [163, 0]
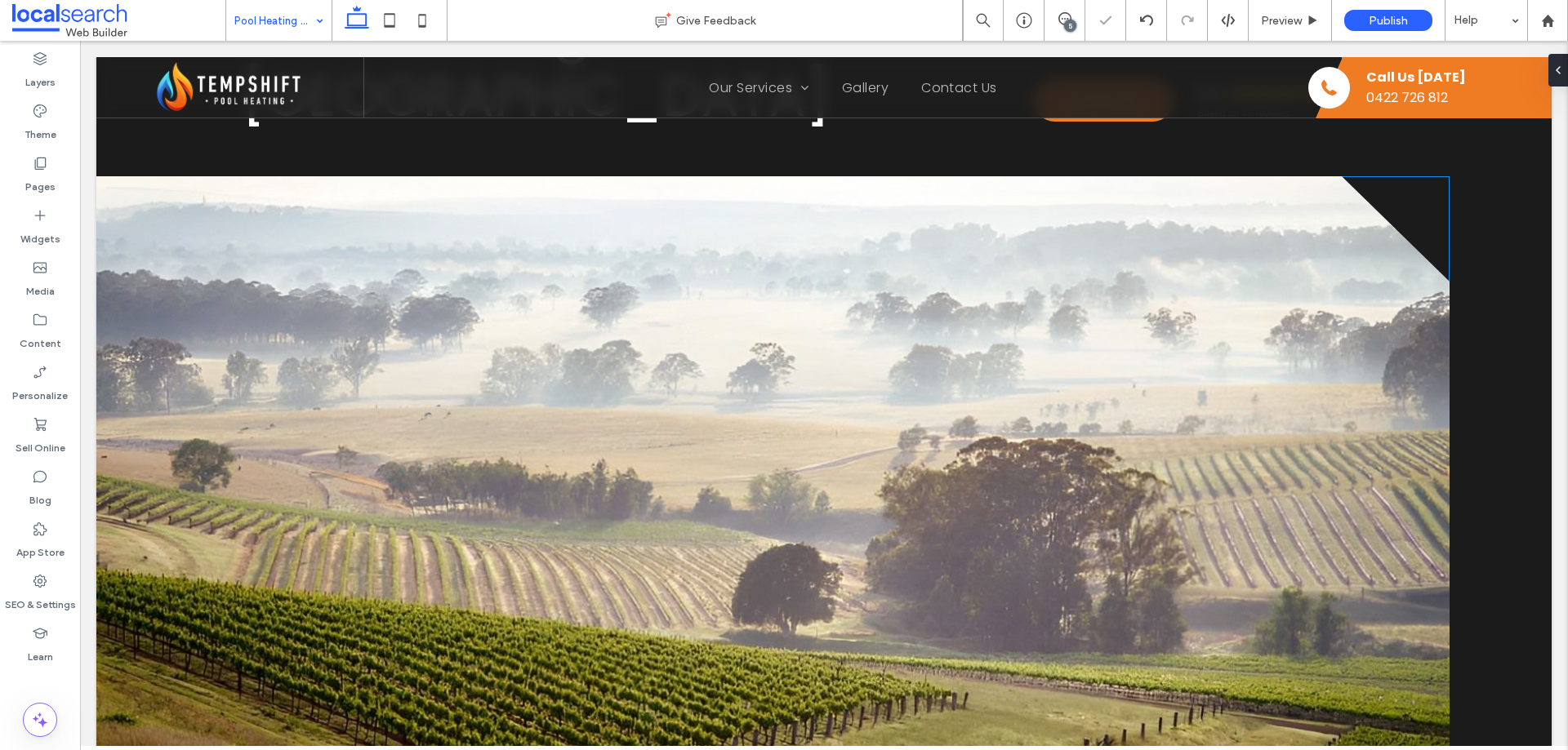
click at [273, 263] on link at bounding box center [773, 470] width 1353 height 588
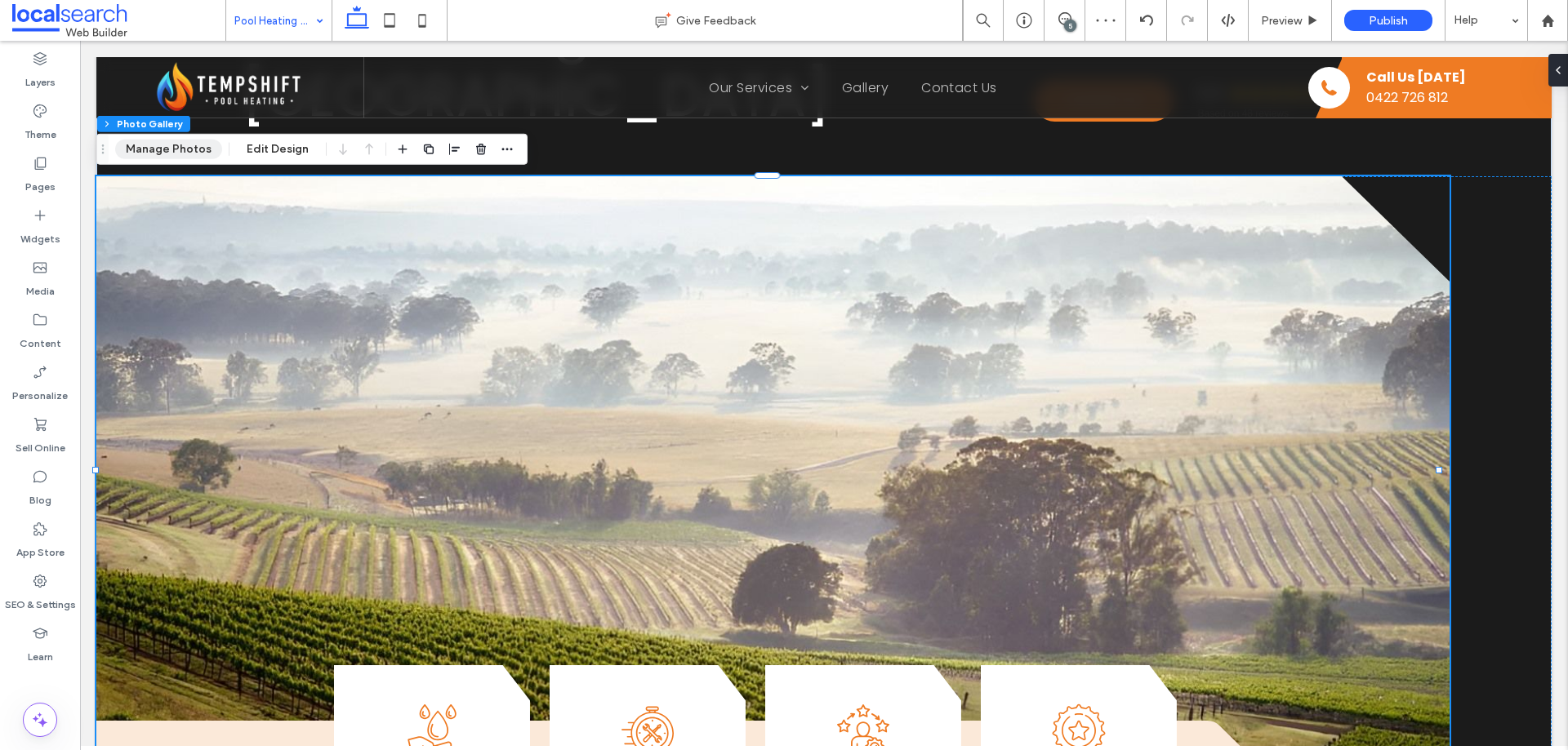
click at [178, 149] on button "Manage Photos" at bounding box center [168, 149] width 107 height 19
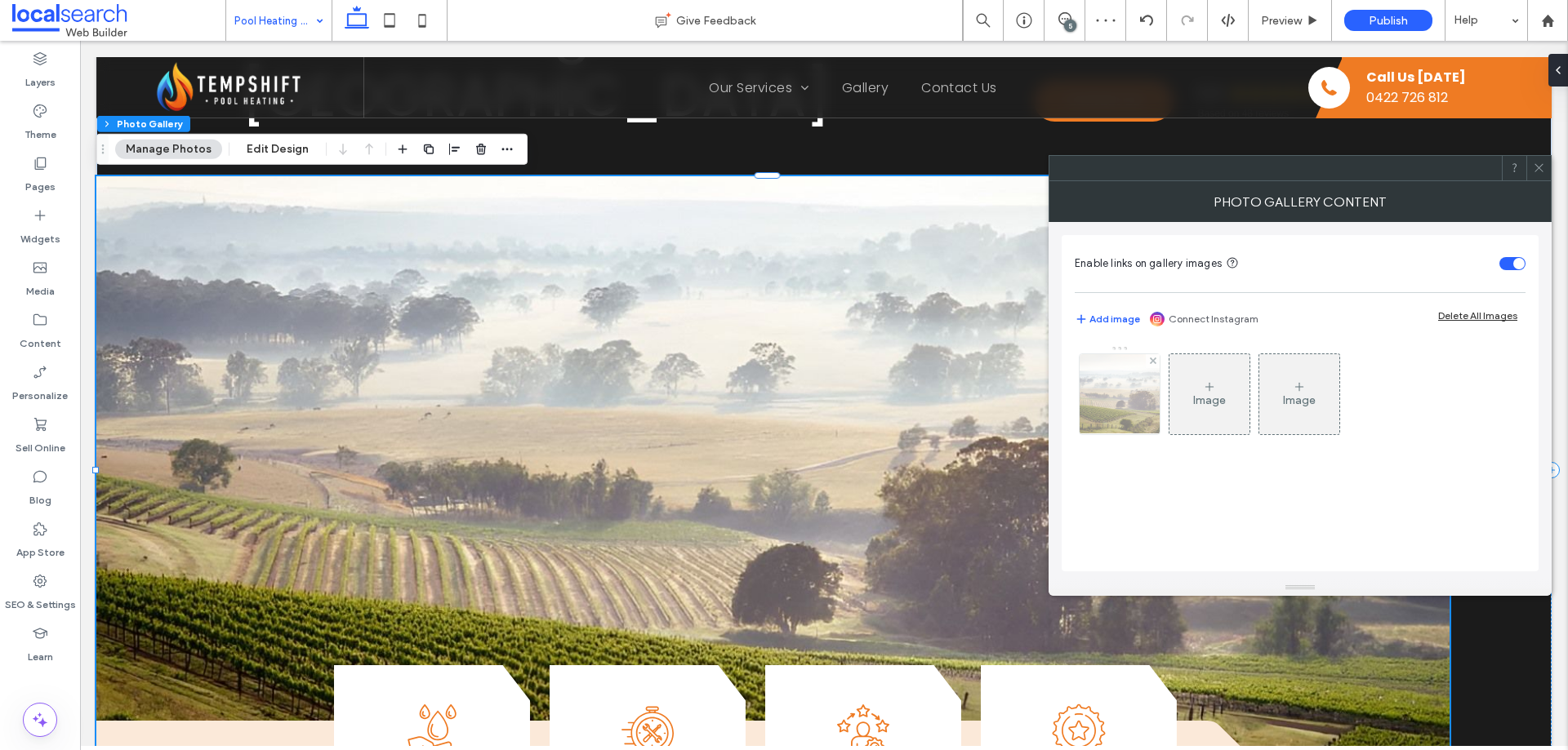
click at [1124, 403] on img at bounding box center [1120, 394] width 120 height 80
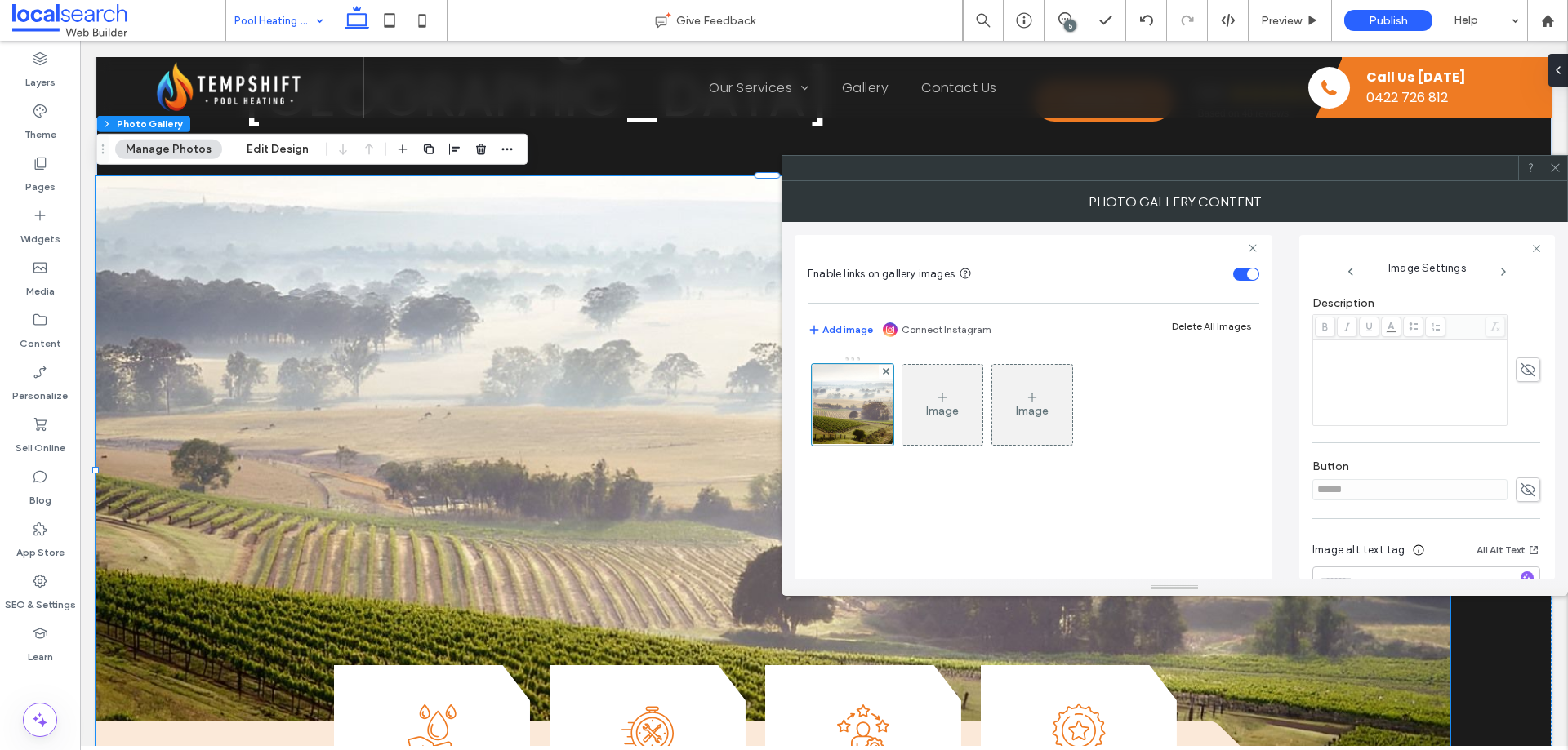
scroll to position [491, 0]
click at [1520, 454] on use at bounding box center [1528, 461] width 15 height 13
drag, startPoint x: 1348, startPoint y: 438, endPoint x: 1301, endPoint y: 438, distance: 47.0
click at [1301, 438] on div "Image Settings Name: hunter-valley-Sunrise+Over+Hunter+Valley+Vineyards-2880w-P…" at bounding box center [1426, 407] width 256 height 344
click at [1306, 436] on div "Image Settings Name: hunter-valley-Sunrise+Over+Hunter+Valley+Vineyards-2880w-P…" at bounding box center [1426, 407] width 256 height 344
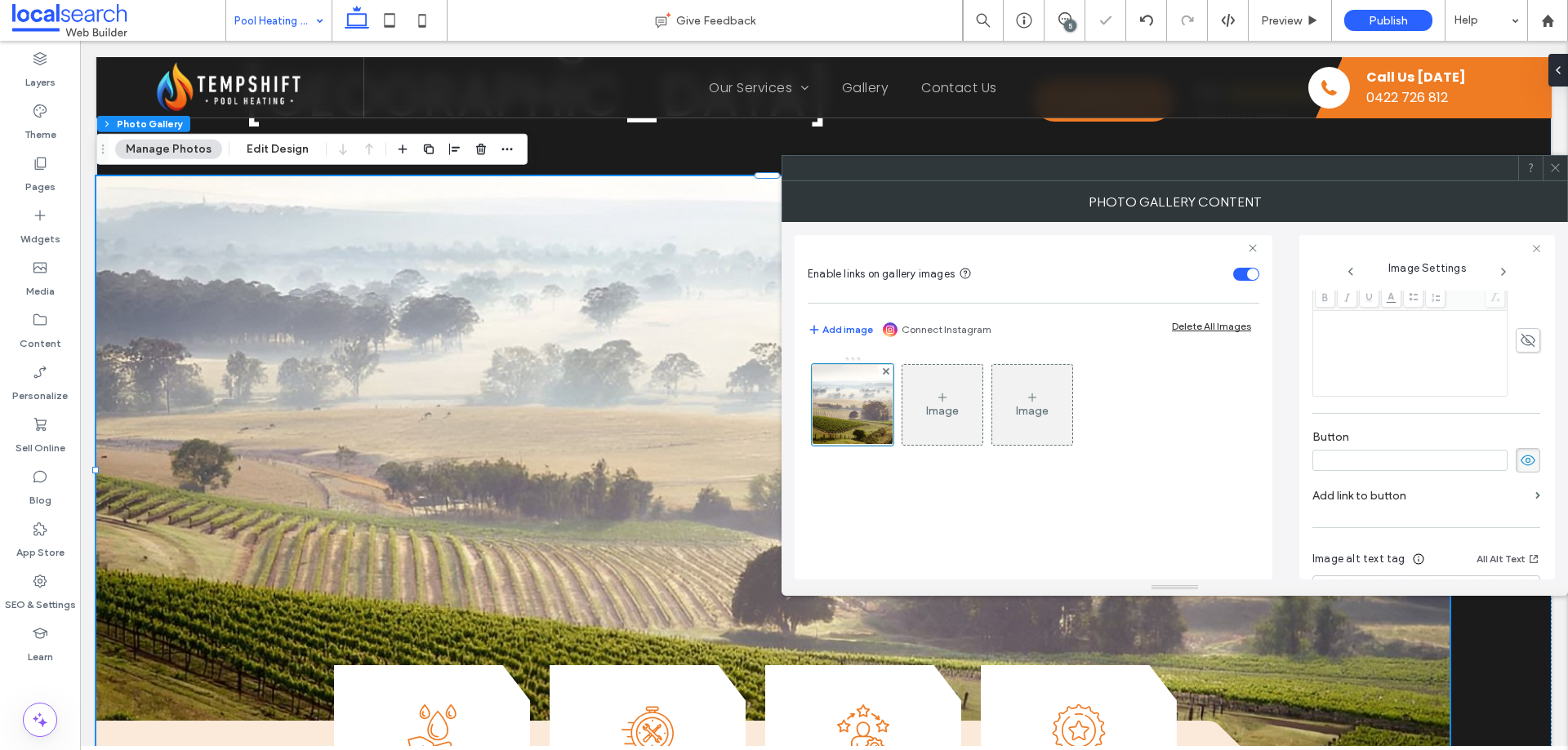
click at [1519, 452] on icon at bounding box center [1527, 460] width 16 height 18
drag, startPoint x: 1549, startPoint y: 176, endPoint x: 1531, endPoint y: 189, distance: 22.2
click at [1550, 176] on span at bounding box center [1555, 168] width 13 height 24
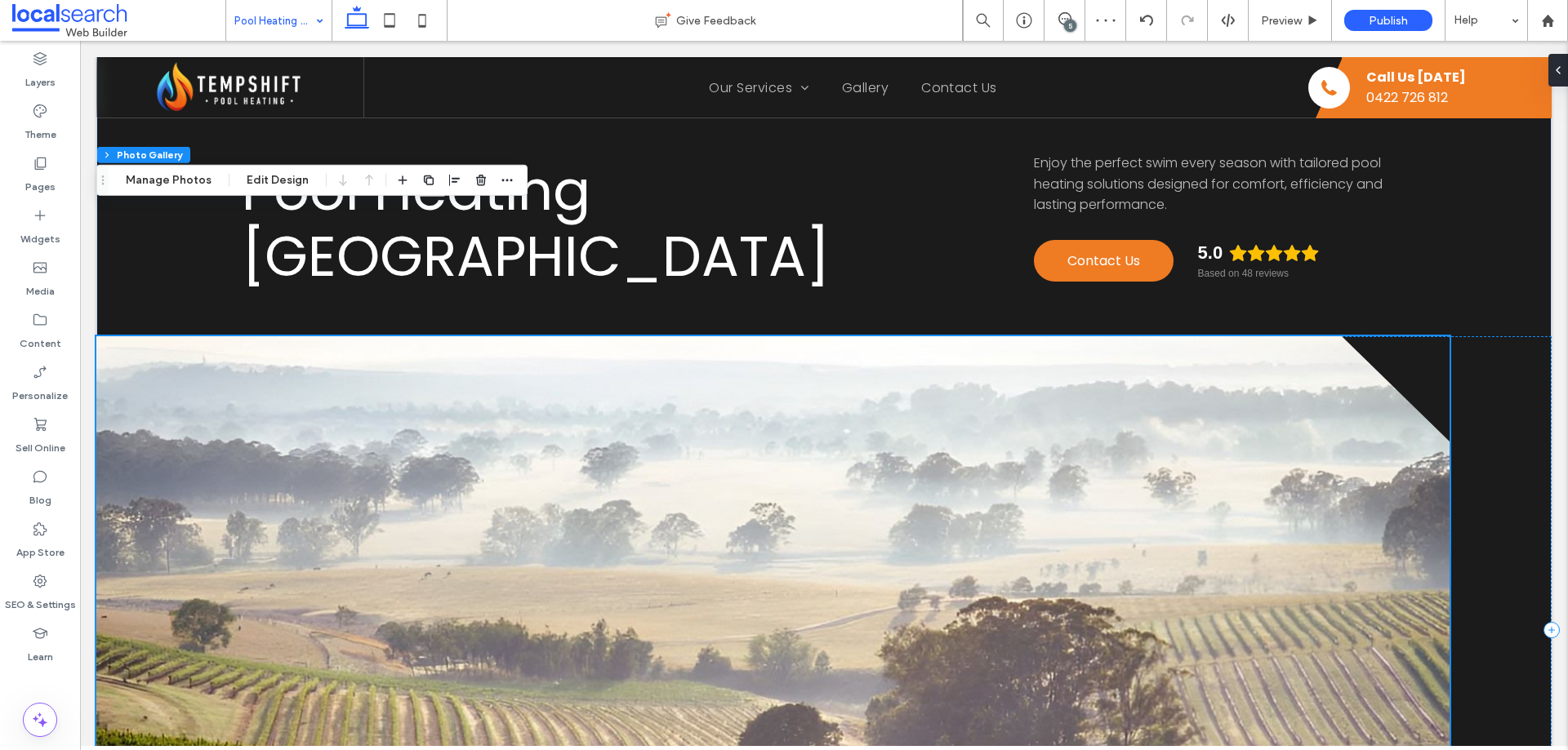
scroll to position [0, 0]
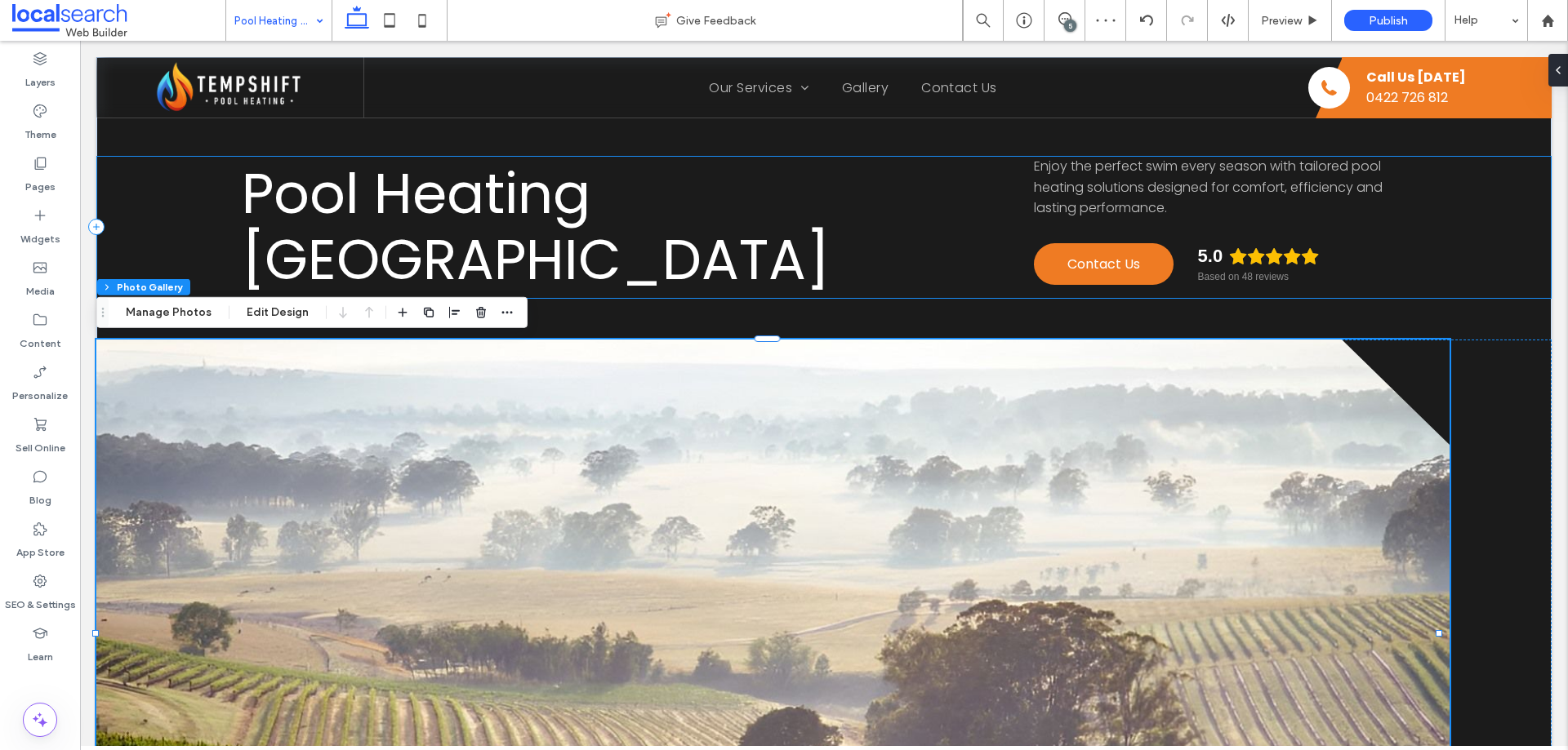
click at [1421, 276] on div "Pool Heating Hunter Valley Enjoy the perfect swim every season with tailored po…" at bounding box center [824, 227] width 1455 height 143
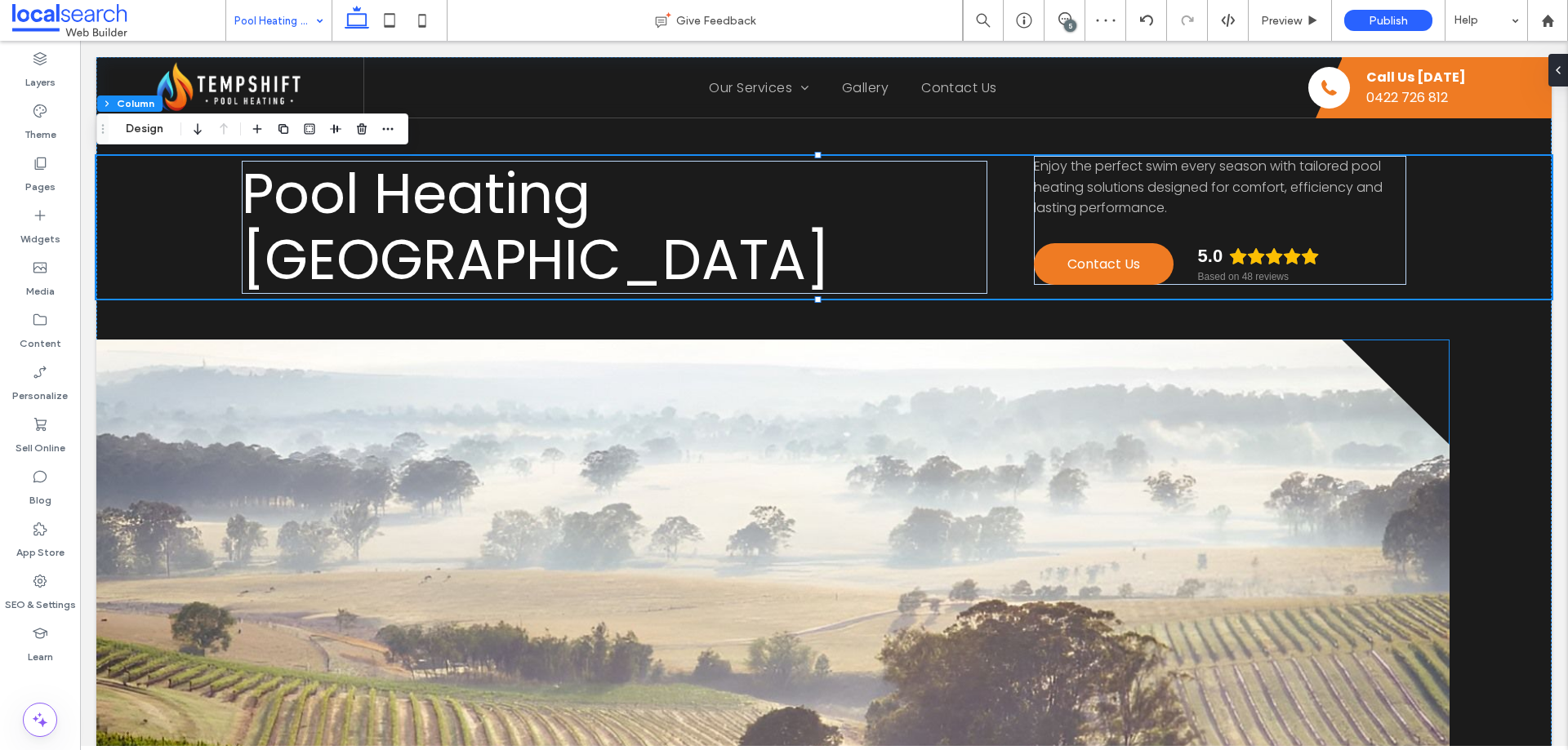
click at [1353, 380] on link at bounding box center [773, 634] width 1353 height 588
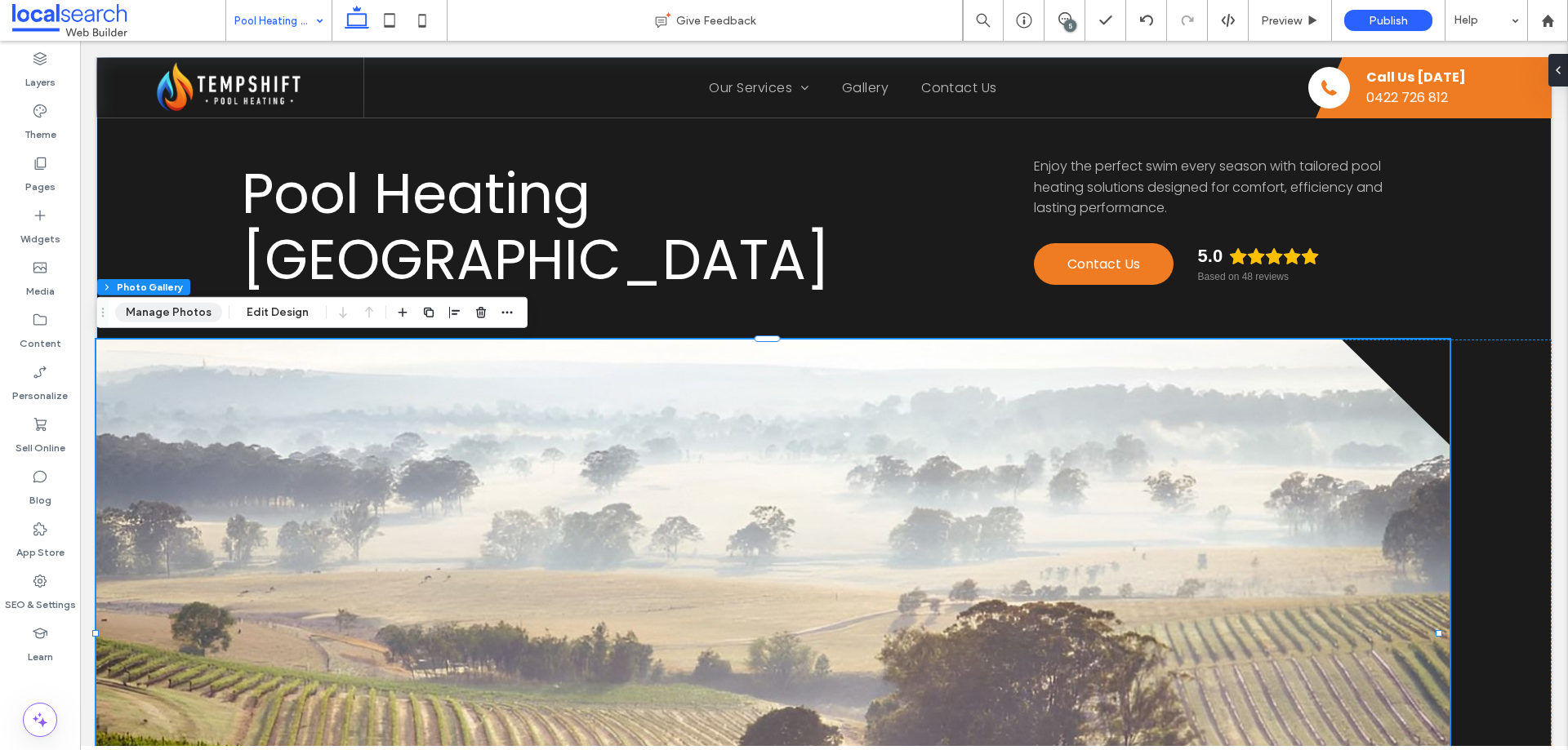
click at [191, 315] on button "Manage Photos" at bounding box center [168, 313] width 107 height 19
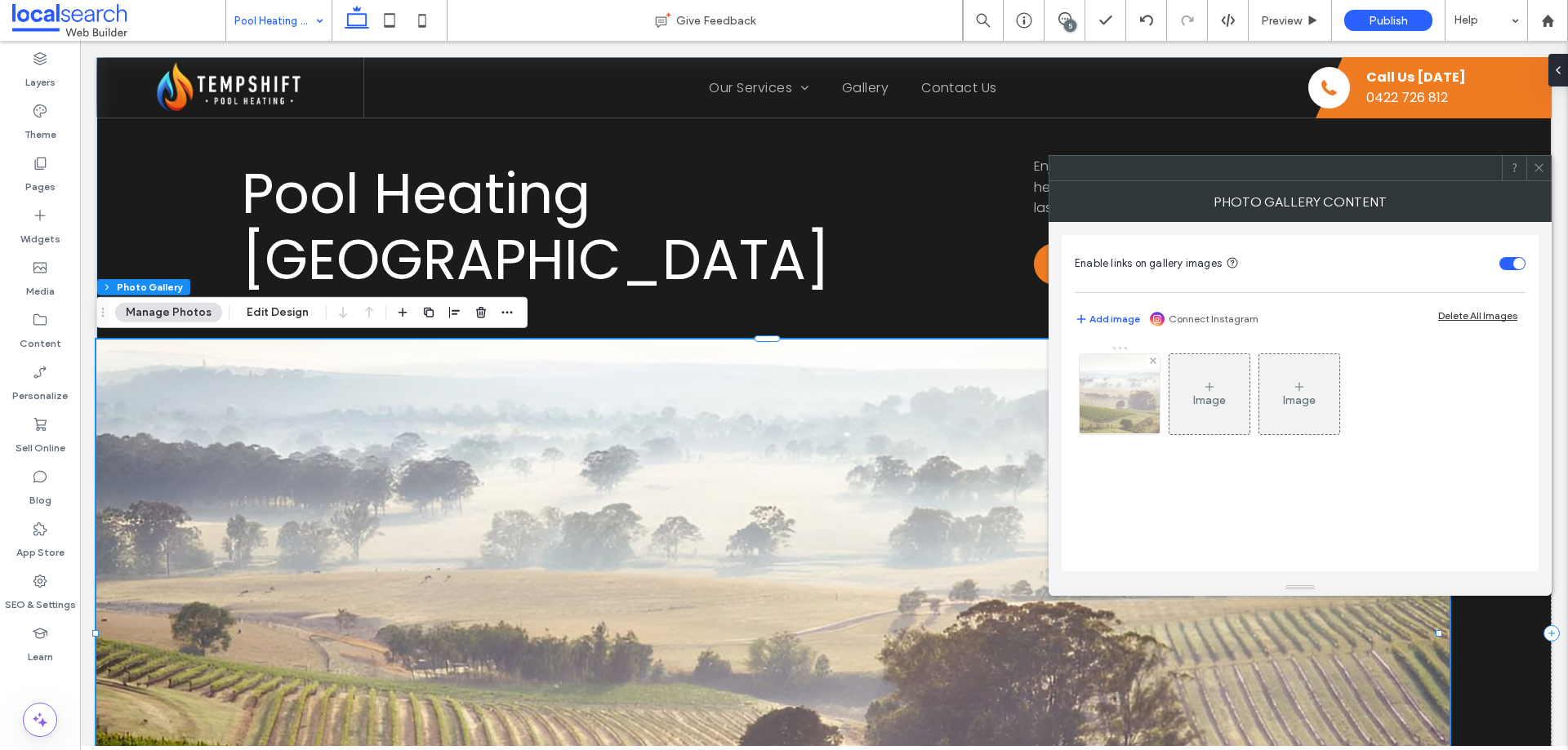
click at [1105, 403] on img at bounding box center [1120, 394] width 120 height 80
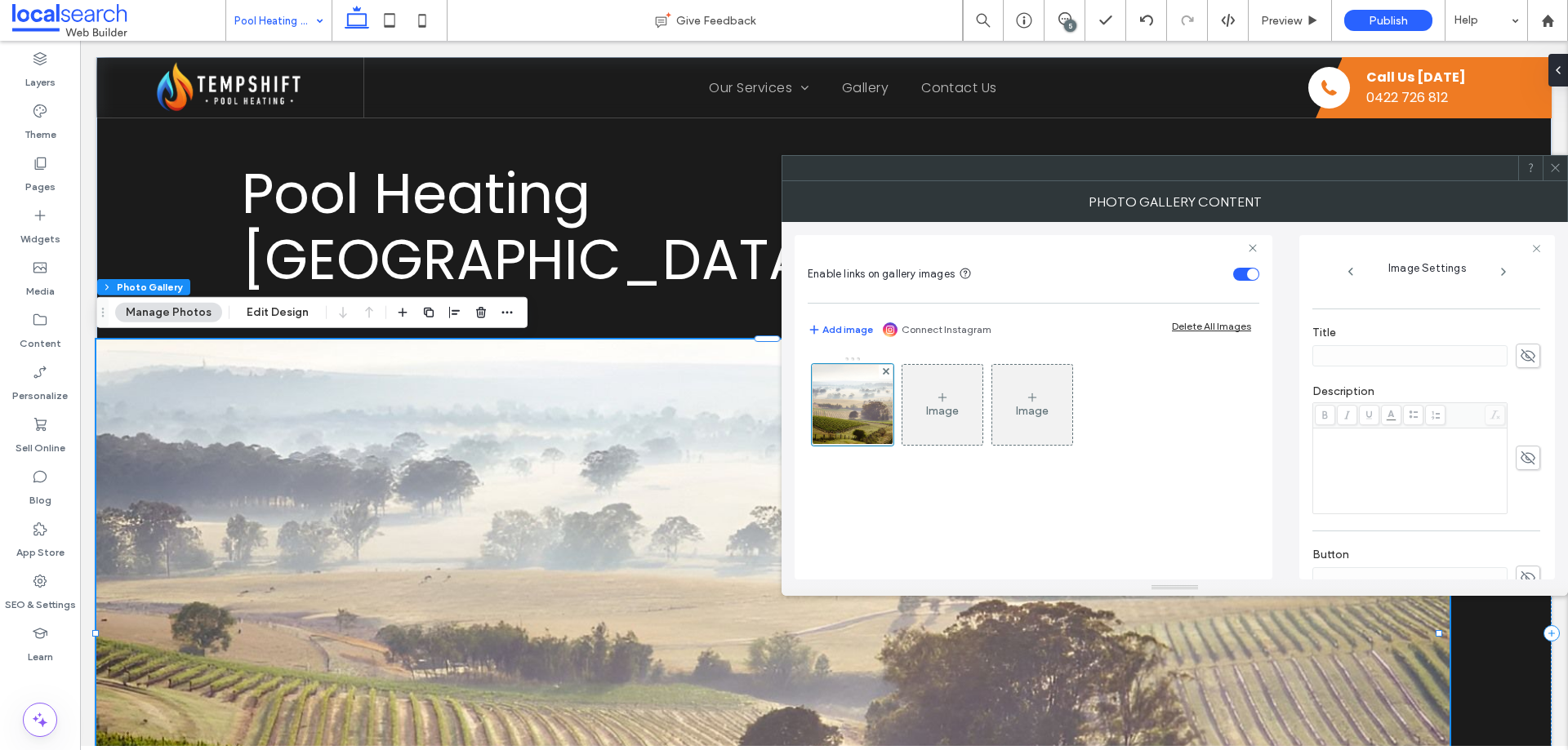
scroll to position [491, 0]
click at [1553, 168] on icon at bounding box center [1555, 168] width 13 height 13
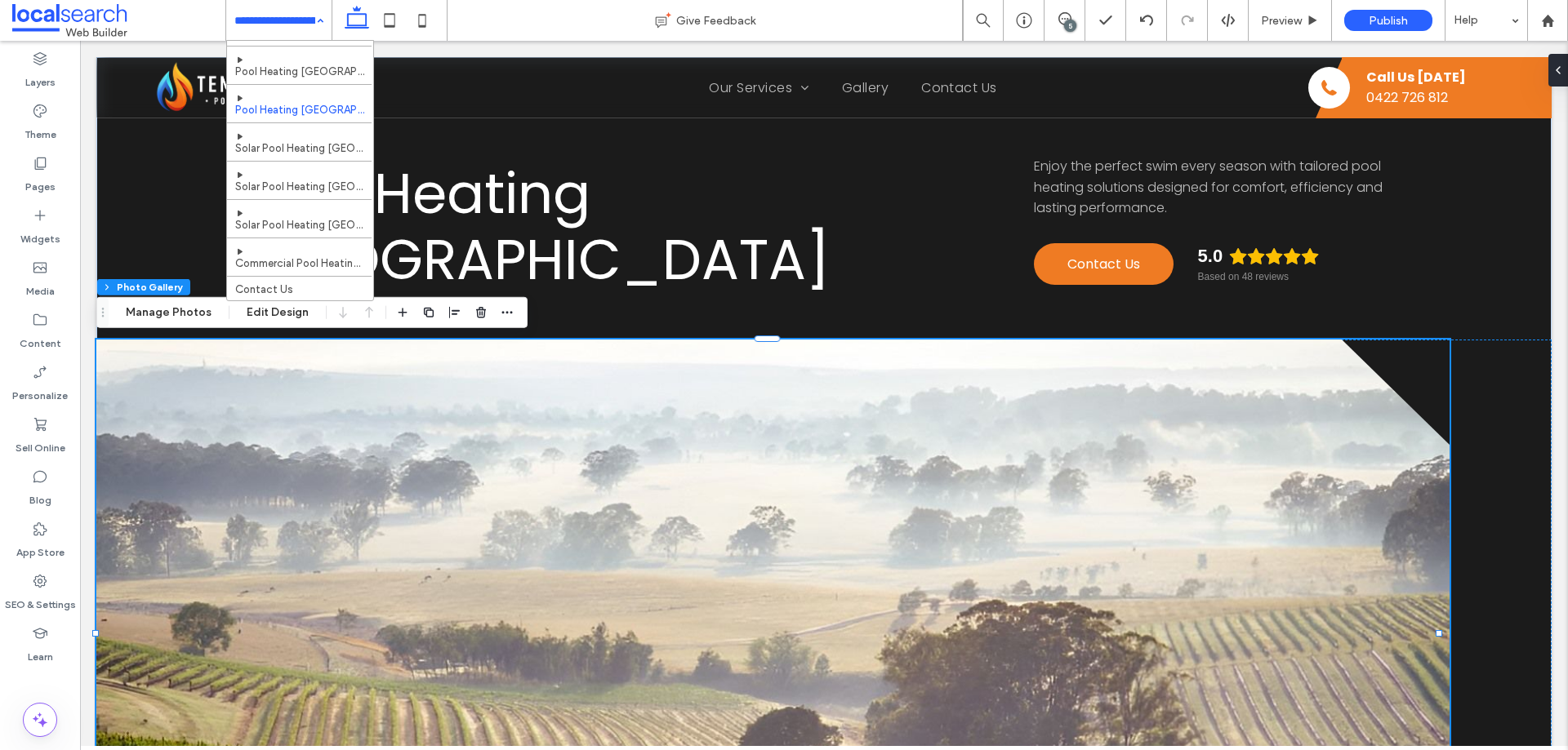
scroll to position [328, 0]
drag, startPoint x: 297, startPoint y: 139, endPoint x: 293, endPoint y: 147, distance: 8.9
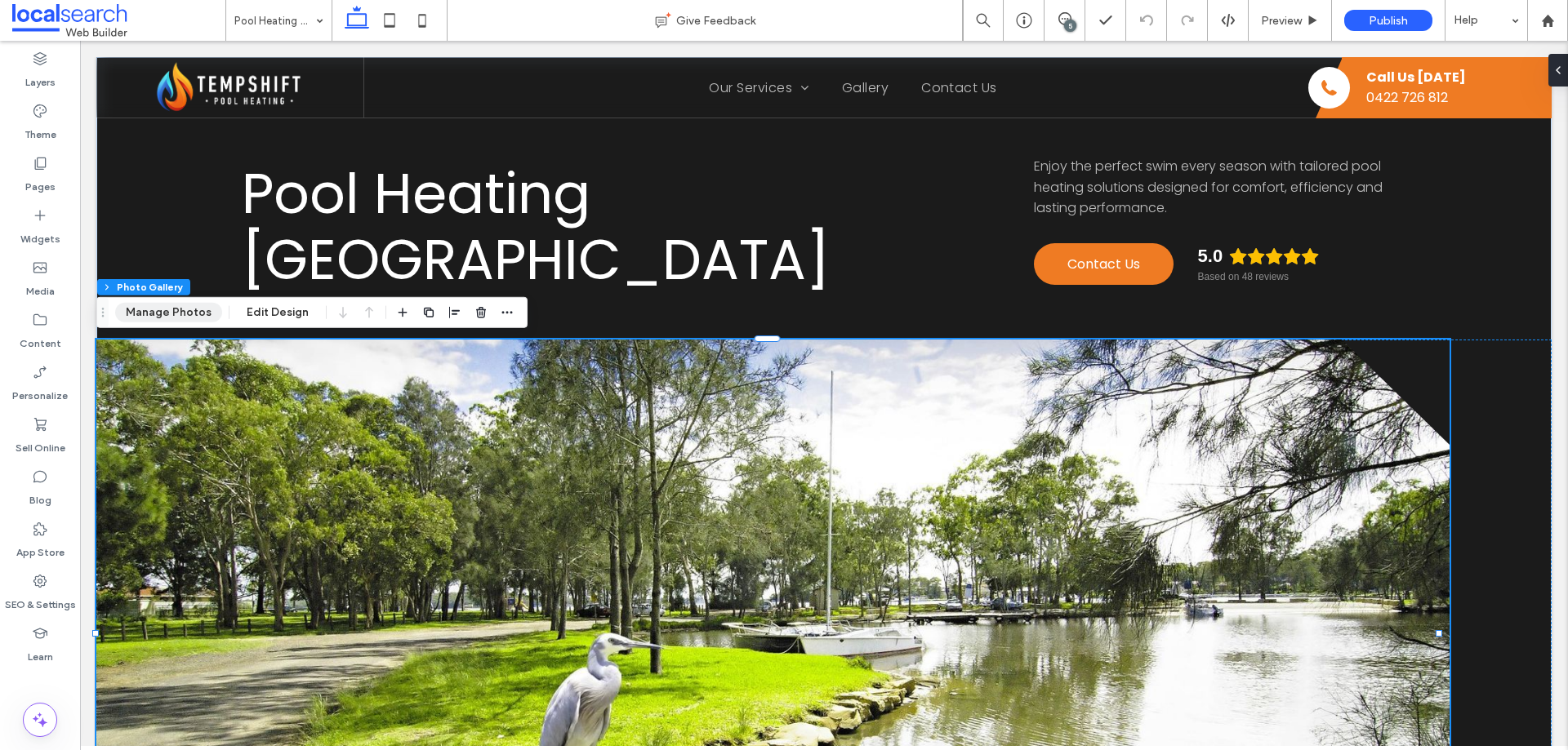
click at [173, 306] on button "Manage Photos" at bounding box center [168, 313] width 107 height 19
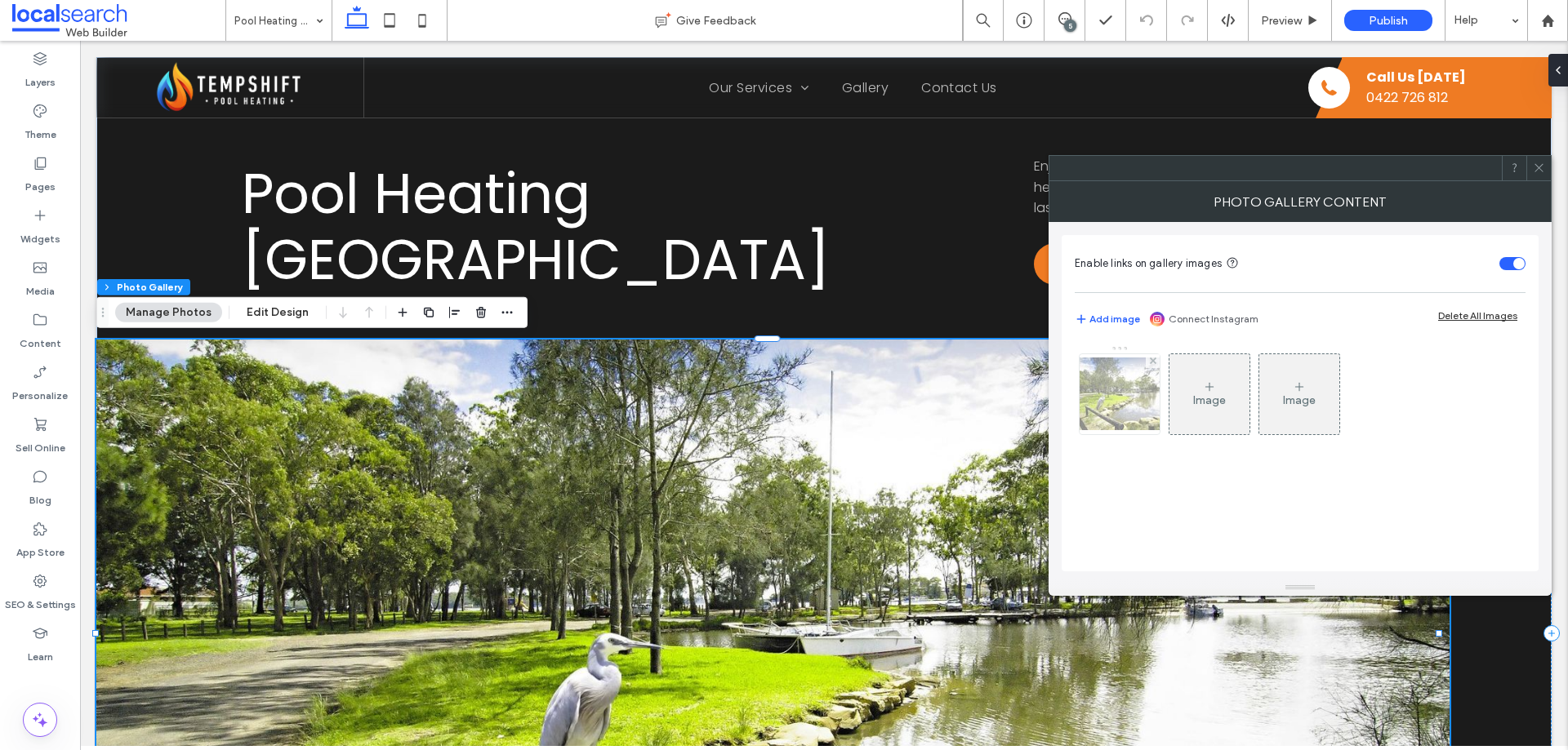
click at [1111, 410] on img at bounding box center [1120, 394] width 131 height 73
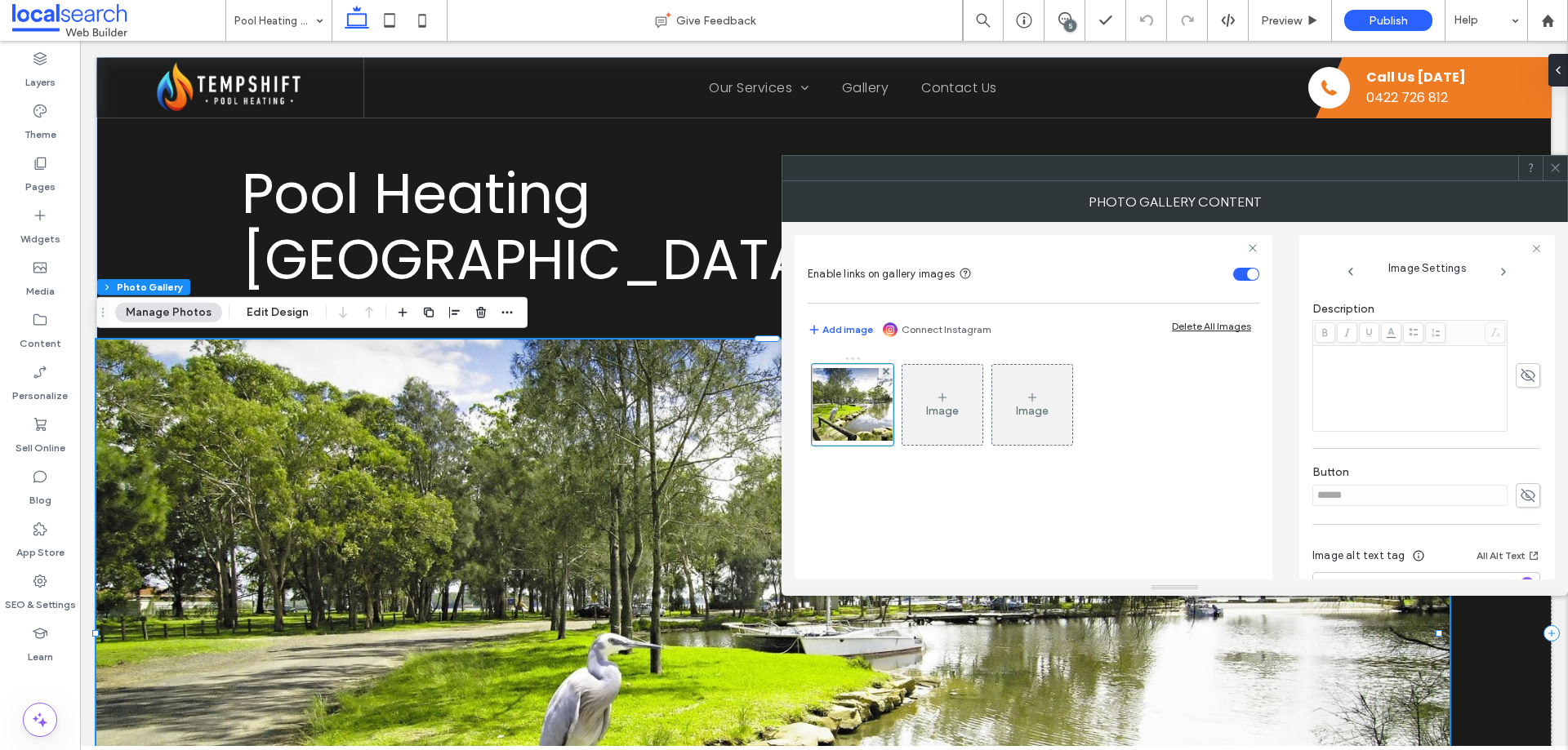
scroll to position [478, 0]
click at [1519, 438] on icon at bounding box center [1527, 436] width 16 height 18
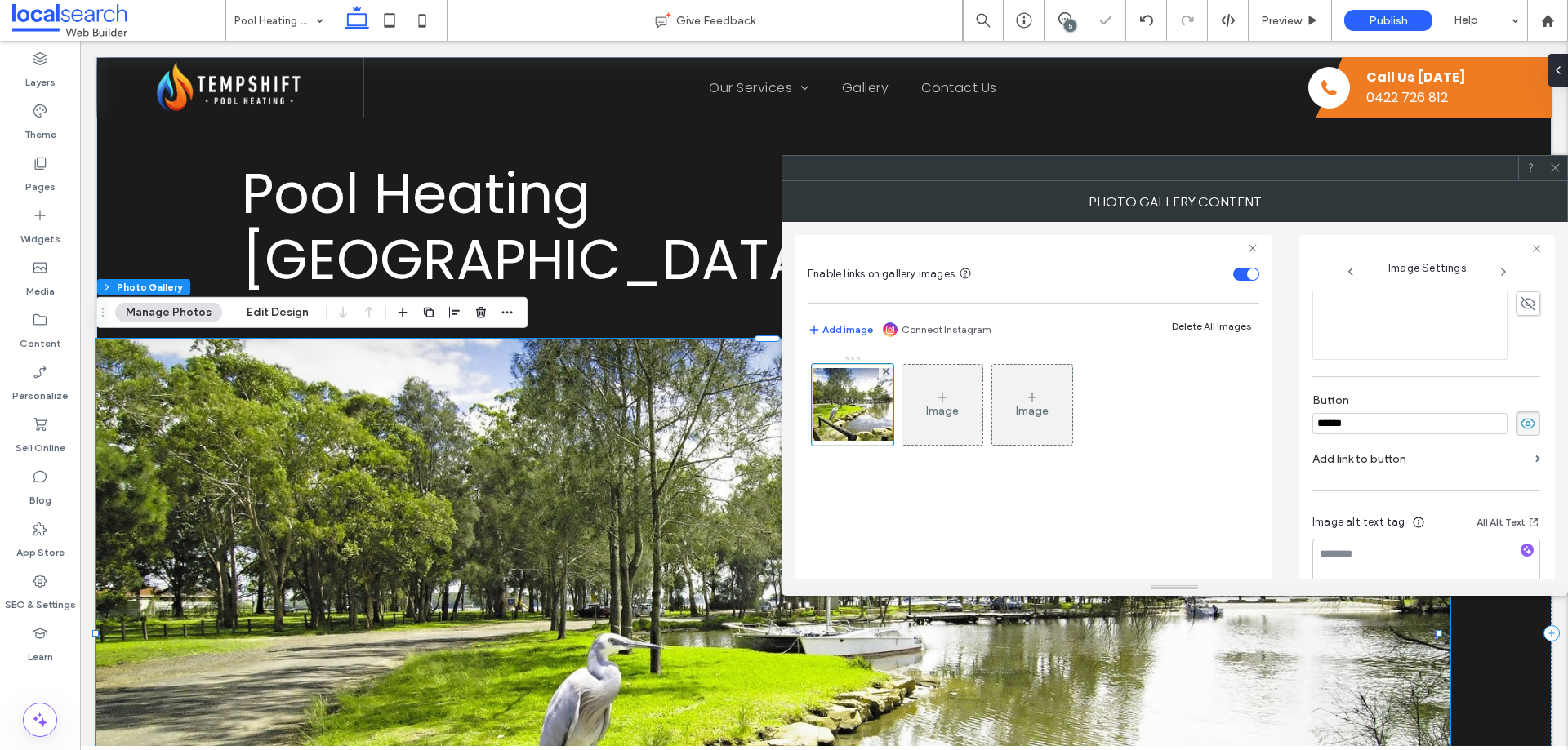
drag, startPoint x: 1326, startPoint y: 439, endPoint x: 1286, endPoint y: 439, distance: 40.0
click at [1286, 439] on div "Enable links on gallery images Add image Connect Instagram Delete All Images Im…" at bounding box center [1174, 401] width 760 height 358
click at [1305, 434] on div "Image Settings Name: lake-macquarie-1045567261-1920w.jpg Size: 1920x1067 Replac…" at bounding box center [1426, 407] width 256 height 344
click at [1519, 432] on icon at bounding box center [1527, 423] width 16 height 18
click at [1552, 178] on span at bounding box center [1555, 168] width 13 height 24
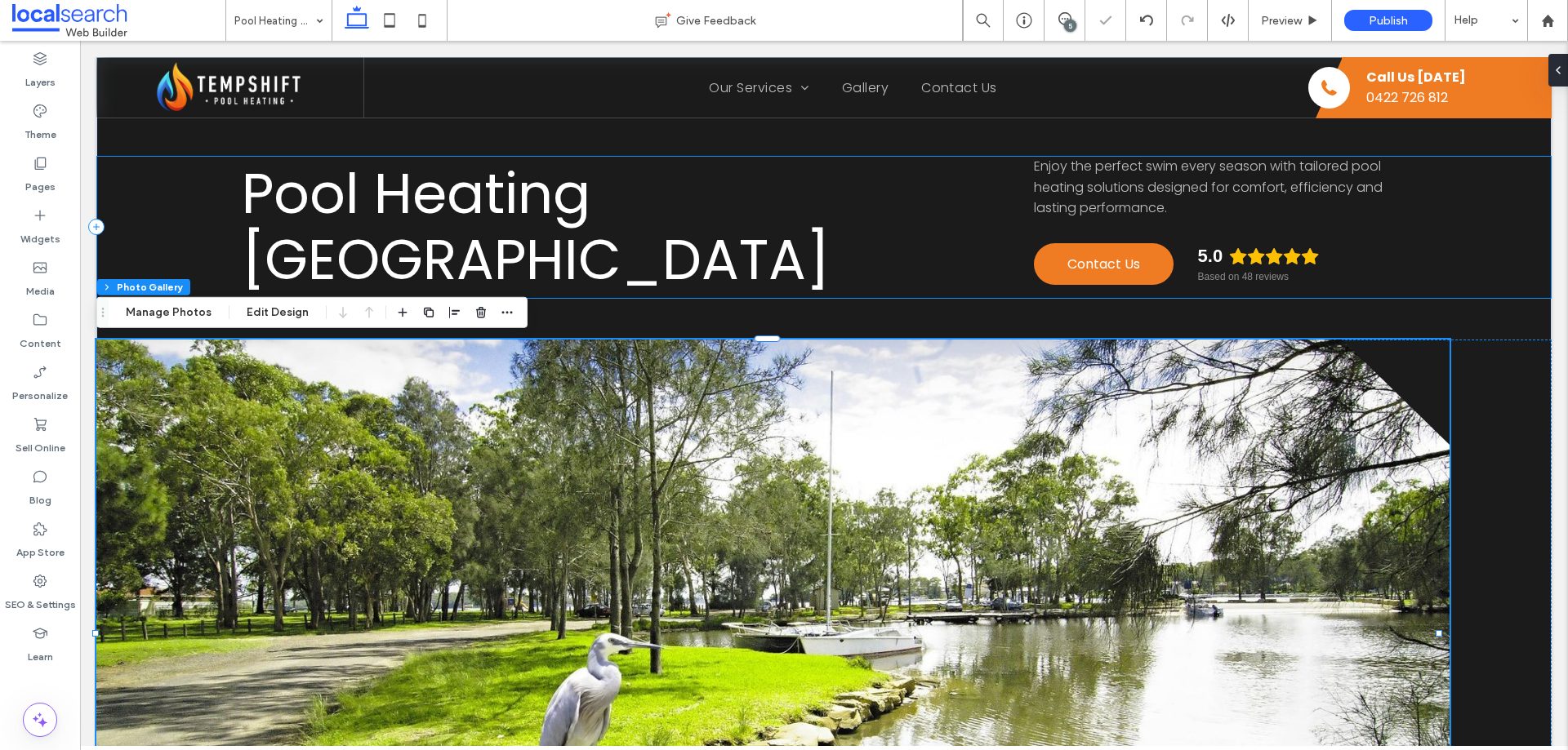
click at [1428, 261] on div "Pool Heating Lake Macquarie Enjoy the perfect swim every season with tailored p…" at bounding box center [824, 227] width 1455 height 143
click at [1363, 385] on link at bounding box center [773, 634] width 1353 height 588
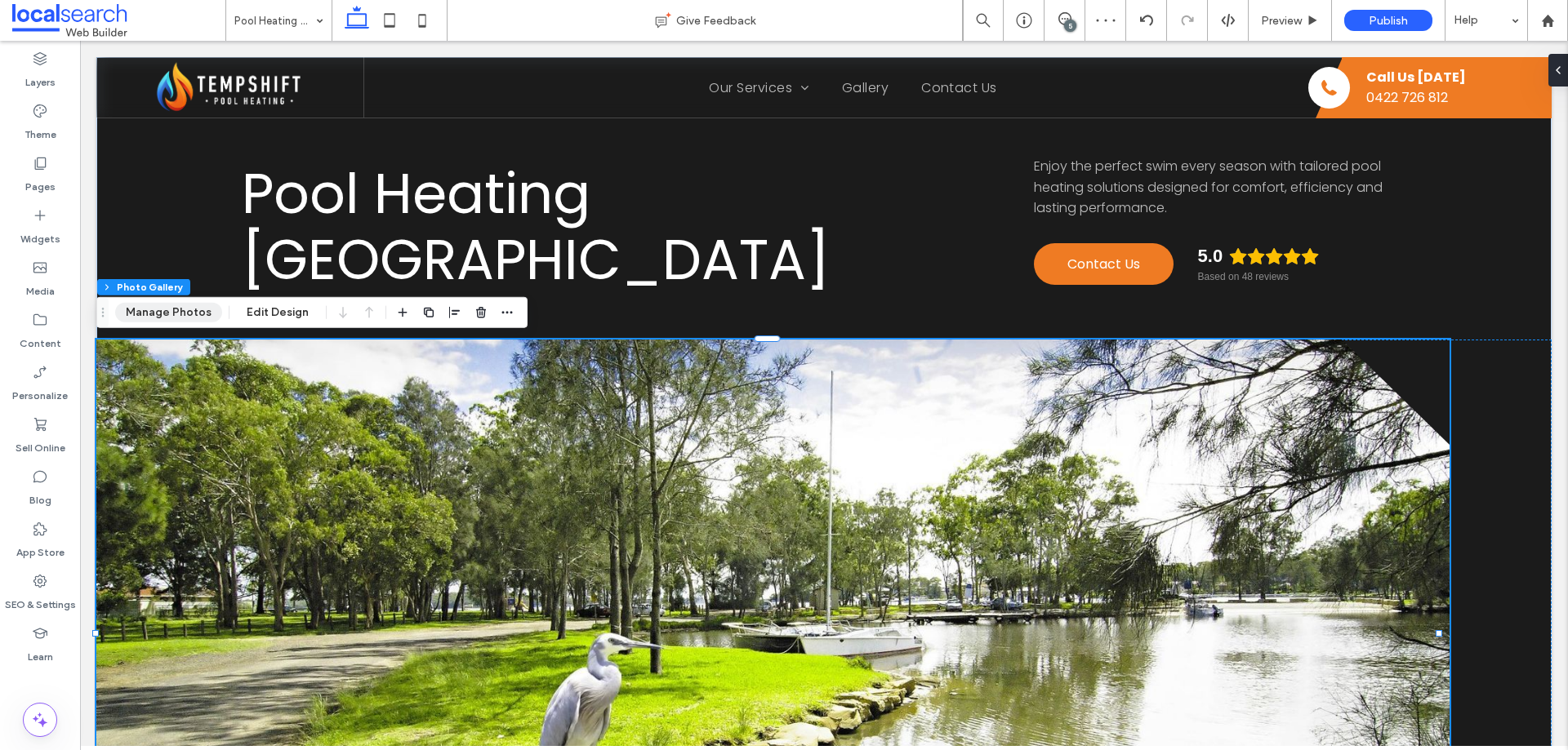
click at [189, 309] on button "Manage Photos" at bounding box center [168, 313] width 107 height 19
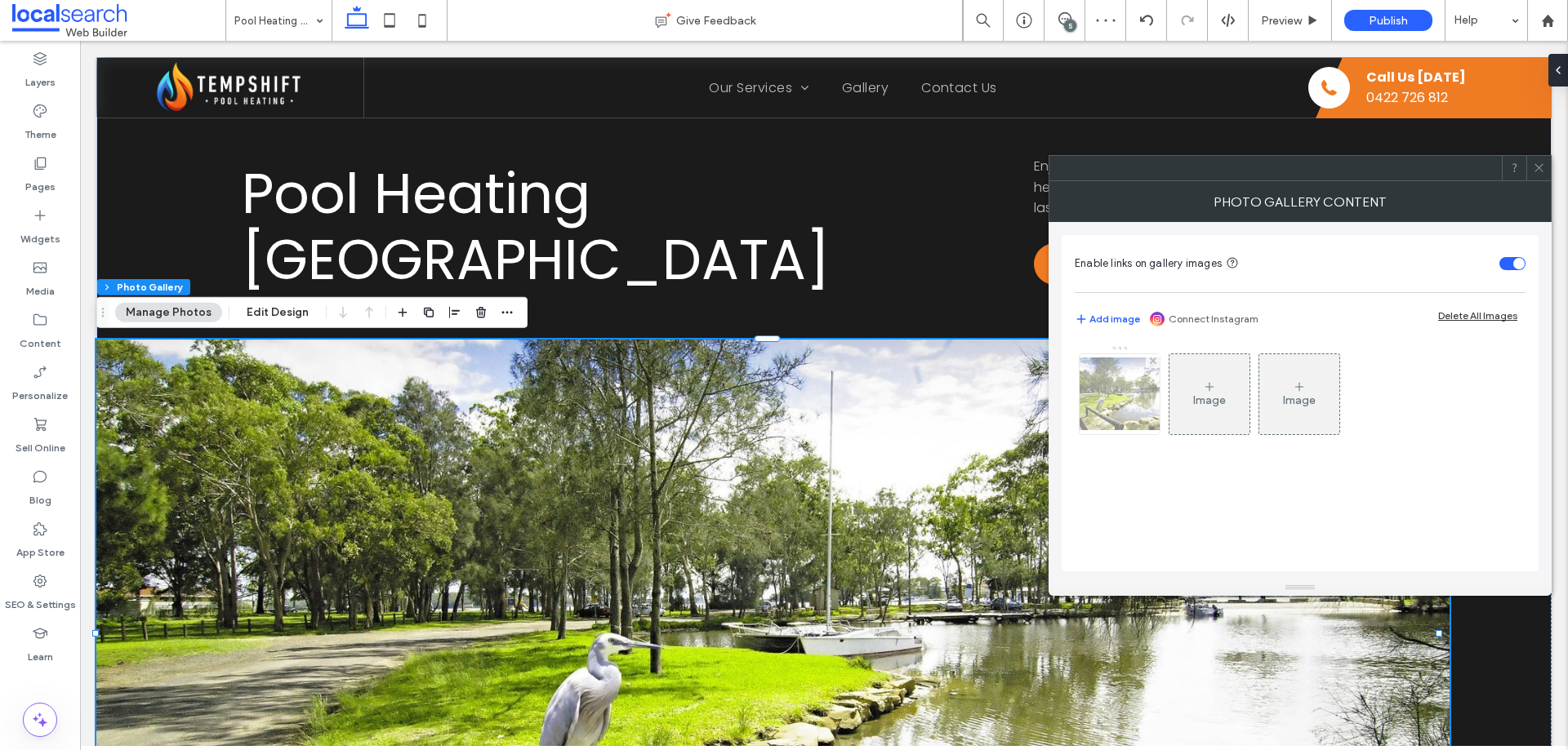
click at [1105, 399] on img at bounding box center [1120, 394] width 131 height 73
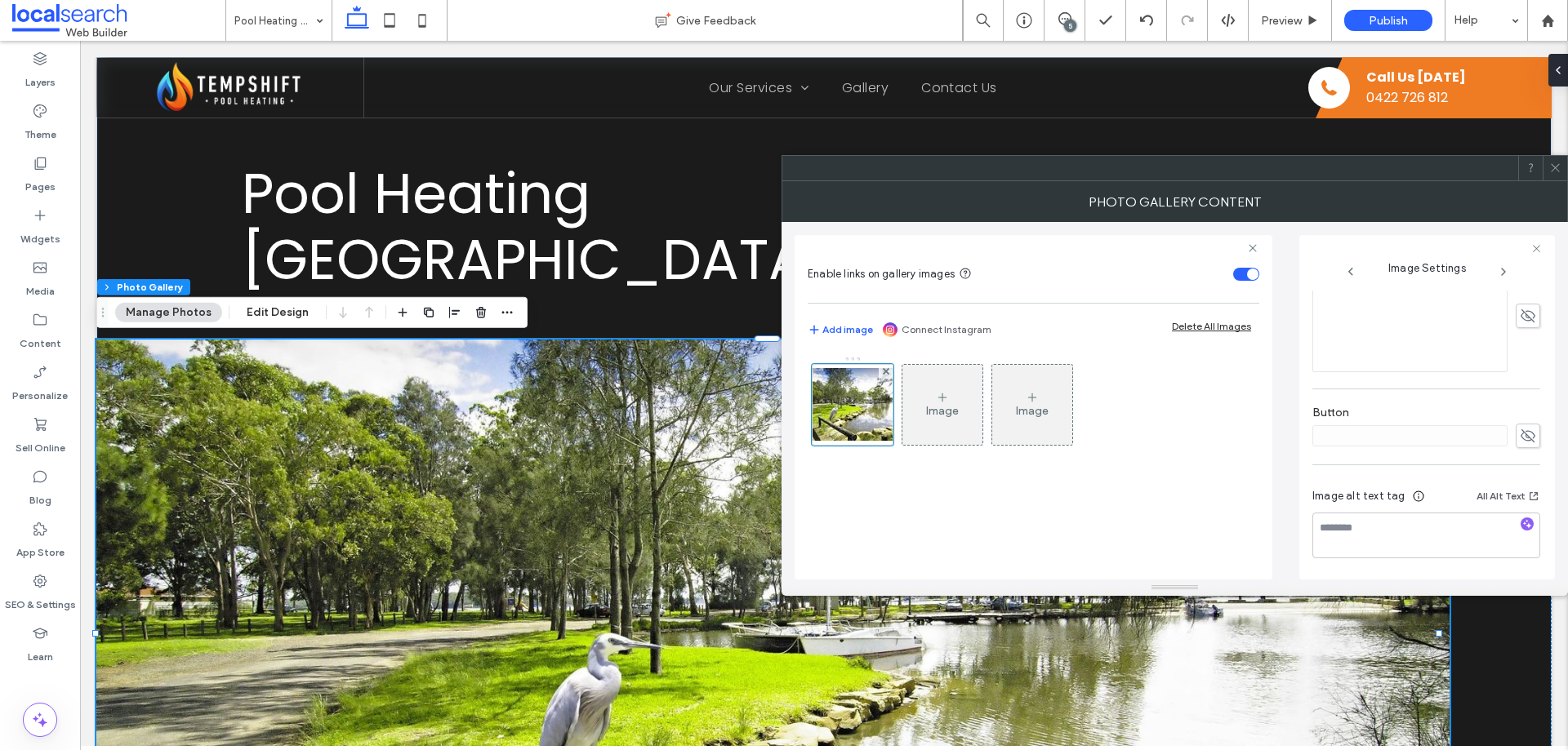
click at [1552, 176] on span at bounding box center [1555, 168] width 13 height 24
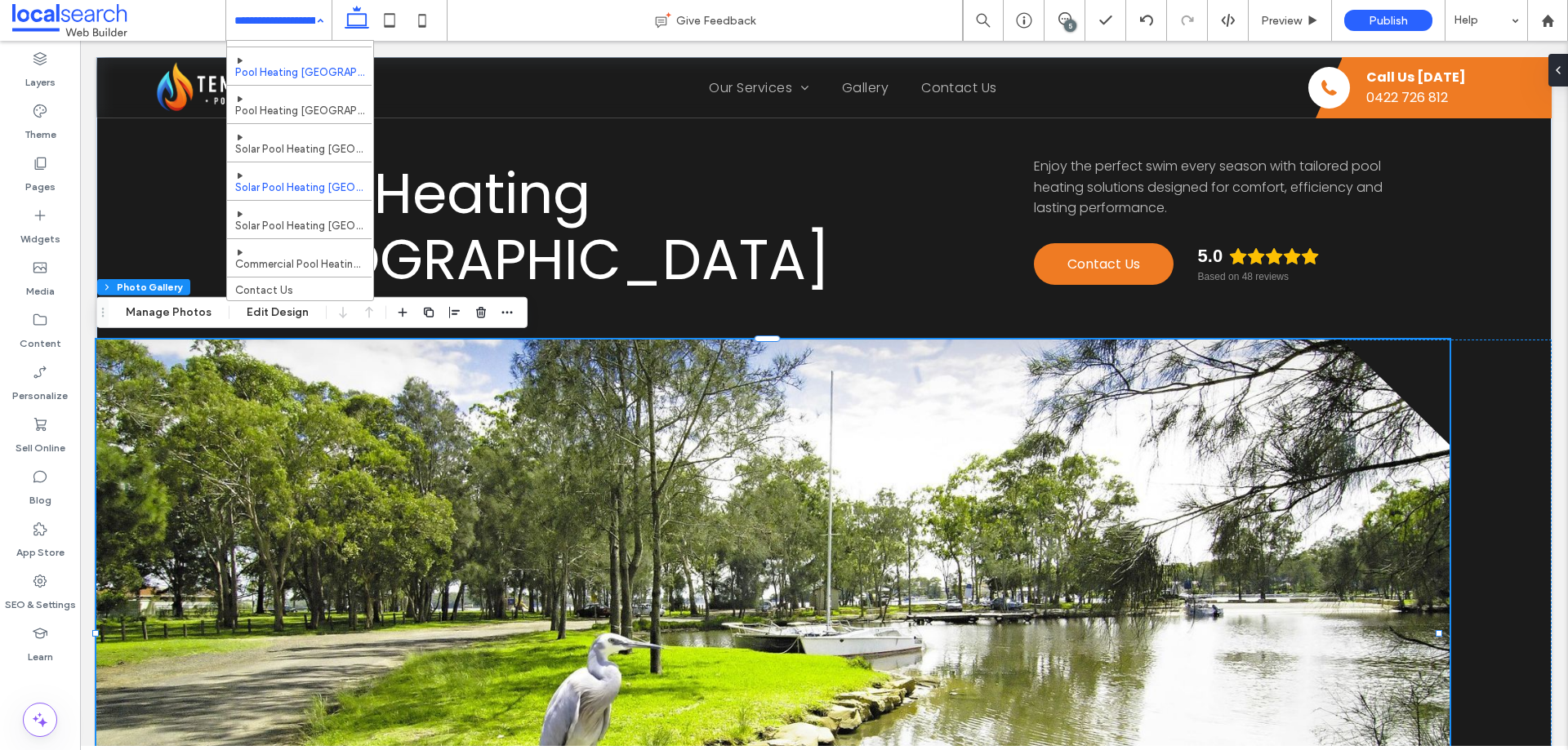
scroll to position [409, 0]
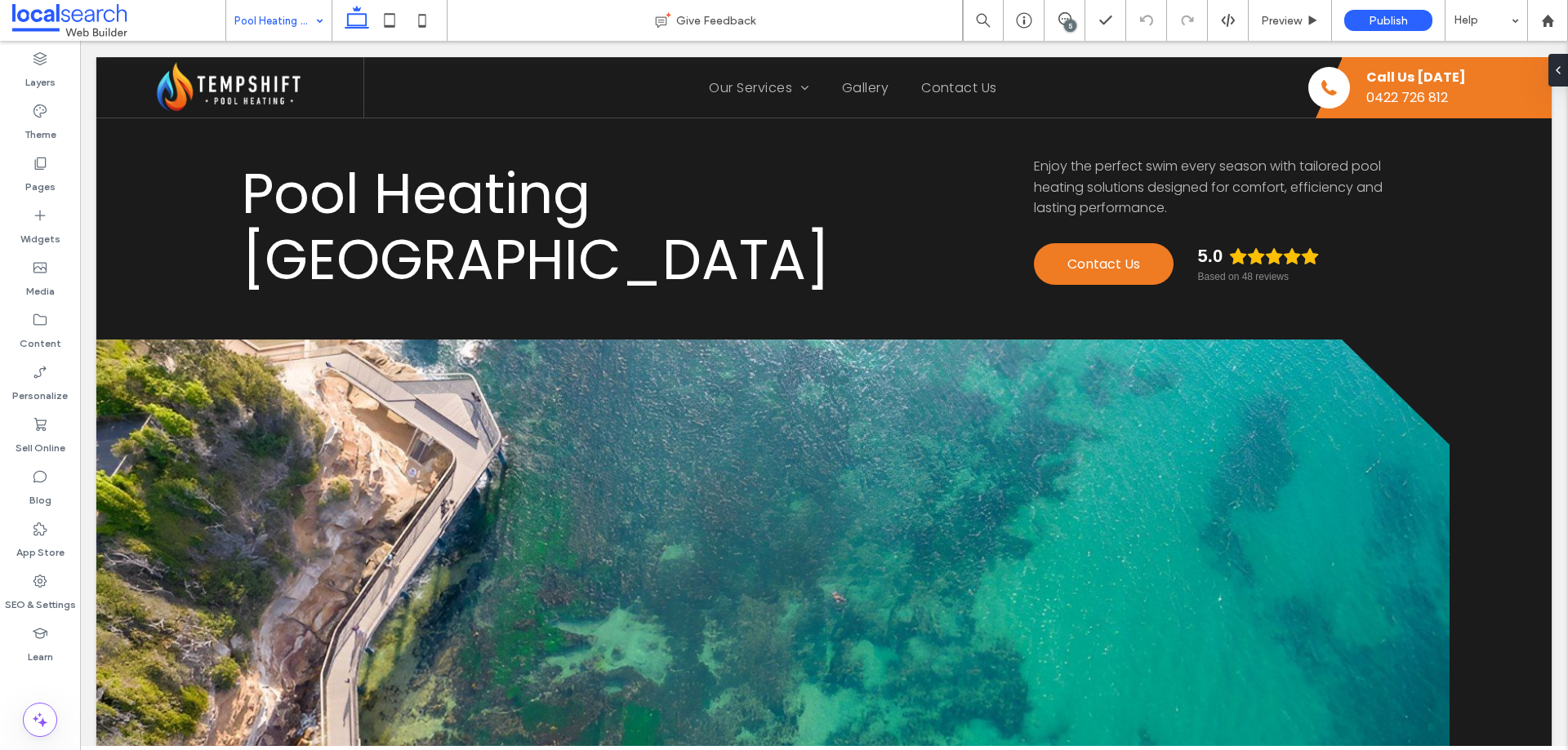
click at [294, 422] on link at bounding box center [773, 634] width 1353 height 588
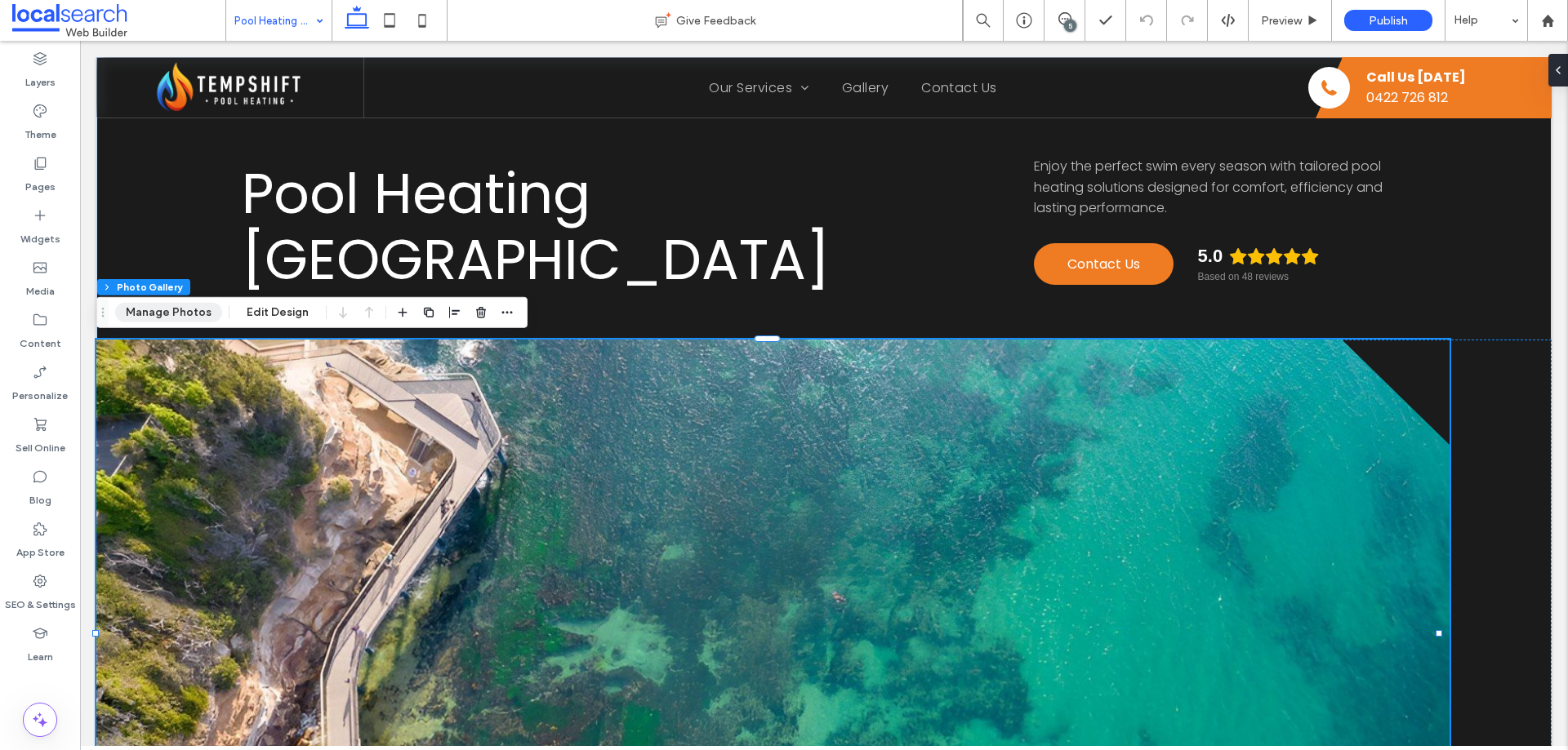
click at [189, 311] on button "Manage Photos" at bounding box center [168, 313] width 107 height 19
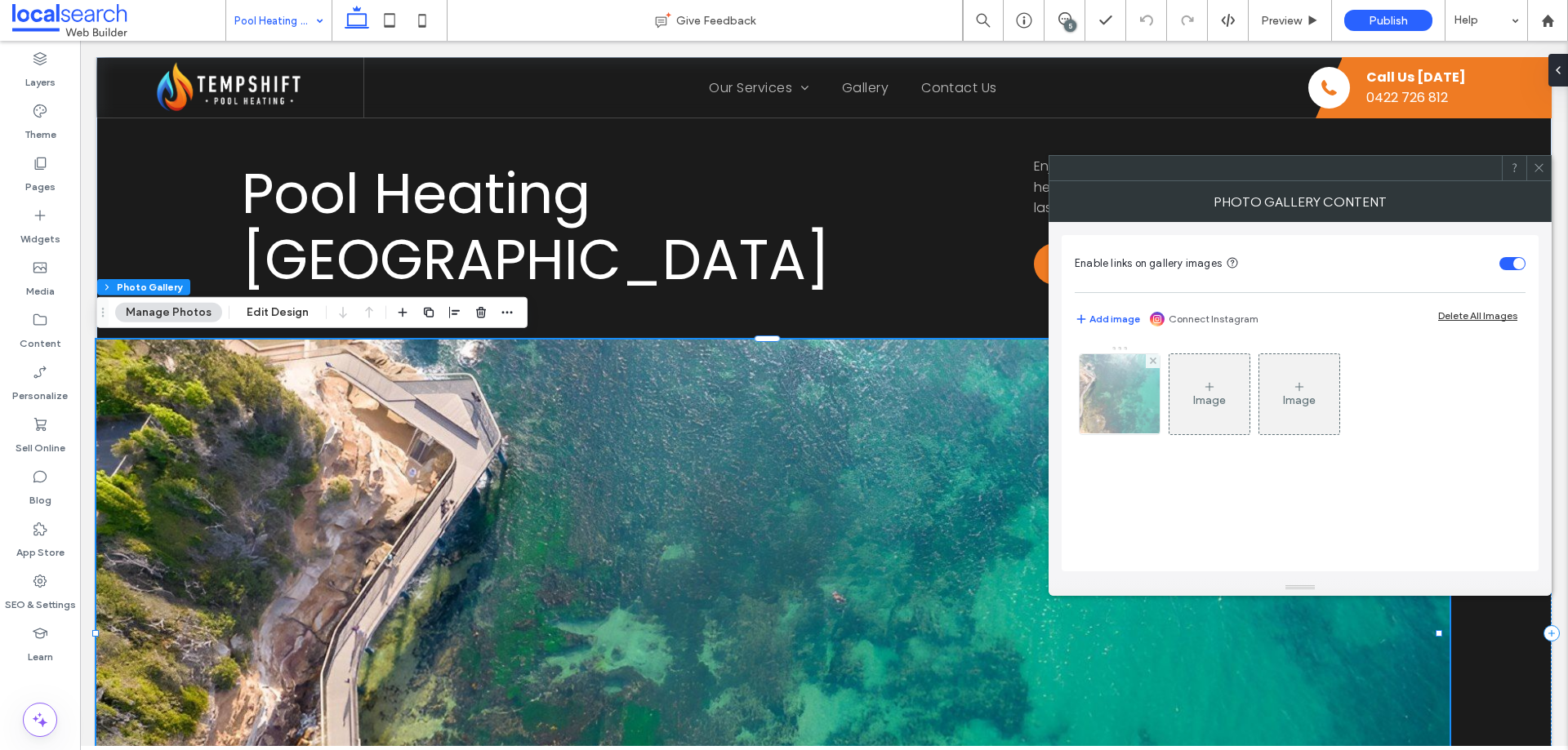
click at [1127, 399] on img at bounding box center [1120, 394] width 120 height 80
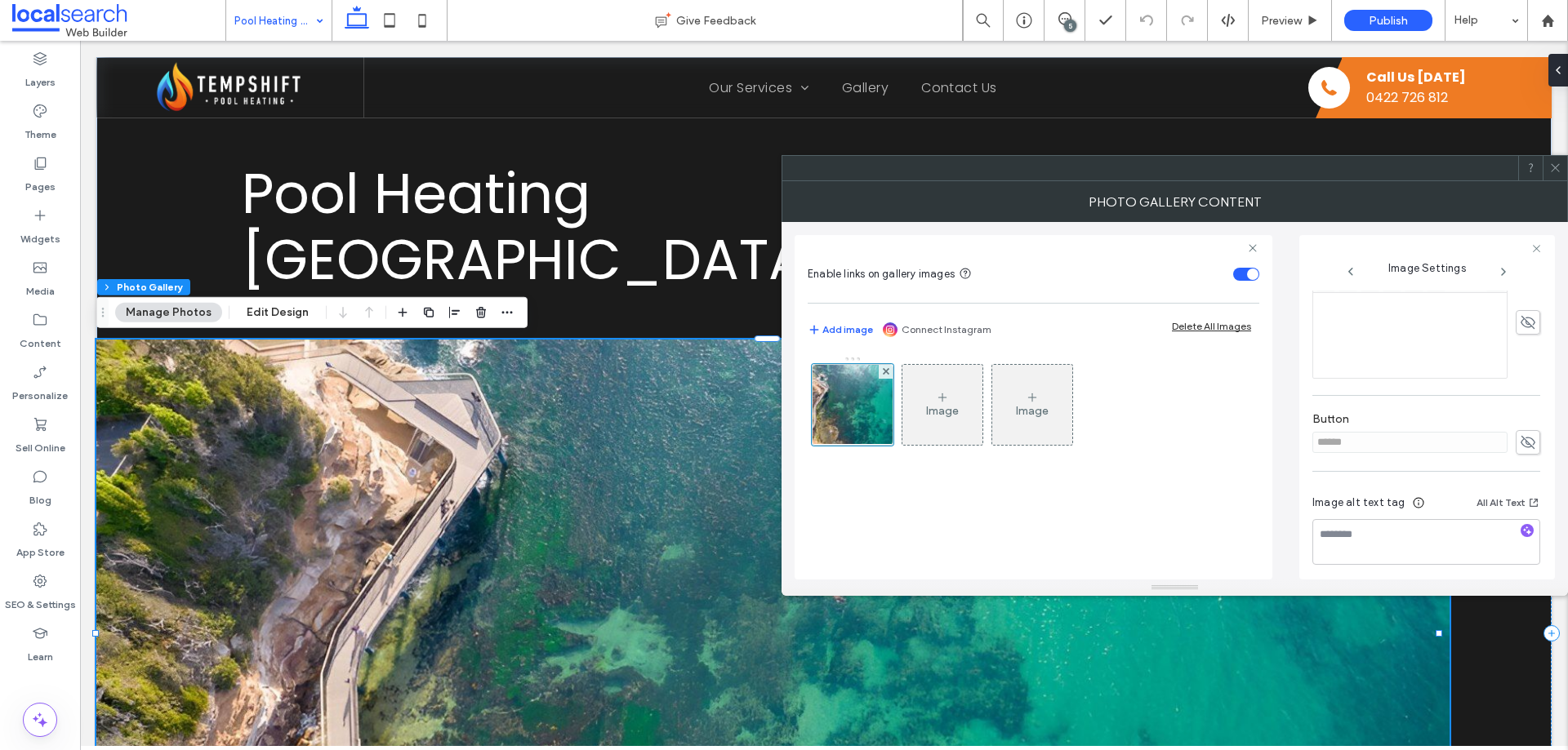
scroll to position [478, 0]
click at [1520, 433] on use at bounding box center [1528, 437] width 15 height 13
drag, startPoint x: 1415, startPoint y: 432, endPoint x: 1300, endPoint y: 431, distance: 115.0
click at [1300, 431] on div "Image Settings Name: central-coast-2032138025-Picsart-AiImageEnhancer-1920w.jpg…" at bounding box center [1426, 407] width 256 height 344
click at [1307, 434] on div "Image Settings Name: central-coast-2032138025-Picsart-AiImageEnhancer-1920w.jpg…" at bounding box center [1426, 407] width 256 height 344
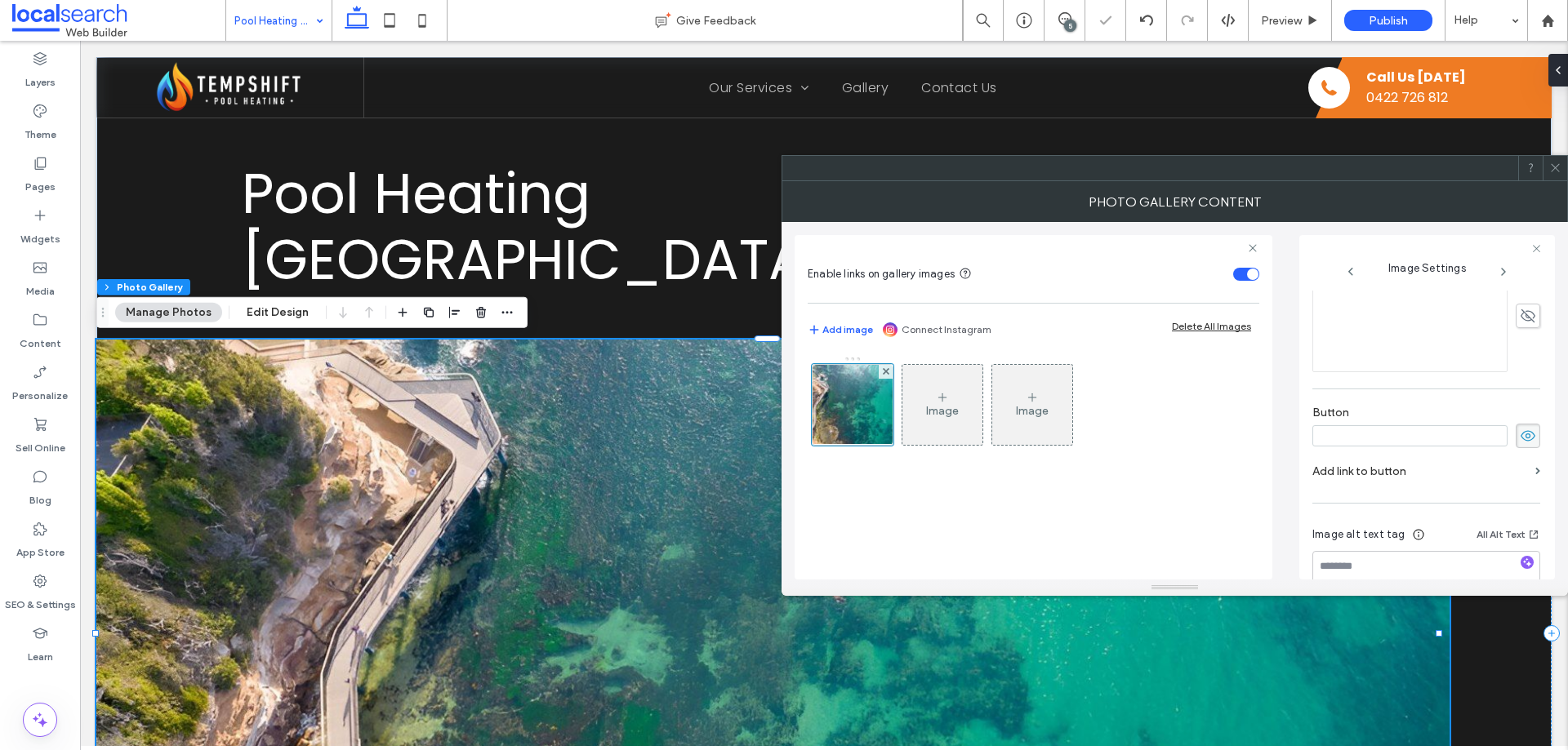
click at [1520, 437] on use at bounding box center [1528, 436] width 15 height 11
click at [1557, 163] on icon at bounding box center [1555, 168] width 13 height 13
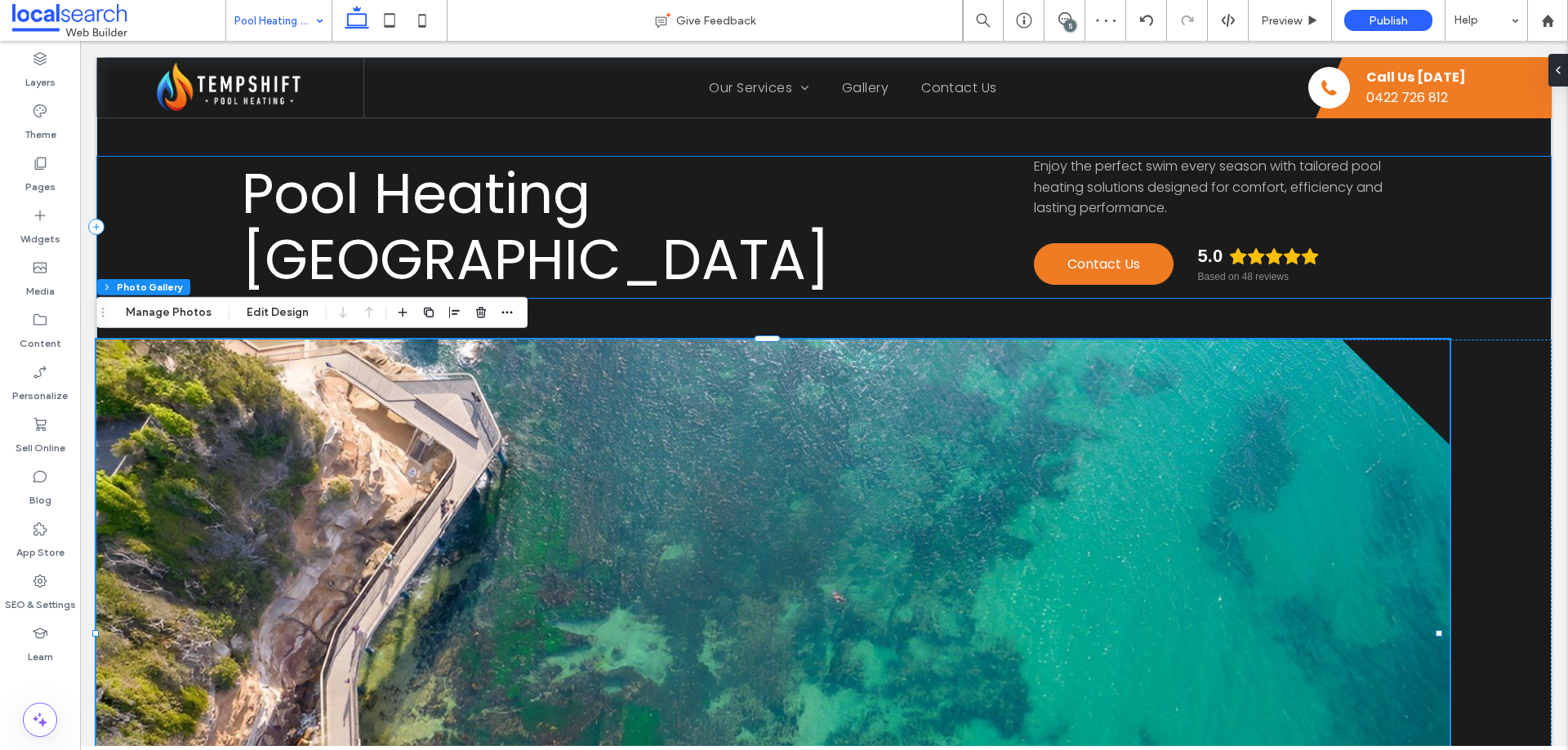
click at [1421, 279] on div "Pool Heating [GEOGRAPHIC_DATA] Enjoy the perfect swim every season with tailore…" at bounding box center [824, 227] width 1455 height 143
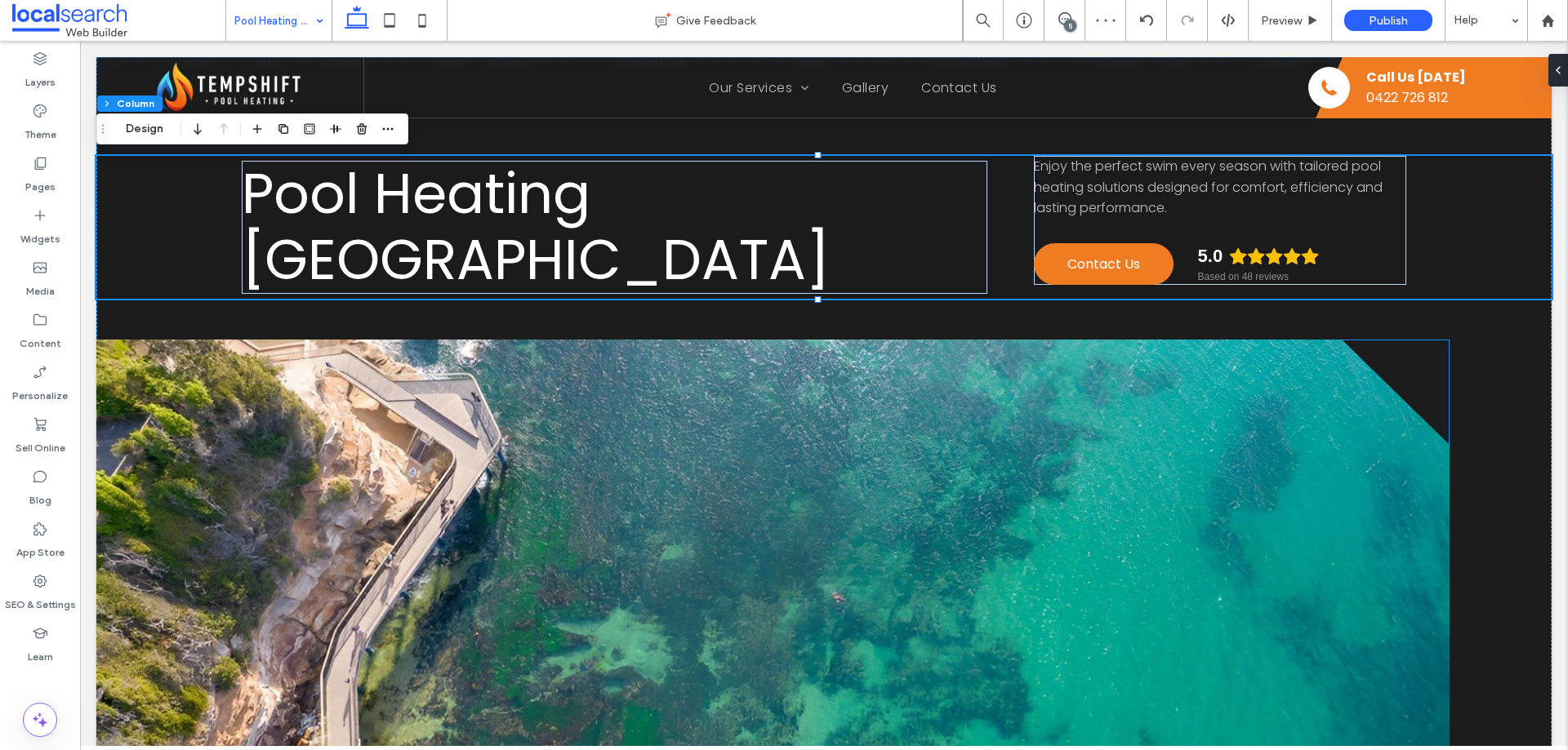
click at [1281, 396] on link at bounding box center [773, 634] width 1353 height 588
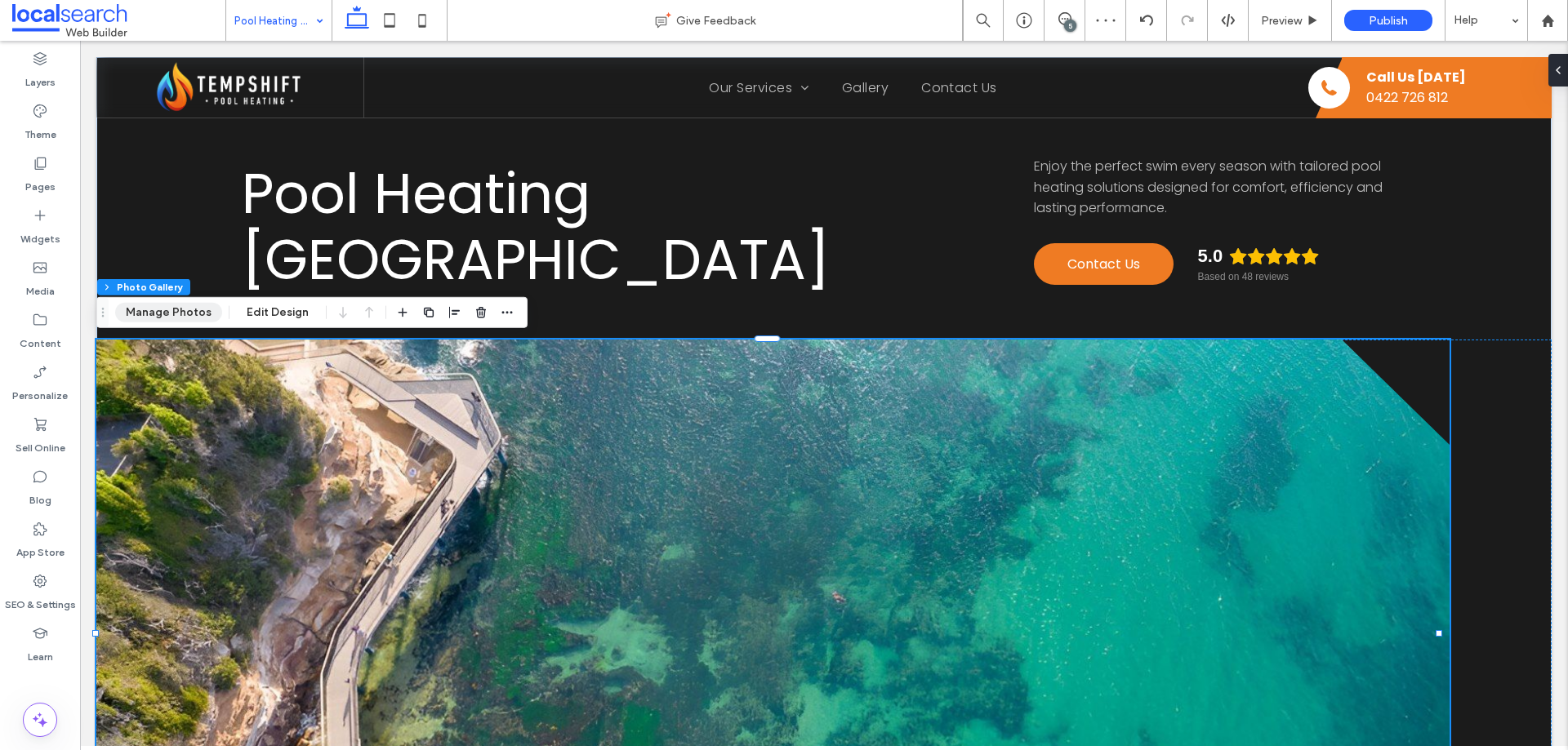
click at [184, 308] on button "Manage Photos" at bounding box center [168, 313] width 107 height 19
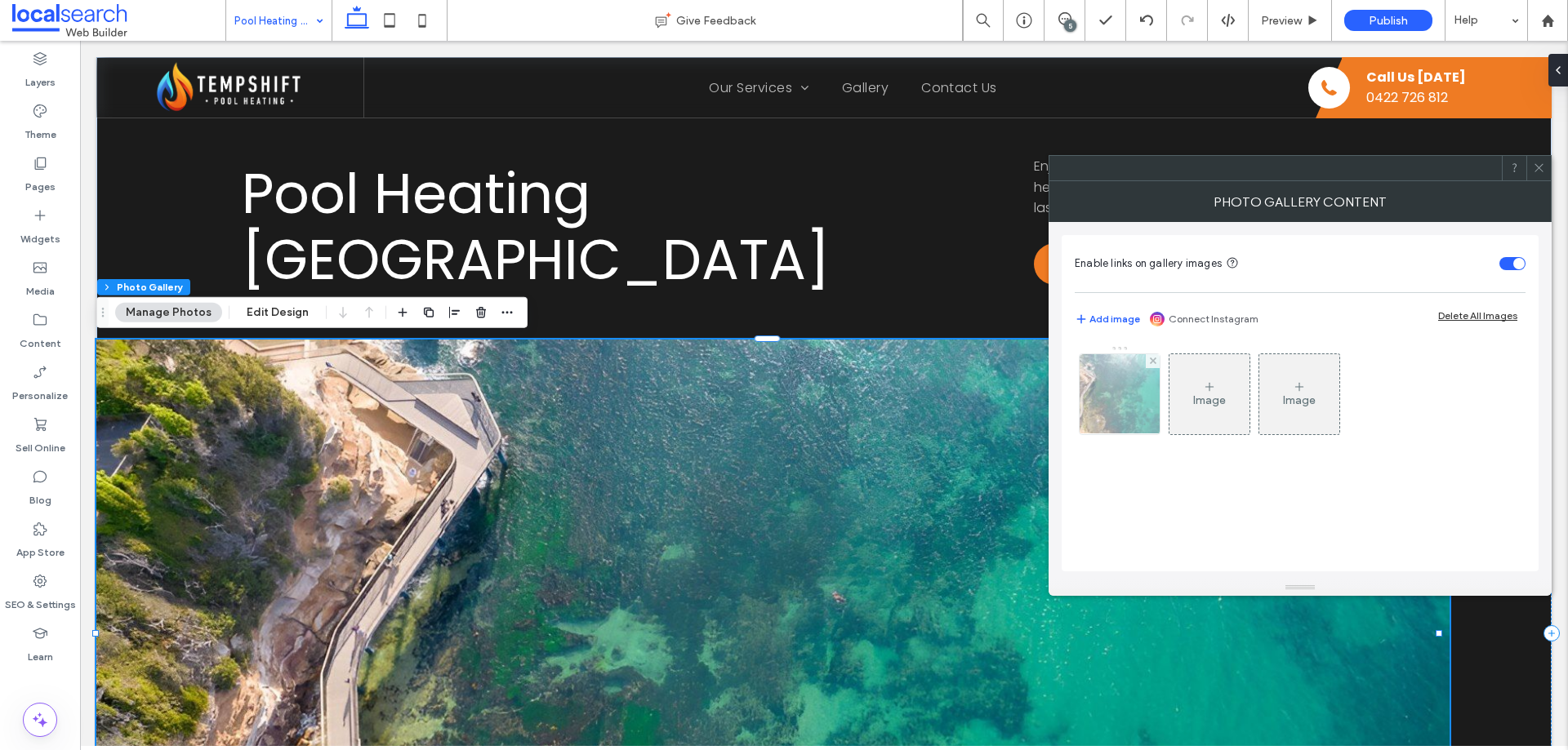
click at [1103, 397] on img at bounding box center [1120, 394] width 120 height 80
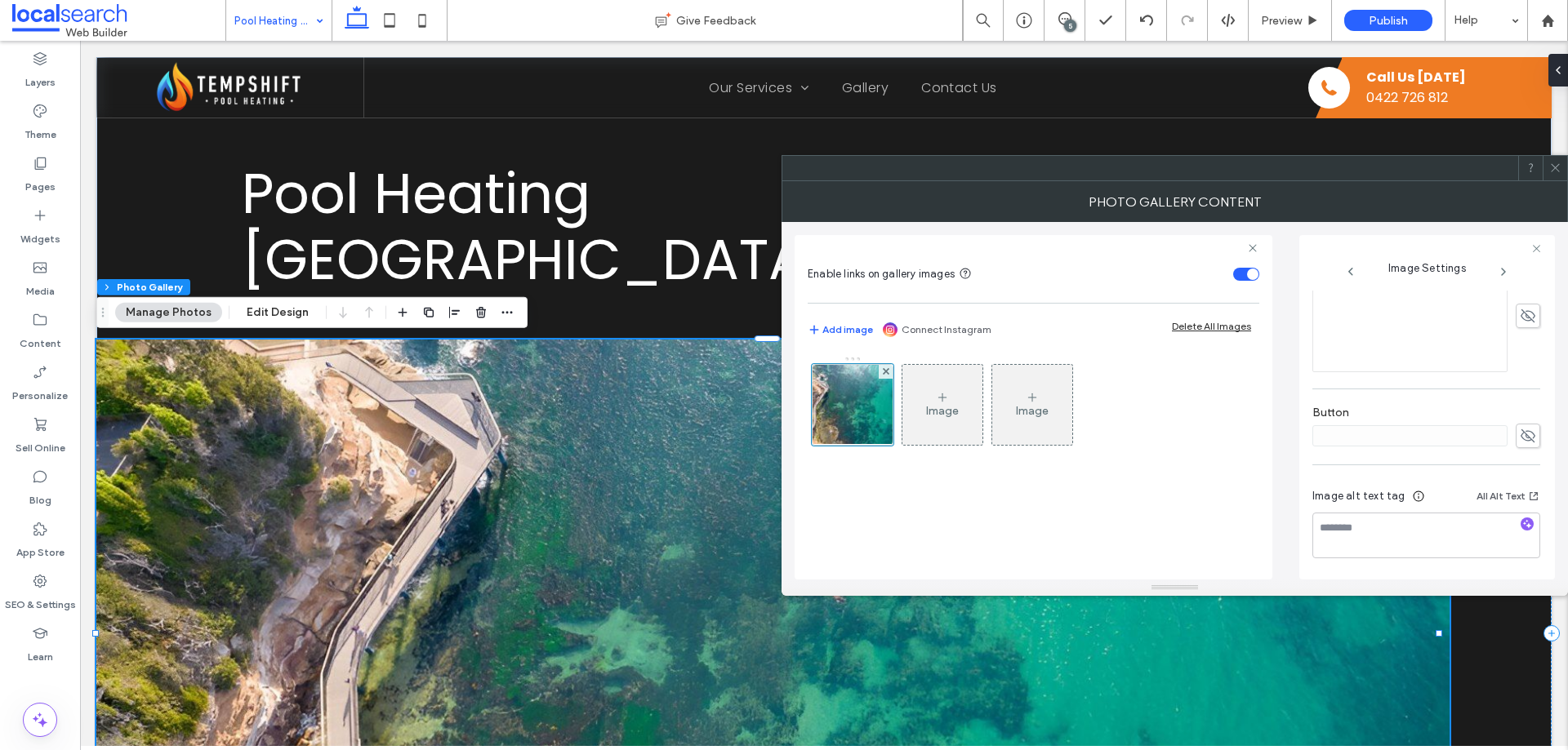
click at [1556, 168] on icon at bounding box center [1555, 168] width 13 height 13
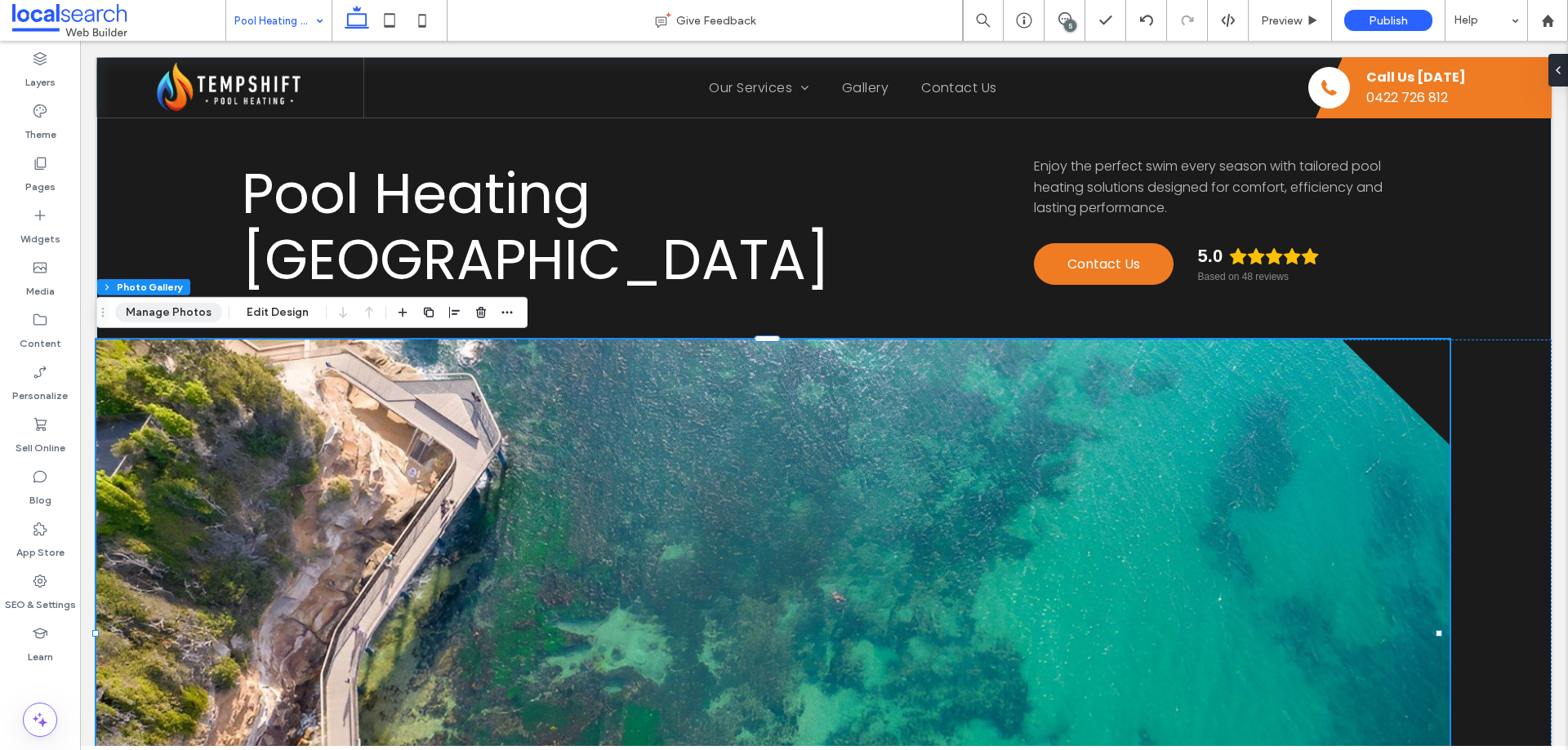
click at [154, 319] on button "Manage Photos" at bounding box center [168, 313] width 107 height 19
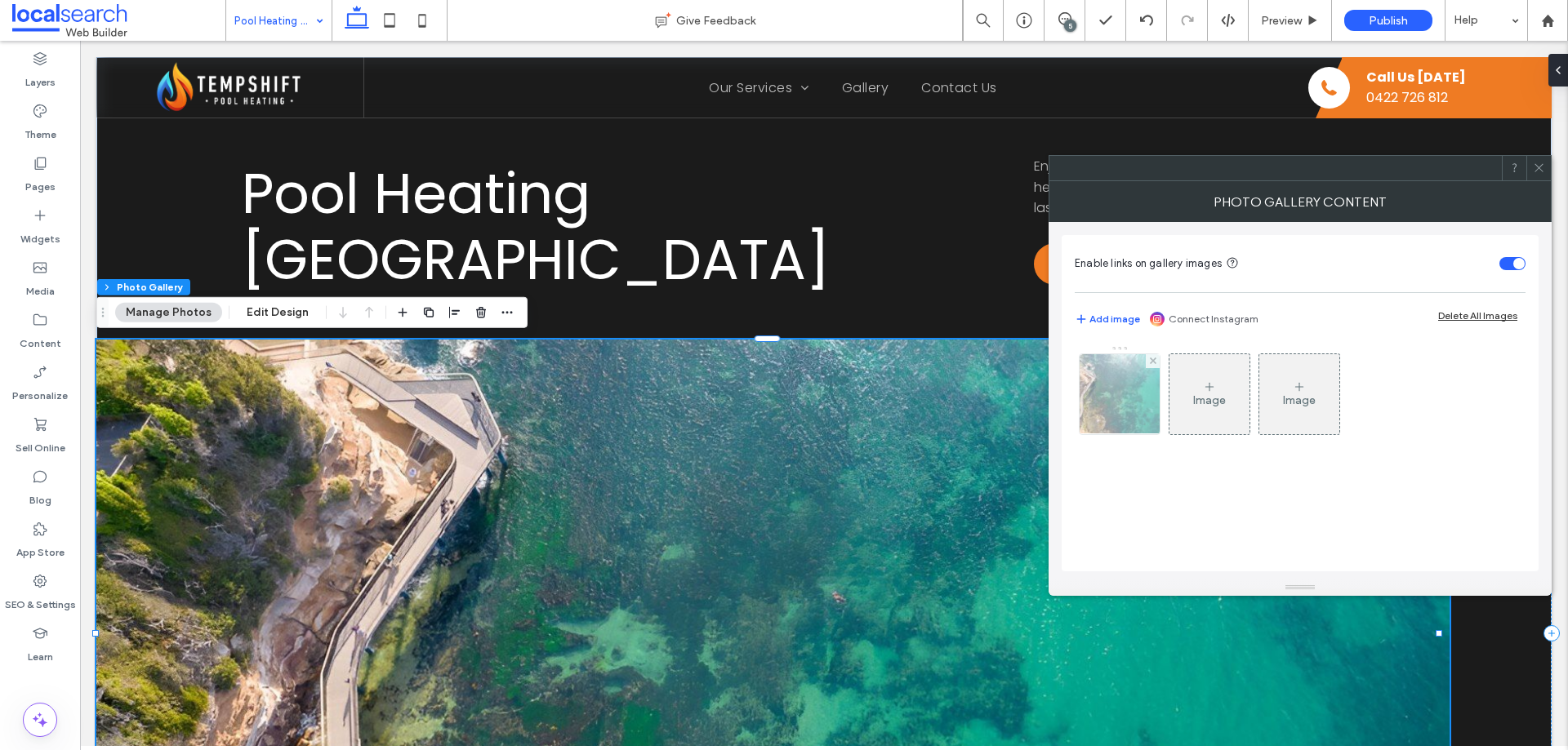
click at [1101, 373] on img at bounding box center [1120, 394] width 120 height 80
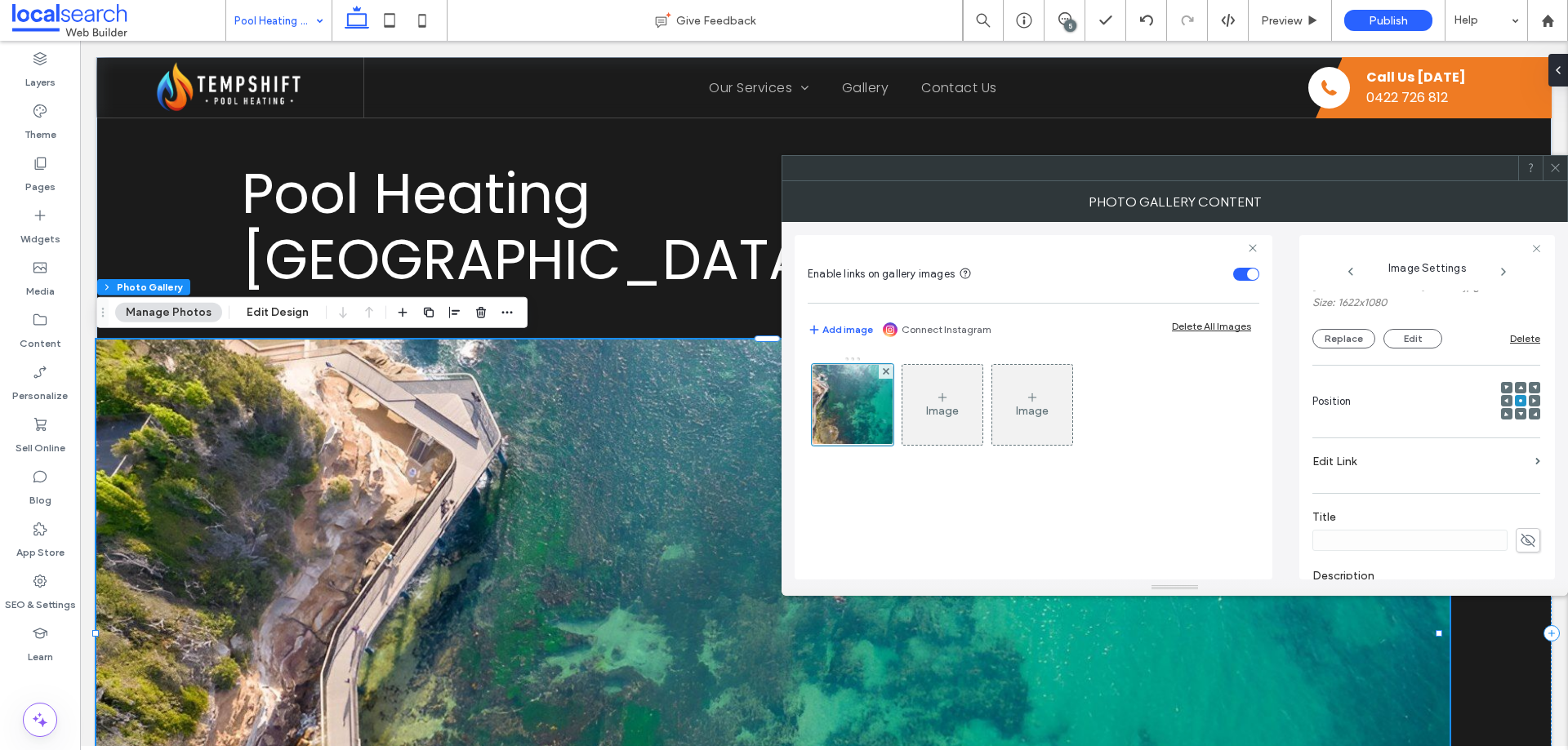
scroll to position [261, 0]
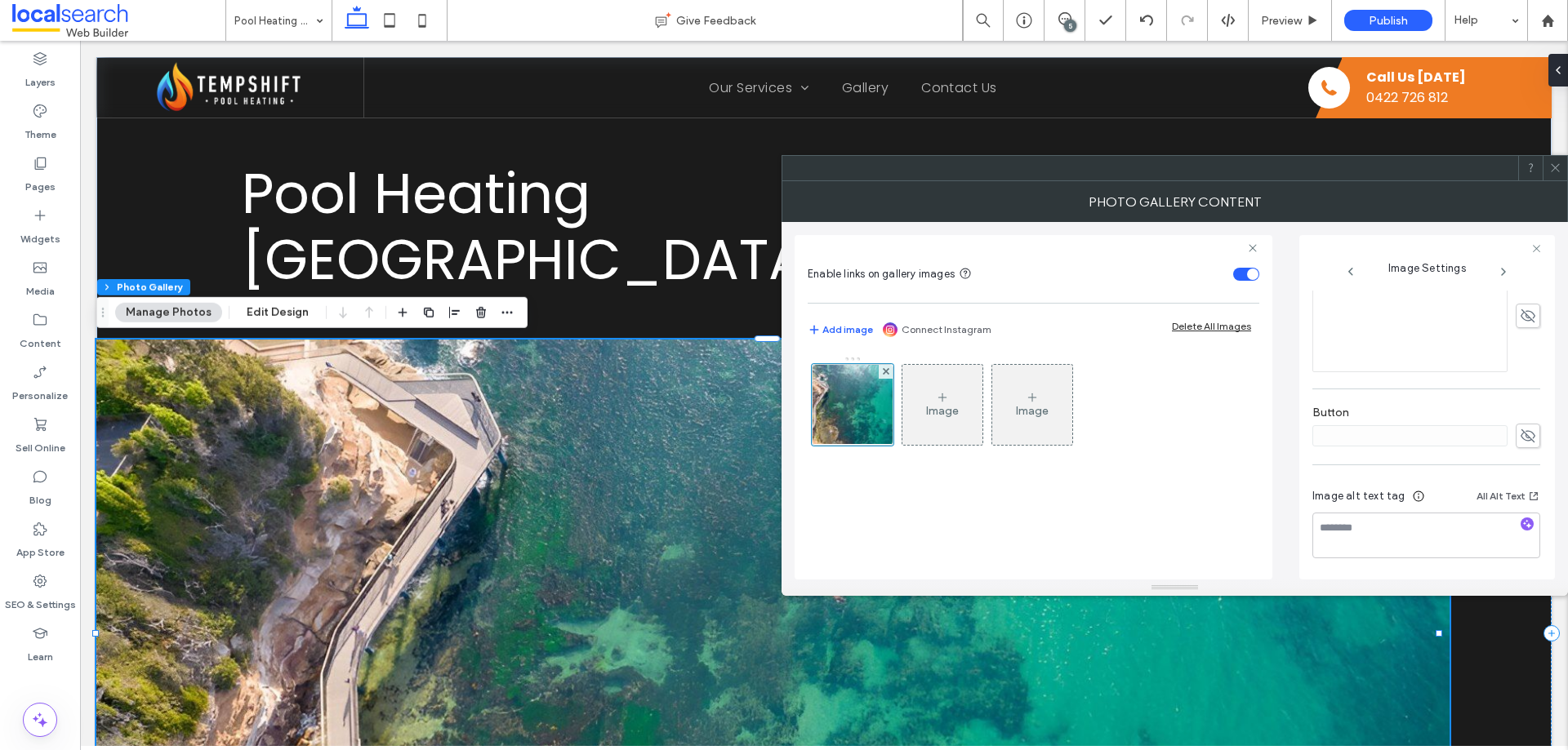
click at [1545, 163] on div at bounding box center [1555, 168] width 24 height 24
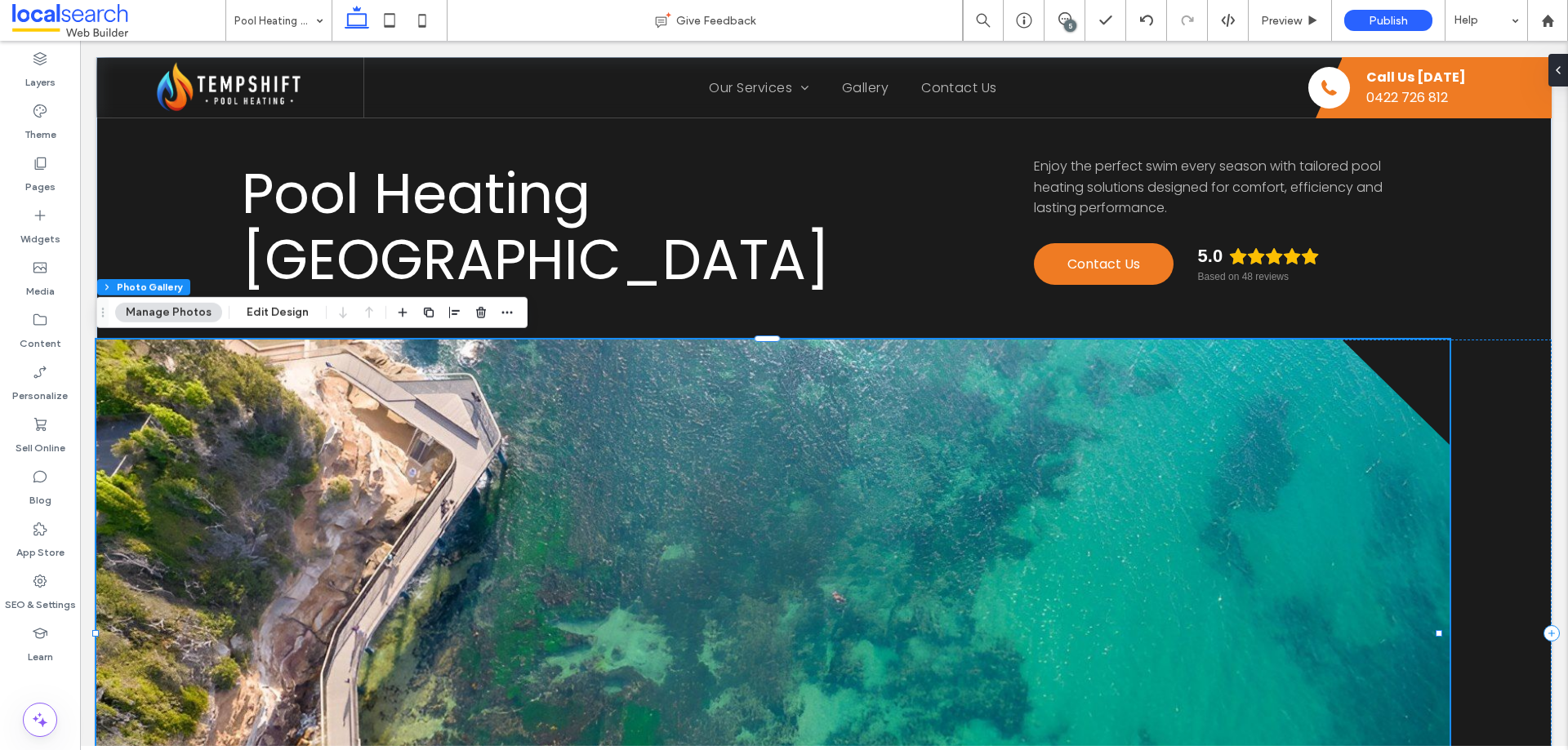
scroll to position [478, 0]
click at [670, 303] on div "Pool Heating [GEOGRAPHIC_DATA] Enjoy the perfect swim every season with tailore…" at bounding box center [824, 493] width 1455 height 870
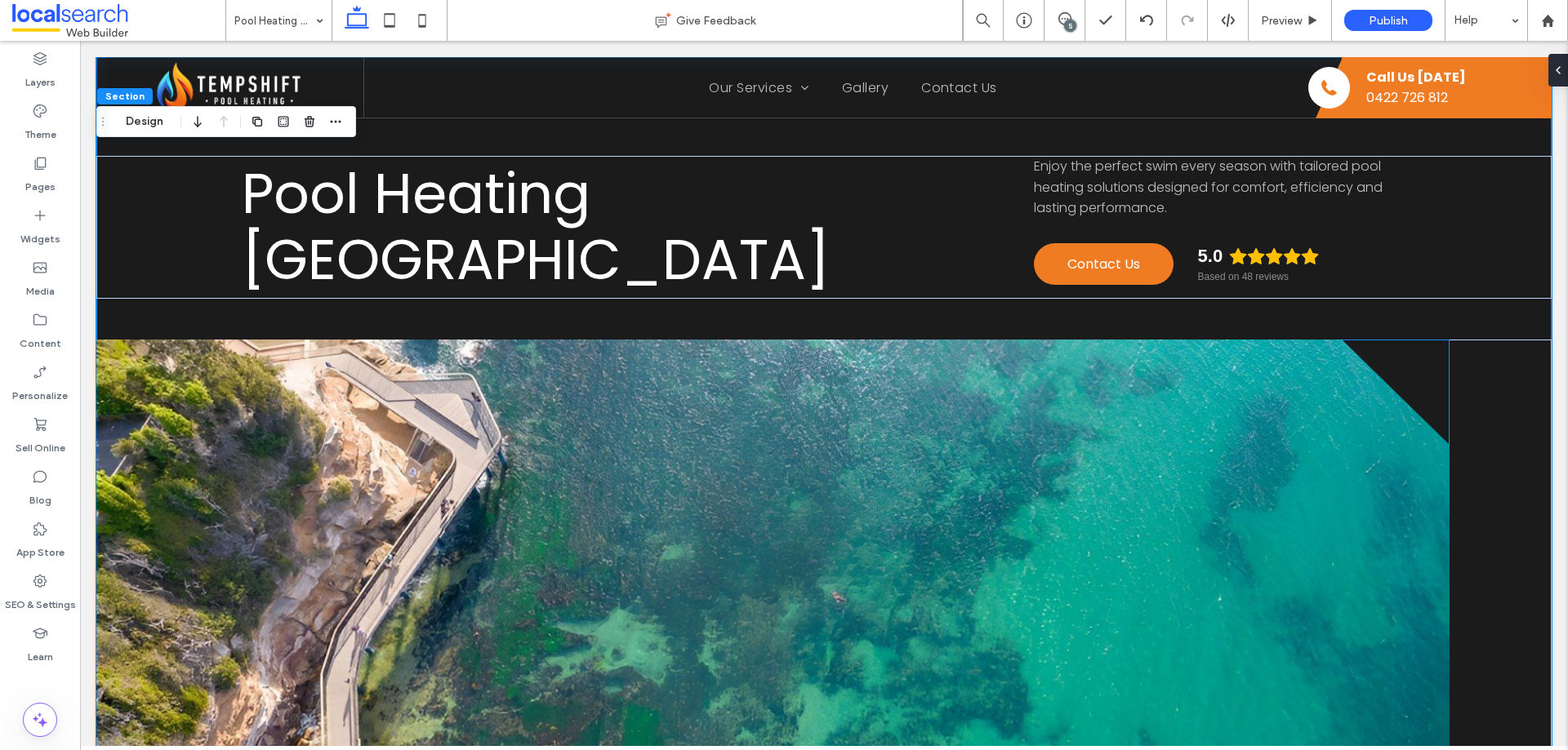
click at [647, 354] on link at bounding box center [773, 634] width 1353 height 588
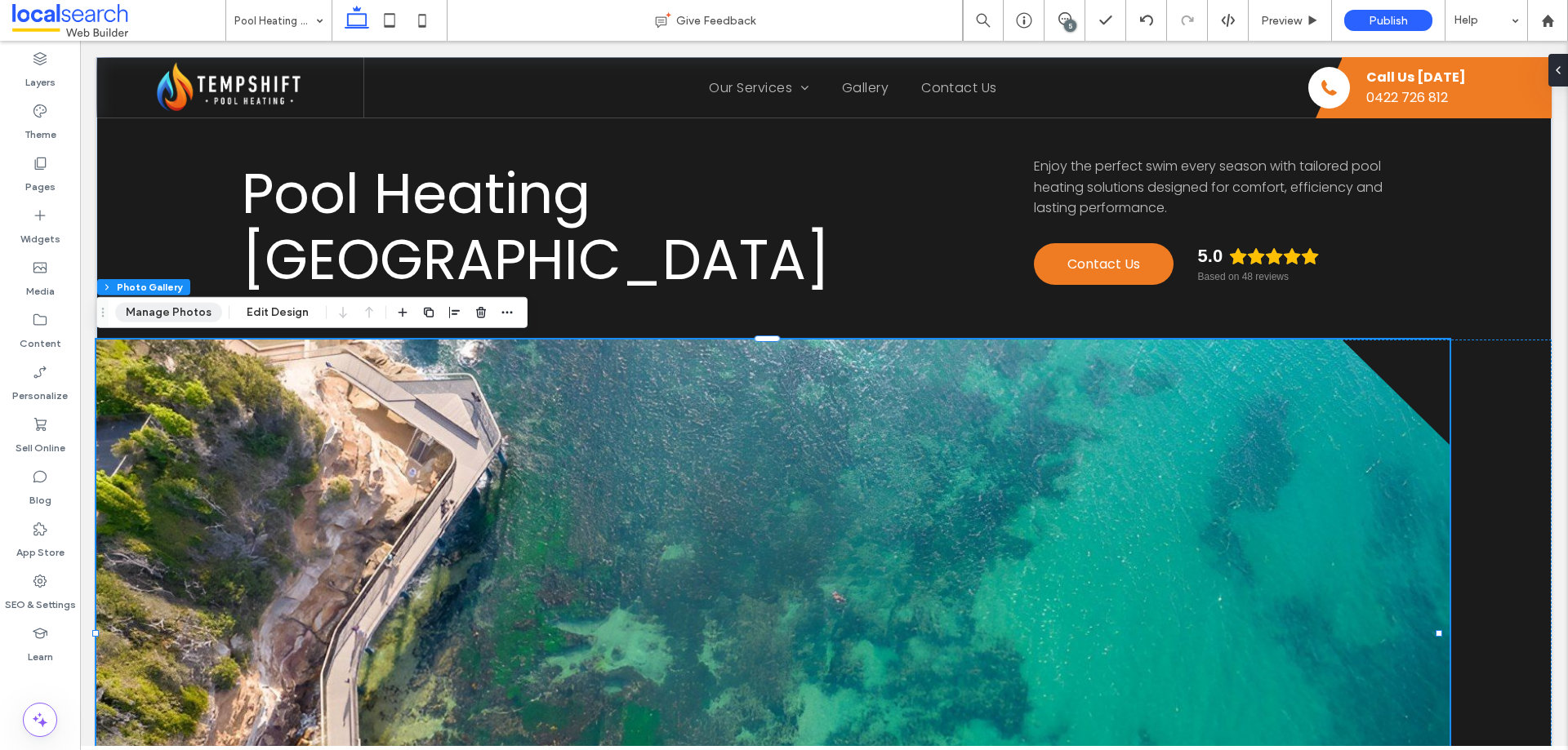
click at [187, 308] on button "Manage Photos" at bounding box center [168, 313] width 107 height 19
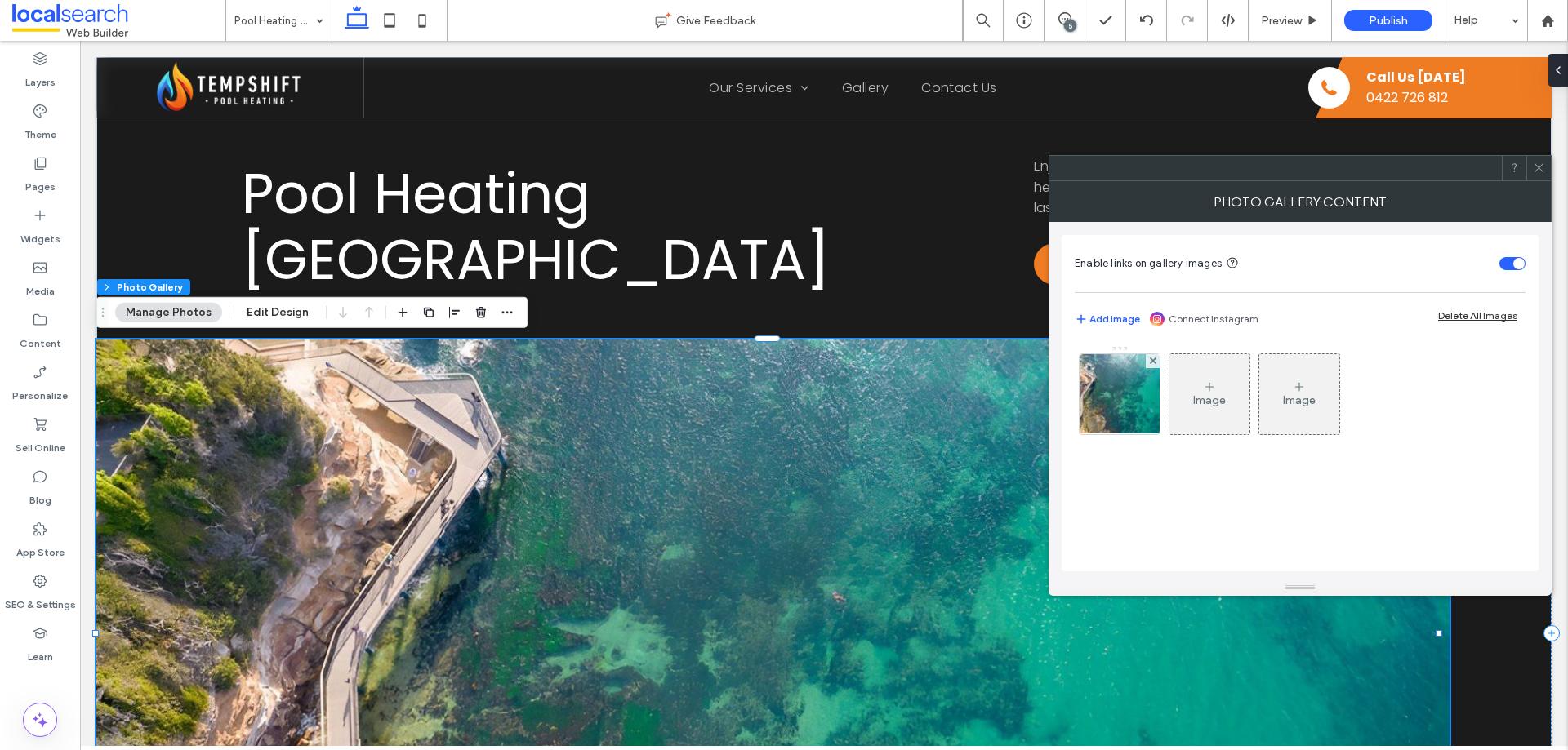
click at [1088, 396] on img at bounding box center [1120, 394] width 120 height 80
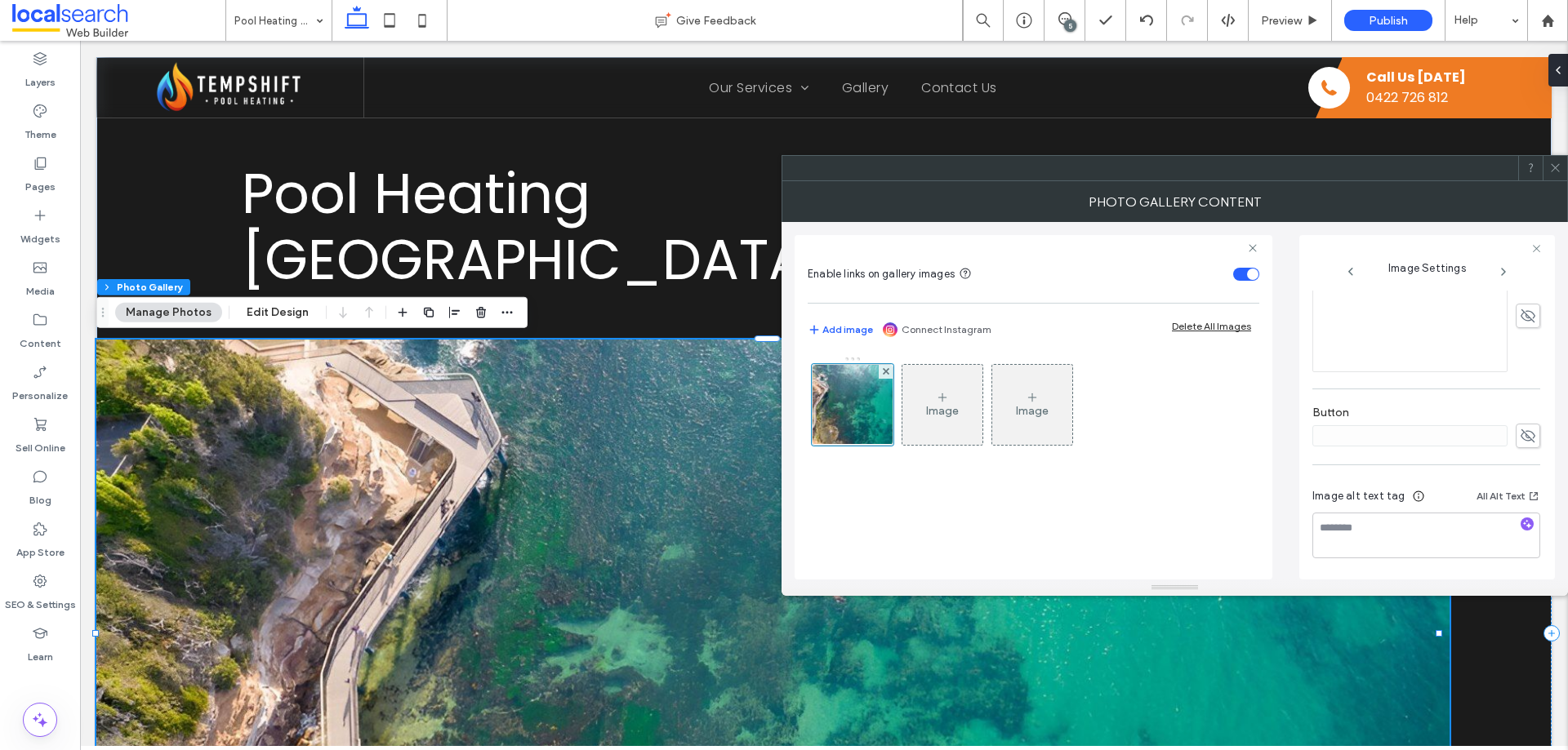
click at [1551, 176] on span at bounding box center [1555, 168] width 13 height 24
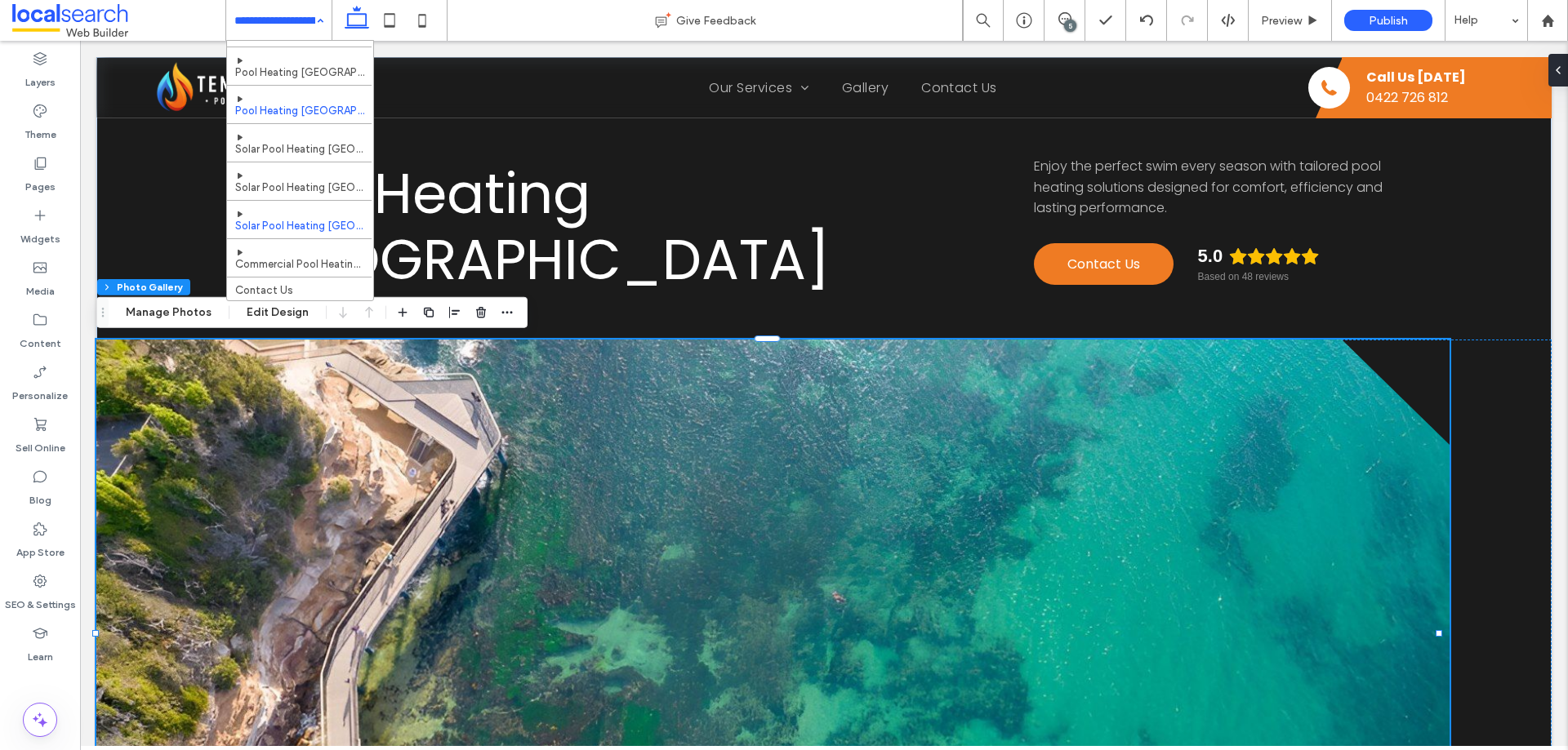
scroll to position [409, 0]
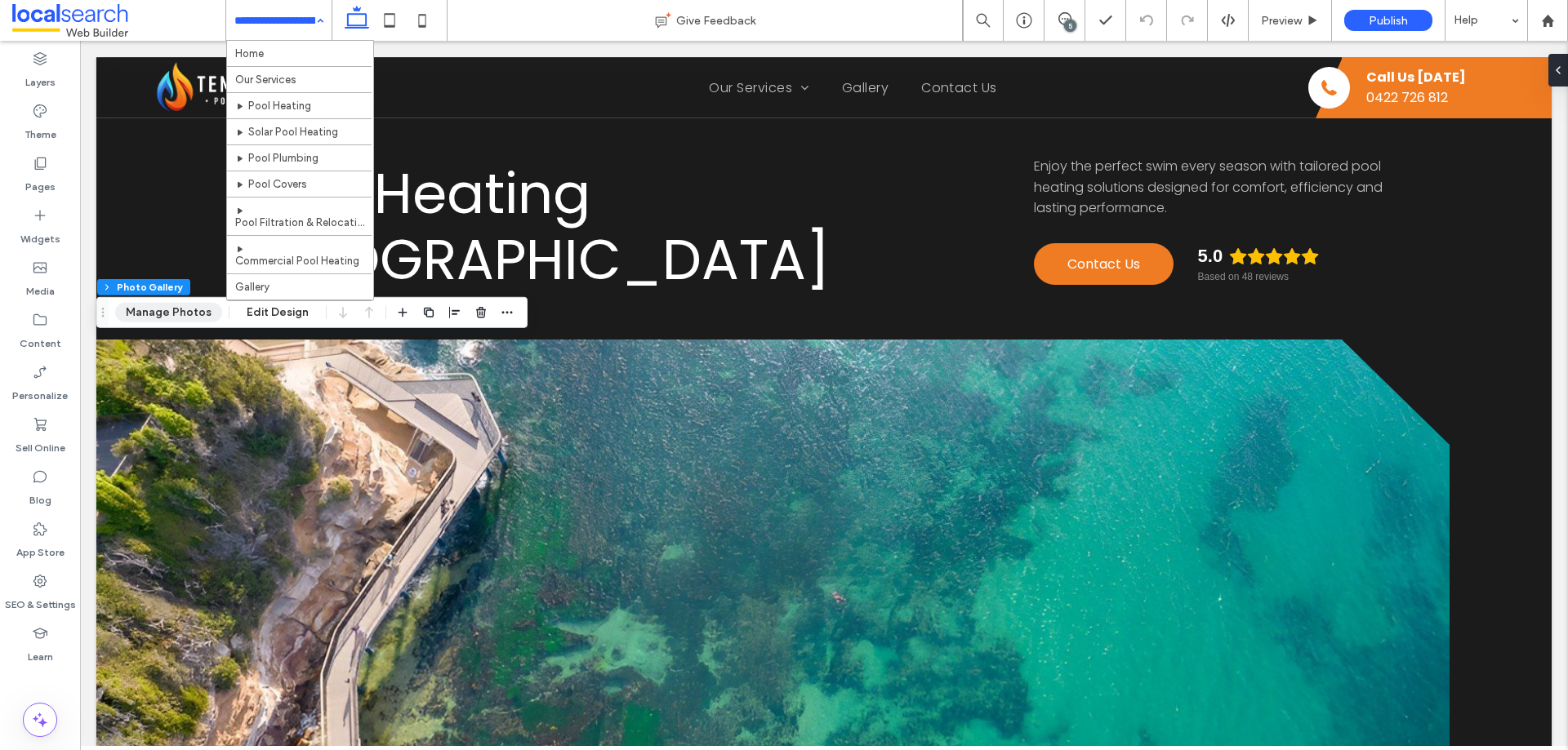
click at [168, 309] on button "Manage Photos" at bounding box center [168, 313] width 107 height 19
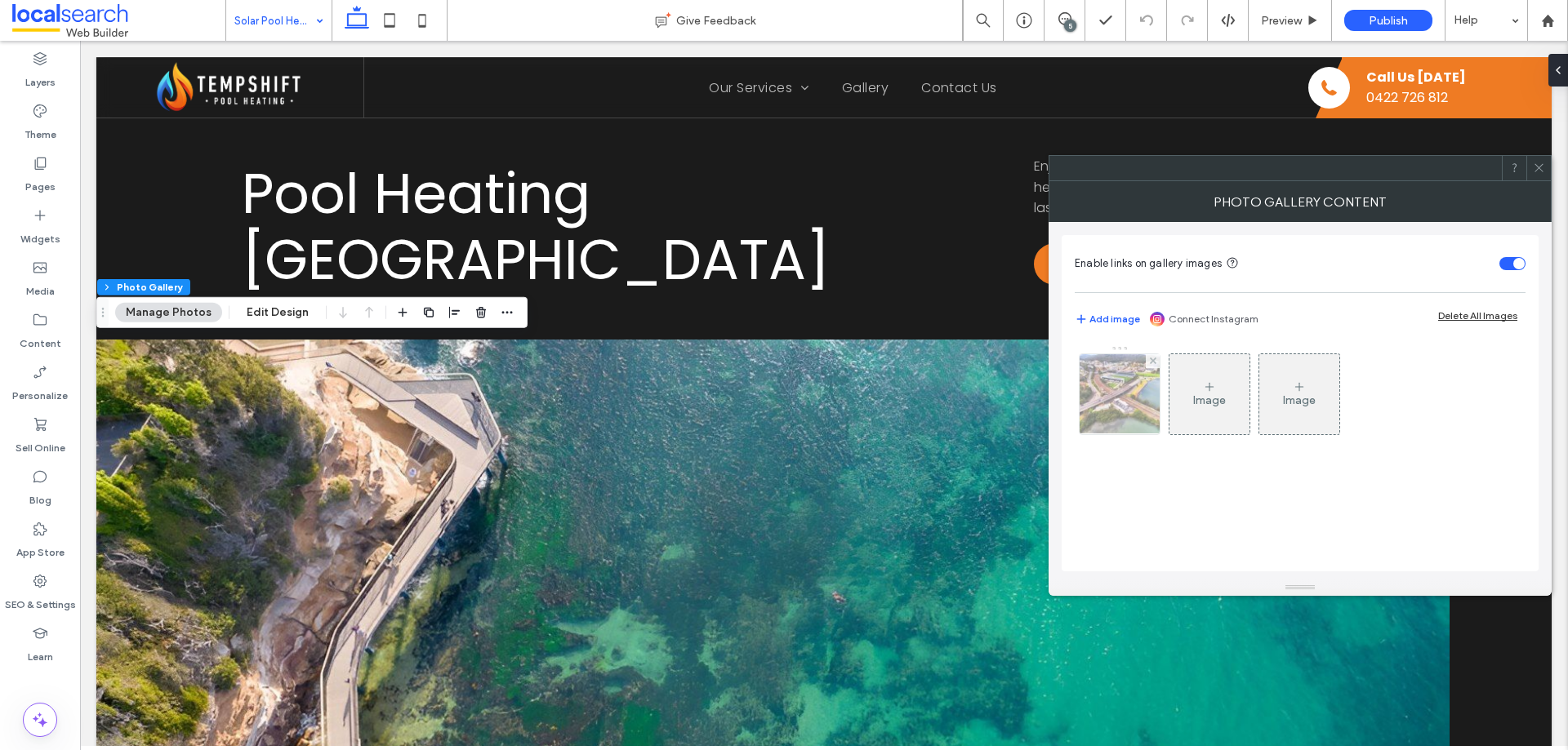
click at [1126, 405] on img at bounding box center [1120, 394] width 120 height 80
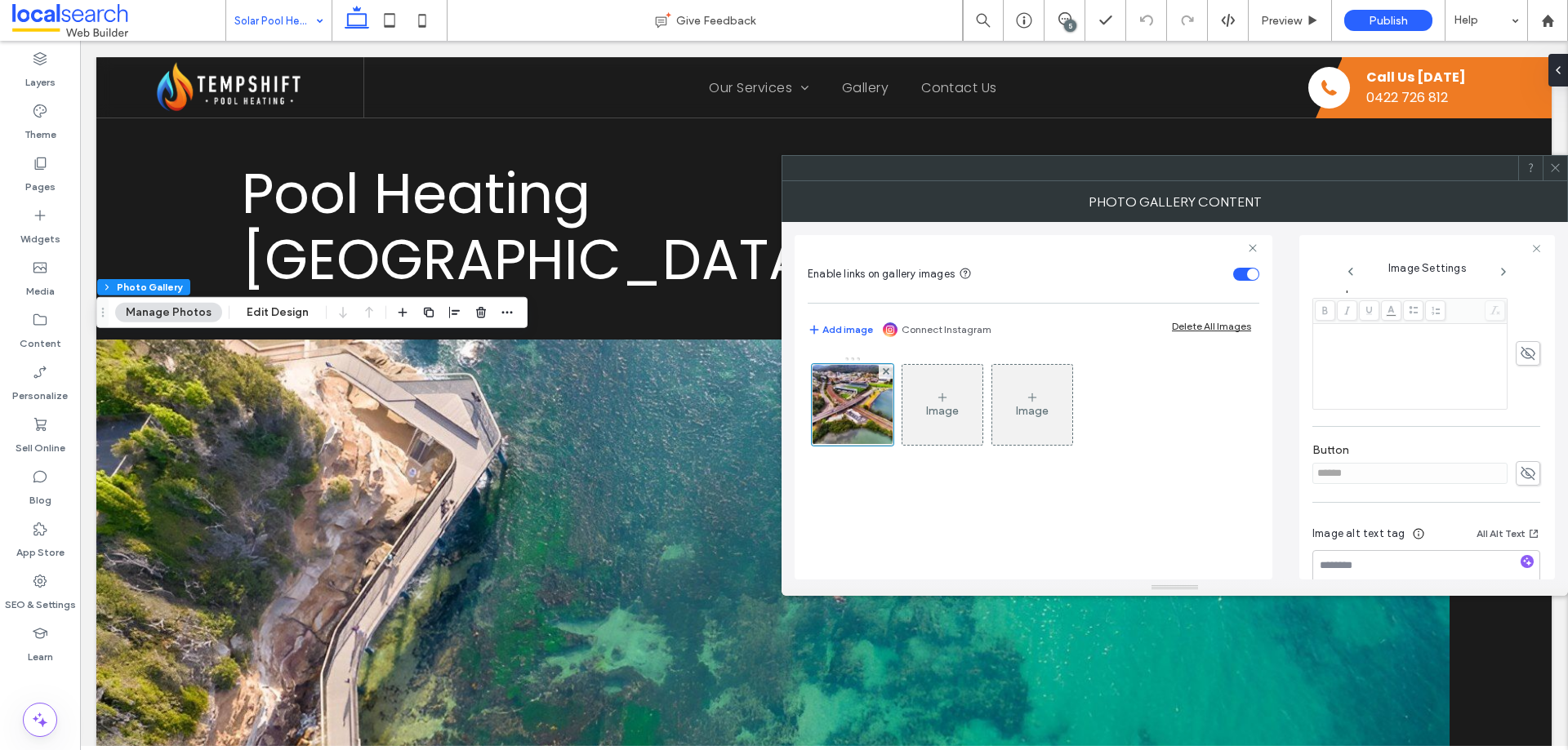
scroll to position [478, 0]
click at [1528, 435] on span at bounding box center [1528, 436] width 24 height 24
drag, startPoint x: 1423, startPoint y: 432, endPoint x: 1281, endPoint y: 421, distance: 142.4
click at [1281, 421] on div "Enable links on gallery images Add image Connect Instagram Delete All Images Im…" at bounding box center [1174, 401] width 760 height 358
click at [1303, 436] on div "Image Settings Name: [PERSON_NAME]-1529488847-Picsart-AiImageEnhancer-1920w.jpg…" at bounding box center [1426, 407] width 256 height 344
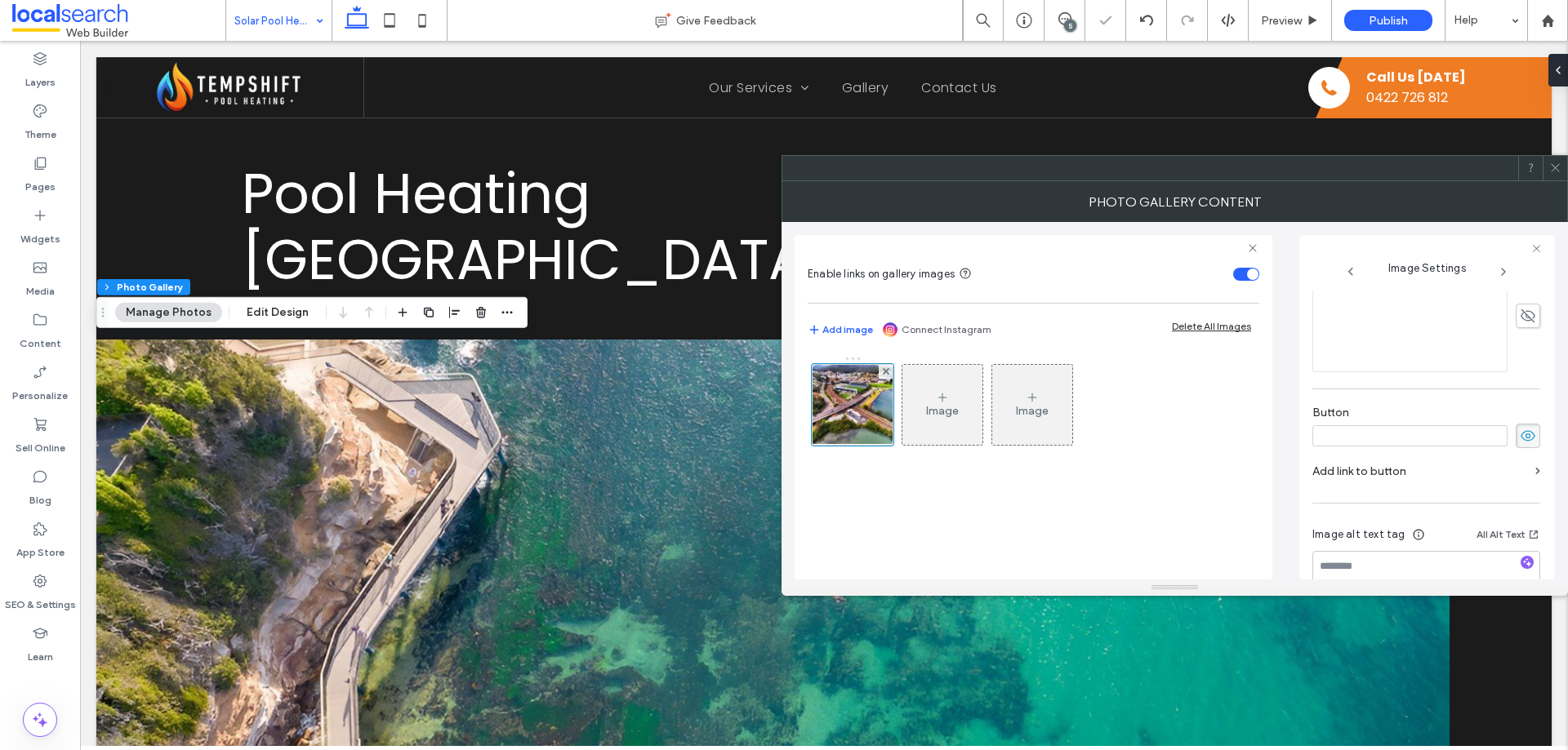
click at [1516, 435] on span at bounding box center [1528, 436] width 24 height 24
click at [1554, 171] on icon at bounding box center [1555, 168] width 13 height 13
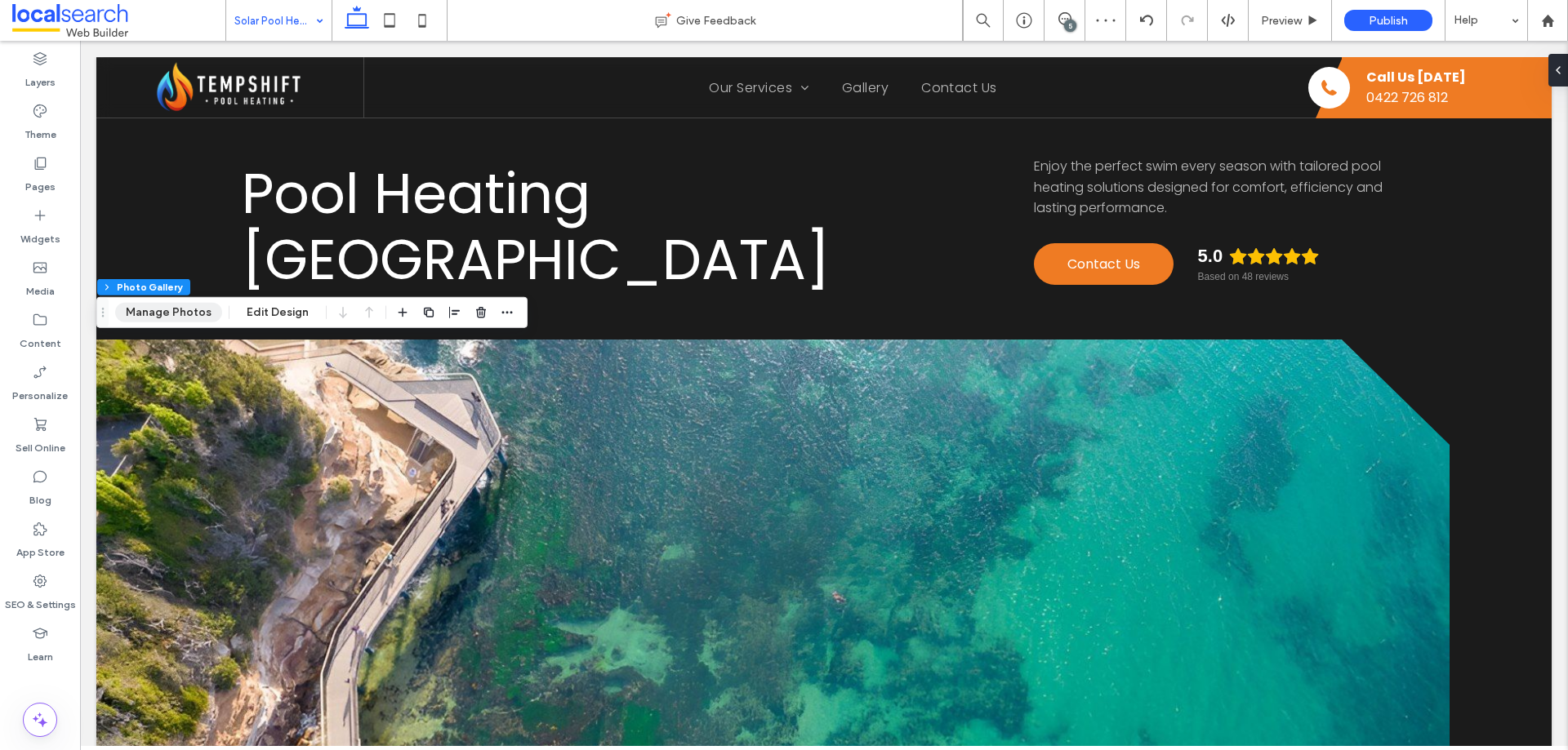
click at [183, 308] on button "Manage Photos" at bounding box center [168, 313] width 107 height 19
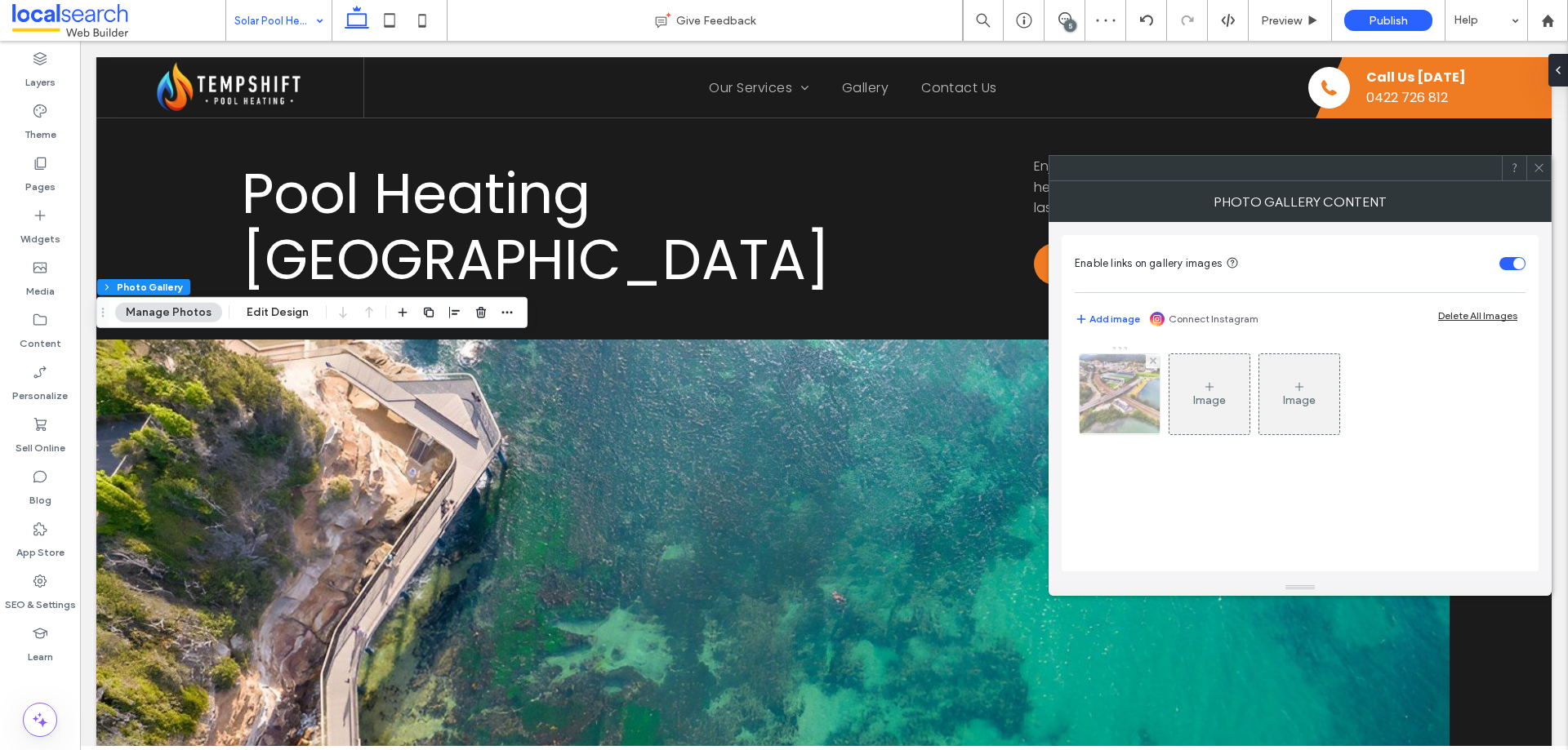
click at [1117, 400] on img at bounding box center [1120, 394] width 120 height 80
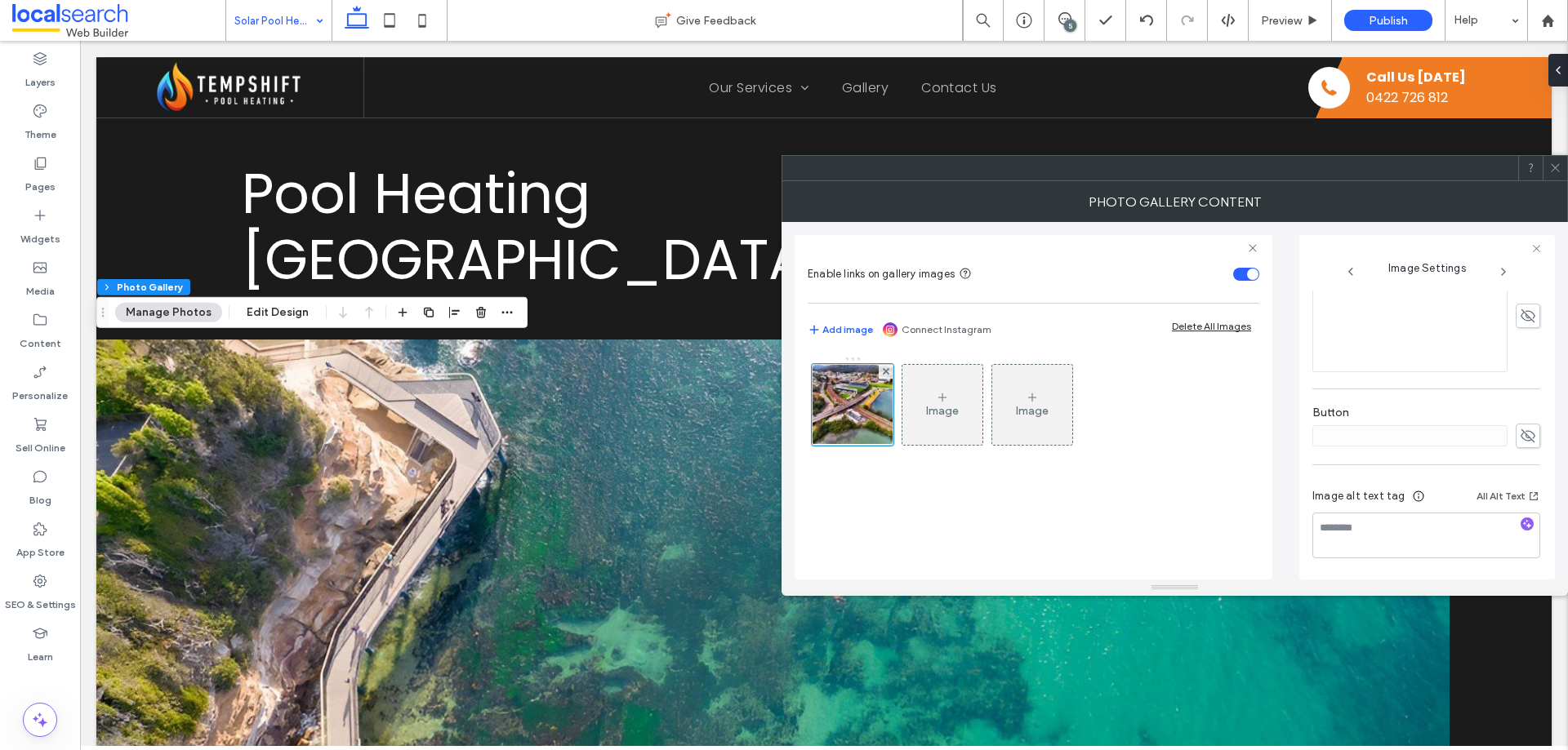
click at [1554, 171] on icon at bounding box center [1555, 168] width 13 height 13
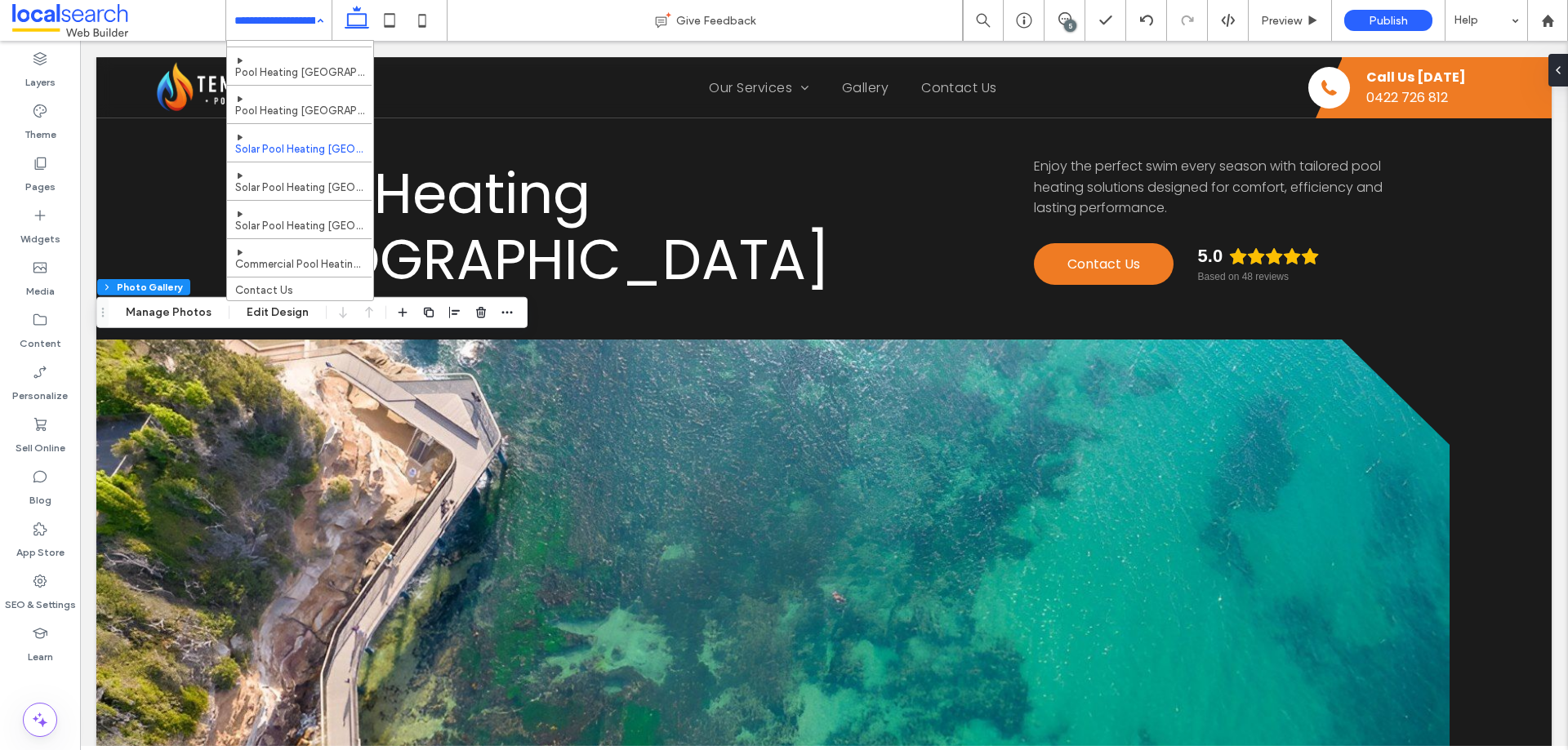
scroll to position [409, 0]
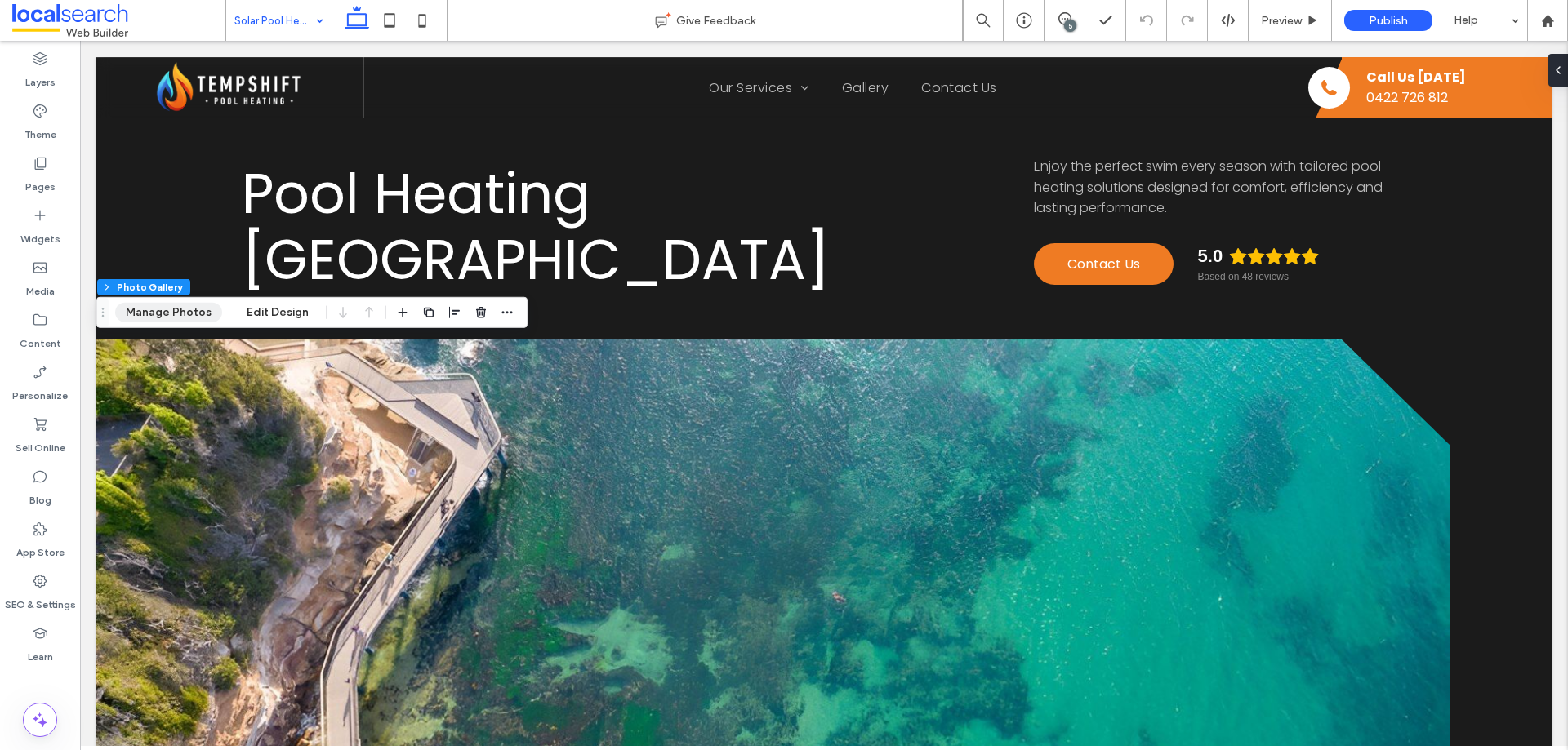
click at [174, 314] on button "Manage Photos" at bounding box center [168, 313] width 107 height 19
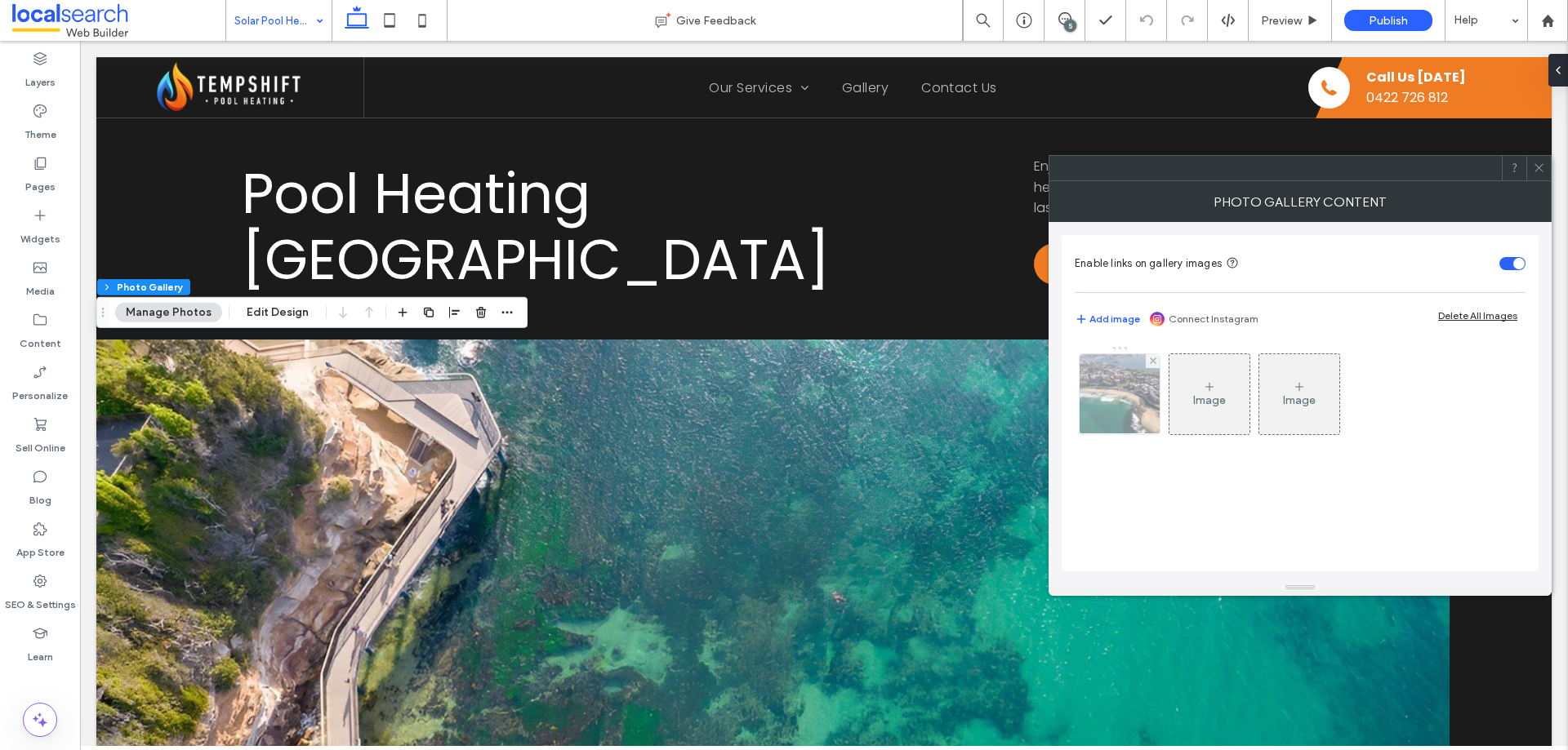
click at [1110, 390] on img at bounding box center [1120, 394] width 120 height 80
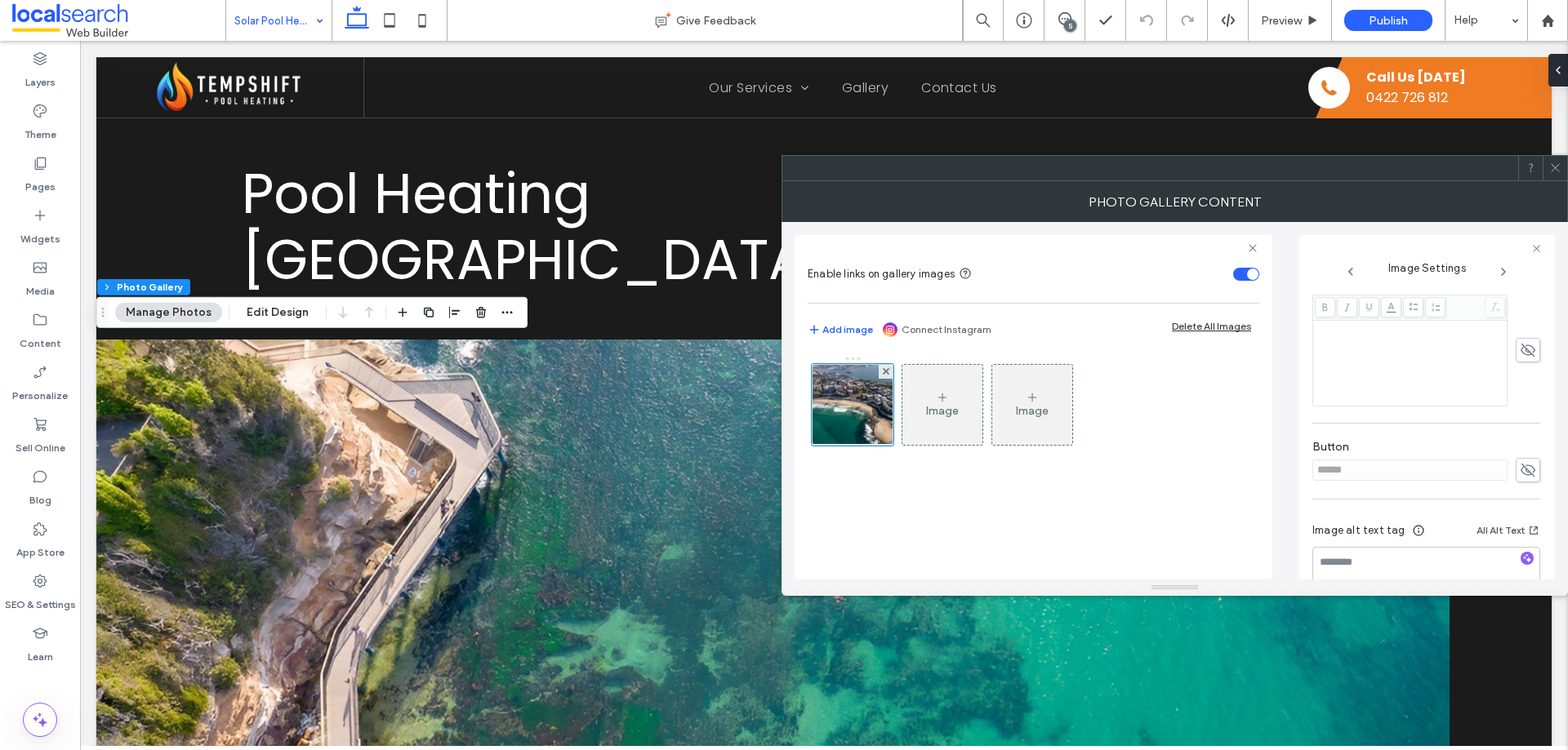
scroll to position [478, 0]
drag, startPoint x: 1524, startPoint y: 437, endPoint x: 1492, endPoint y: 435, distance: 32.1
click at [1524, 437] on use at bounding box center [1528, 437] width 15 height 13
drag, startPoint x: 1443, startPoint y: 434, endPoint x: 1291, endPoint y: 423, distance: 152.4
click at [1291, 423] on div "Enable links on gallery images Add image Connect Instagram Delete All Images Im…" at bounding box center [1174, 401] width 760 height 358
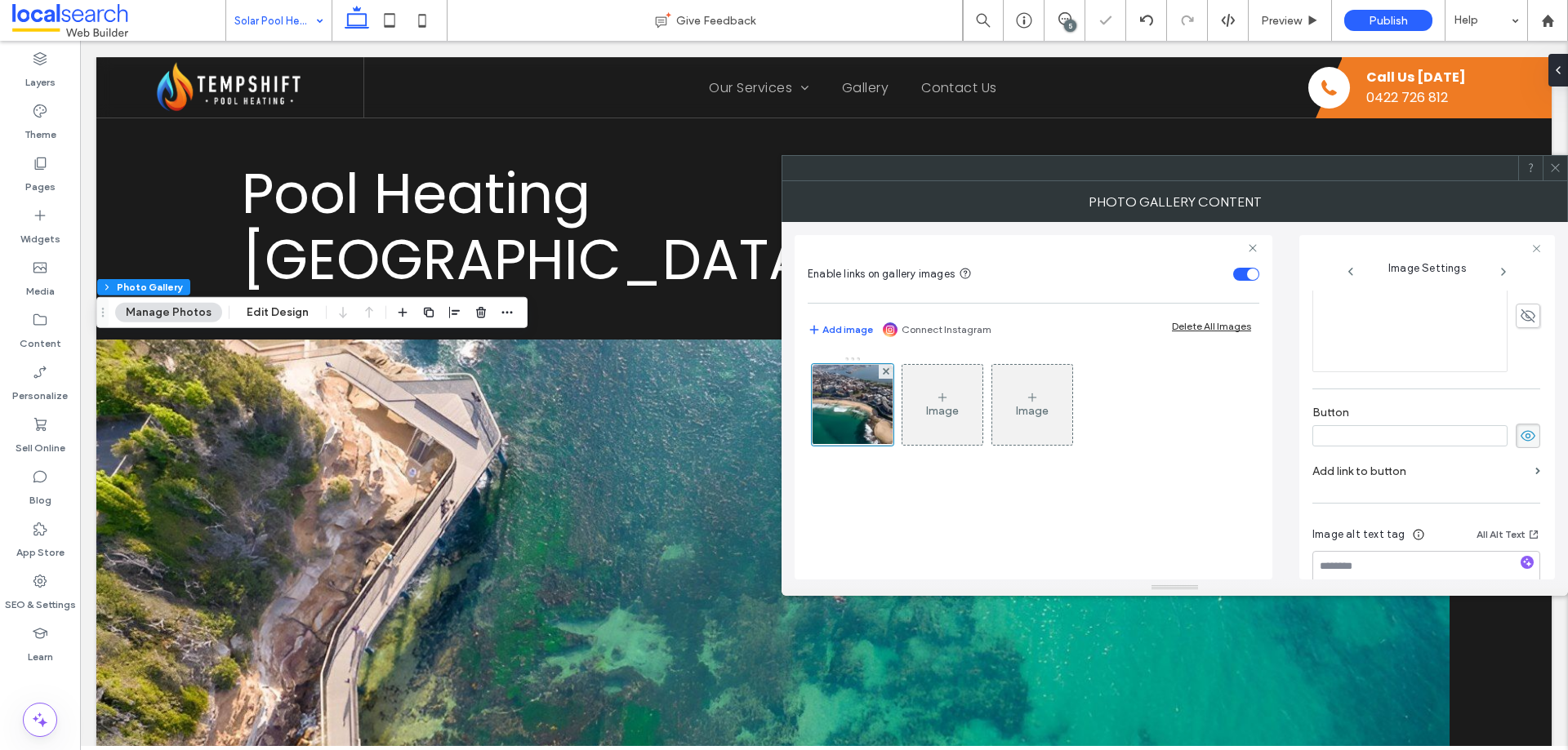
click at [1304, 434] on div "Image Settings Name: [GEOGRAPHIC_DATA]-1127830007-Picsart-AiImageEnhancer-1920w…" at bounding box center [1426, 407] width 256 height 344
click at [1520, 431] on use at bounding box center [1528, 436] width 15 height 11
click at [1550, 173] on icon at bounding box center [1555, 168] width 13 height 13
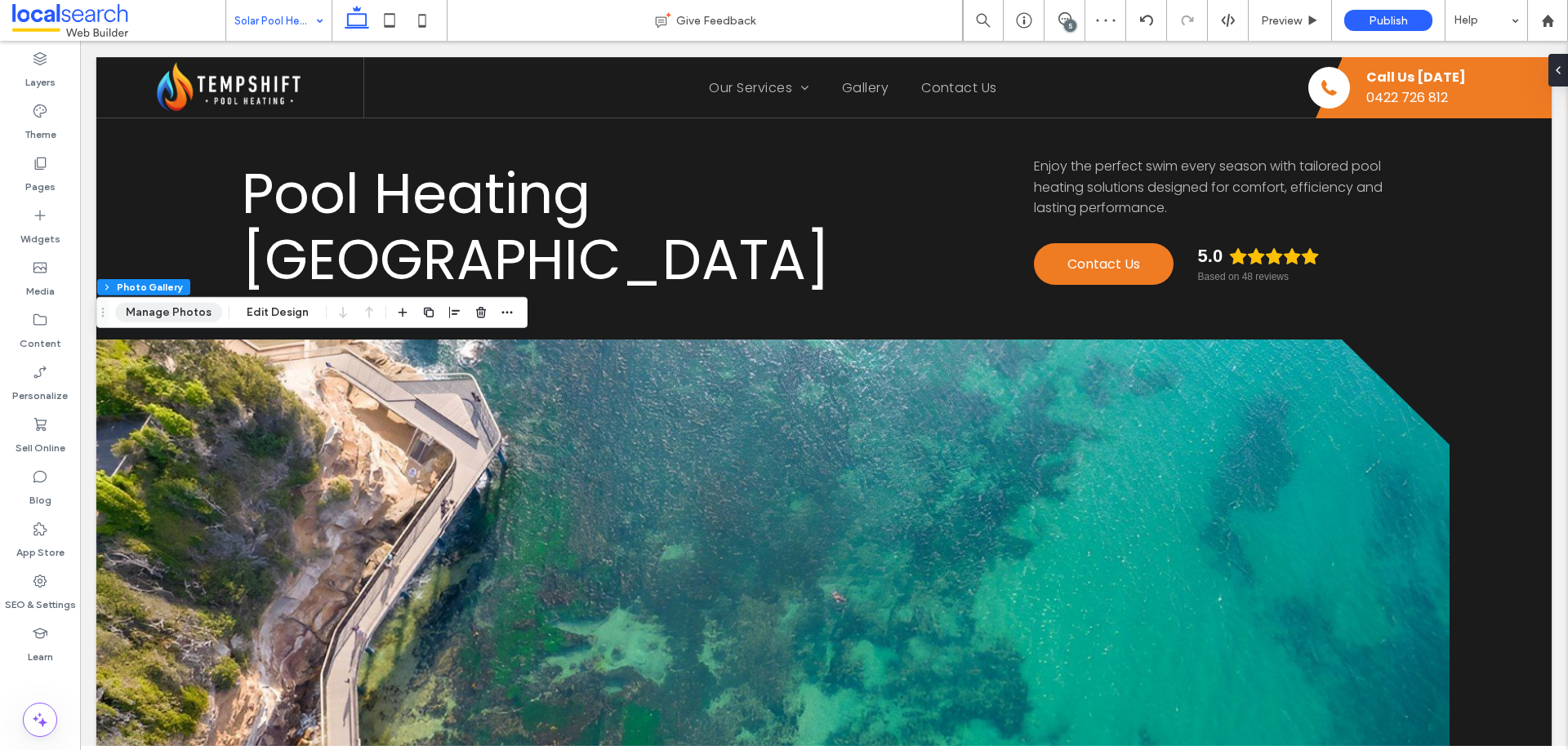
click at [196, 314] on button "Manage Photos" at bounding box center [168, 313] width 107 height 19
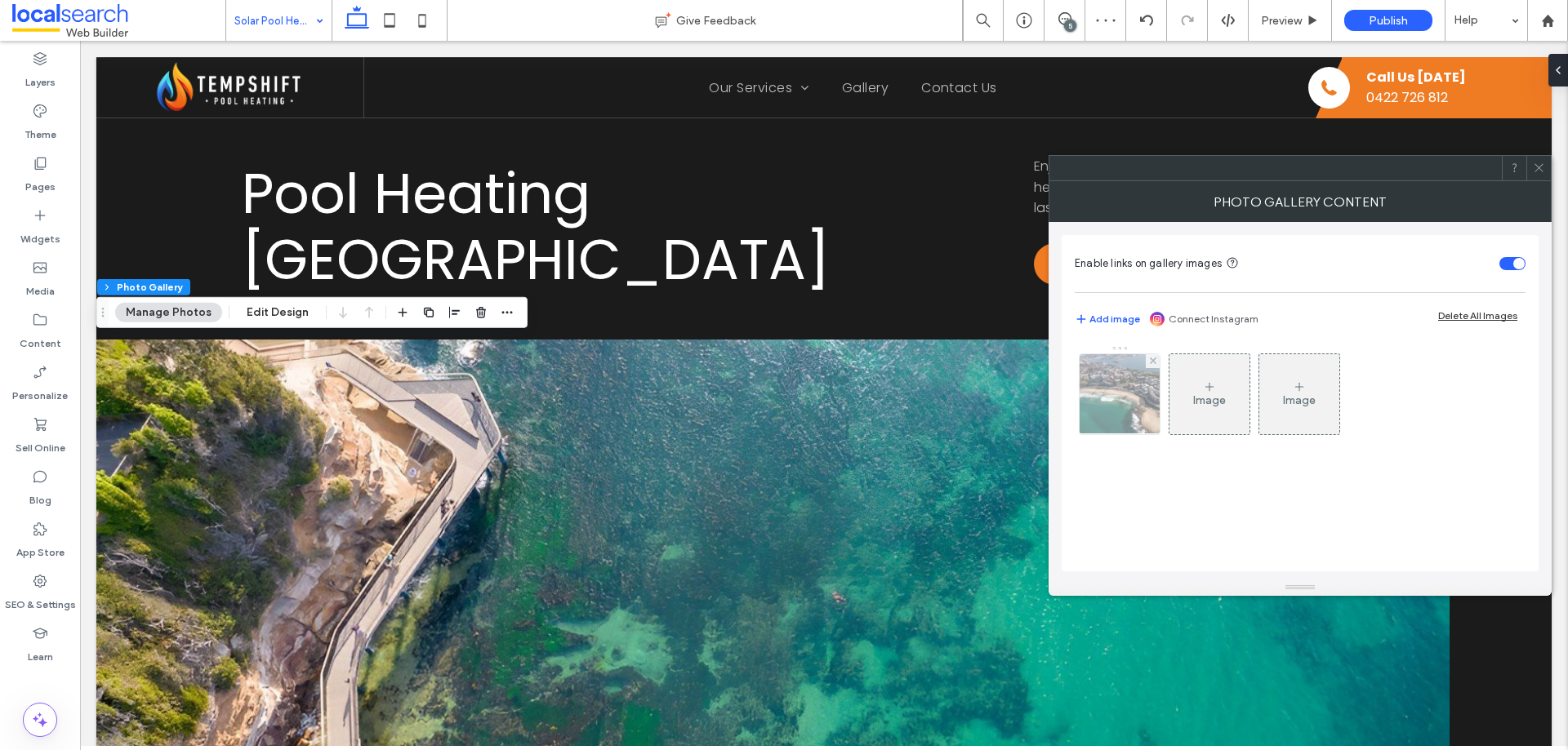
click at [1137, 412] on img at bounding box center [1120, 394] width 120 height 80
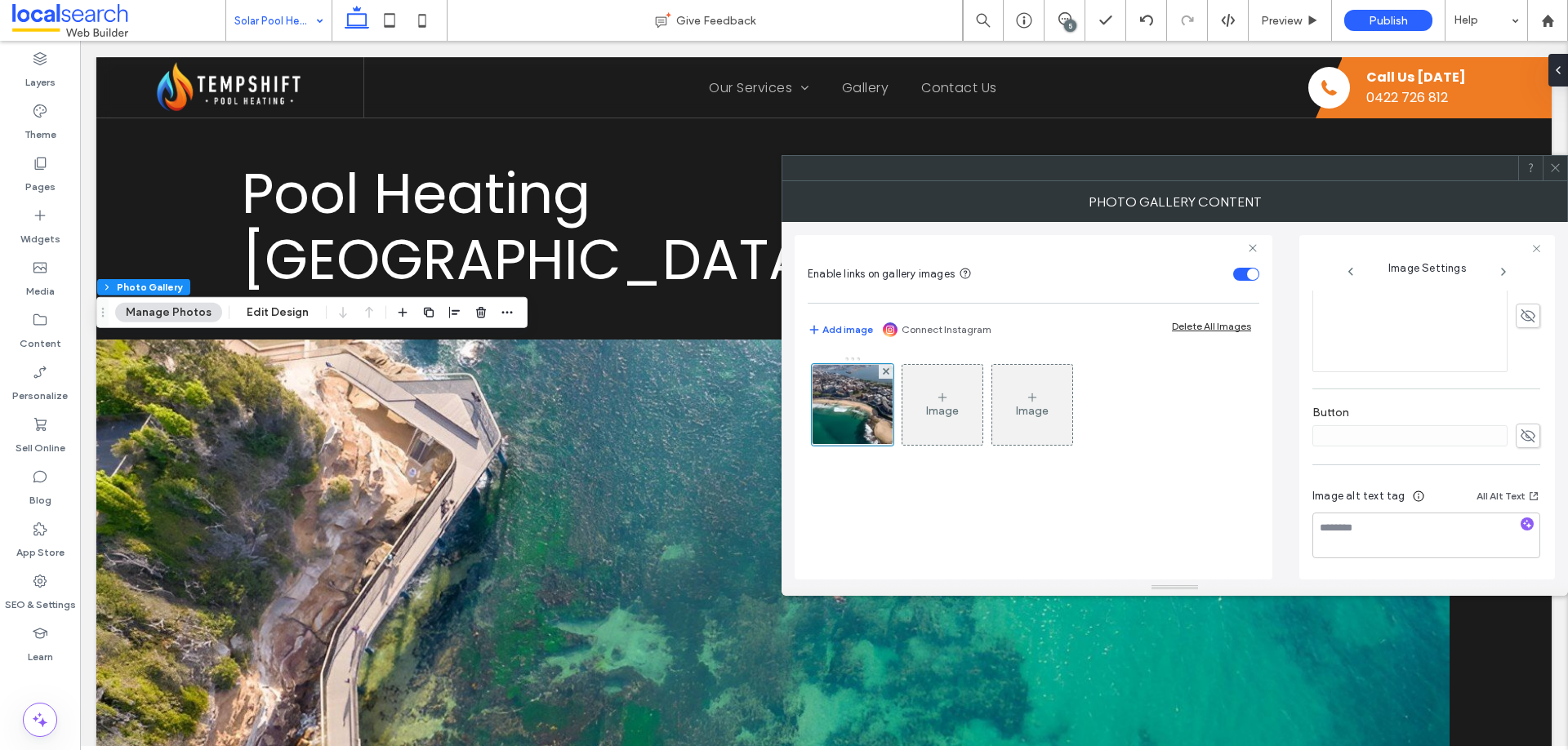
click at [1560, 174] on span at bounding box center [1555, 168] width 13 height 24
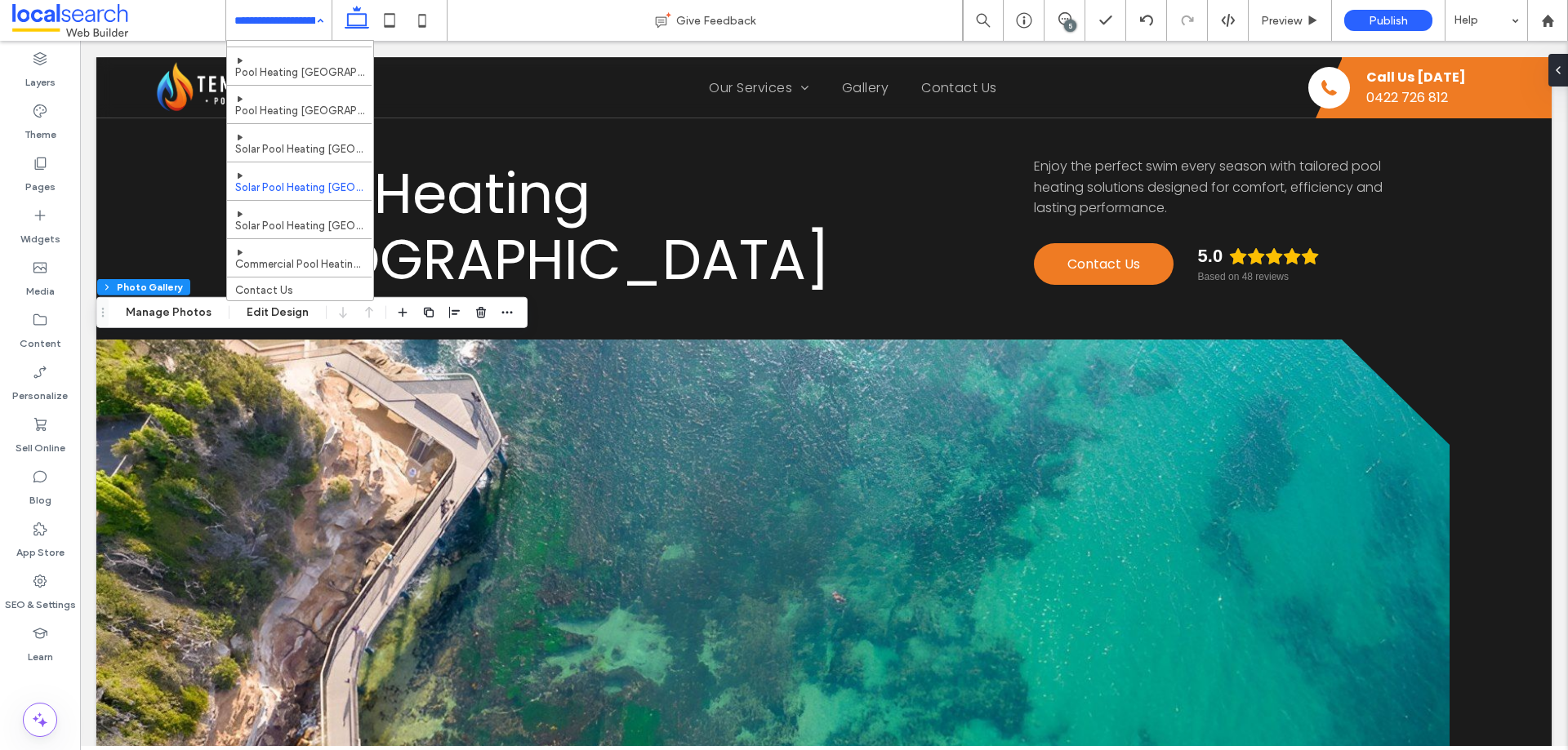
scroll to position [409, 0]
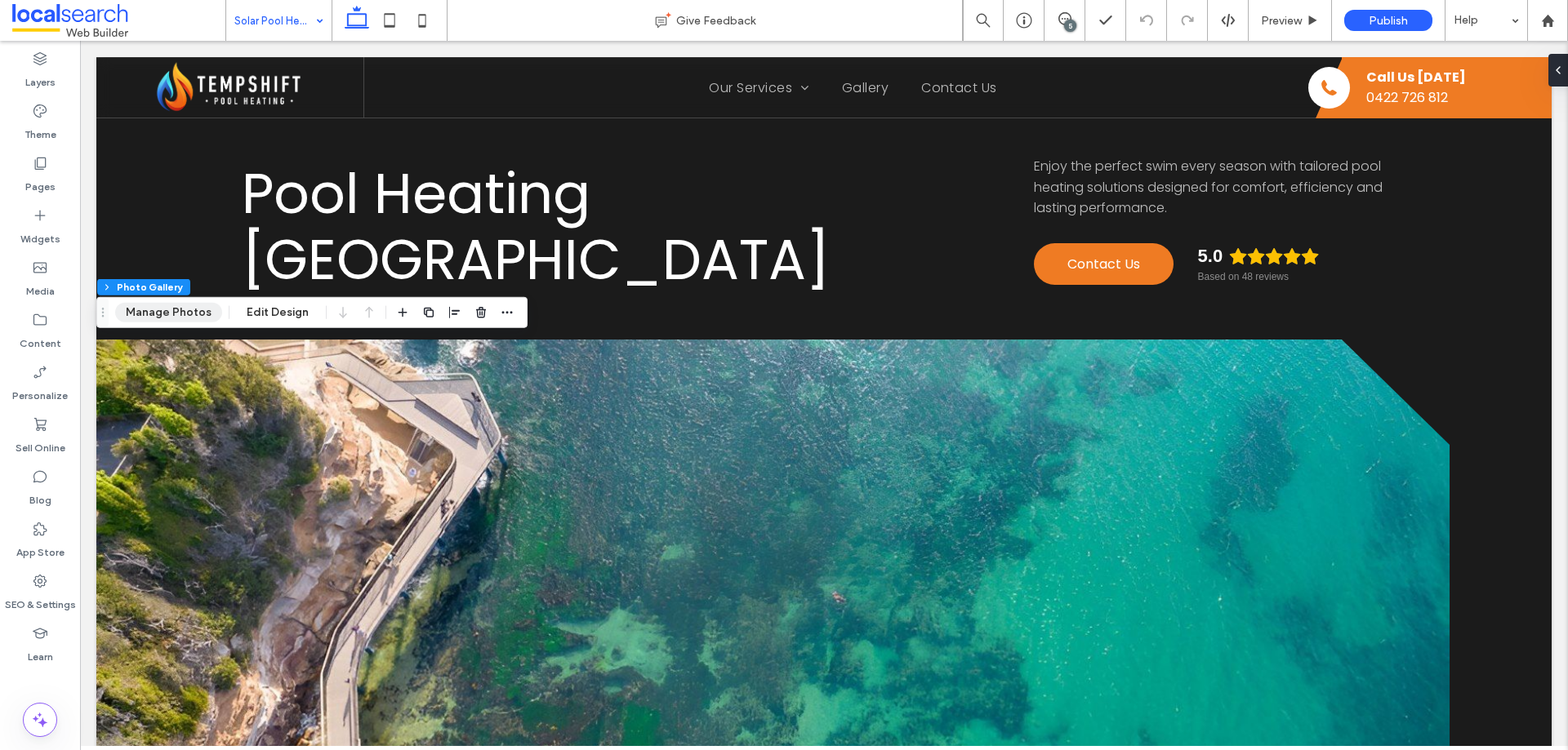
click at [172, 317] on button "Manage Photos" at bounding box center [168, 313] width 107 height 19
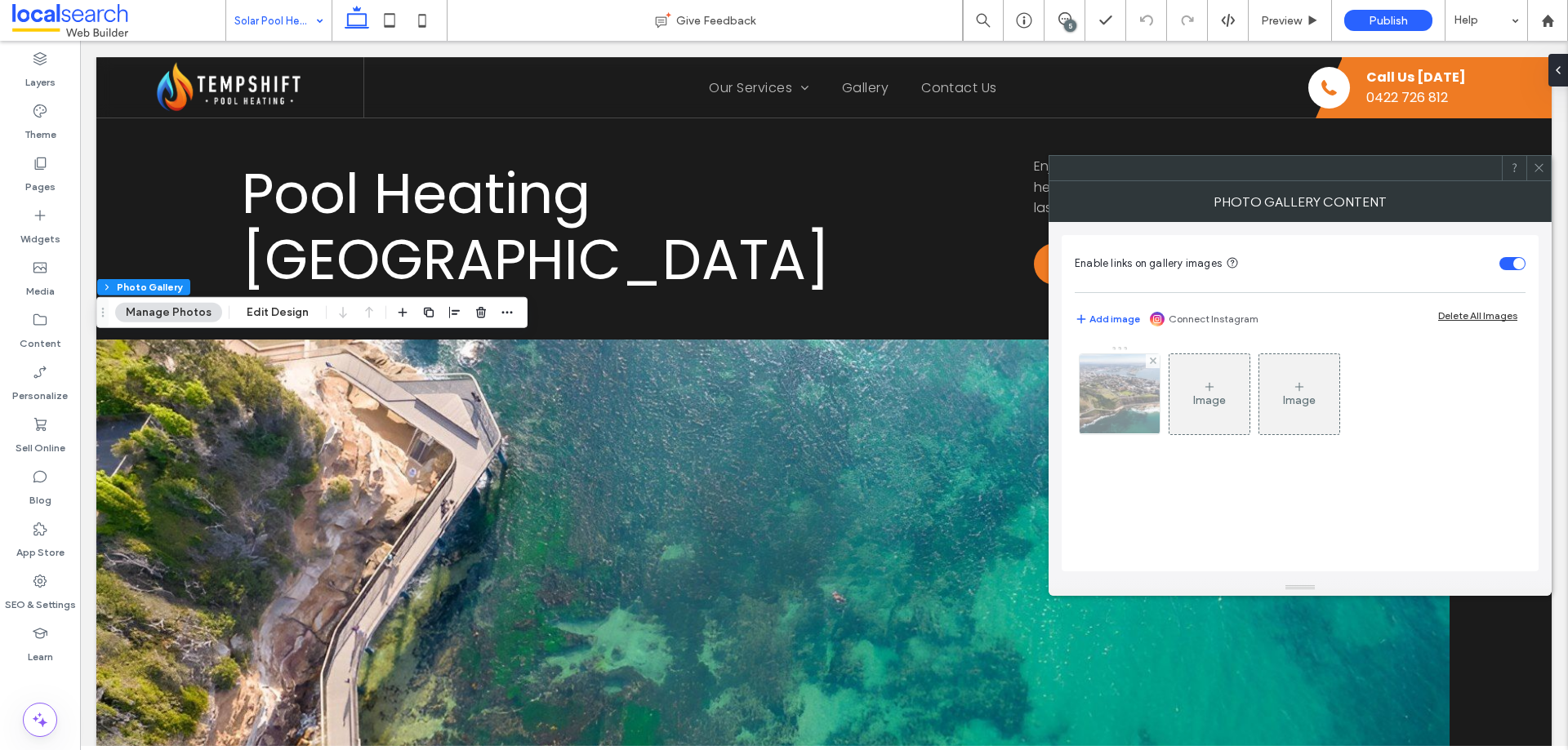
click at [1130, 400] on img at bounding box center [1120, 394] width 120 height 80
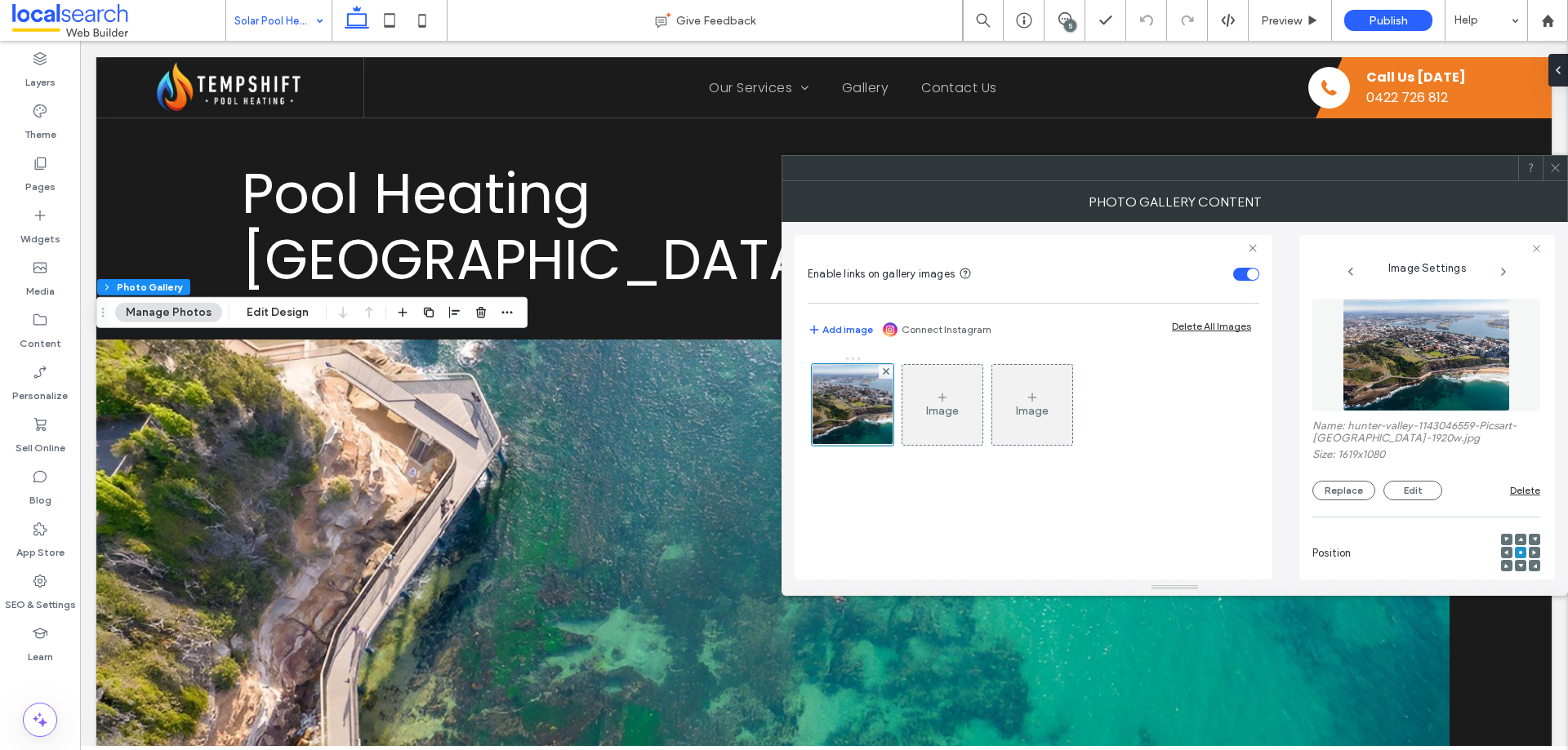
scroll to position [478, 0]
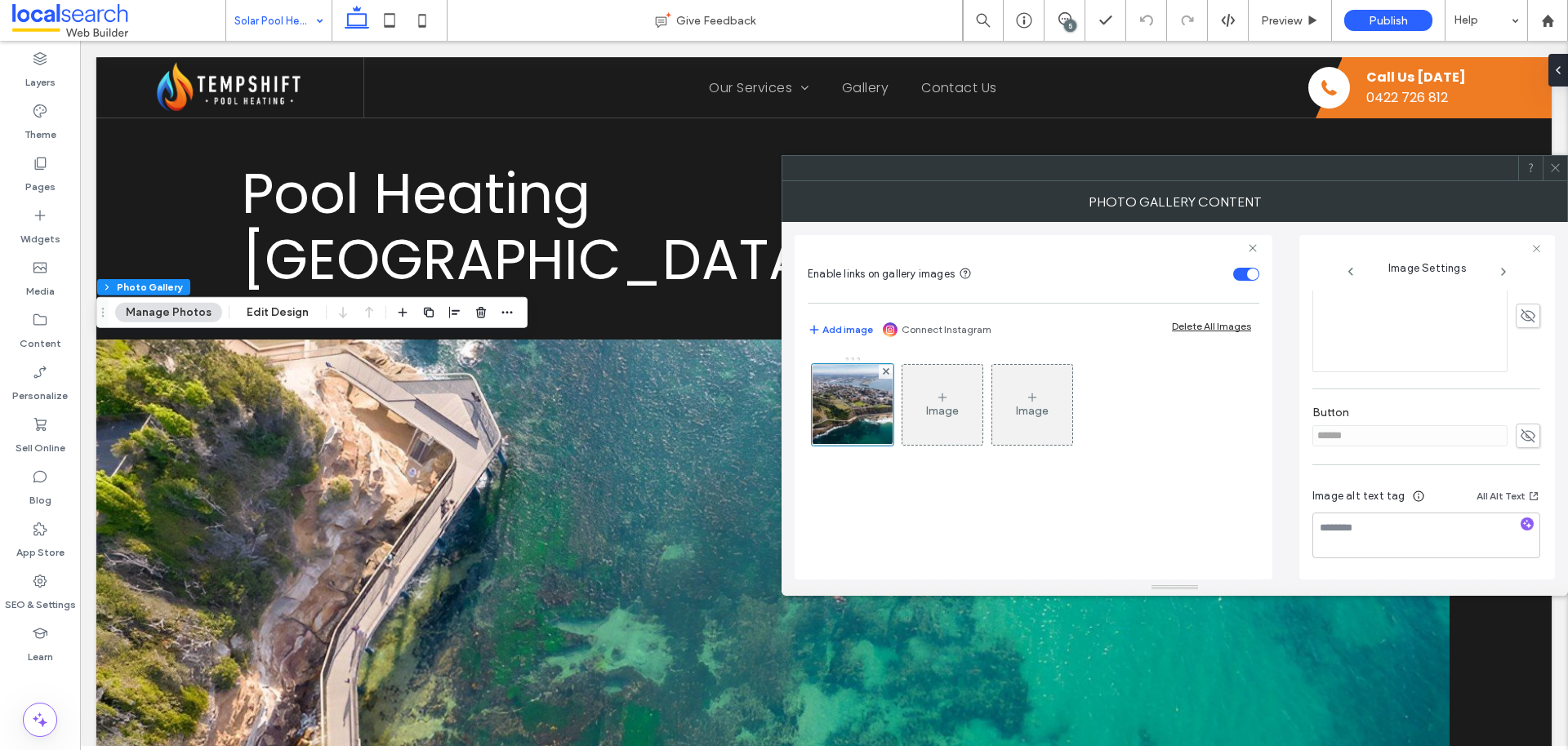
click at [1520, 437] on use at bounding box center [1528, 437] width 15 height 13
drag, startPoint x: 1410, startPoint y: 432, endPoint x: 1283, endPoint y: 432, distance: 127.0
click at [1283, 432] on div "Enable links on gallery images Add image Connect Instagram Delete All Images Im…" at bounding box center [1174, 401] width 760 height 358
click at [1307, 432] on div "Image Settings Name: hunter-valley-1143046559-Picsart-AiImageEnhancer-1920w.jpg…" at bounding box center [1426, 407] width 256 height 344
click at [1516, 430] on span at bounding box center [1528, 436] width 24 height 24
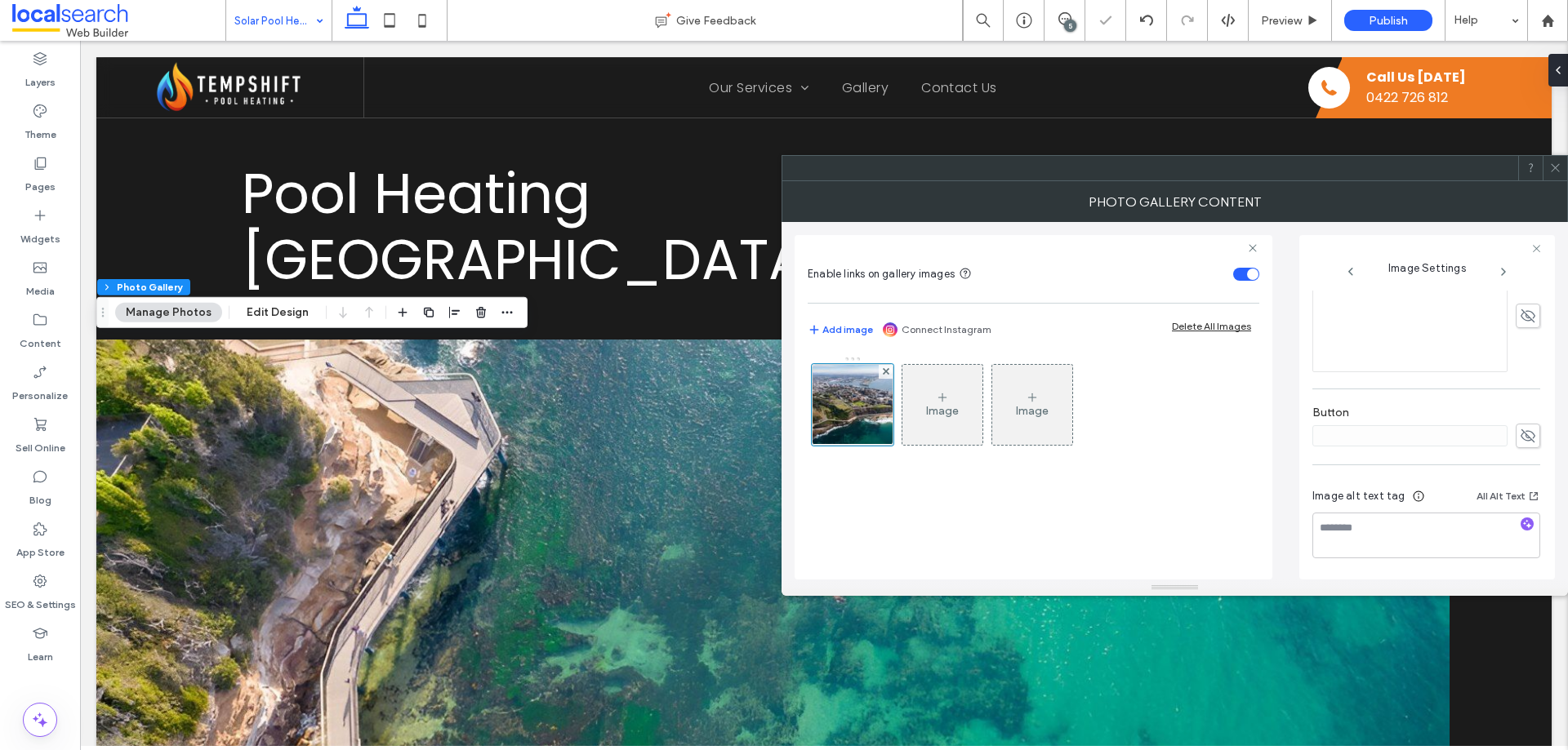
click at [1555, 168] on use at bounding box center [1555, 168] width 8 height 8
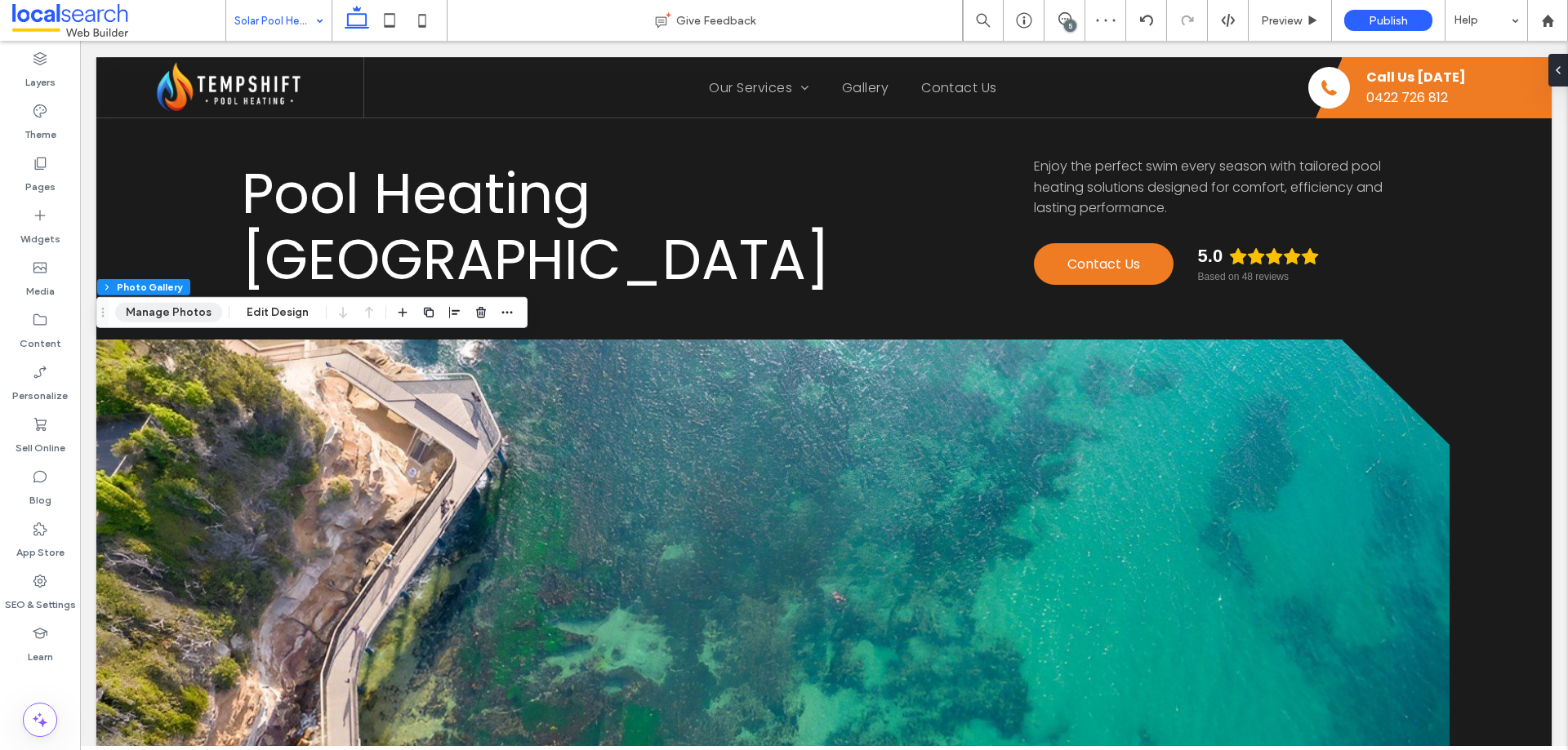
click at [188, 304] on button "Manage Photos" at bounding box center [168, 313] width 107 height 19
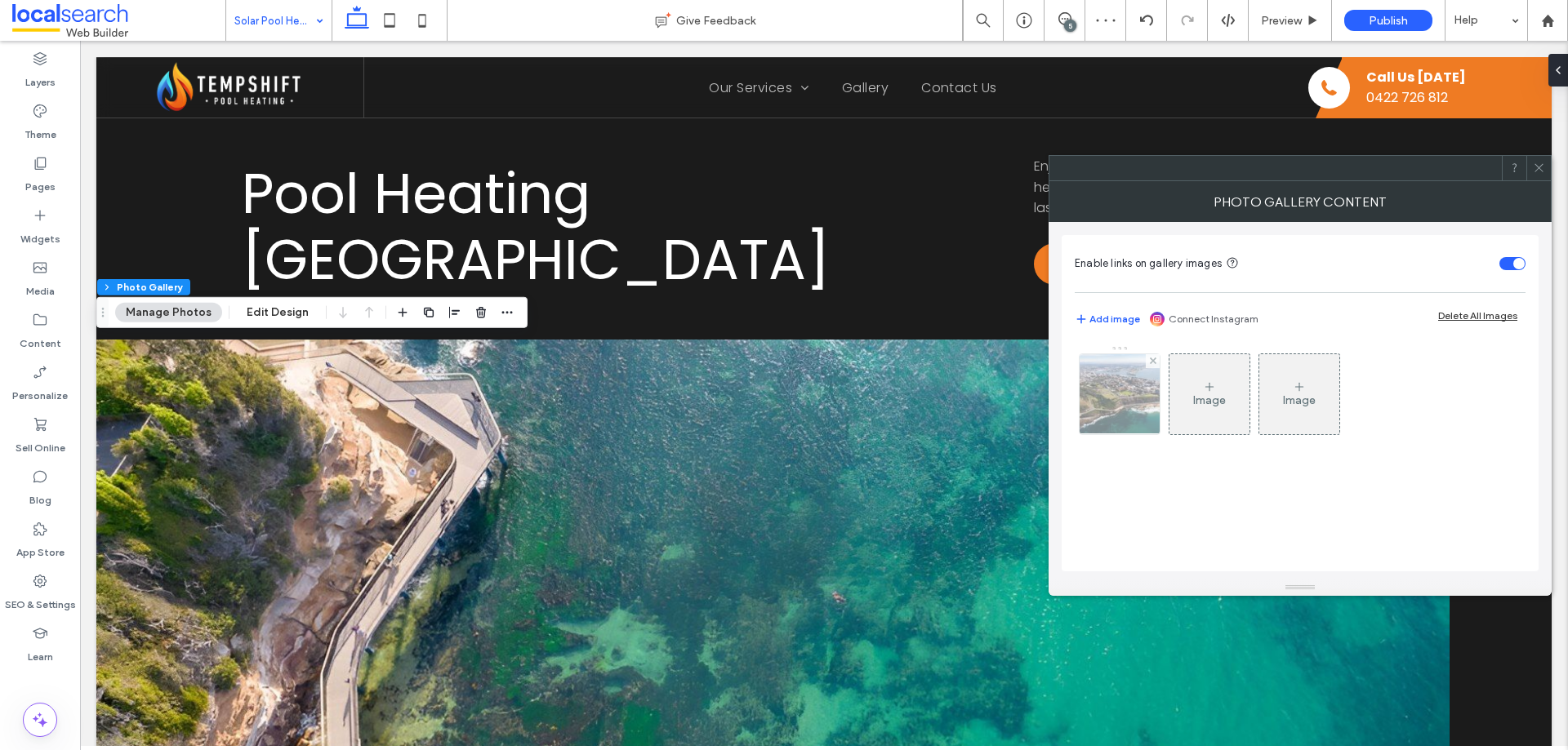
click at [1106, 397] on img at bounding box center [1120, 394] width 120 height 80
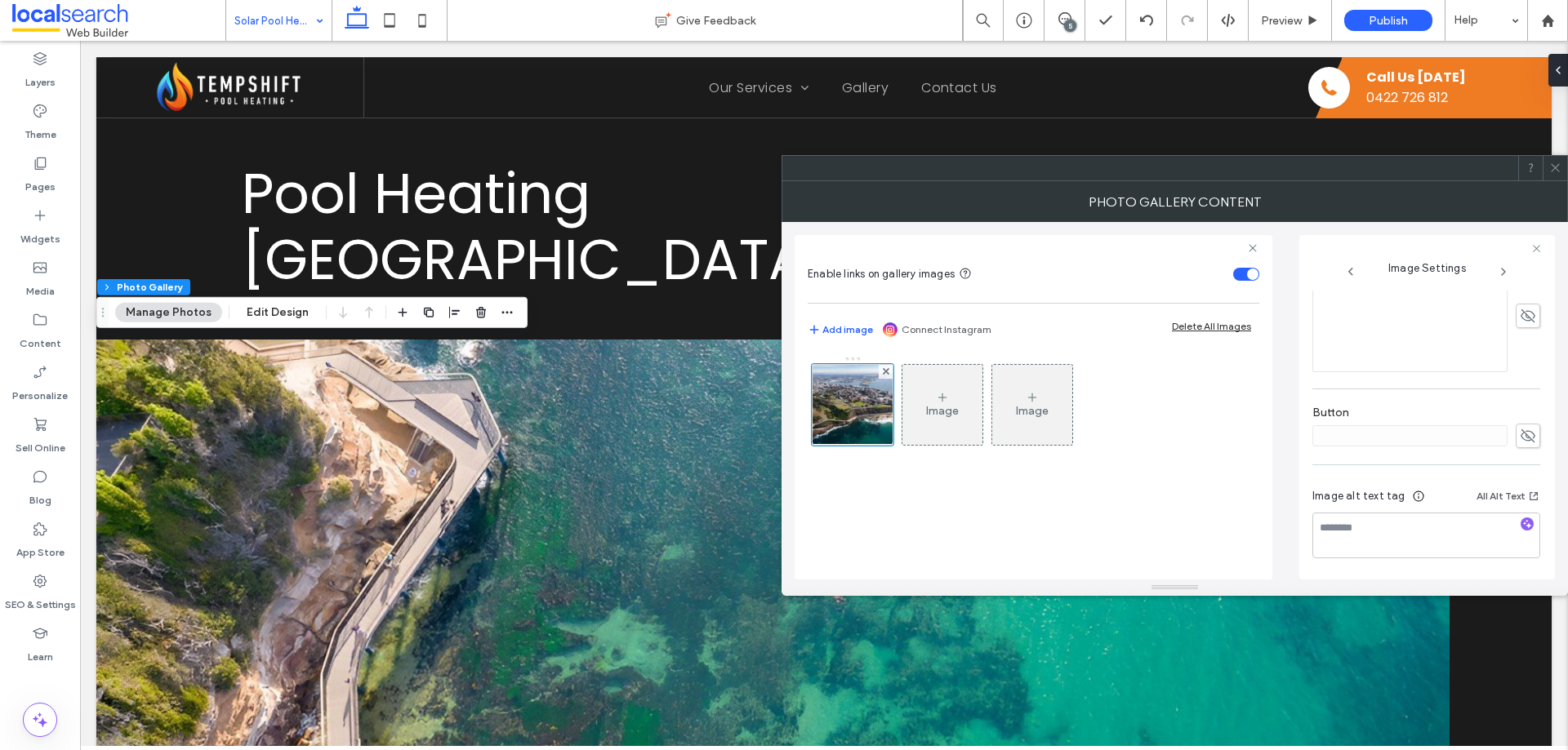
click at [1550, 164] on icon at bounding box center [1555, 168] width 13 height 13
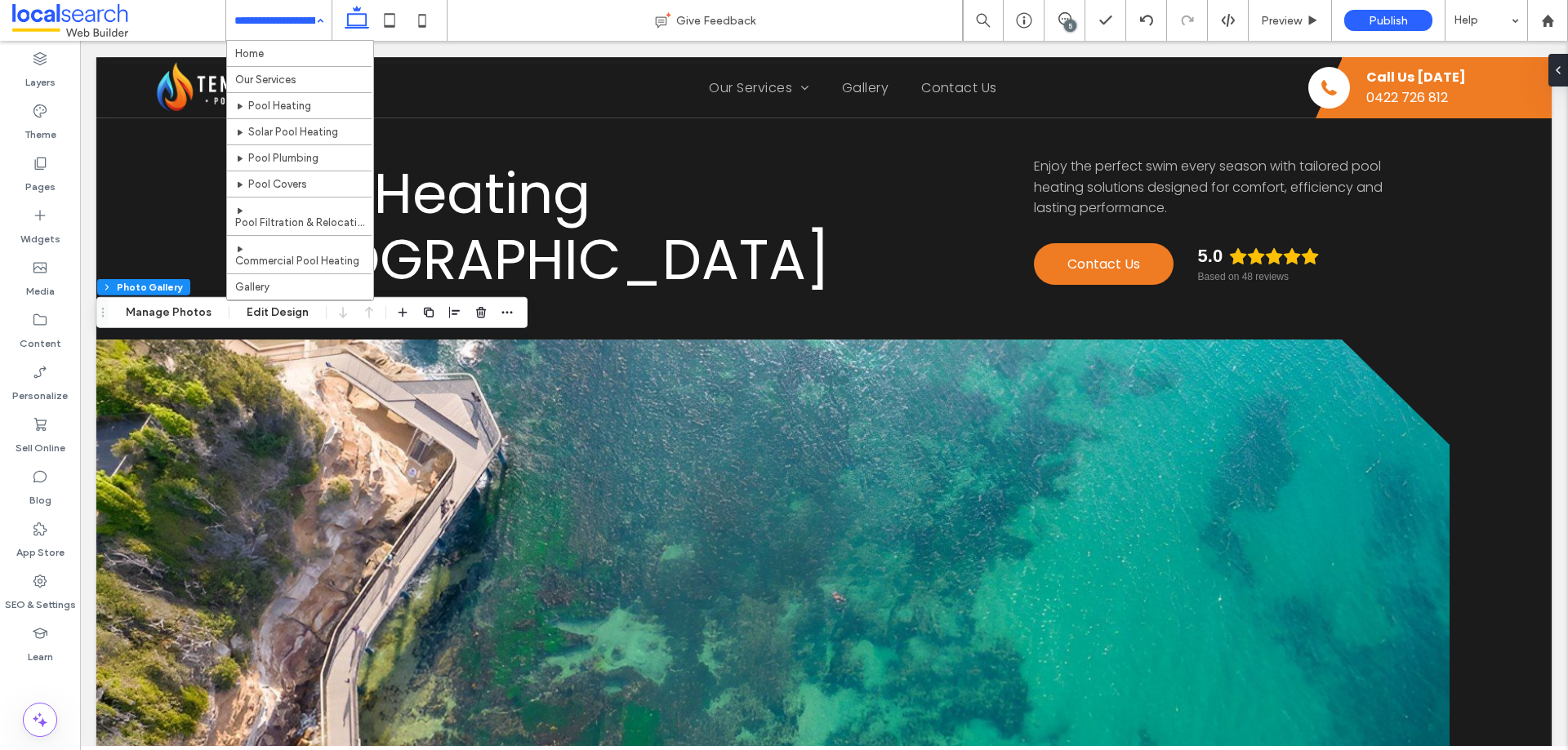
scroll to position [409, 0]
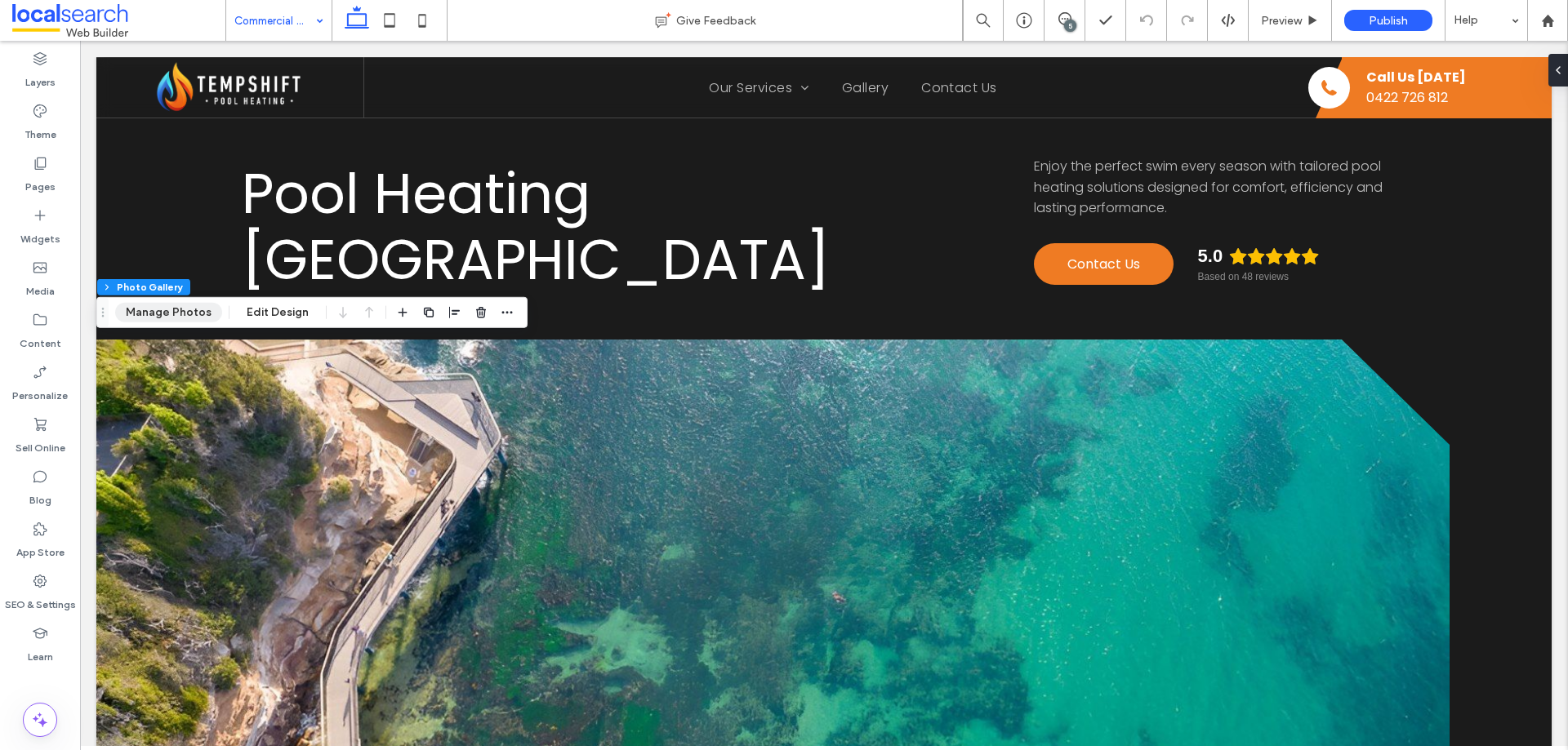
click at [158, 315] on button "Manage Photos" at bounding box center [168, 313] width 107 height 19
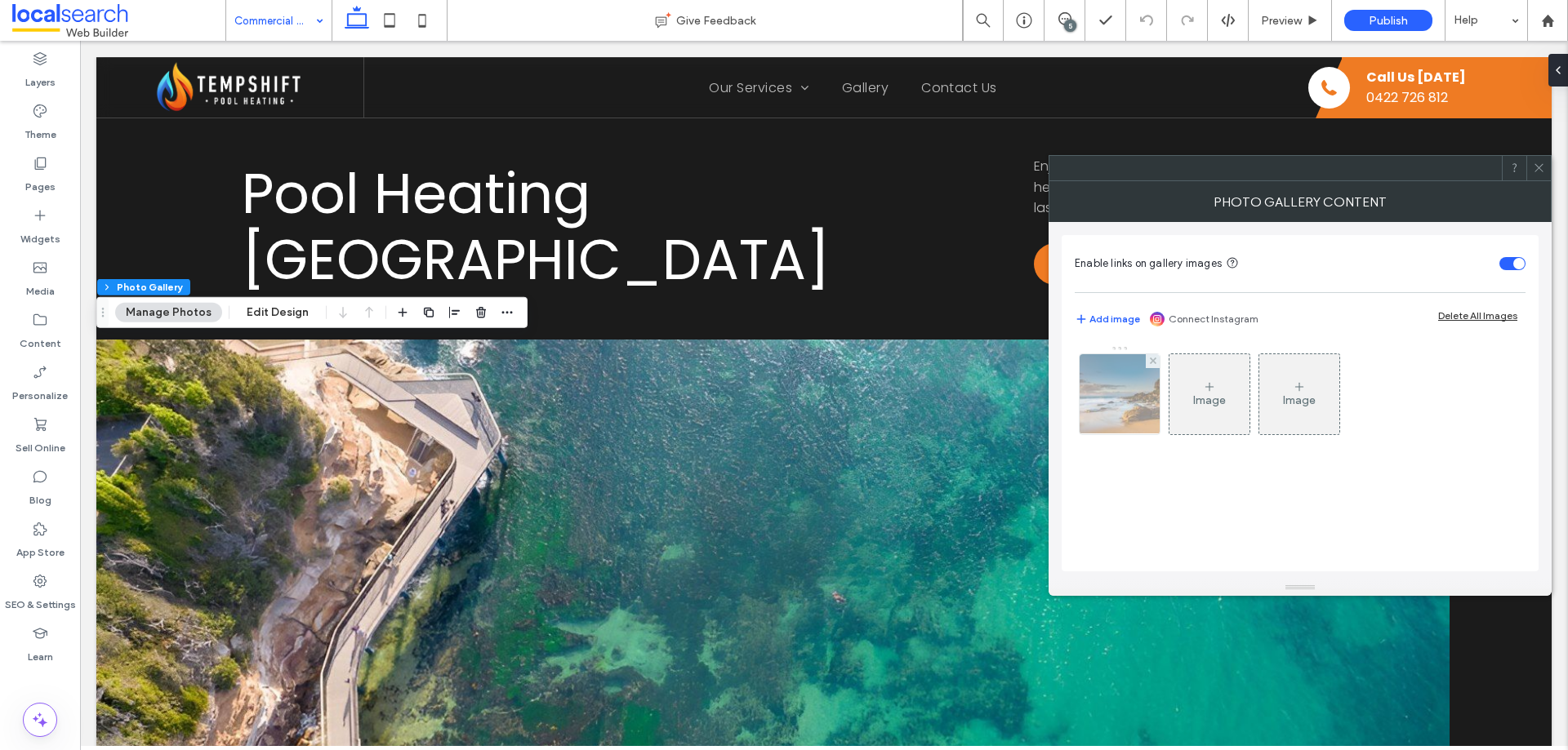
click at [1141, 396] on img at bounding box center [1120, 394] width 120 height 80
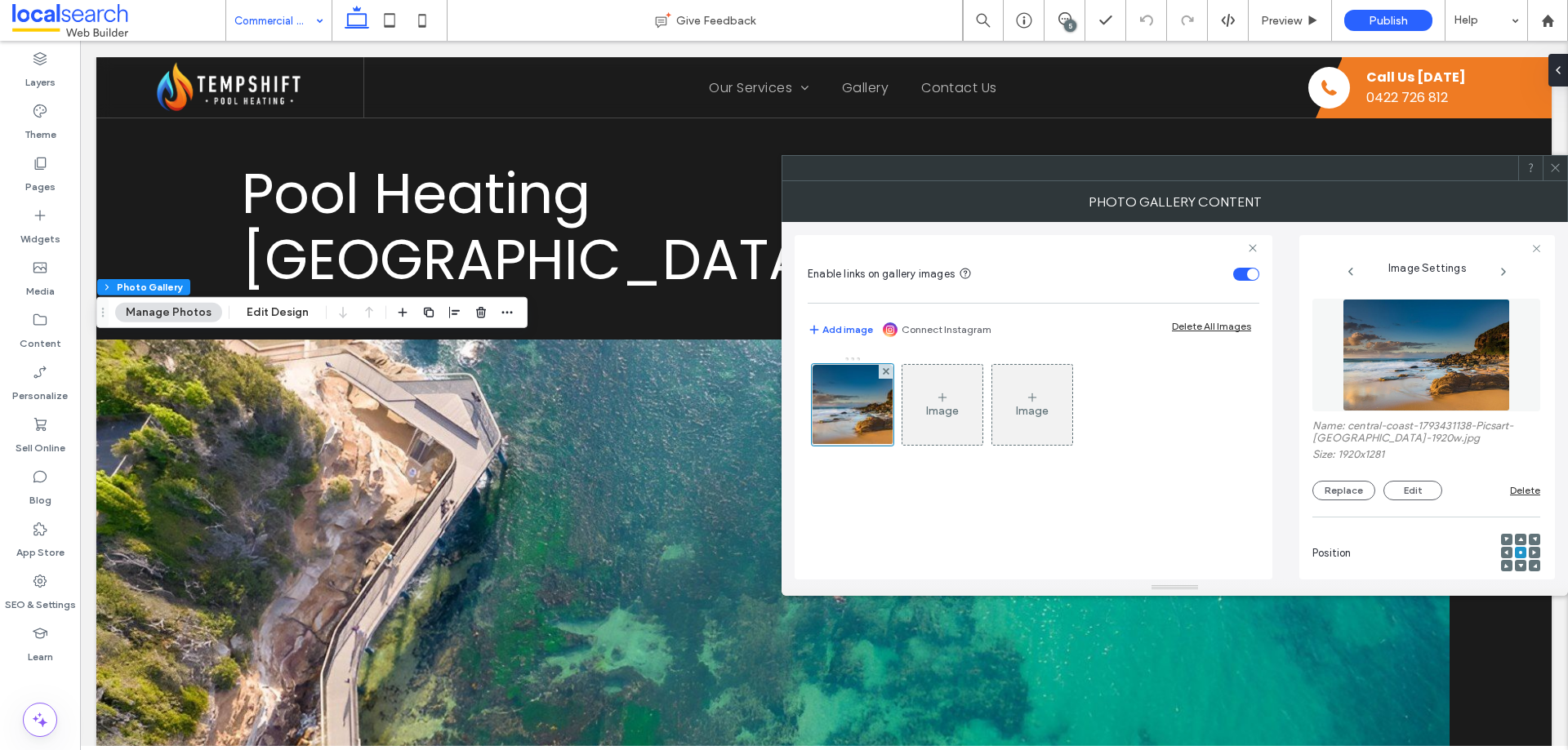
scroll to position [478, 0]
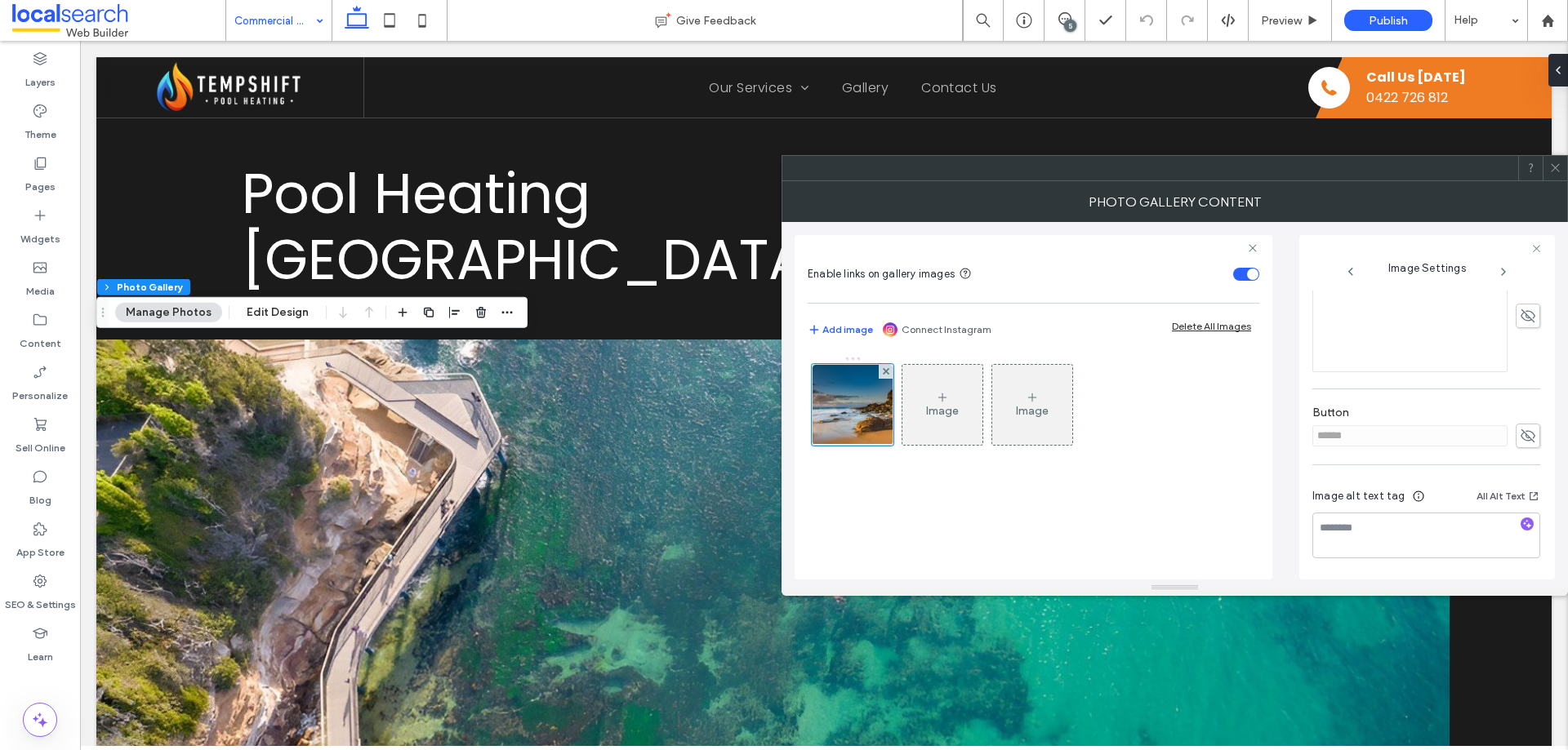
click at [1519, 427] on icon at bounding box center [1527, 436] width 16 height 18
drag, startPoint x: 1392, startPoint y: 430, endPoint x: 1298, endPoint y: 431, distance: 94.0
click at [1298, 431] on div "Enable links on gallery images Add image Connect Instagram Delete All Images Im…" at bounding box center [1174, 401] width 760 height 358
click at [1305, 436] on div "Image Settings Name: central-coast-1793431138-Picsart-AiImageEnhancer-1920w.jpg…" at bounding box center [1426, 407] width 256 height 344
click at [1520, 434] on use at bounding box center [1528, 436] width 15 height 11
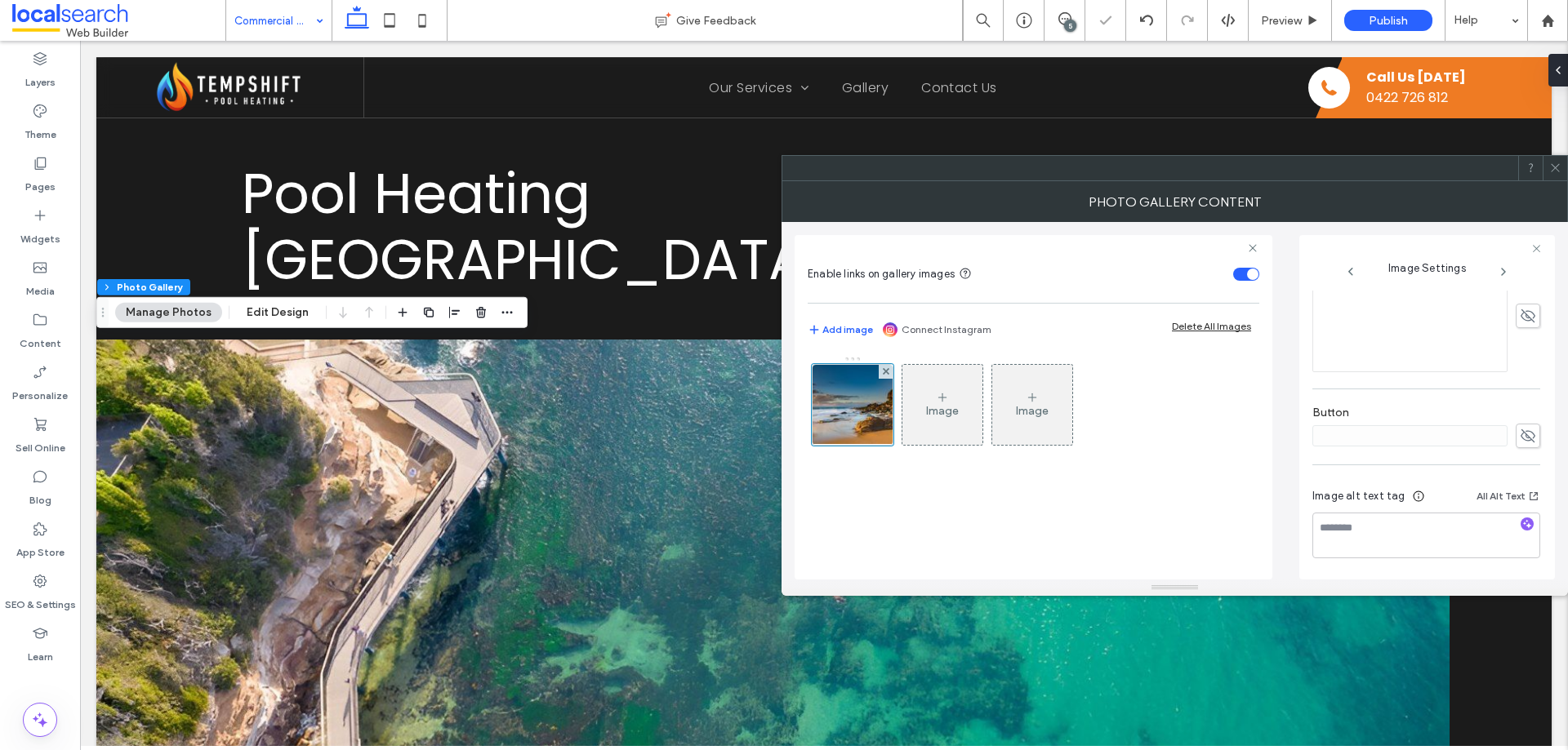
click at [1553, 162] on icon at bounding box center [1555, 168] width 13 height 13
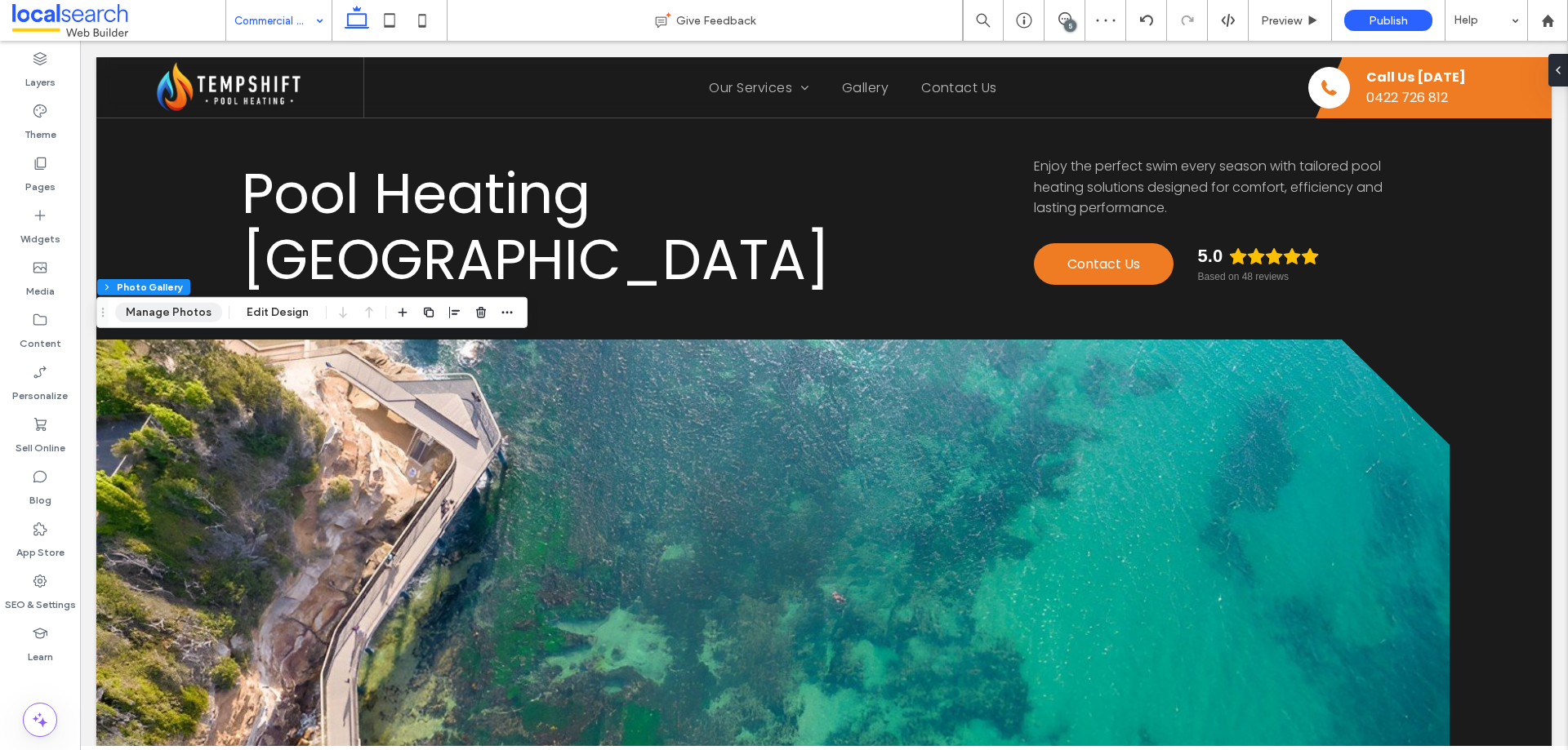
click at [178, 308] on button "Manage Photos" at bounding box center [168, 313] width 107 height 19
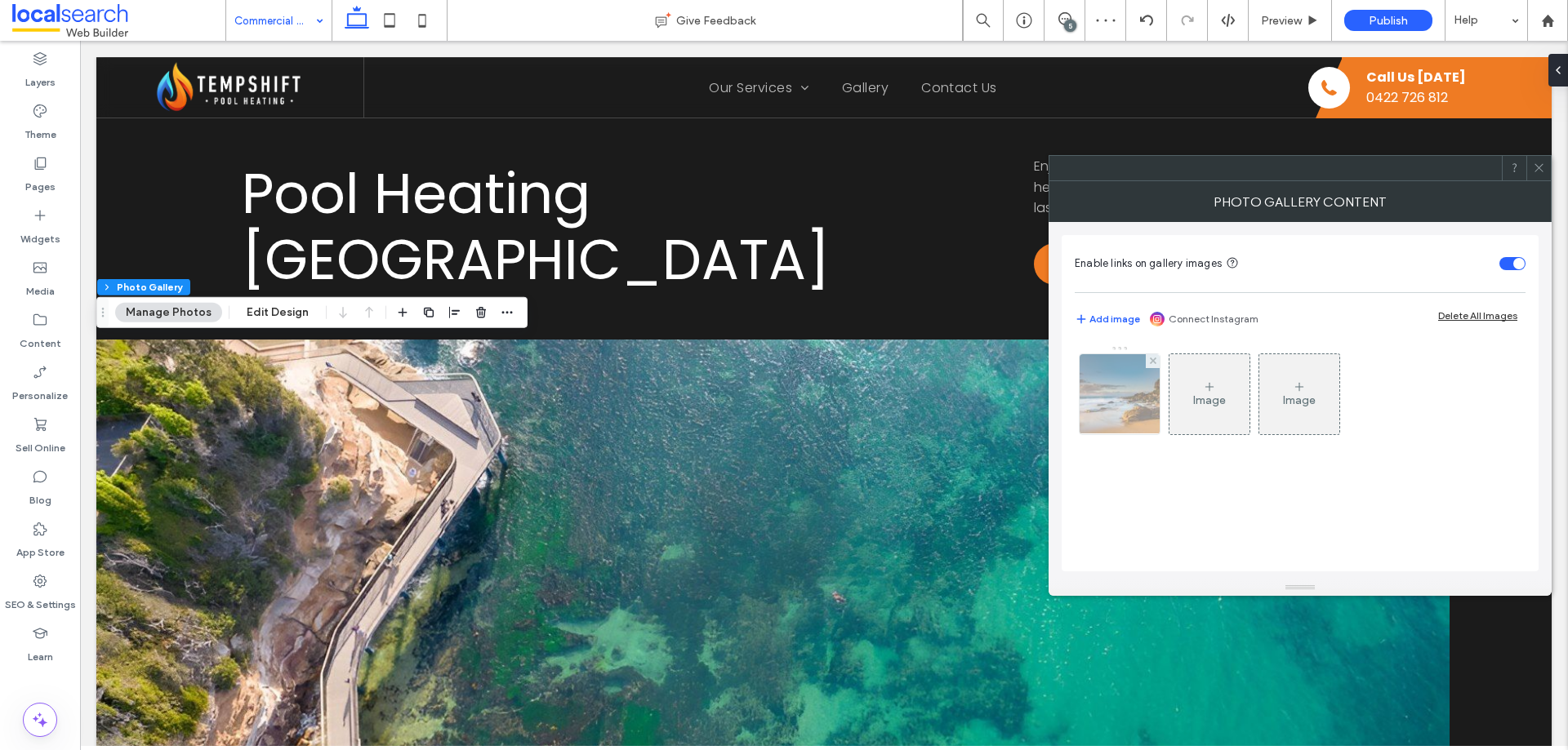
click at [1127, 411] on img at bounding box center [1120, 394] width 120 height 80
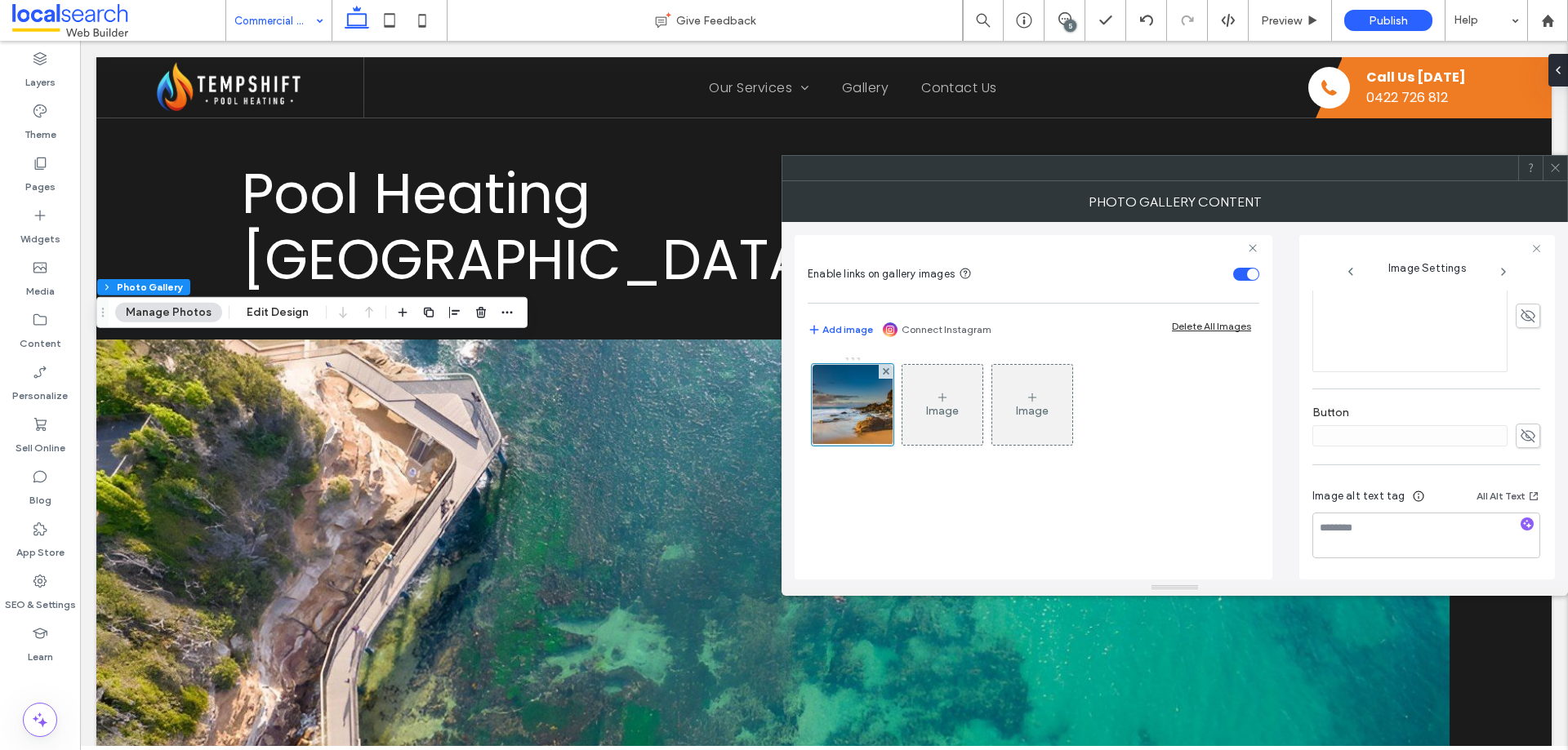
click at [1553, 178] on span at bounding box center [1555, 168] width 13 height 24
